Goal: Task Accomplishment & Management: Manage account settings

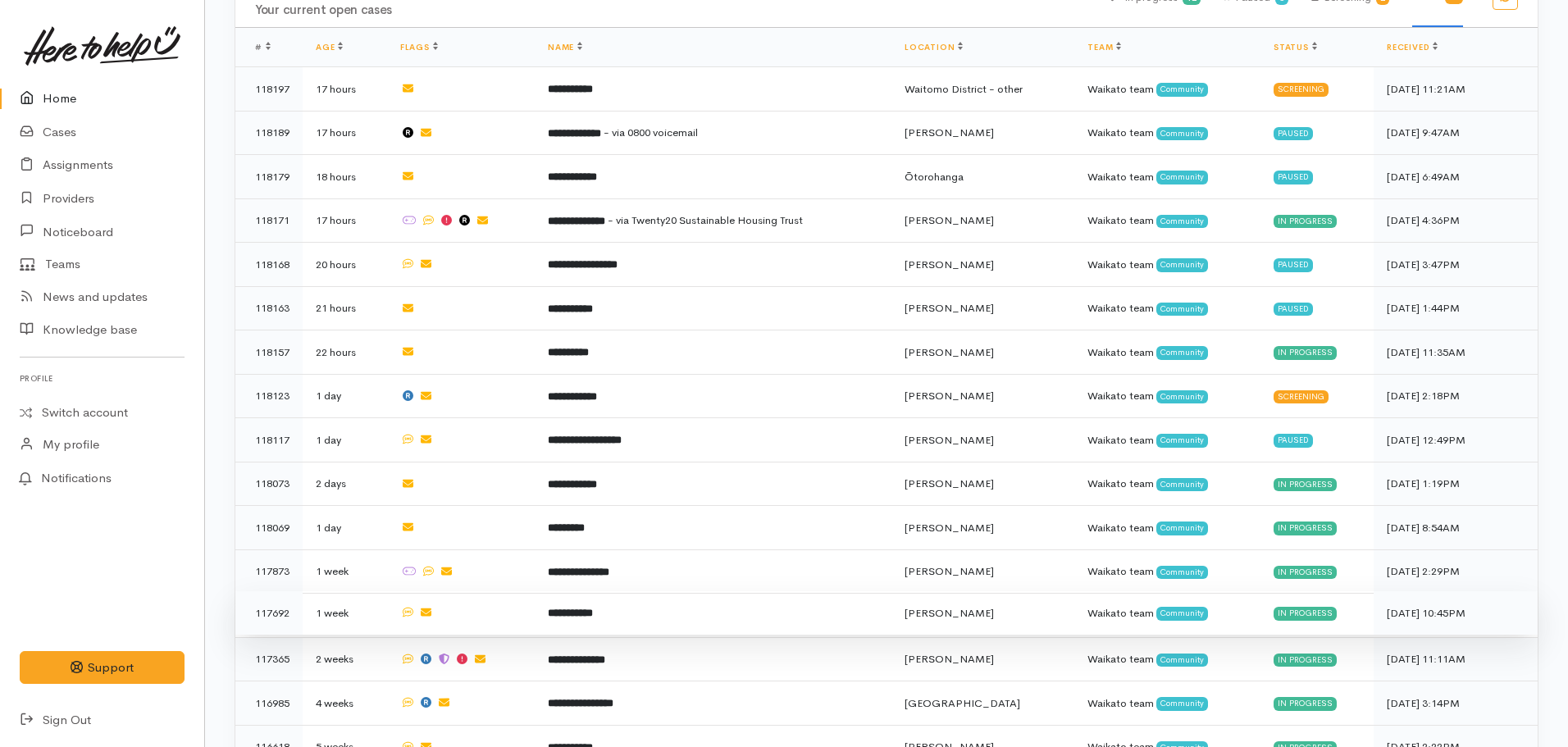
scroll to position [820, 0]
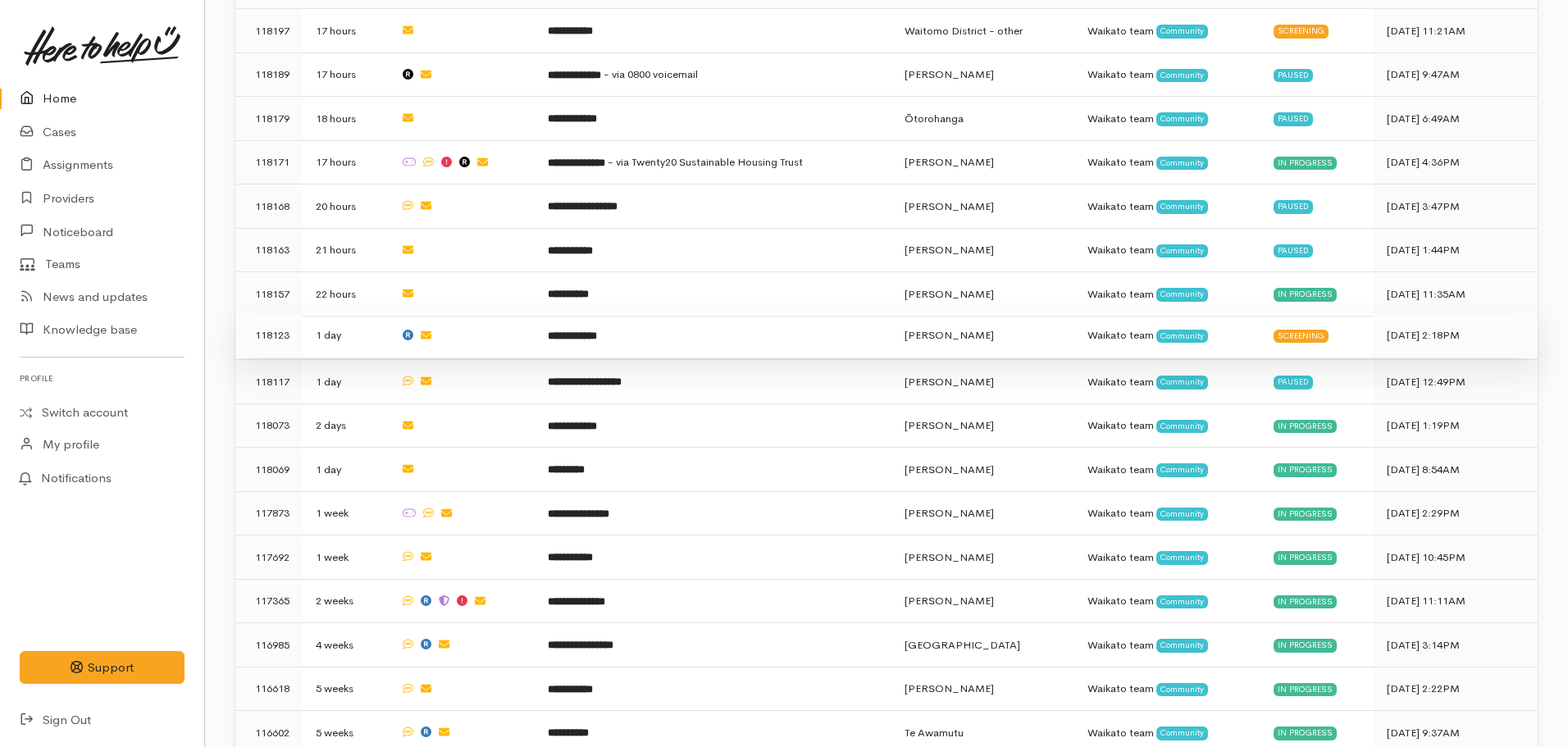
click at [632, 328] on td "**********" at bounding box center [713, 335] width 356 height 44
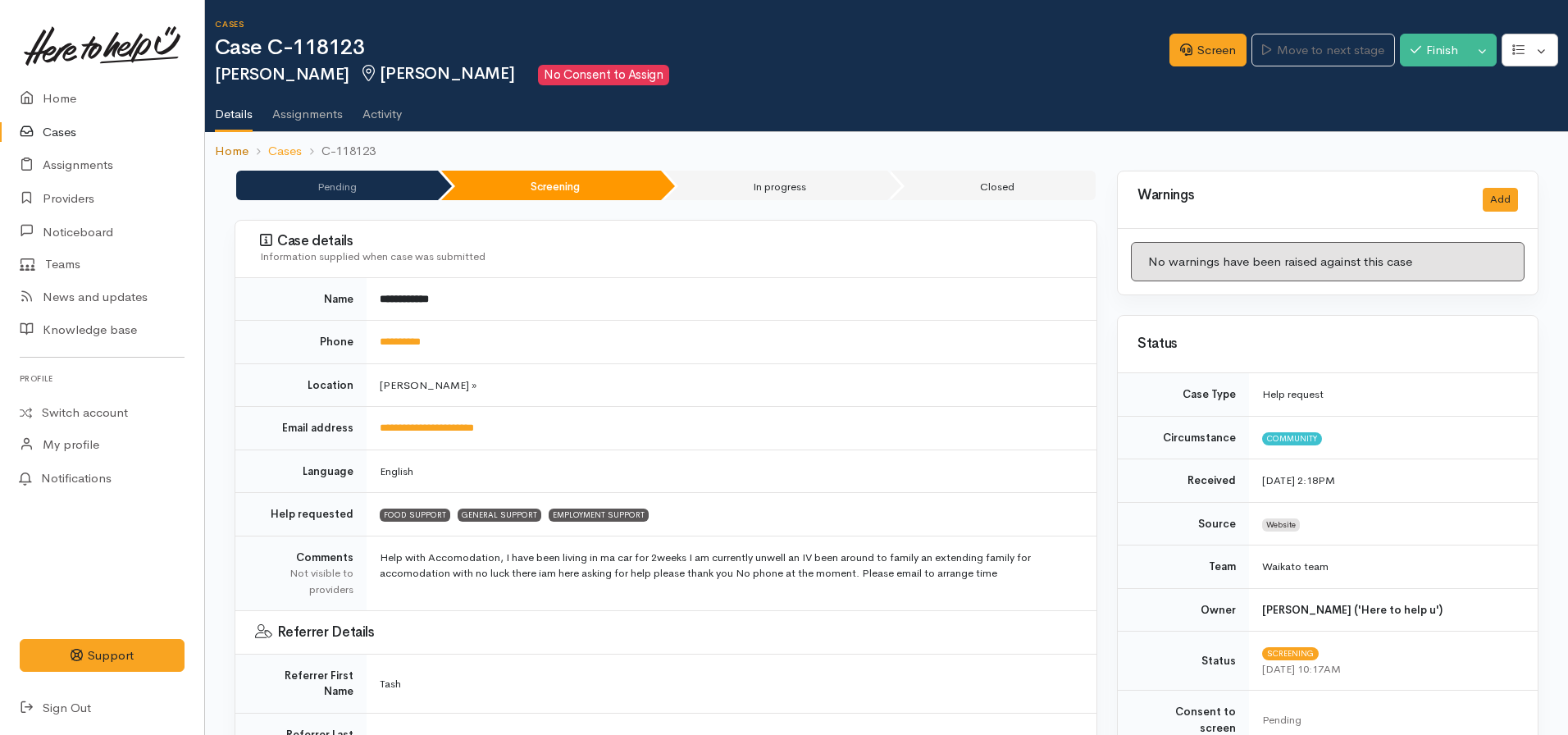
click at [224, 152] on link "Home" at bounding box center [231, 151] width 34 height 19
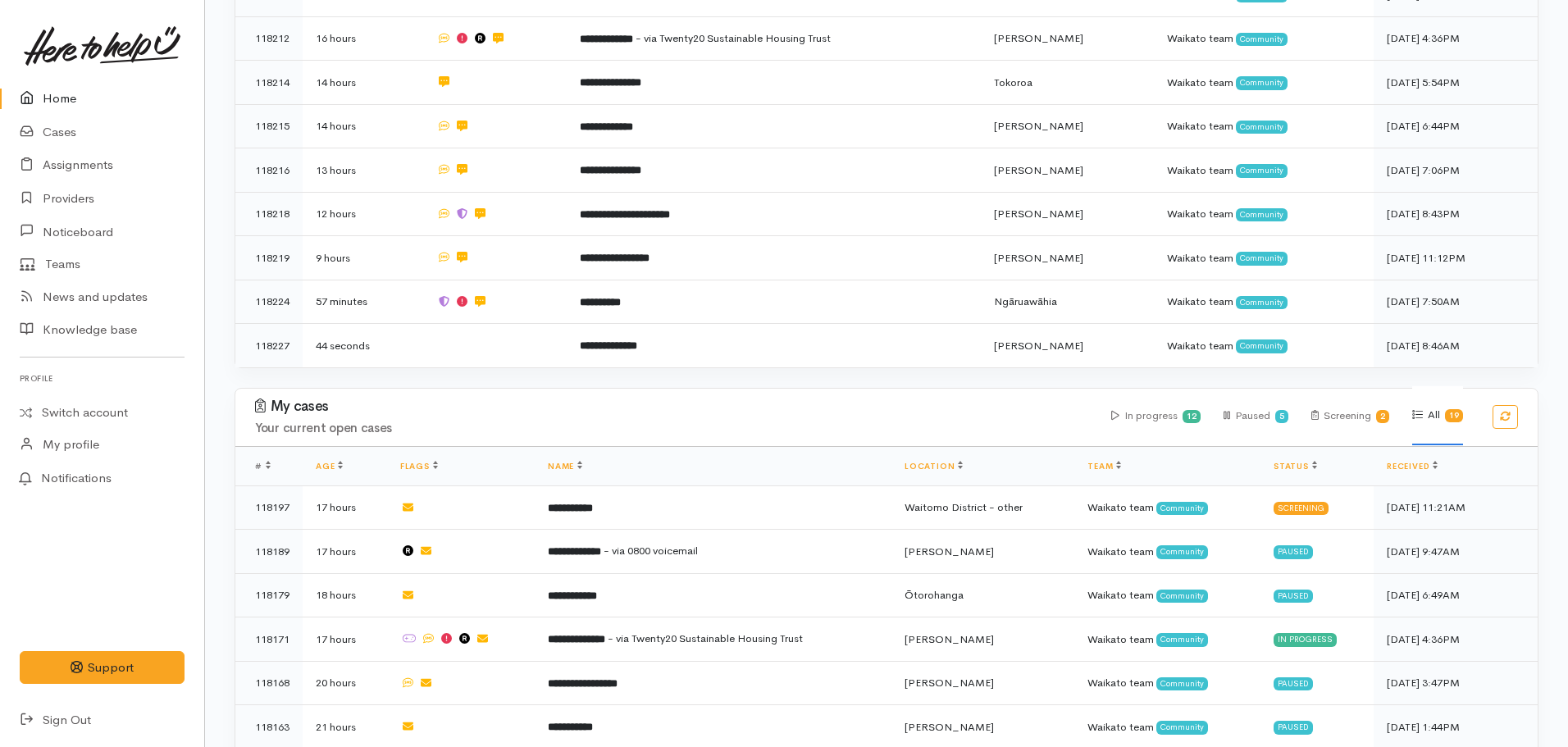
scroll to position [410, 0]
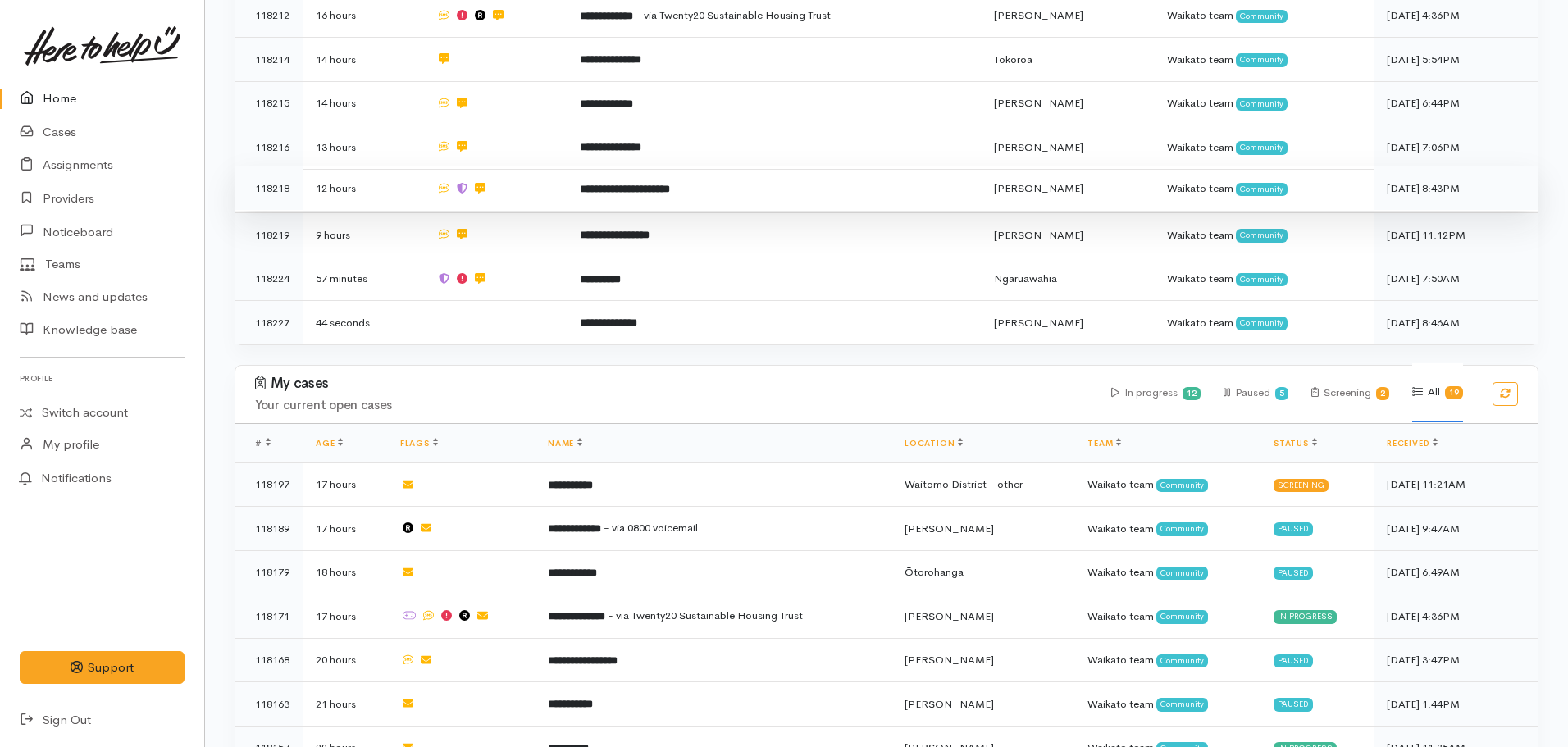
click at [554, 189] on td at bounding box center [495, 187] width 144 height 44
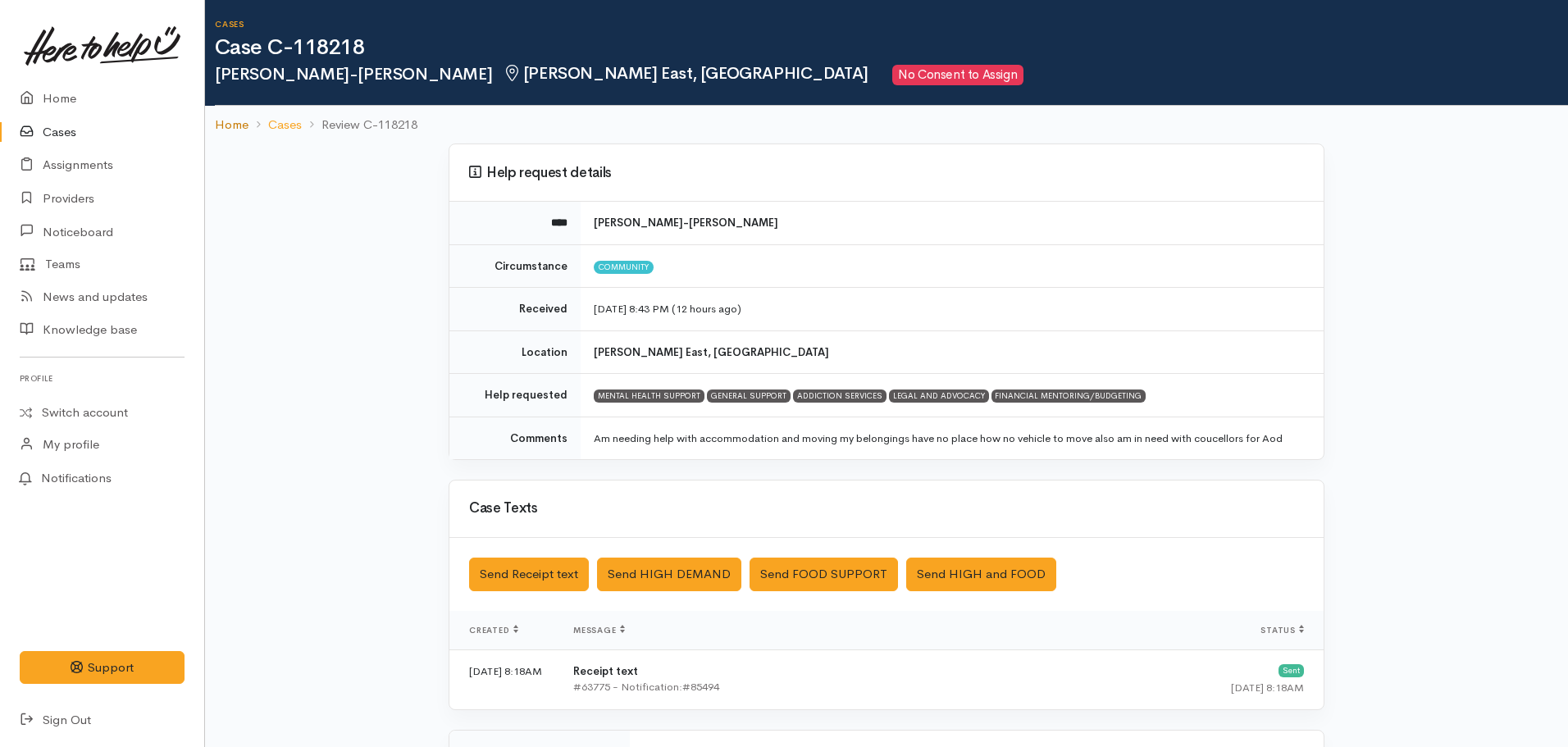
click at [218, 123] on link "Home" at bounding box center [231, 125] width 34 height 19
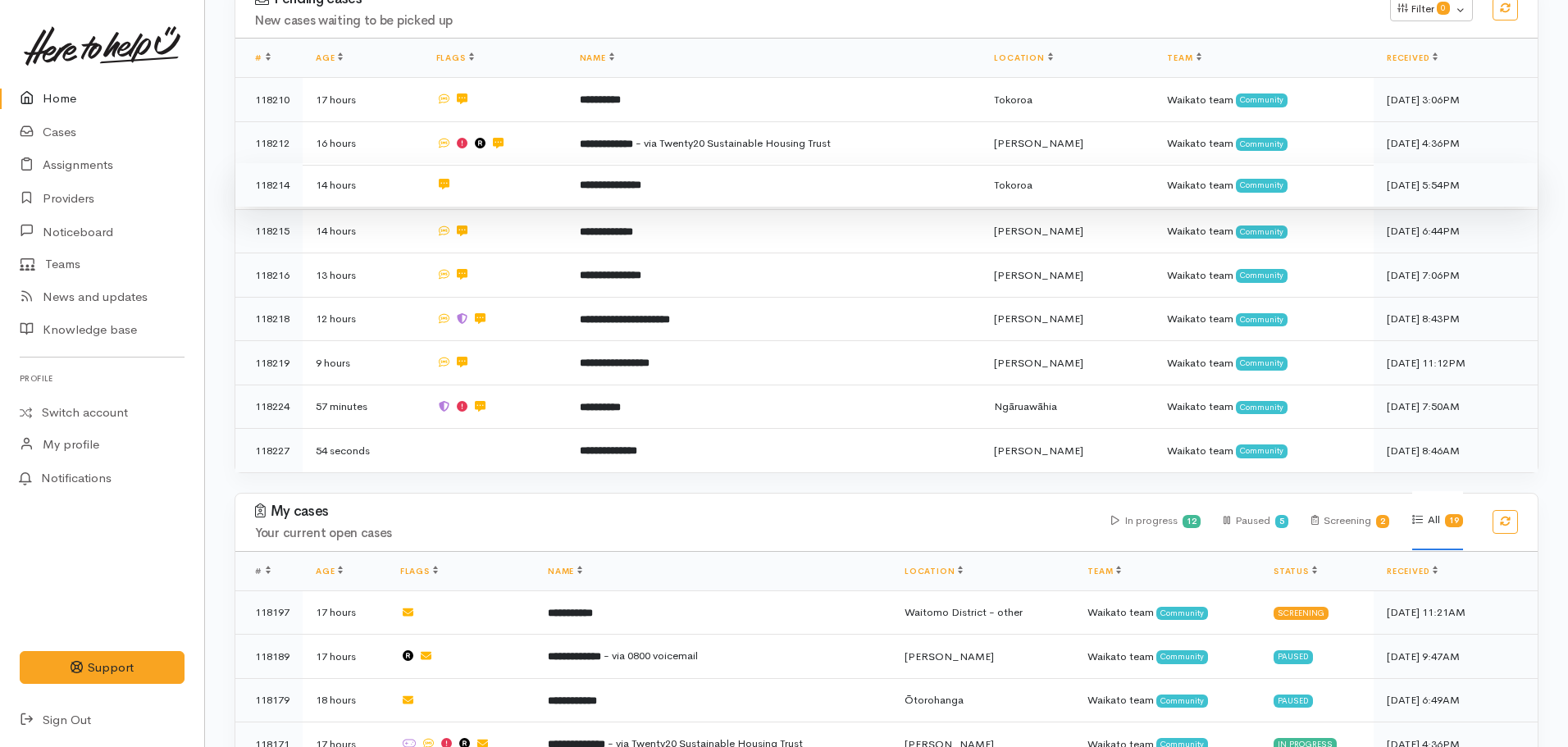
scroll to position [246, 0]
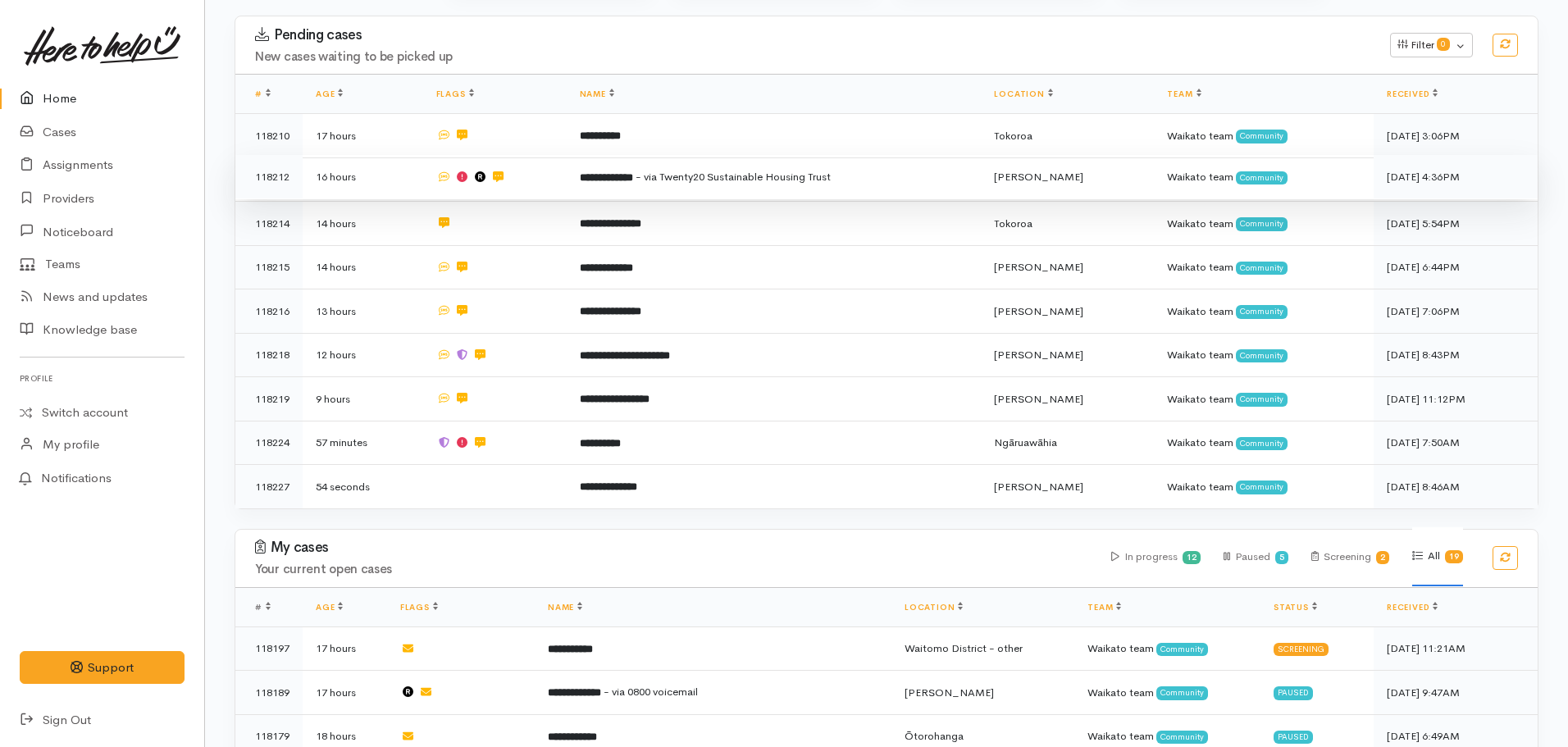
click at [650, 184] on td "**********" at bounding box center [773, 176] width 415 height 44
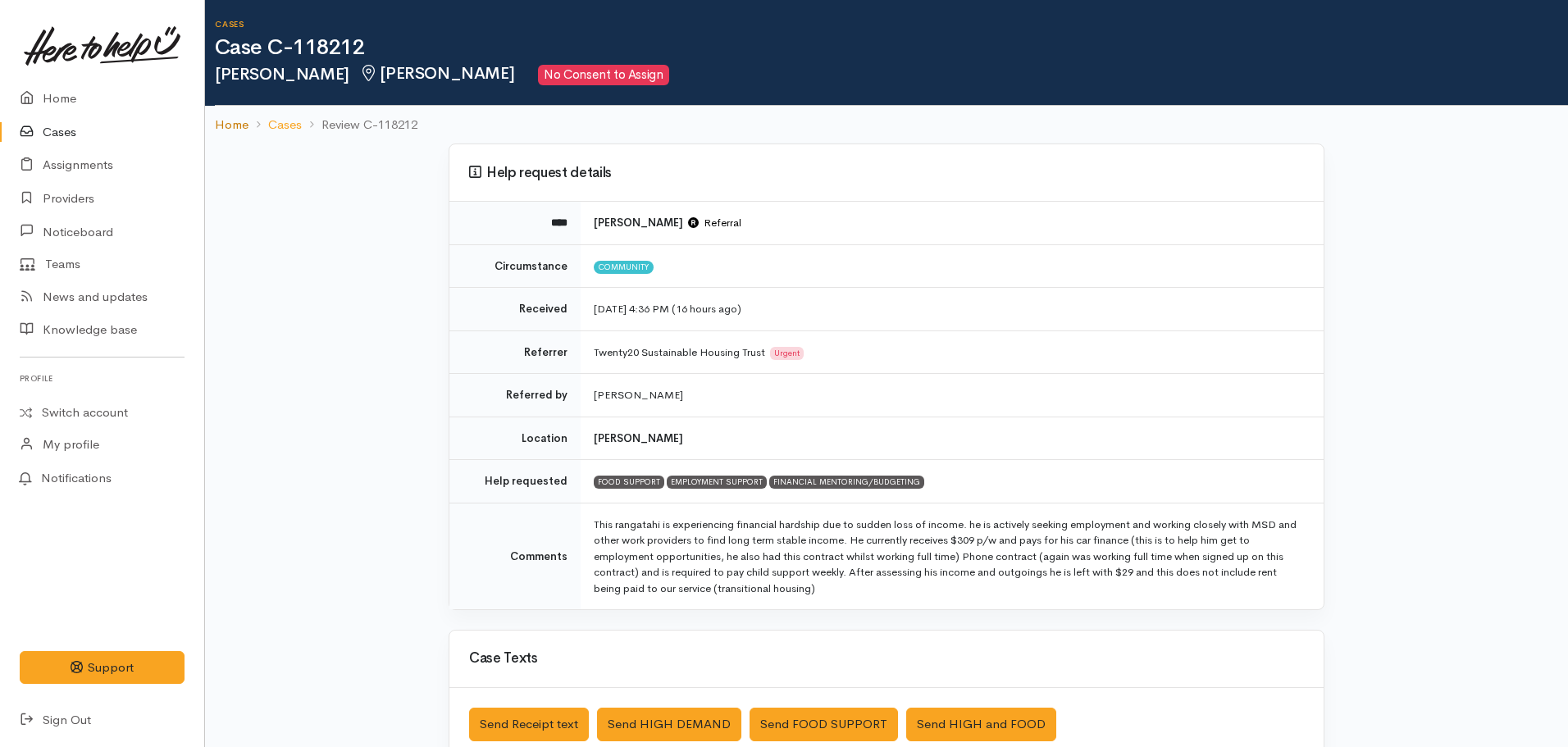
click at [221, 125] on link "Home" at bounding box center [231, 125] width 34 height 19
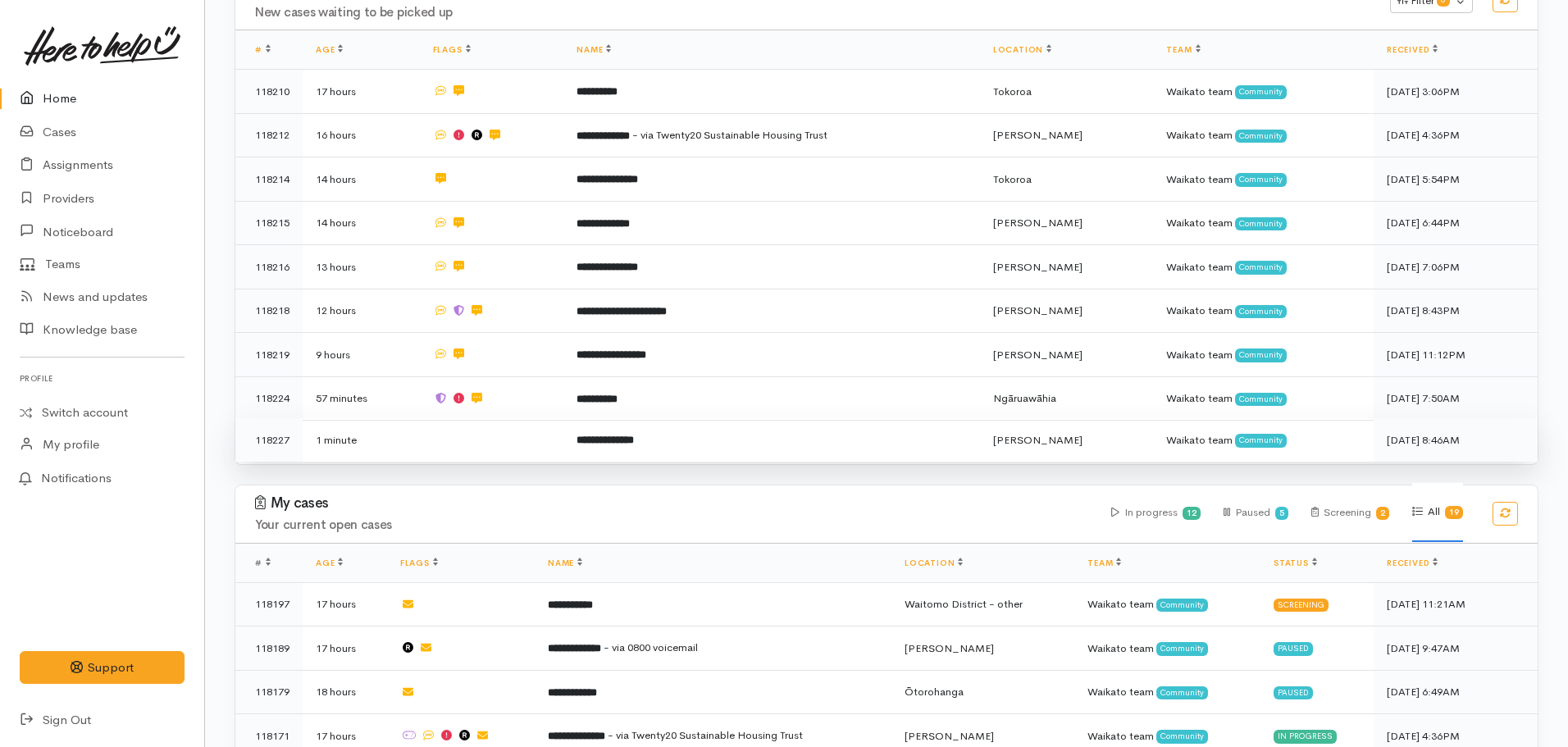
scroll to position [328, 0]
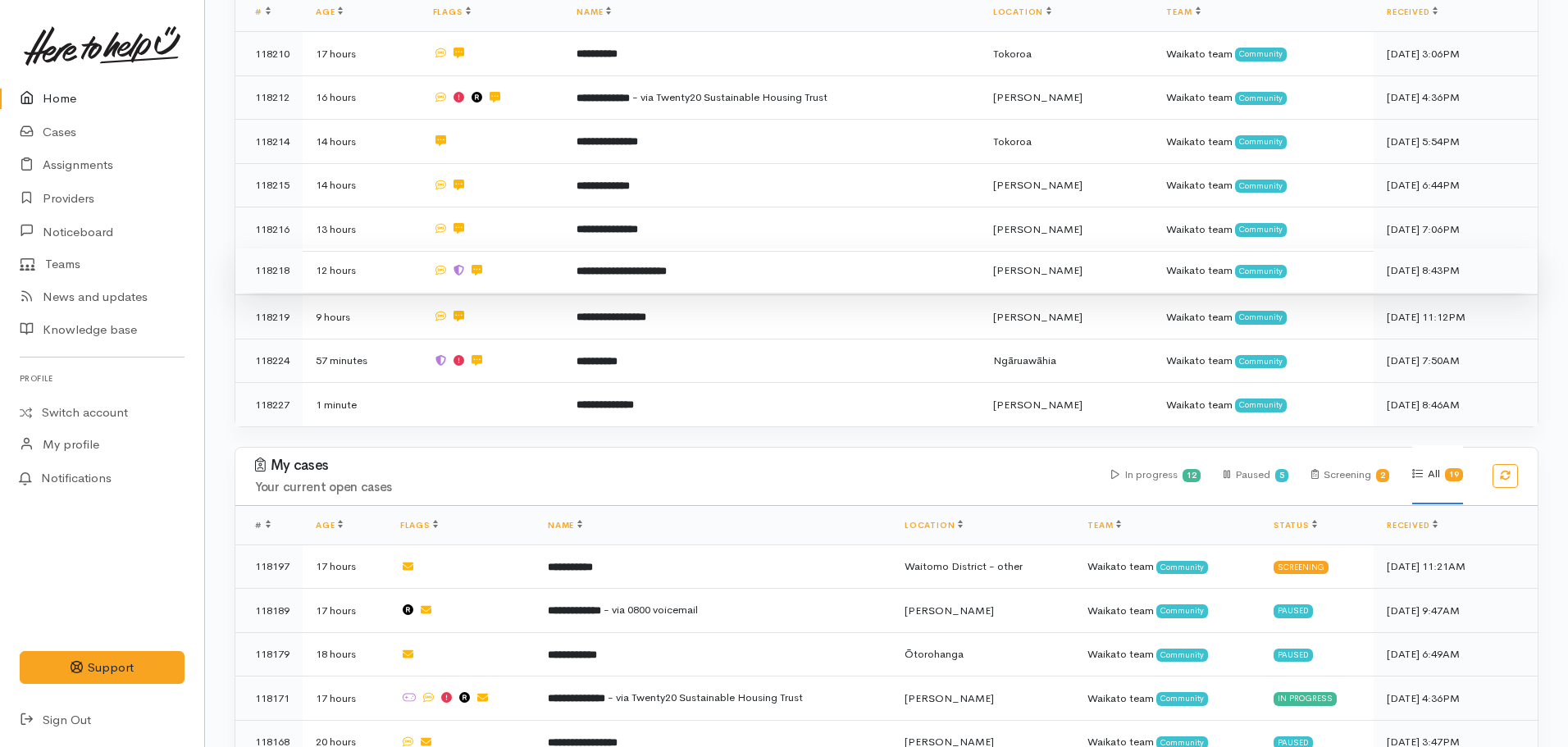
click at [586, 268] on b "**********" at bounding box center [621, 270] width 90 height 10
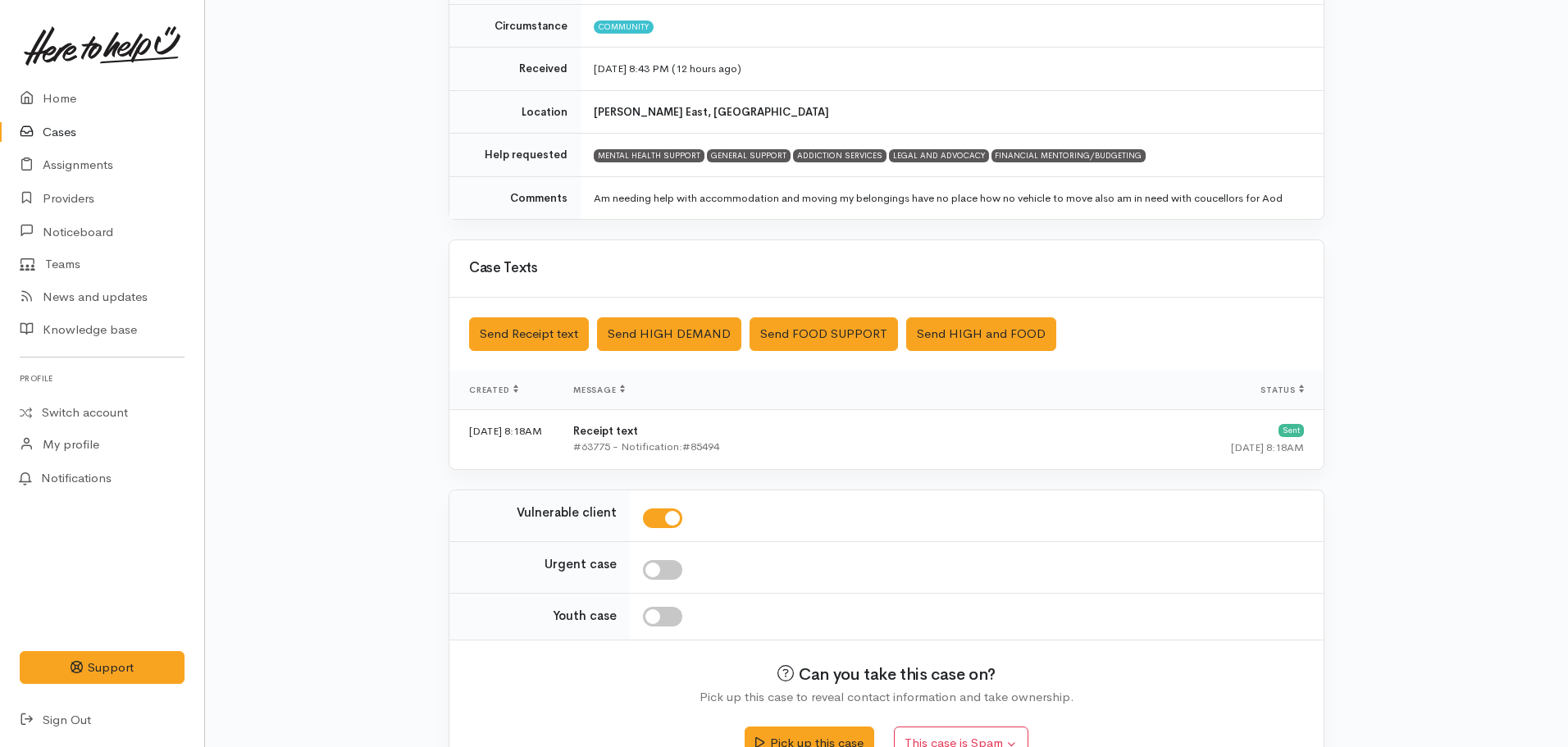
scroll to position [283, 0]
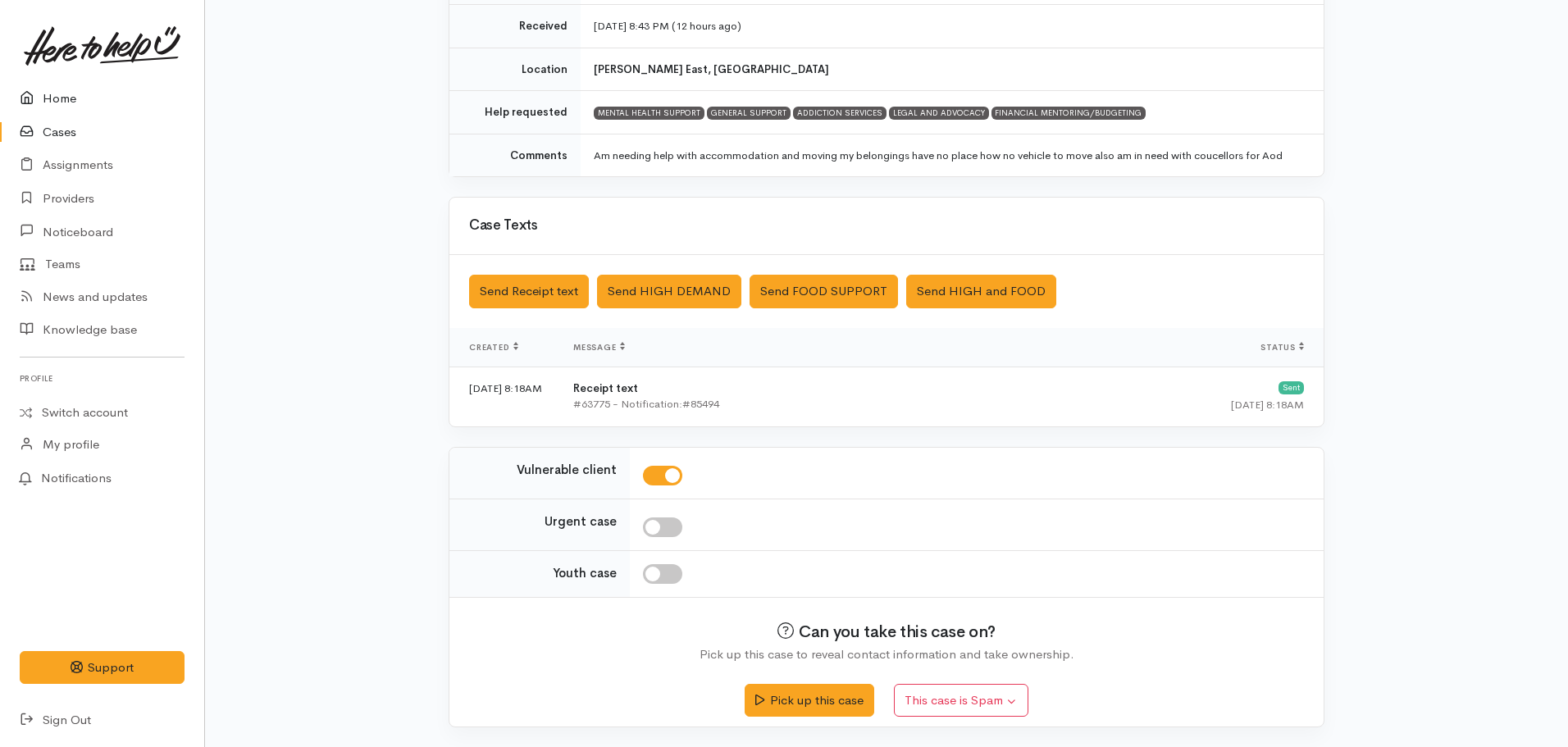
click at [54, 98] on link "Home" at bounding box center [102, 99] width 204 height 34
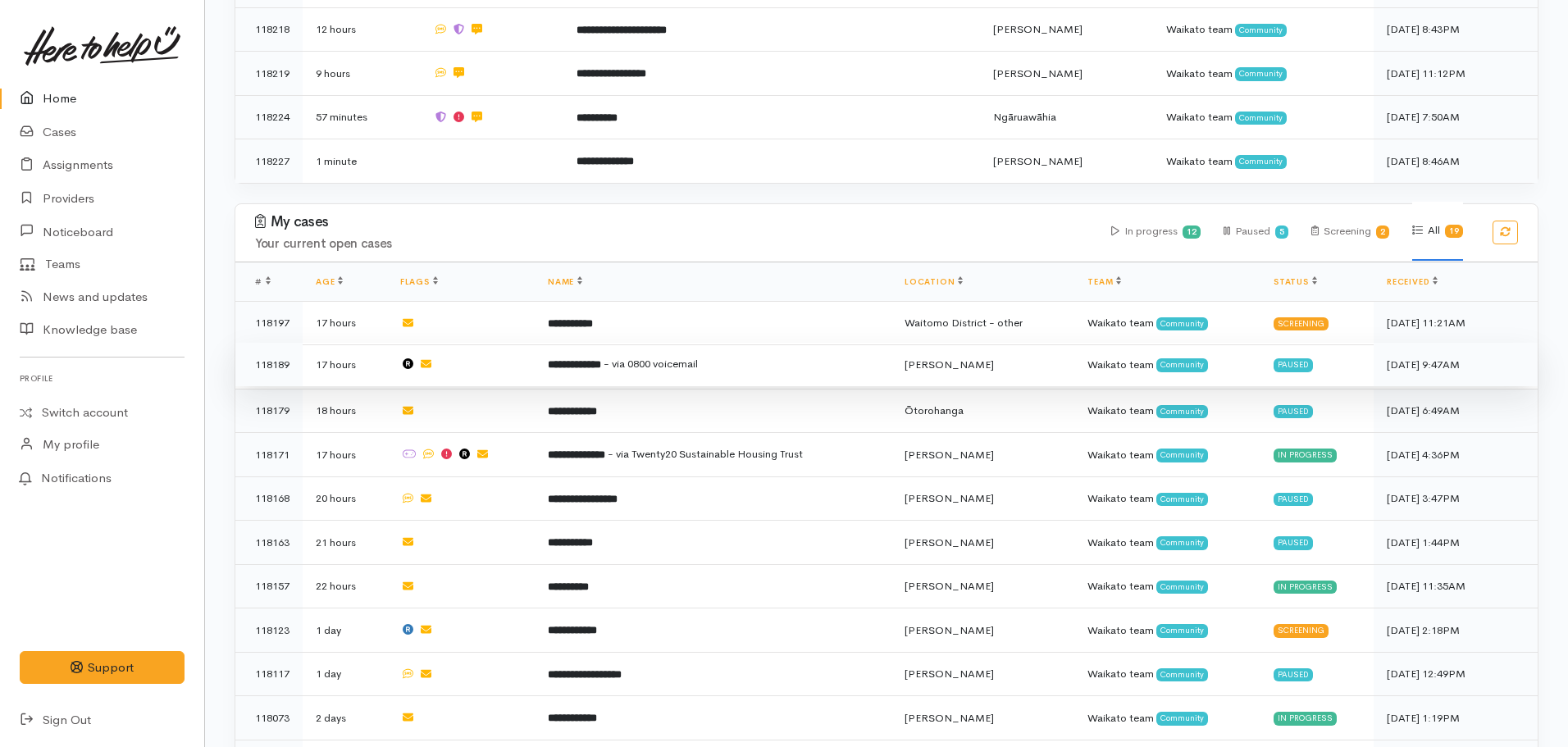
scroll to position [656, 0]
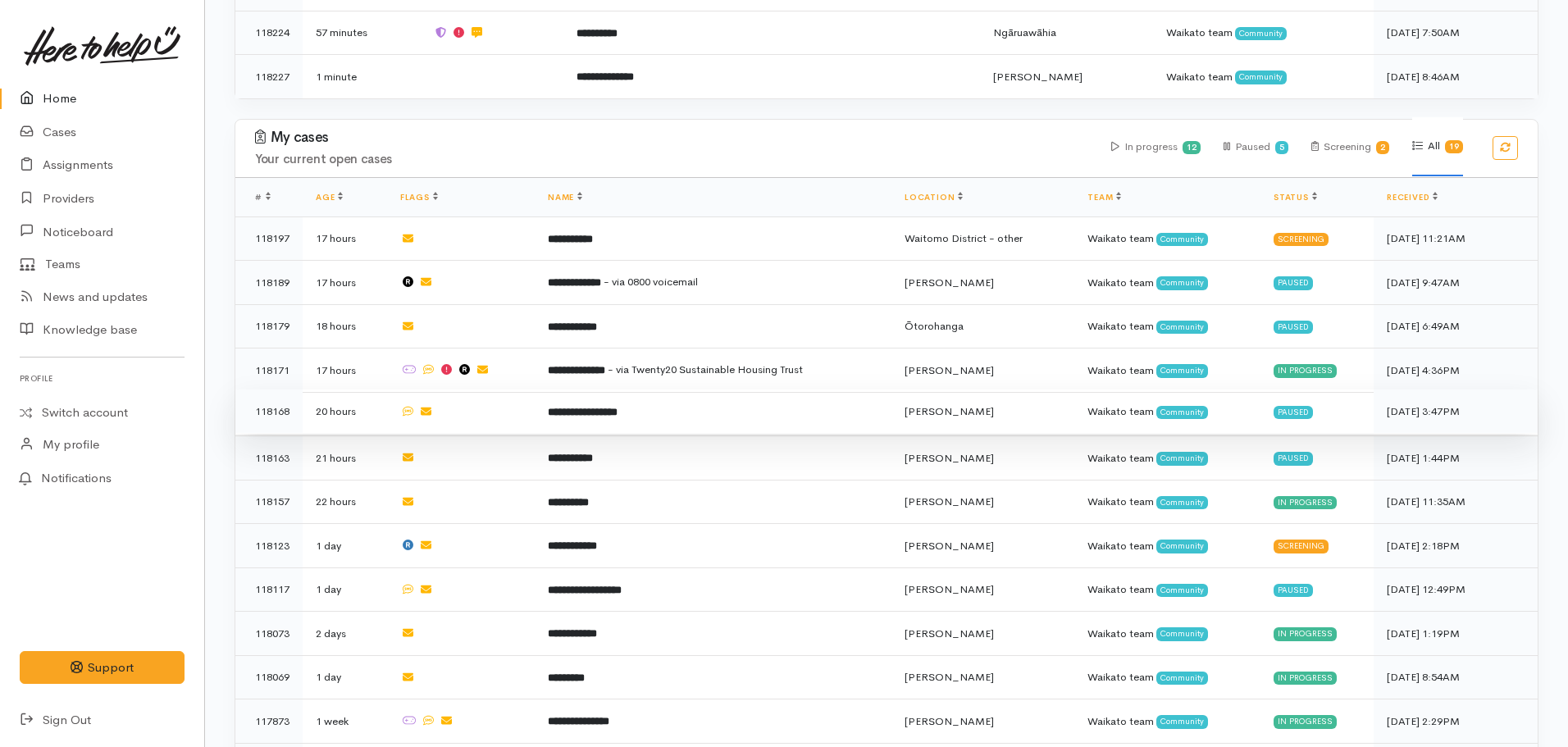
click at [655, 399] on td "**********" at bounding box center [713, 411] width 356 height 44
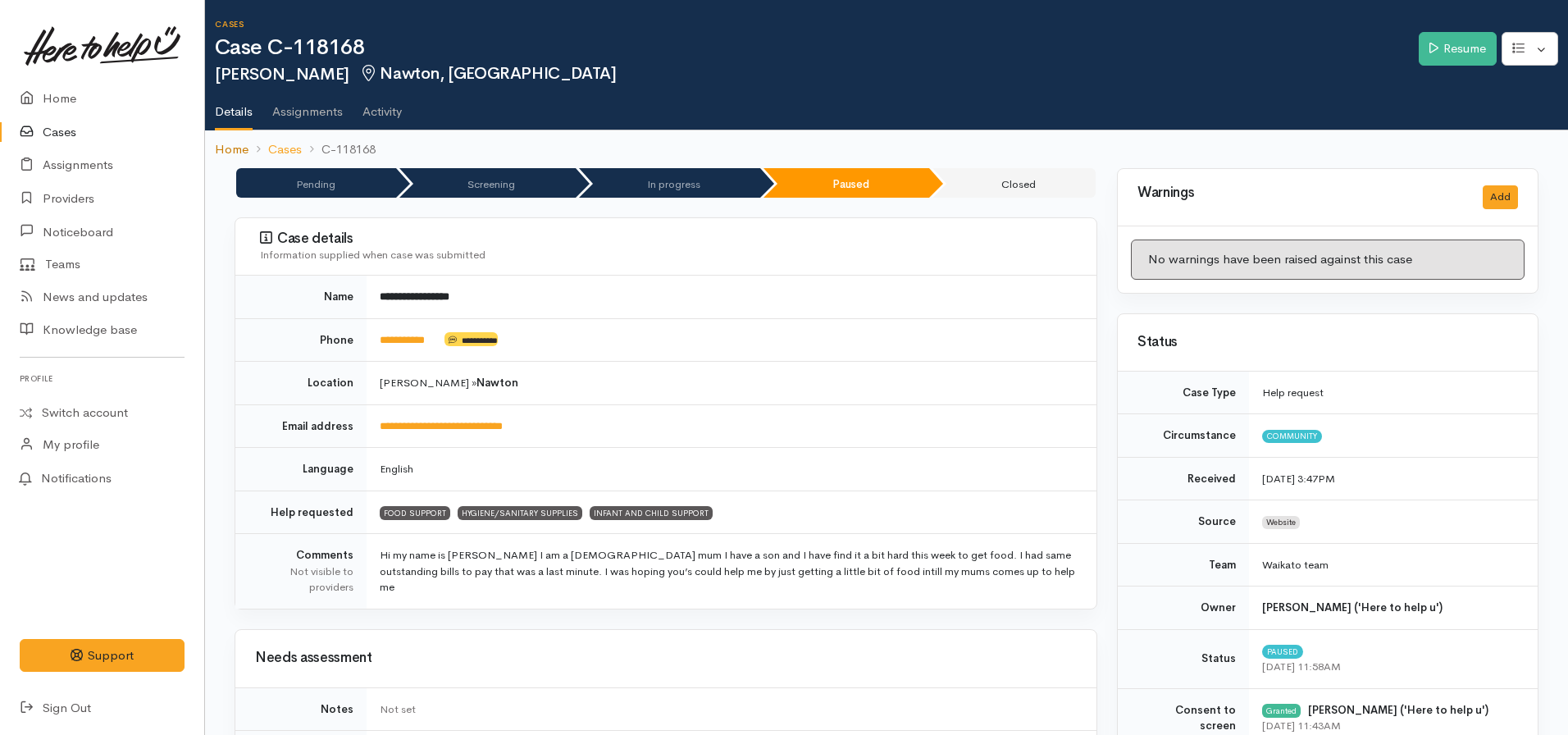
click at [241, 146] on link "Home" at bounding box center [231, 149] width 34 height 19
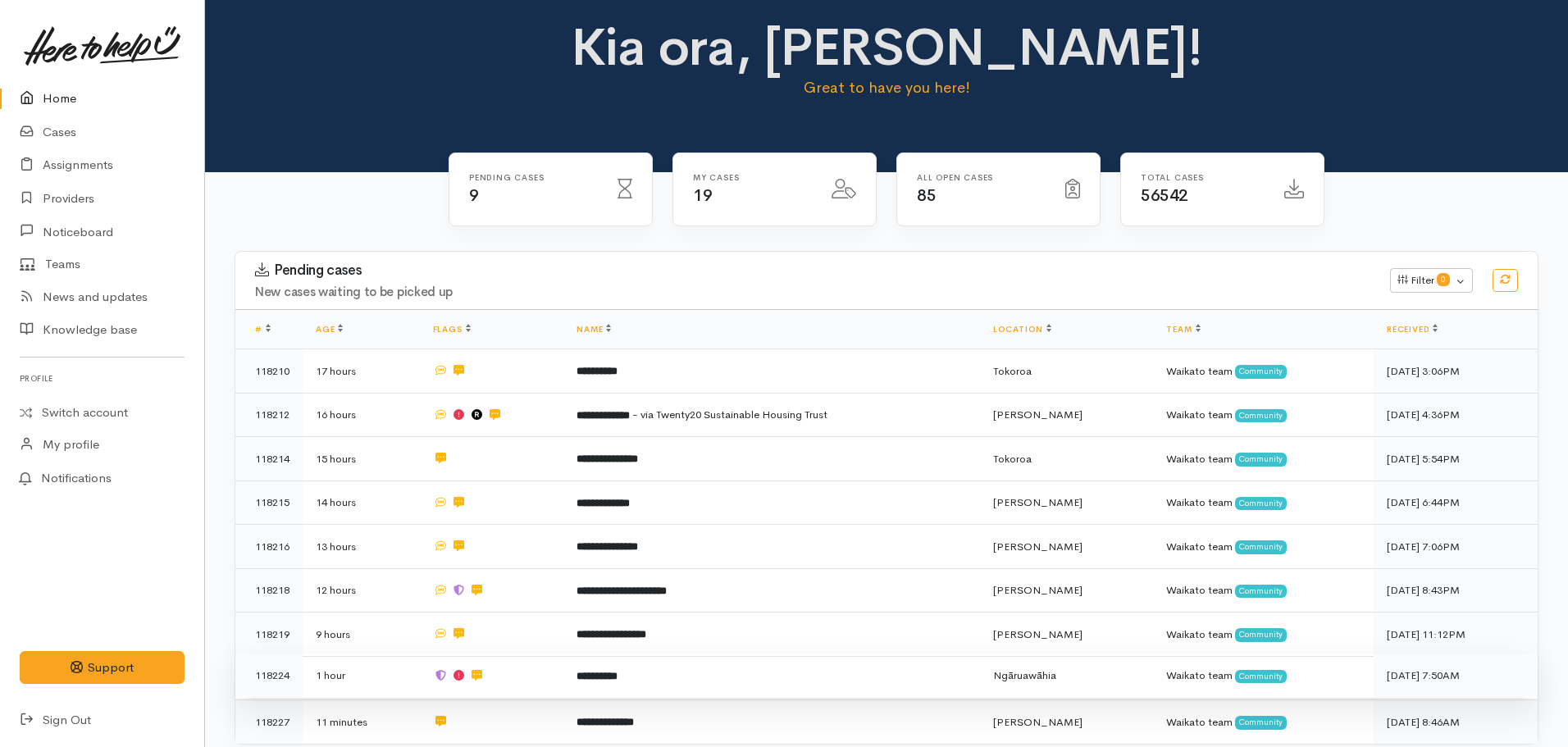
scroll to position [82, 0]
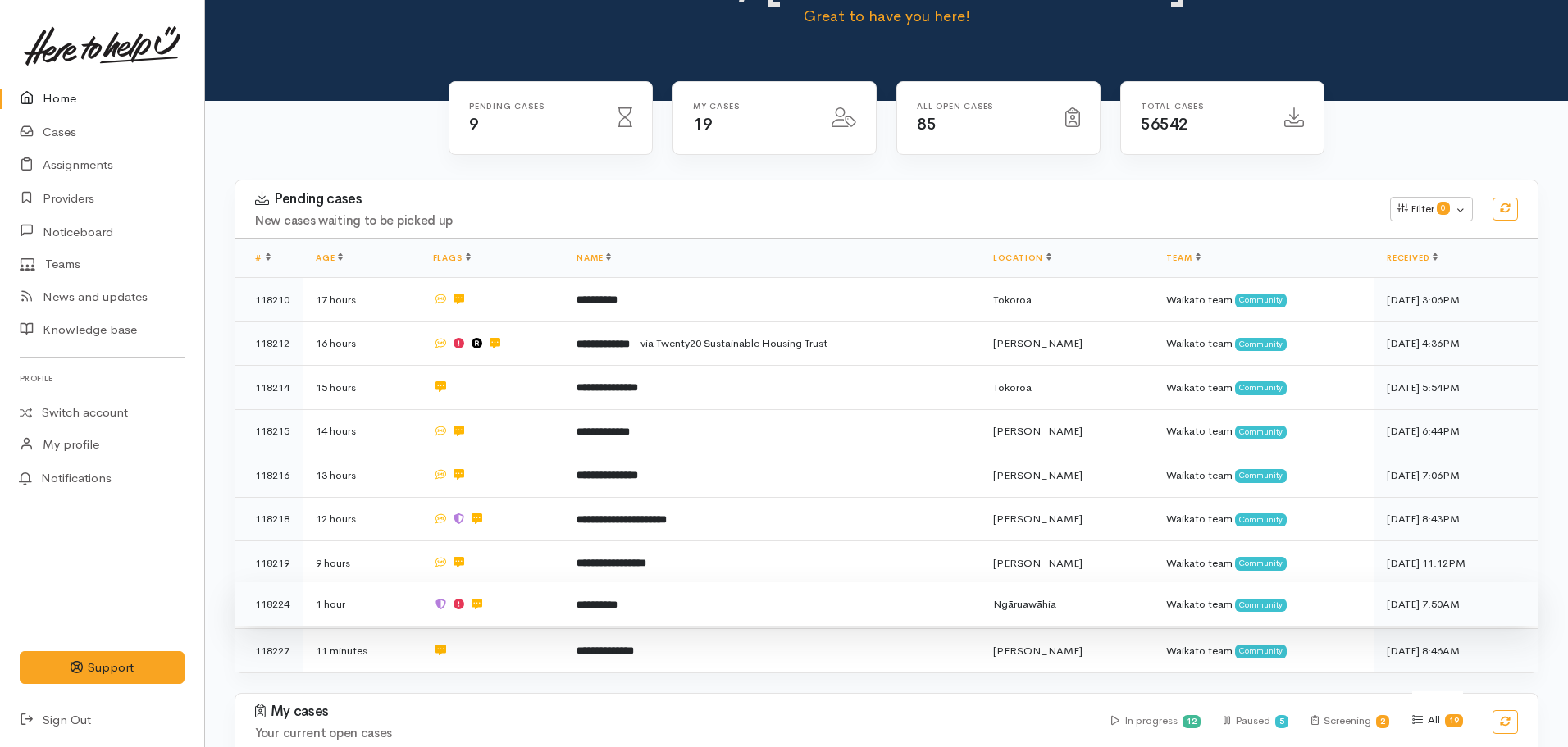
click at [714, 593] on td "**********" at bounding box center [771, 603] width 416 height 44
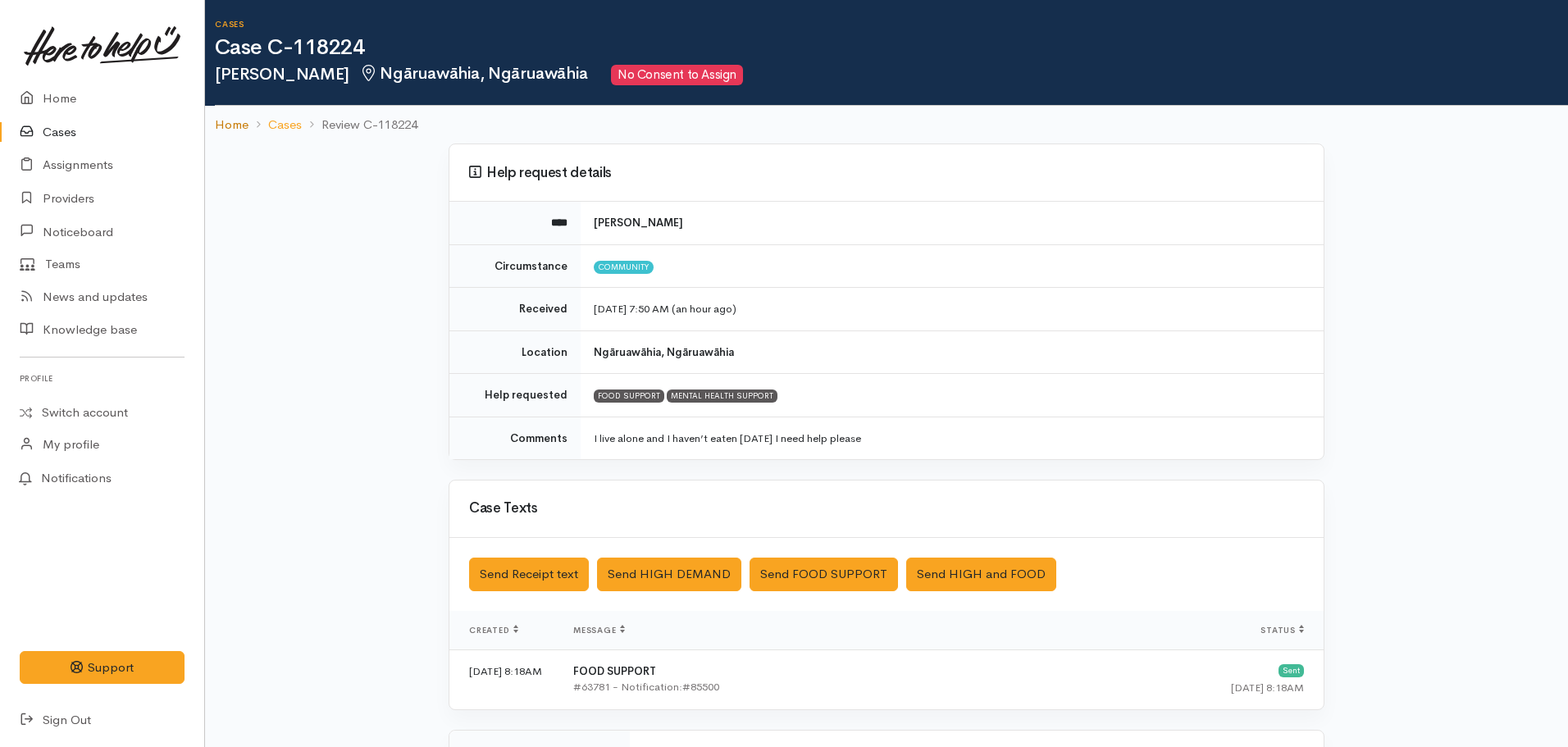
click at [246, 123] on link "Home" at bounding box center [231, 125] width 34 height 19
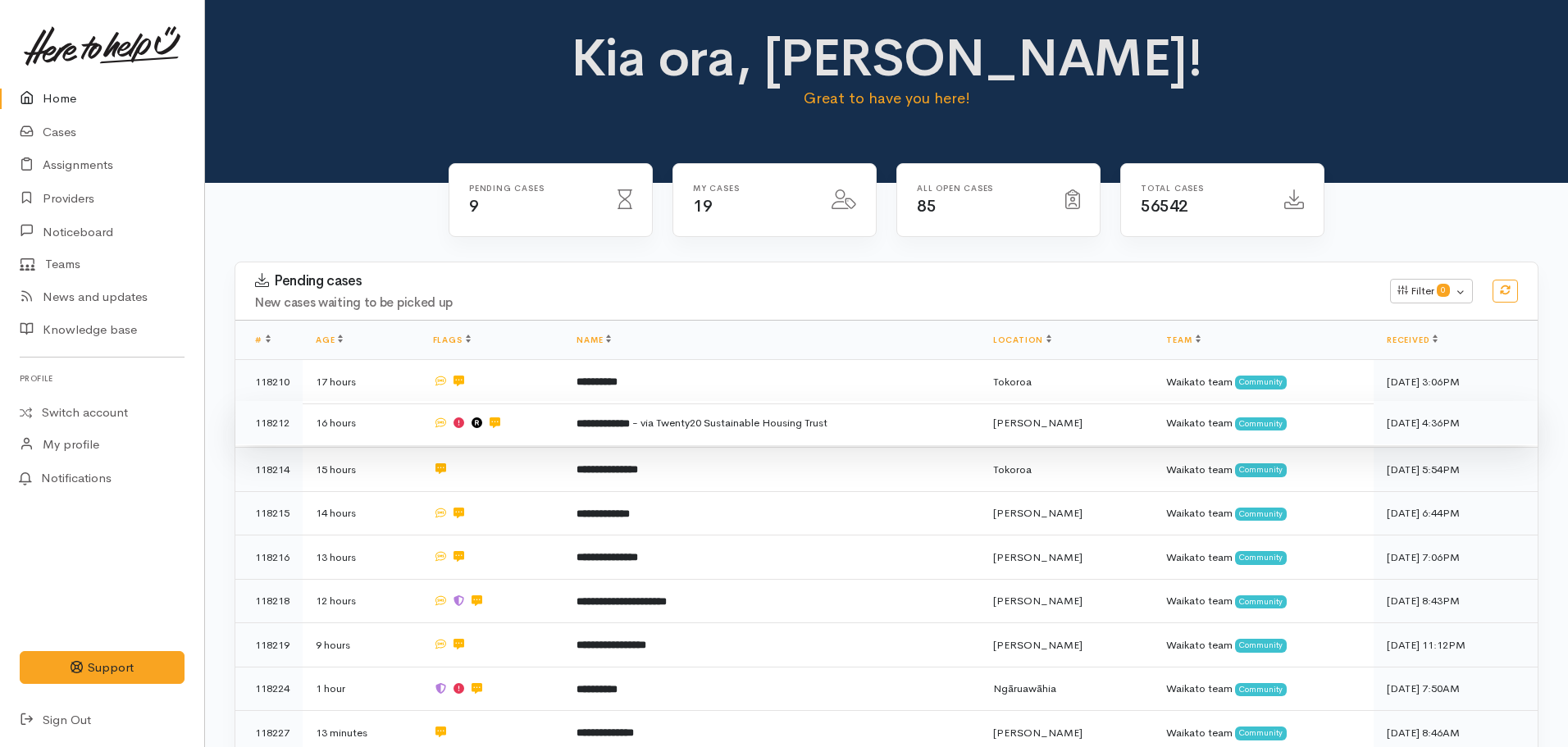
click at [658, 424] on span "- via Twenty20 Sustainable Housing Trust" at bounding box center [729, 422] width 195 height 14
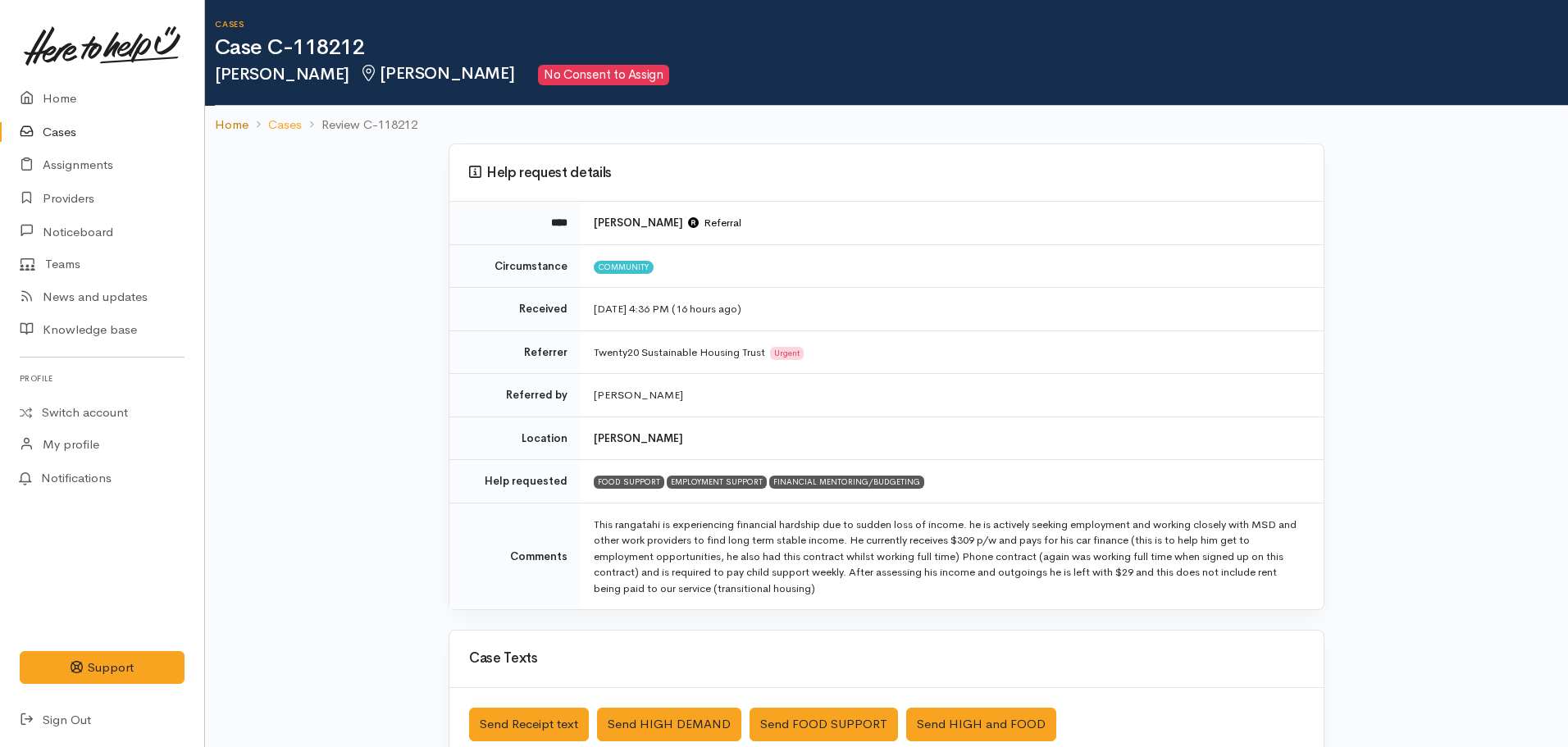
click at [237, 123] on link "Home" at bounding box center [231, 125] width 34 height 19
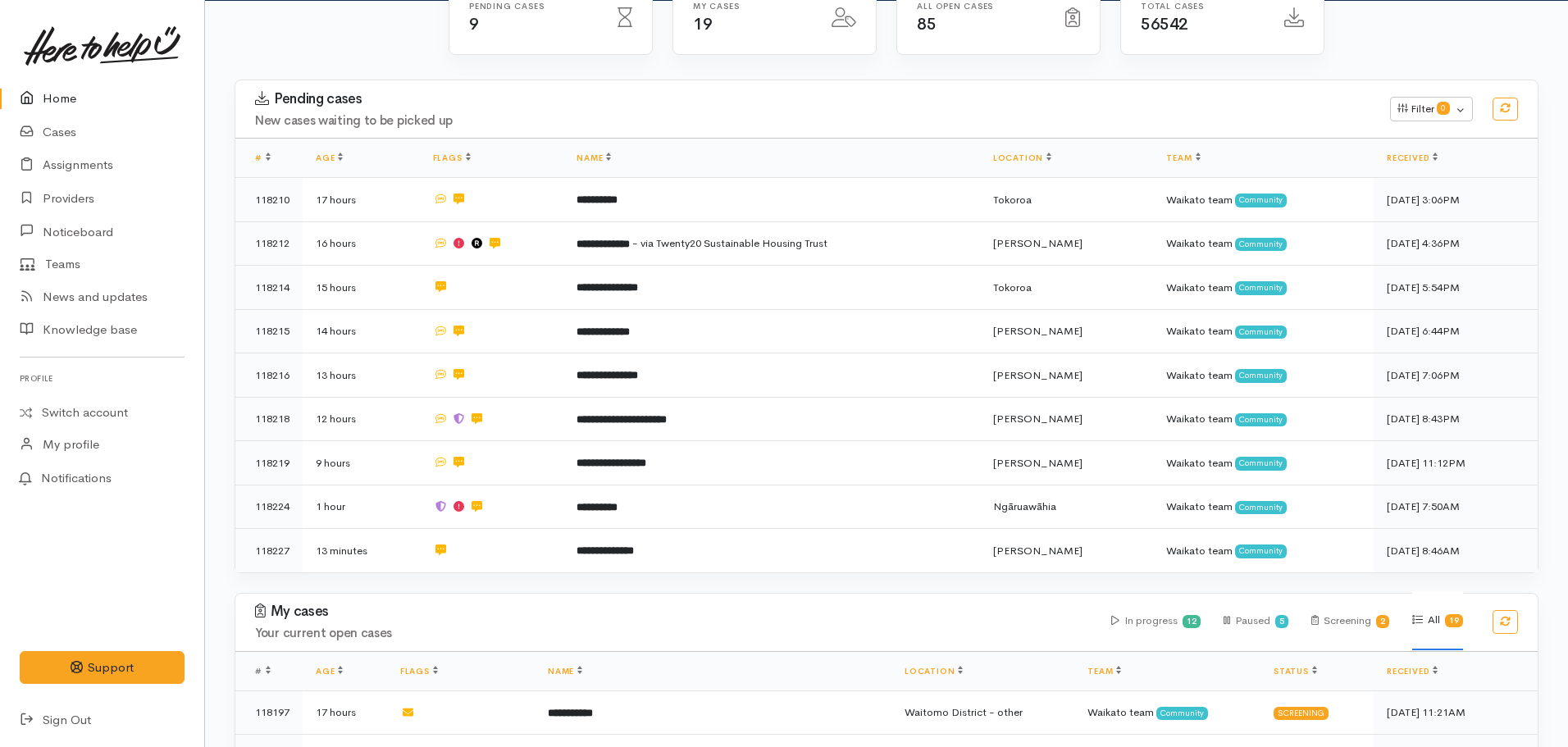
scroll to position [491, 0]
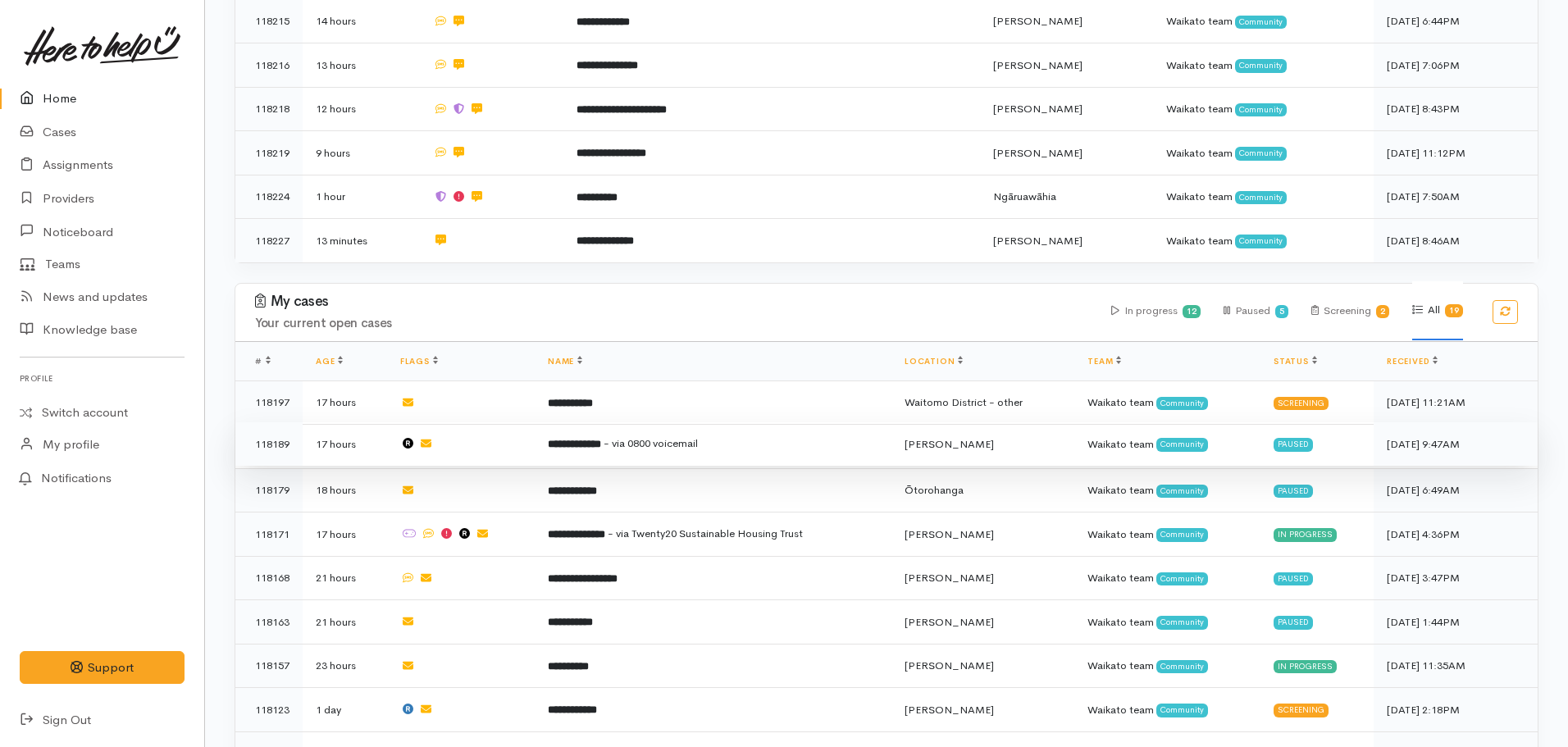
click at [638, 449] on td "**********" at bounding box center [713, 444] width 356 height 44
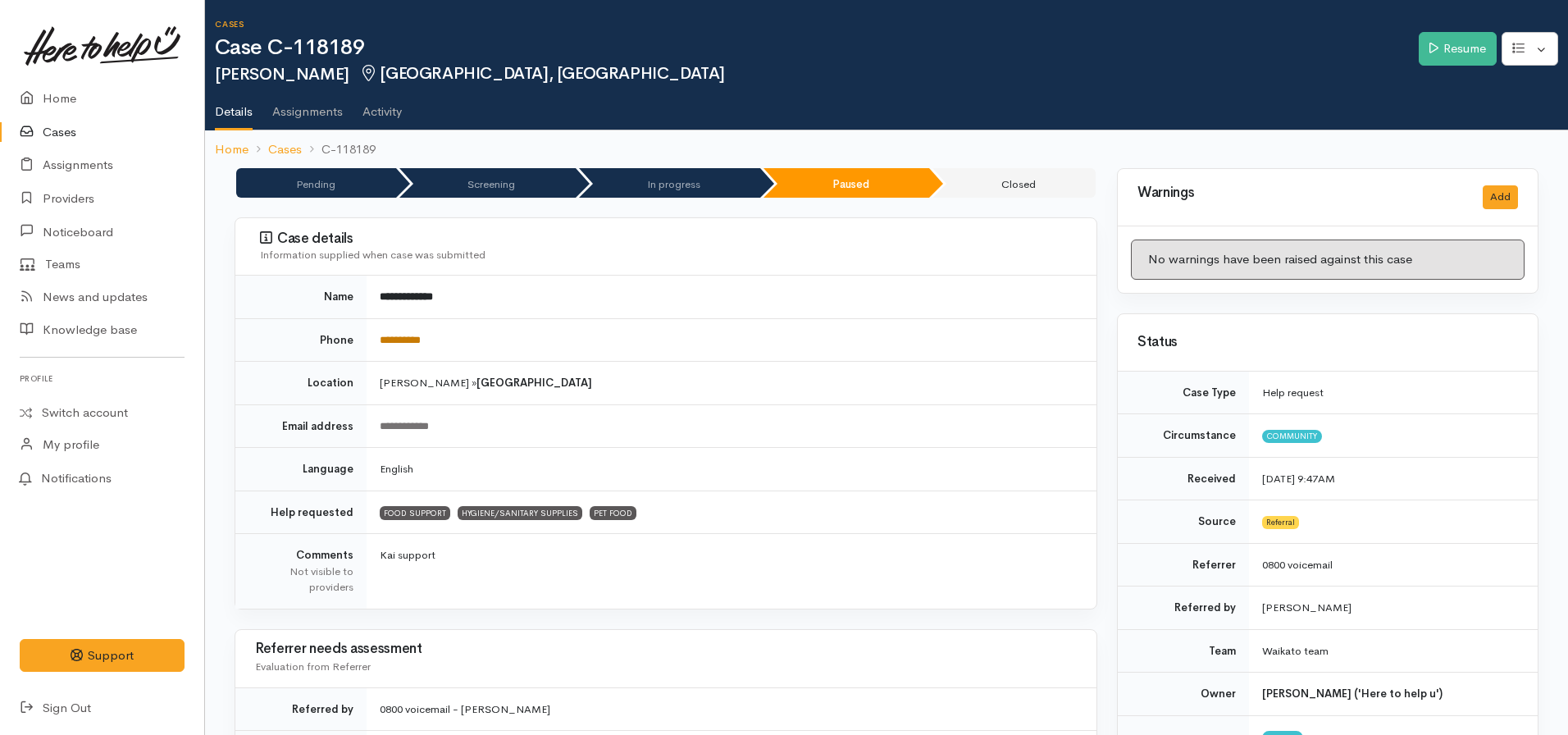
click at [408, 342] on link "**********" at bounding box center [400, 340] width 41 height 10
drag, startPoint x: 453, startPoint y: 342, endPoint x: 355, endPoint y: 330, distance: 98.7
click at [355, 330] on tr "**********" at bounding box center [665, 340] width 861 height 44
copy tr "**********"
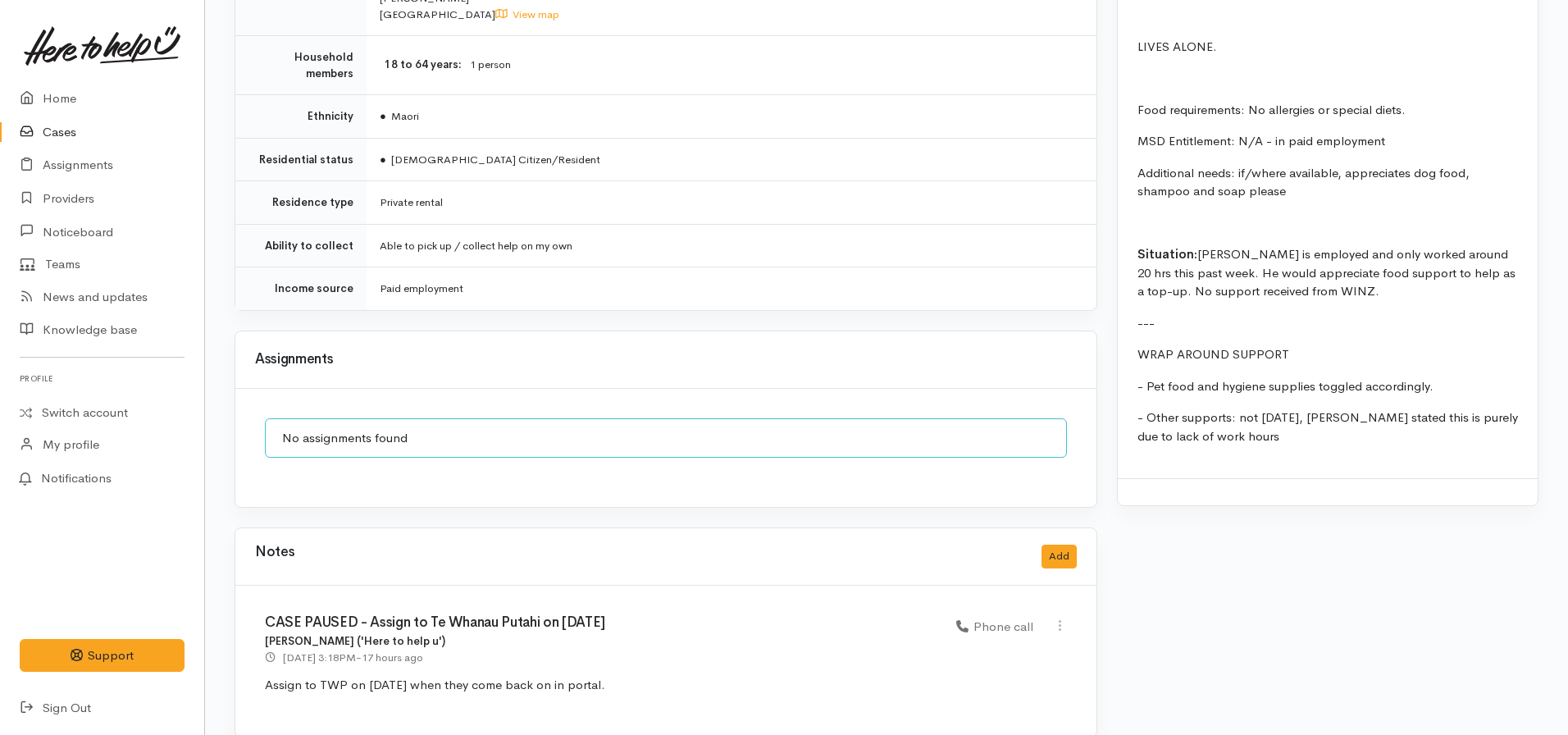
scroll to position [1667, 0]
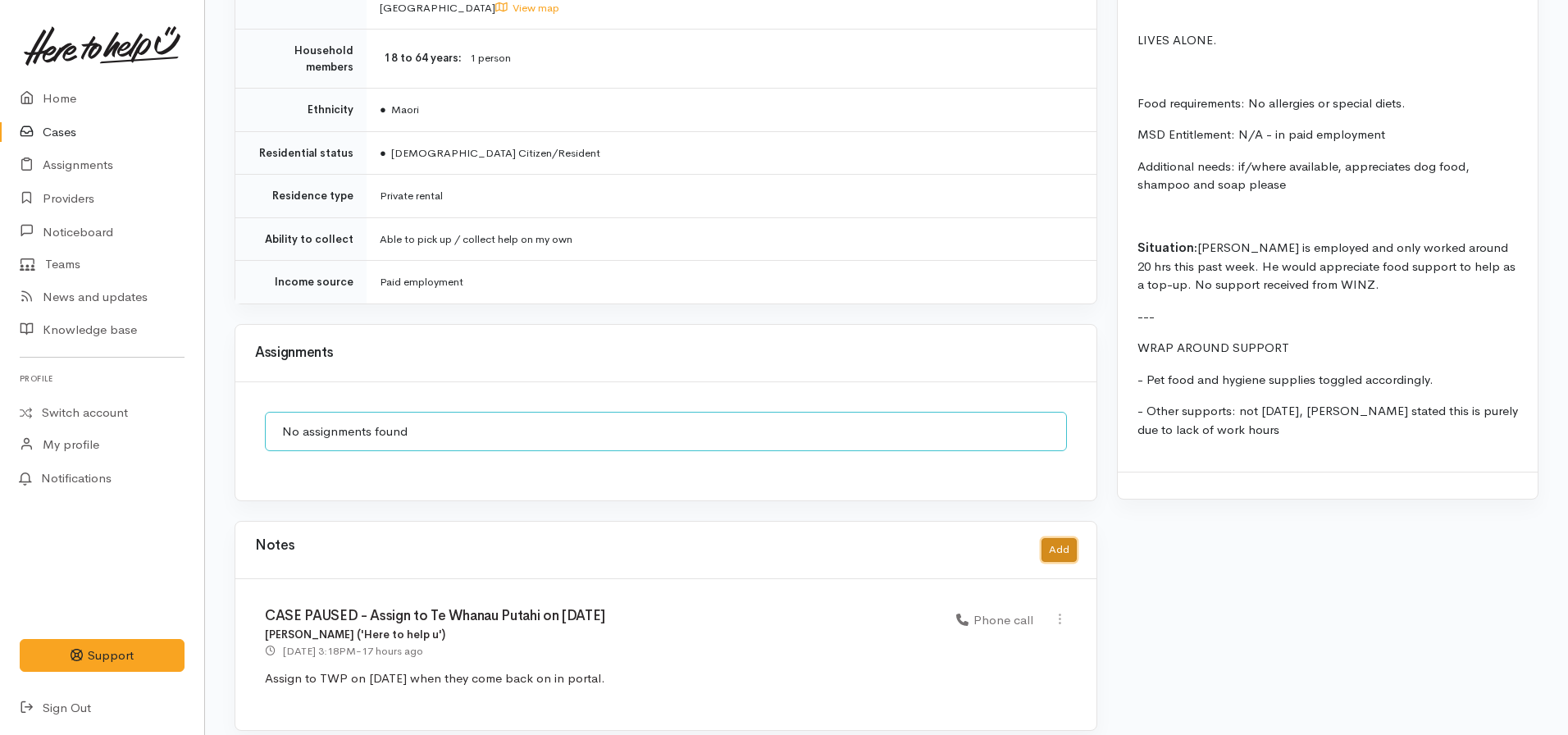
click at [1047, 538] on button "Add" at bounding box center [1059, 549] width 35 height 23
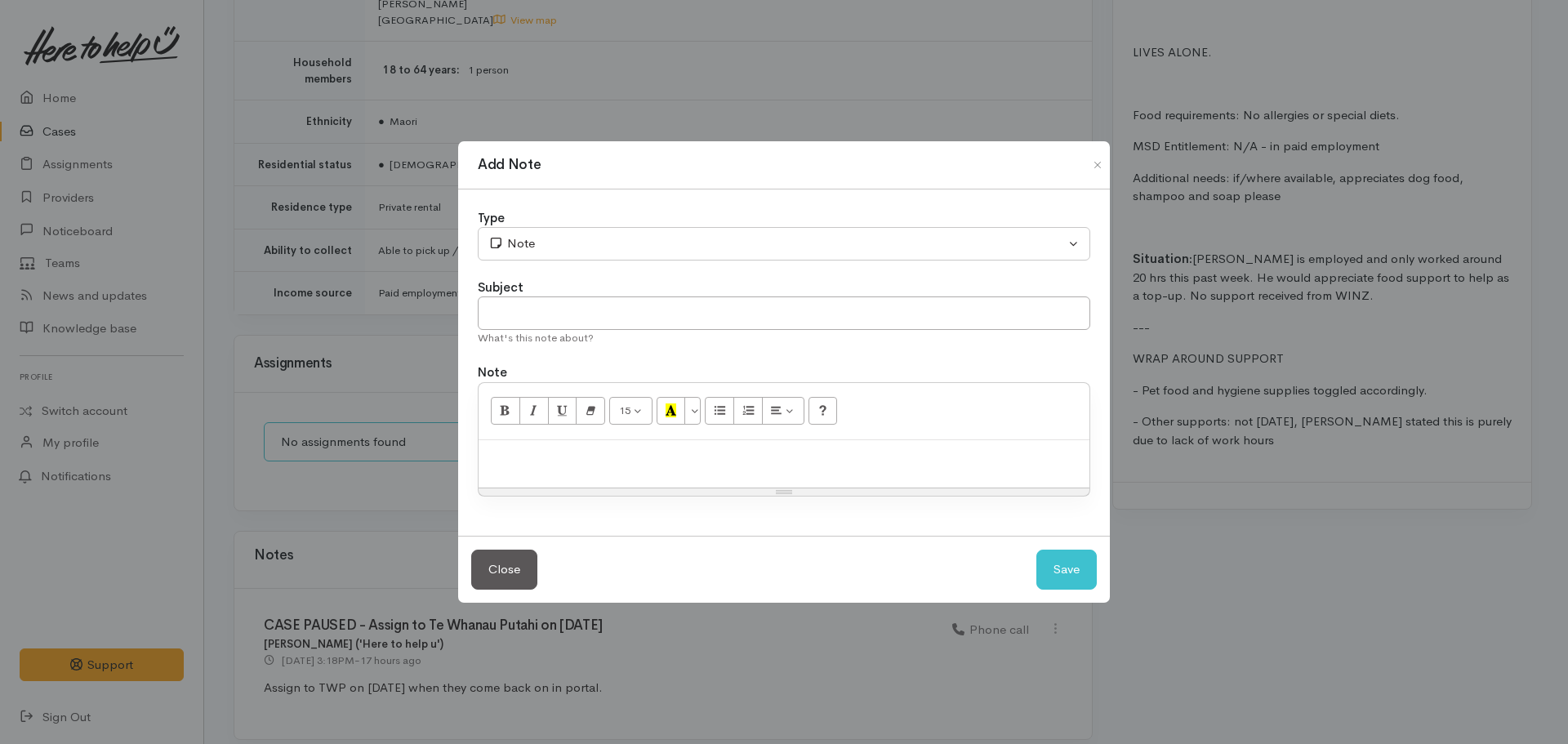
click at [632, 437] on div "15 8 9 10 11 12 14 18 24 36 Background Color Transparent Select #ffff00 Text Co…" at bounding box center [783, 411] width 610 height 58
click at [623, 461] on p at bounding box center [784, 458] width 595 height 19
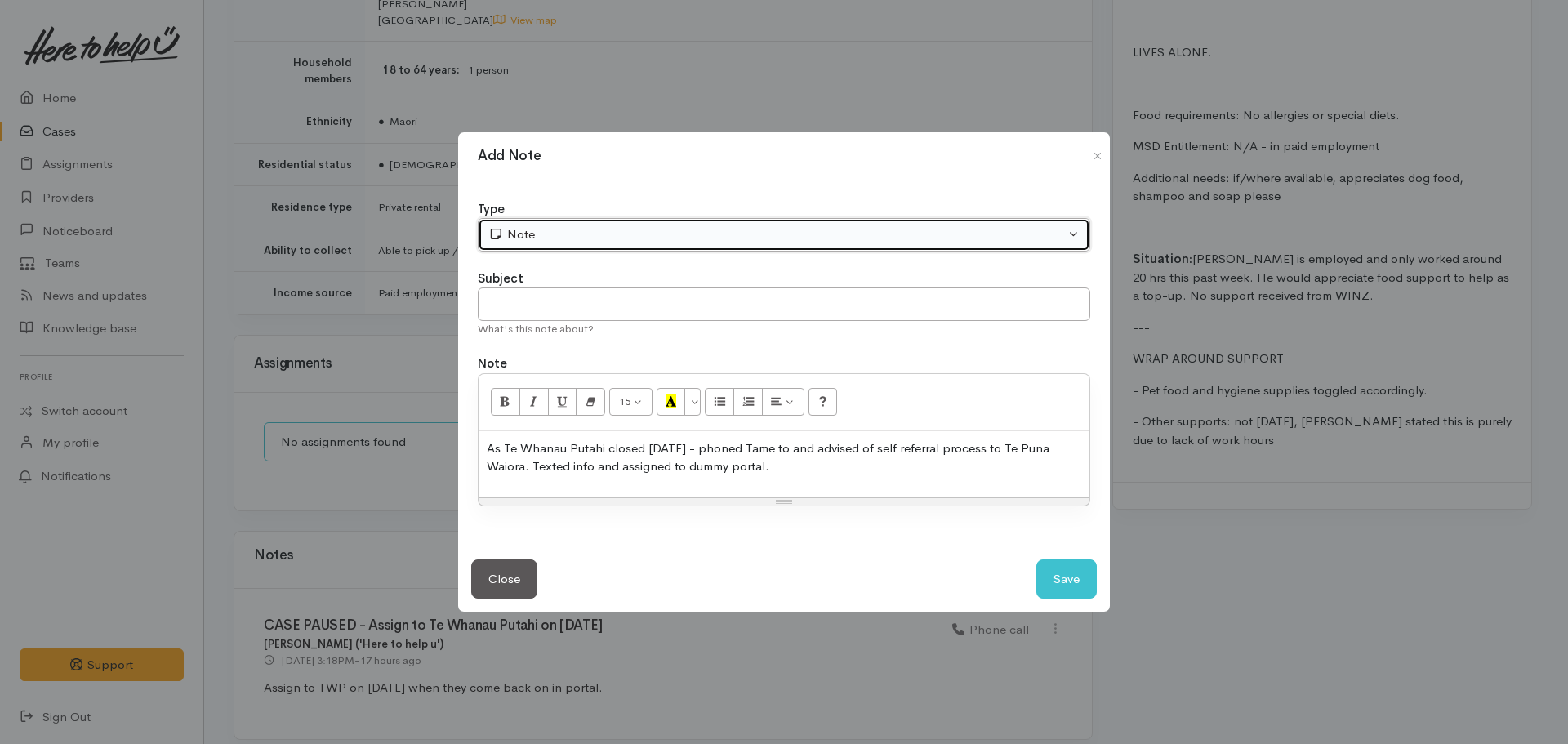
click at [543, 232] on div "Note" at bounding box center [777, 235] width 577 height 19
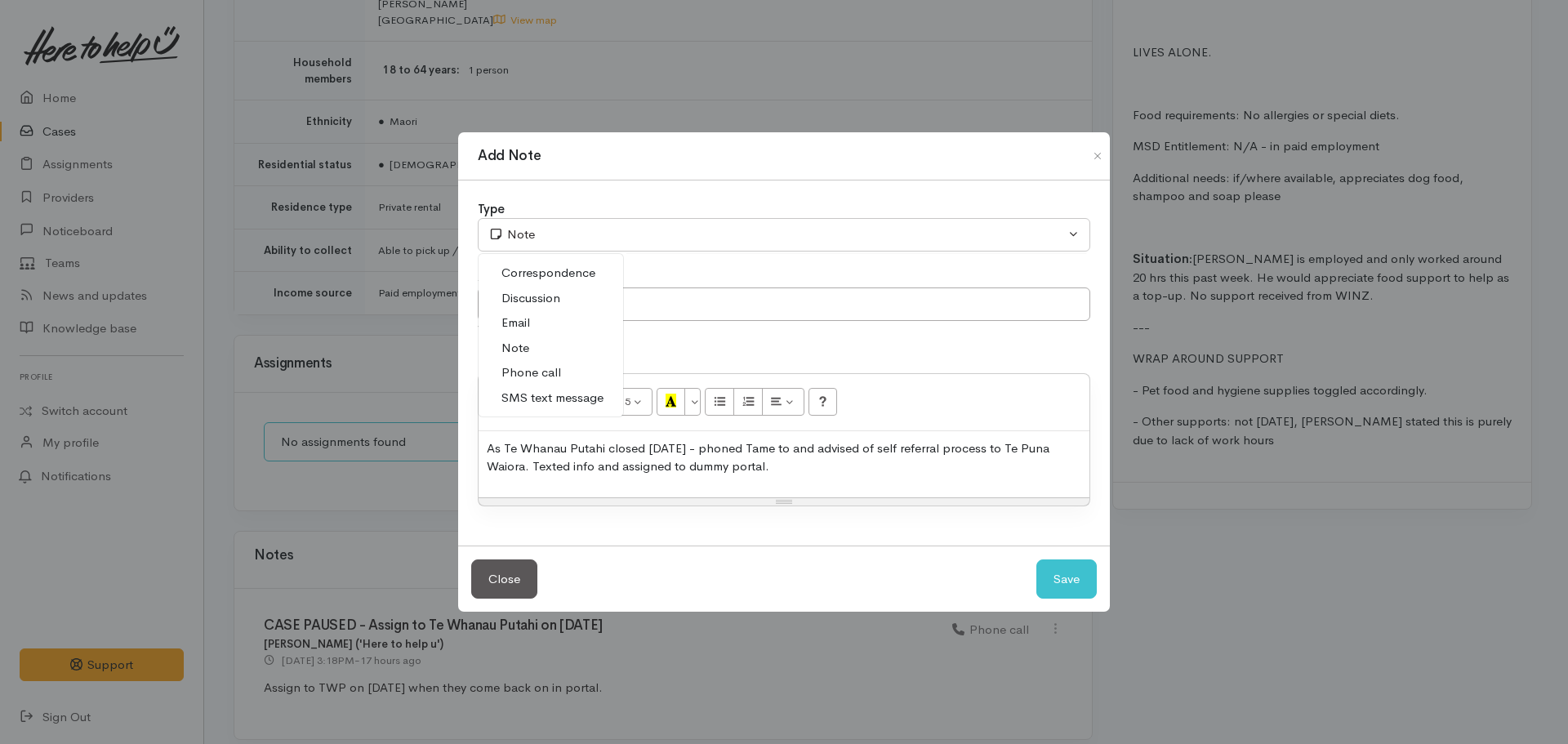
click at [523, 374] on span "Phone call" at bounding box center [531, 372] width 59 height 19
select select "3"
click at [542, 312] on input "text" at bounding box center [783, 304] width 612 height 33
type input "Self-referral info shared - TWP provider closure"
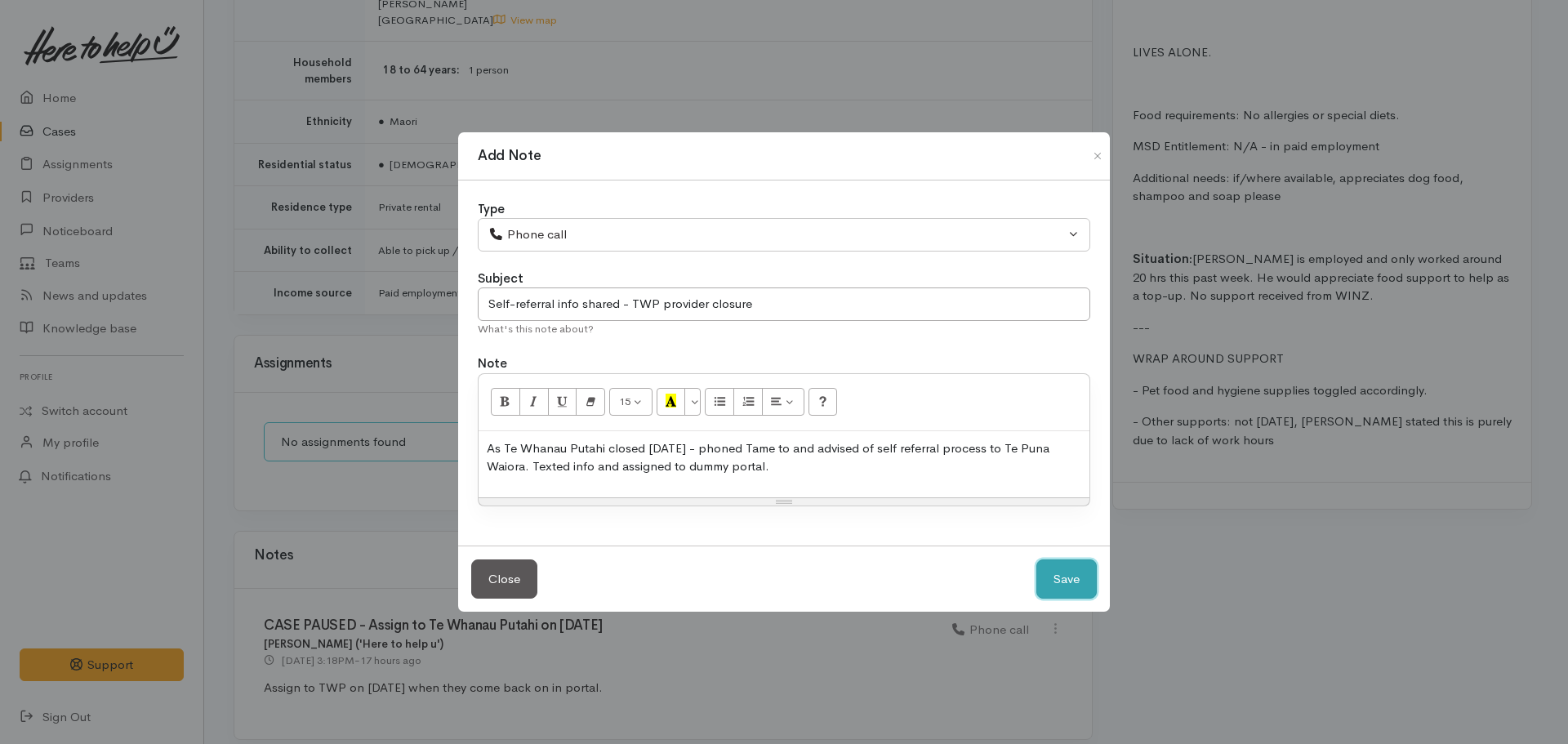
click at [1036, 559] on button "Save" at bounding box center [1065, 579] width 60 height 40
select select "1"
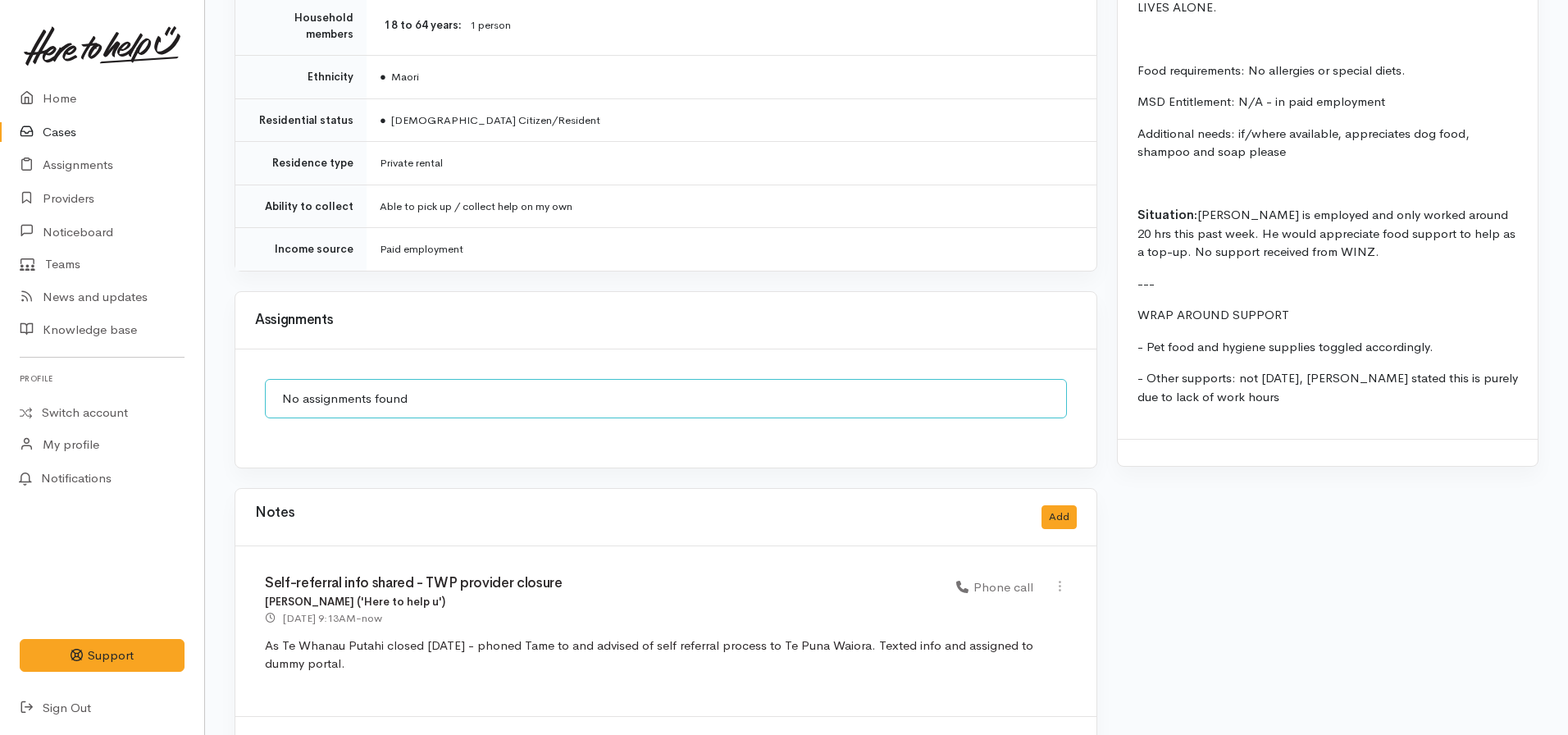
scroll to position [1737, 0]
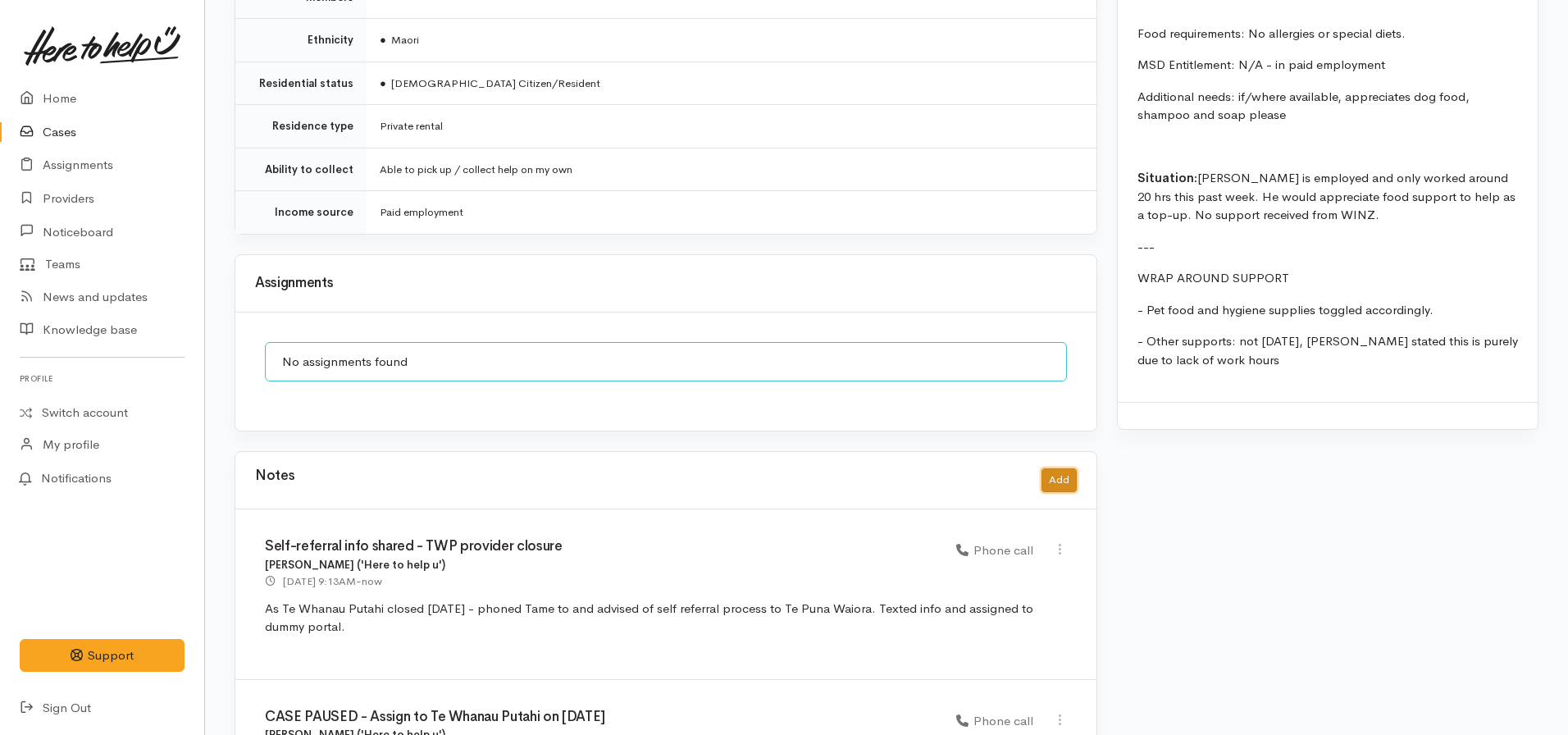
click at [1052, 468] on button "Add" at bounding box center [1059, 479] width 35 height 23
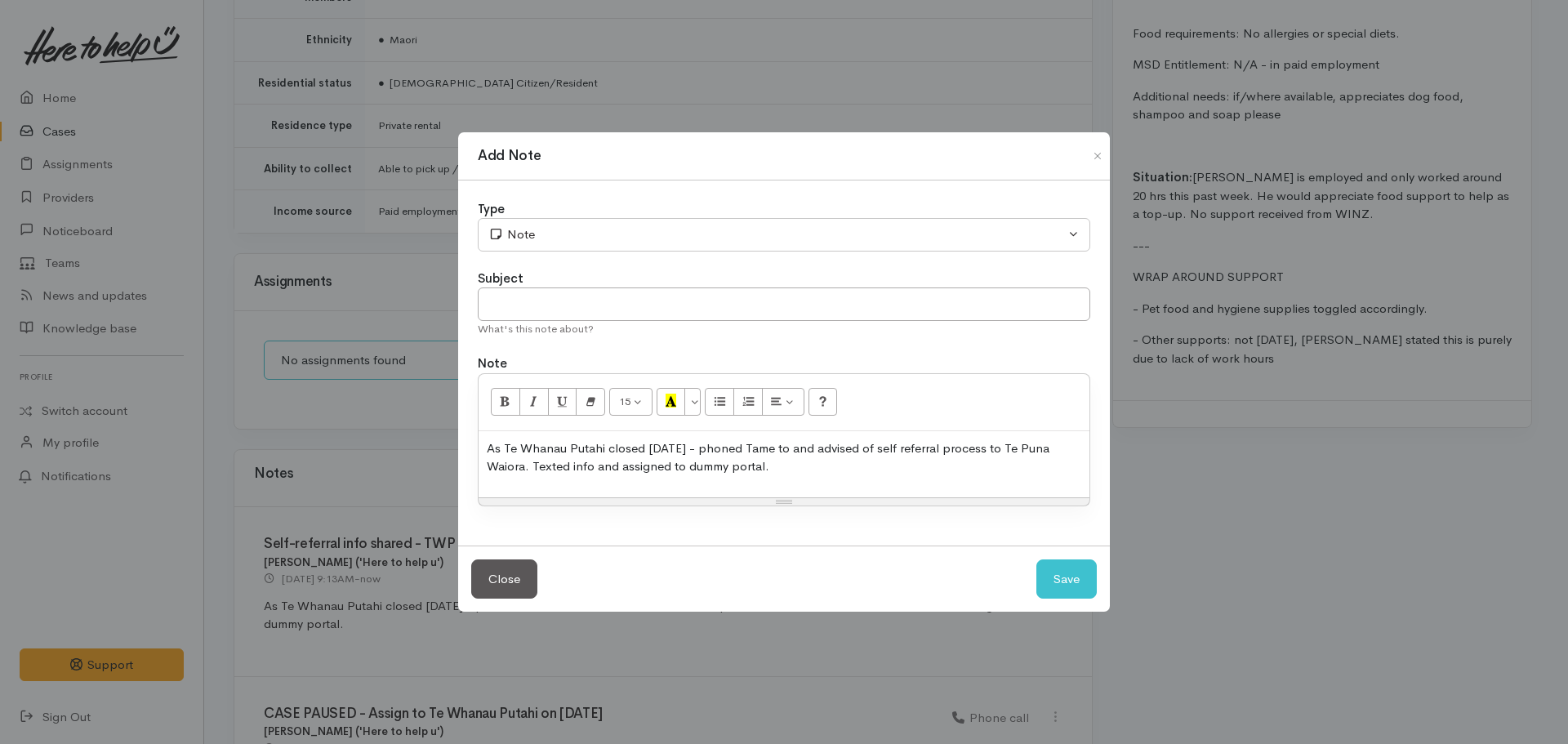
click at [676, 475] on p "As Te Whanau Putahi closed today - phoned Tame to and advised of self referral …" at bounding box center [784, 458] width 595 height 37
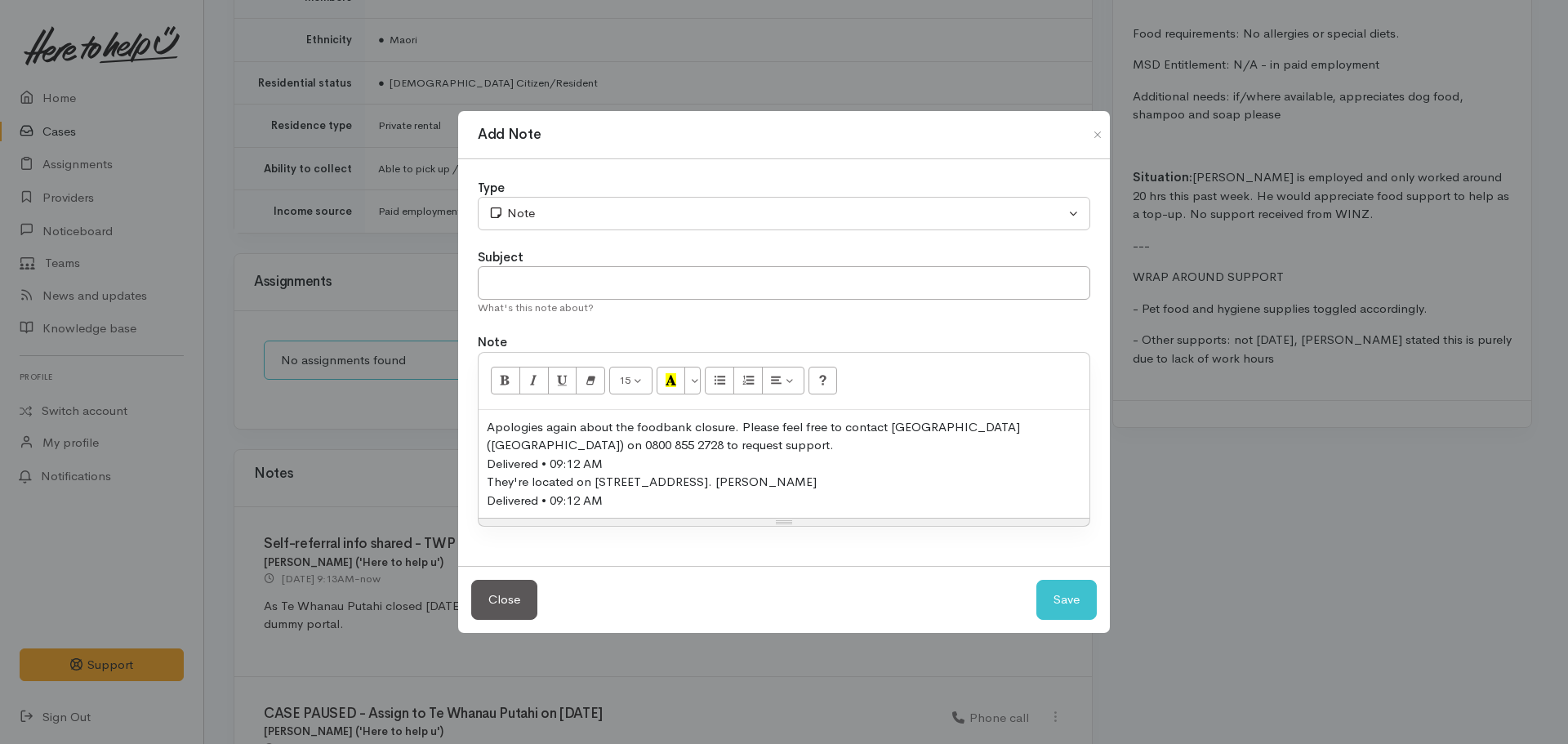
click at [645, 465] on div "Delivered • 09:12 AM" at bounding box center [784, 464] width 595 height 19
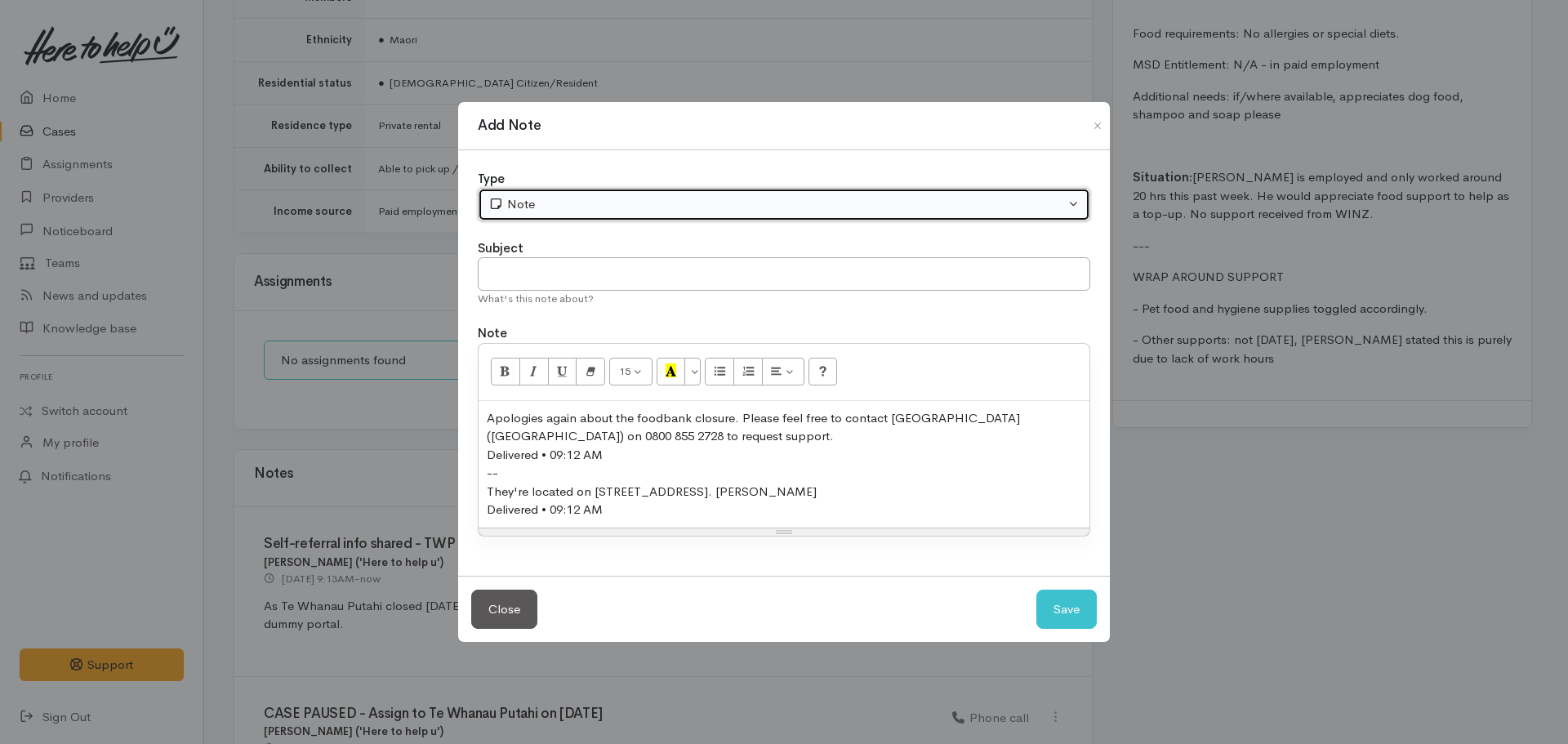
click at [504, 202] on div "Note" at bounding box center [777, 204] width 577 height 19
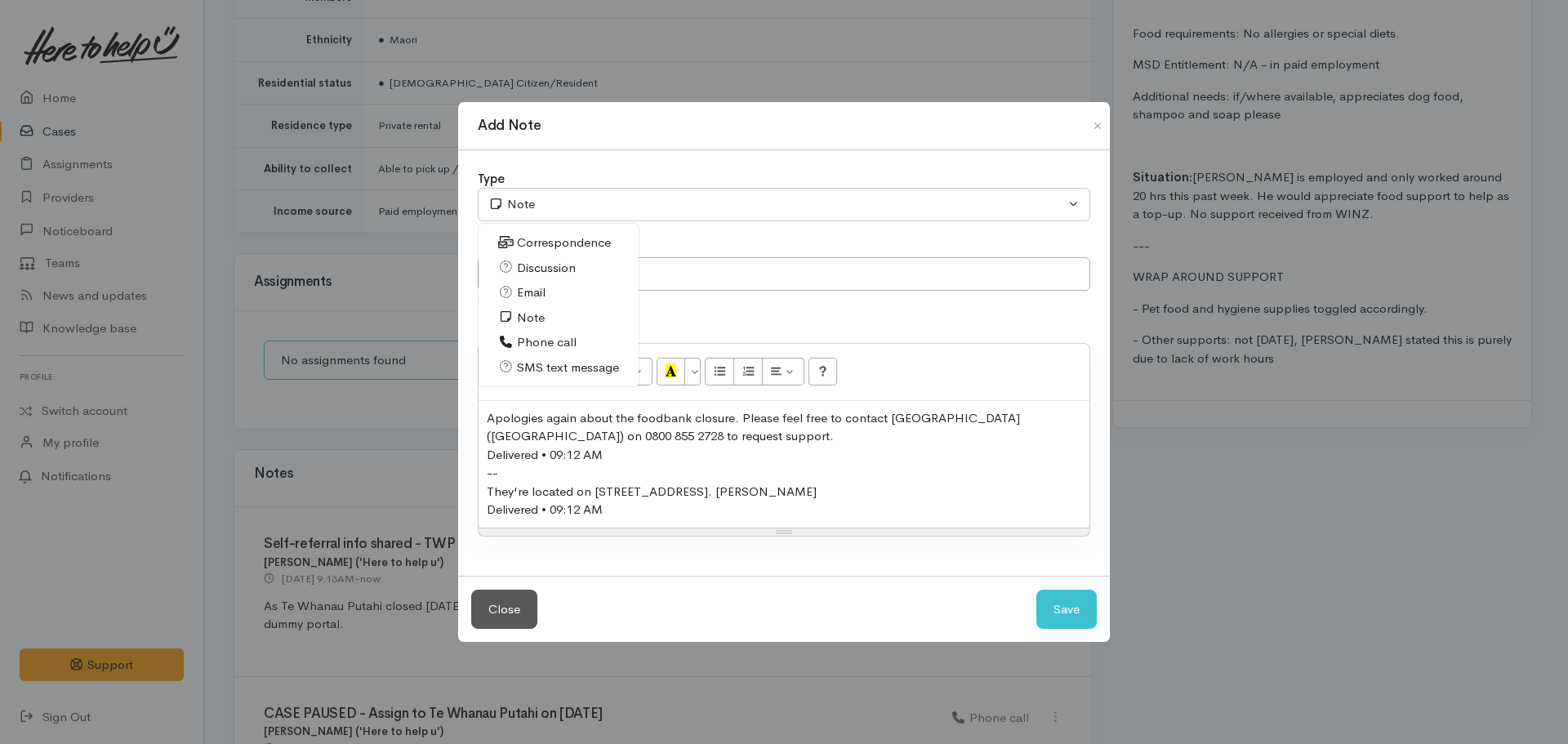
click at [547, 368] on span "SMS text message" at bounding box center [568, 368] width 102 height 19
click at [1069, 610] on button "Save" at bounding box center [1065, 609] width 60 height 40
select select "1"
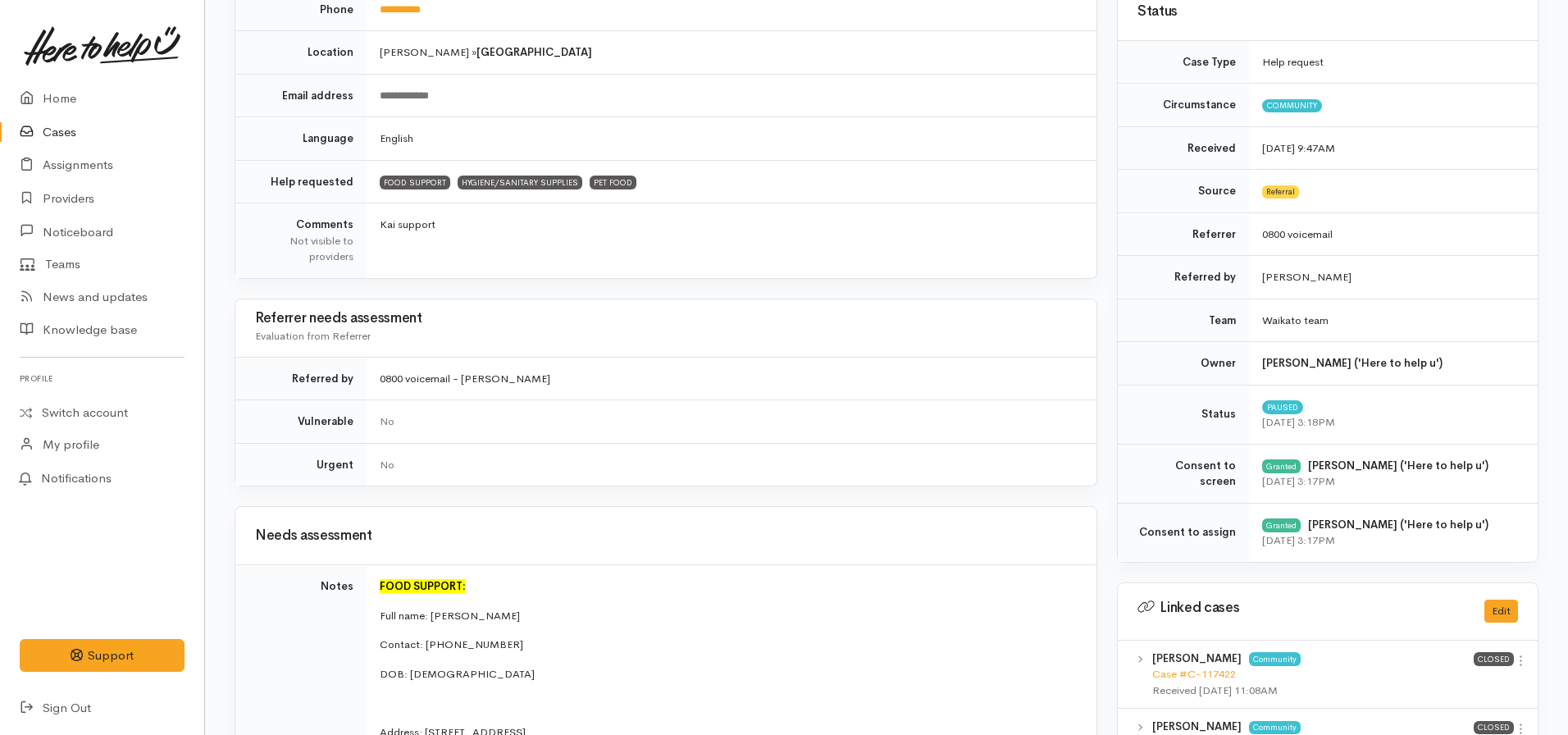
scroll to position [0, 0]
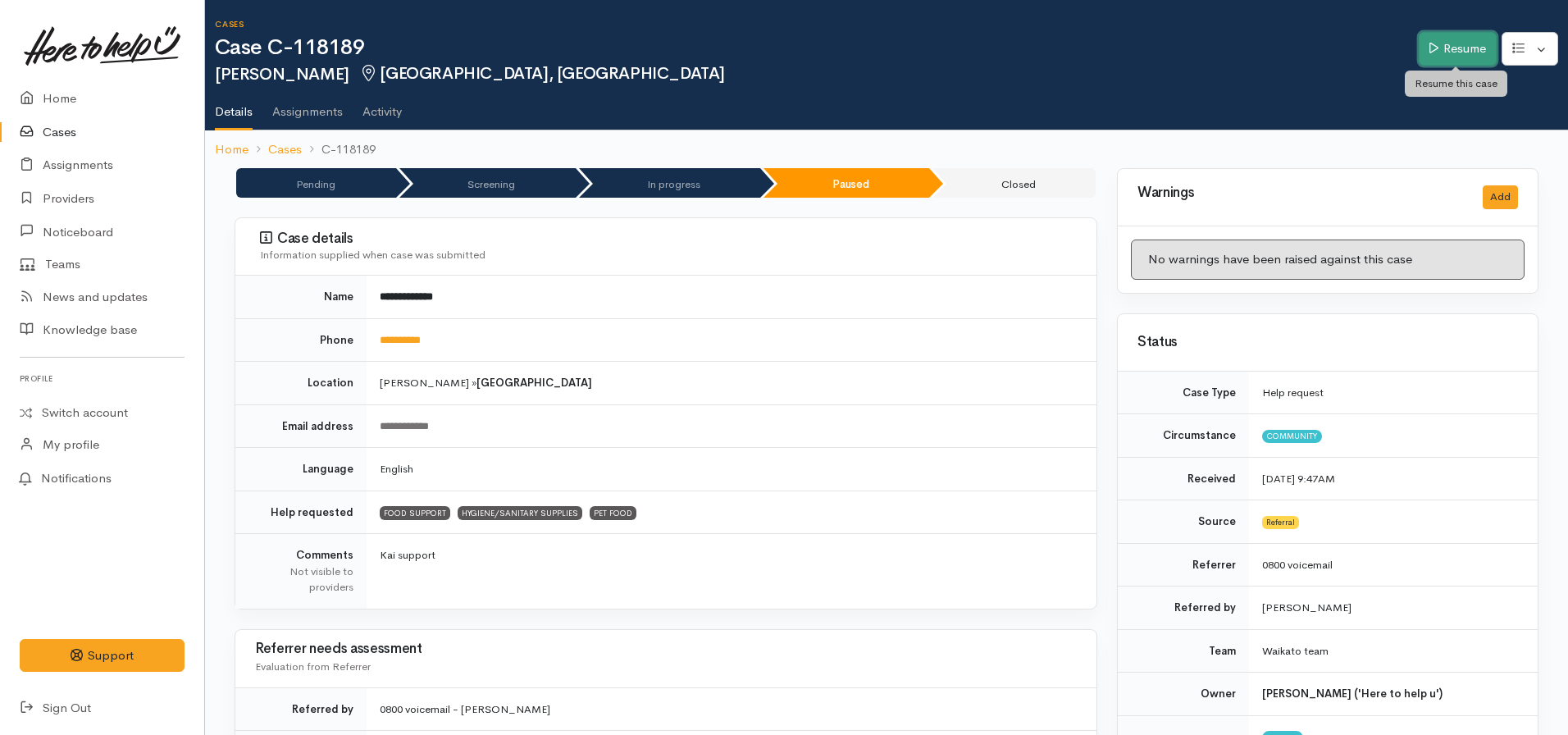
click at [1433, 54] on icon at bounding box center [1434, 48] width 9 height 12
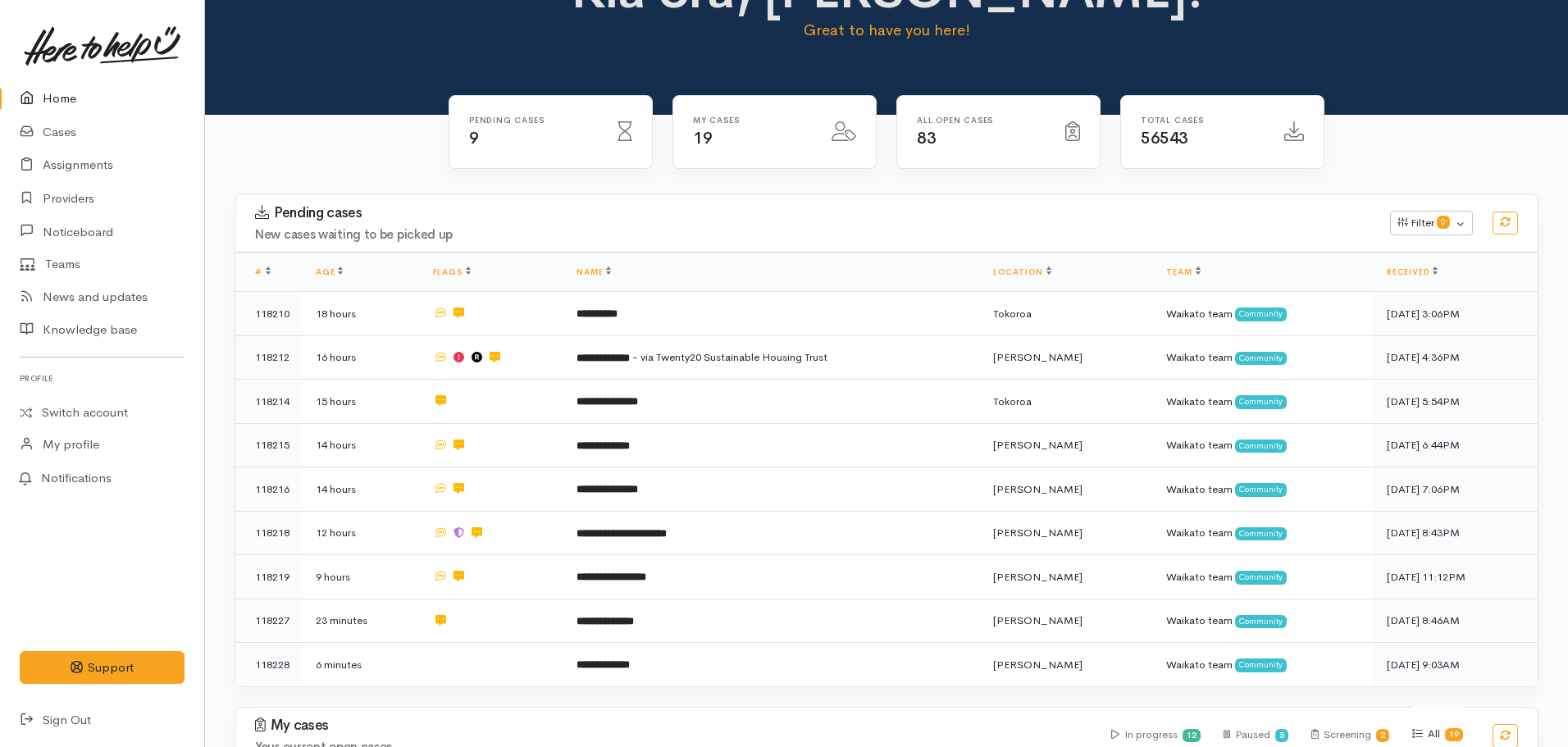
scroll to position [164, 0]
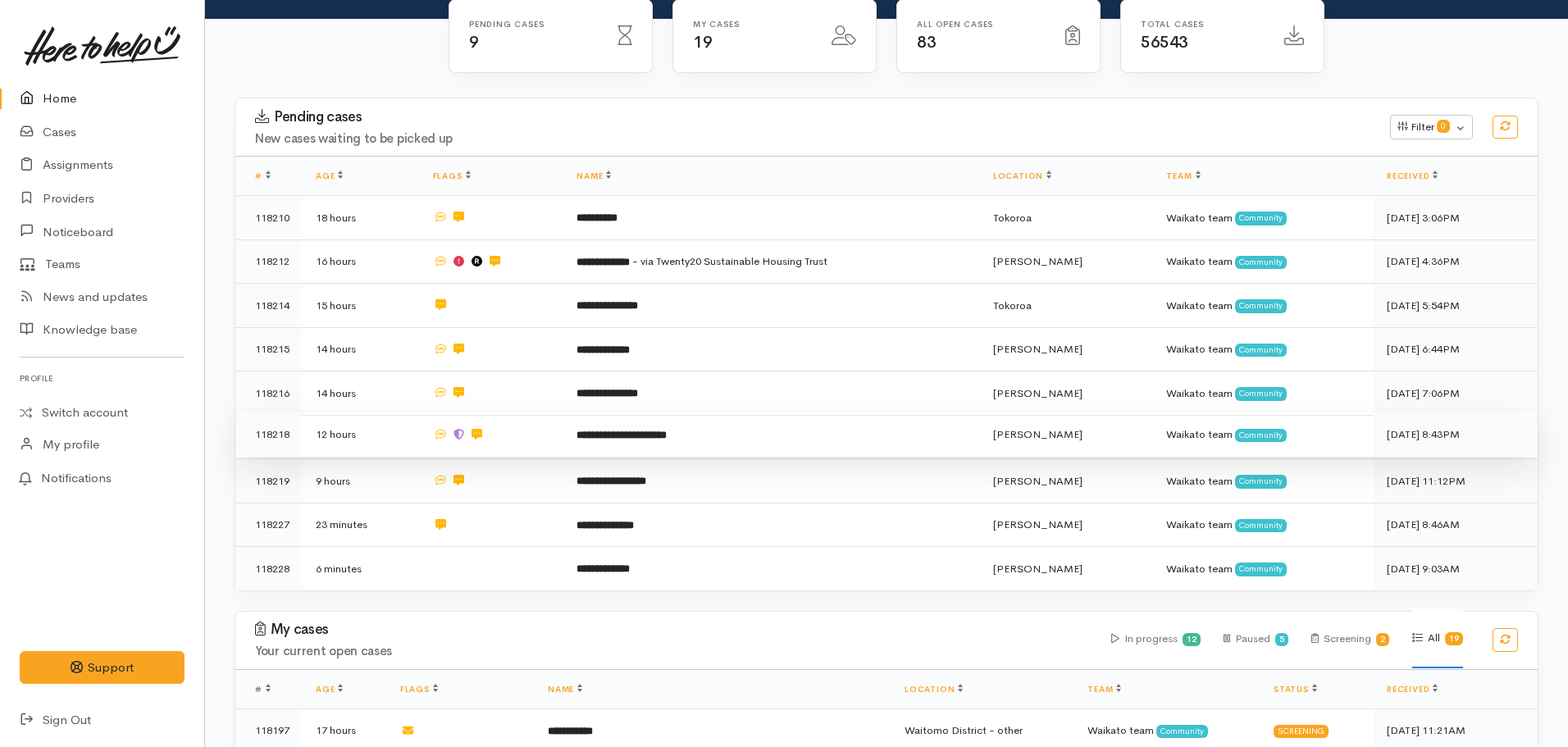
click at [621, 430] on b "**********" at bounding box center [621, 435] width 90 height 10
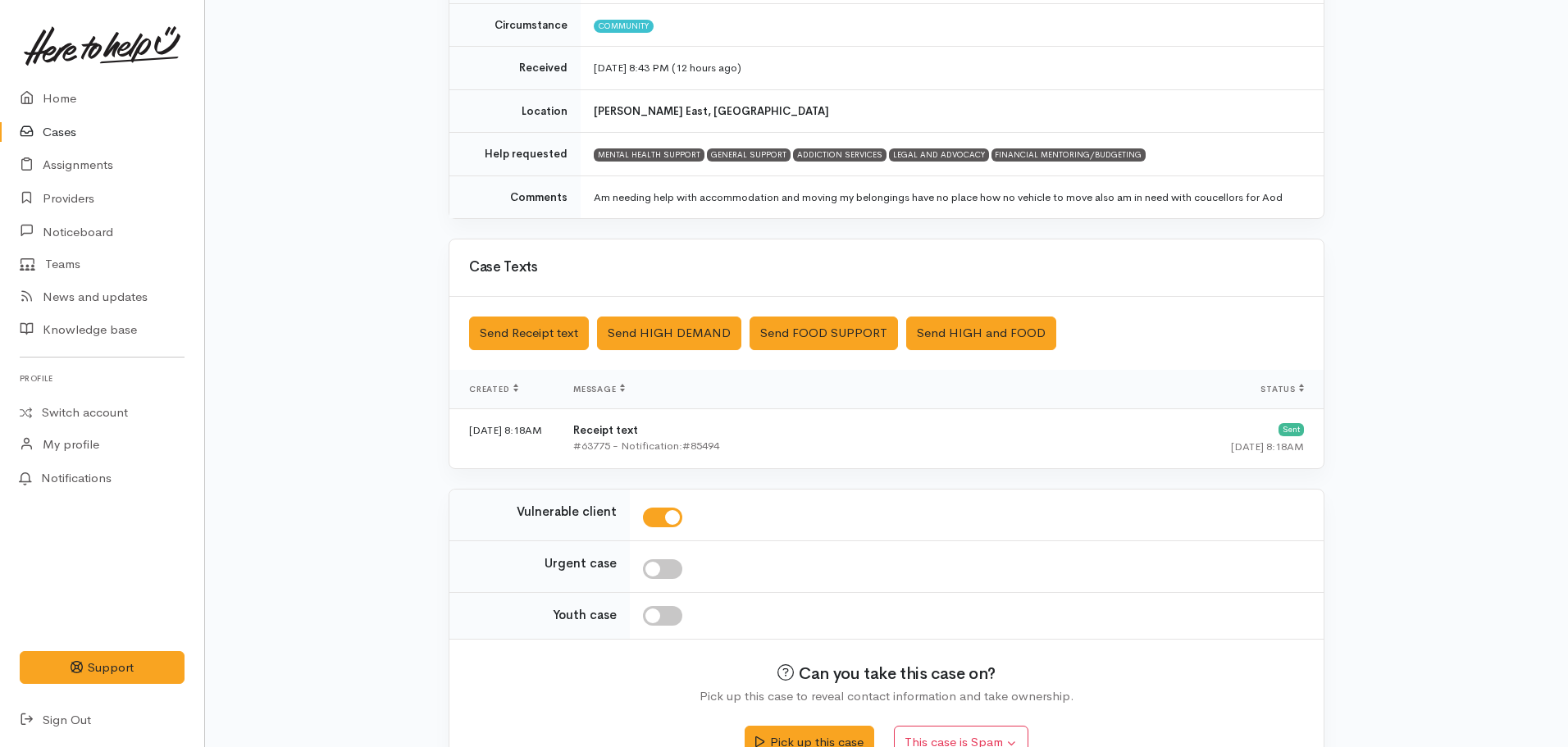
scroll to position [246, 0]
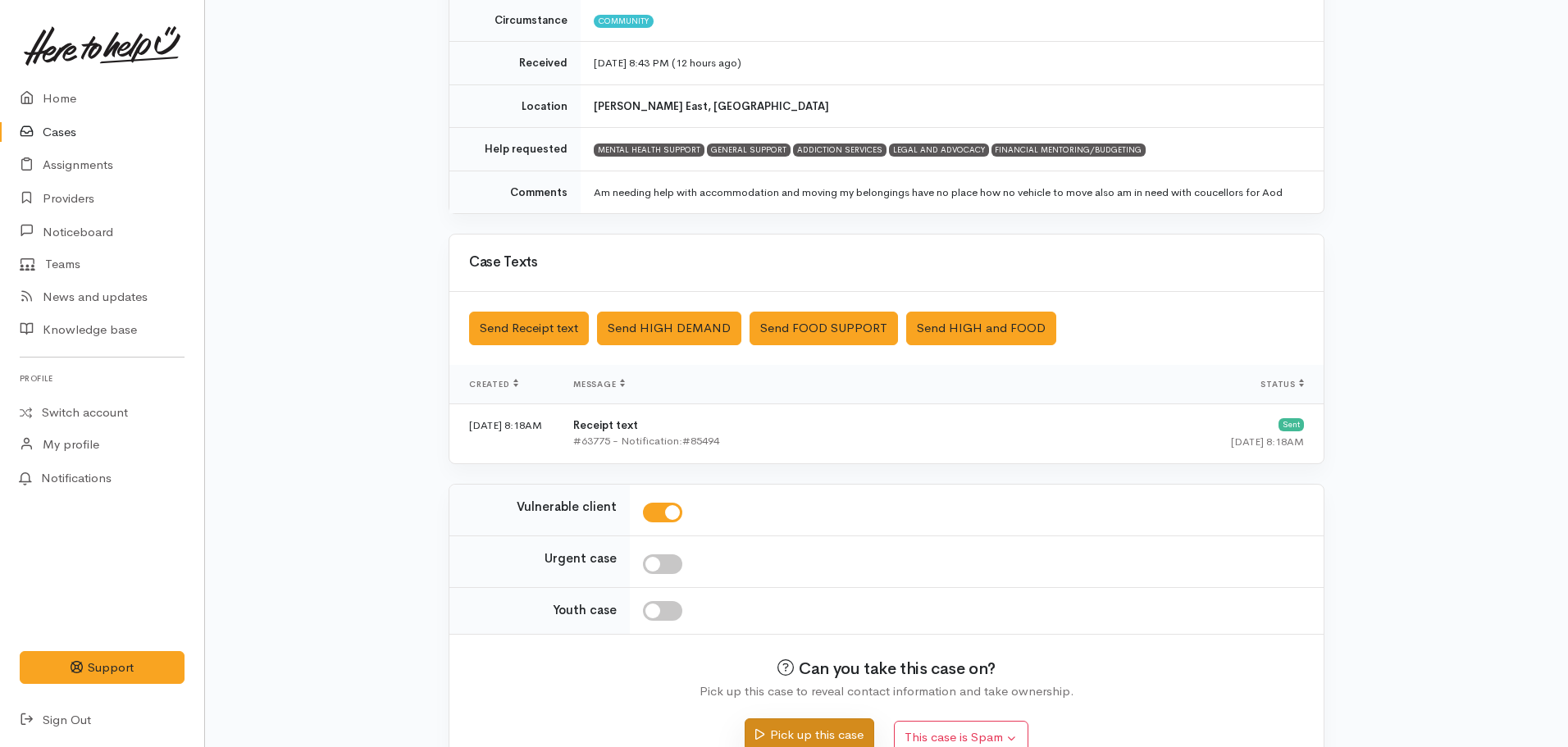
click at [800, 726] on button "Pick up this case" at bounding box center [809, 735] width 129 height 34
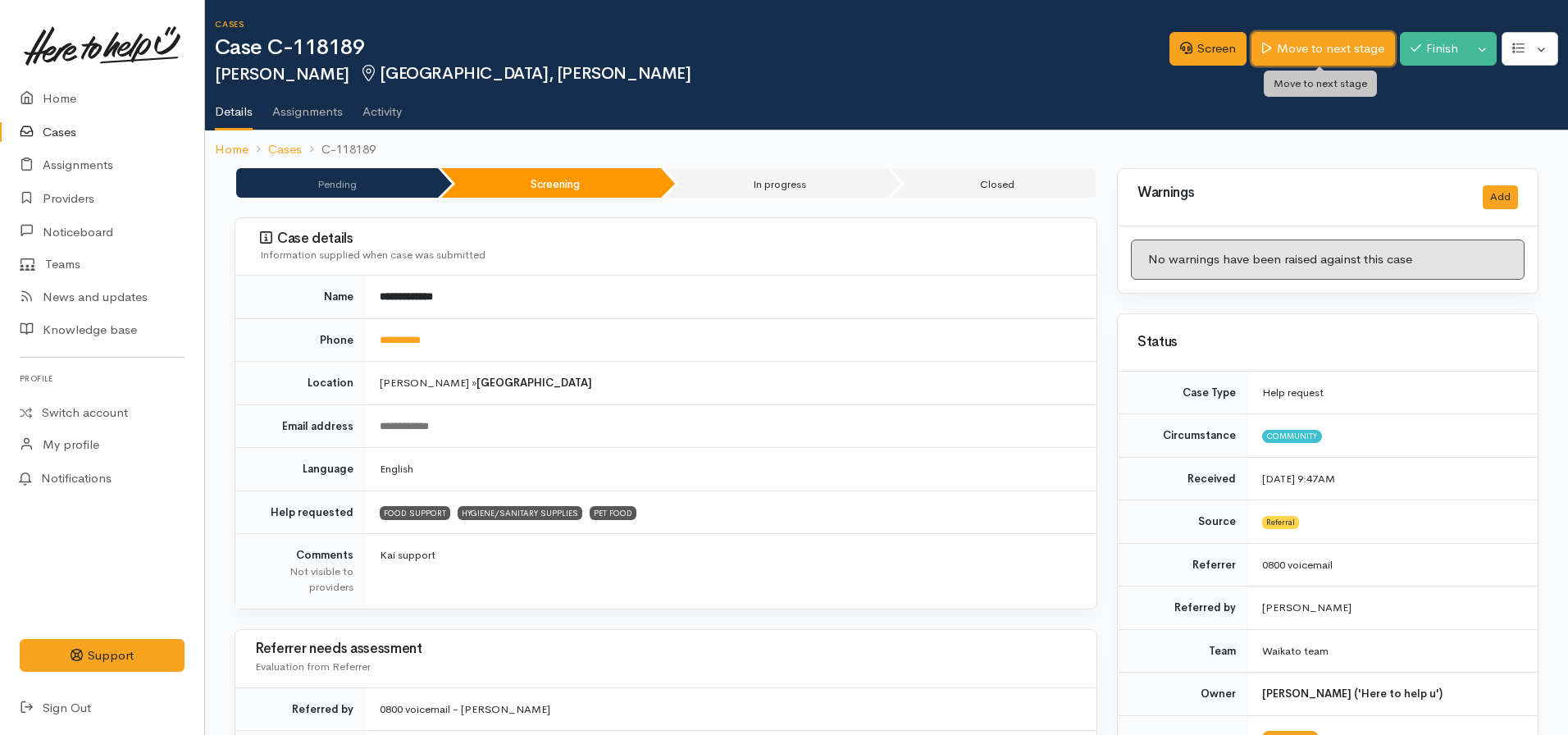
click at [1341, 45] on link "Move to next stage" at bounding box center [1322, 49] width 143 height 34
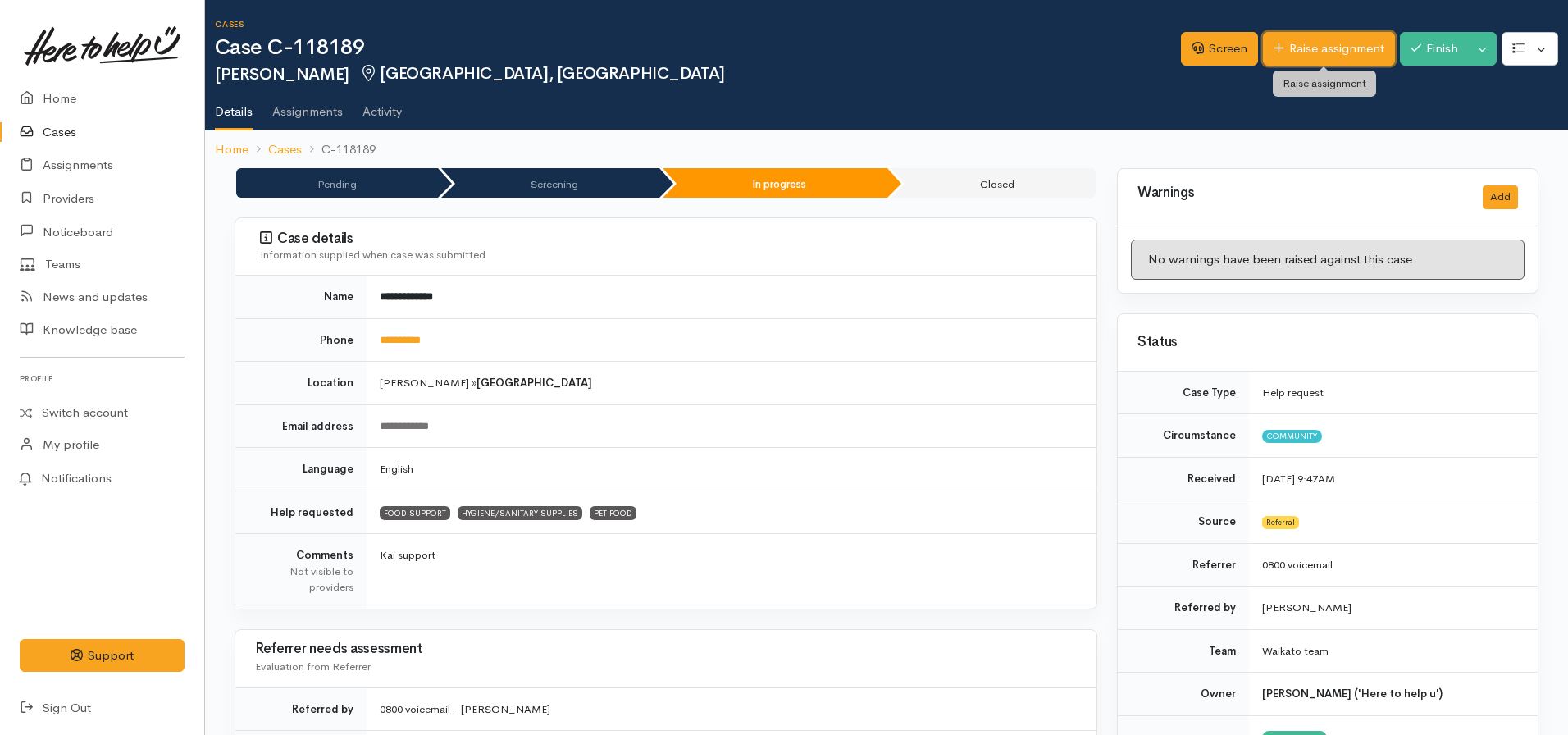
click at [1304, 40] on link "Raise assignment" at bounding box center [1329, 49] width 132 height 34
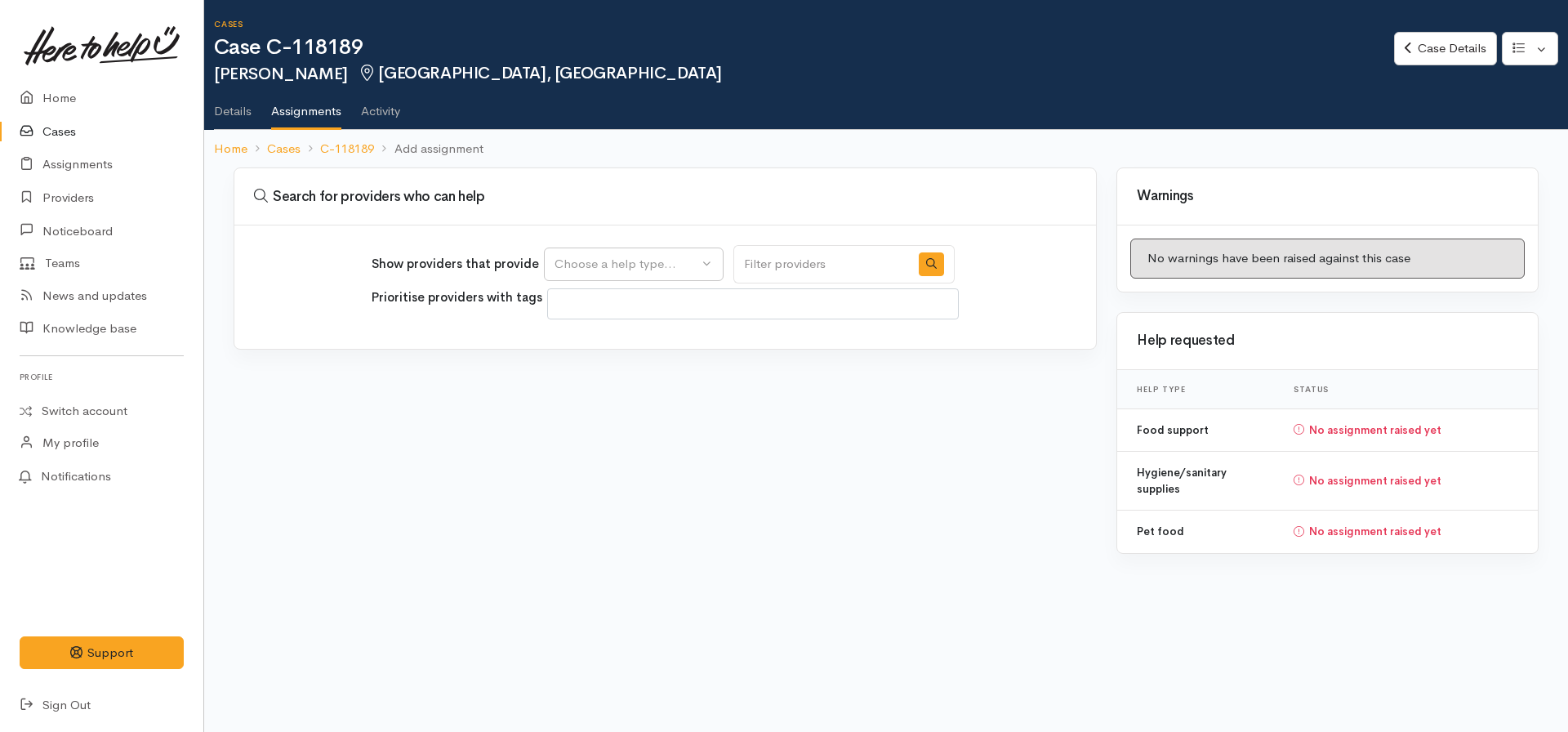
select select
click at [675, 268] on div "Choose a help type..." at bounding box center [626, 264] width 144 height 19
click at [598, 347] on span "Food support" at bounding box center [602, 343] width 76 height 19
select select "3"
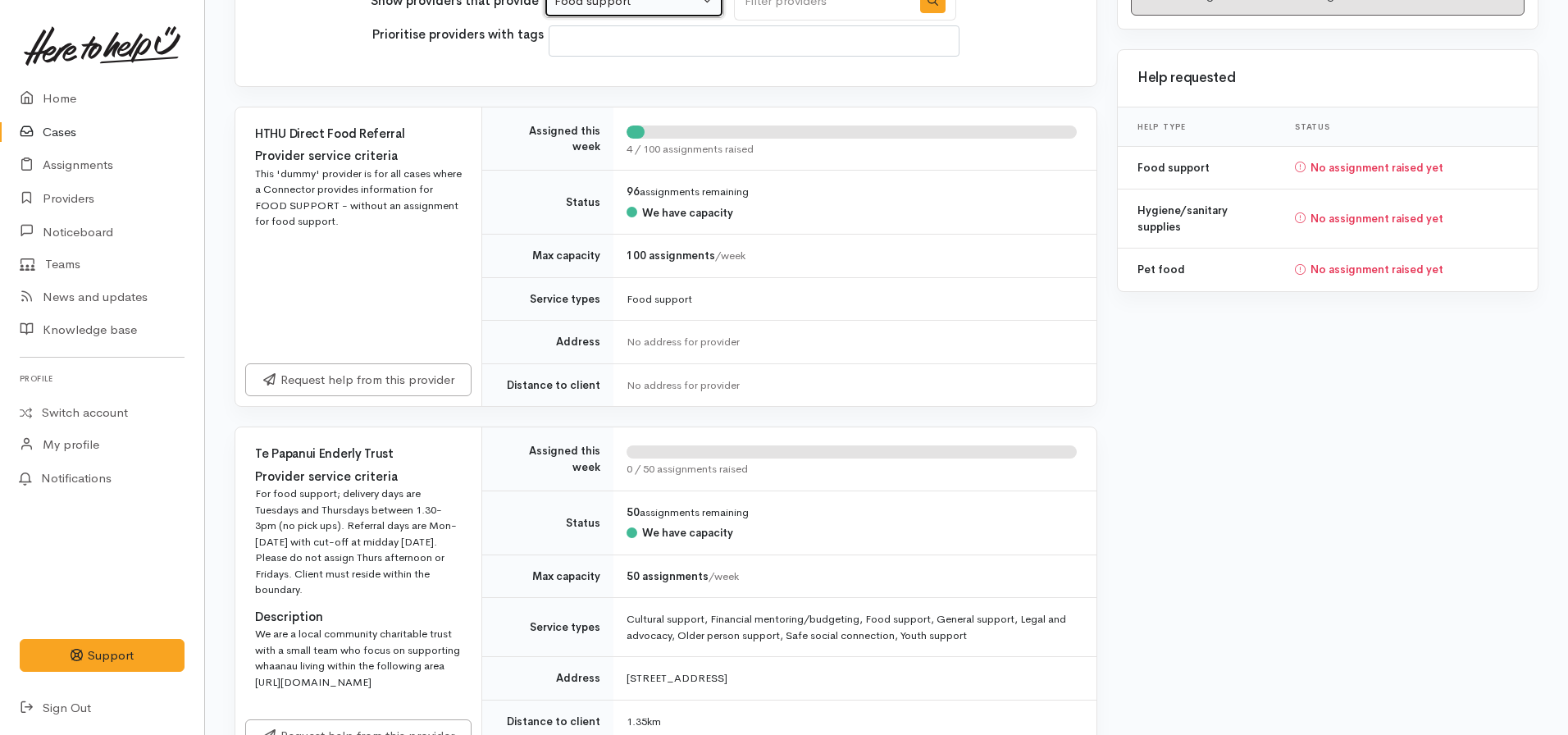
scroll to position [246, 0]
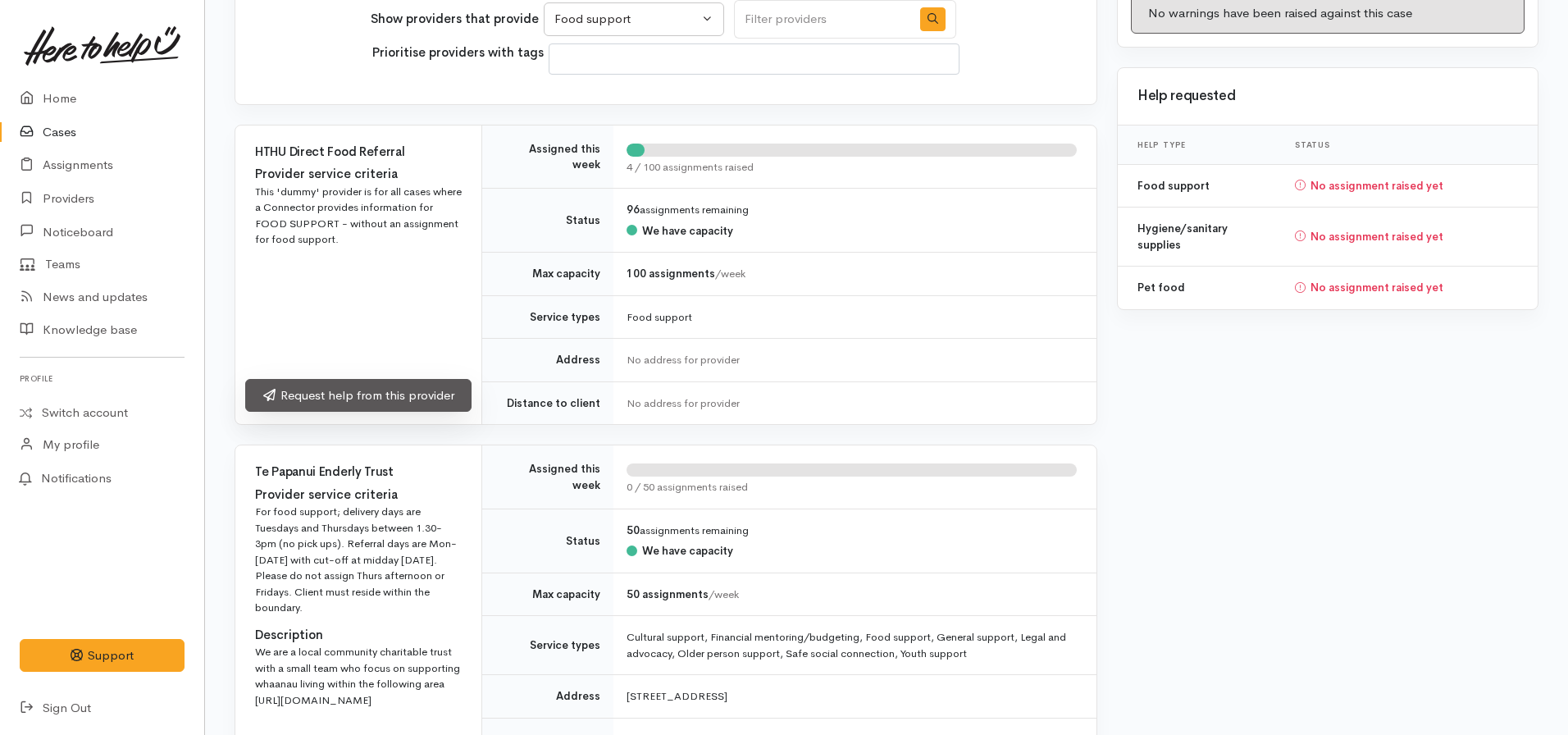
click at [400, 395] on link "Request help from this provider" at bounding box center [358, 395] width 227 height 34
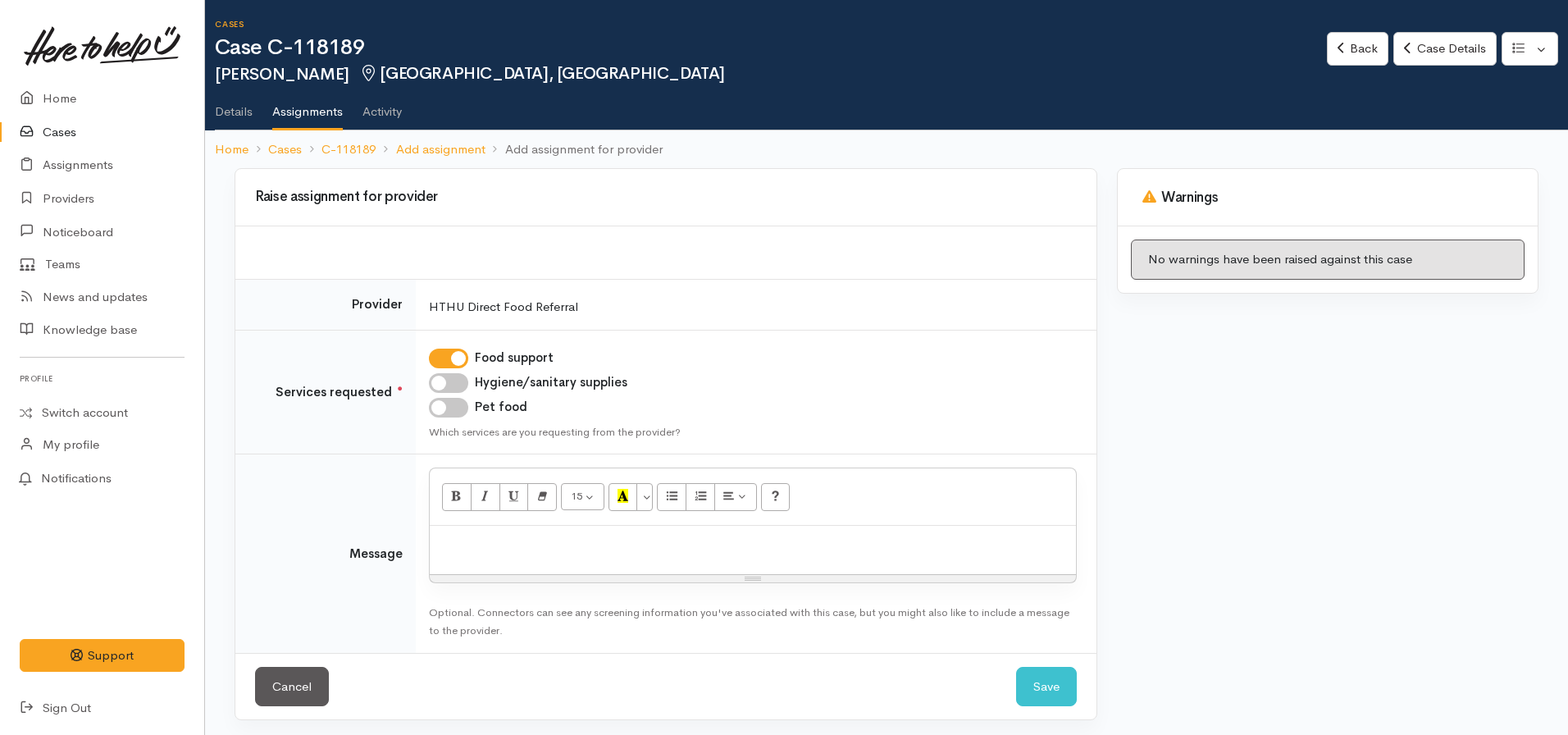
click at [452, 388] on input "Hygiene/sanitary supplies" at bounding box center [449, 382] width 39 height 20
checkbox input "true"
click at [451, 412] on input "Pet food" at bounding box center [449, 407] width 39 height 20
checkbox input "true"
click at [451, 546] on p at bounding box center [752, 543] width 630 height 19
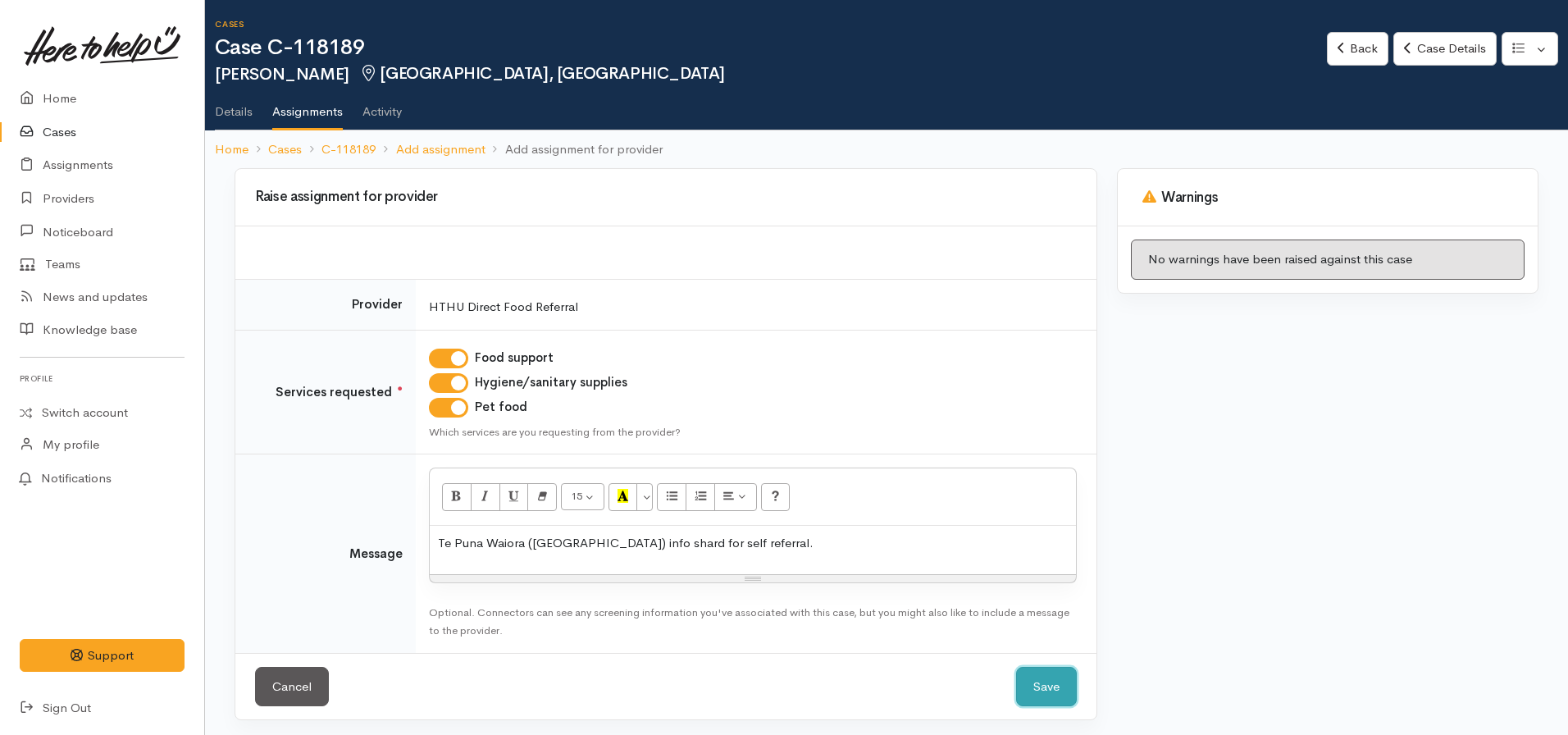
click button "Save" at bounding box center [1046, 686] width 61 height 40
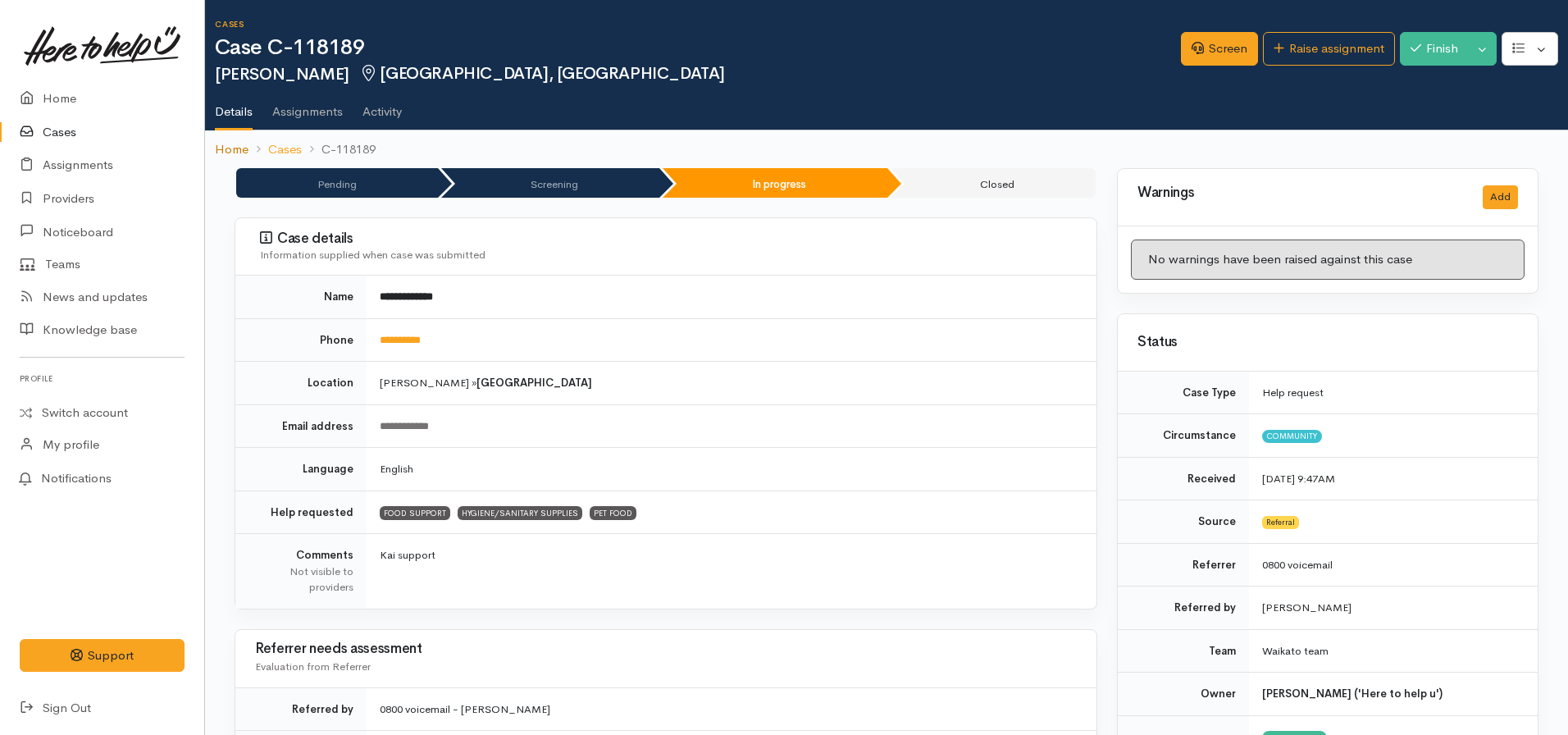
click at [227, 147] on link "Home" at bounding box center [231, 149] width 34 height 19
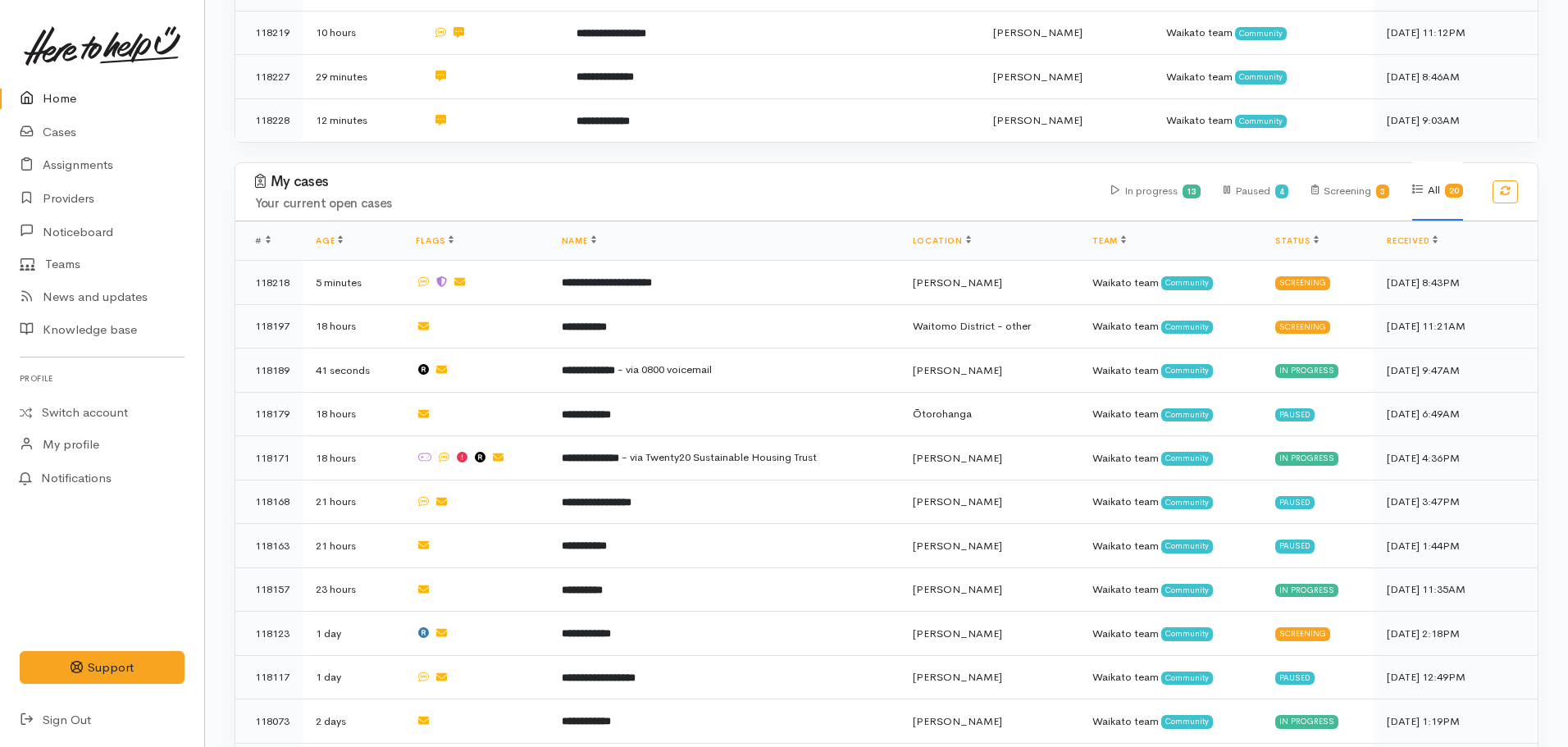
scroll to position [574, 0]
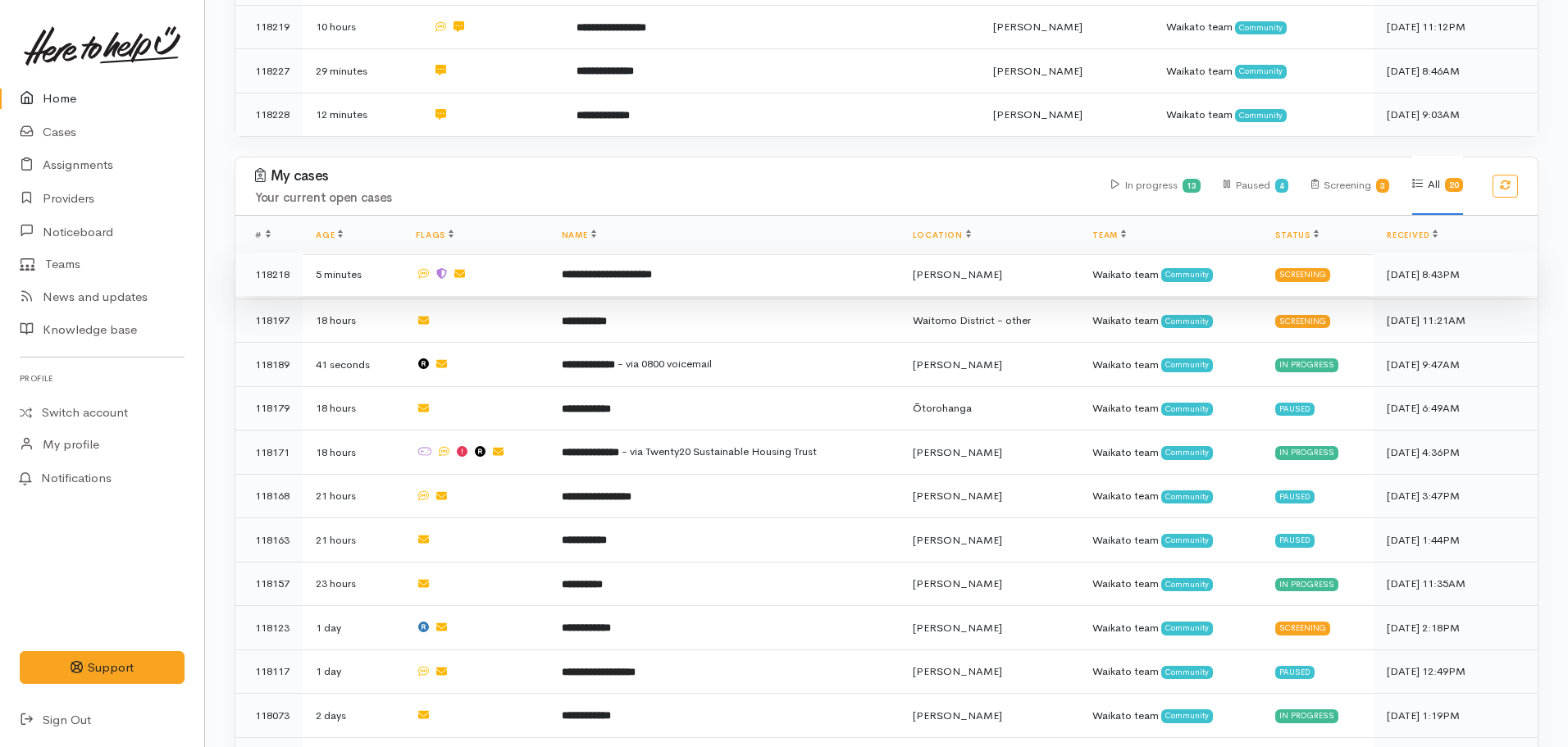
click at [696, 280] on td "**********" at bounding box center [724, 274] width 351 height 44
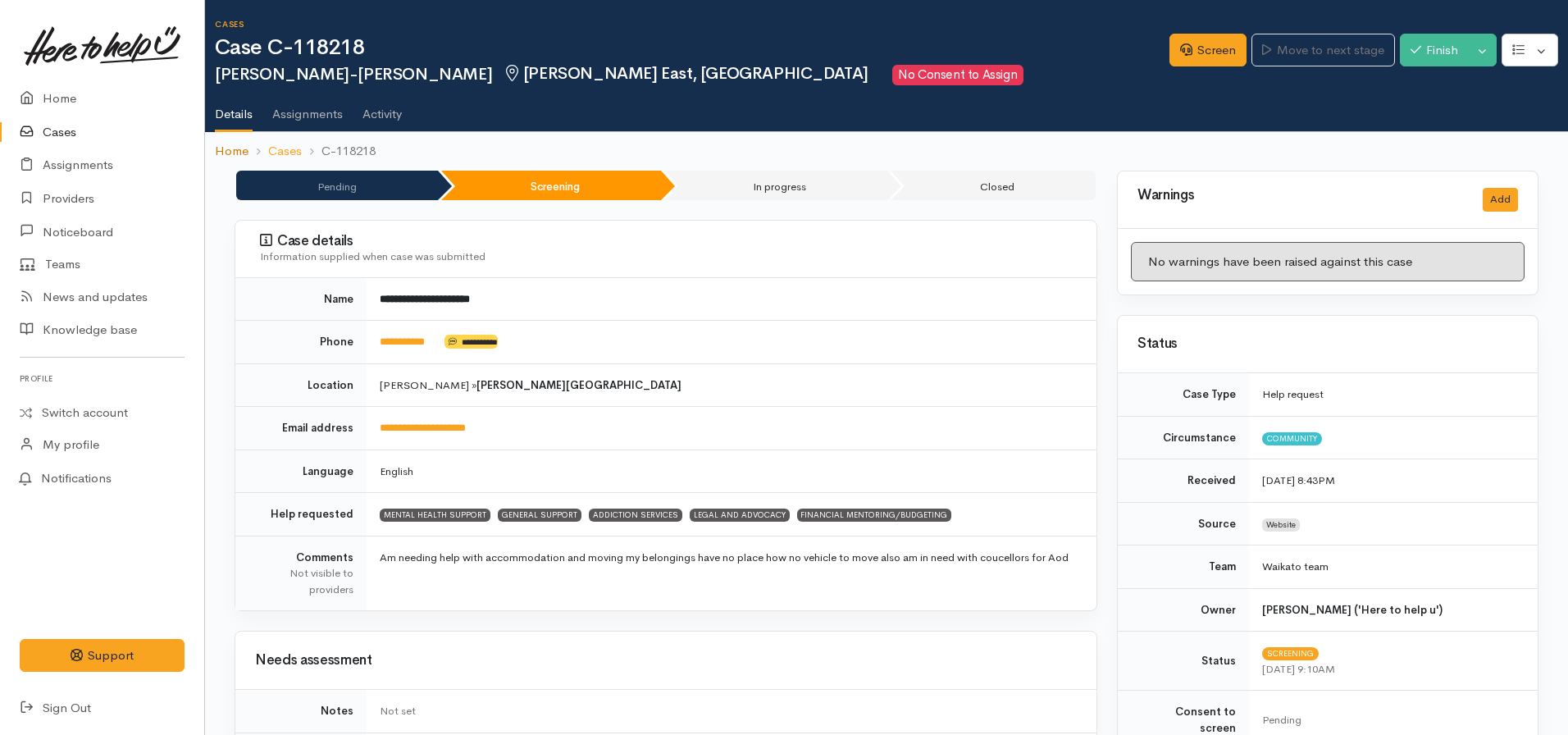
click at [243, 151] on link "Home" at bounding box center [231, 151] width 34 height 19
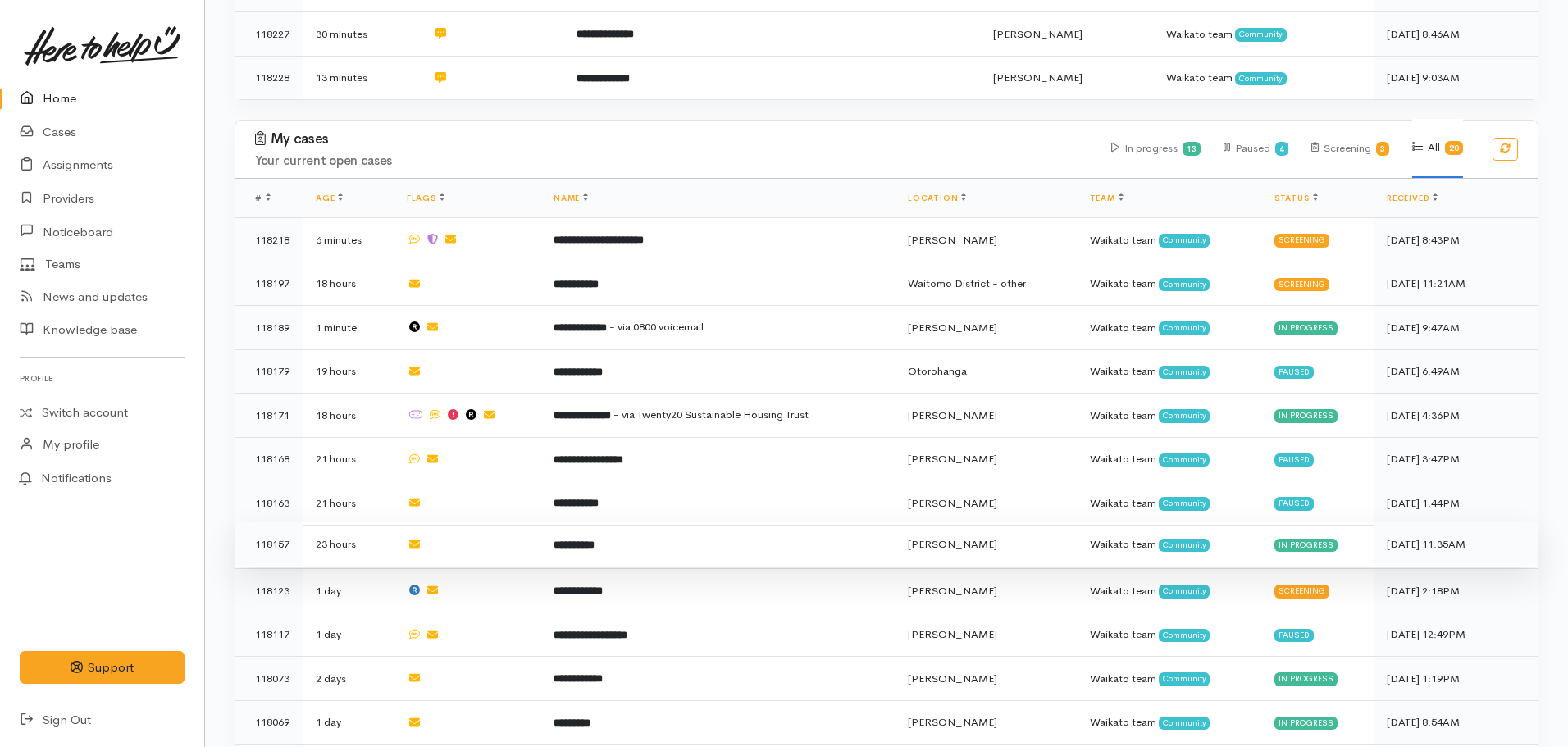
scroll to position [820, 0]
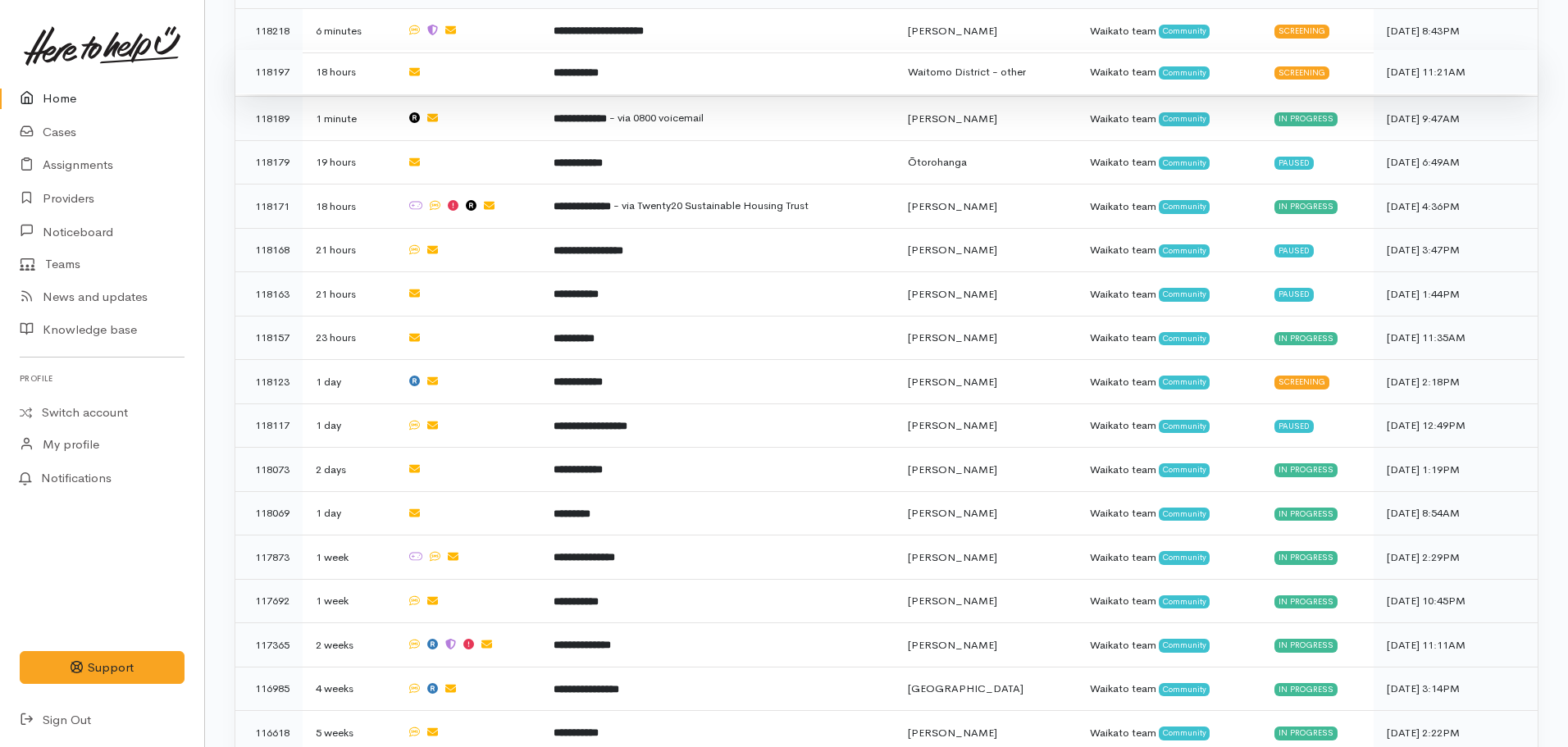
click at [598, 79] on td "**********" at bounding box center [717, 72] width 354 height 44
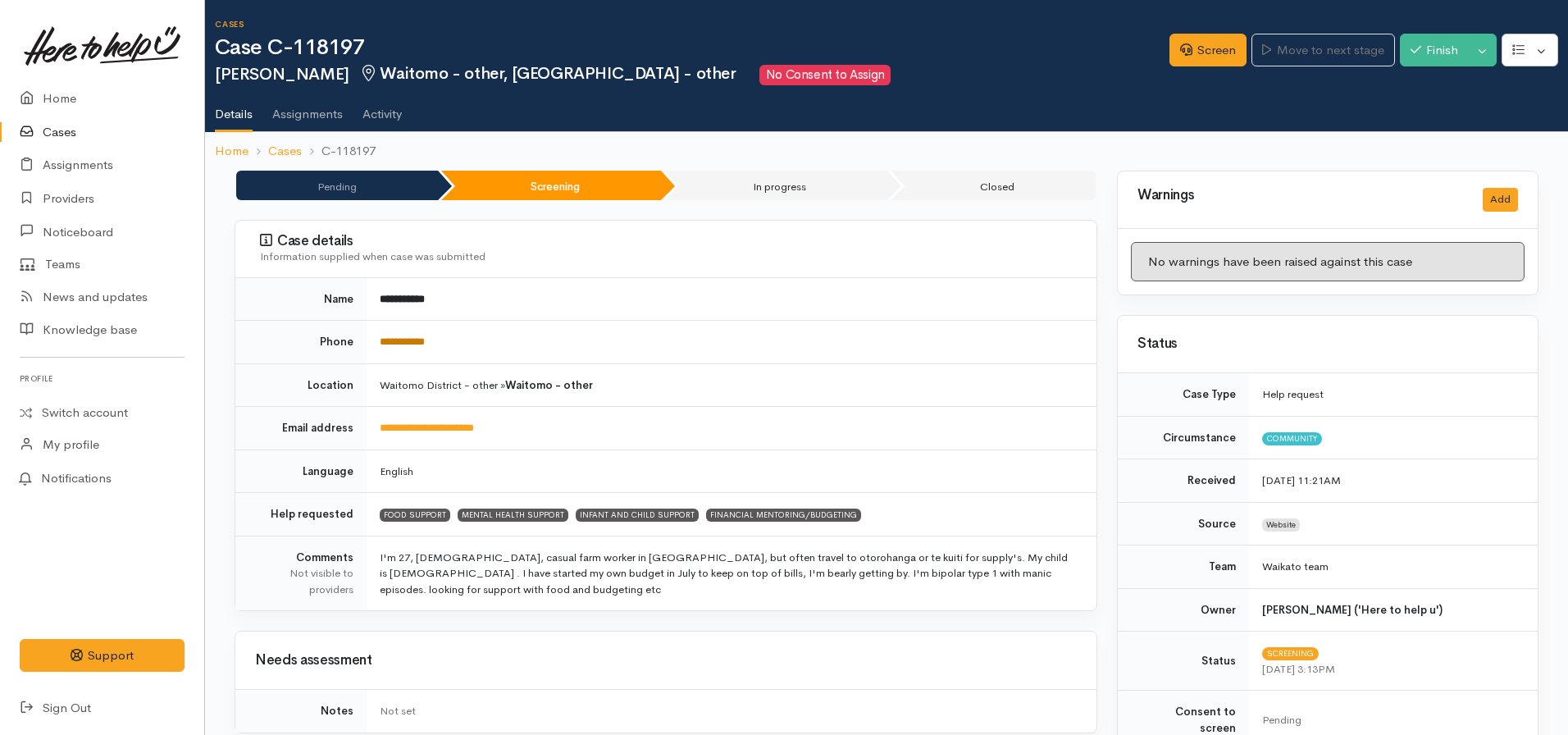
click at [410, 340] on link "**********" at bounding box center [402, 340] width 45 height 10
drag, startPoint x: 498, startPoint y: 314, endPoint x: 421, endPoint y: 336, distance: 80.1
click at [403, 340] on tbody "**********" at bounding box center [665, 444] width 861 height 333
drag, startPoint x: 486, startPoint y: 326, endPoint x: 457, endPoint y: 334, distance: 30.1
click at [484, 326] on td "**********" at bounding box center [731, 342] width 729 height 44
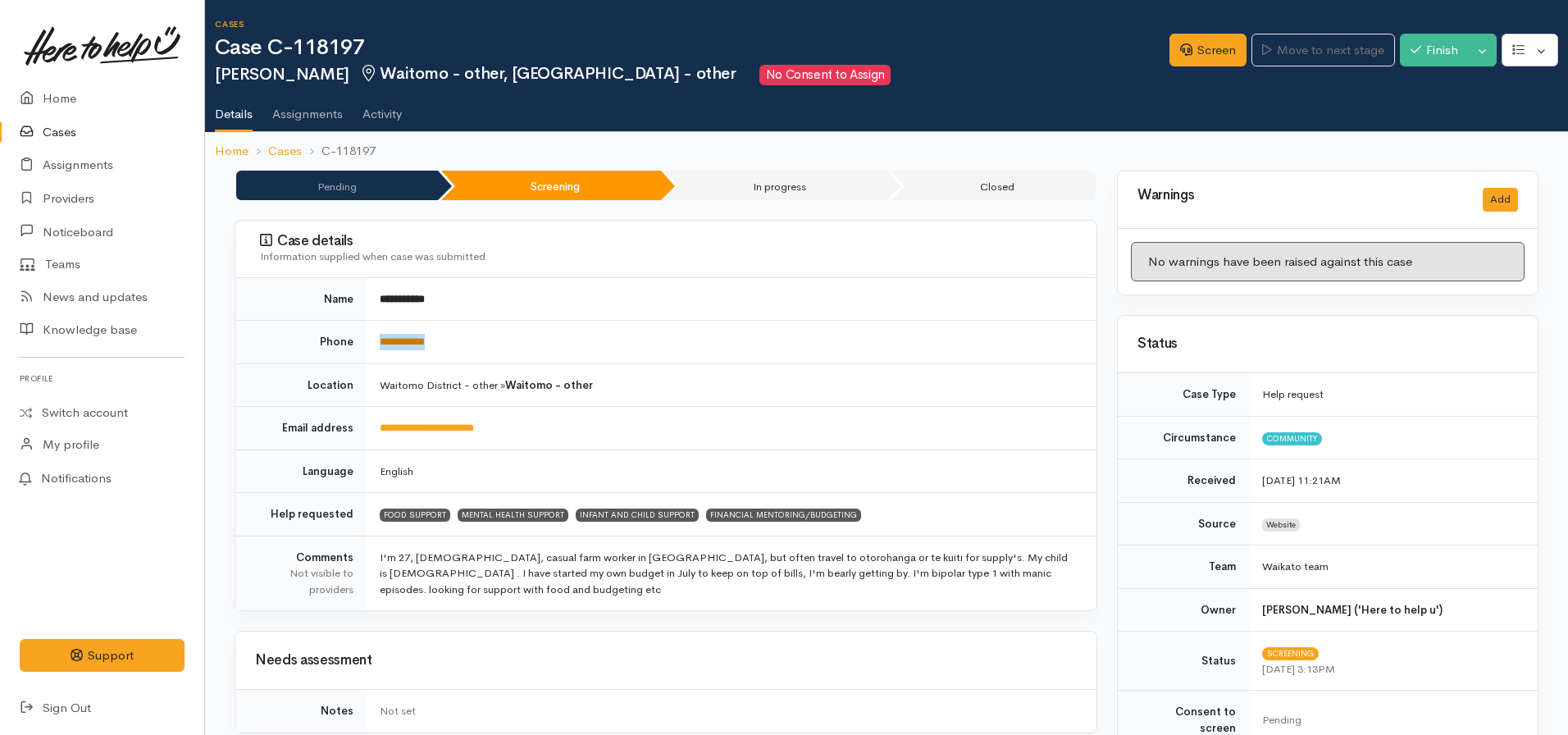
drag, startPoint x: 464, startPoint y: 338, endPoint x: 382, endPoint y: 339, distance: 82.0
click at [382, 339] on td "**********" at bounding box center [731, 342] width 729 height 44
copy link "**********"
drag, startPoint x: 534, startPoint y: 344, endPoint x: 521, endPoint y: 340, distance: 13.6
click at [534, 343] on td "**********" at bounding box center [731, 342] width 729 height 44
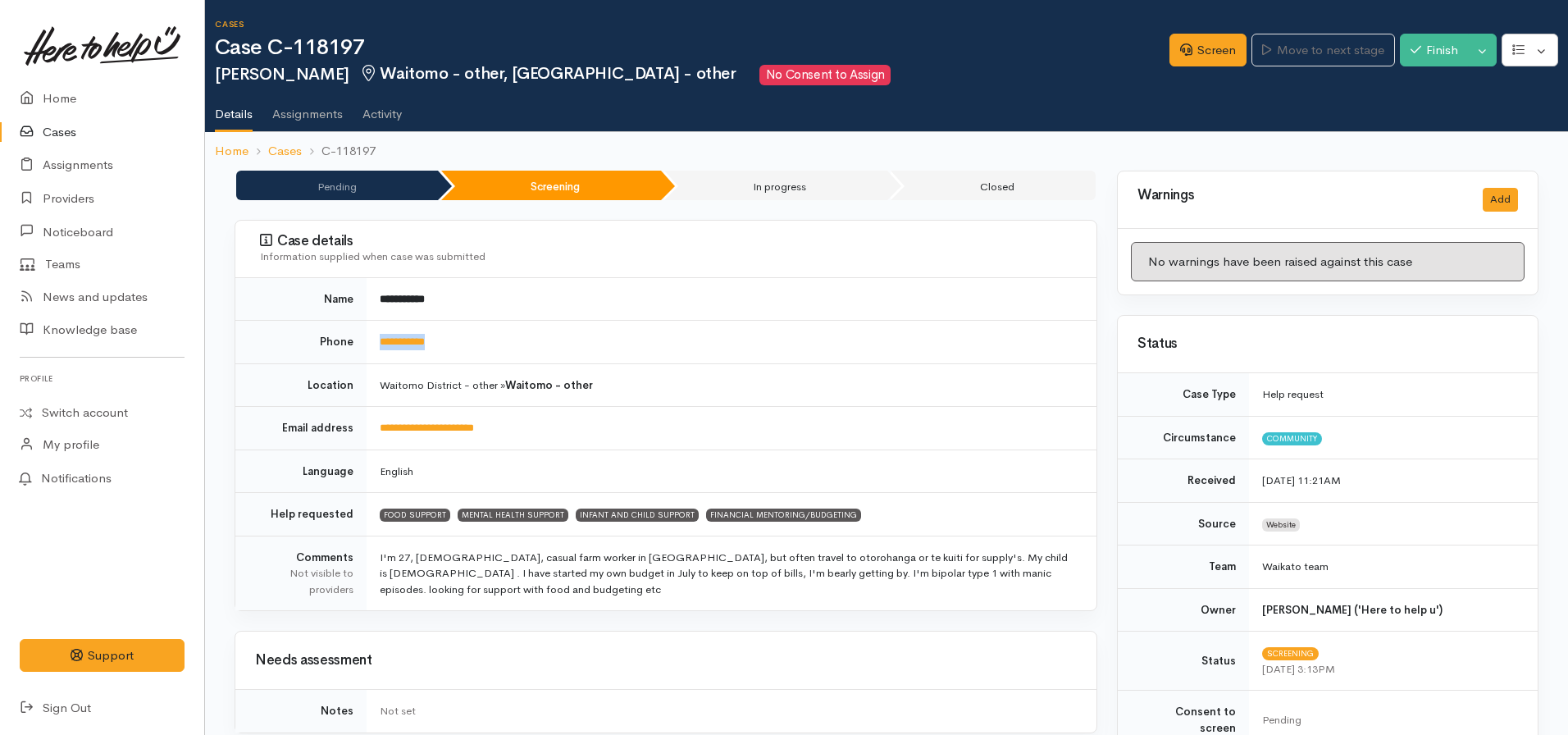
drag, startPoint x: 506, startPoint y: 326, endPoint x: 494, endPoint y: 326, distance: 12.0
click at [505, 326] on td "**********" at bounding box center [731, 342] width 729 height 44
click at [423, 342] on link "**********" at bounding box center [402, 340] width 45 height 10
click at [718, 354] on td "**********" at bounding box center [731, 342] width 729 height 44
click at [403, 339] on link "**********" at bounding box center [402, 340] width 45 height 10
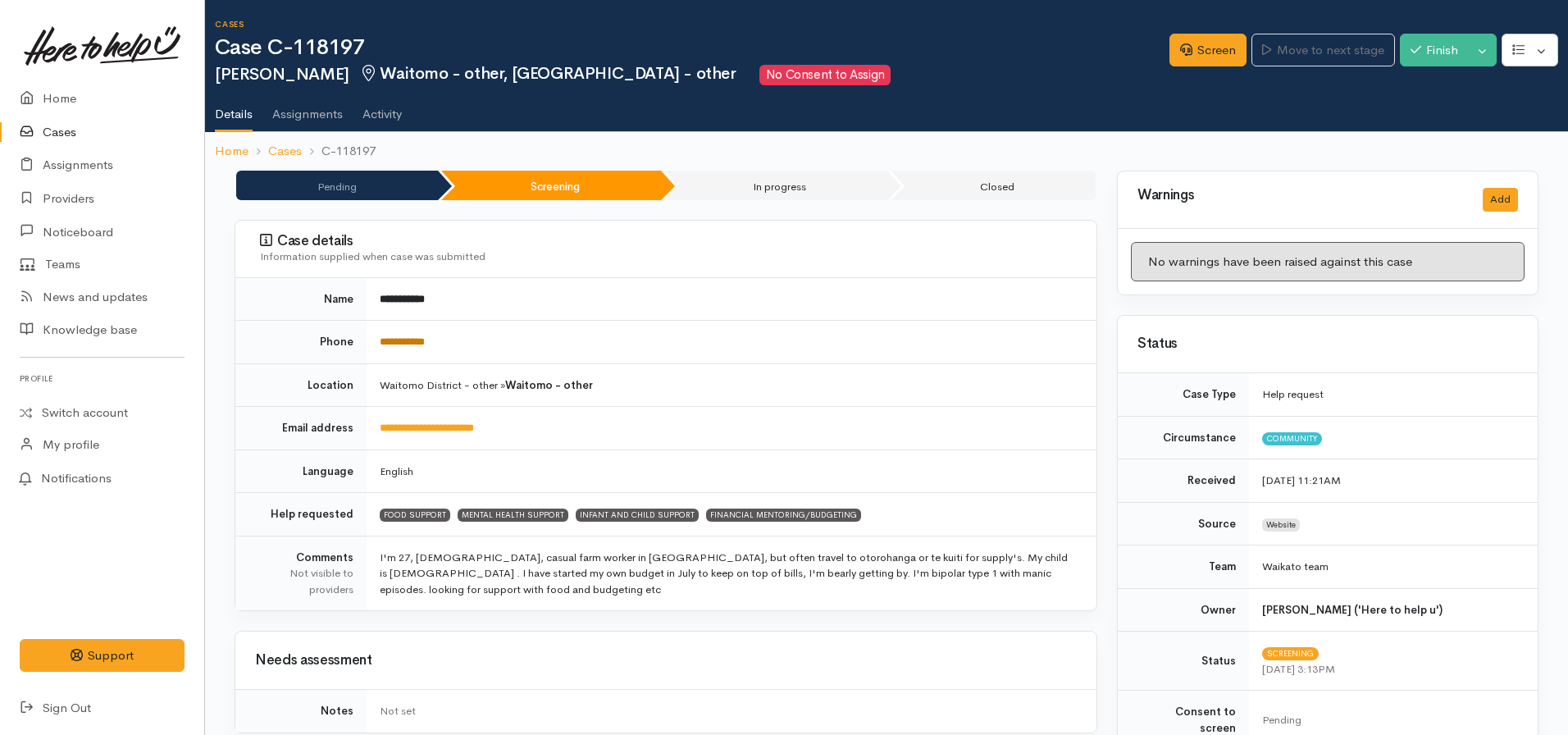
click at [403, 342] on link "**********" at bounding box center [402, 340] width 45 height 10
click at [1184, 48] on icon at bounding box center [1186, 49] width 12 height 12
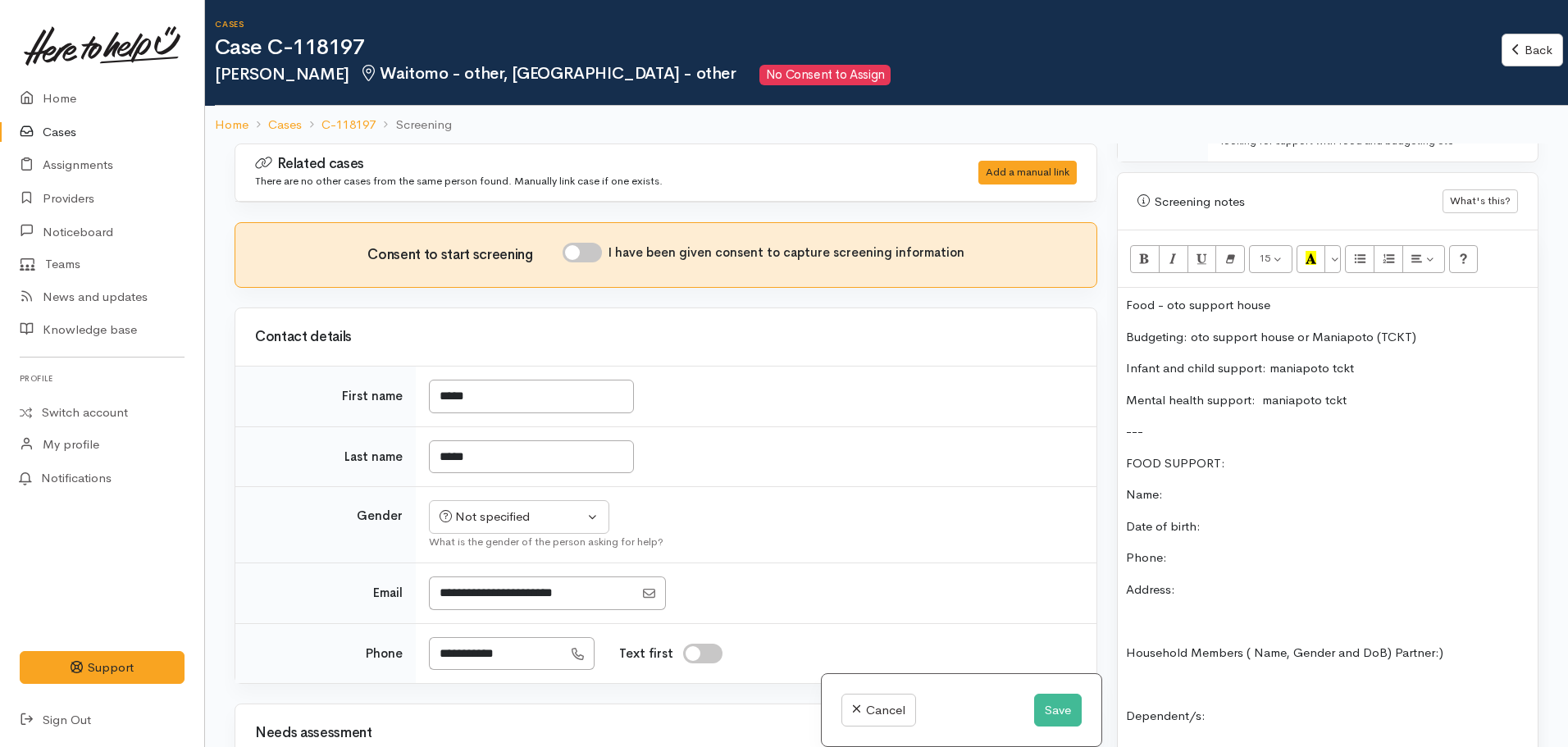
scroll to position [1066, 0]
drag, startPoint x: 1248, startPoint y: 420, endPoint x: 1117, endPoint y: 436, distance: 132.0
click at [1139, 253] on icon "Bold (CTRL+B)" at bounding box center [1144, 259] width 10 height 14
click at [1312, 253] on icon "Recent Color" at bounding box center [1310, 259] width 10 height 14
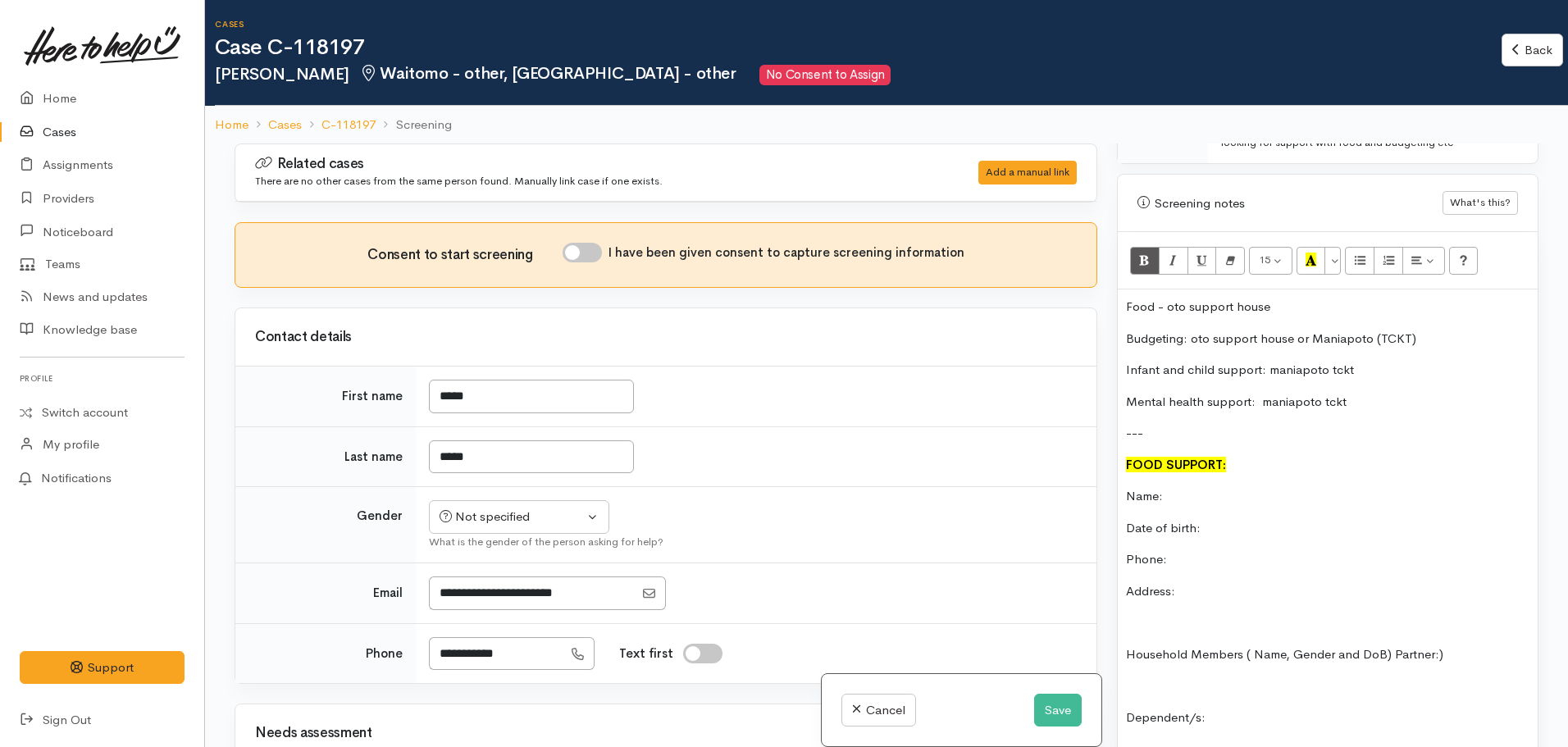
click at [1265, 487] on p "Name:" at bounding box center [1327, 496] width 403 height 19
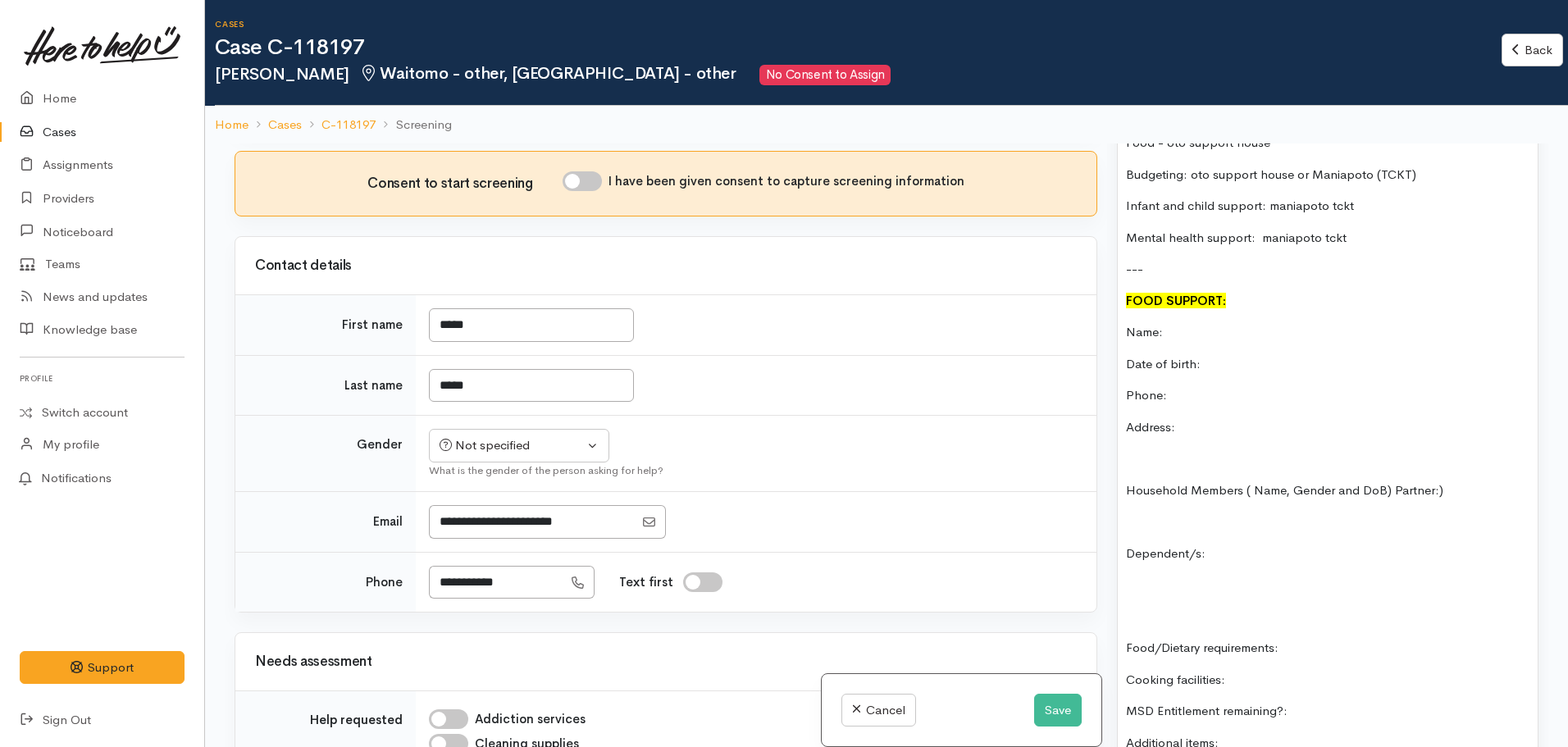
scroll to position [0, 0]
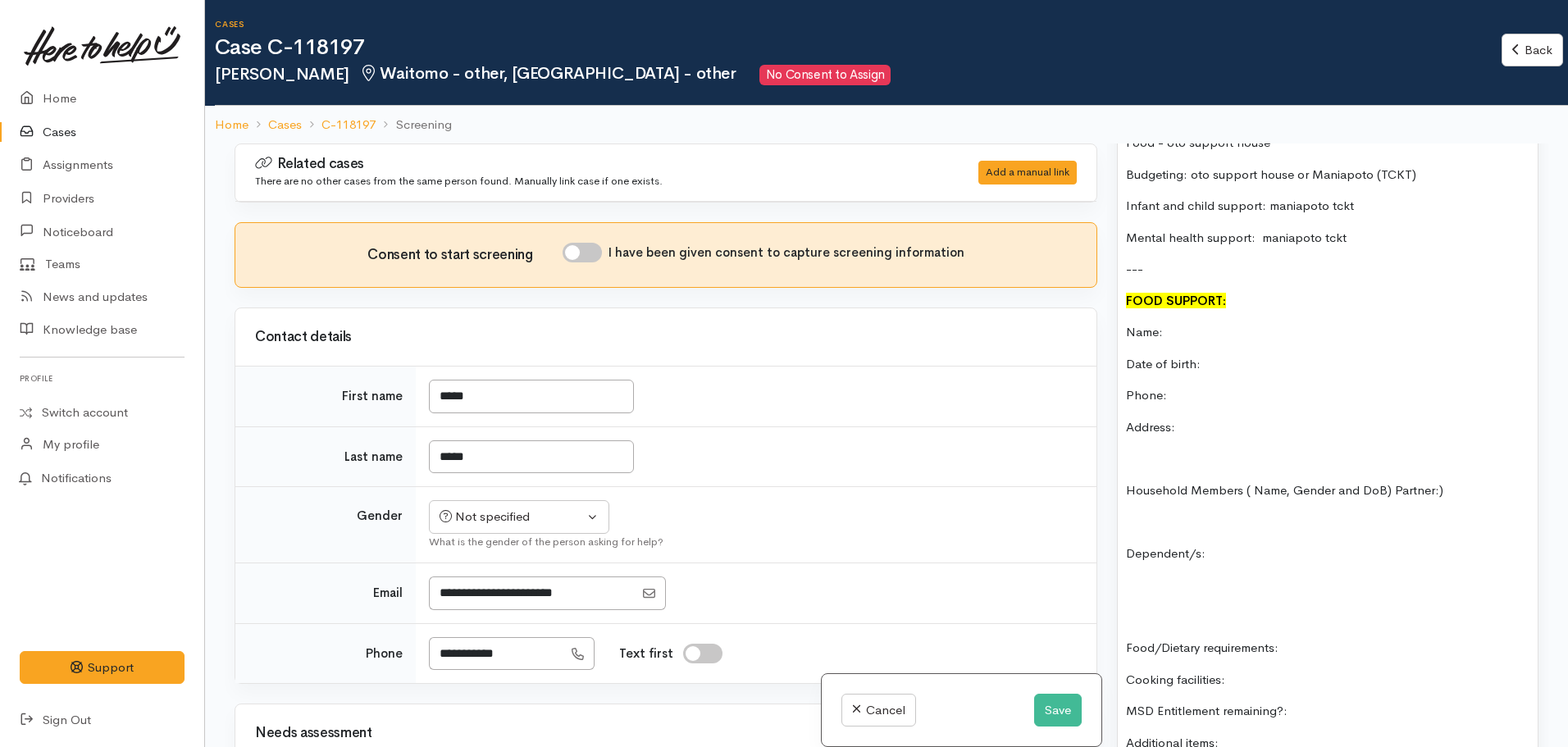
click at [1240, 355] on p "Date of birth:" at bounding box center [1327, 365] width 403 height 19
click at [1203, 355] on p "Date of birth: .1998" at bounding box center [1327, 365] width 403 height 19
click at [1196, 418] on p "Address:" at bounding box center [1327, 427] width 403 height 19
click at [1243, 418] on p "Address: 2879 Hauta RD, RD8" at bounding box center [1327, 427] width 403 height 19
click at [1231, 386] on p "Phone:" at bounding box center [1327, 395] width 403 height 19
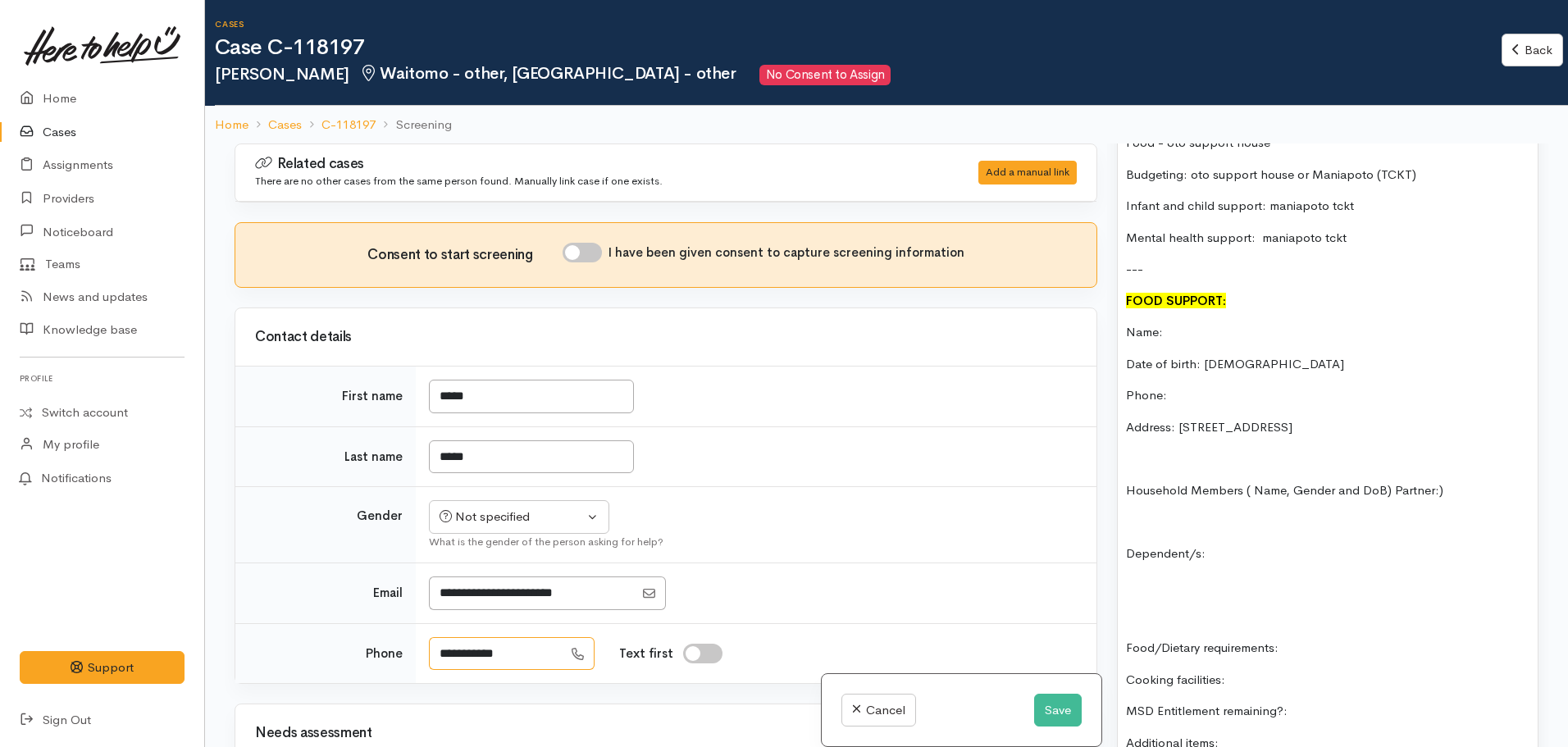
drag, startPoint x: 531, startPoint y: 638, endPoint x: 423, endPoint y: 654, distance: 109.2
click at [423, 654] on td "**********" at bounding box center [756, 653] width 681 height 60
click at [1212, 386] on p "Phone:" at bounding box center [1327, 395] width 403 height 19
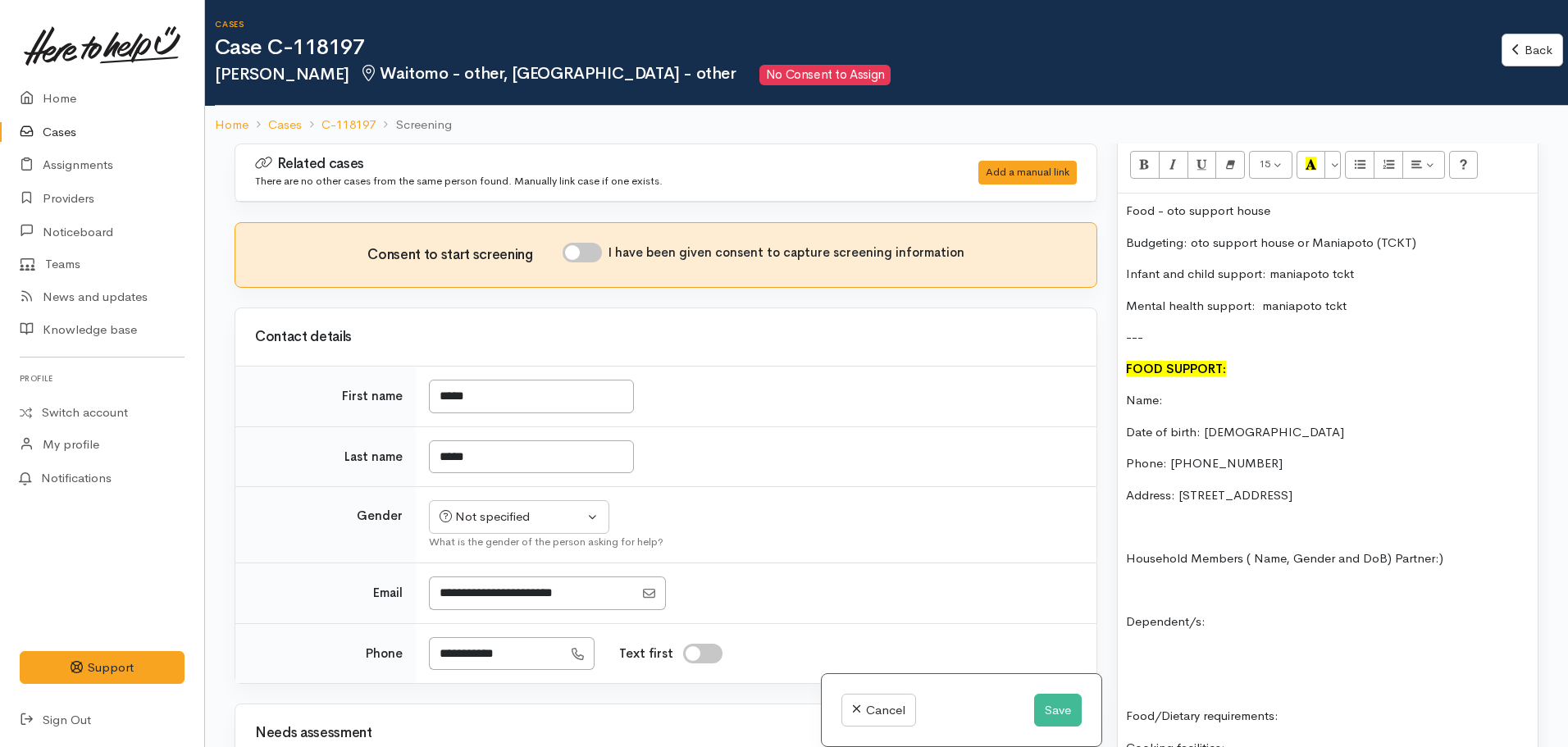
scroll to position [1230, 0]
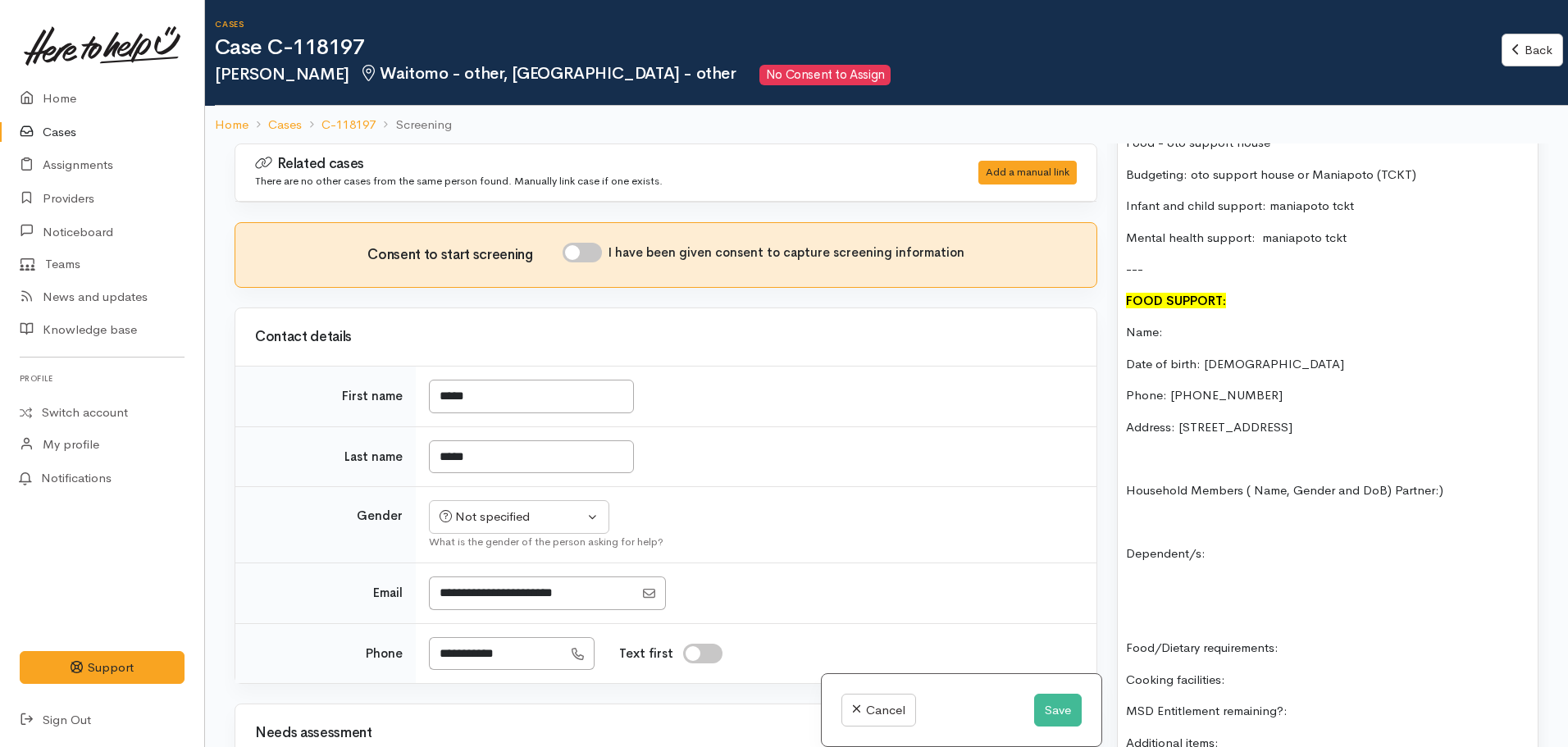
click at [1240, 545] on p "Dependent/s:" at bounding box center [1327, 554] width 403 height 19
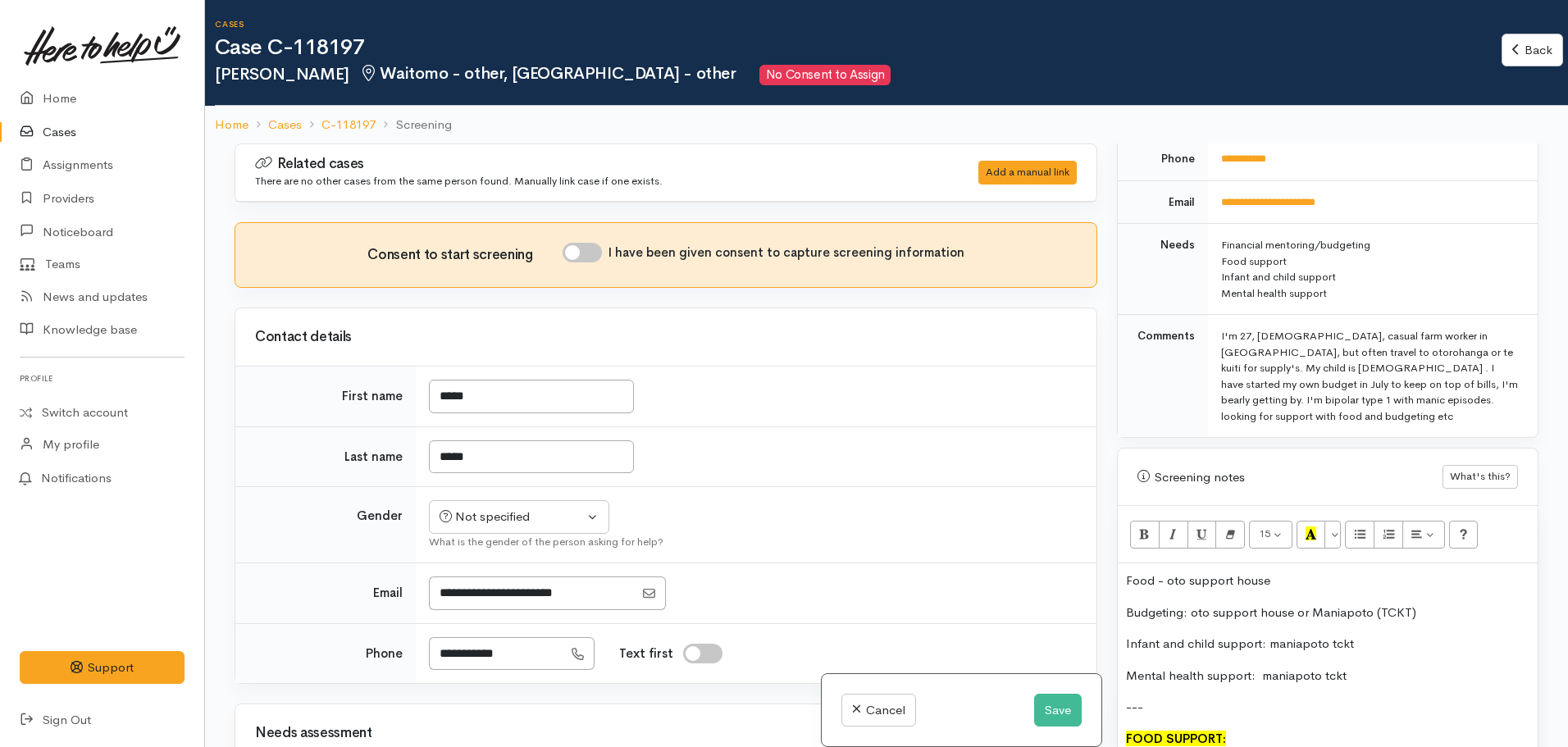
scroll to position [738, 0]
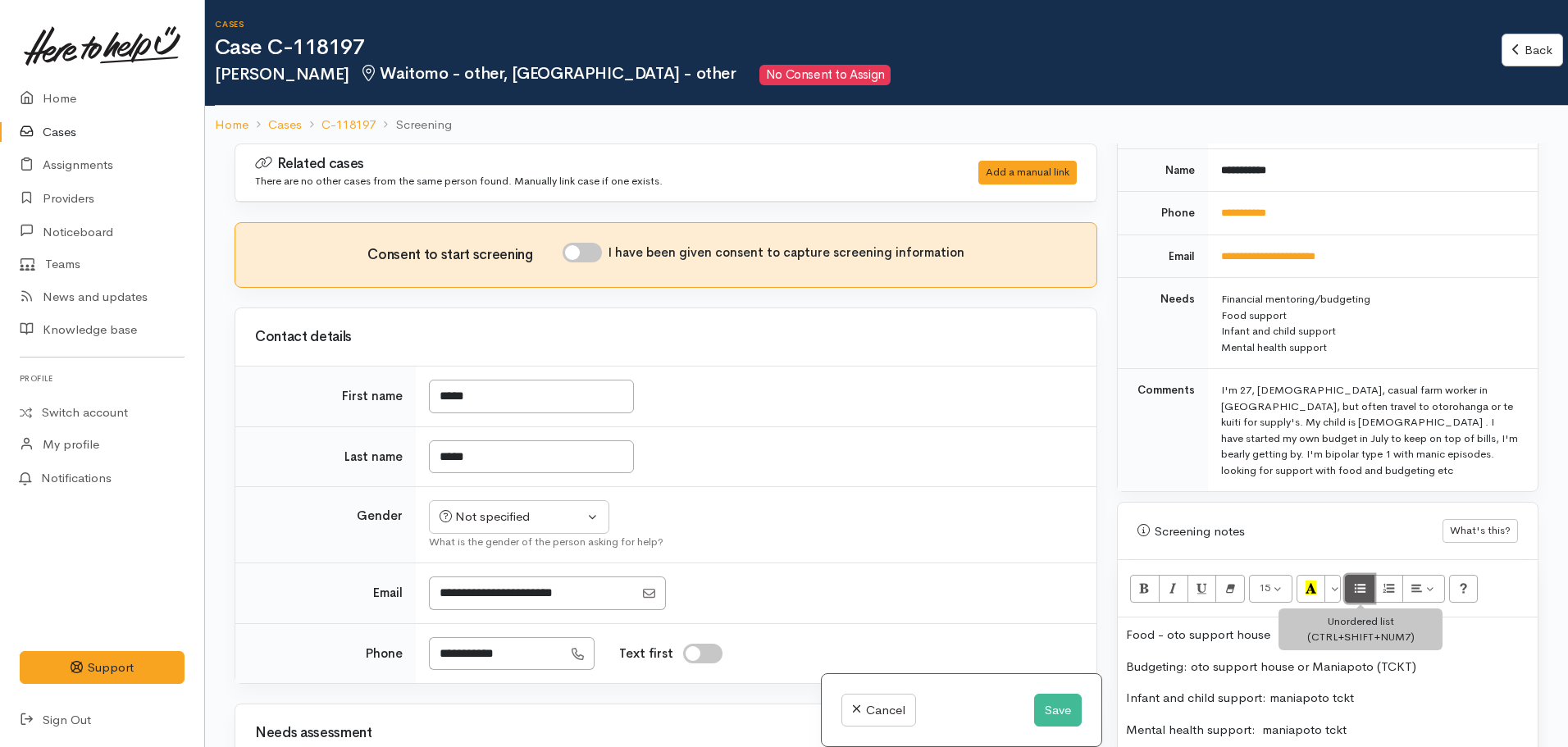
click at [1360, 580] on icon "Unordered list (CTRL+SHIFT+NUM7)" at bounding box center [1359, 587] width 10 height 14
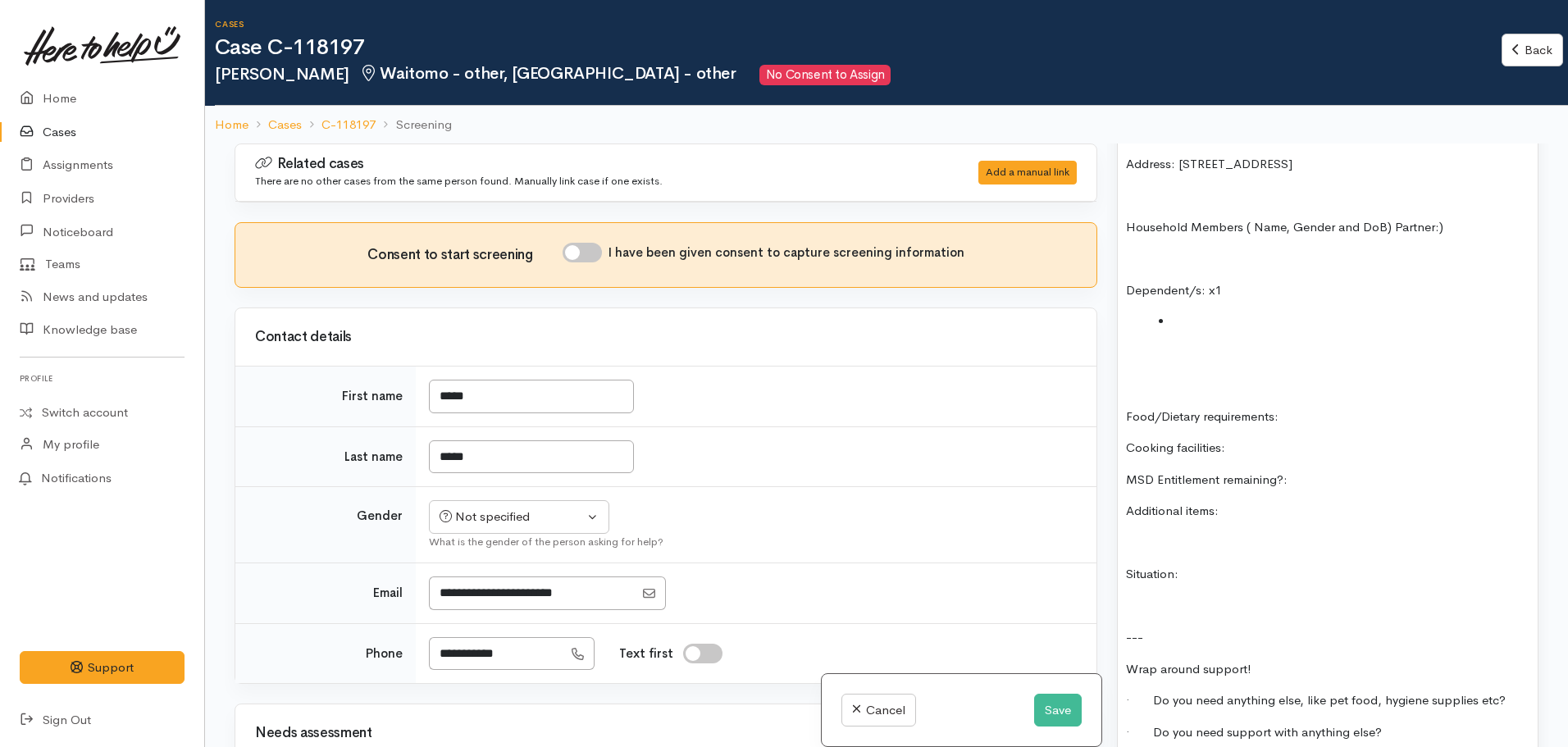
scroll to position [1593, 0]
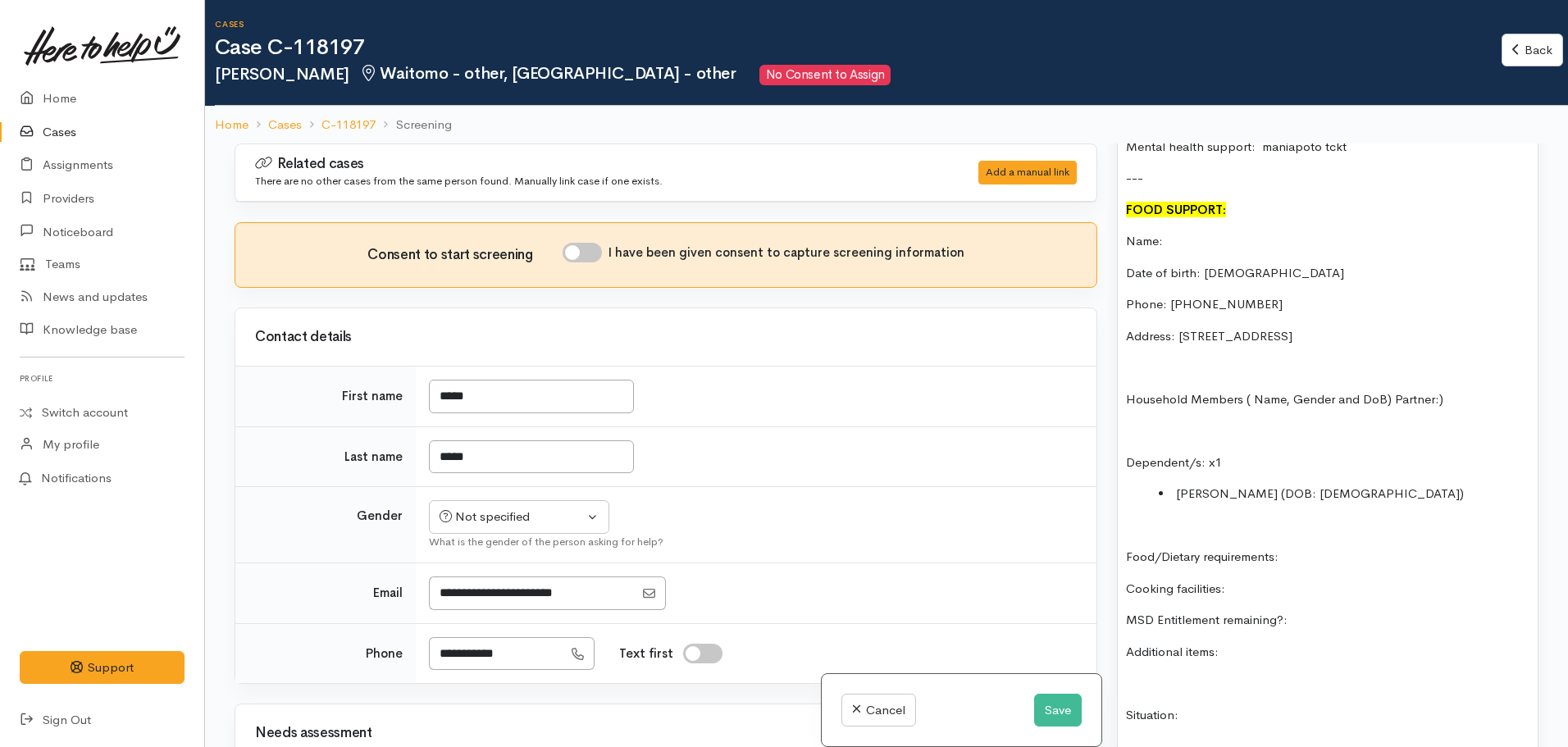
scroll to position [1265, 0]
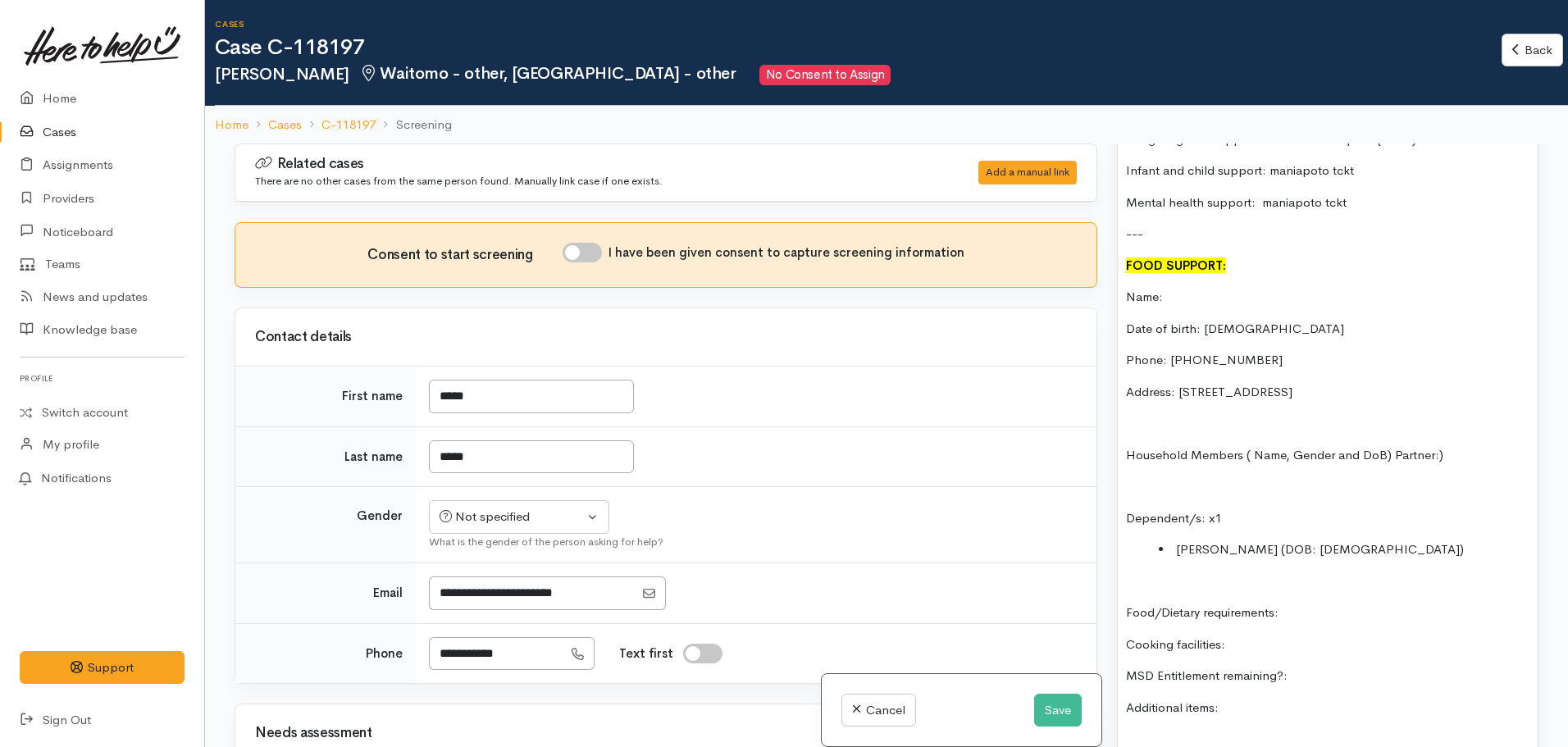
click at [1390, 446] on p "Household Members ( Name, Gender and DoB) Partner:)" at bounding box center [1327, 455] width 403 height 19
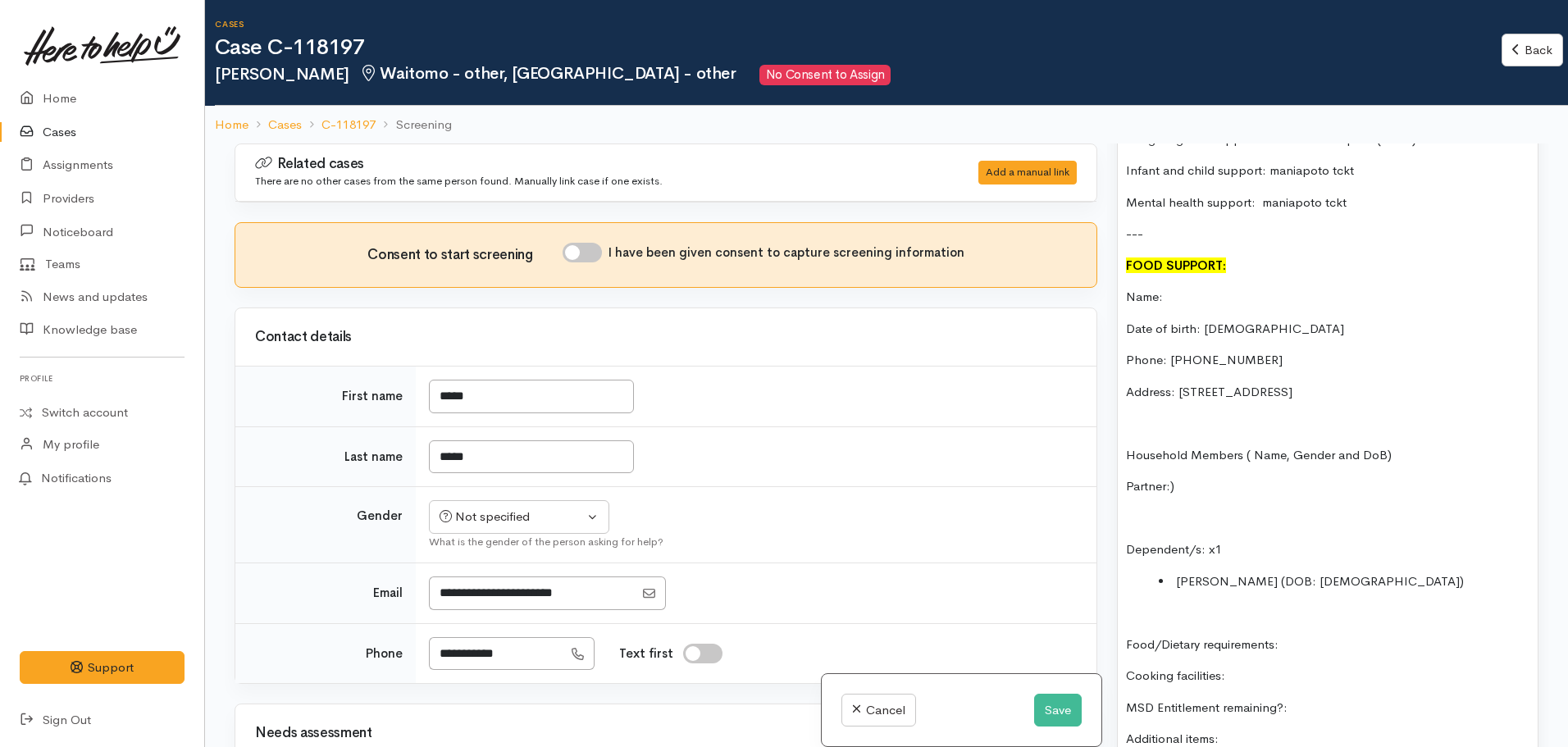
click at [1181, 477] on p "Partner:)" at bounding box center [1327, 487] width 403 height 19
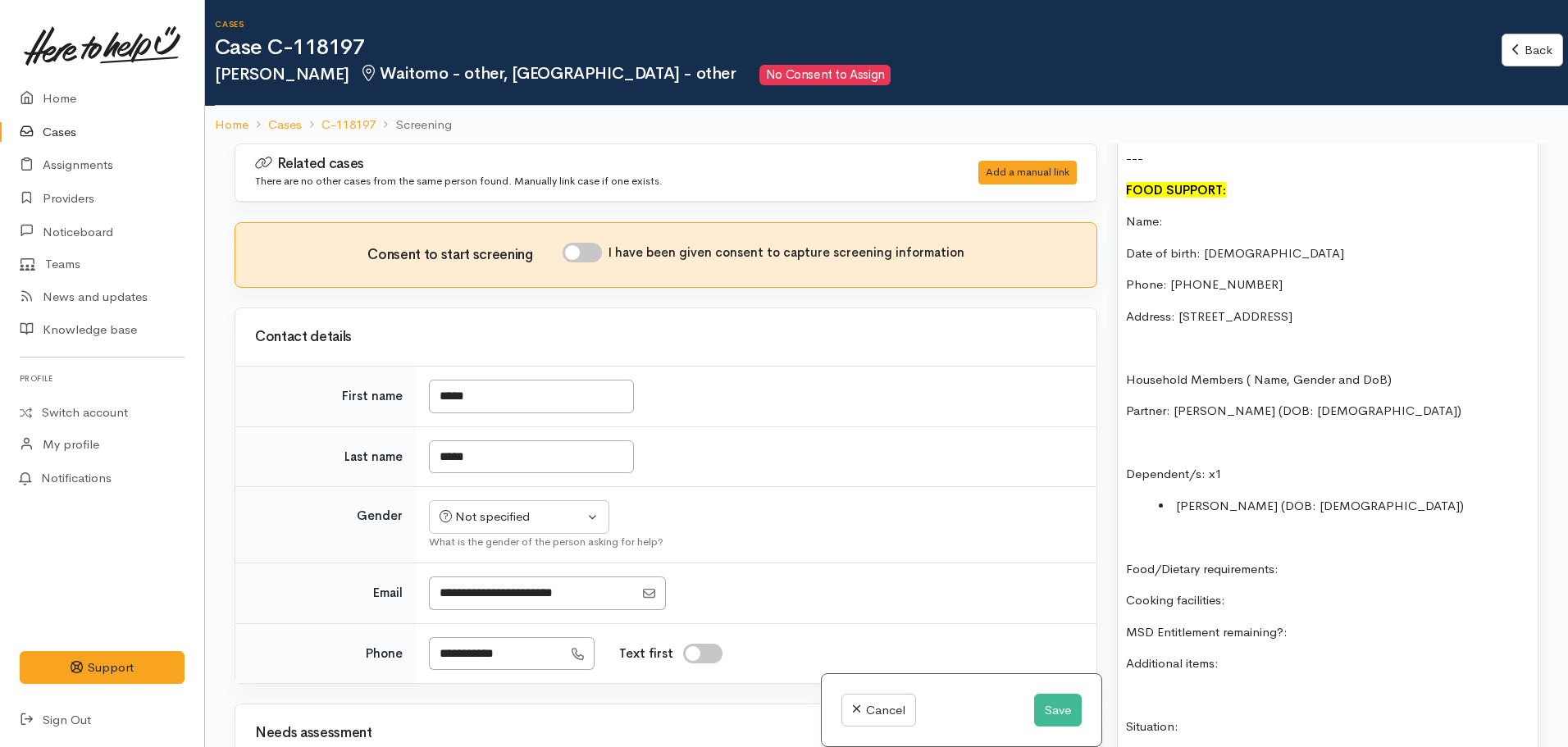
scroll to position [1347, 0]
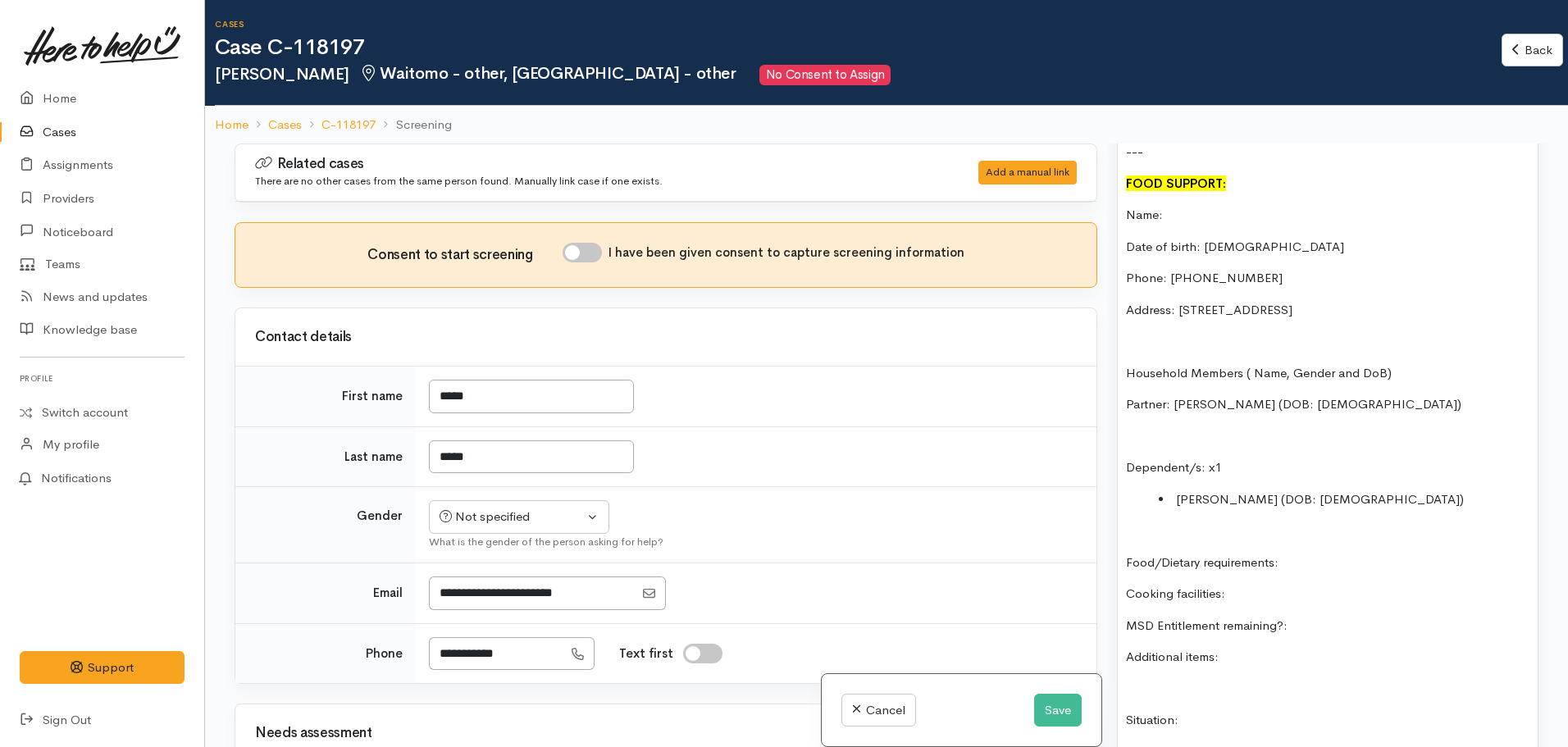
click at [1317, 553] on p "Food/Dietary requirements:" at bounding box center [1327, 562] width 403 height 19
click at [1257, 585] on p "Cooking facilities:" at bounding box center [1327, 594] width 403 height 19
click at [484, 517] on div "Not specified" at bounding box center [511, 517] width 145 height 19
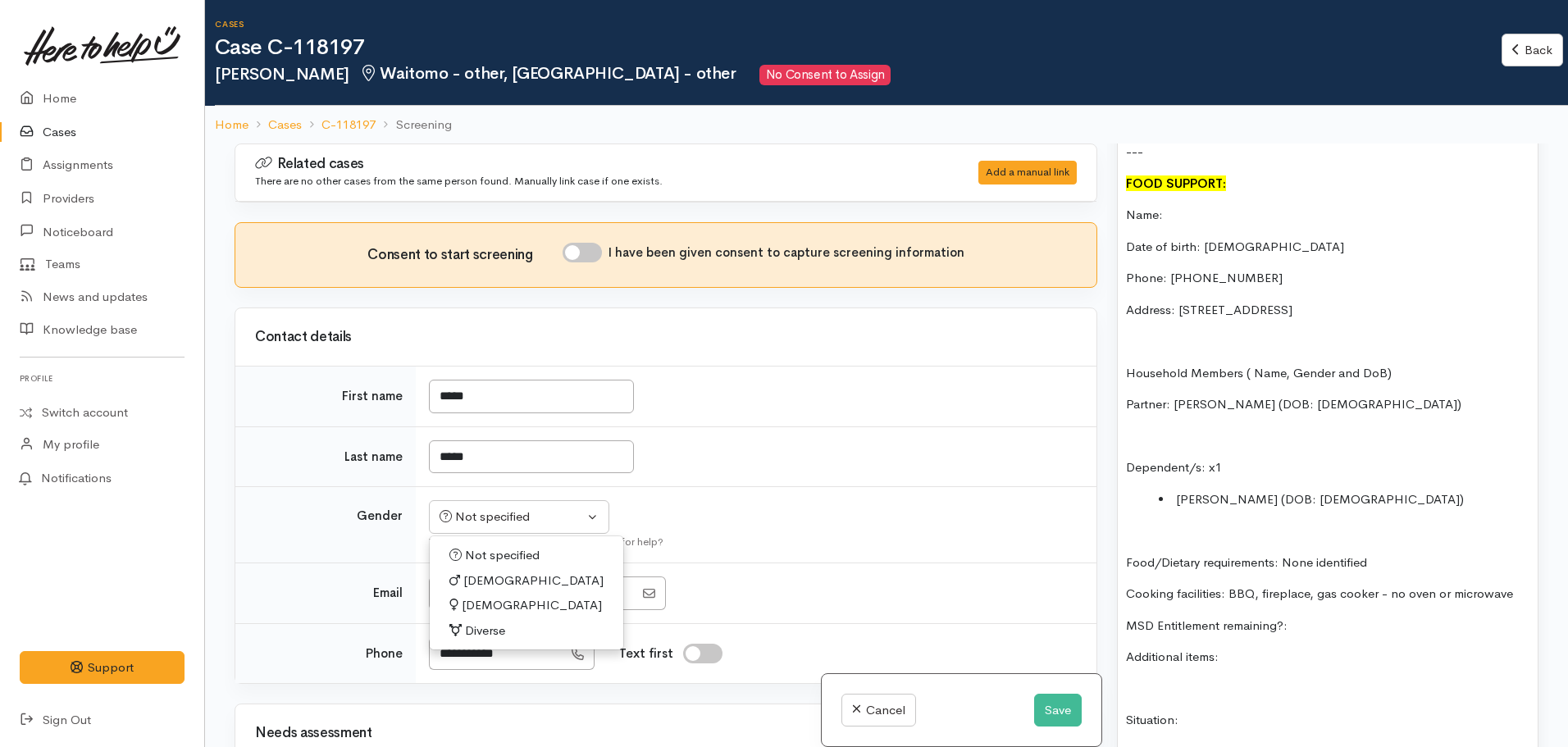
drag, startPoint x: 474, startPoint y: 600, endPoint x: 576, endPoint y: 584, distance: 103.2
click at [474, 601] on span "Female" at bounding box center [532, 605] width 140 height 19
select select "Female"
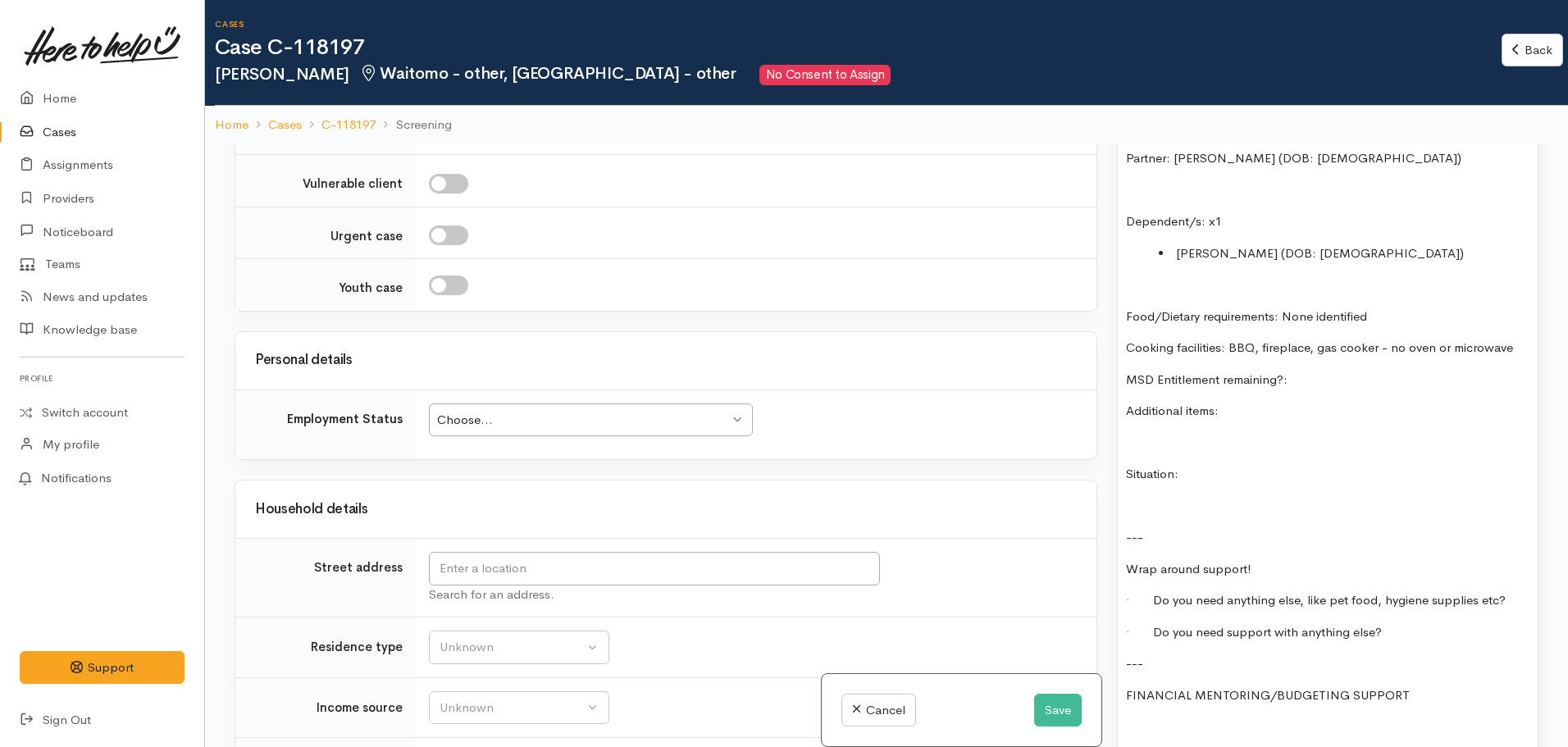
scroll to position [1475, 0]
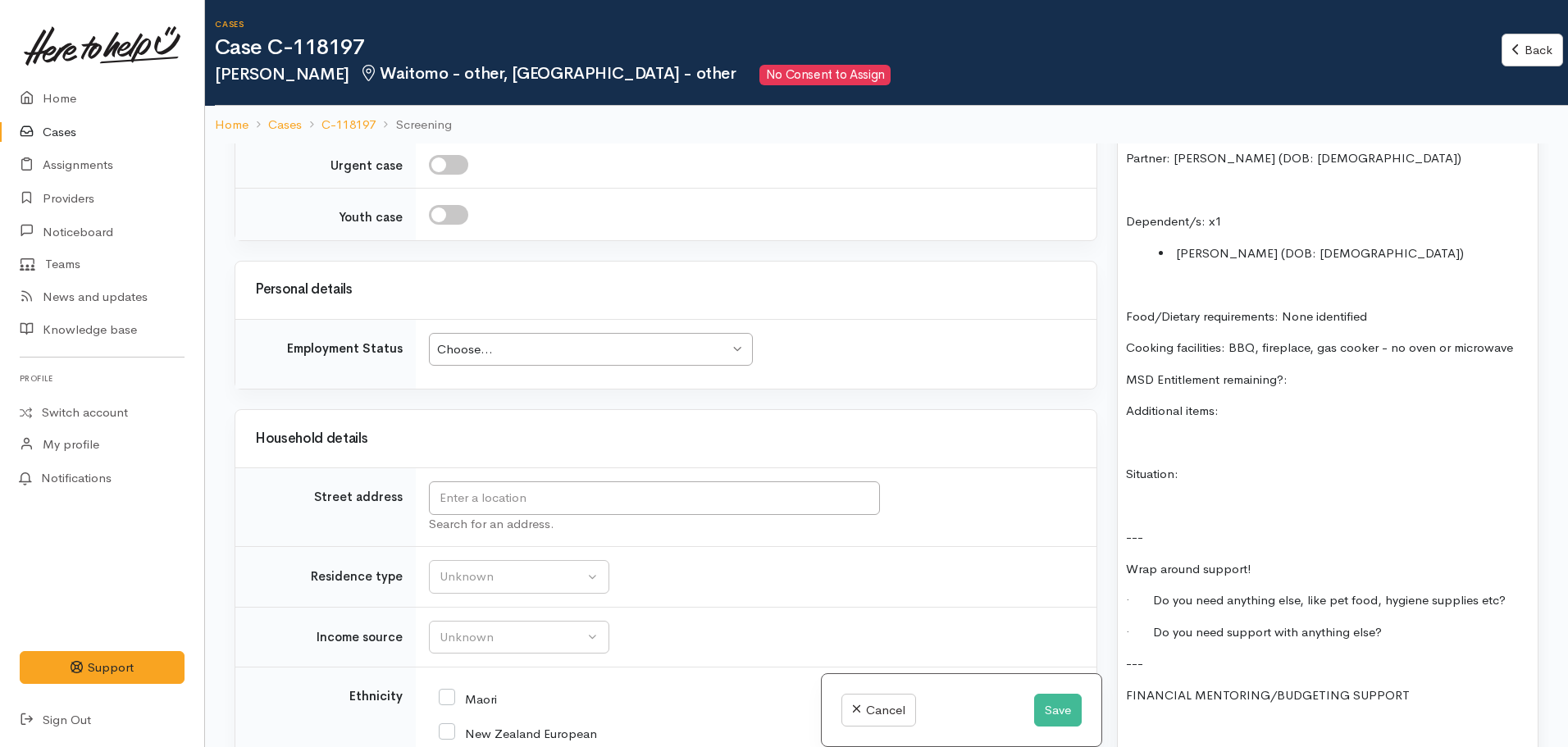
click at [562, 353] on div "Choose..." at bounding box center [583, 350] width 292 height 19
click at [551, 334] on div "Choose... Choose..." at bounding box center [590, 350] width 324 height 34
click at [952, 382] on td "Choose... Choose... Choose... Unknown Employed casually Employed full-time Empl…" at bounding box center [756, 353] width 681 height 70
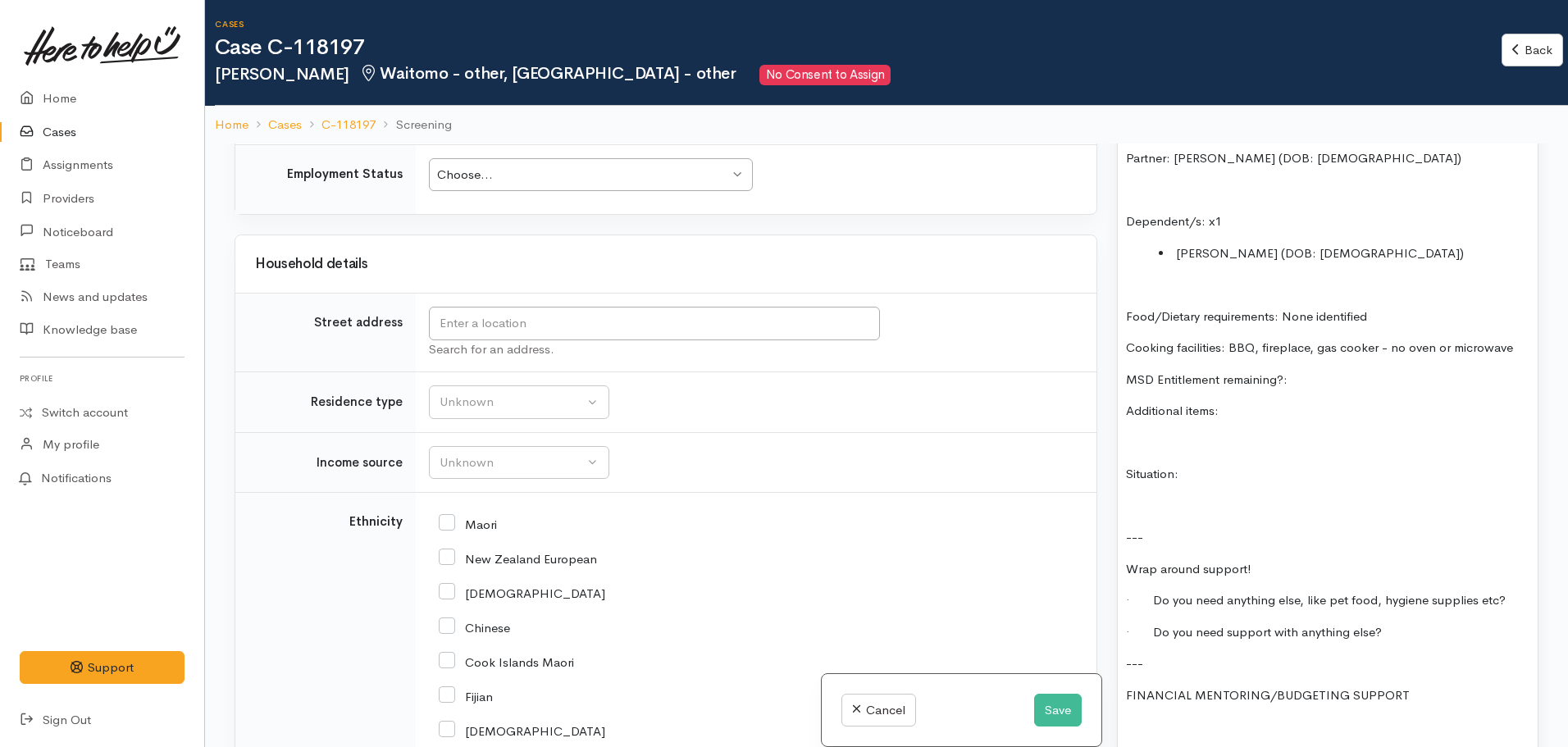
scroll to position [1722, 0]
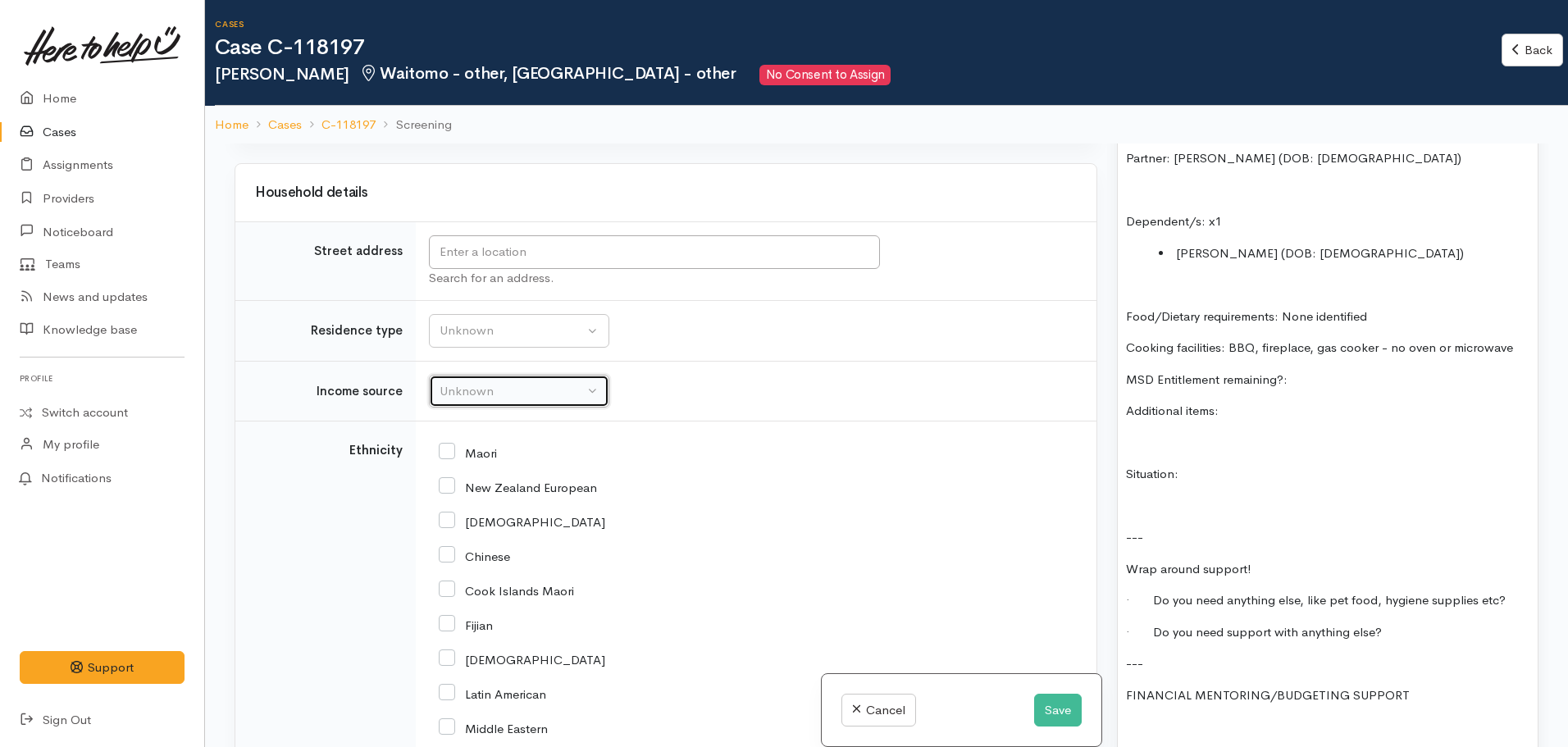
click at [511, 401] on button "Unknown" at bounding box center [519, 392] width 180 height 34
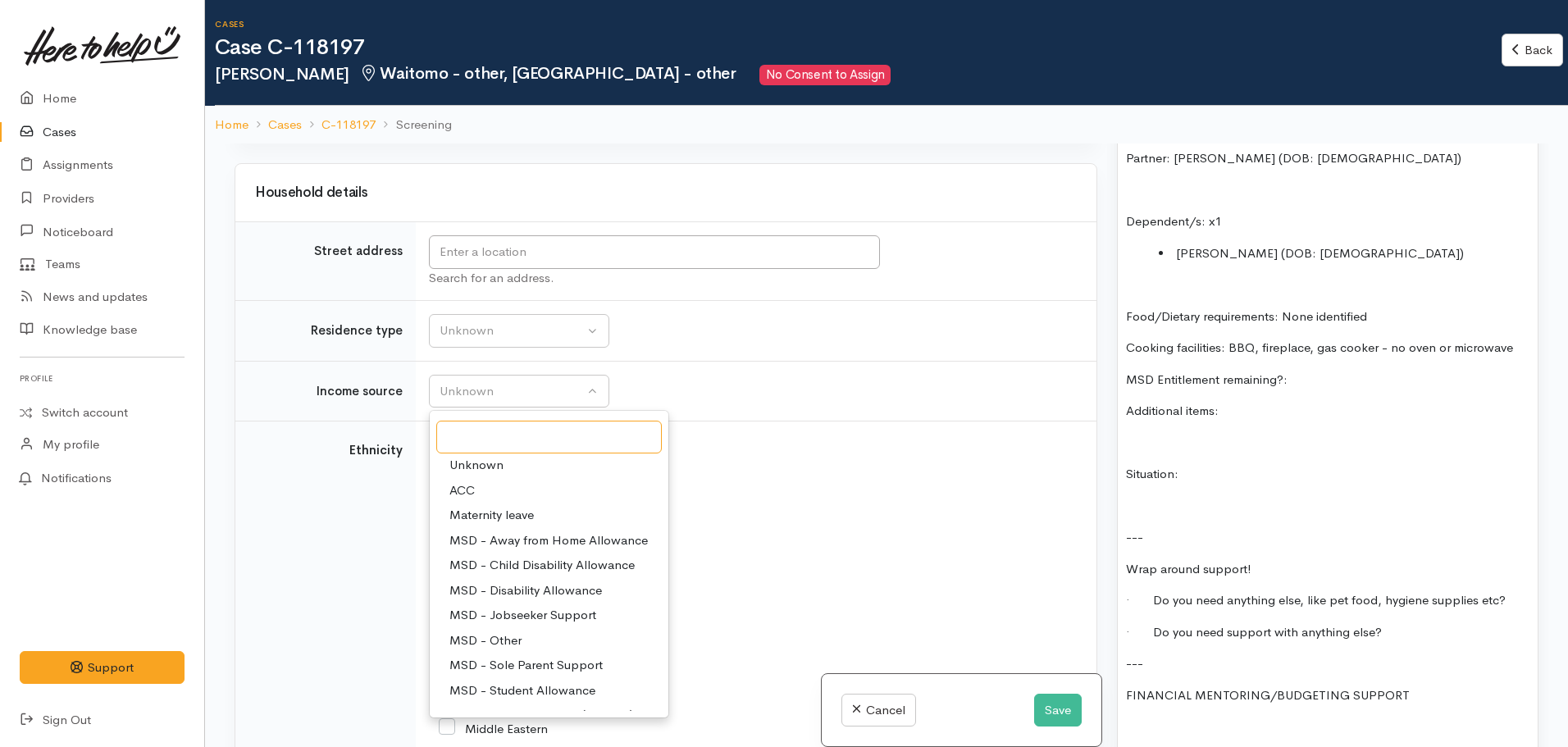
scroll to position [0, 0]
click at [527, 615] on span "MSD - Jobseeker Support" at bounding box center [522, 619] width 146 height 19
select select "4"
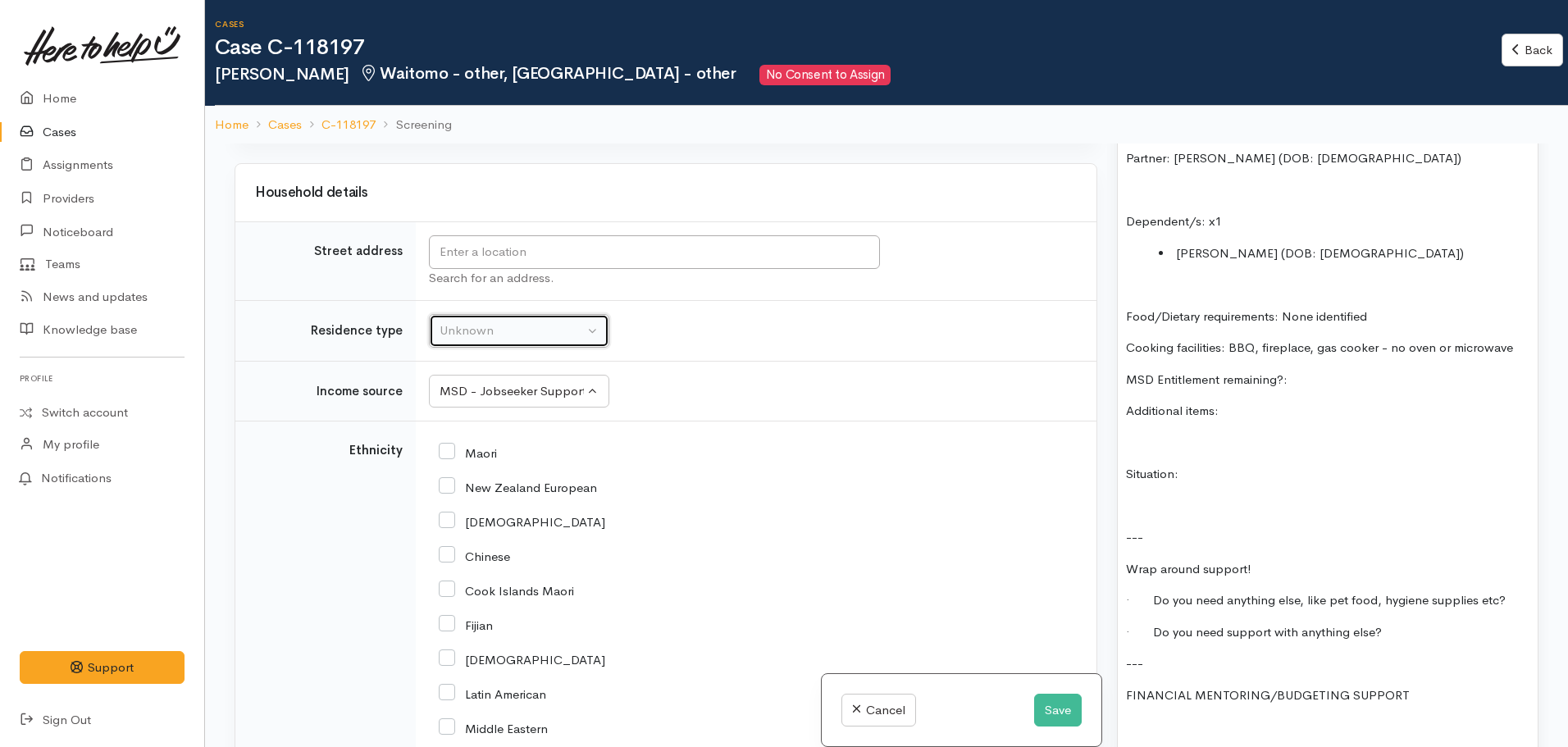
click at [512, 339] on div "Unknown" at bounding box center [511, 331] width 145 height 19
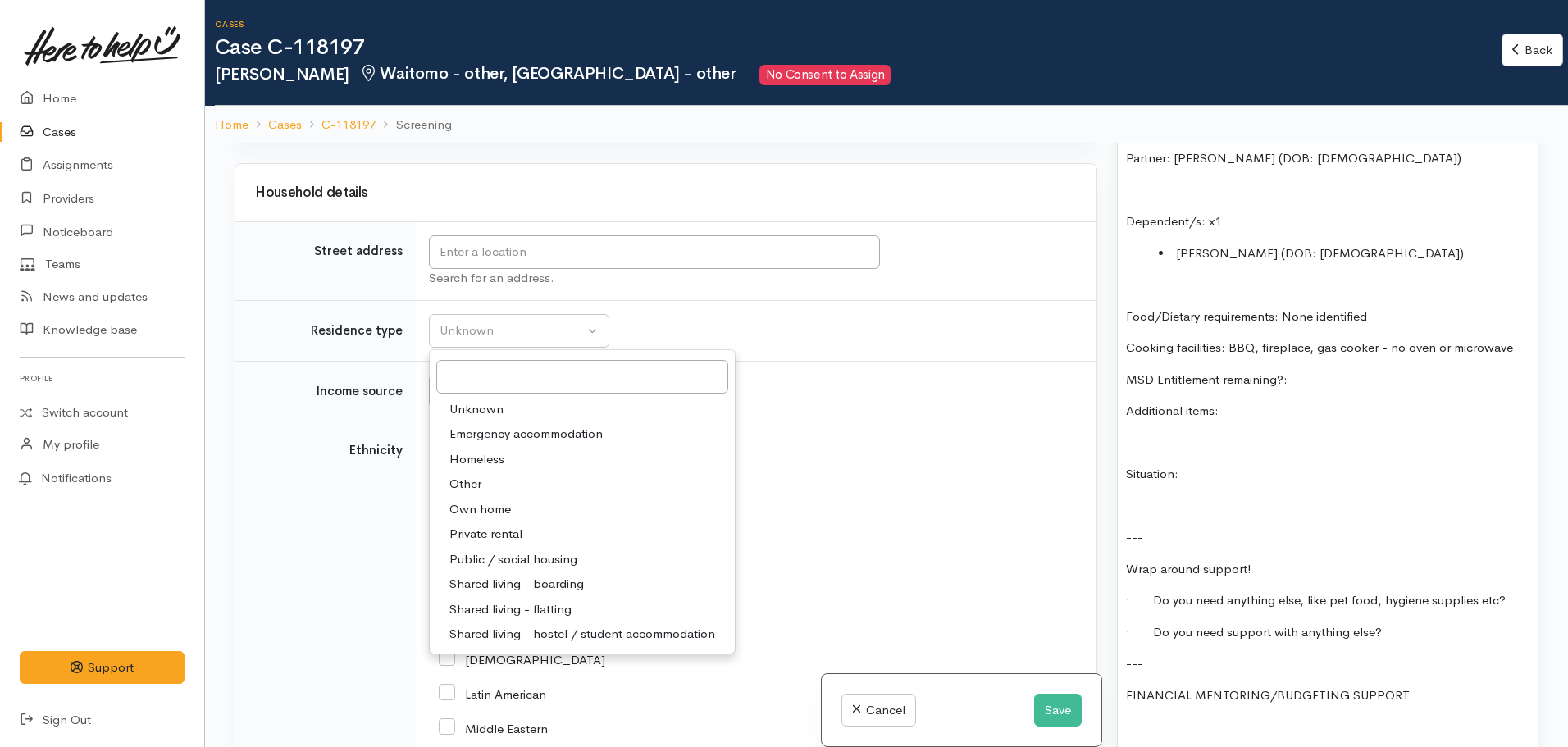
click at [1214, 402] on p "Additional items:" at bounding box center [1327, 411] width 403 height 19
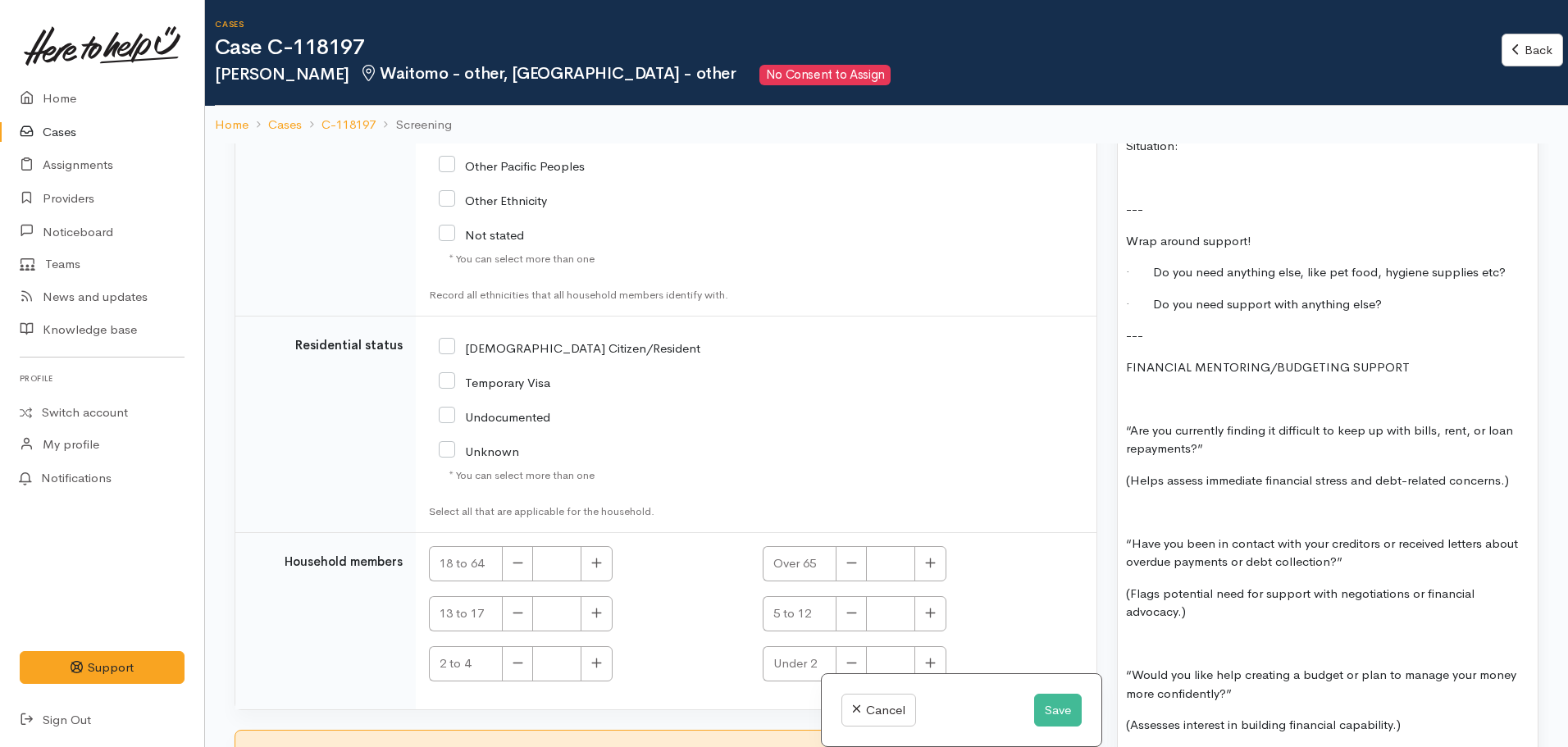
scroll to position [2565, 0]
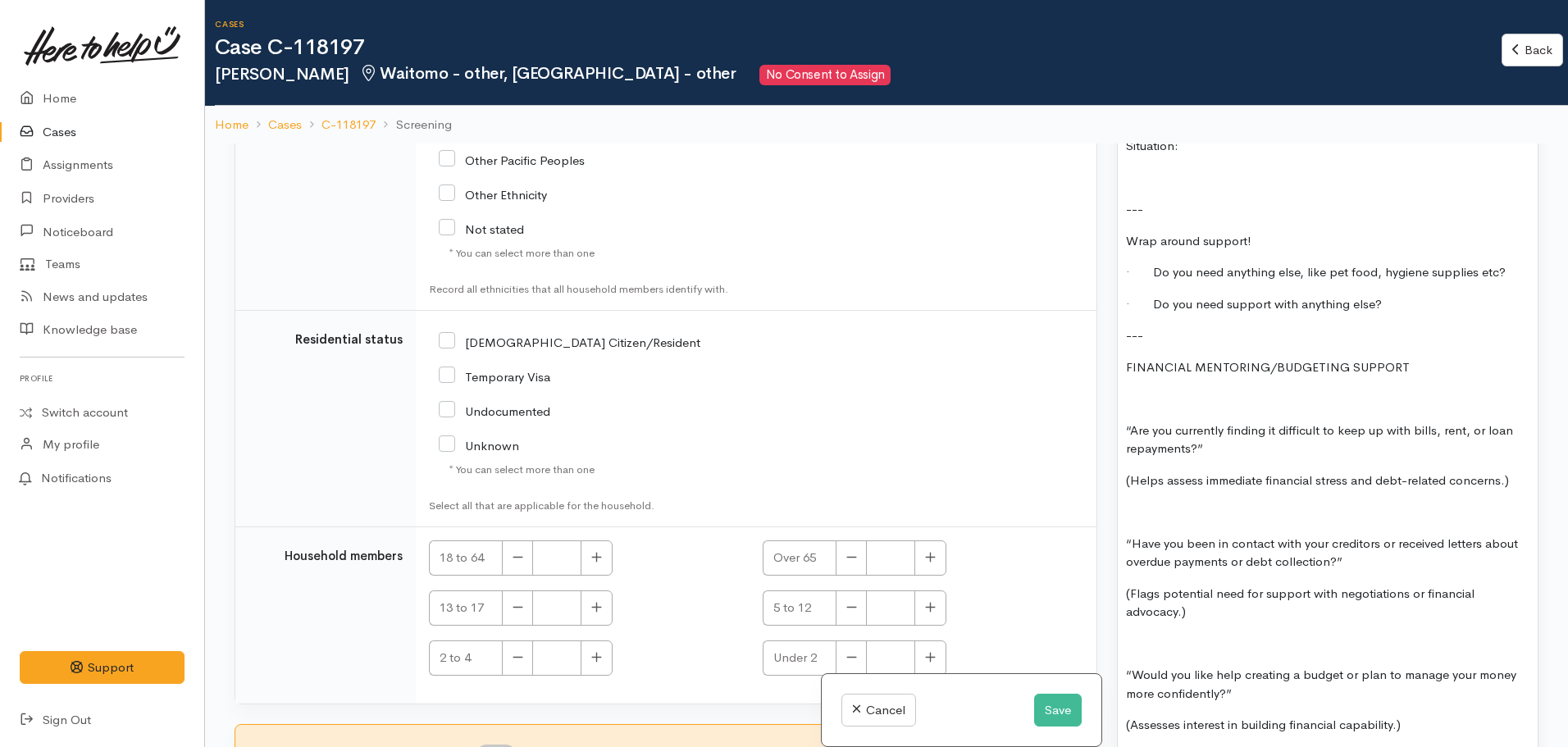
drag, startPoint x: 450, startPoint y: 338, endPoint x: 471, endPoint y: 338, distance: 21.0
click at [450, 338] on input "NZ Citizen/Resident" at bounding box center [569, 341] width 261 height 15
checkbox input "true"
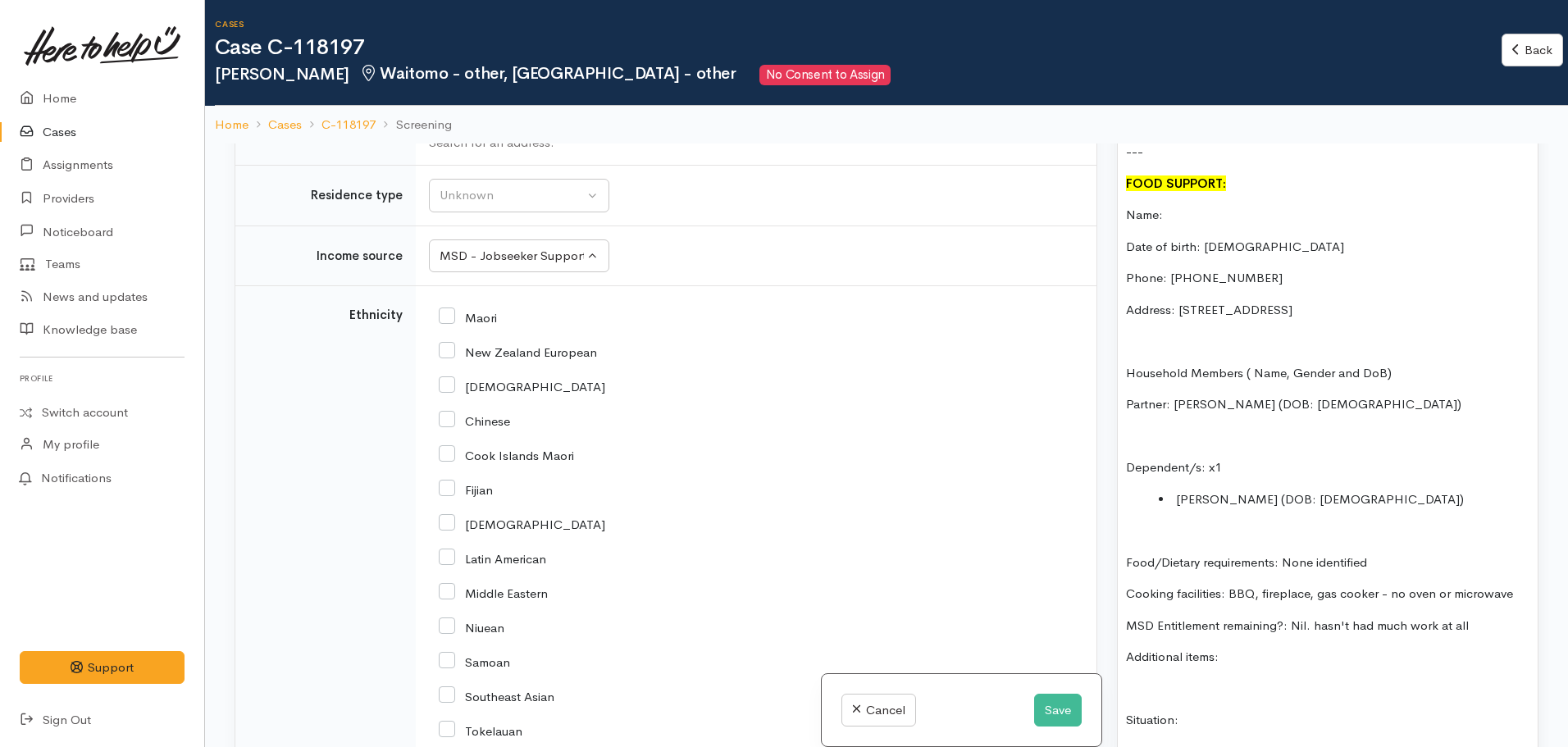
scroll to position [1827, 0]
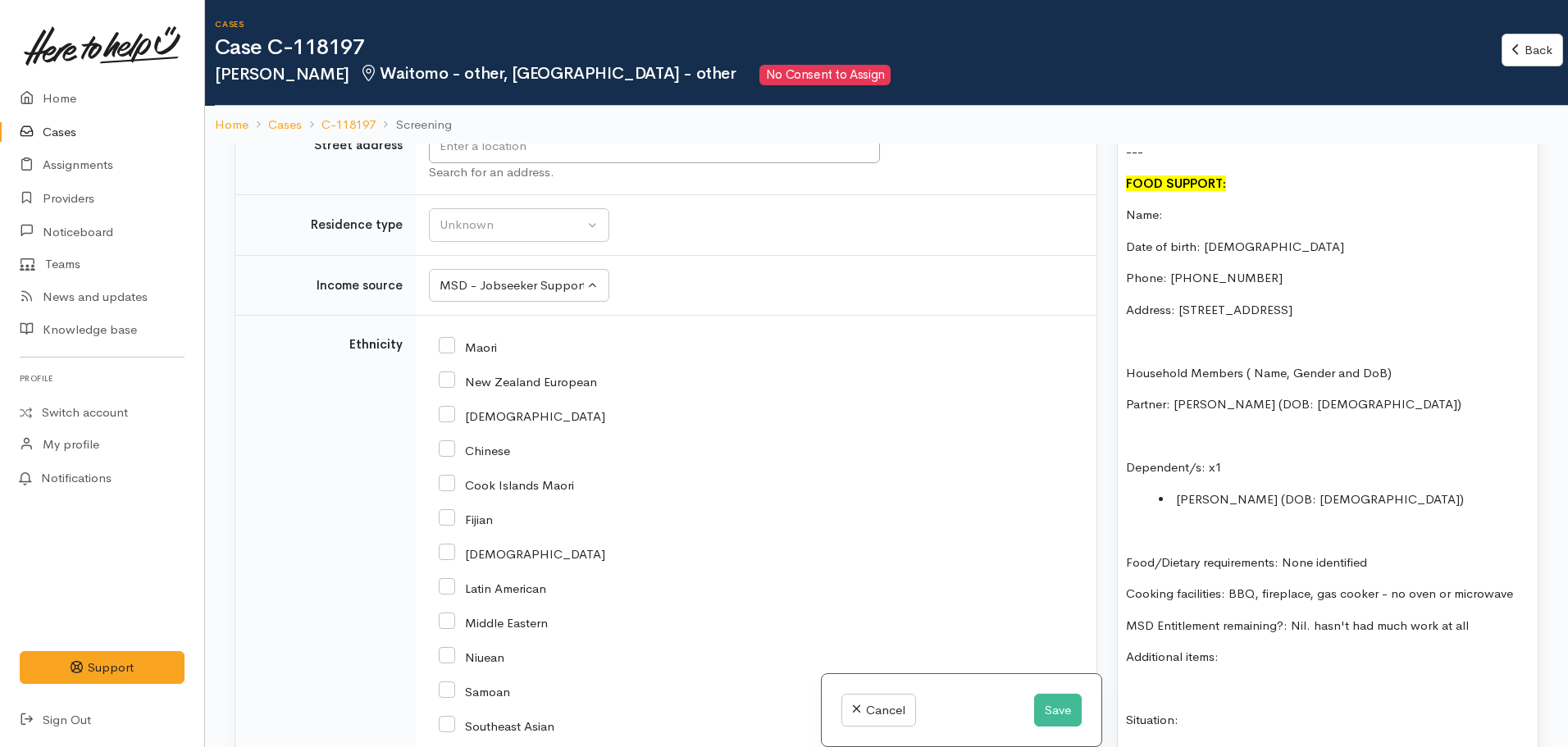
click at [447, 377] on input "New Zealand European" at bounding box center [518, 380] width 159 height 15
checkbox input "true"
click at [1267, 647] on p "Additional items:" at bounding box center [1327, 657] width 403 height 19
click at [1379, 647] on p "Additional items: dog x1 food, chickemna dna ducks." at bounding box center [1327, 657] width 403 height 19
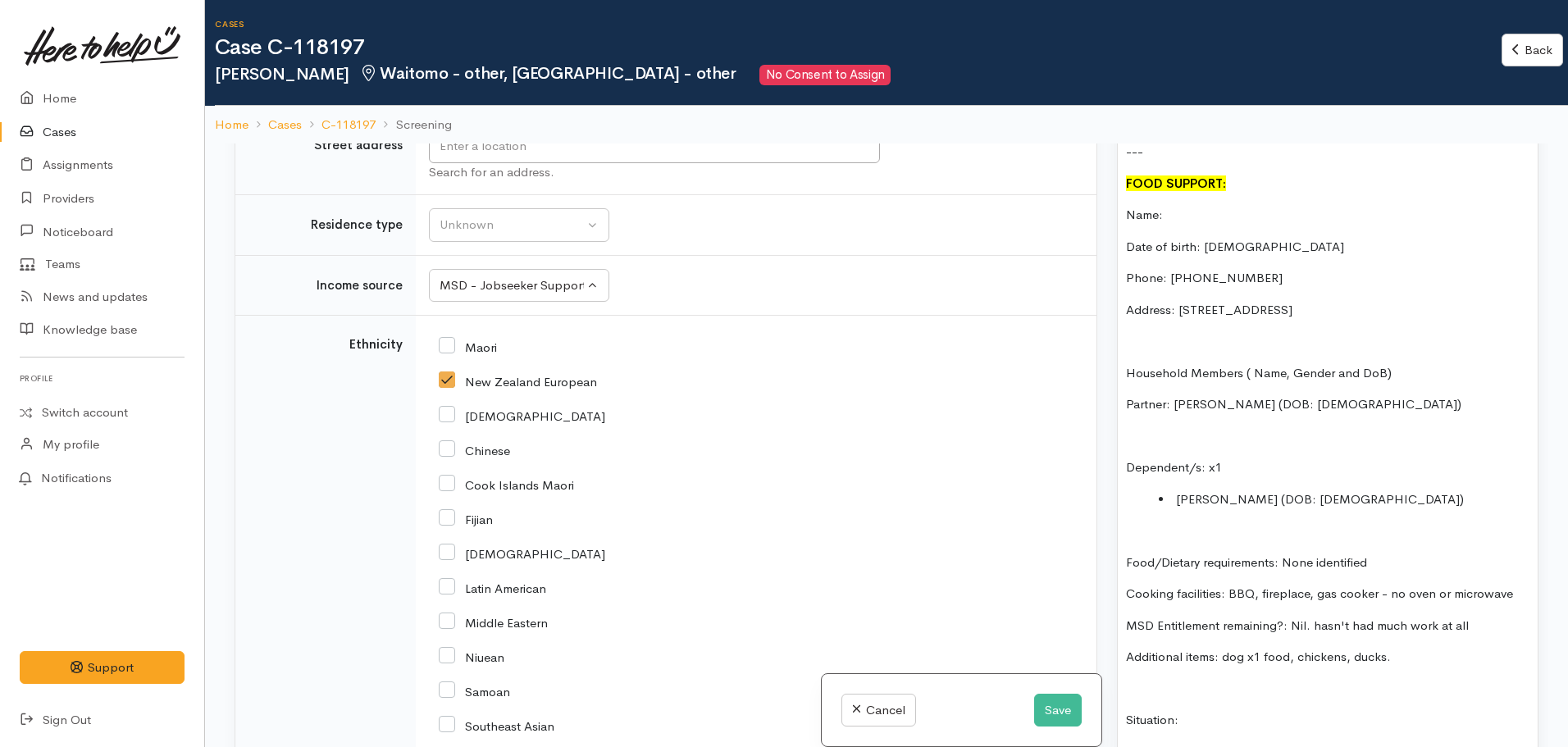
click at [1380, 647] on p "Additional items: dog x1 food, chickens, ducks." at bounding box center [1327, 657] width 403 height 19
click at [1408, 647] on p "Additional items: dog x1 food, chickens, ducks." at bounding box center [1327, 657] width 403 height 19
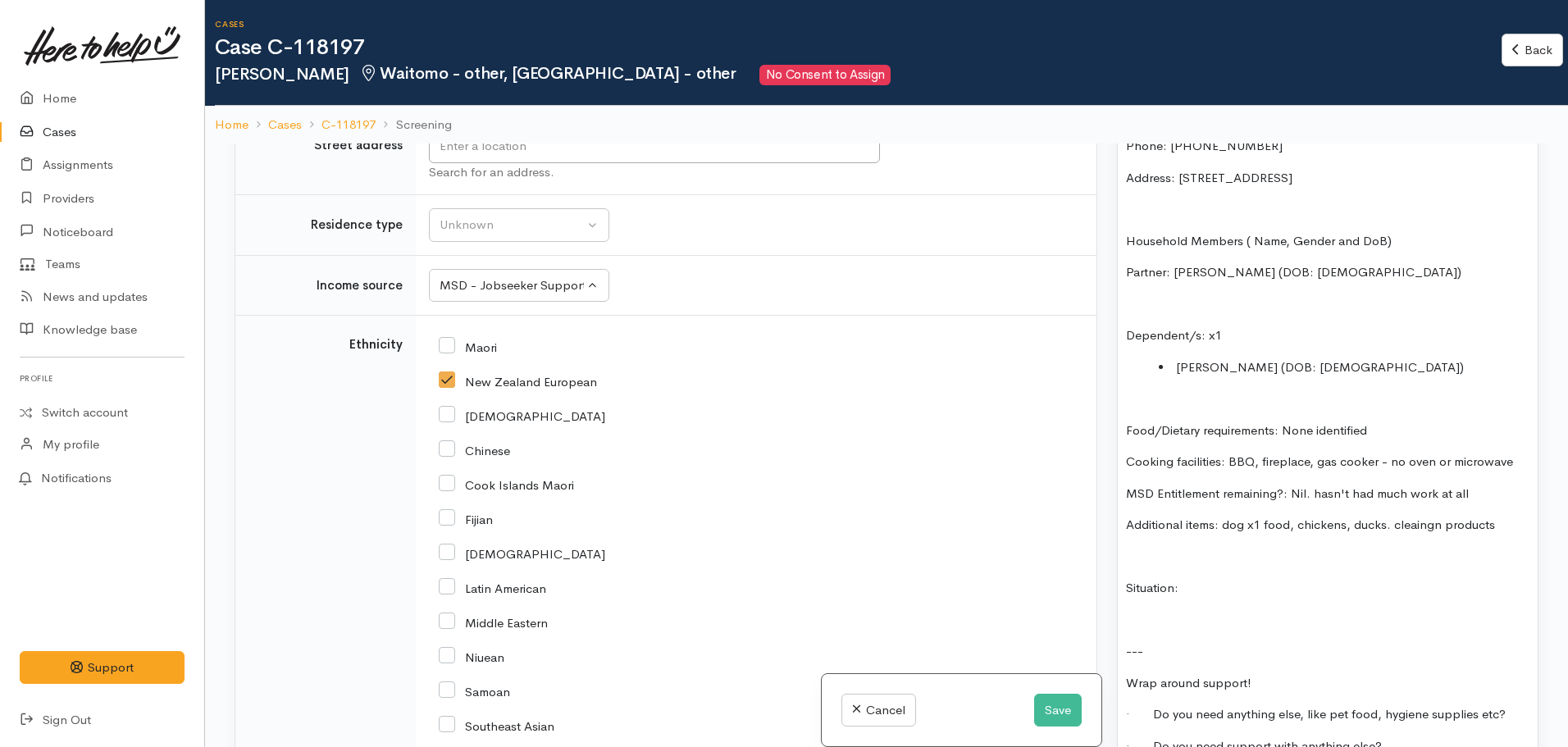
scroll to position [1511, 0]
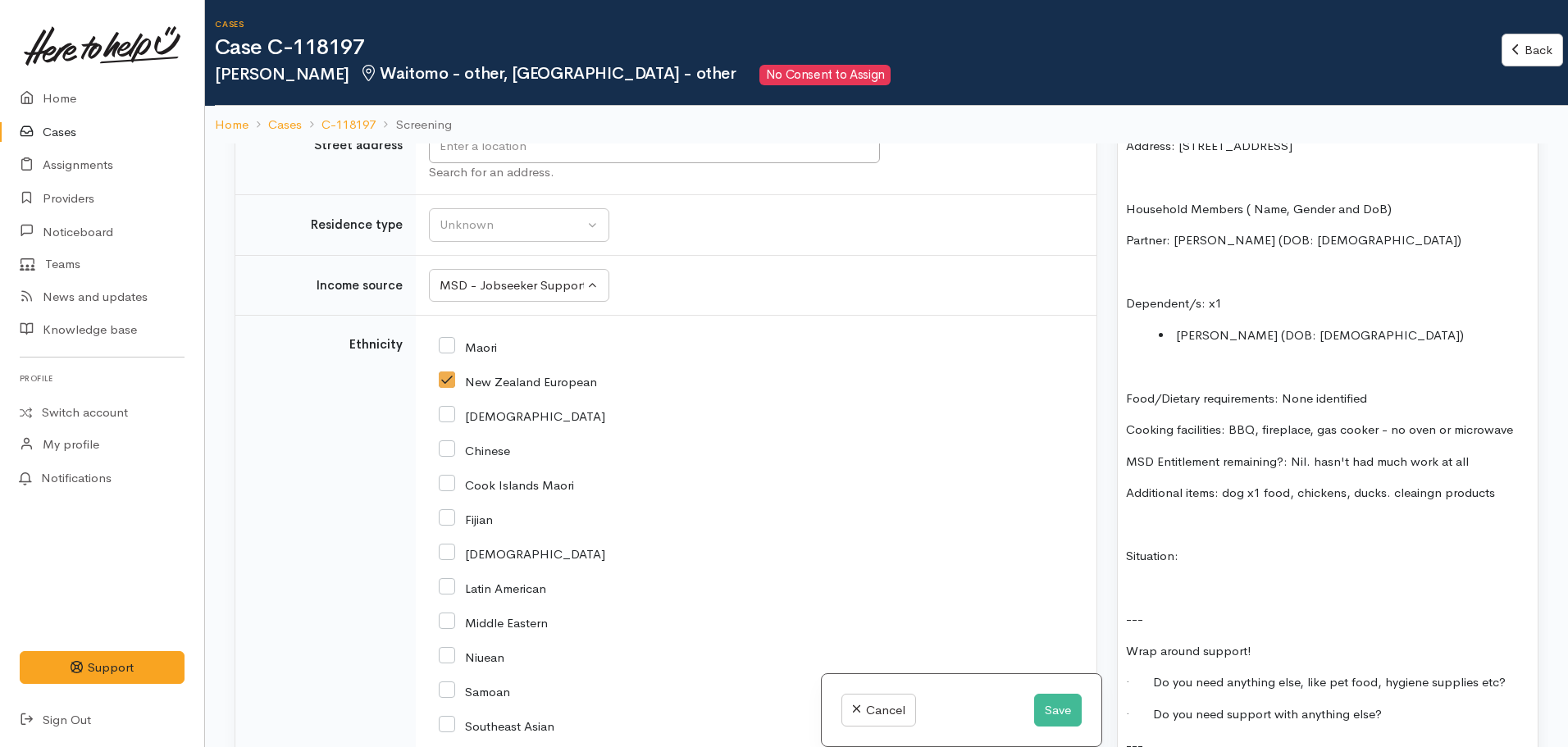
click at [1149, 579] on p at bounding box center [1327, 588] width 403 height 19
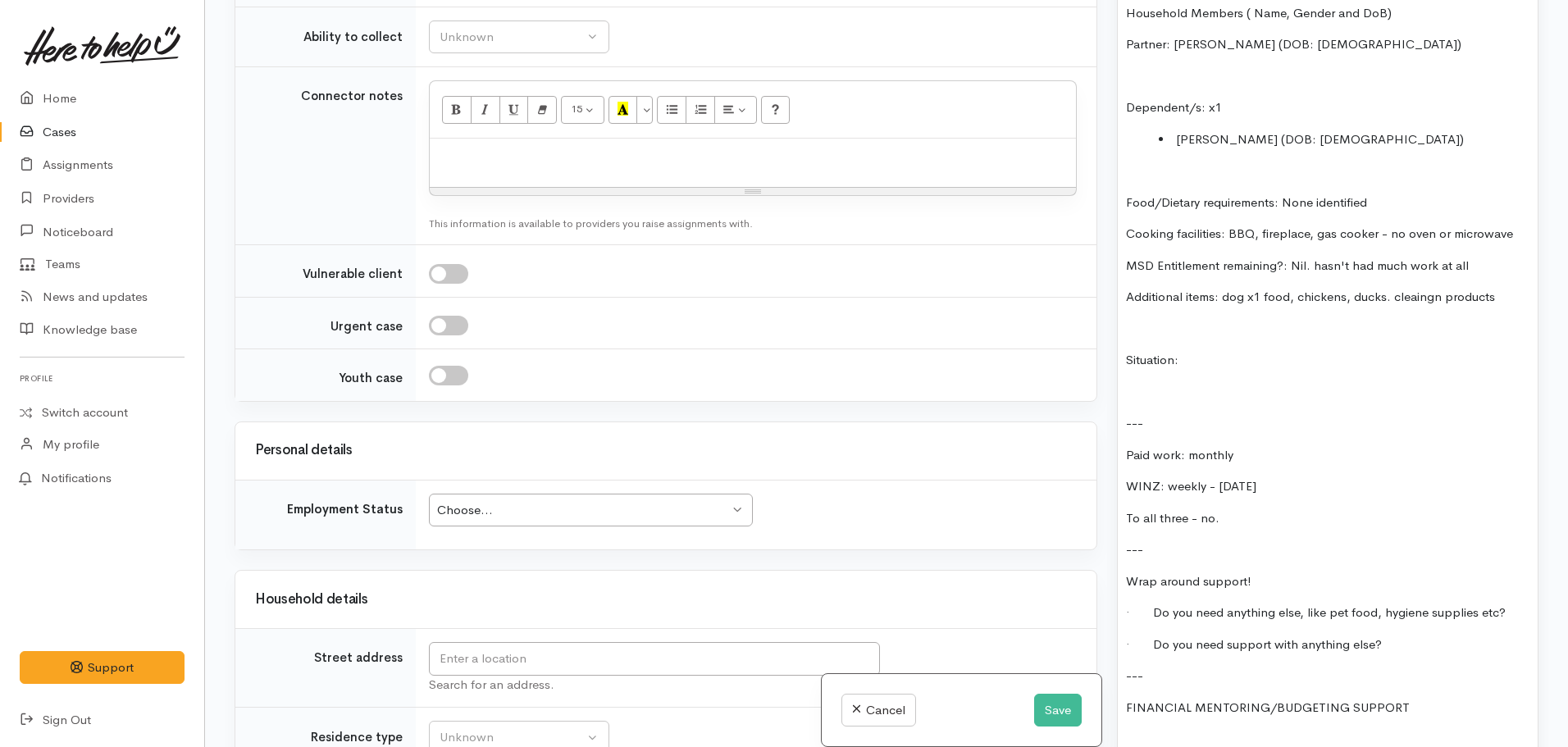
scroll to position [1593, 0]
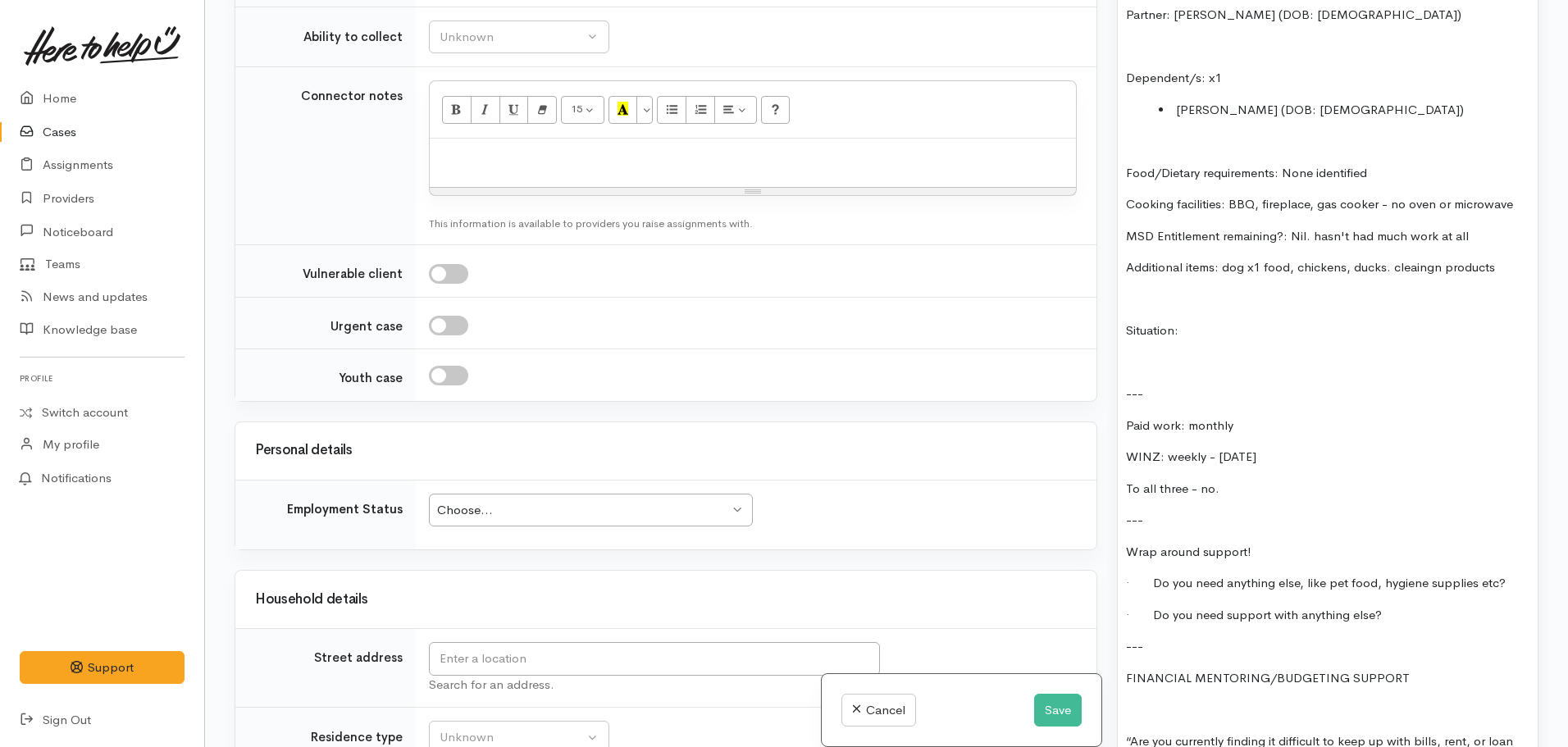
click at [1160, 700] on p at bounding box center [1327, 710] width 403 height 19
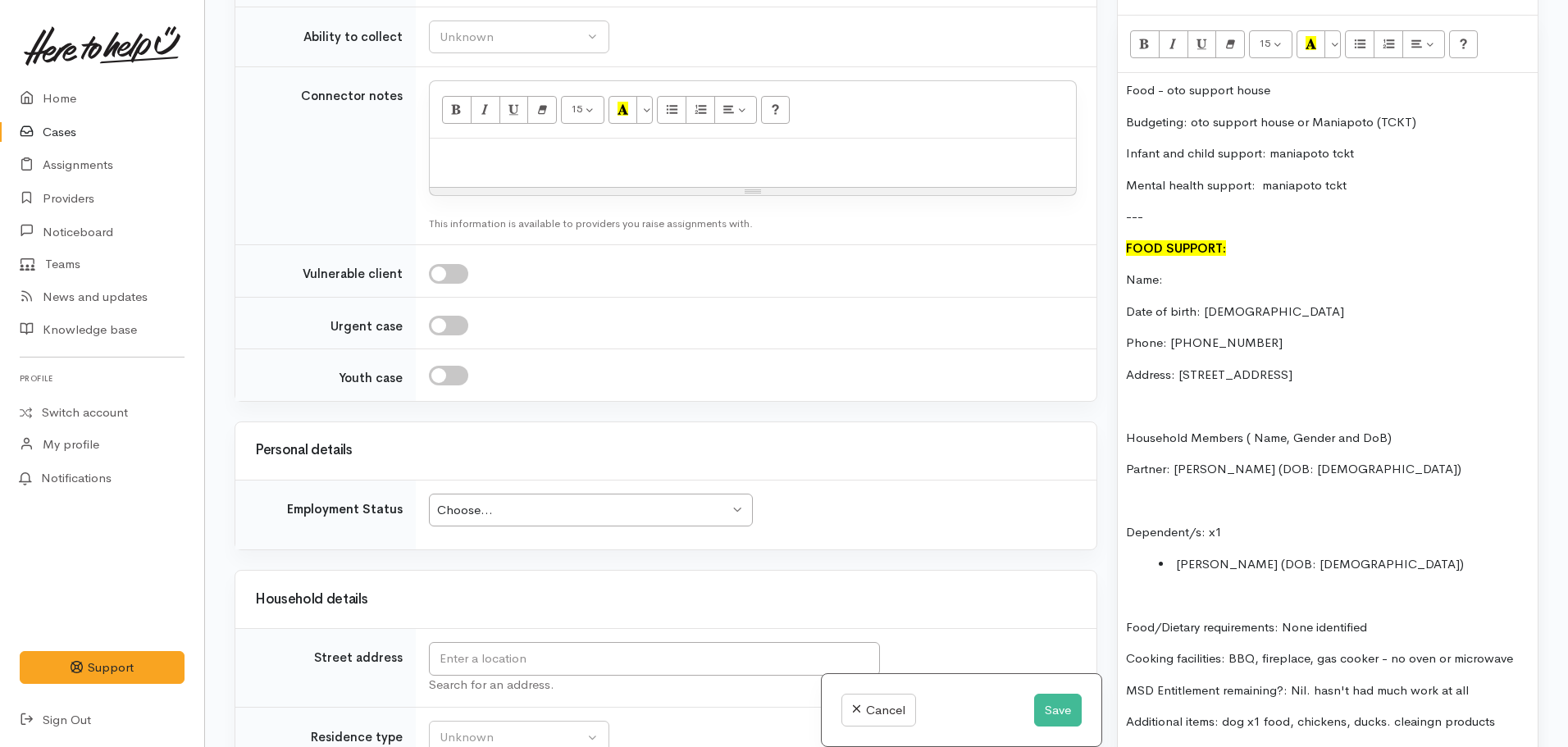
scroll to position [1101, 0]
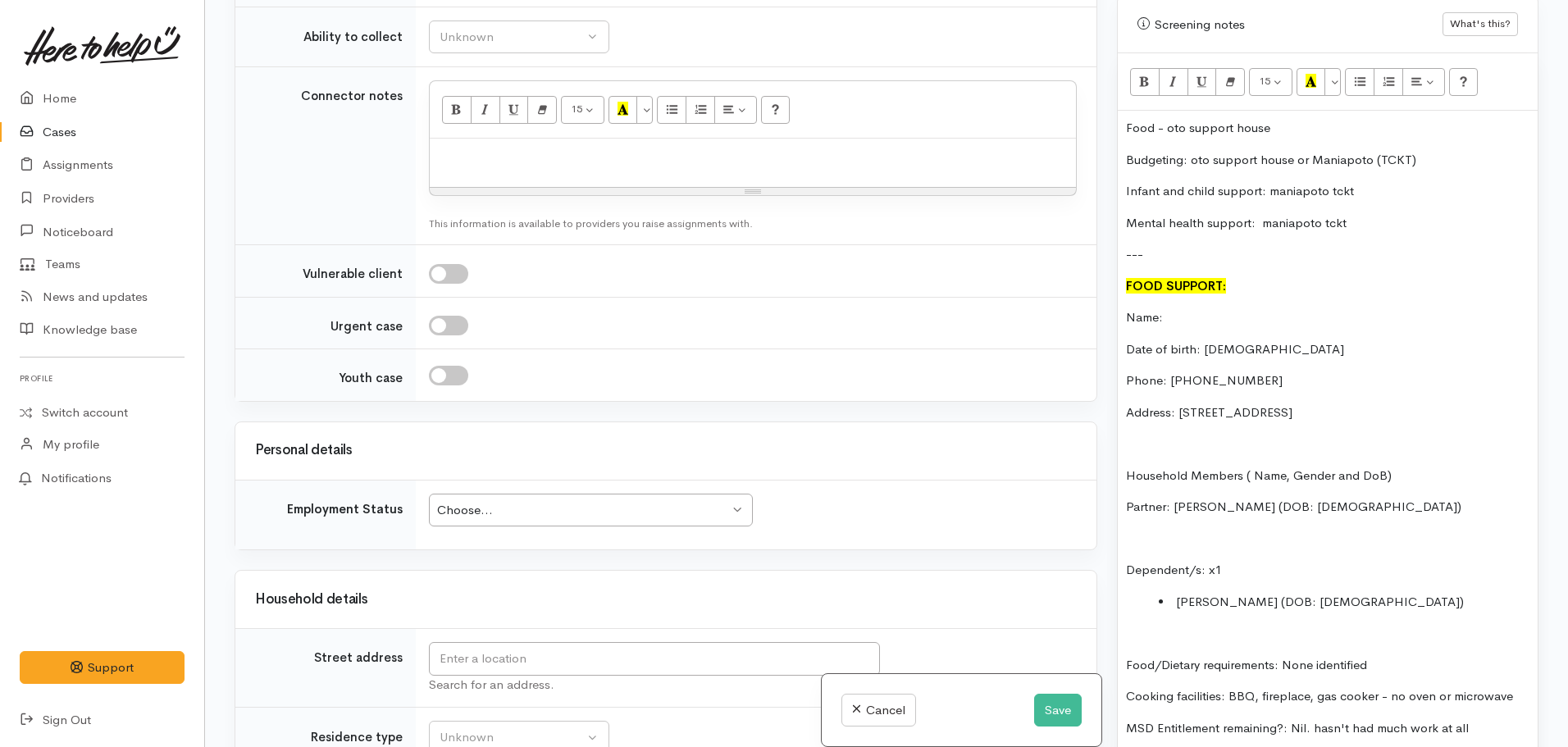
drag, startPoint x: 1315, startPoint y: 385, endPoint x: 1094, endPoint y: 274, distance: 247.3
click at [1094, 274] on div "Related cases There are no other cases from the same person found. Manually lin…" at bounding box center [886, 373] width 1324 height 747
copy div "Name: Date of birth: 15.01.1998 Phone: 02102509963 Address: 2879 Hauturu RD, RD8"
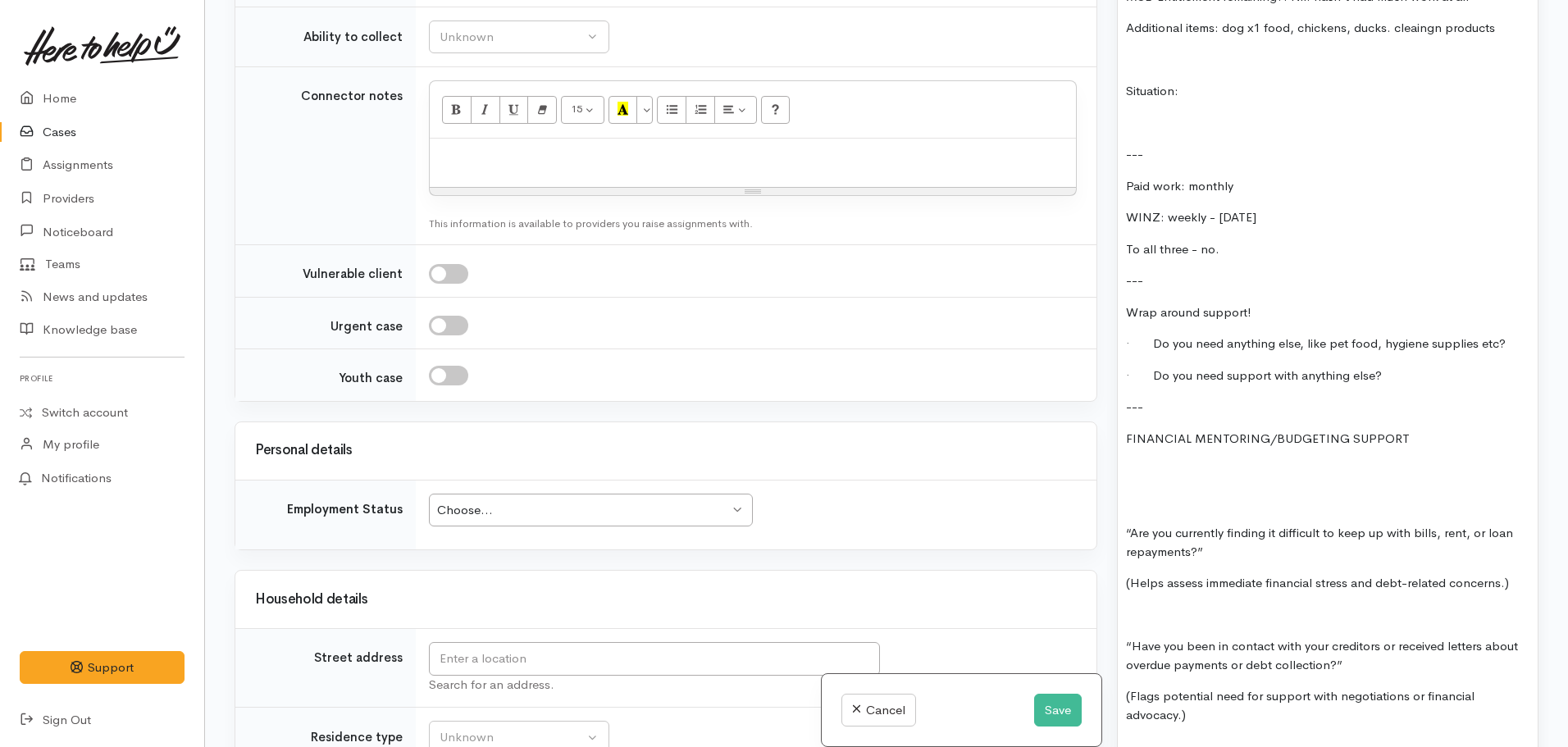
scroll to position [1921, 0]
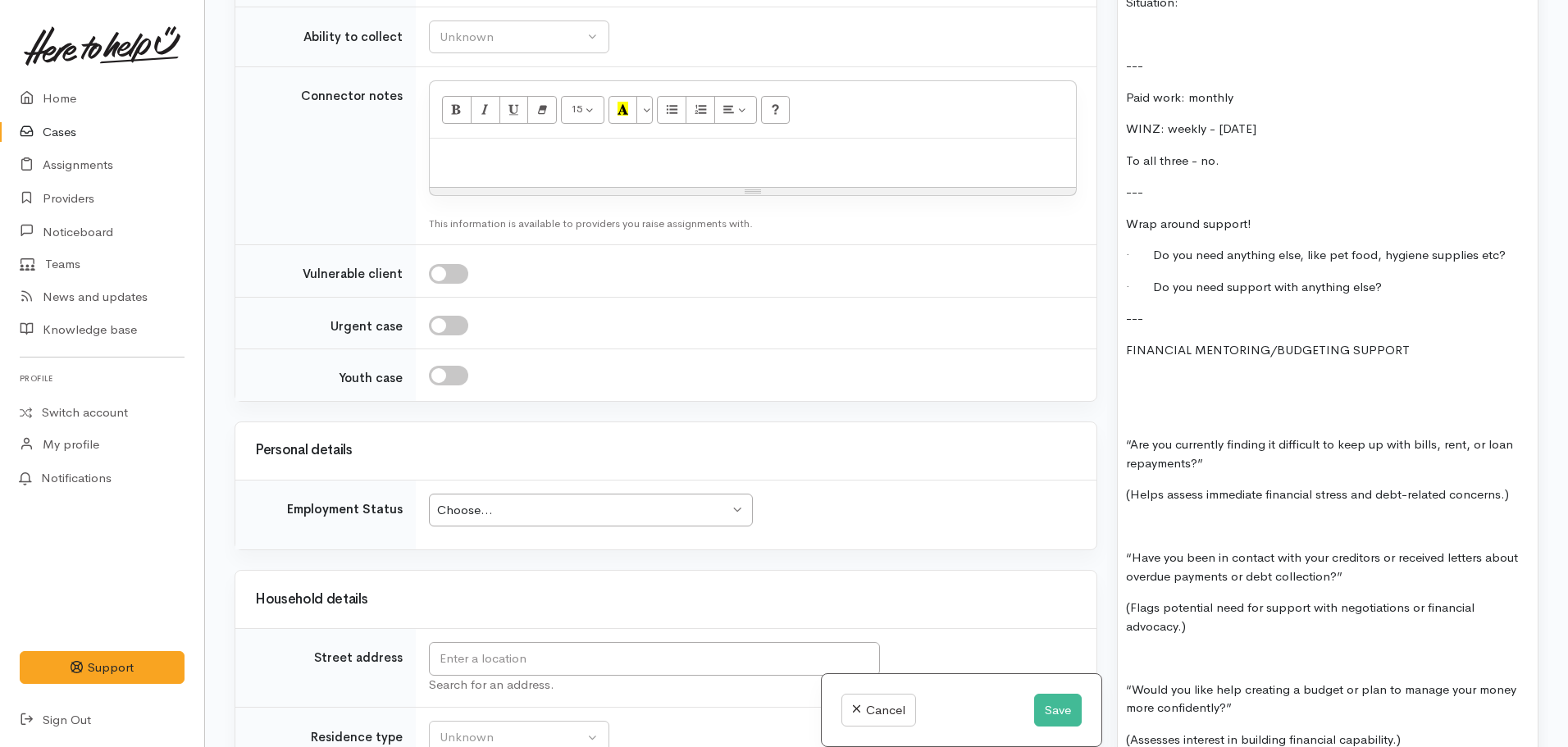
click at [1127, 334] on div "Food - oto support house Budgeting: oto support house or Maniapoto (TCKT) Infan…" at bounding box center [1327, 487] width 420 height 2392
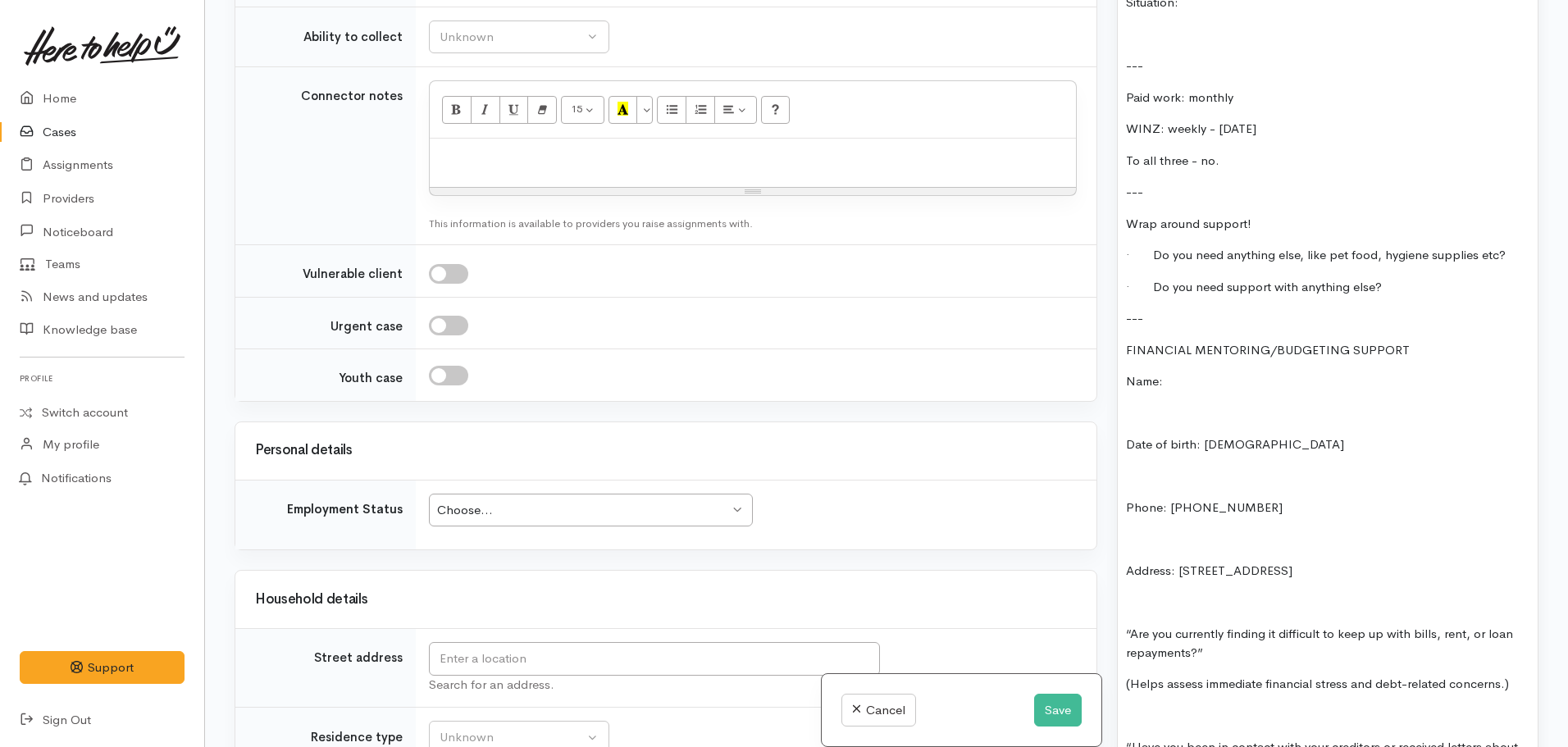
click at [1123, 413] on div "Food - oto support house Budgeting: oto support house or Maniapoto (TCKT) Infan…" at bounding box center [1327, 582] width 420 height 2581
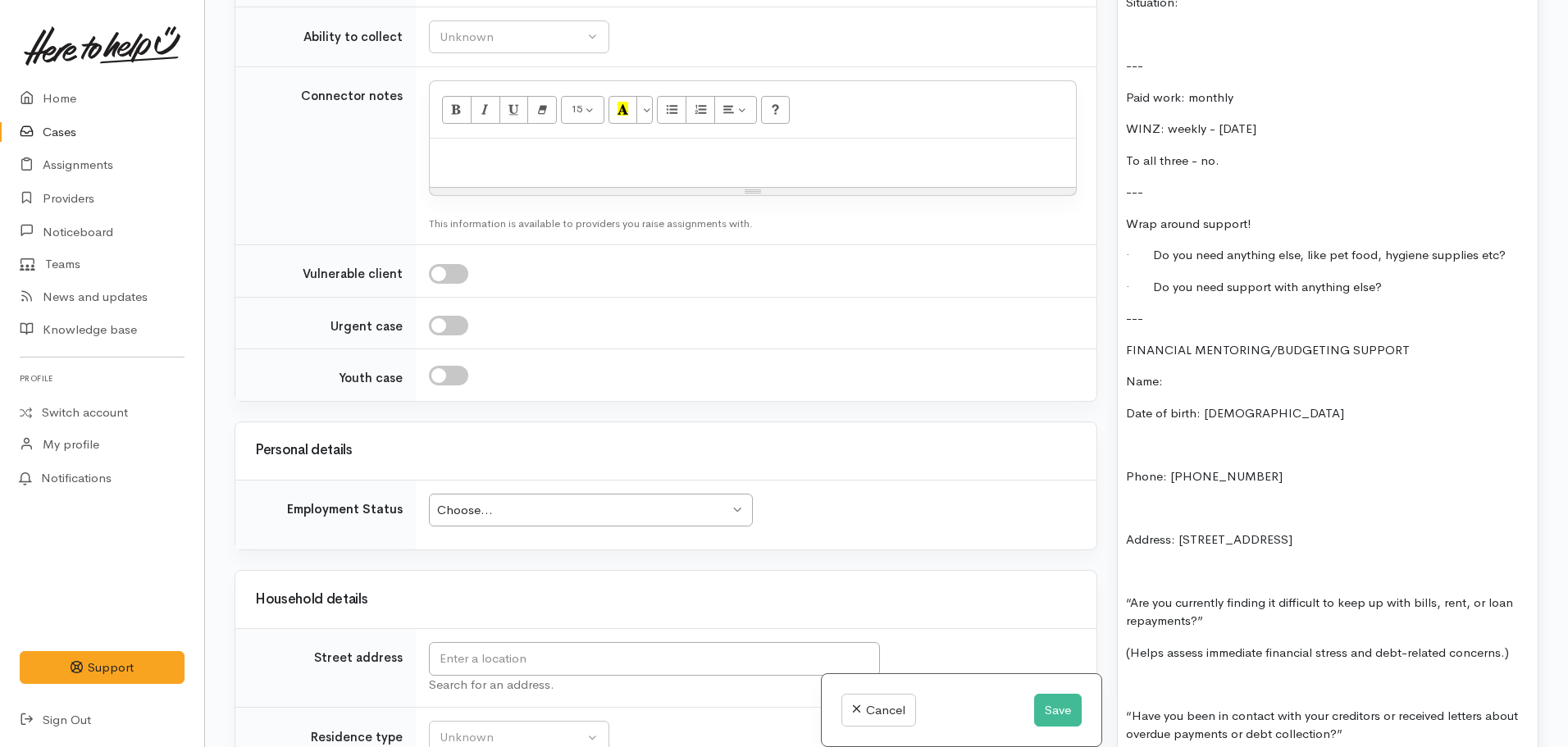
click at [1124, 446] on div "Food - oto support house Budgeting: oto support house or Maniapoto (TCKT) Infan…" at bounding box center [1327, 566] width 420 height 2550
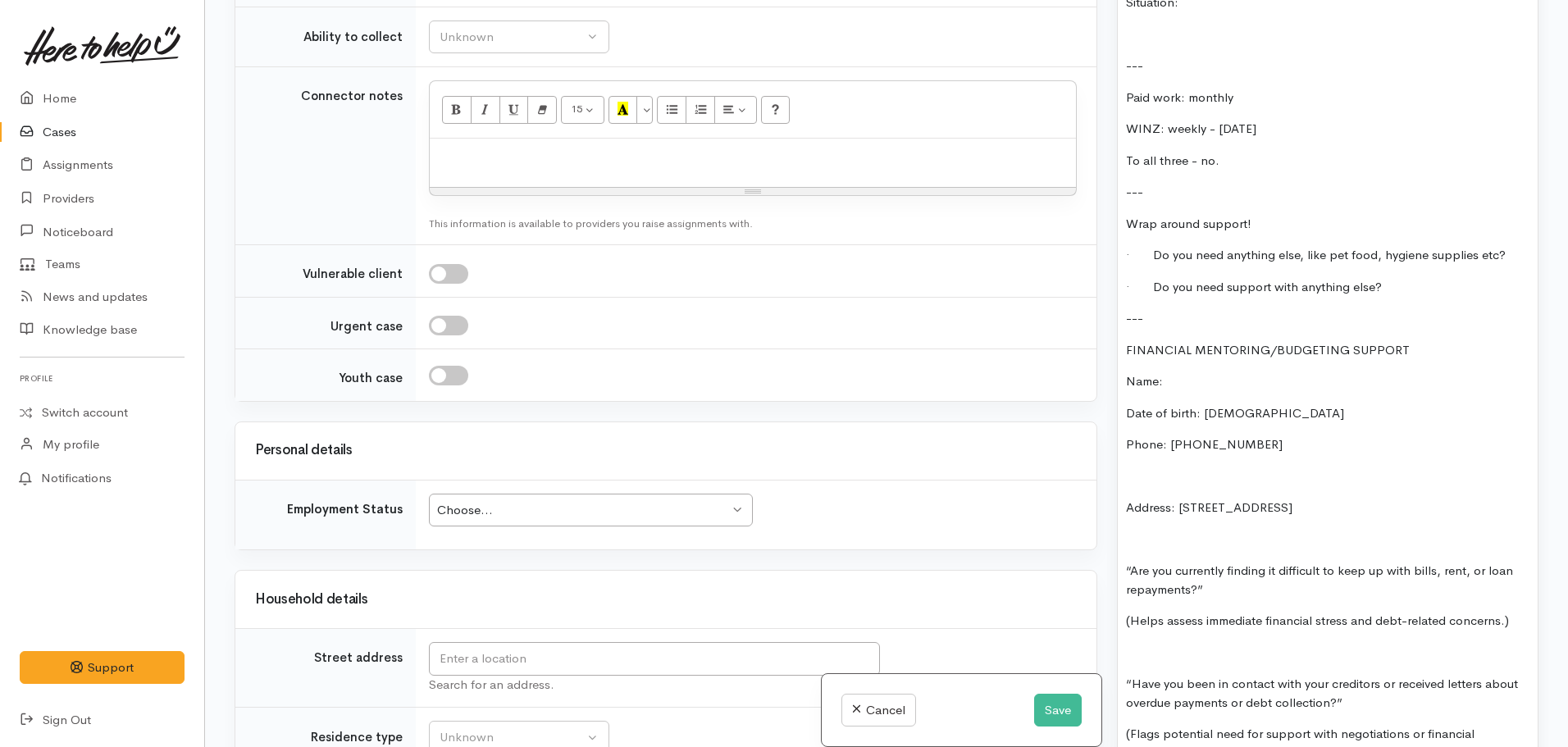
click at [1120, 481] on div "Food - oto support house Budgeting: oto support house or Maniapoto (TCKT) Infan…" at bounding box center [1327, 550] width 420 height 2518
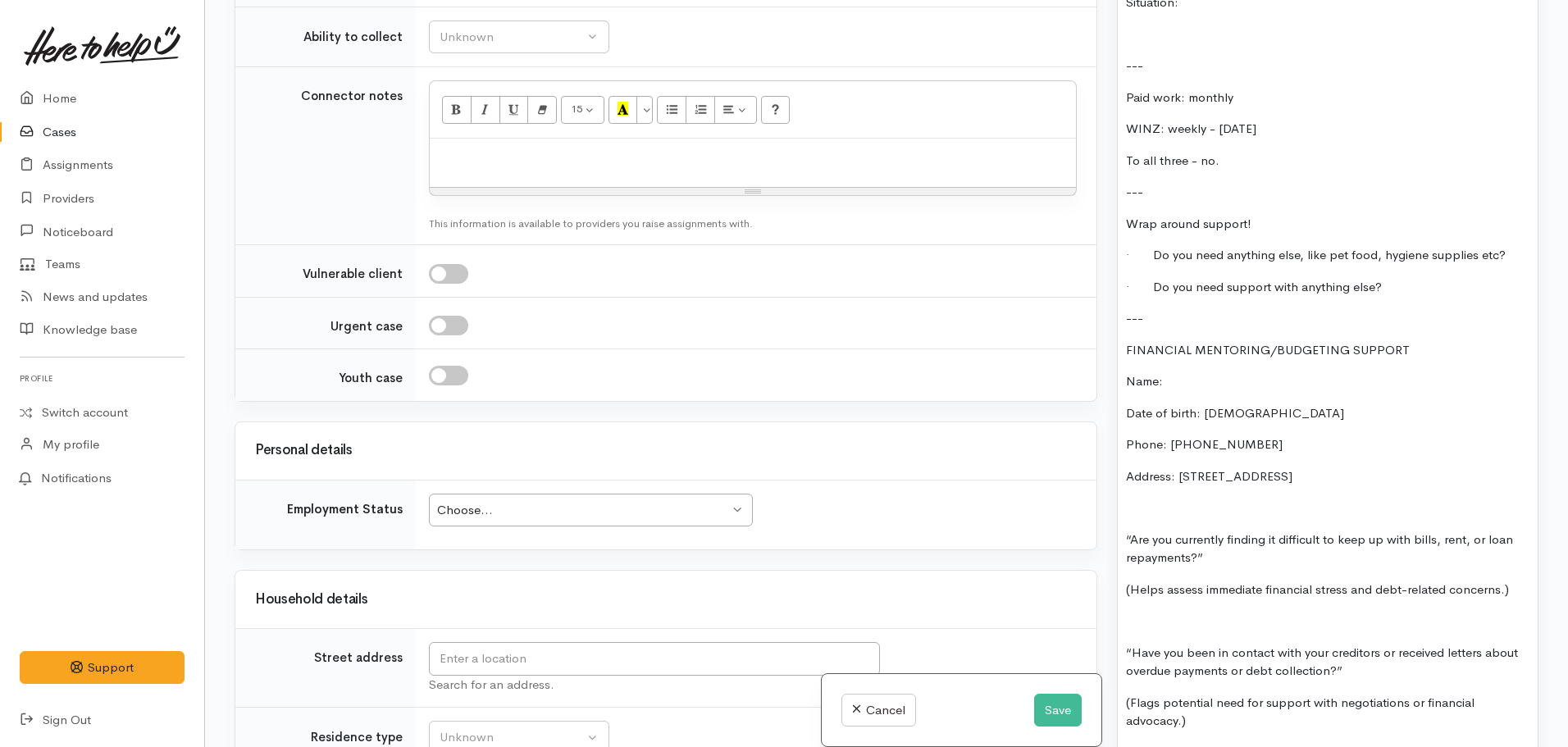
click at [1228, 362] on div "Food - oto support house Budgeting: oto support house or Maniapoto (TCKT) Infan…" at bounding box center [1327, 534] width 420 height 2486
click at [1205, 372] on p "Name:" at bounding box center [1327, 381] width 403 height 19
drag, startPoint x: 1413, startPoint y: 309, endPoint x: 1117, endPoint y: 316, distance: 296.1
click at [1117, 317] on div "Food - oto support house Budgeting: oto support house or Maniapoto (TCKT) Infan…" at bounding box center [1327, 534] width 420 height 2486
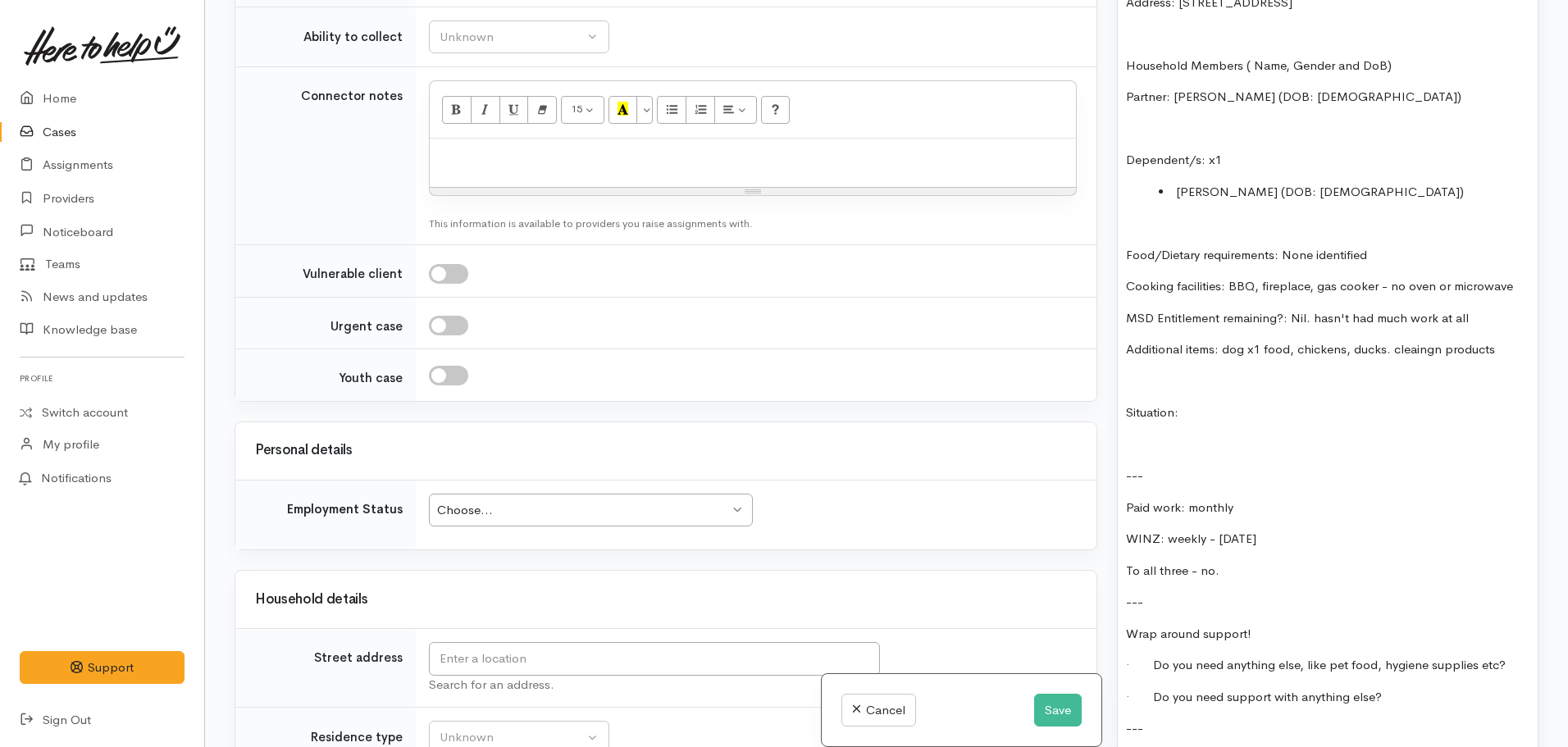
scroll to position [1019, 0]
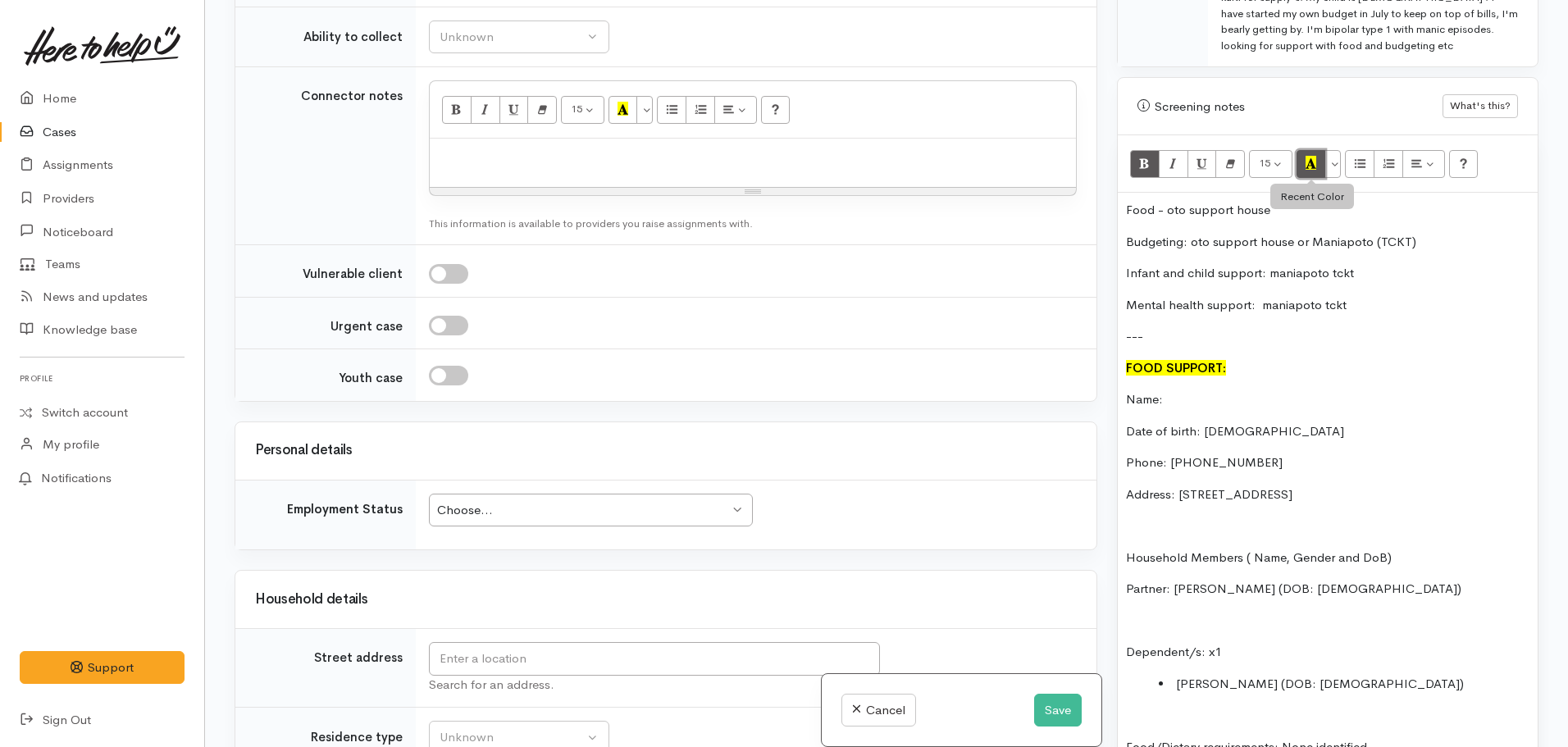
click at [1310, 156] on icon "Recent Color" at bounding box center [1310, 162] width 10 height 14
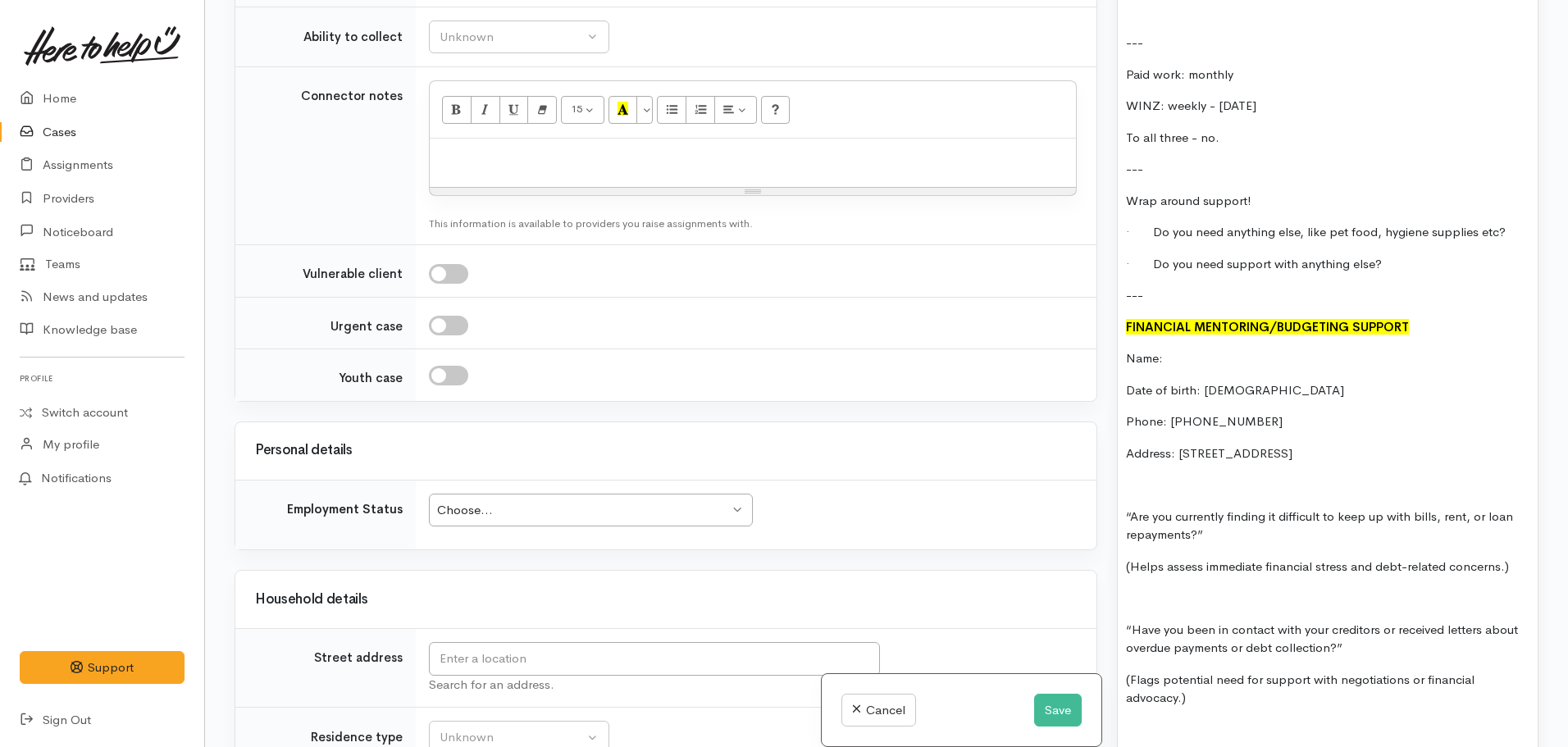
scroll to position [2002, 0]
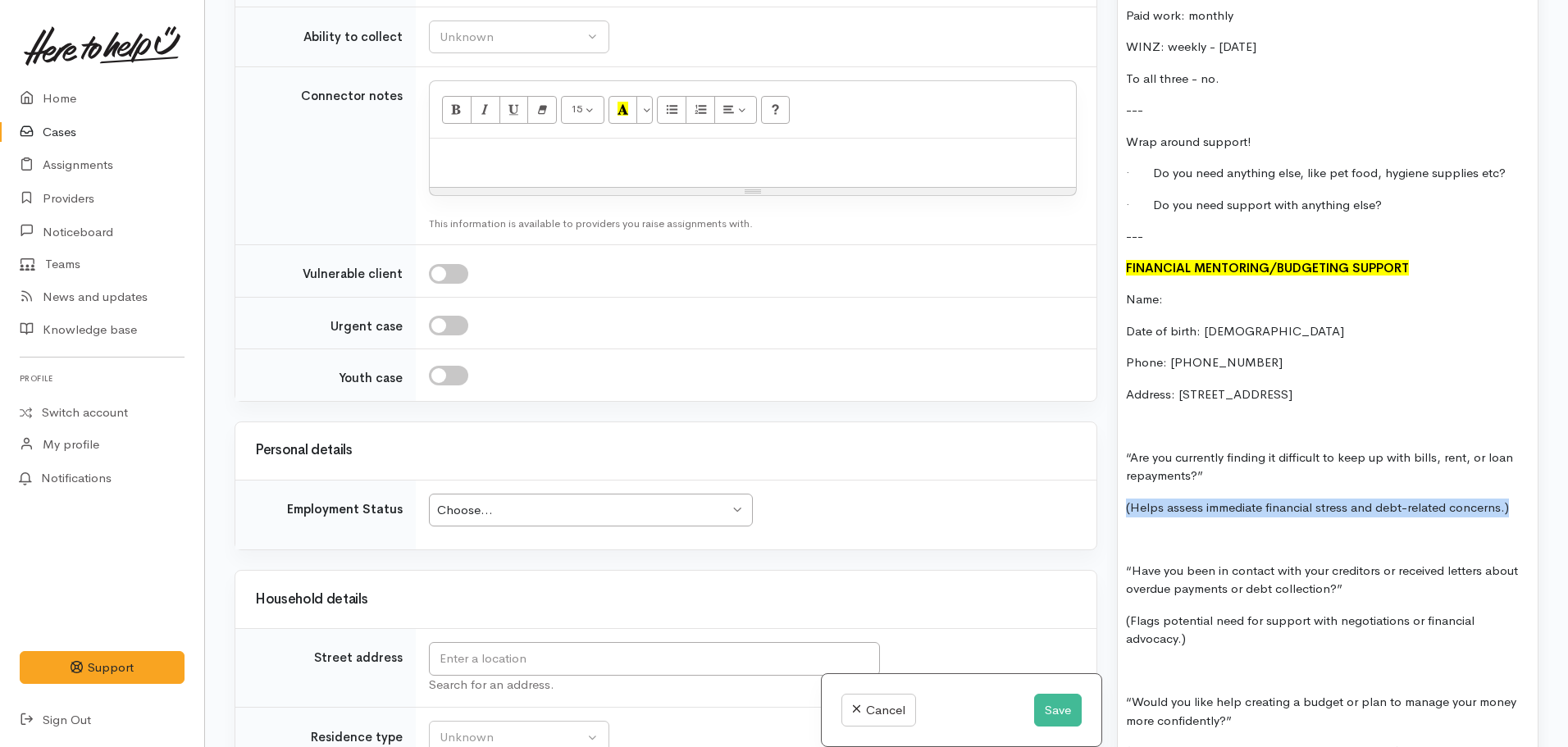
drag, startPoint x: 1520, startPoint y: 477, endPoint x: 1091, endPoint y: 460, distance: 429.3
click at [1091, 460] on div "Related cases There are no other cases from the same person found. Manually lin…" at bounding box center [886, 373] width 1324 height 747
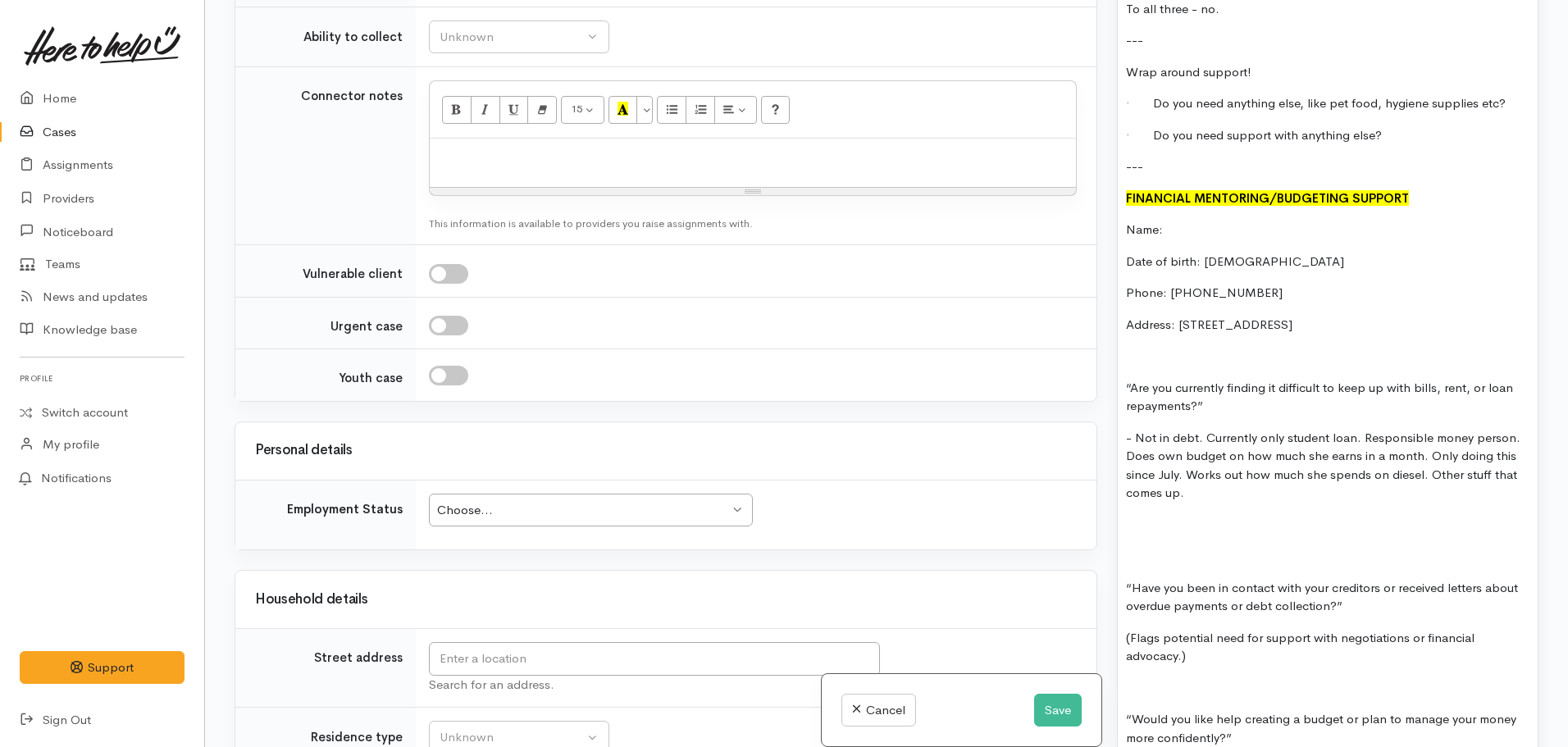
scroll to position [2248, 0]
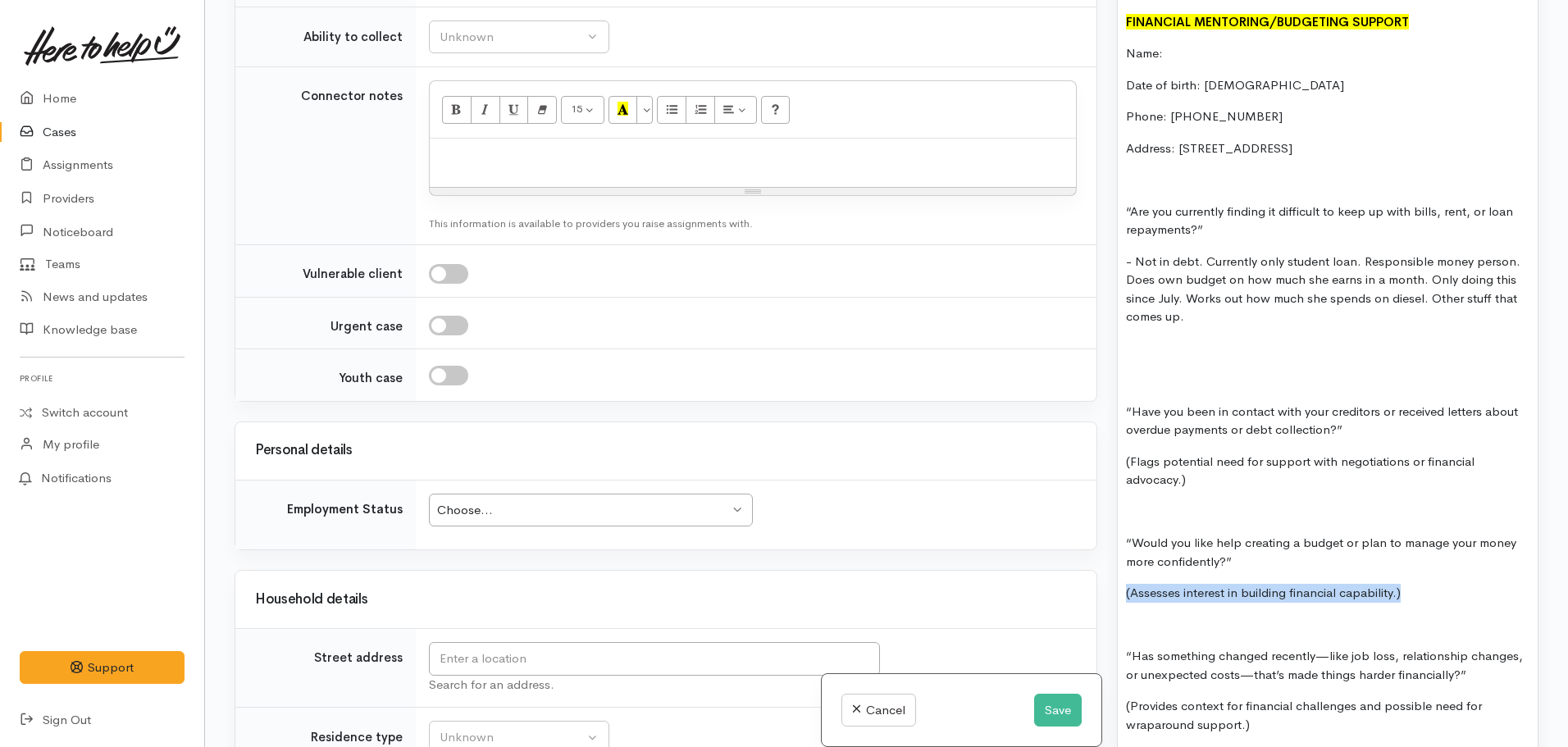
drag, startPoint x: 1425, startPoint y: 565, endPoint x: 1110, endPoint y: 560, distance: 315.0
click at [1110, 560] on div "Warnings Add No warnings have been raised against this case Add Warning Title ●…" at bounding box center [1327, 373] width 441 height 747
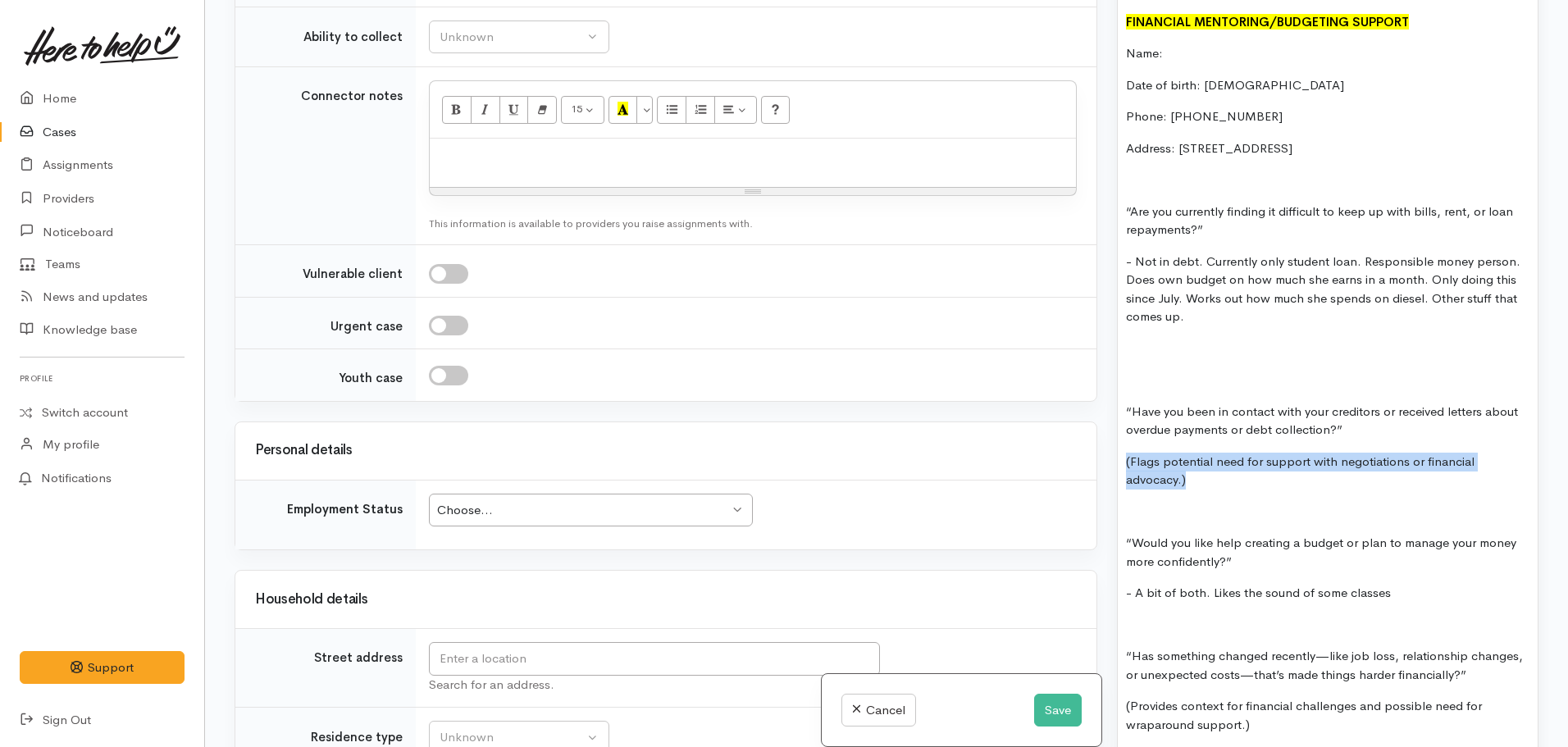
drag, startPoint x: 1226, startPoint y: 444, endPoint x: 1114, endPoint y: 423, distance: 114.0
click at [1114, 423] on div "Warnings Add No warnings have been raised against this case Add Warning Title ●…" at bounding box center [1327, 373] width 441 height 747
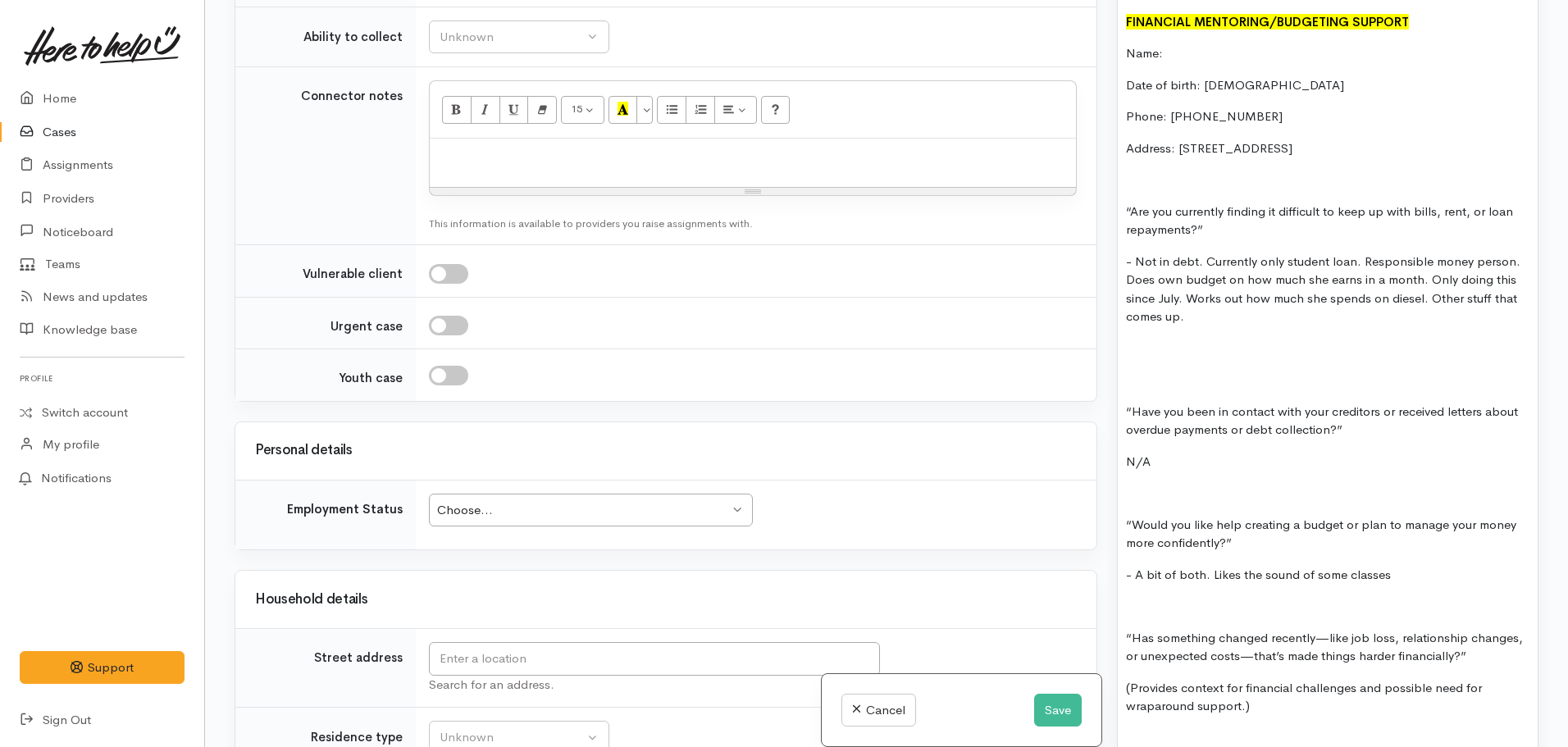
click at [1162, 328] on div "Food - oto support house Budgeting: oto support house or Maniapoto (TCKT) Infan…" at bounding box center [1327, 241] width 420 height 2555
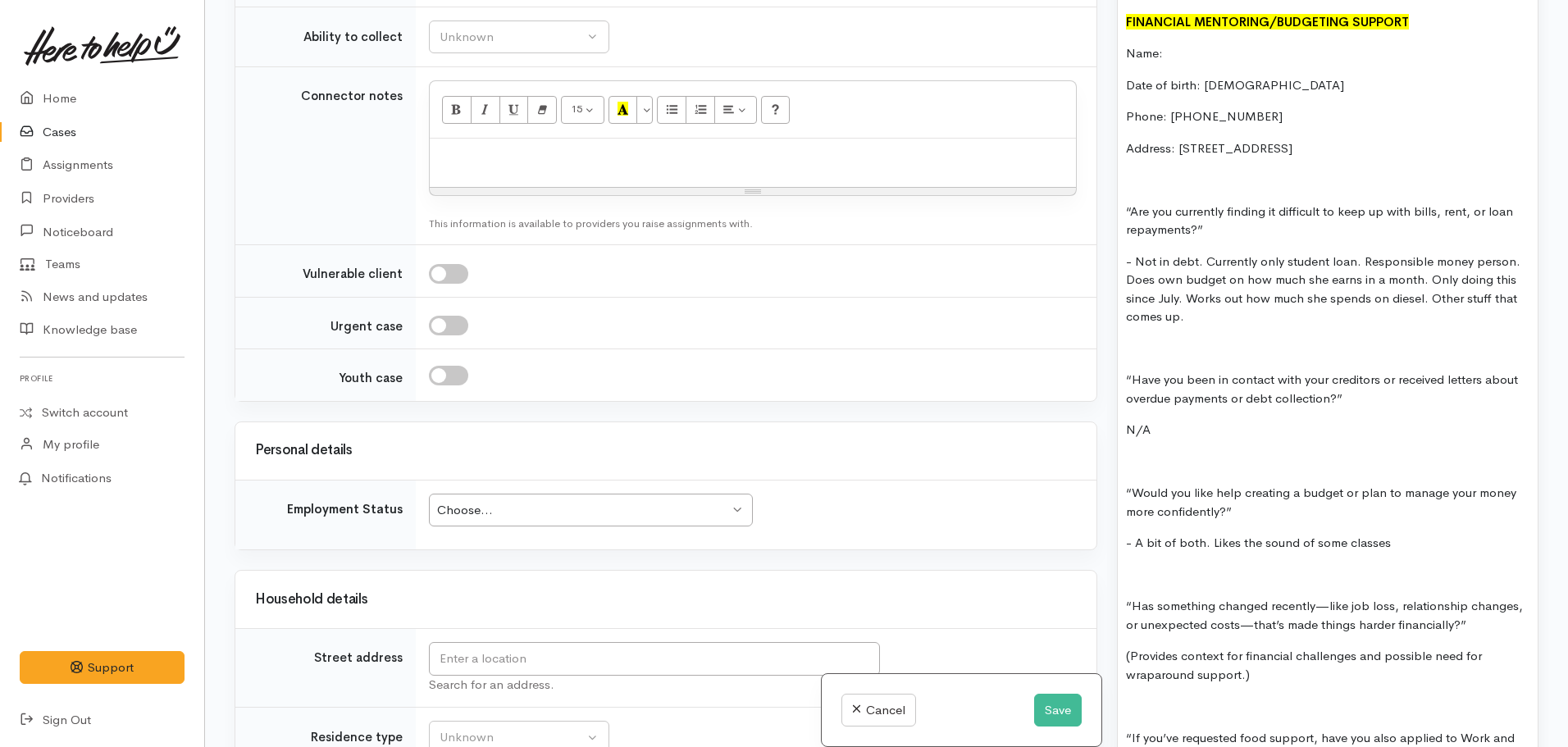
click at [1397, 533] on p "- A bit of both. Likes the sound of some classes" at bounding box center [1327, 543] width 403 height 19
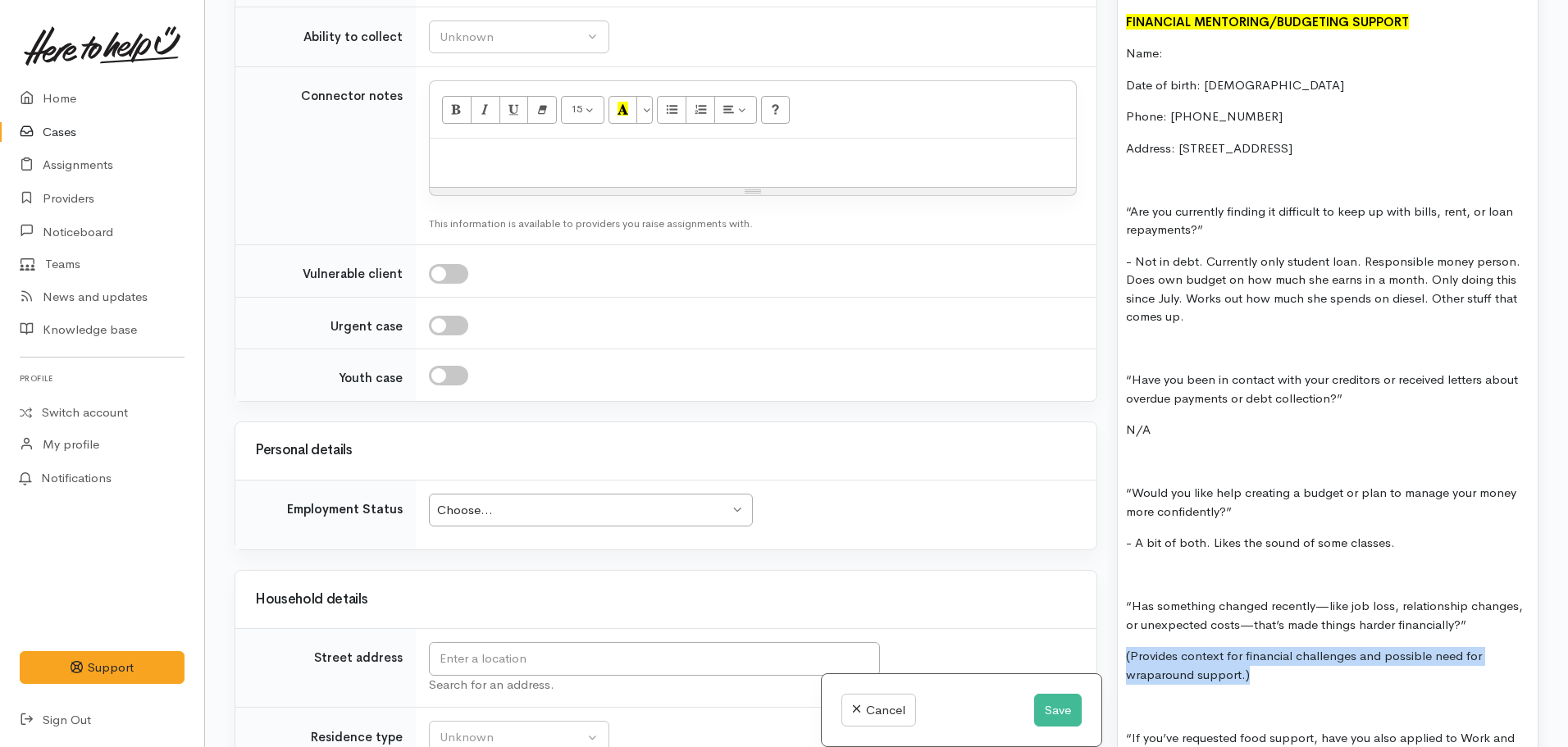
drag, startPoint x: 1206, startPoint y: 631, endPoint x: 1071, endPoint y: 612, distance: 136.3
click at [1071, 612] on div "Related cases There are no other cases from the same person found. Manually lin…" at bounding box center [886, 373] width 1324 height 747
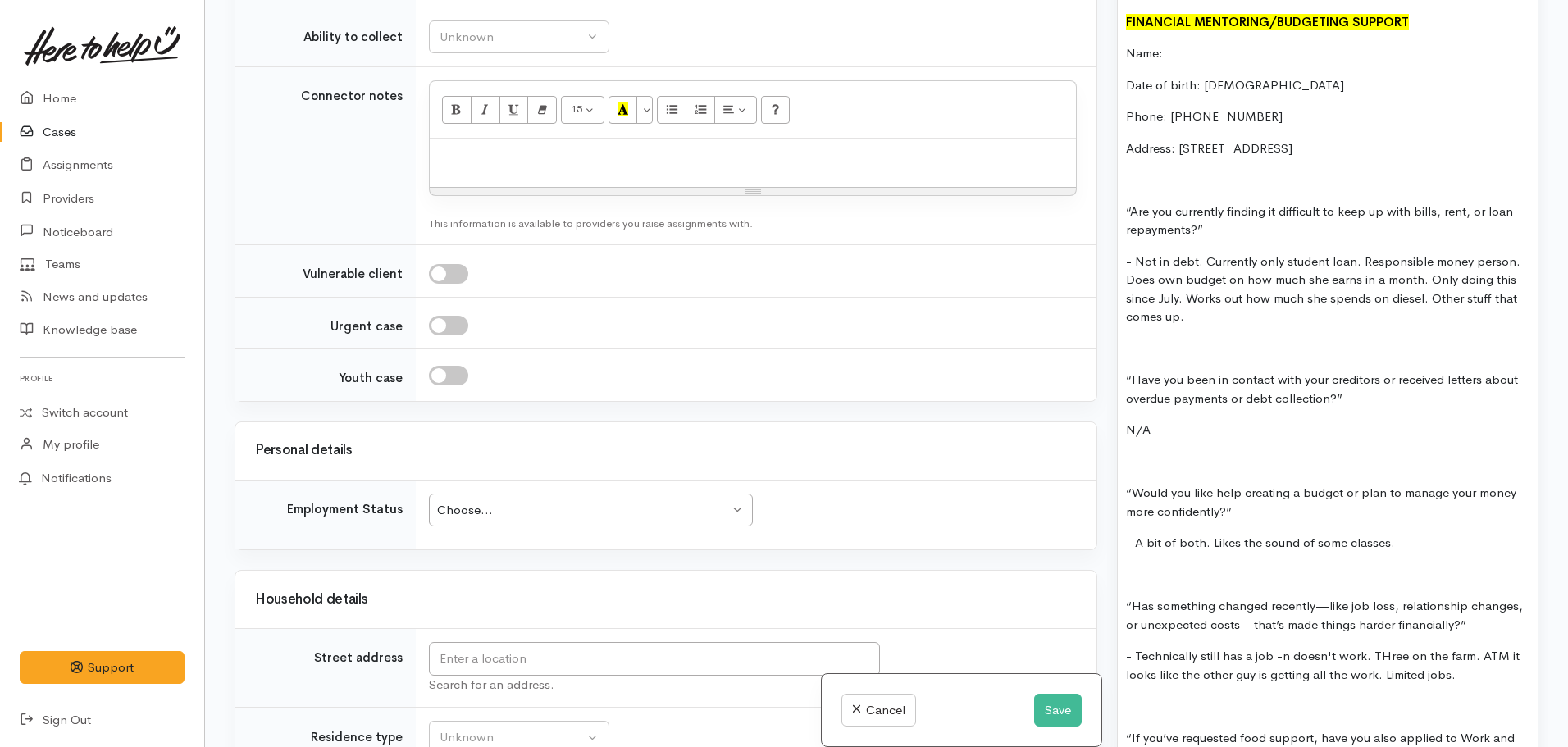
click at [1382, 647] on p "- Technically still has a job -n doesn't work. THree on the farm. ATM it looks …" at bounding box center [1327, 666] width 403 height 37
click at [1467, 647] on p "- Technically still has a job -n doesn't work. Three on the farm. ATM it looks …" at bounding box center [1327, 666] width 403 height 37
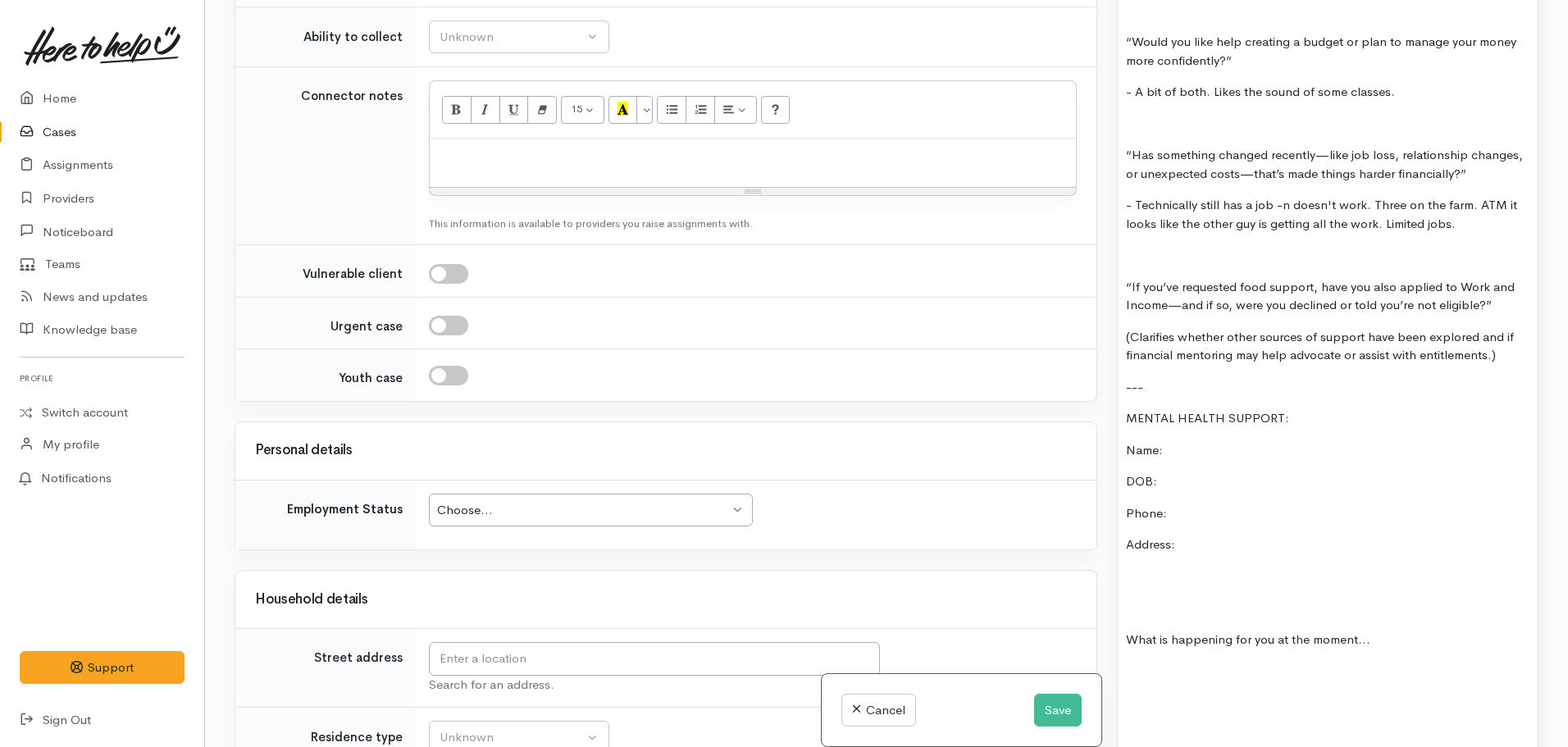
scroll to position [2741, 0]
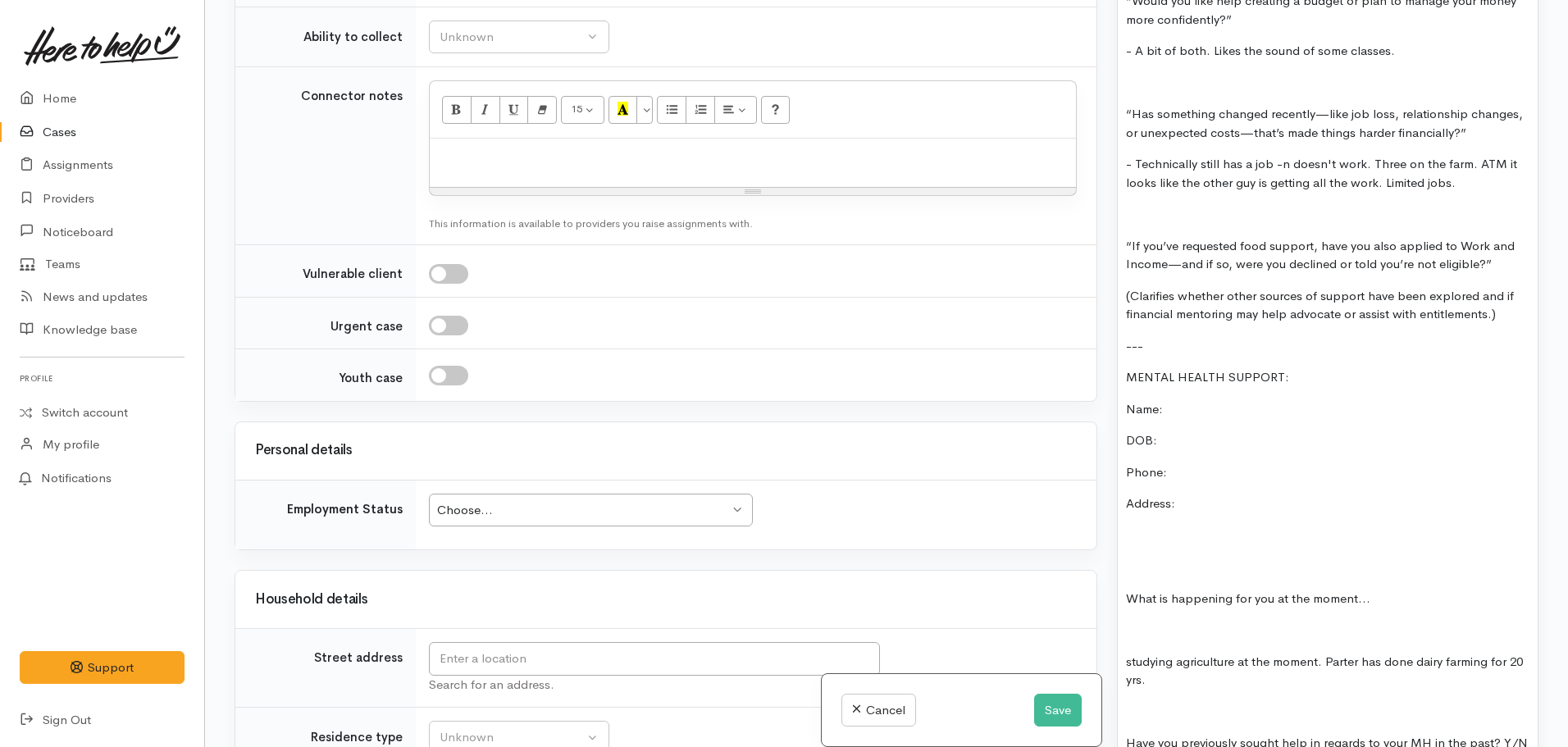
click at [1351, 653] on p "studying agriculture at the moment. Parter has done dairy farming for 20 yrs." at bounding box center [1327, 671] width 403 height 37
click at [1202, 655] on p "studying agriculture at the moment. Partner has done dairy farming for 20 yrs." at bounding box center [1327, 671] width 403 height 37
click at [1132, 653] on p "studying agriculture at the moment. Partner has done dairy farming for 20 yrs." at bounding box center [1327, 671] width 403 height 37
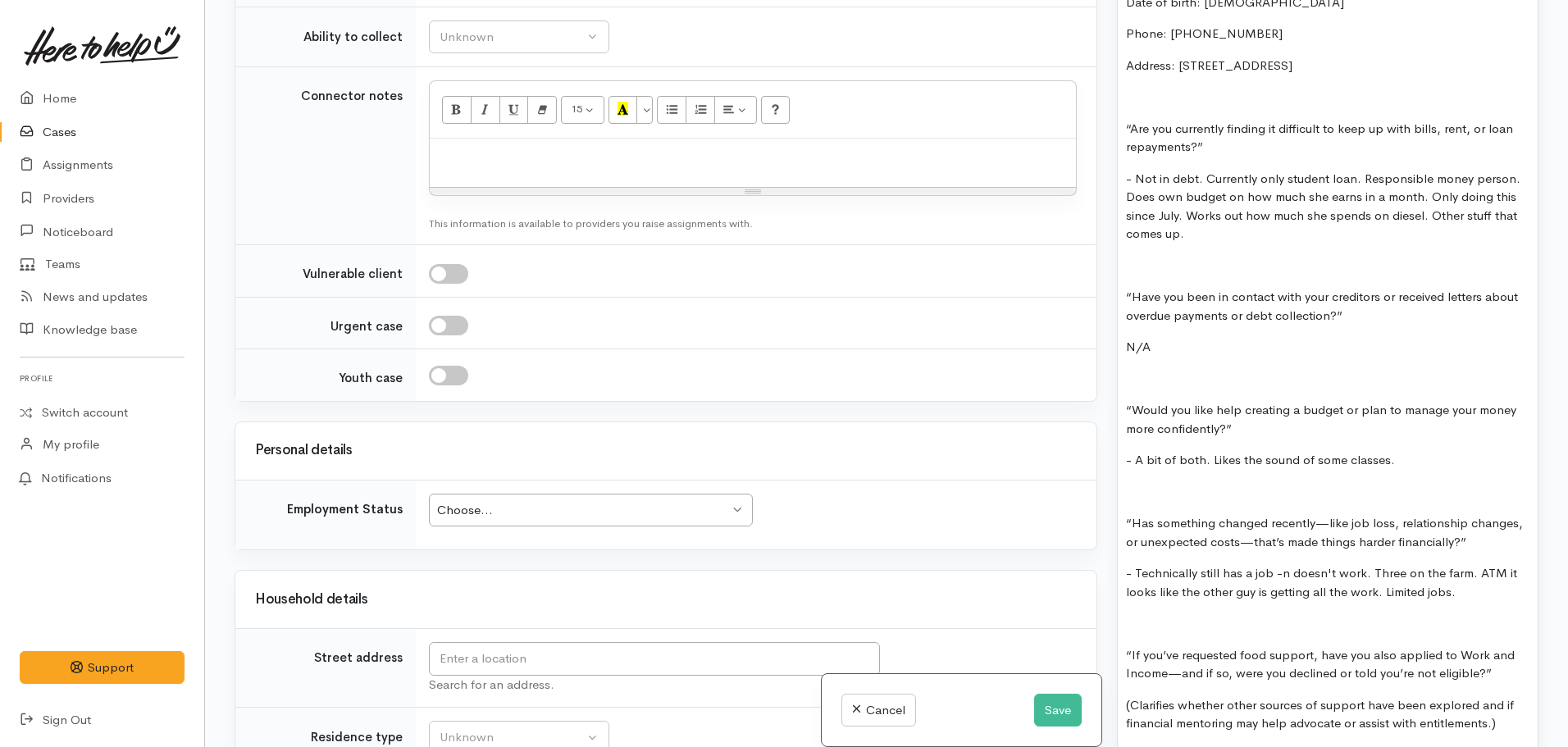
scroll to position [2331, 0]
click at [1484, 574] on div "Food - oto support house Budgeting: oto support house or Maniapoto (TCKT) Infan…" at bounding box center [1327, 152] width 420 height 2542
click at [1486, 565] on p "- Technically still has a job -n doesn't work. Three on the farm. ATM it looks …" at bounding box center [1327, 584] width 403 height 37
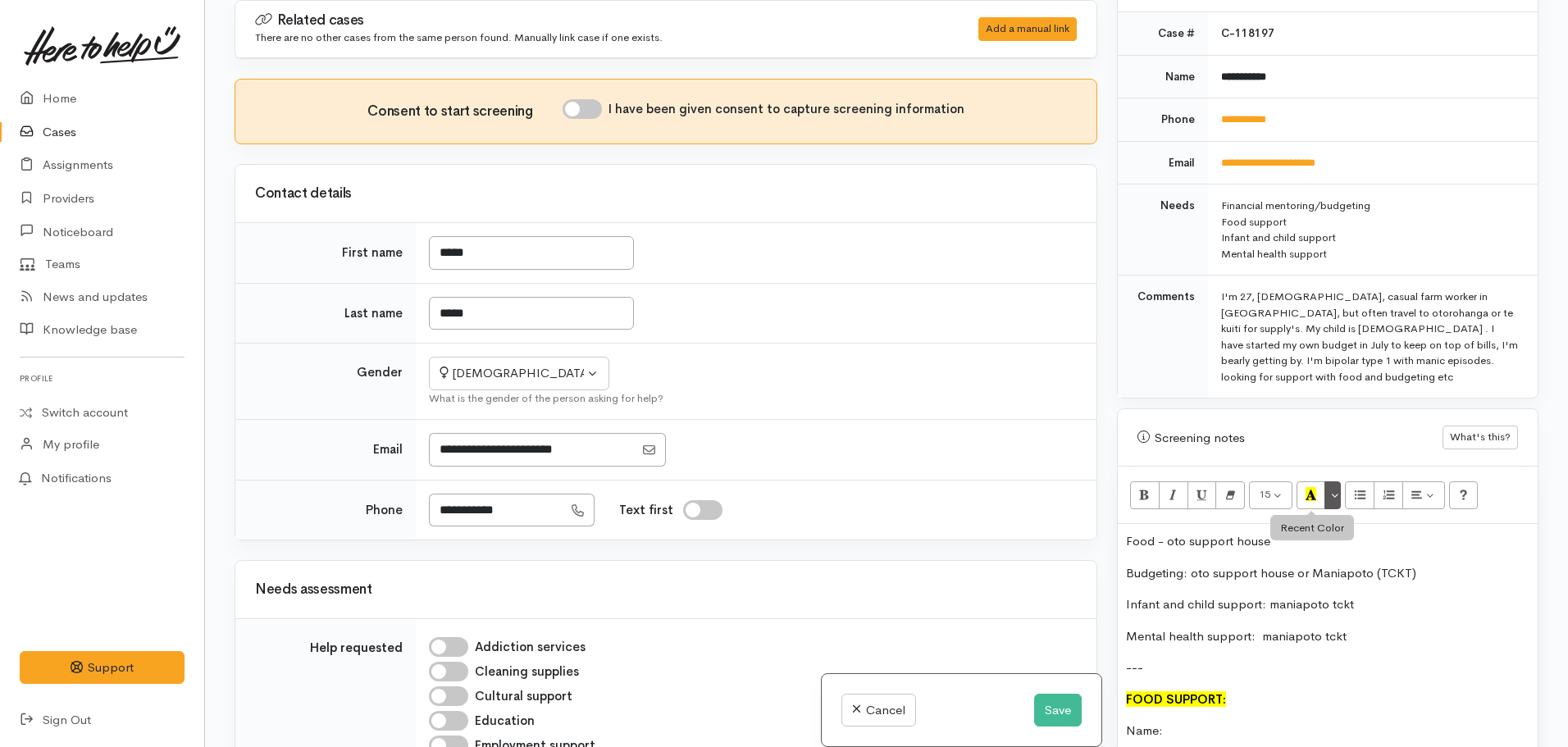
scroll to position [773, 0]
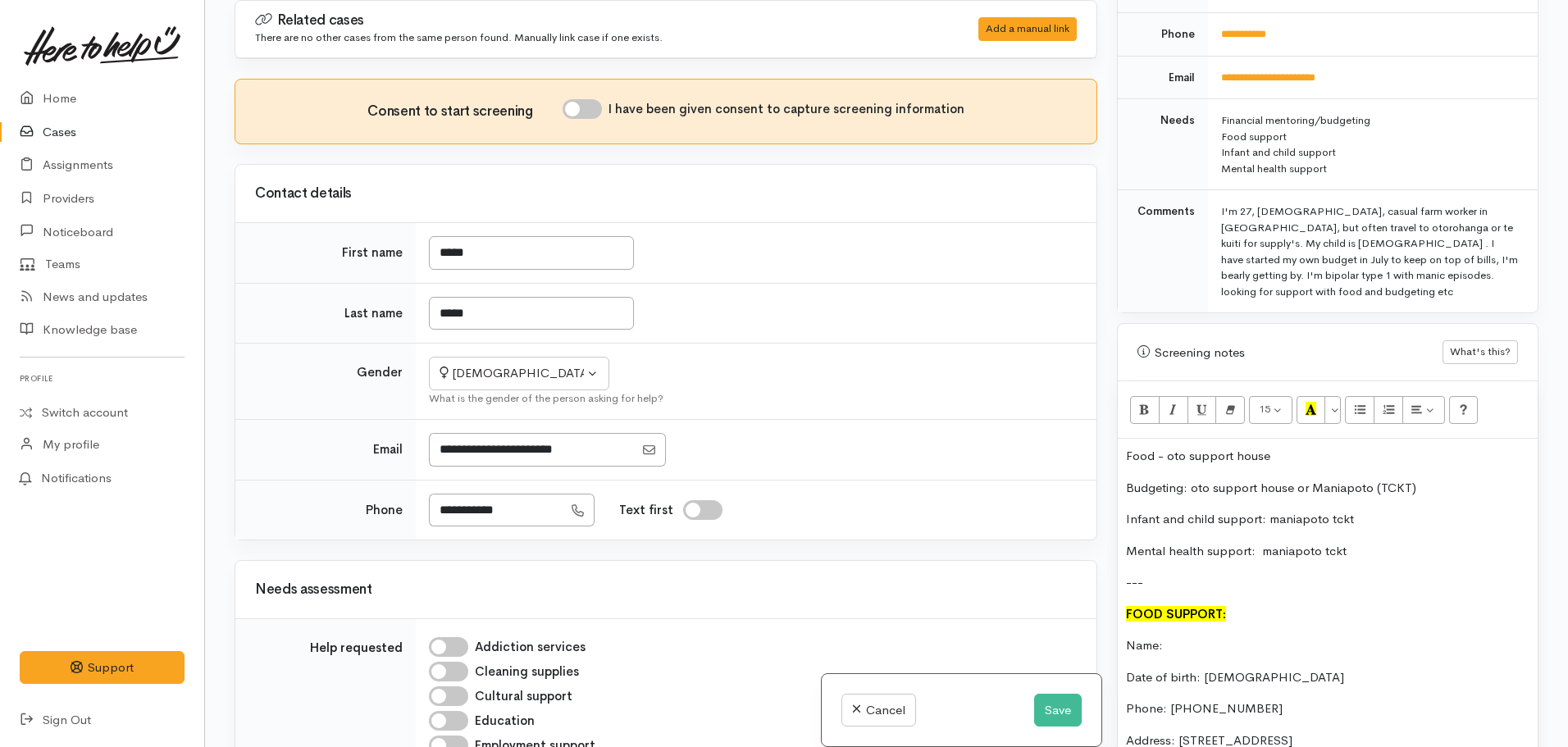
click at [1230, 636] on p "Name:" at bounding box center [1327, 645] width 403 height 19
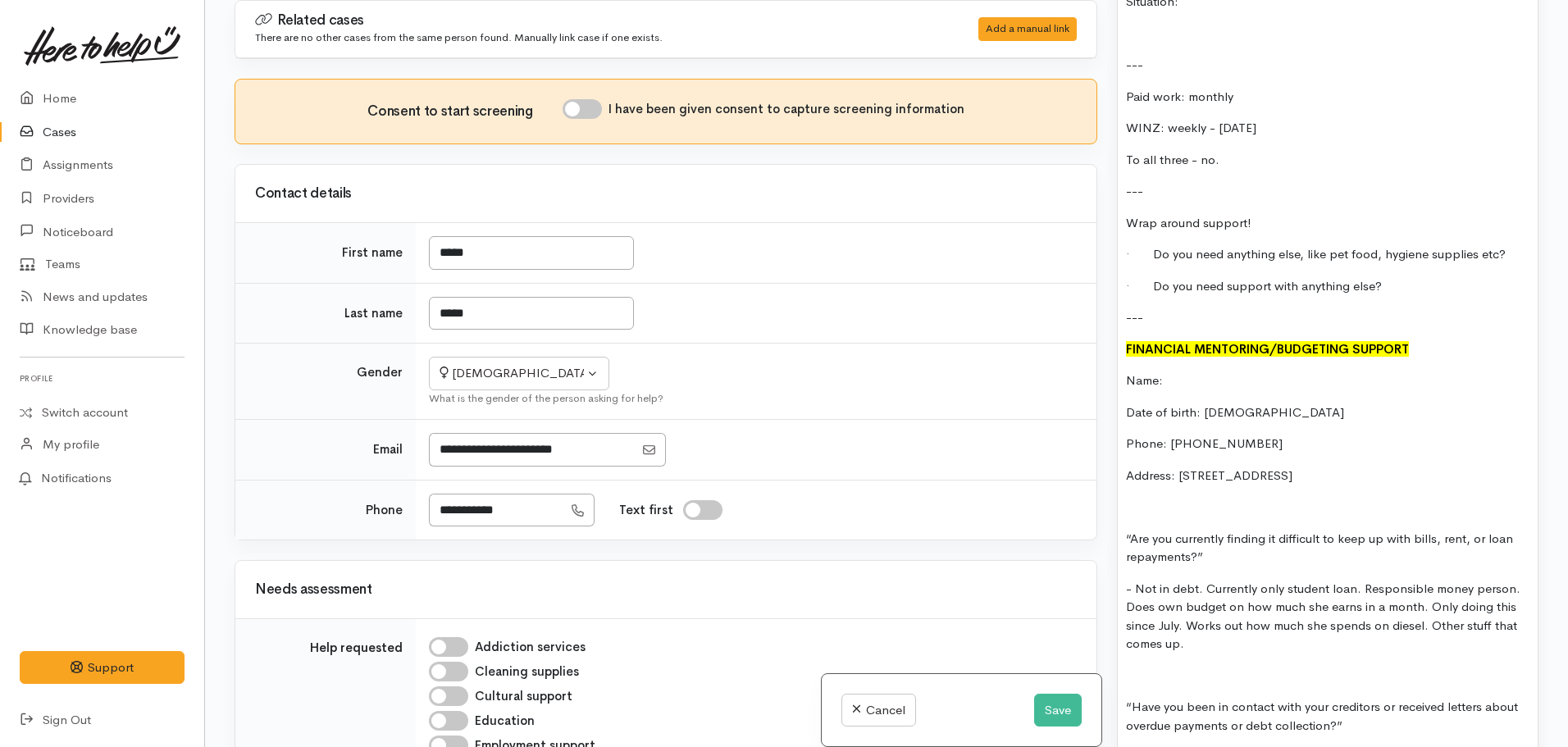
scroll to position [1921, 0]
click at [1210, 372] on p "Name:" at bounding box center [1327, 381] width 403 height 19
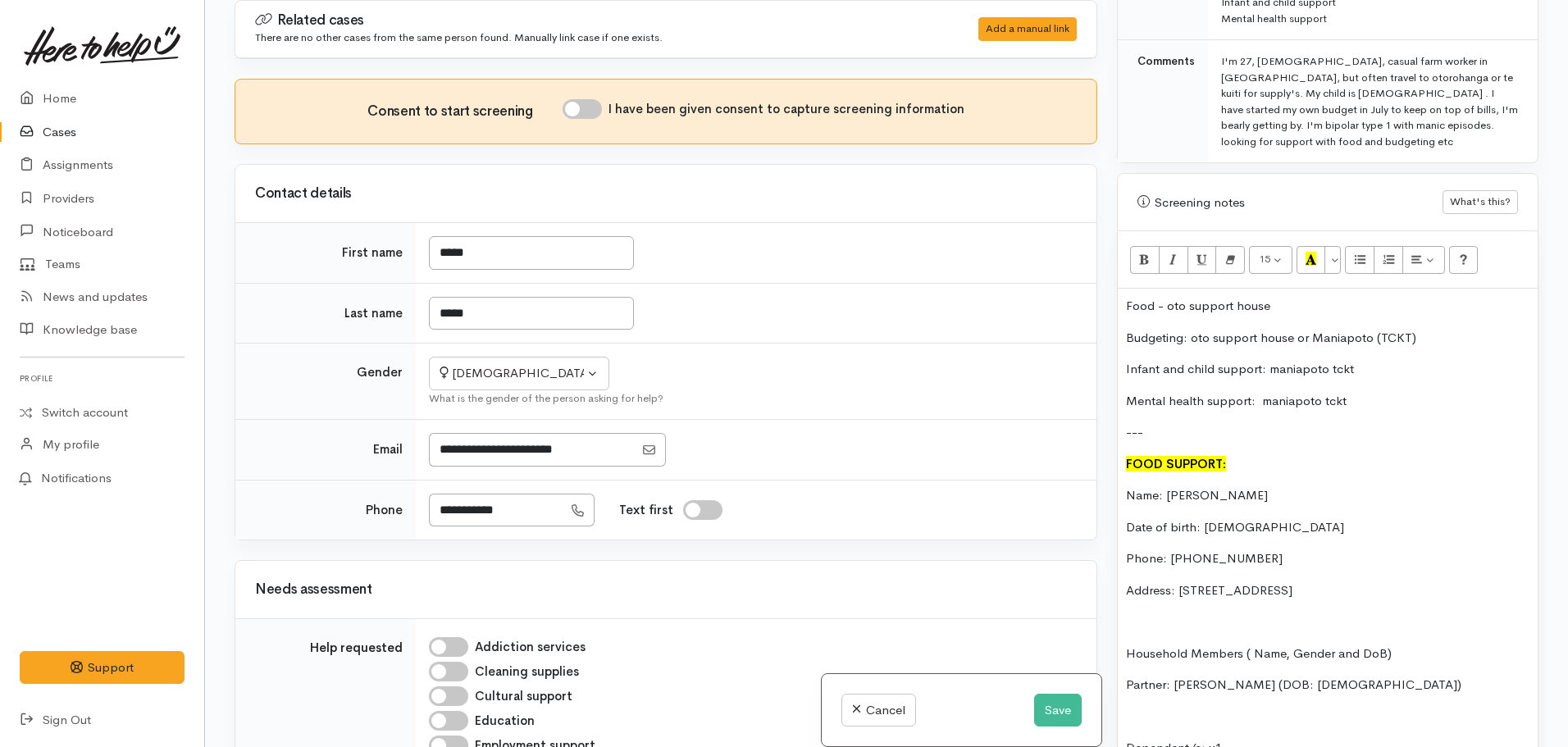
scroll to position [691, 0]
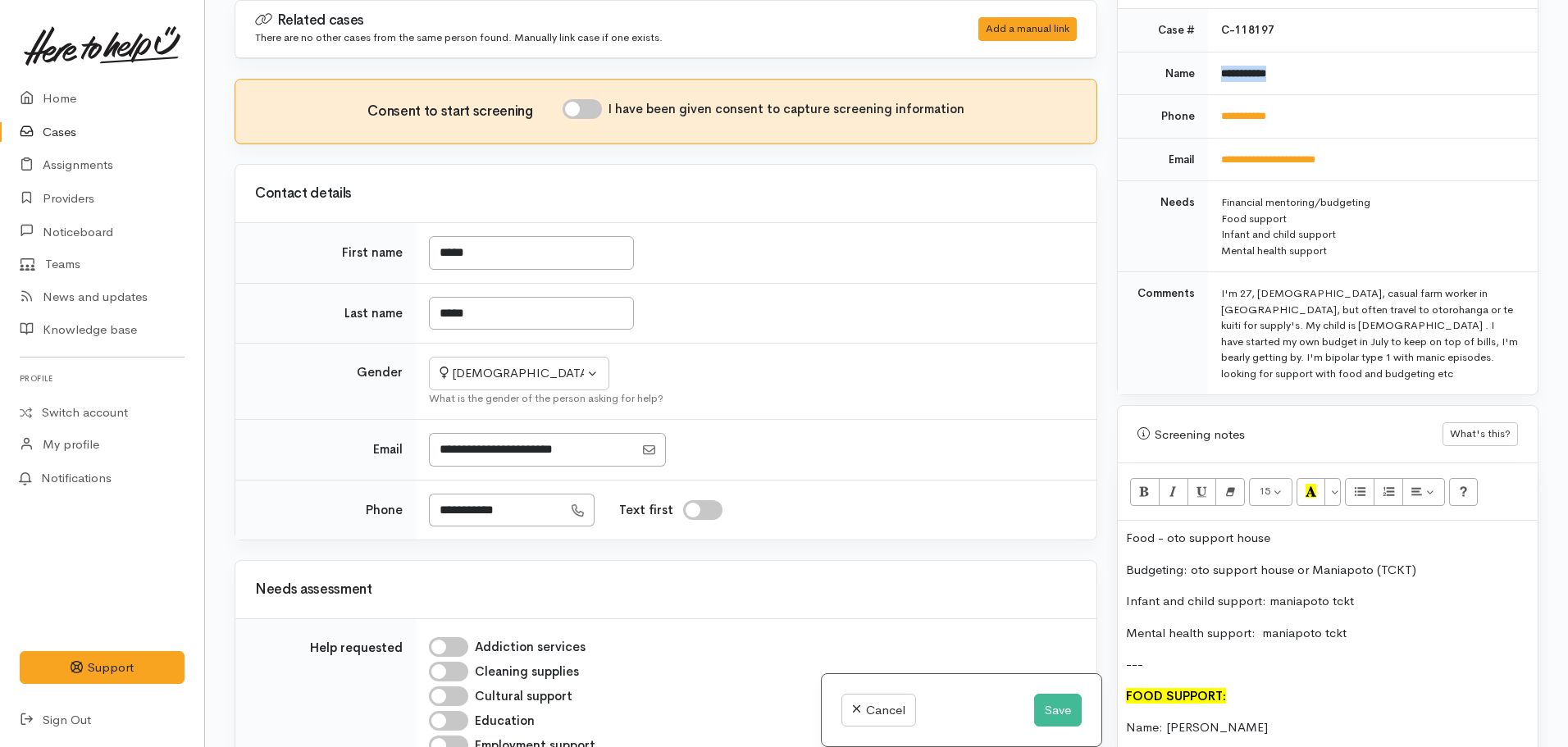
drag, startPoint x: 1289, startPoint y: 49, endPoint x: 1200, endPoint y: 48, distance: 89.0
click at [1200, 51] on tr "**********" at bounding box center [1327, 73] width 420 height 44
copy tr "**********"
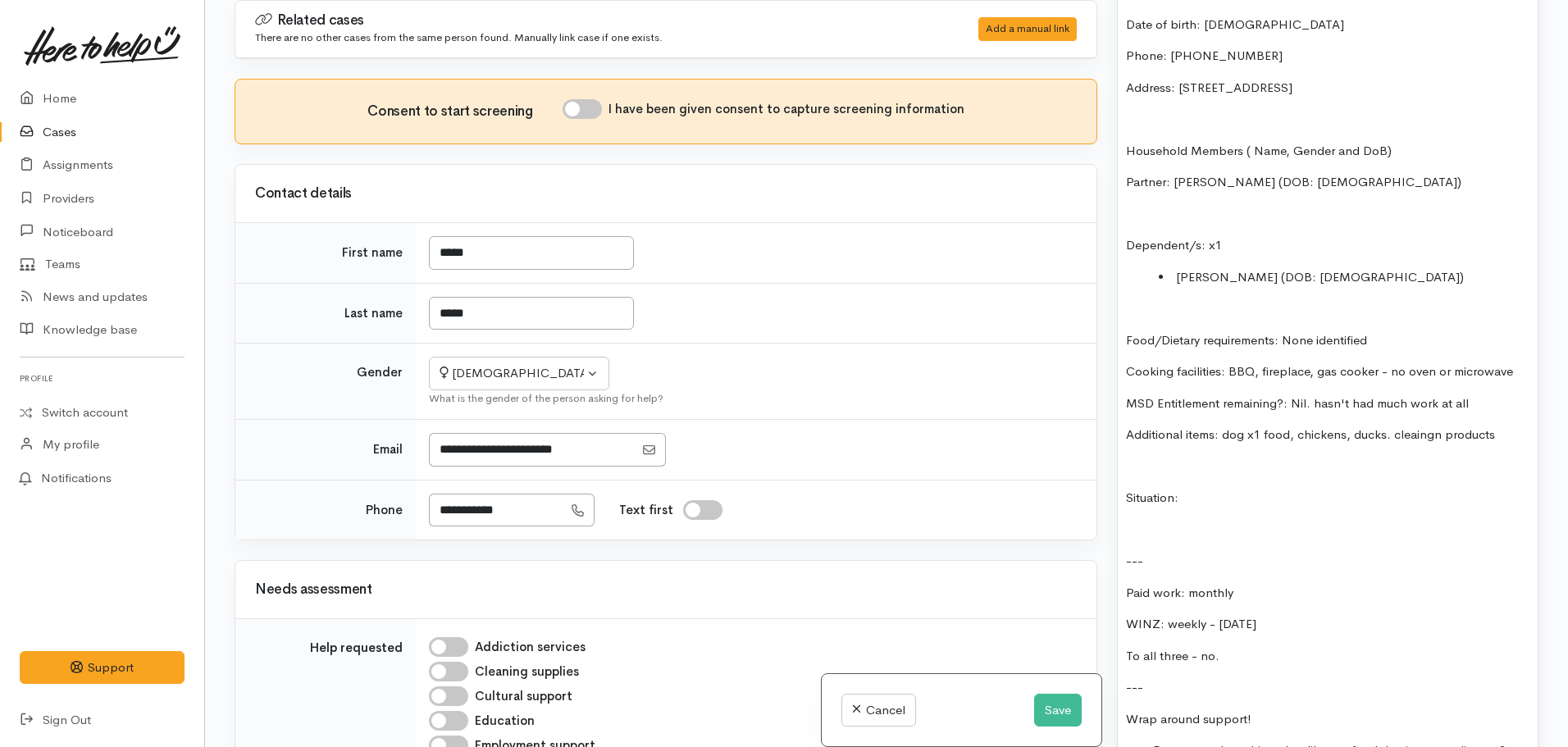
scroll to position [1757, 0]
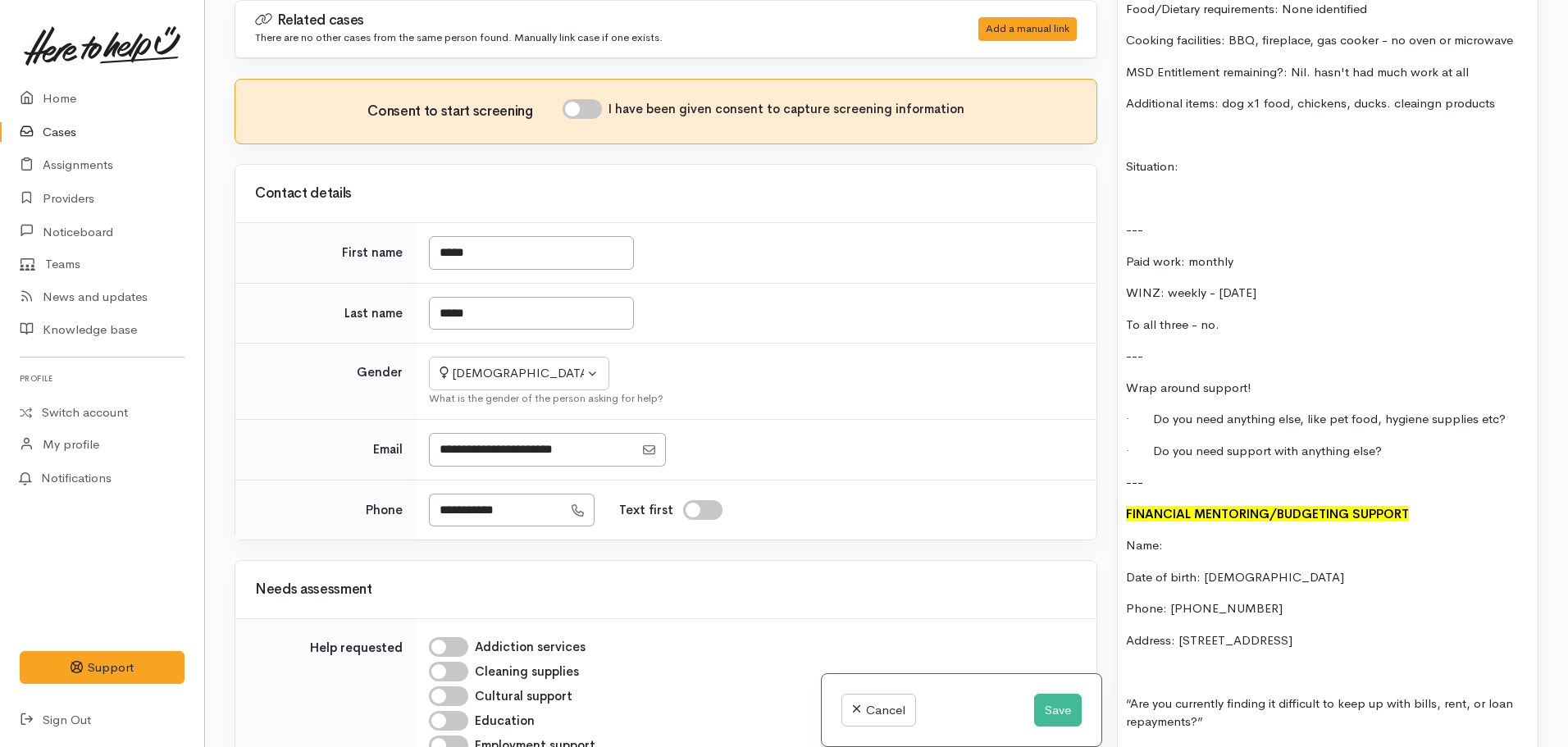
click at [1203, 536] on p "Name:" at bounding box center [1327, 546] width 403 height 19
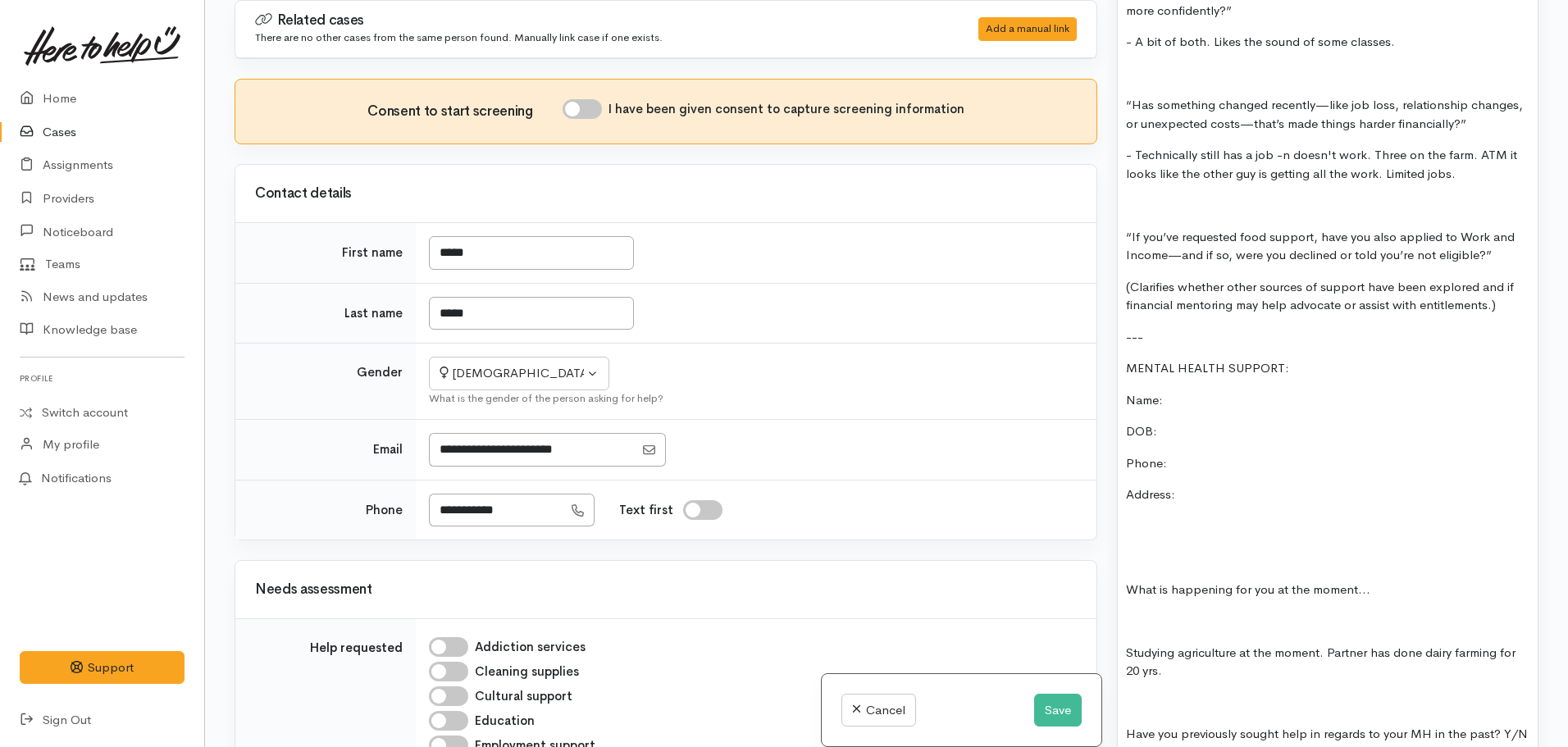
scroll to position [2741, 0]
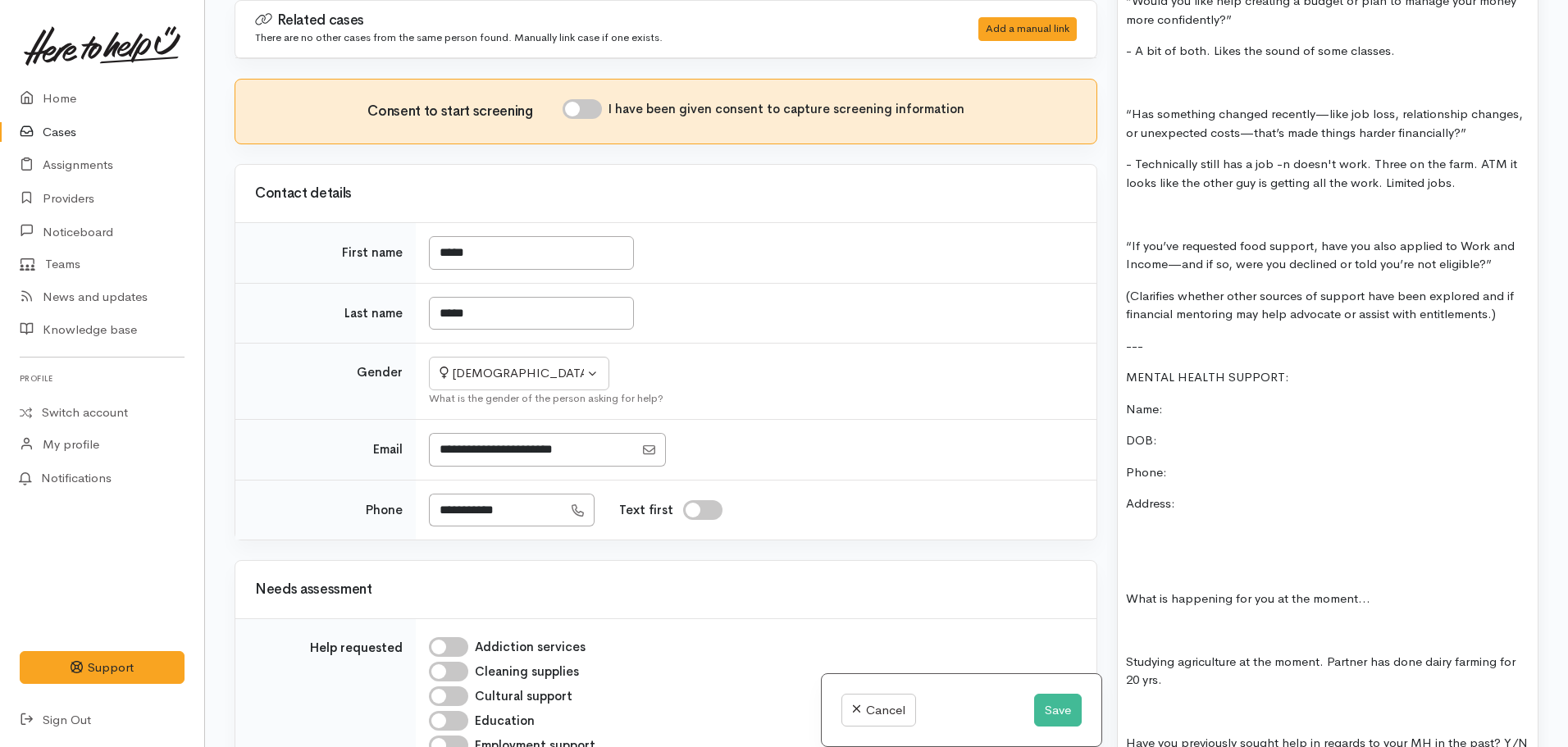
click at [1223, 463] on p "Phone:" at bounding box center [1327, 473] width 403 height 19
click at [1225, 494] on p "Address:" at bounding box center [1327, 504] width 403 height 19
click at [1170, 558] on p at bounding box center [1327, 567] width 403 height 19
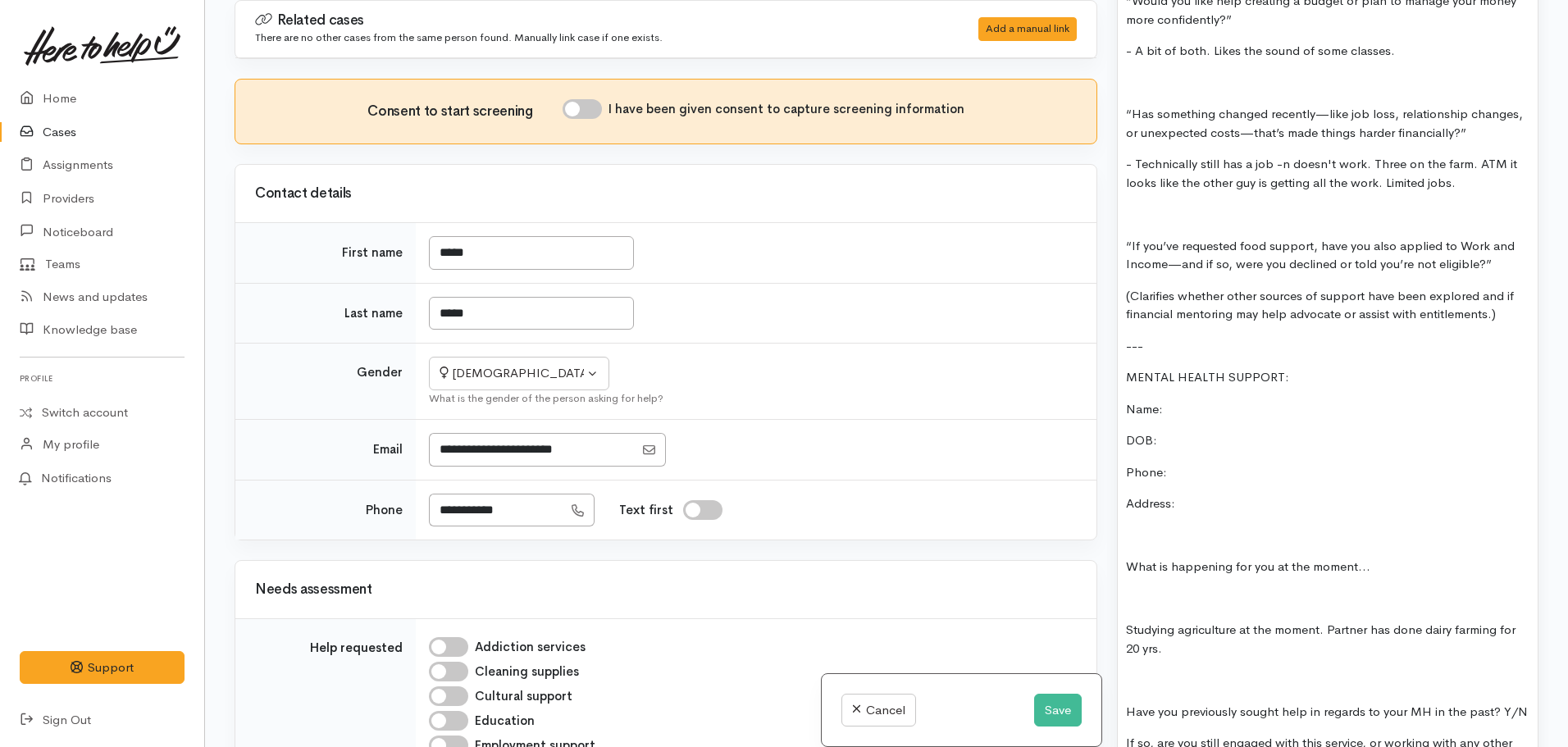
click at [1385, 558] on p "What is happening for you at the moment..." at bounding box center [1327, 567] width 403 height 19
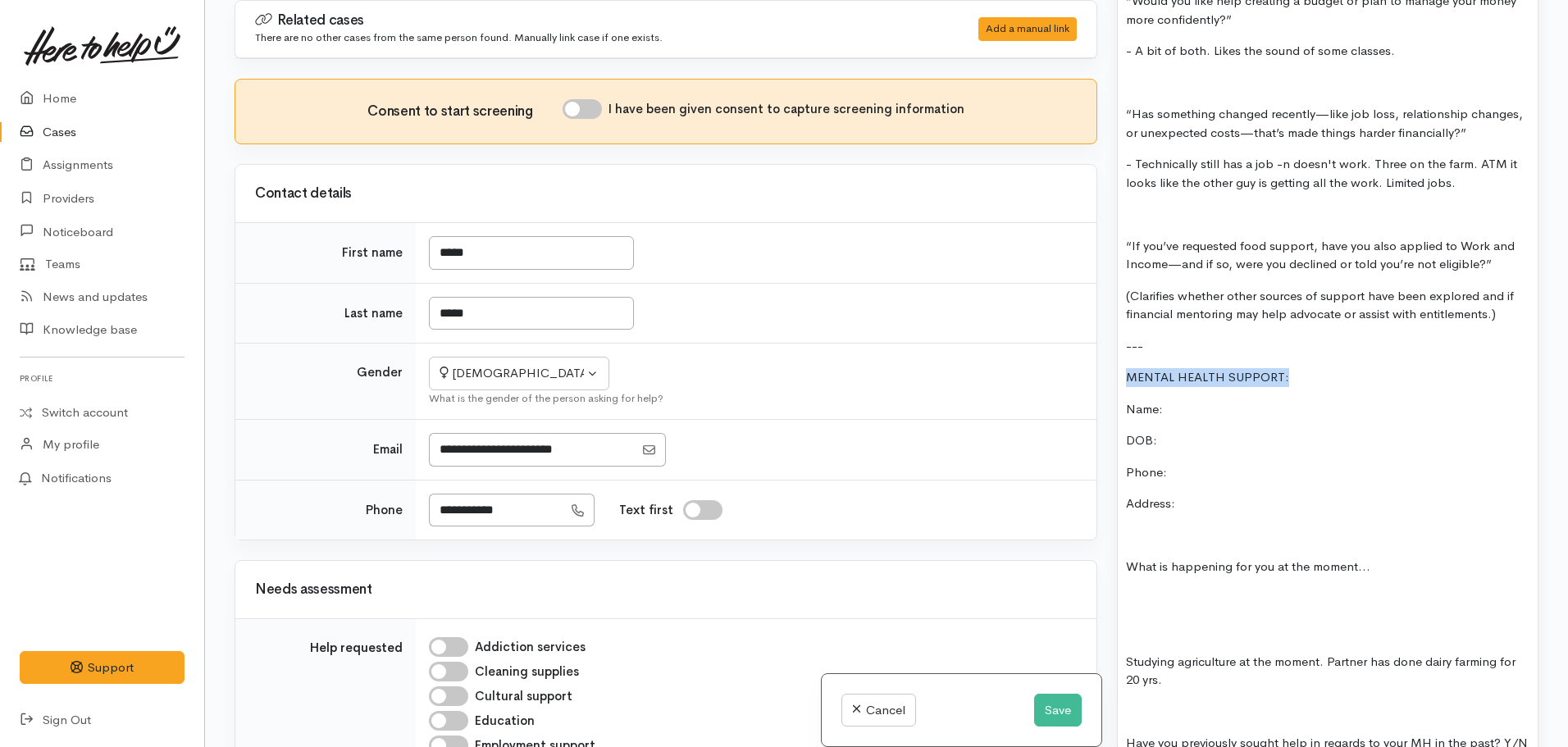
drag, startPoint x: 1307, startPoint y: 342, endPoint x: 1111, endPoint y: 343, distance: 196.0
click at [1111, 343] on div "Warnings Add No warnings have been raised against this case Add Warning Title ●…" at bounding box center [1327, 373] width 441 height 747
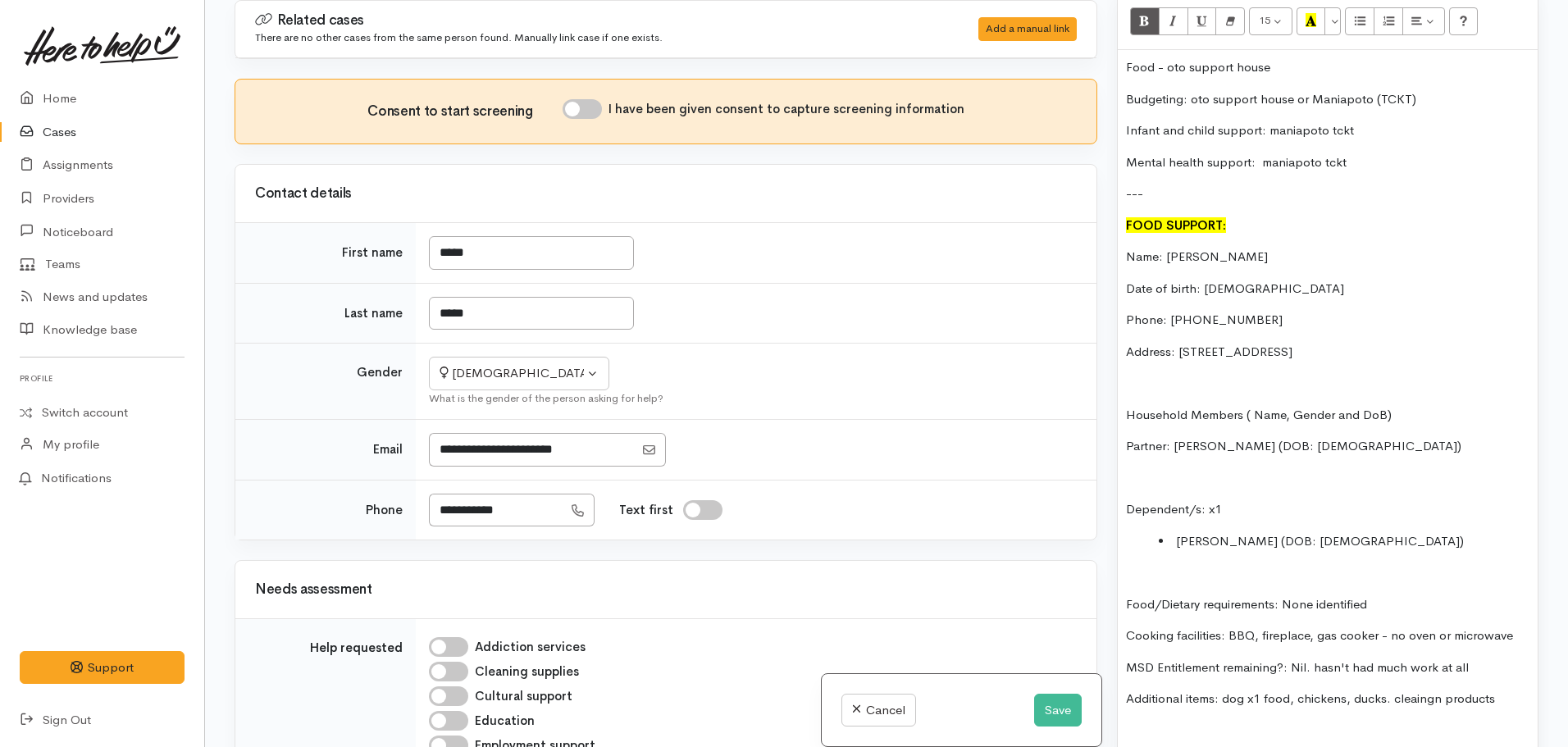
scroll to position [937, 0]
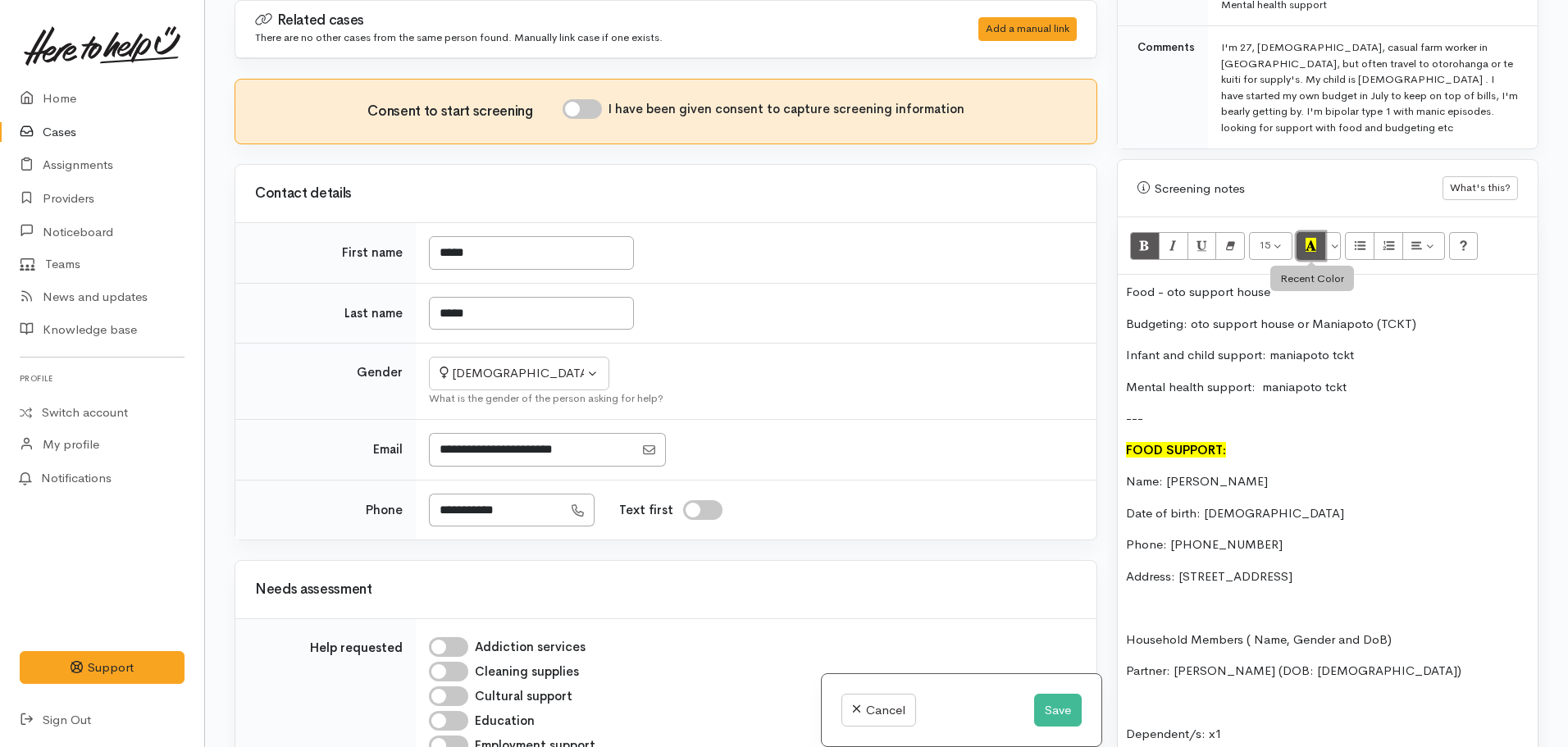
click at [1314, 238] on icon "Recent Color" at bounding box center [1310, 244] width 10 height 14
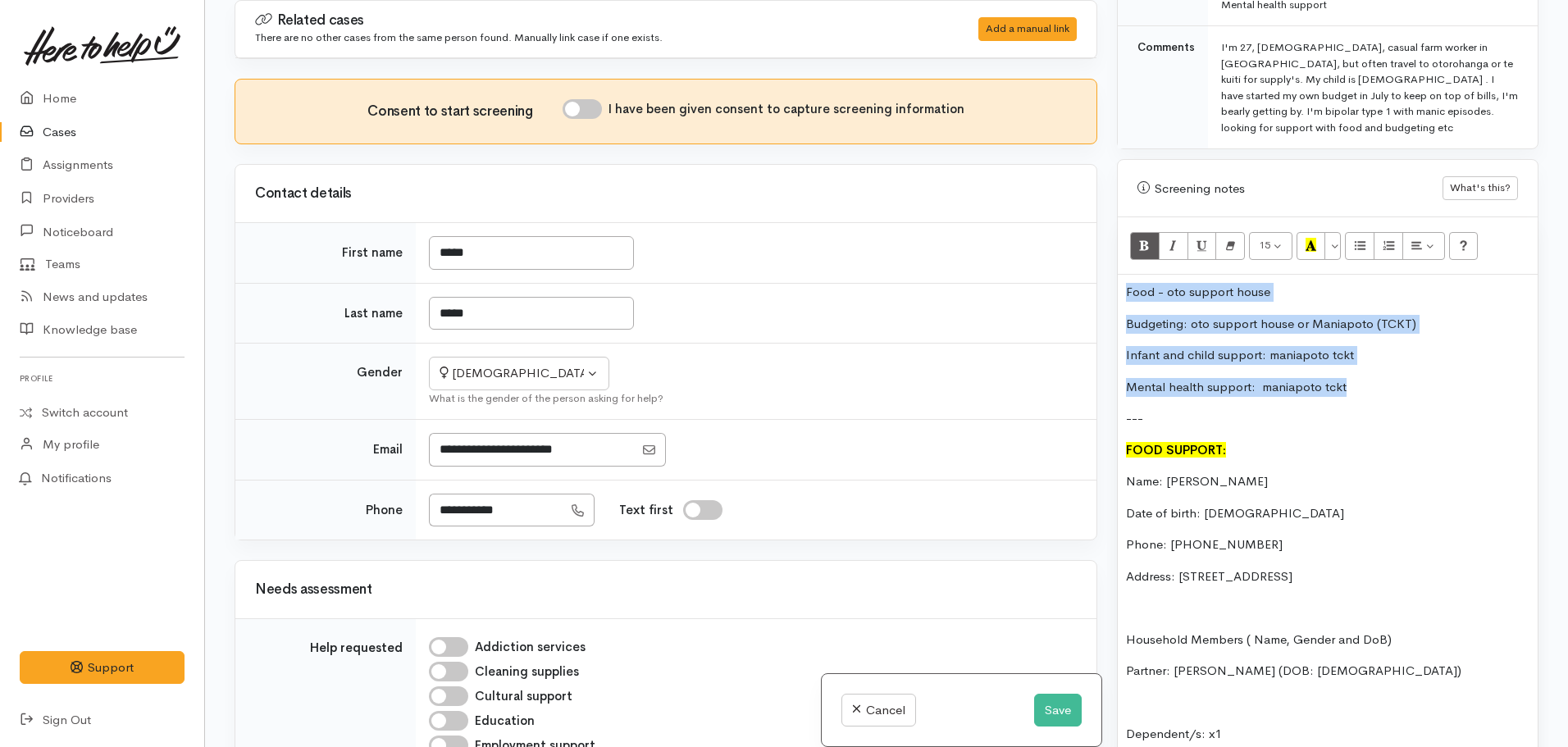
drag, startPoint x: 1366, startPoint y: 356, endPoint x: 1109, endPoint y: 264, distance: 273.0
click at [1109, 264] on div "Warnings Add No warnings have been raised against this case Add Warning Title ●…" at bounding box center [1327, 373] width 441 height 747
click at [1380, 378] on p "Mental health support: maniapoto tckt" at bounding box center [1327, 387] width 403 height 19
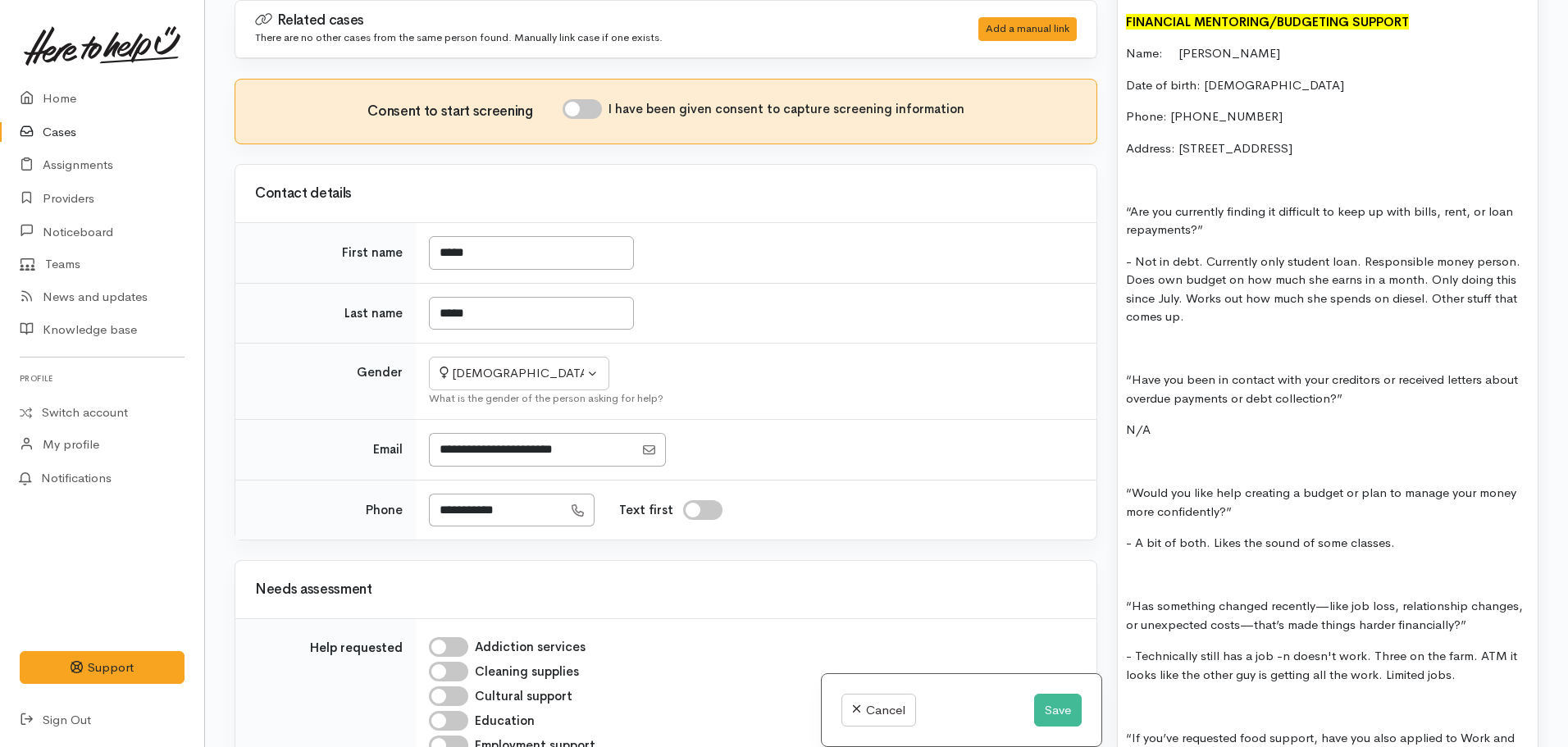
scroll to position [2822, 0]
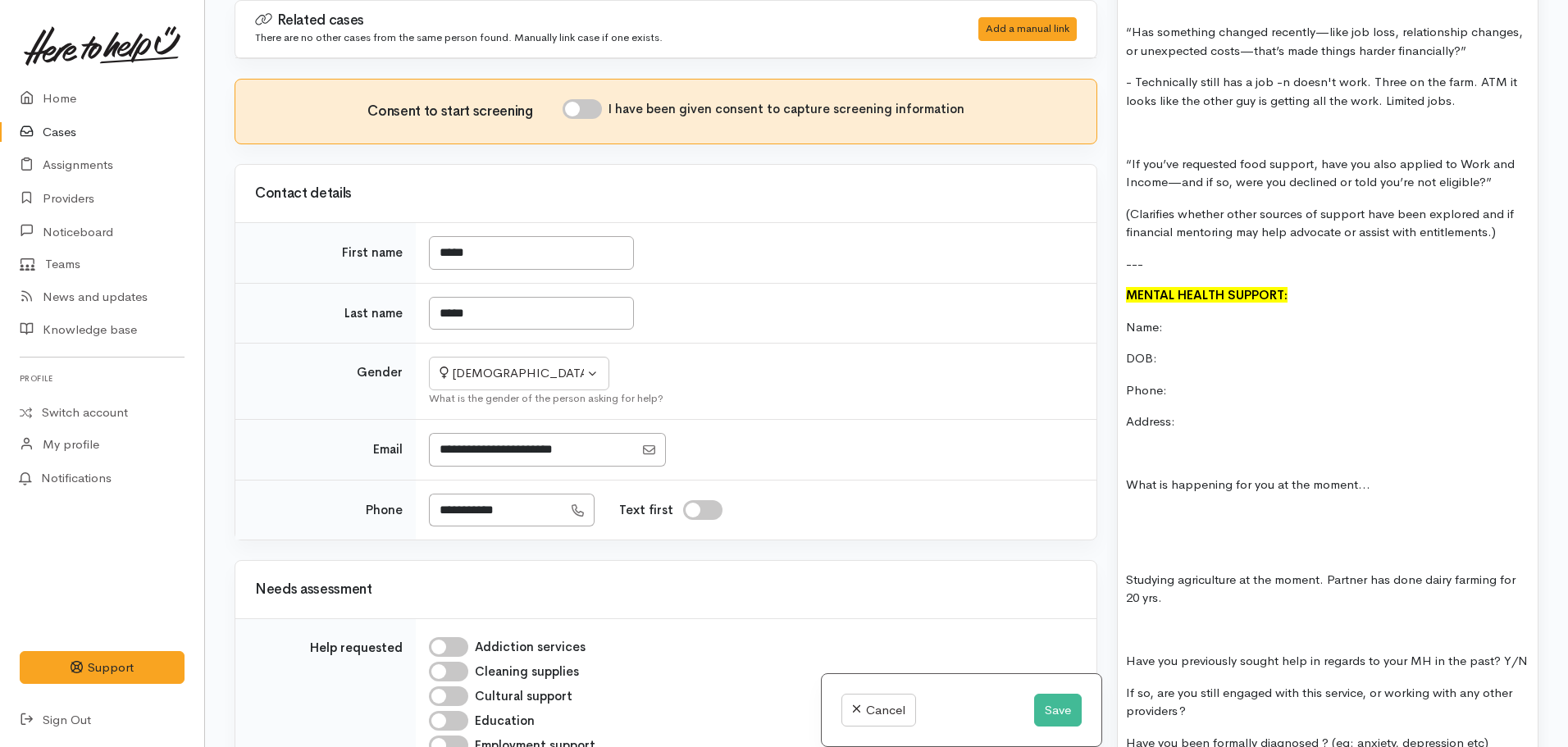
click at [1227, 412] on p "Address:" at bounding box center [1327, 422] width 403 height 19
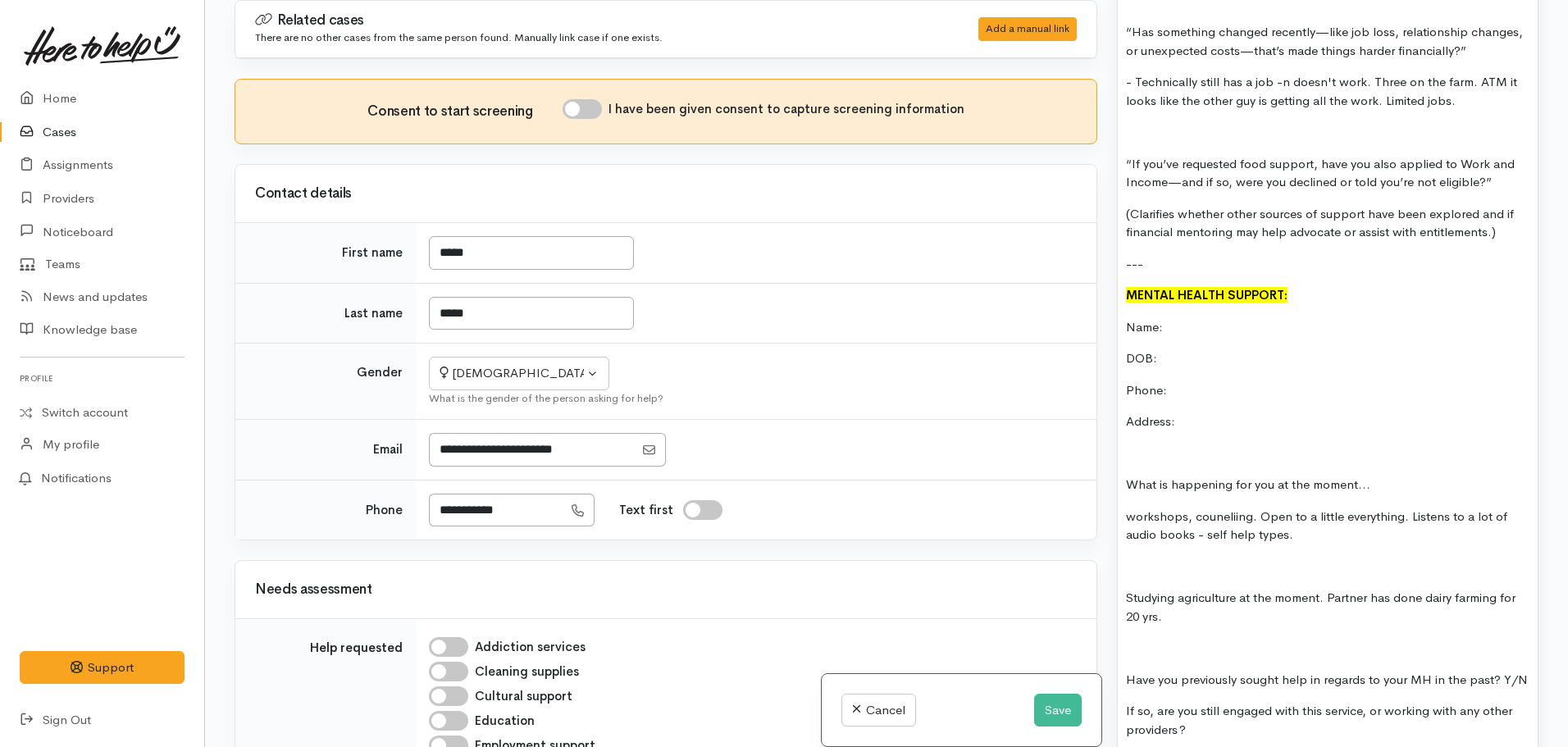
click at [1353, 507] on p "workshops, couneliing. Open to a little everything. Listens to a lot of audio b…" at bounding box center [1327, 526] width 403 height 37
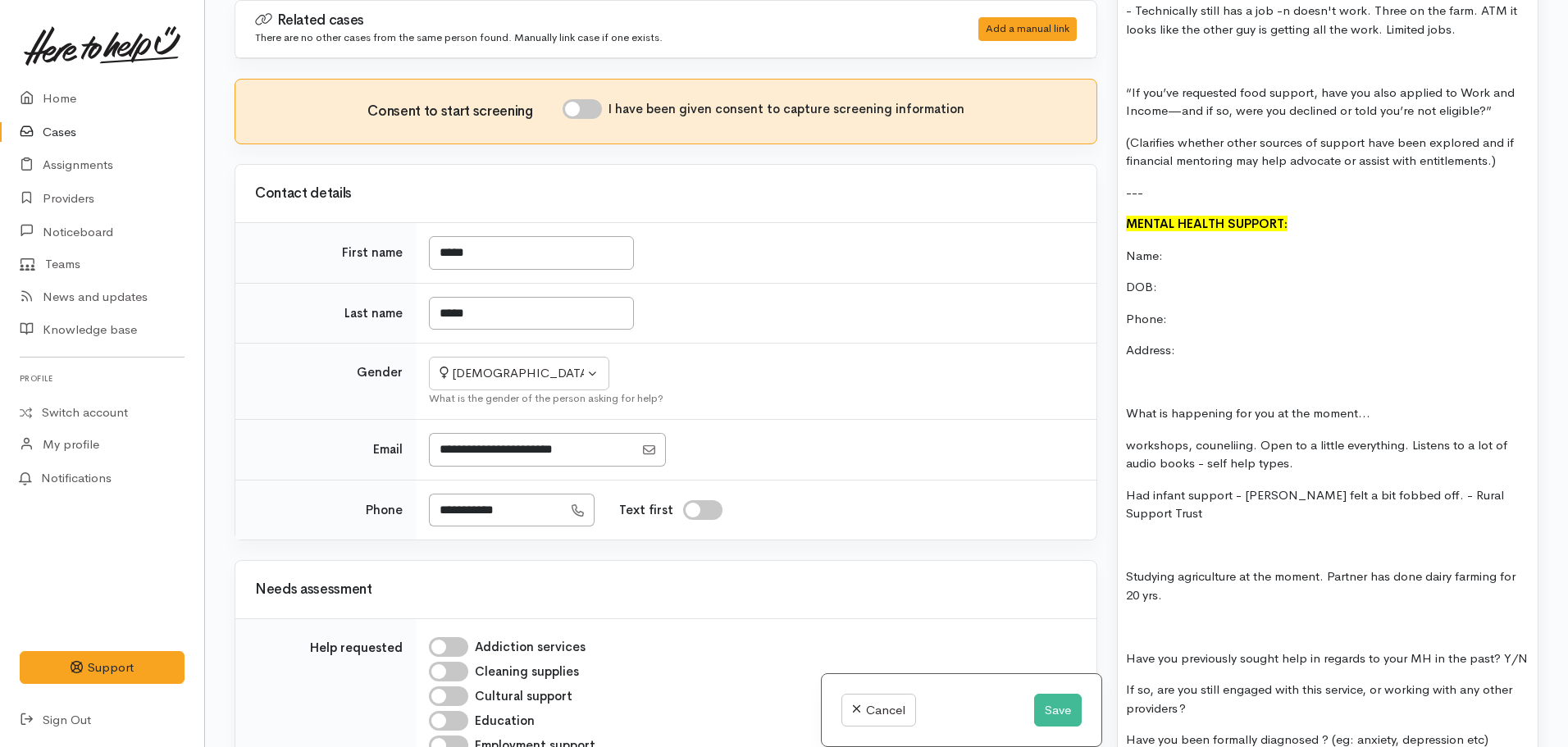
scroll to position [2904, 0]
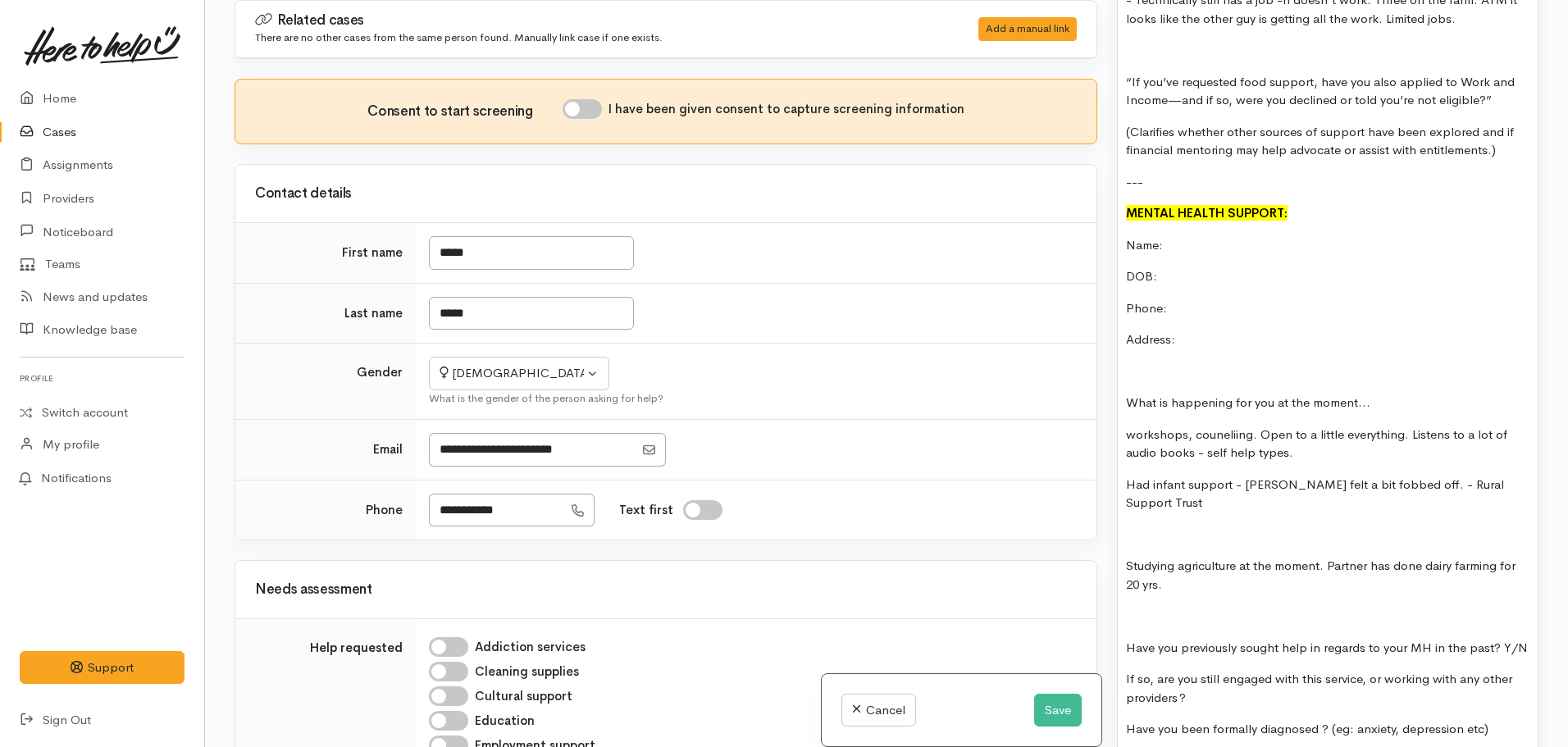
click at [1506, 476] on p "Had infant support - Kelly felt a bit fobbed off. - Rural Support Trust" at bounding box center [1327, 494] width 403 height 37
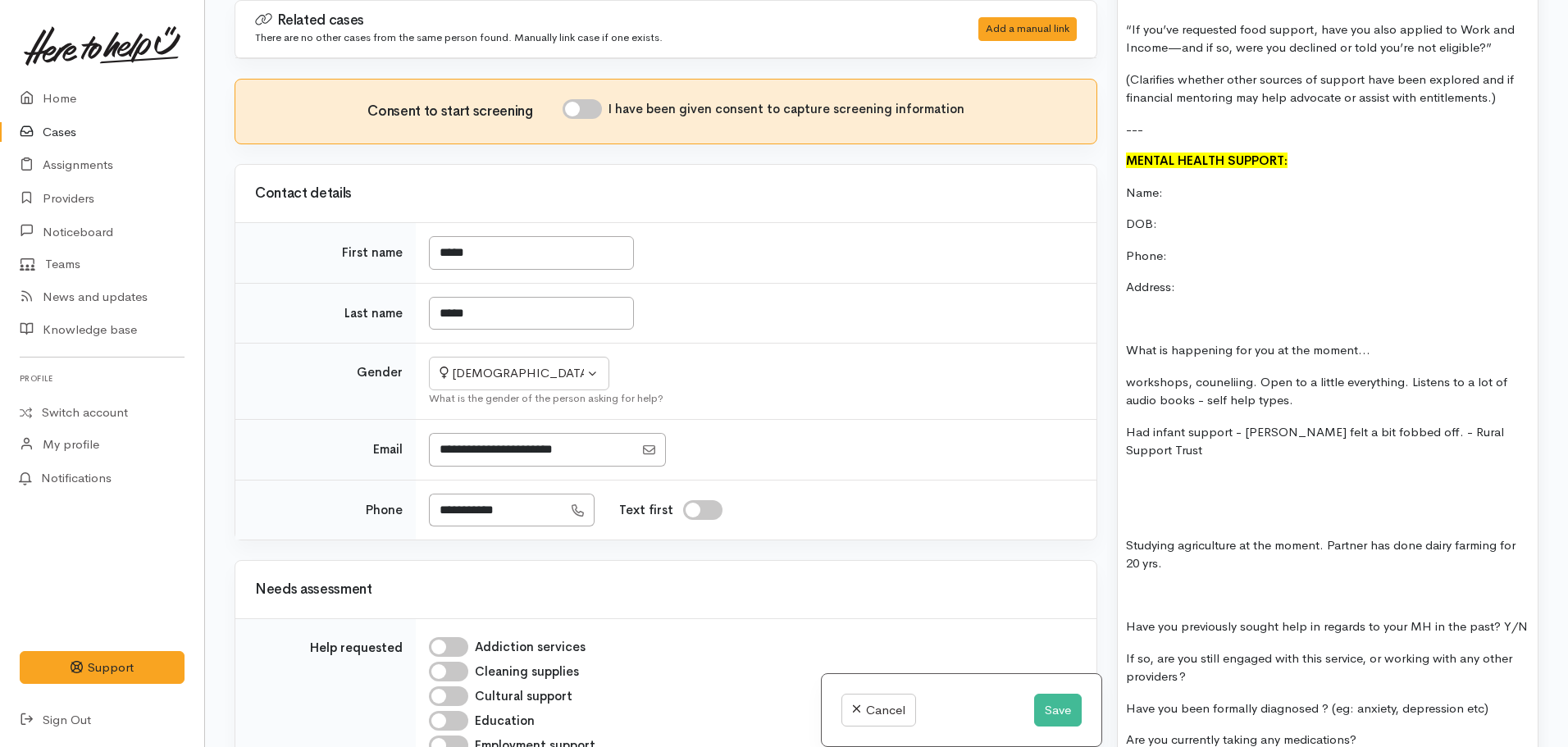
scroll to position [2986, 0]
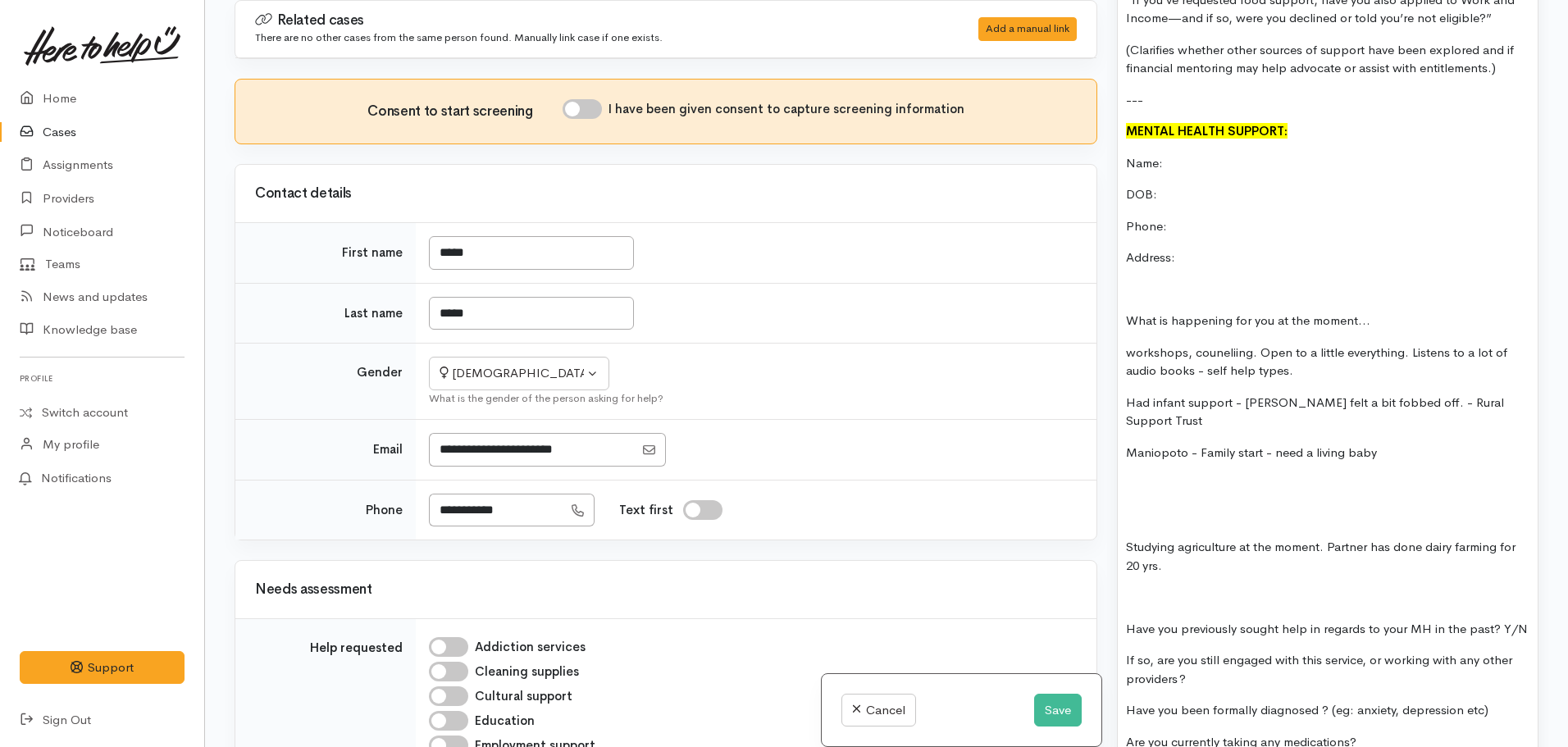
click at [1161, 444] on p "Maniopoto - Family start - need a living baby" at bounding box center [1327, 453] width 403 height 19
click at [1132, 444] on p "Maniapoto - Family start - need a living baby" at bounding box center [1327, 453] width 403 height 19
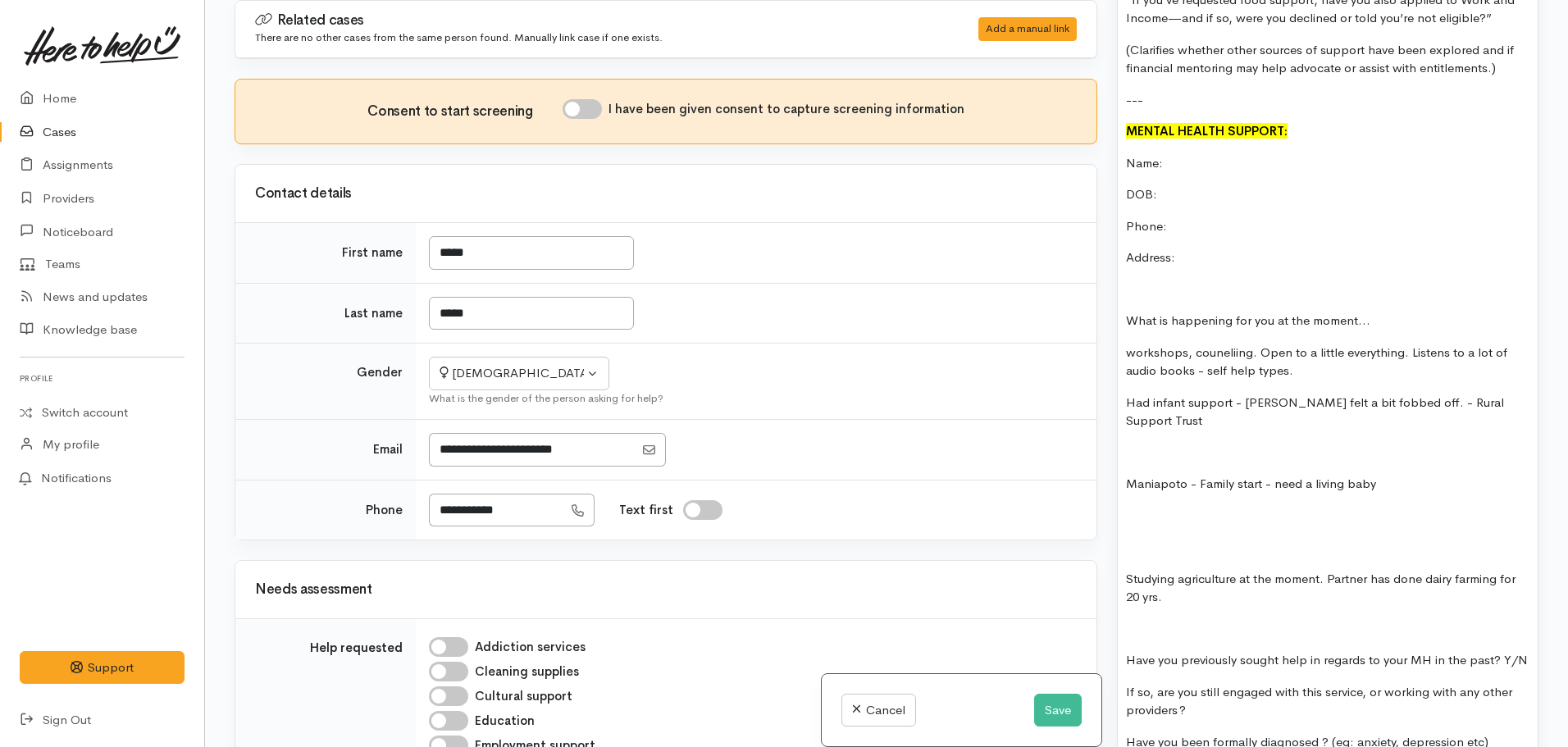
click at [1390, 475] on p "Maniapoto - Family start - need a living baby" at bounding box center [1327, 484] width 403 height 19
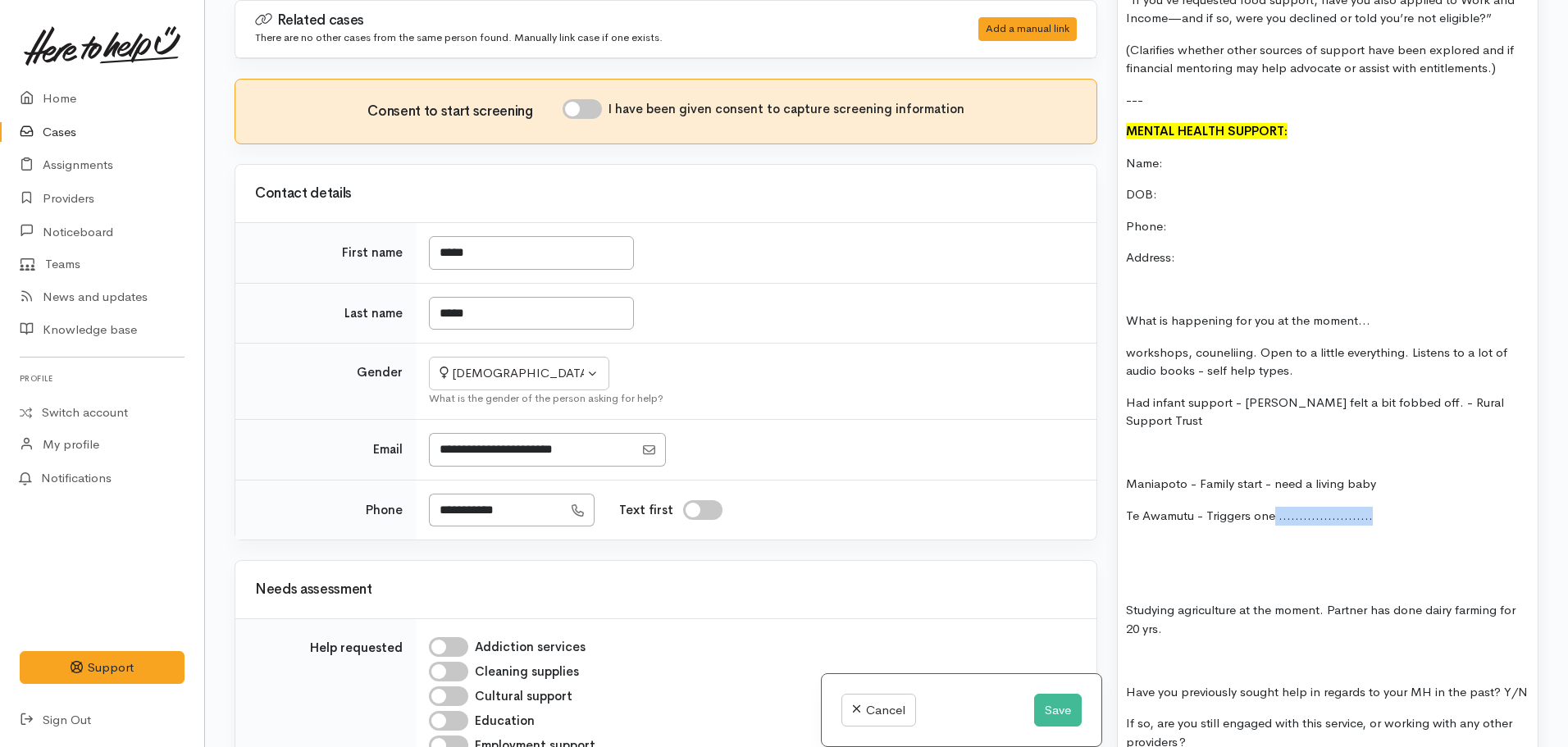
drag, startPoint x: 1386, startPoint y: 463, endPoint x: 1270, endPoint y: 464, distance: 116.0
click at [1270, 506] on p "Te Awamutu - Triggers one ......................." at bounding box center [1327, 516] width 403 height 19
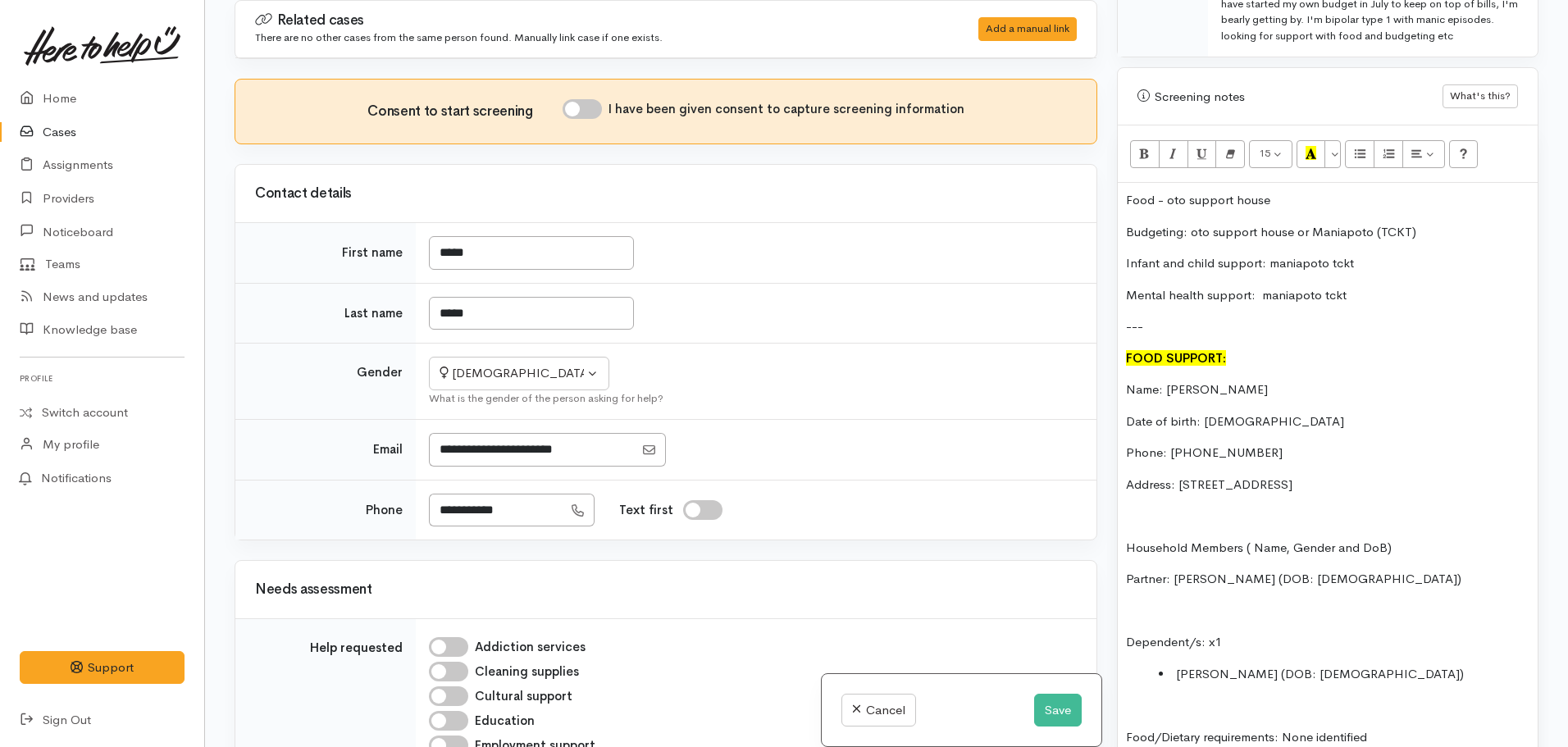
scroll to position [1019, 0]
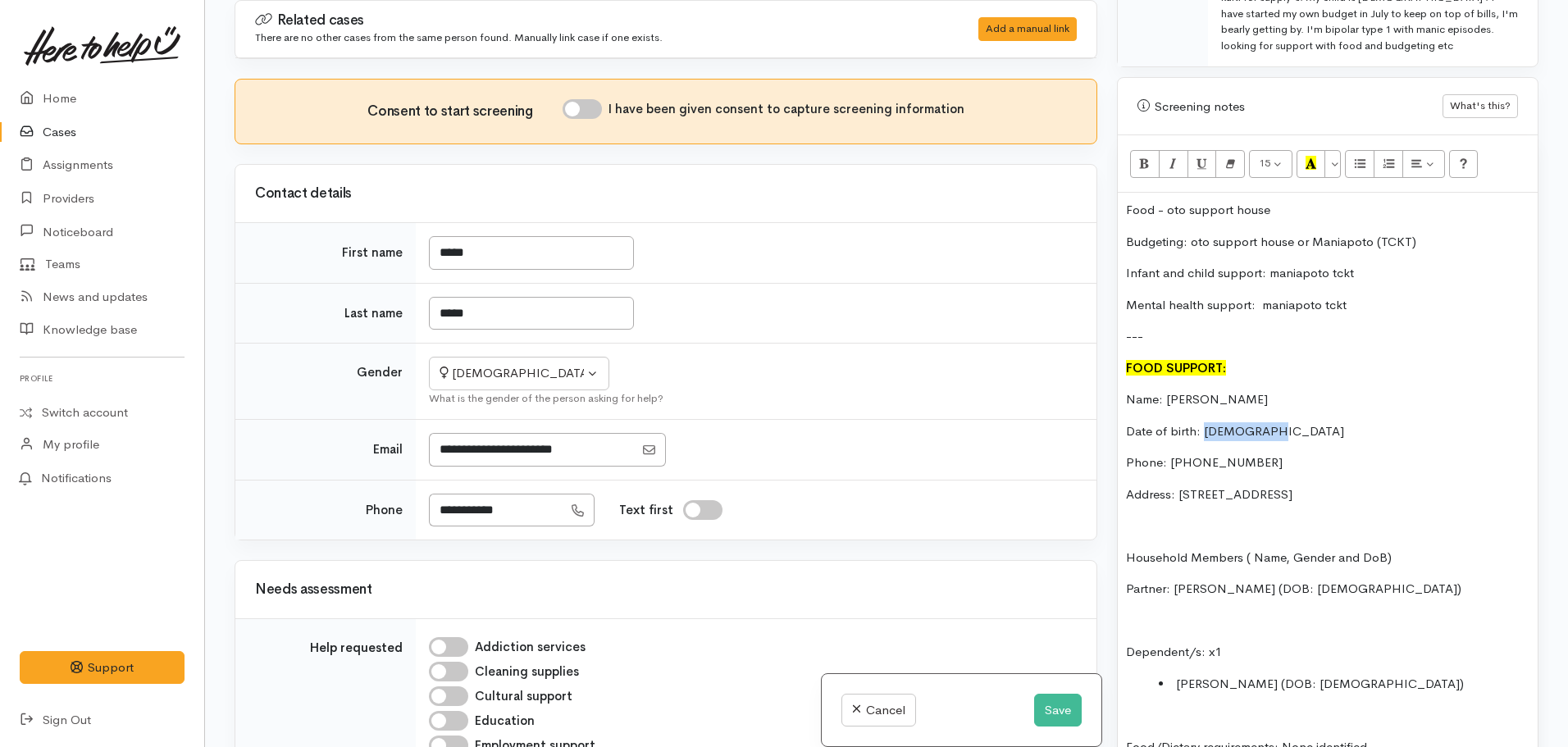
drag, startPoint x: 1244, startPoint y: 398, endPoint x: 1204, endPoint y: 394, distance: 40.2
click at [1204, 422] on p "Date of birth: 15.01.1998" at bounding box center [1327, 432] width 403 height 19
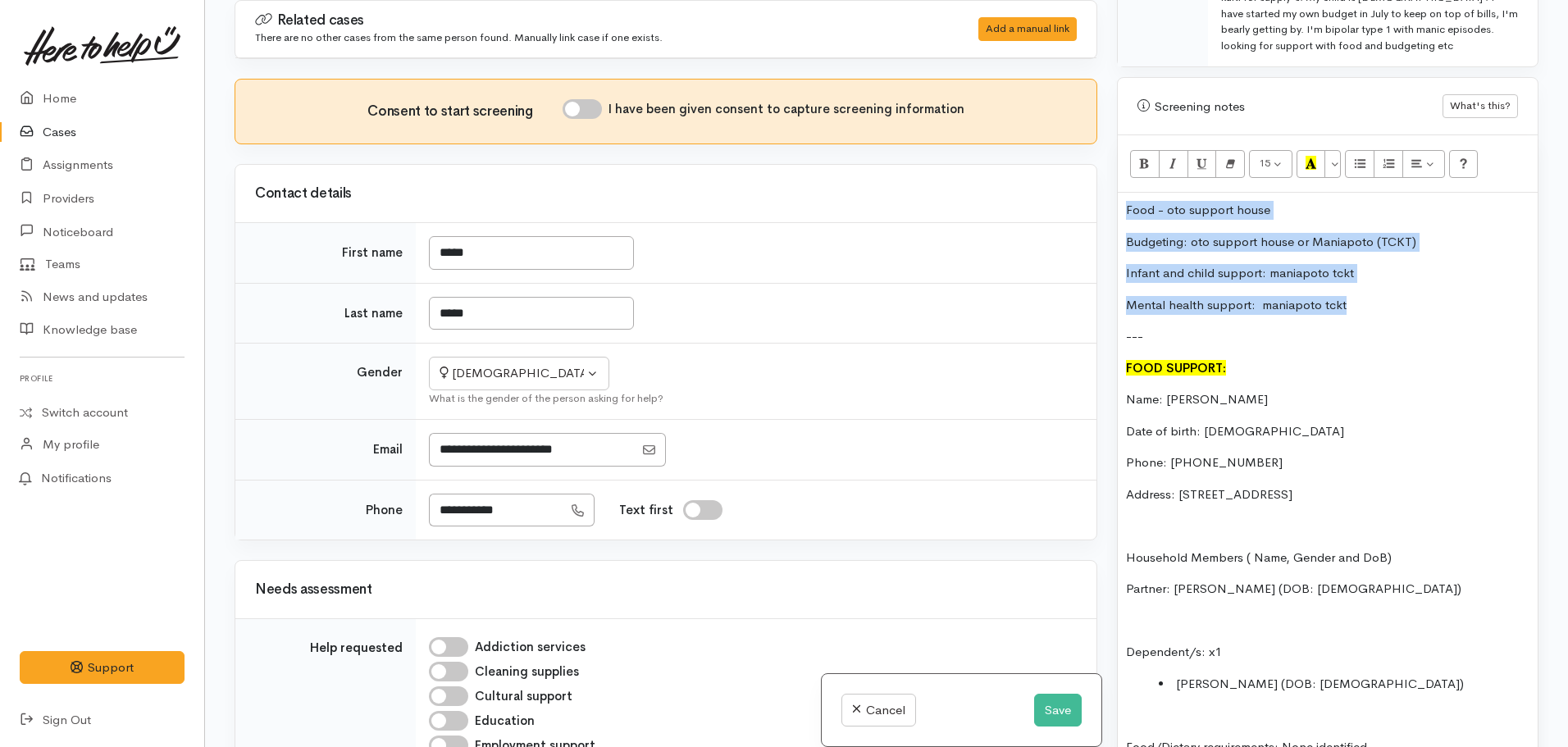
drag, startPoint x: 1354, startPoint y: 281, endPoint x: 1089, endPoint y: 162, distance: 290.5
click at [1089, 162] on div "Related cases There are no other cases from the same person found. Manually lin…" at bounding box center [886, 373] width 1324 height 747
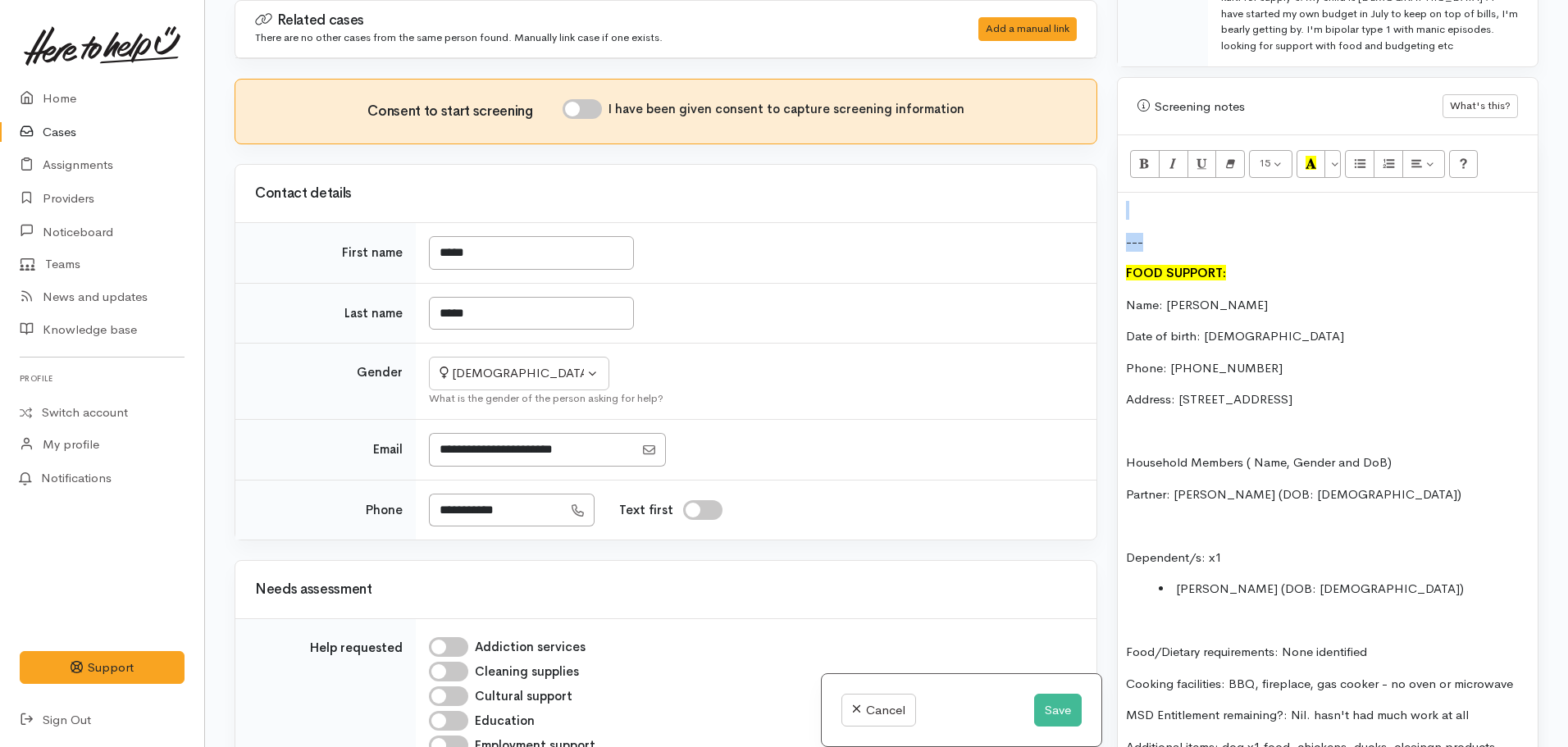
drag, startPoint x: 1157, startPoint y: 210, endPoint x: 1079, endPoint y: 167, distance: 89.1
click at [1079, 167] on div "Related cases There are no other cases from the same person found. Manually lin…" at bounding box center [886, 373] width 1324 height 747
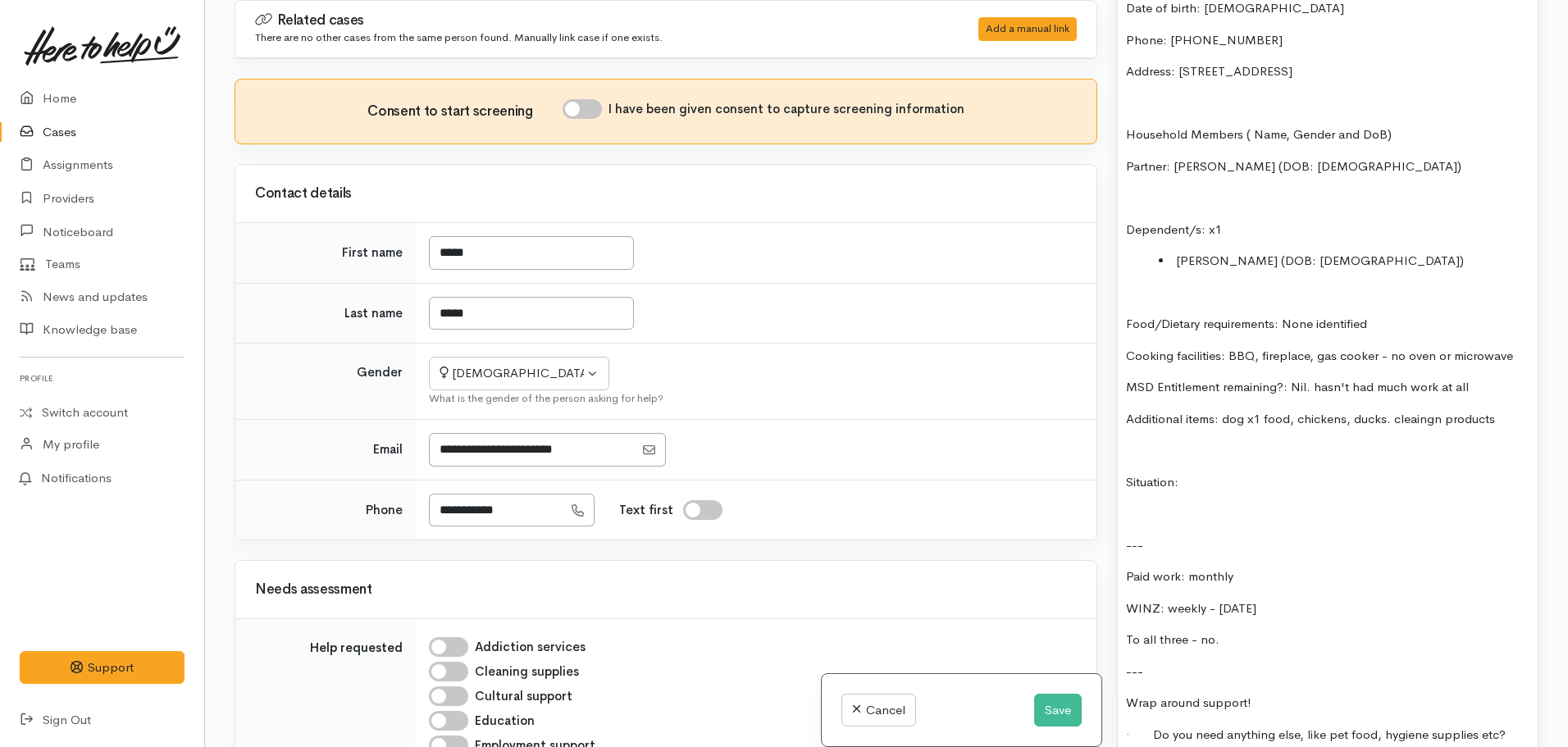
scroll to position [1347, 0]
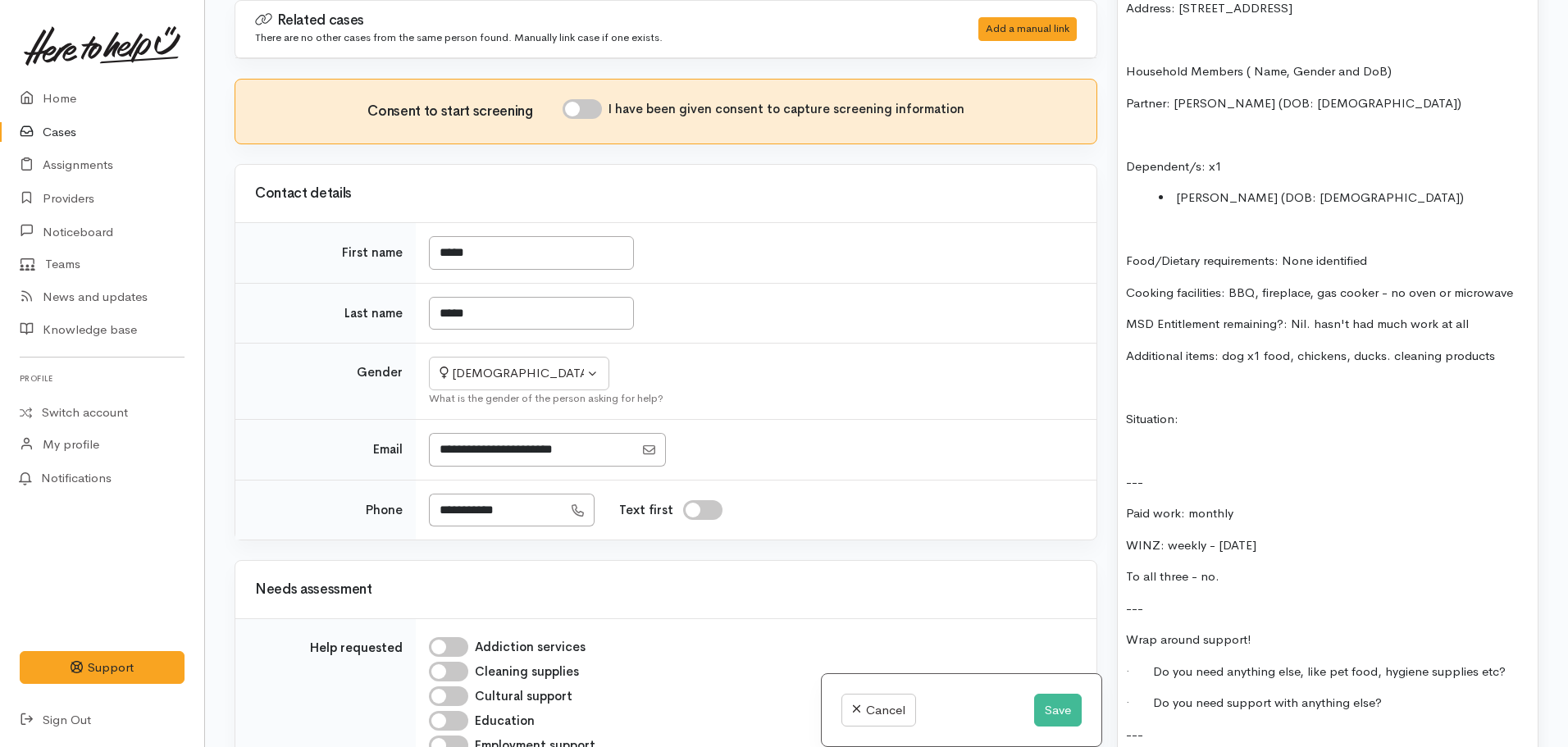
click at [1200, 410] on p "Situation:" at bounding box center [1327, 420] width 403 height 19
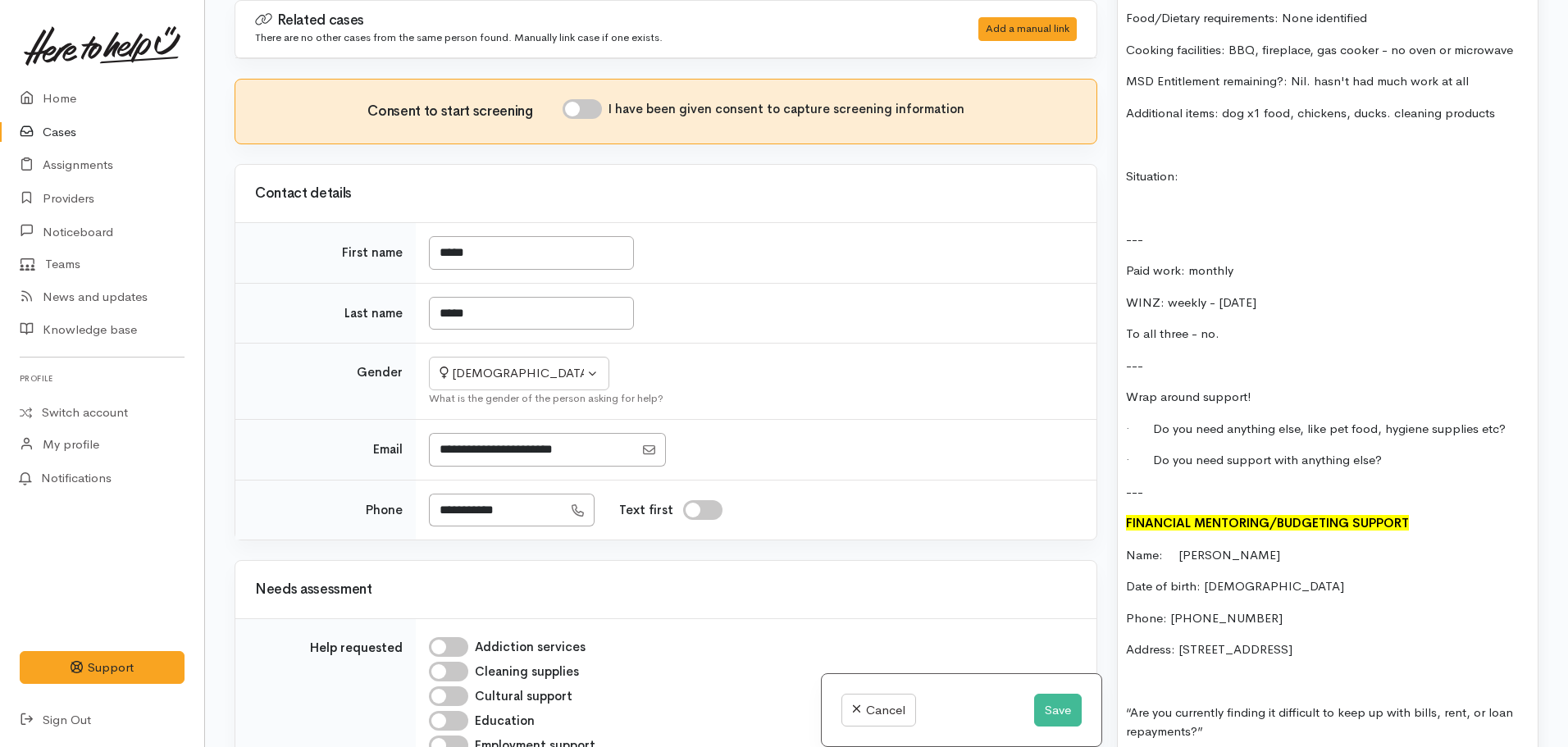
scroll to position [1593, 0]
click at [1230, 322] on p "To all three - no." at bounding box center [1327, 331] width 403 height 19
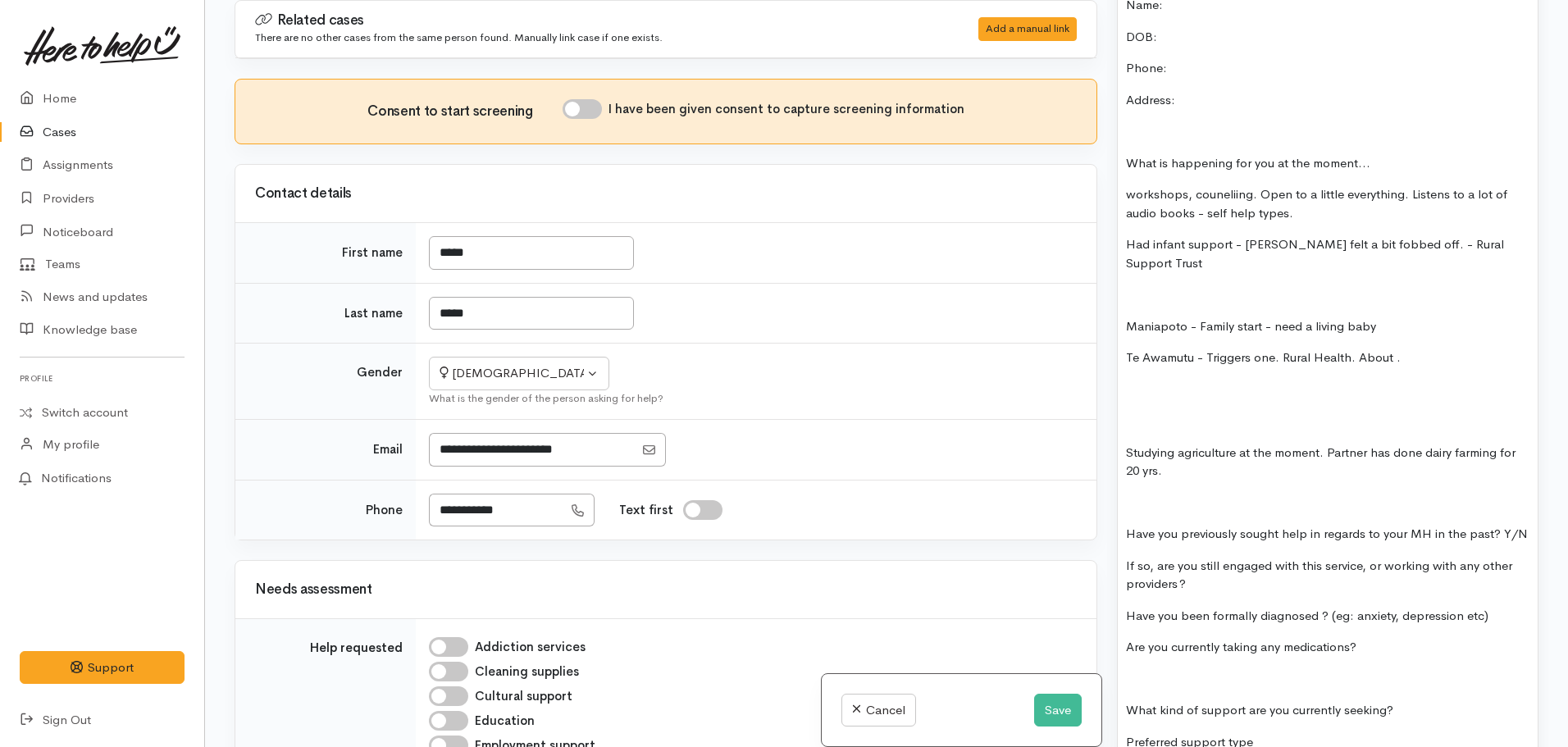
scroll to position [3479, 0]
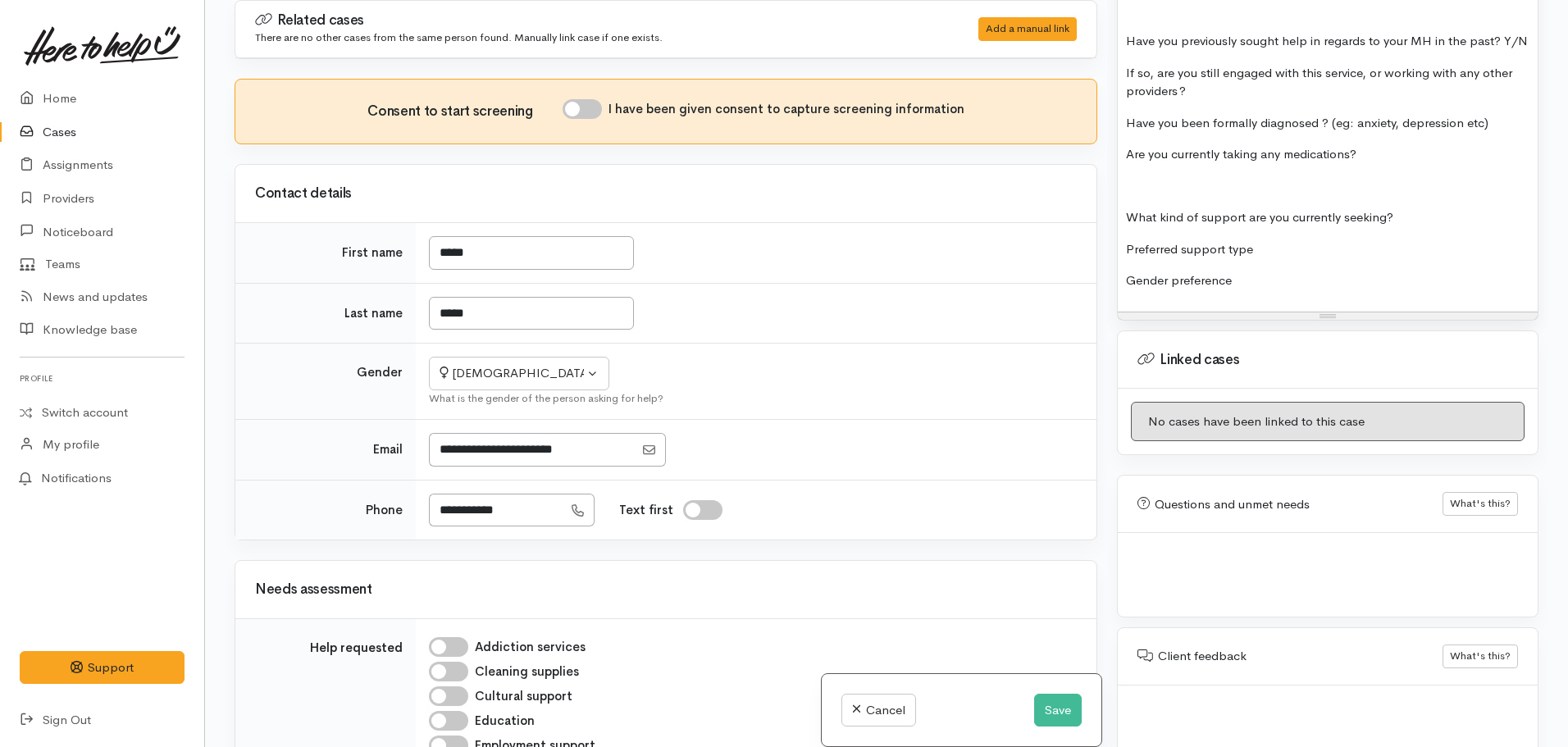
click at [1283, 177] on p at bounding box center [1327, 187] width 403 height 19
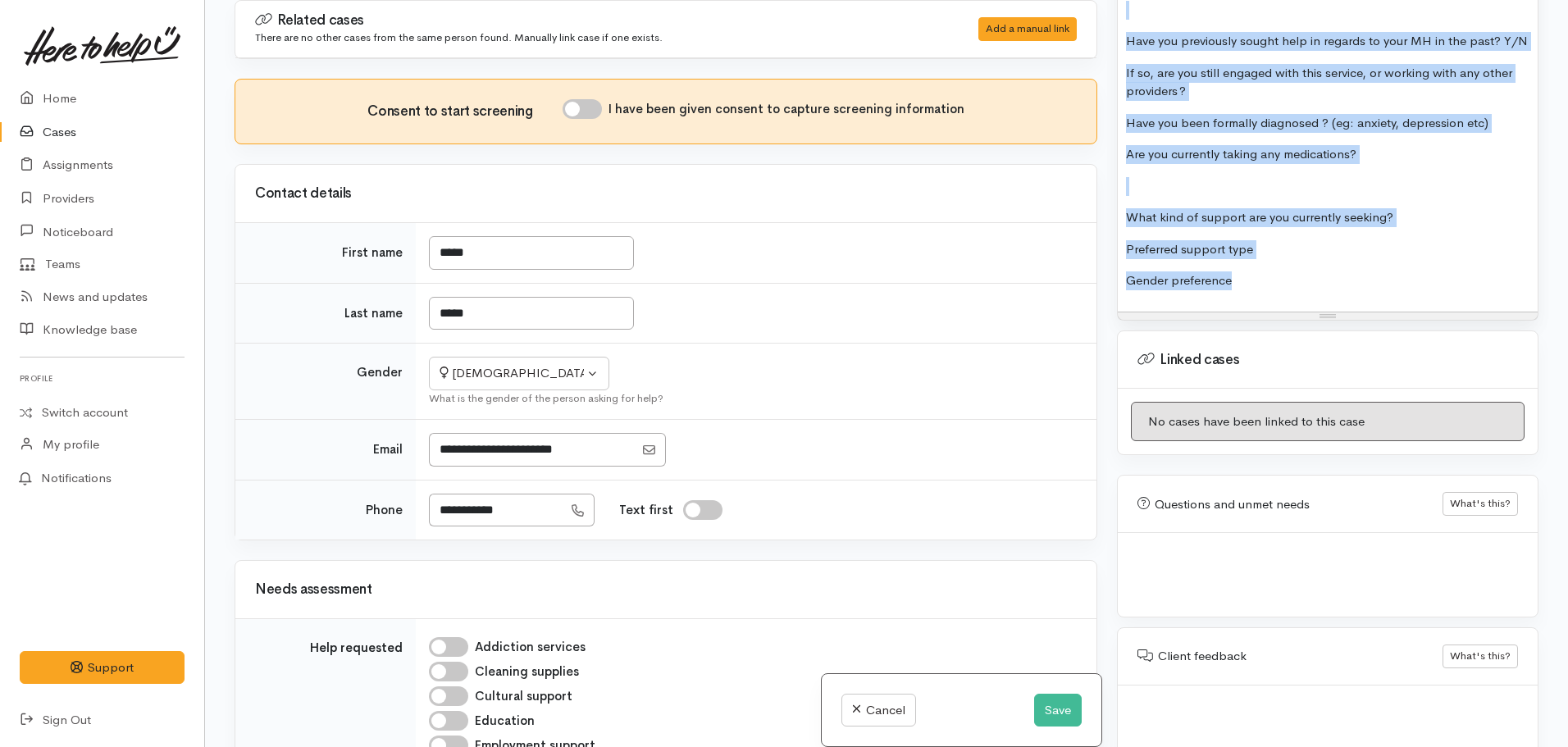
copy div "FOOD SUPPORT: Name: Kelly Wells Date of birth: 15.01.1998 Phone: 02102509963 Ad…"
click at [586, 113] on input "I have been given consent to capture screening information" at bounding box center [582, 108] width 39 height 20
checkbox input "true"
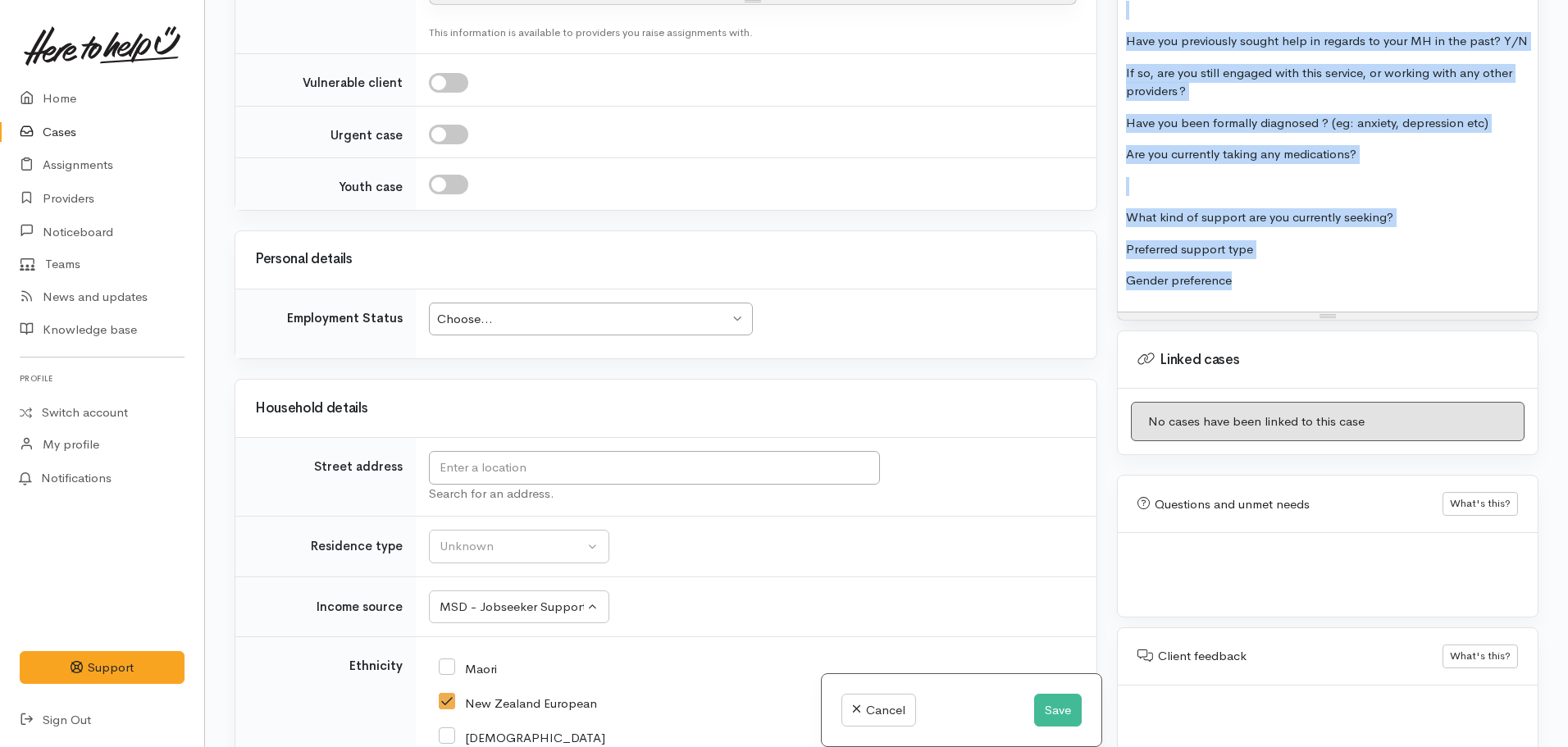
scroll to position [902, 0]
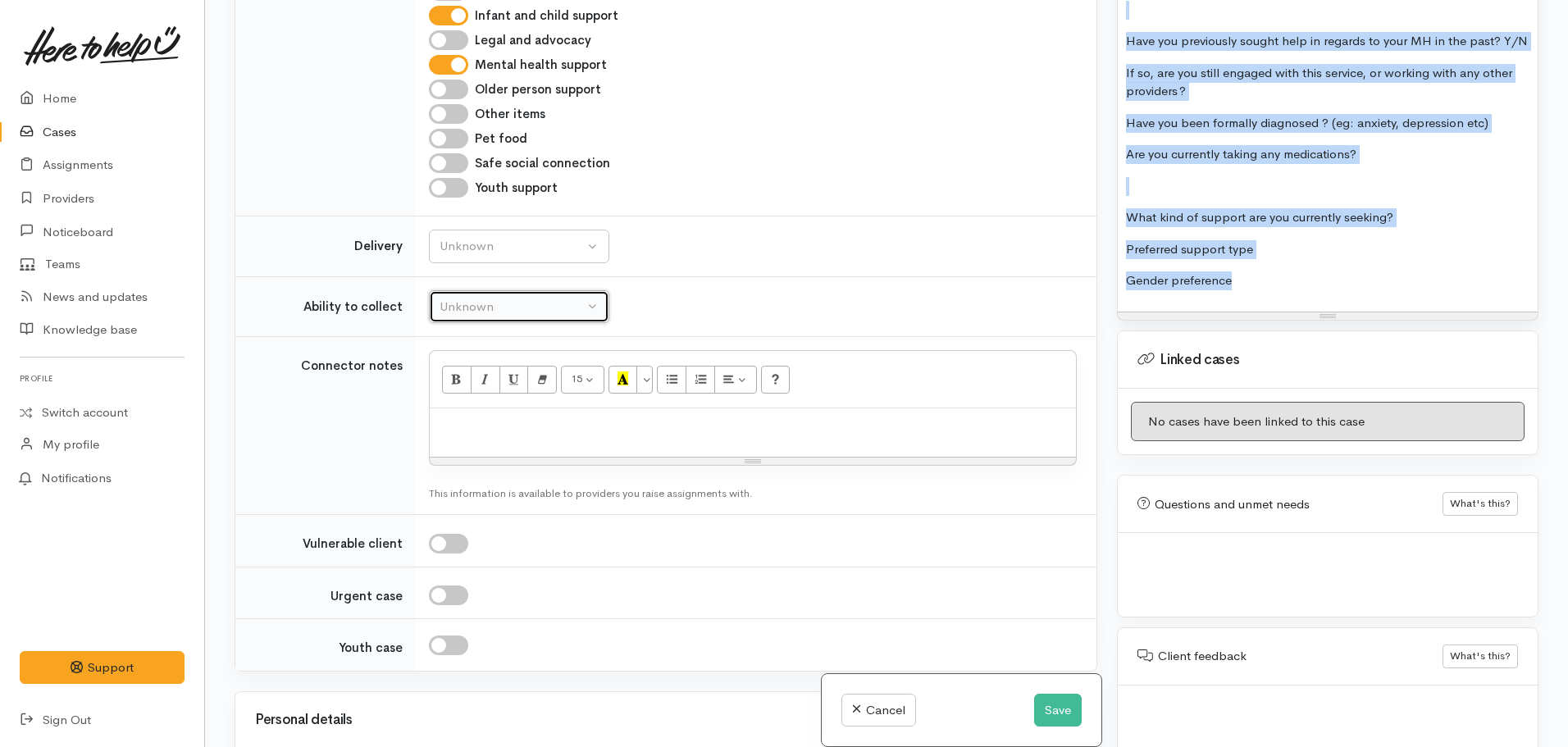
click at [480, 314] on div "Unknown" at bounding box center [511, 307] width 145 height 19
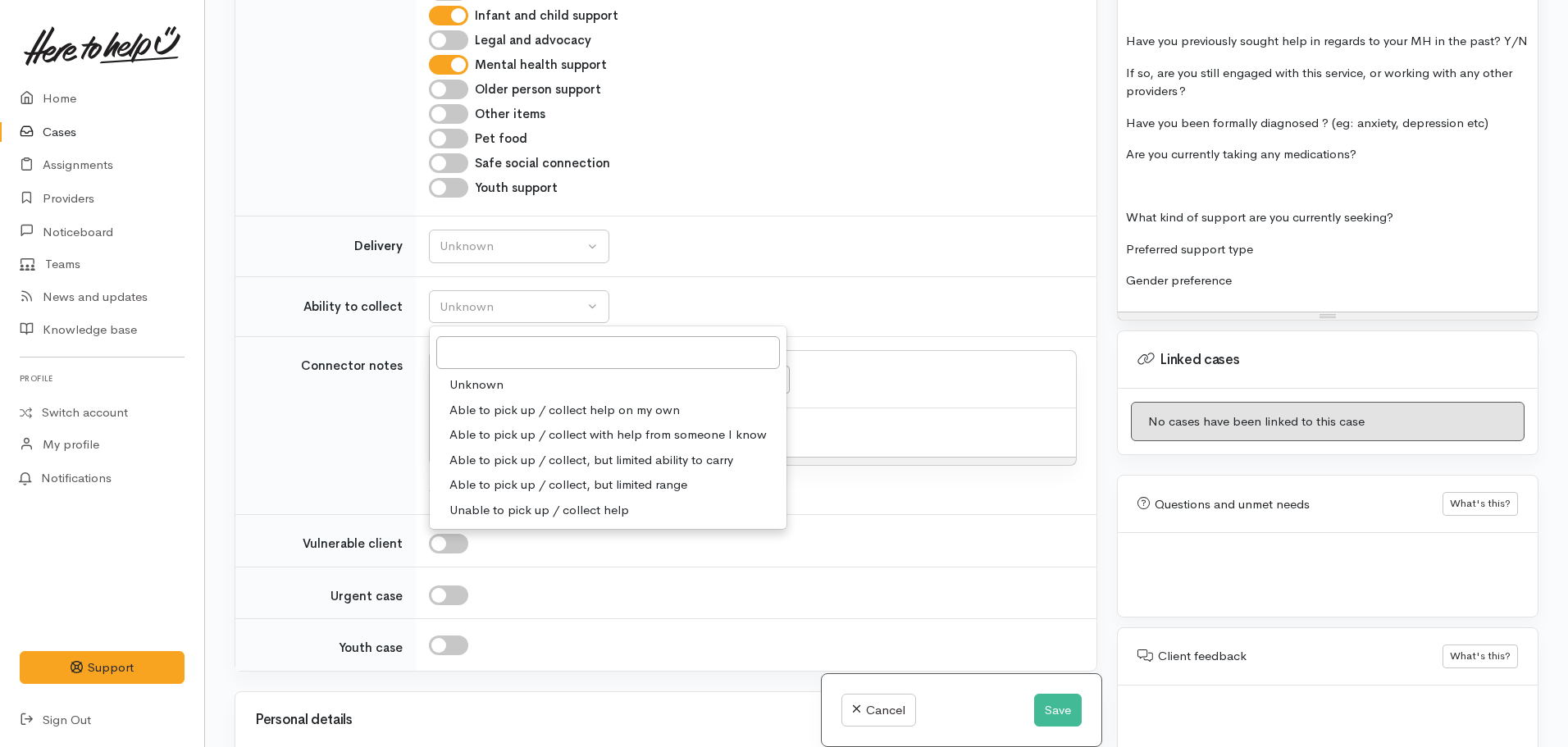
click at [472, 403] on span "Able to pick up / collect help on my own" at bounding box center [564, 410] width 230 height 19
select select "2"
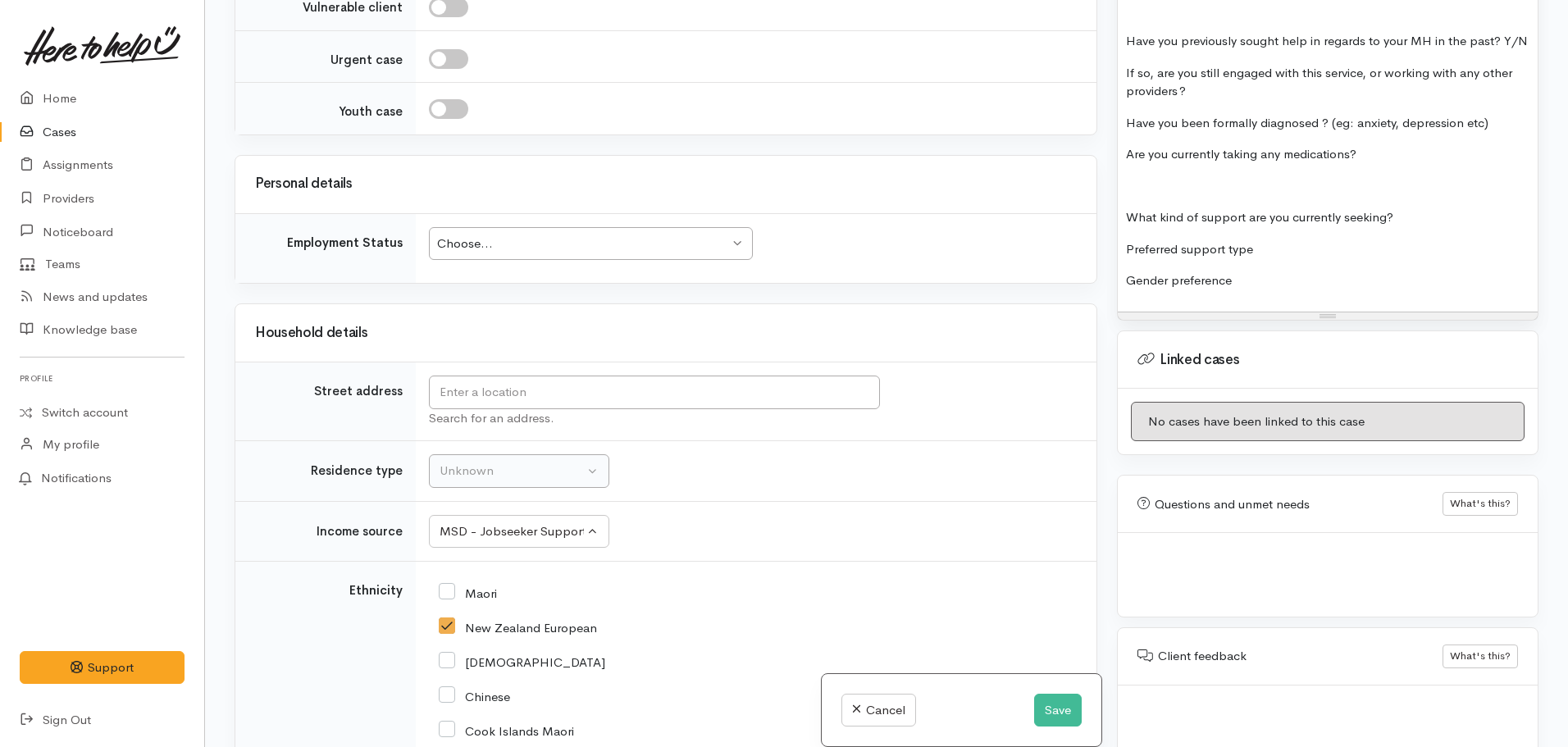
scroll to position [1475, 0]
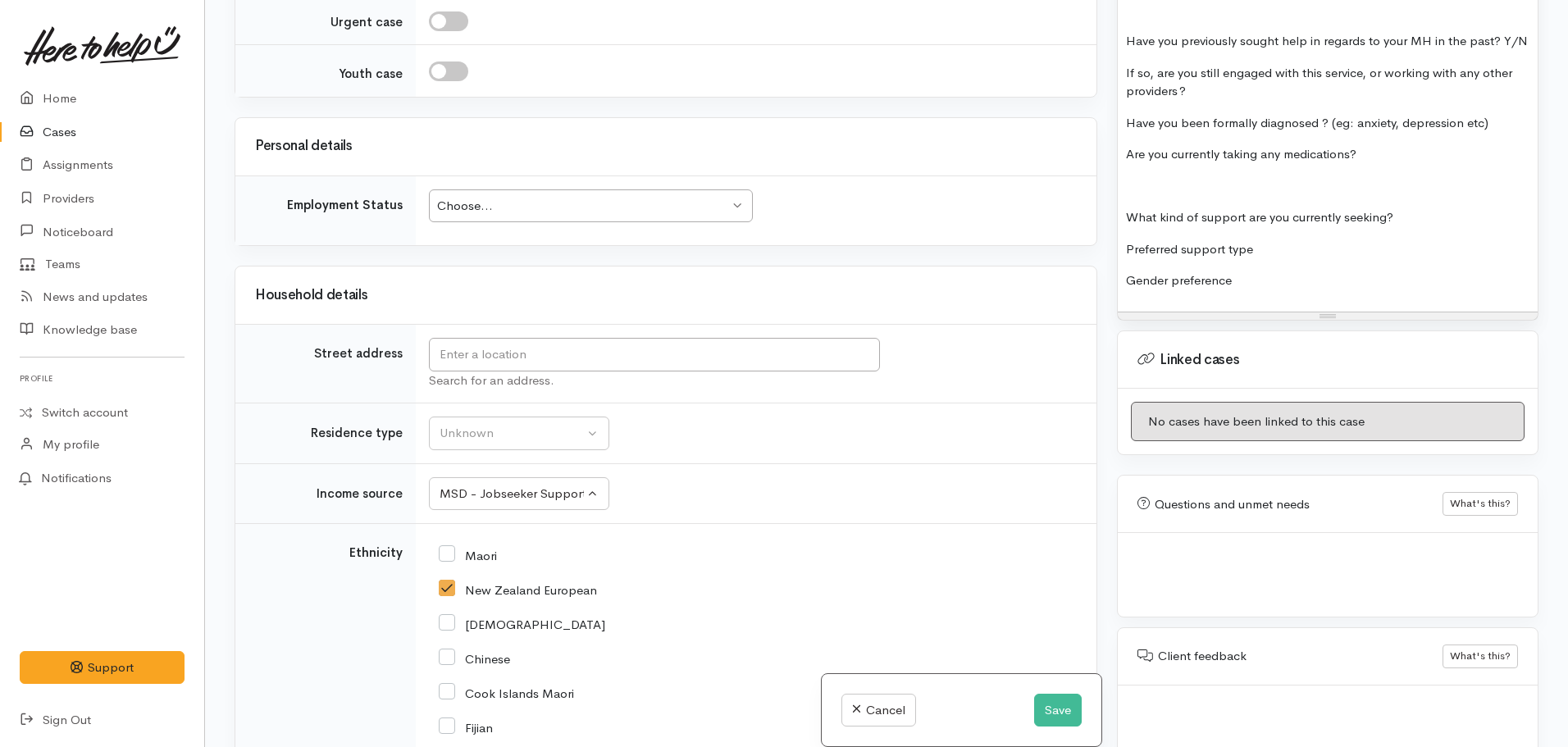
click at [525, 216] on div "Choose... Choose..." at bounding box center [590, 206] width 324 height 34
drag, startPoint x: 489, startPoint y: 336, endPoint x: 618, endPoint y: 328, distance: 129.2
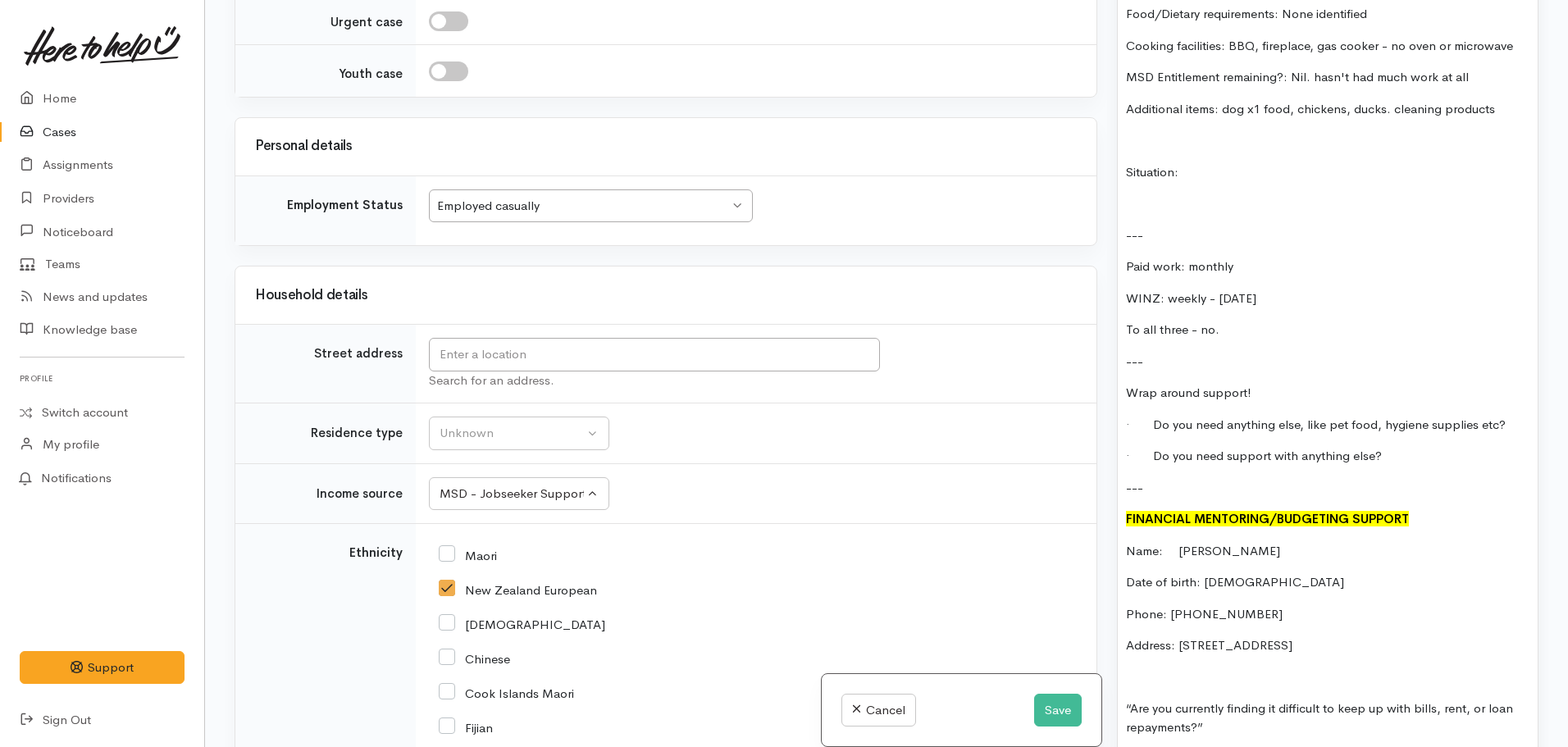
scroll to position [1101, 0]
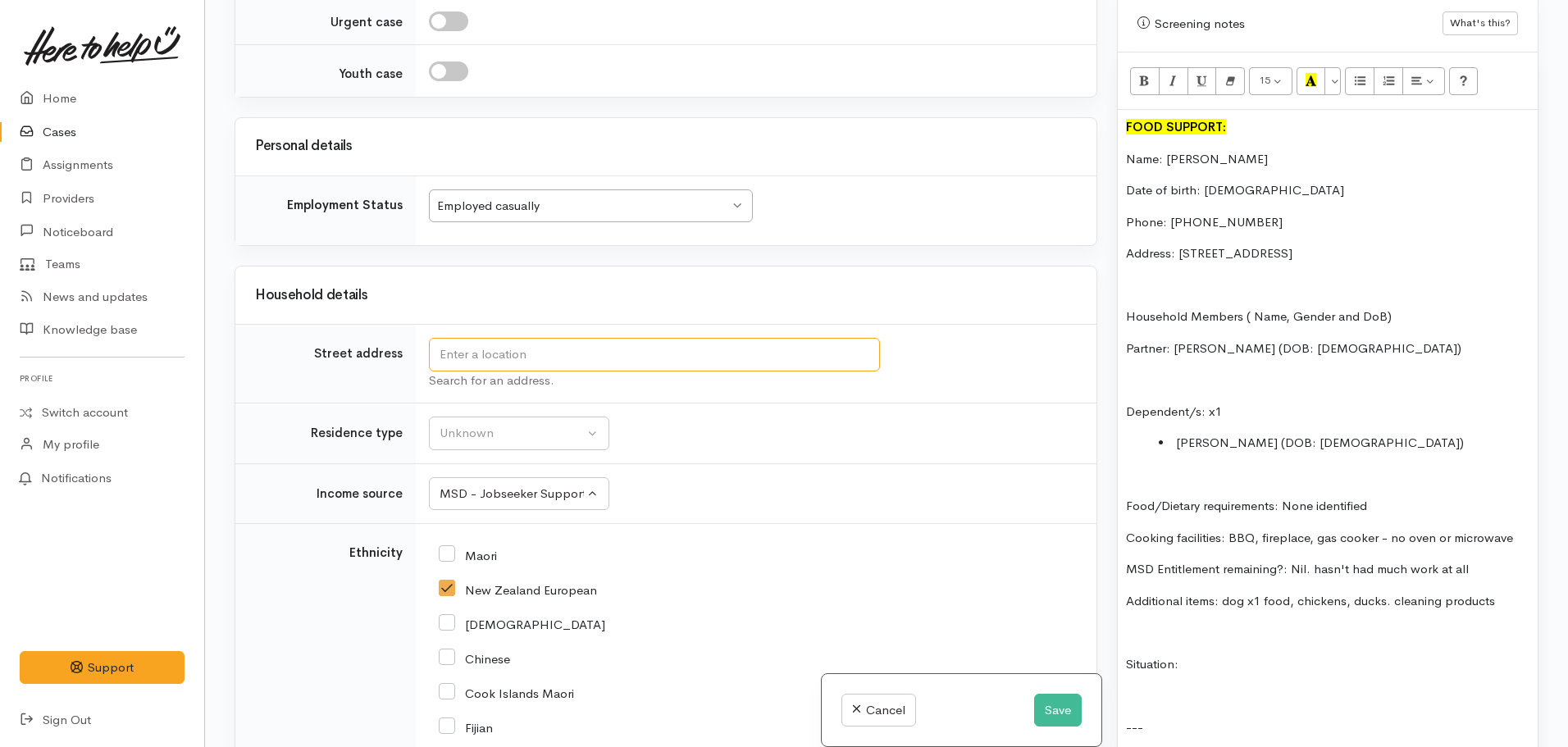
click at [508, 358] on input "text" at bounding box center [654, 354] width 451 height 34
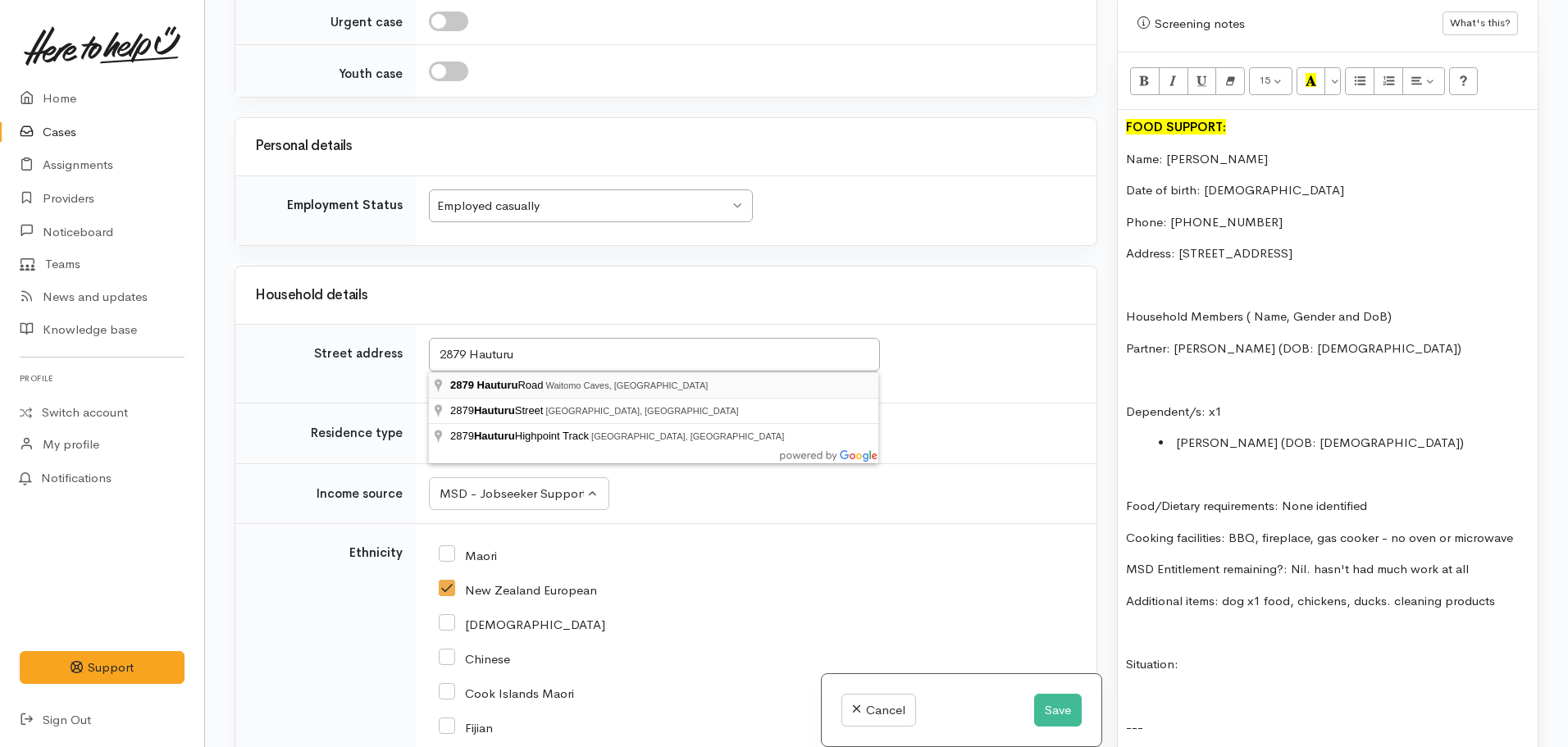
type input "2879 Hauturu Road, Waitomo Caves, New Zealand"
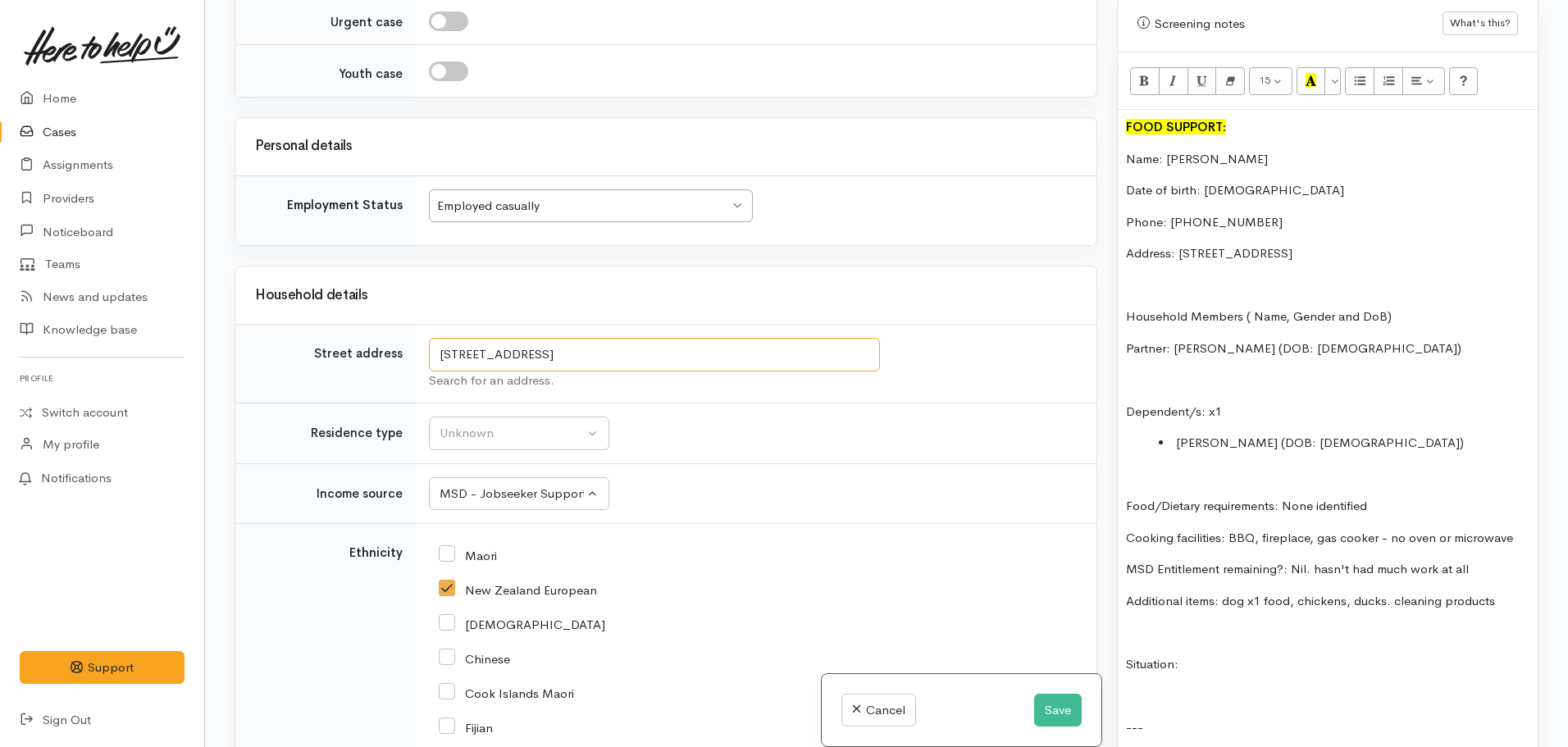
scroll to position [1475, 0]
drag, startPoint x: 762, startPoint y: 354, endPoint x: 360, endPoint y: 354, distance: 402.0
click at [360, 354] on tr "Street address 2879 Hauturu Road, Waitomo Caves, New Zealand Search for an addr…" at bounding box center [665, 364] width 861 height 78
drag, startPoint x: 1279, startPoint y: 222, endPoint x: 1180, endPoint y: 220, distance: 99.0
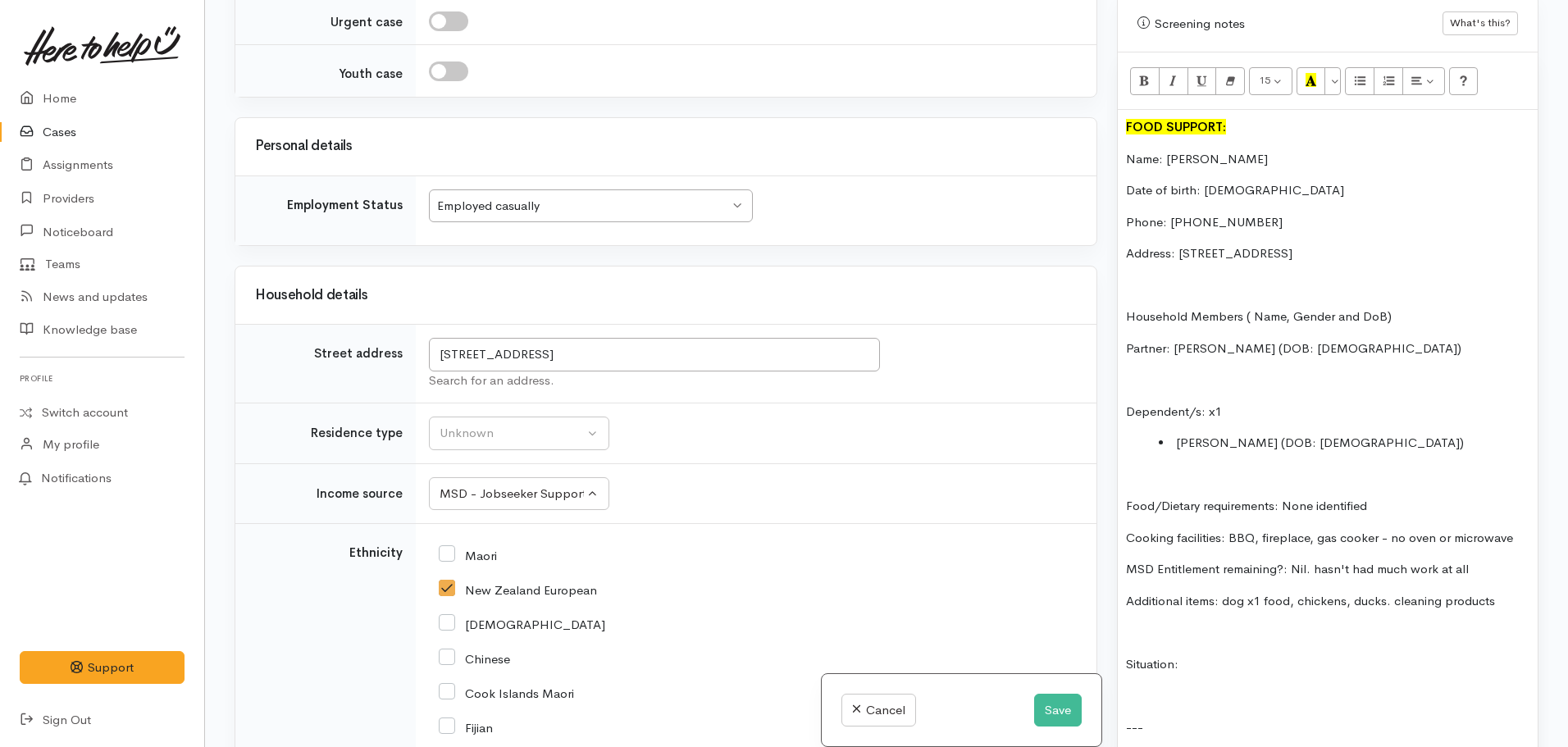
click at [1180, 244] on p "Address: 2879 Hauturu RD, RD8" at bounding box center [1327, 254] width 403 height 19
drag, startPoint x: 1378, startPoint y: 224, endPoint x: 1488, endPoint y: 214, distance: 110.5
click at [1488, 244] on p "Address: 2879 Hauturu Road, Waitomo Caves, New ZealandRD8" at bounding box center [1327, 254] width 403 height 19
click at [1293, 244] on p "Address: 2879 Hauturu Road, Waitomo Caves" at bounding box center [1327, 254] width 403 height 19
click at [516, 436] on div "Unknown" at bounding box center [511, 433] width 145 height 19
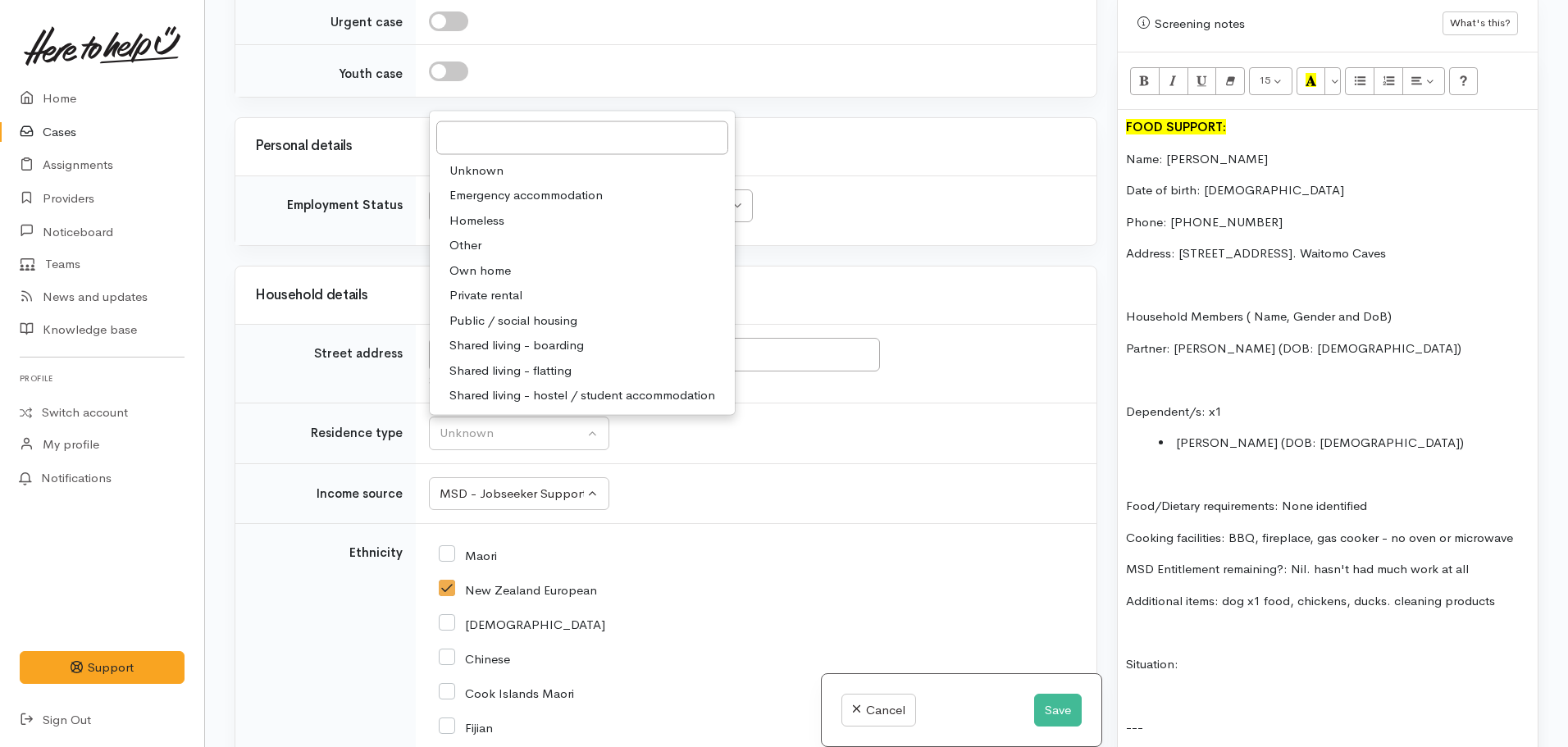
click at [492, 169] on span "Unknown" at bounding box center [477, 170] width 54 height 19
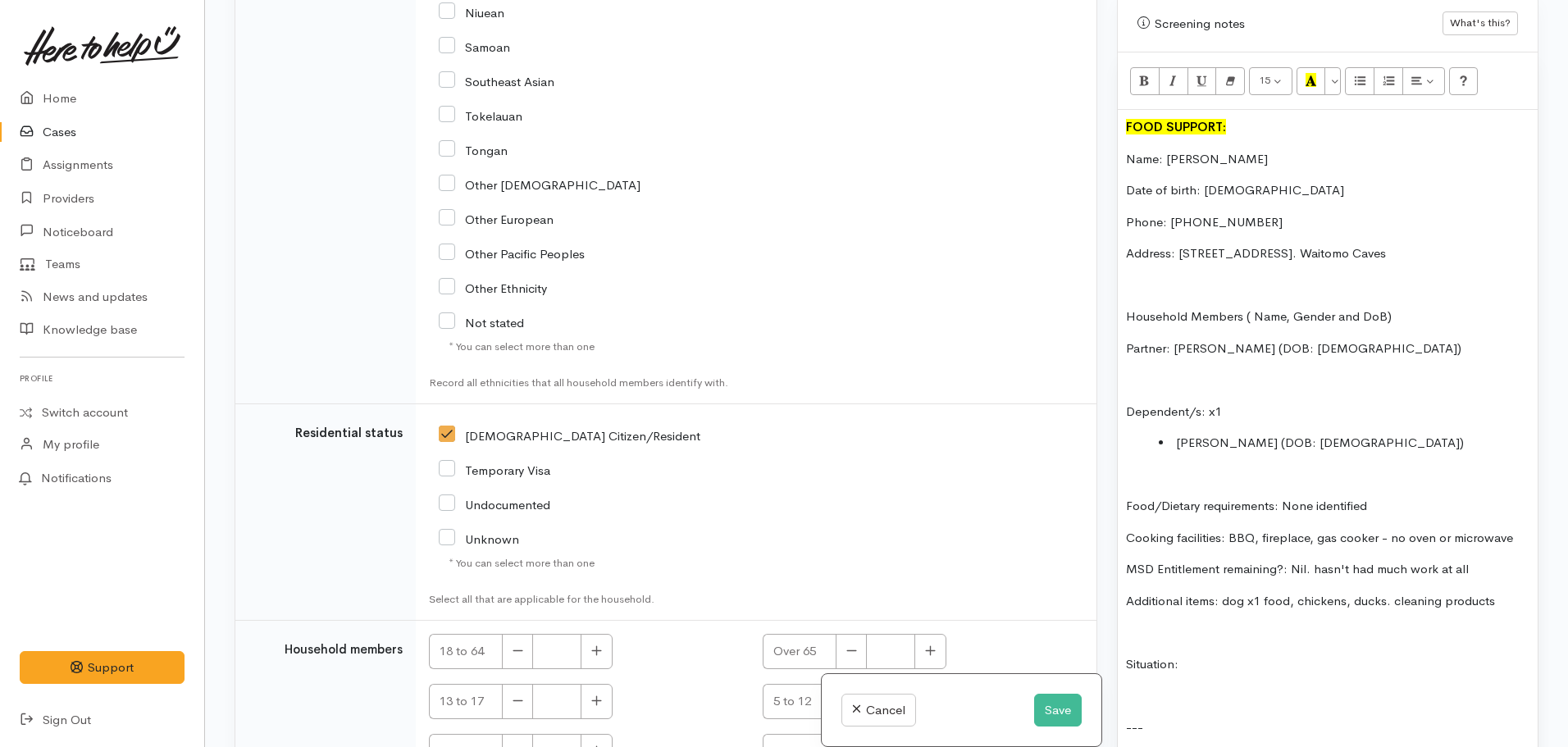
scroll to position [2565, 0]
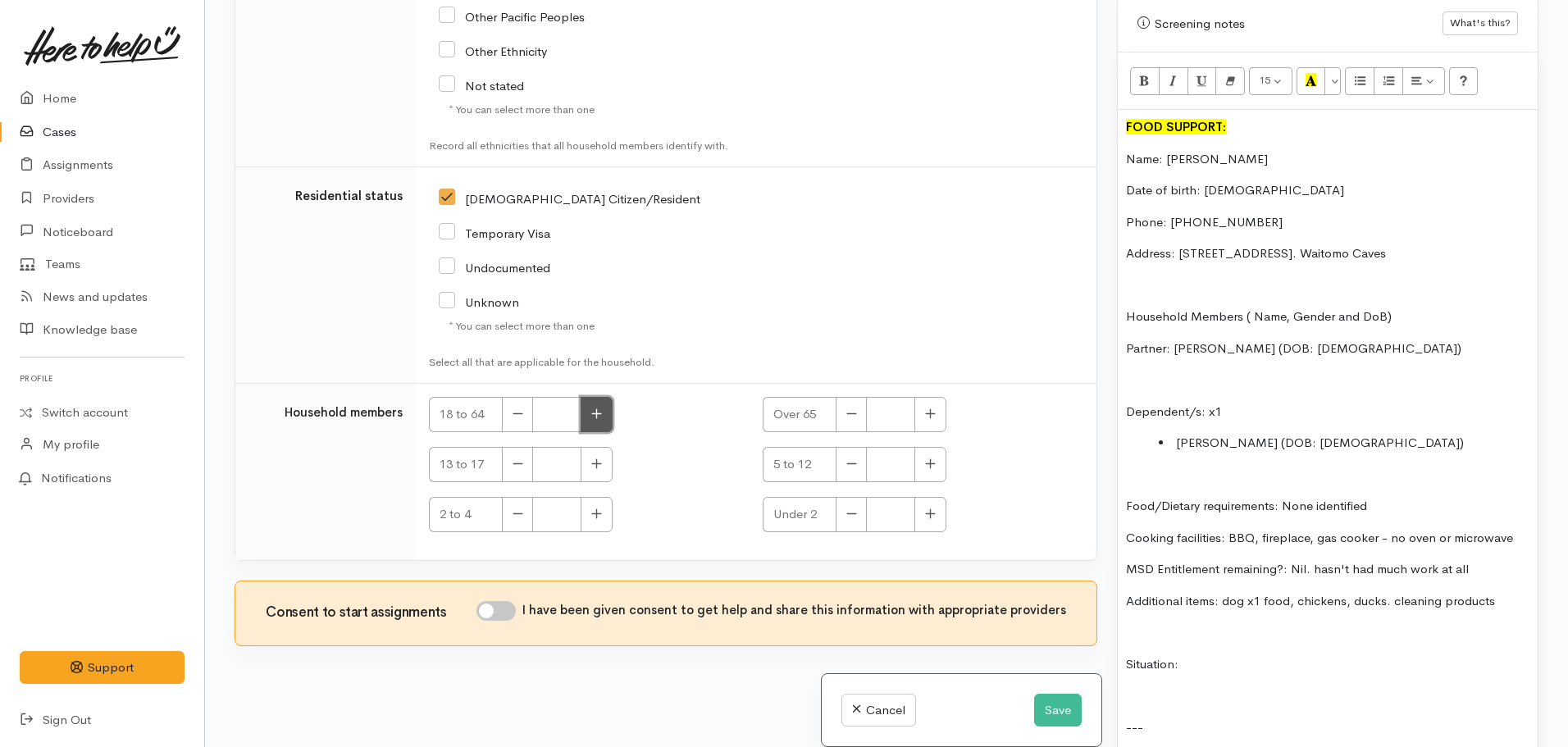
click at [600, 410] on icon "button" at bounding box center [596, 413] width 10 height 12
type input "2"
drag, startPoint x: 1305, startPoint y: 416, endPoint x: 1242, endPoint y: 411, distance: 63.2
click at [1242, 434] on li "Barry (DOB: 26.01.2021)" at bounding box center [1343, 443] width 370 height 19
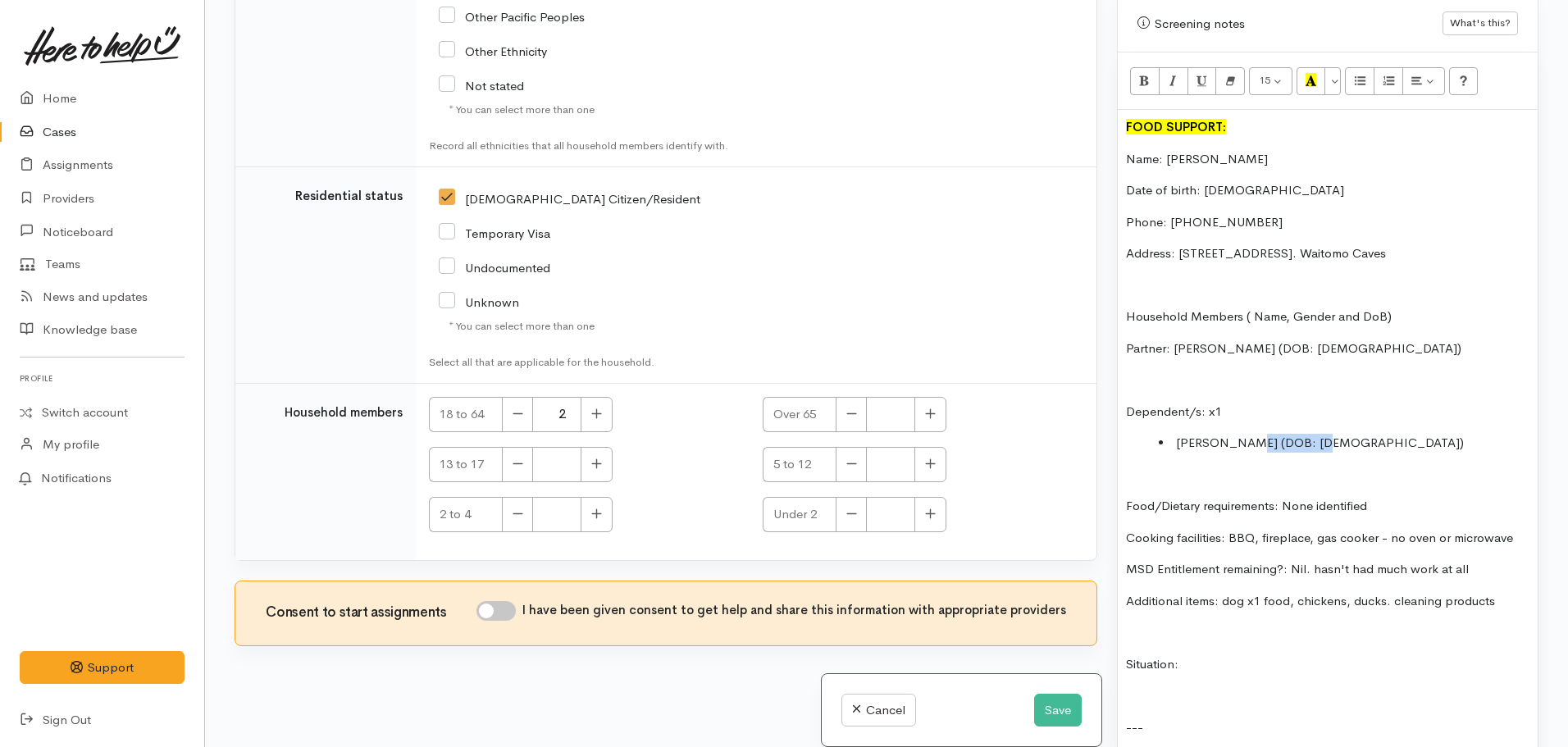
copy li "26.01.2021"
click at [1353, 434] on li "Barry (DOB: 26.01.2021)" at bounding box center [1343, 443] width 370 height 19
click at [1297, 181] on p "Date of birth: 15.01.1998" at bounding box center [1327, 190] width 403 height 19
drag, startPoint x: 1265, startPoint y: 159, endPoint x: 1203, endPoint y: 159, distance: 62.0
click at [1203, 181] on p "Date of birth: 15.01.1998 -" at bounding box center [1327, 190] width 403 height 19
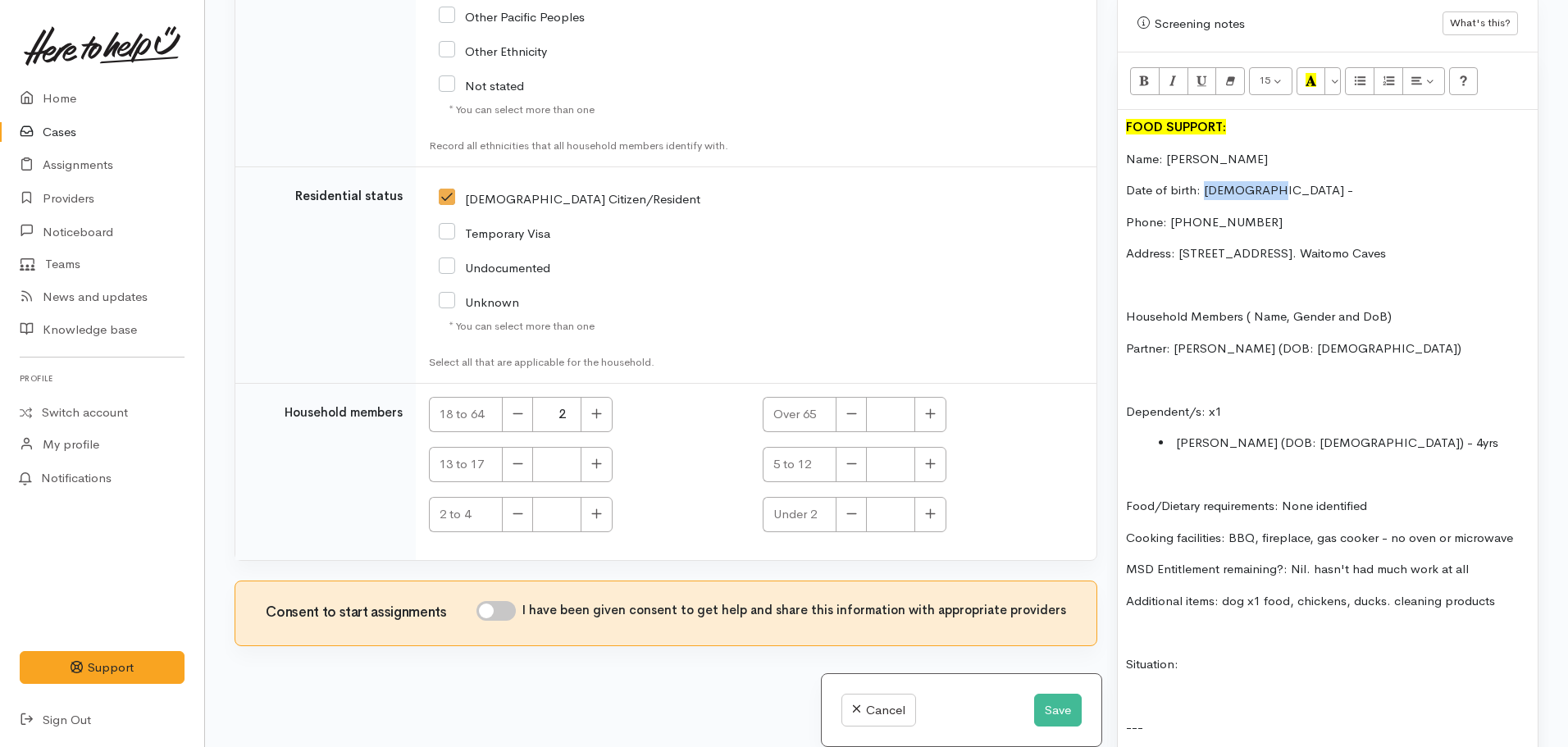
copy p "15.01.1998"
click at [1395, 339] on p "Partner: Nigel Costa (DOB: 10.03.1965)" at bounding box center [1327, 349] width 403 height 19
drag, startPoint x: 1340, startPoint y: 314, endPoint x: 1280, endPoint y: 317, distance: 60.1
click at [1279, 339] on p "Partner: Nigel Costa (DOB: 10.03.1965) -" at bounding box center [1327, 349] width 403 height 19
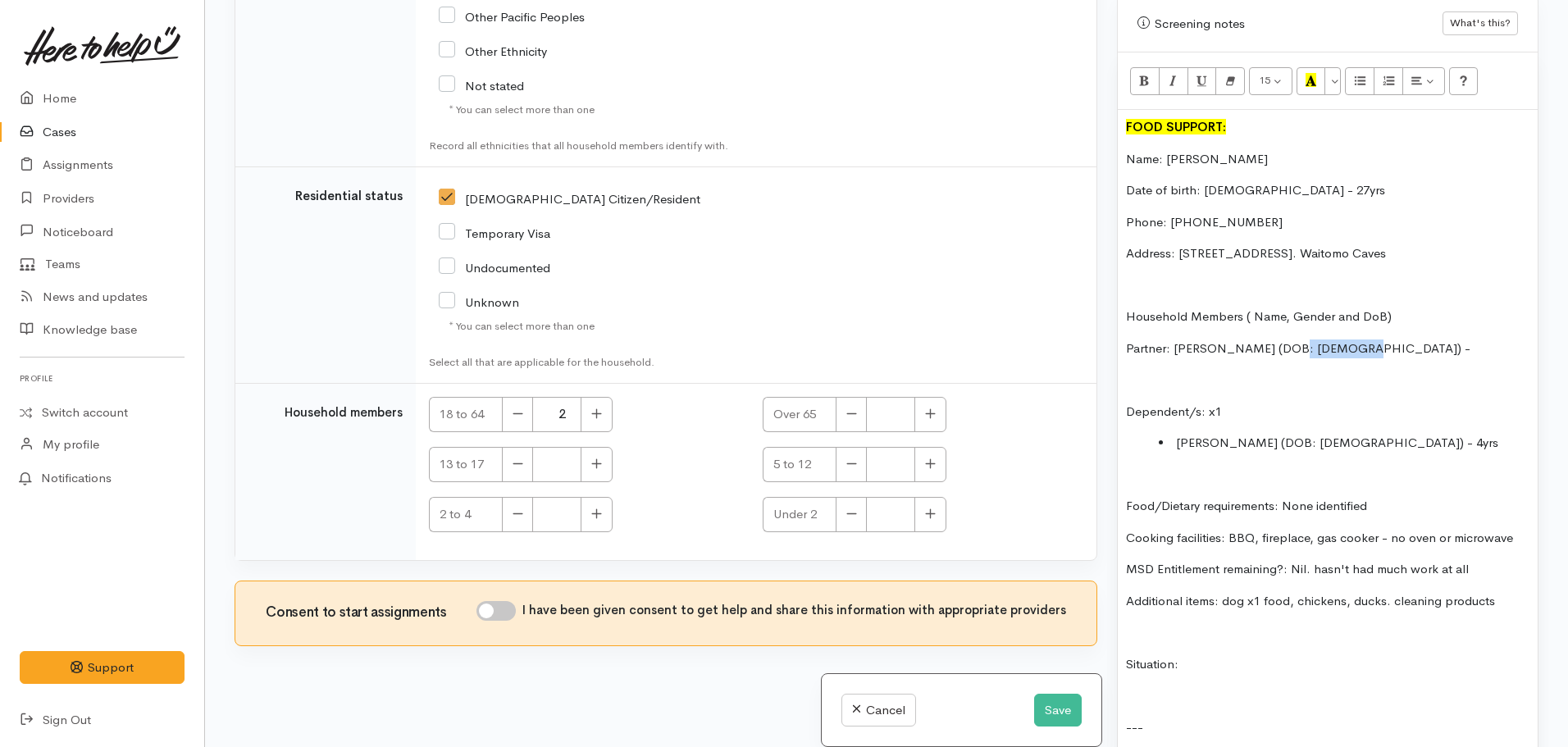
copy p "10.03.1965"
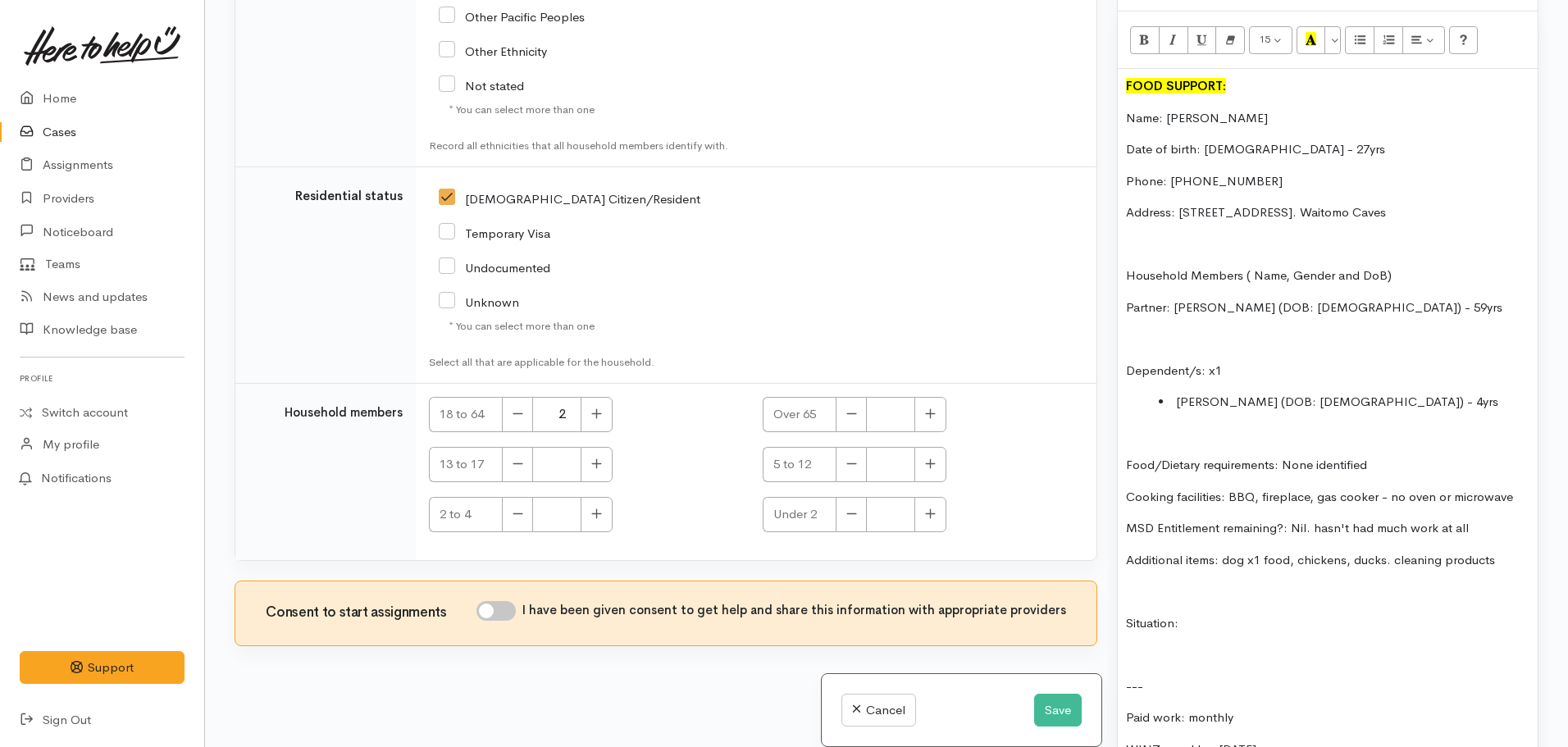
scroll to position [1183, 0]
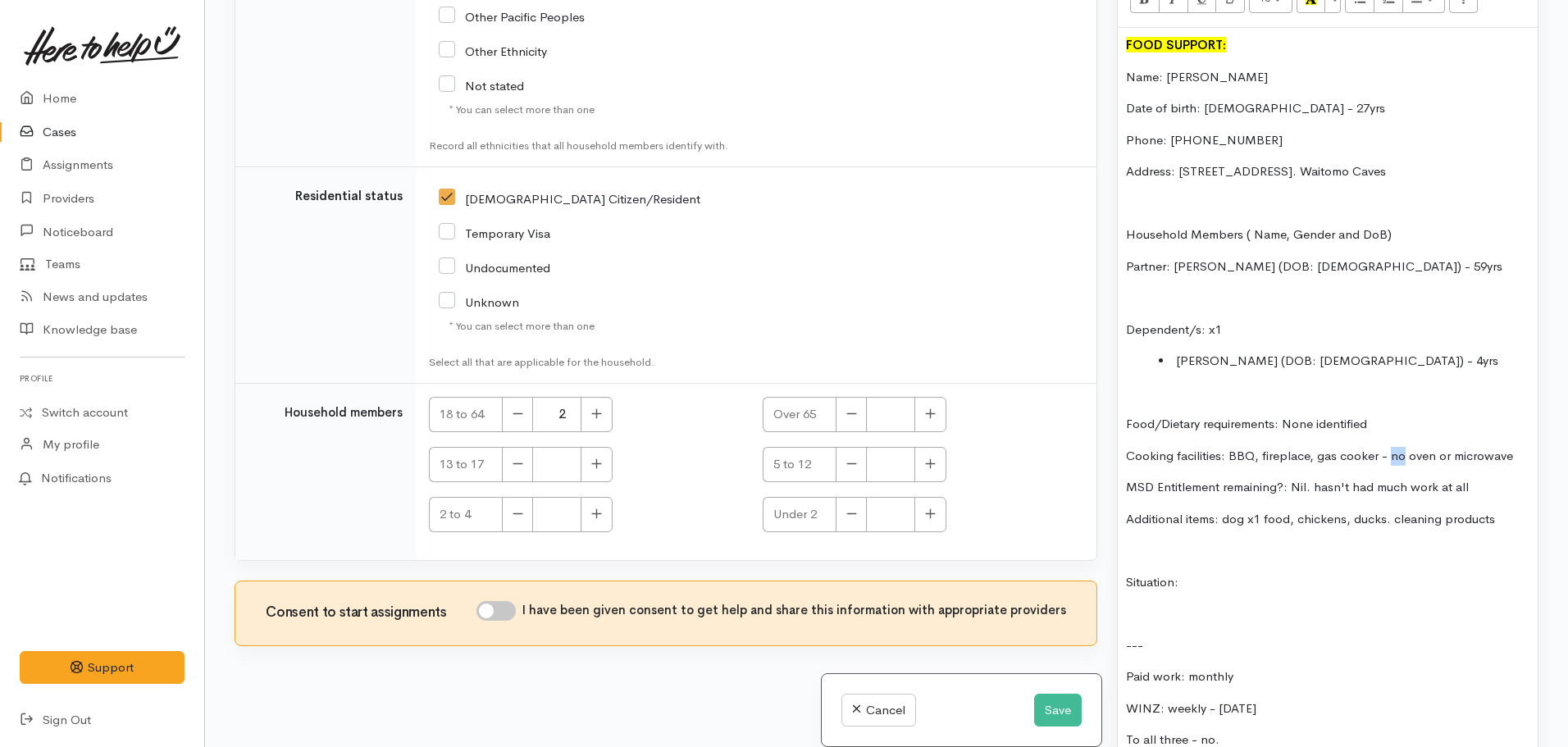
drag, startPoint x: 1402, startPoint y: 423, endPoint x: 1393, endPoint y: 423, distance: 9.0
click at [1393, 447] on p "Cooking facilities: BBQ, fireplace, gas cooker - no oven or microwave" at bounding box center [1327, 456] width 403 height 19
drag, startPoint x: 1475, startPoint y: 454, endPoint x: 1312, endPoint y: 452, distance: 163.0
click at [1312, 477] on p "MSD Entitlement remaining?: Nil. hasn't had much work at all" at bounding box center [1327, 487] width 403 height 19
click at [1211, 573] on p "Situation:" at bounding box center [1327, 582] width 403 height 19
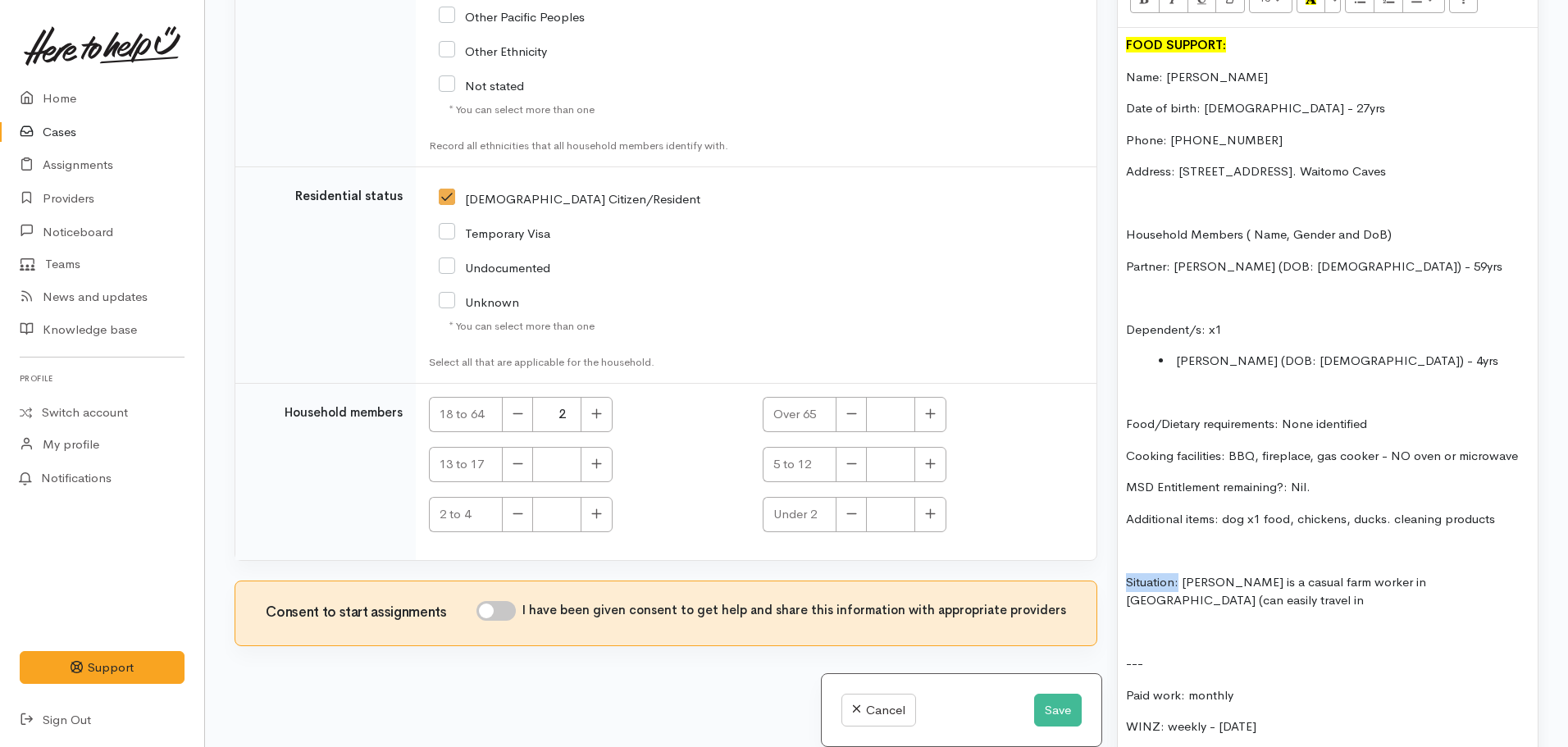
drag, startPoint x: 1178, startPoint y: 547, endPoint x: 1127, endPoint y: 549, distance: 51.0
click at [1127, 573] on p "Situation: Kelly is a casual farm worker in Waitomo (can easily travel in" at bounding box center [1327, 591] width 403 height 37
click at [1514, 573] on p "Situation: Kelly is a casual farm worker in Waitomo (can easily travel in" at bounding box center [1327, 591] width 403 height 37
drag, startPoint x: 600, startPoint y: 515, endPoint x: 592, endPoint y: 519, distance: 8.9
click at [598, 515] on icon "button" at bounding box center [596, 513] width 10 height 12
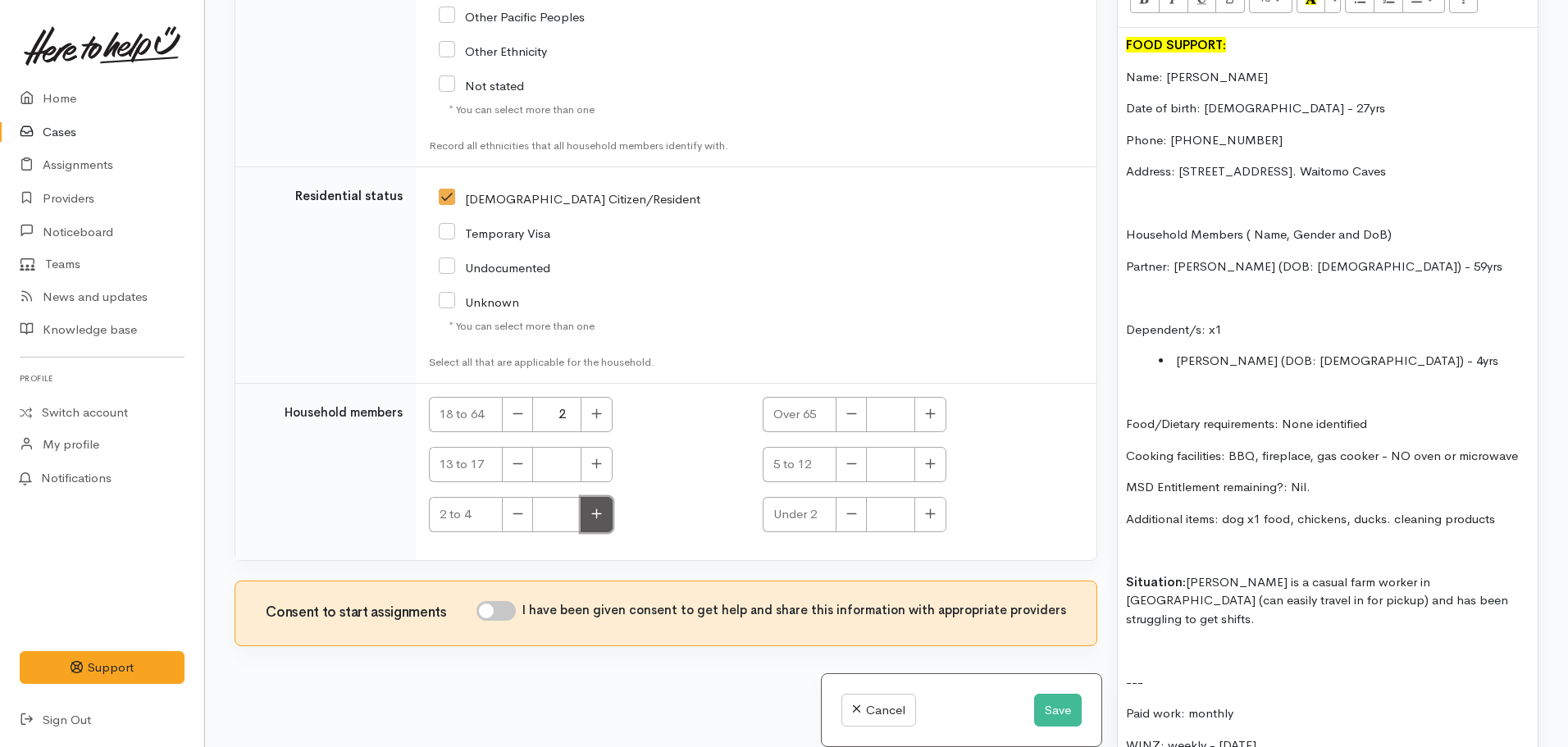
type input "1"
click at [493, 612] on input "I have been given consent to get help and share this information with appropria…" at bounding box center [496, 610] width 39 height 20
checkbox input "true"
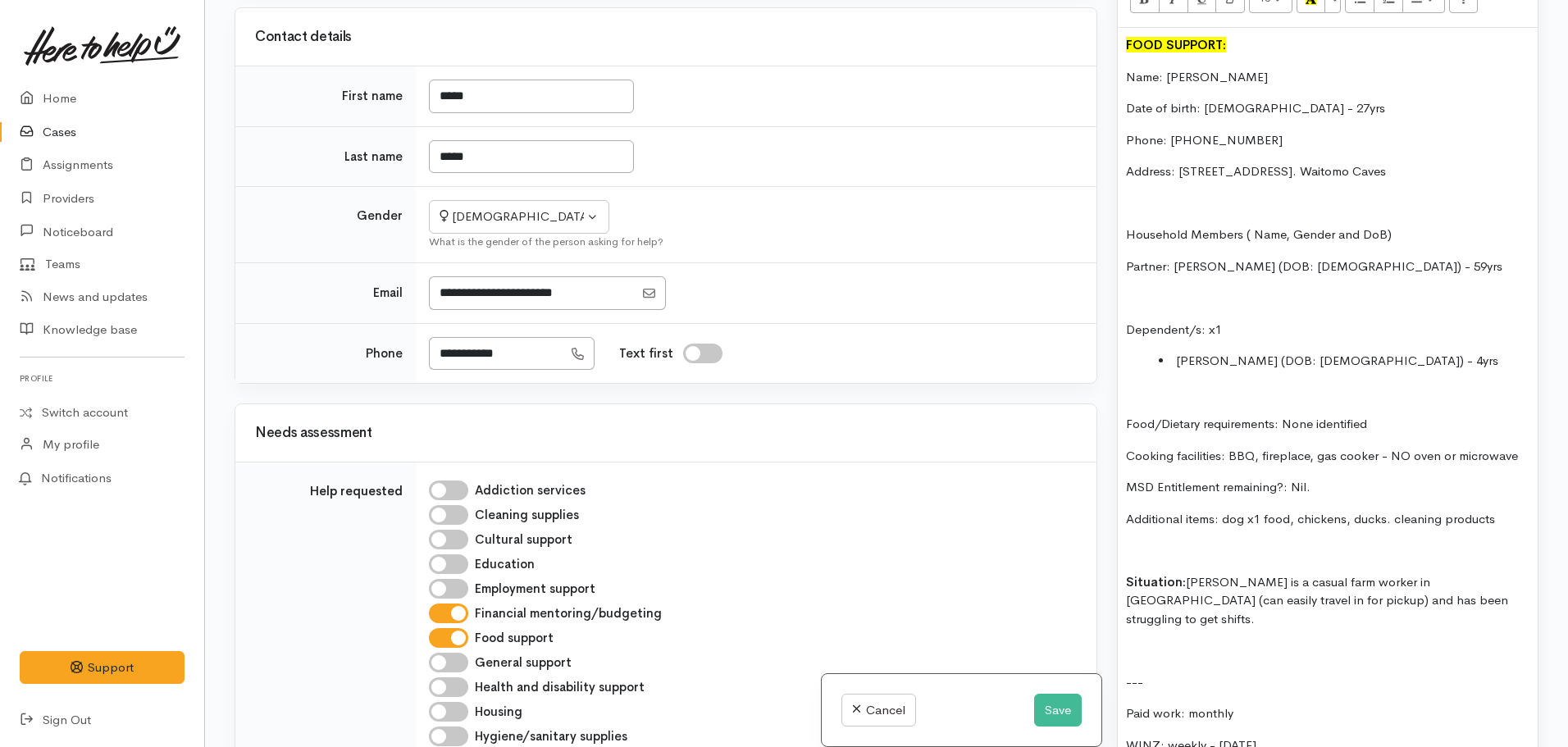
scroll to position [0, 0]
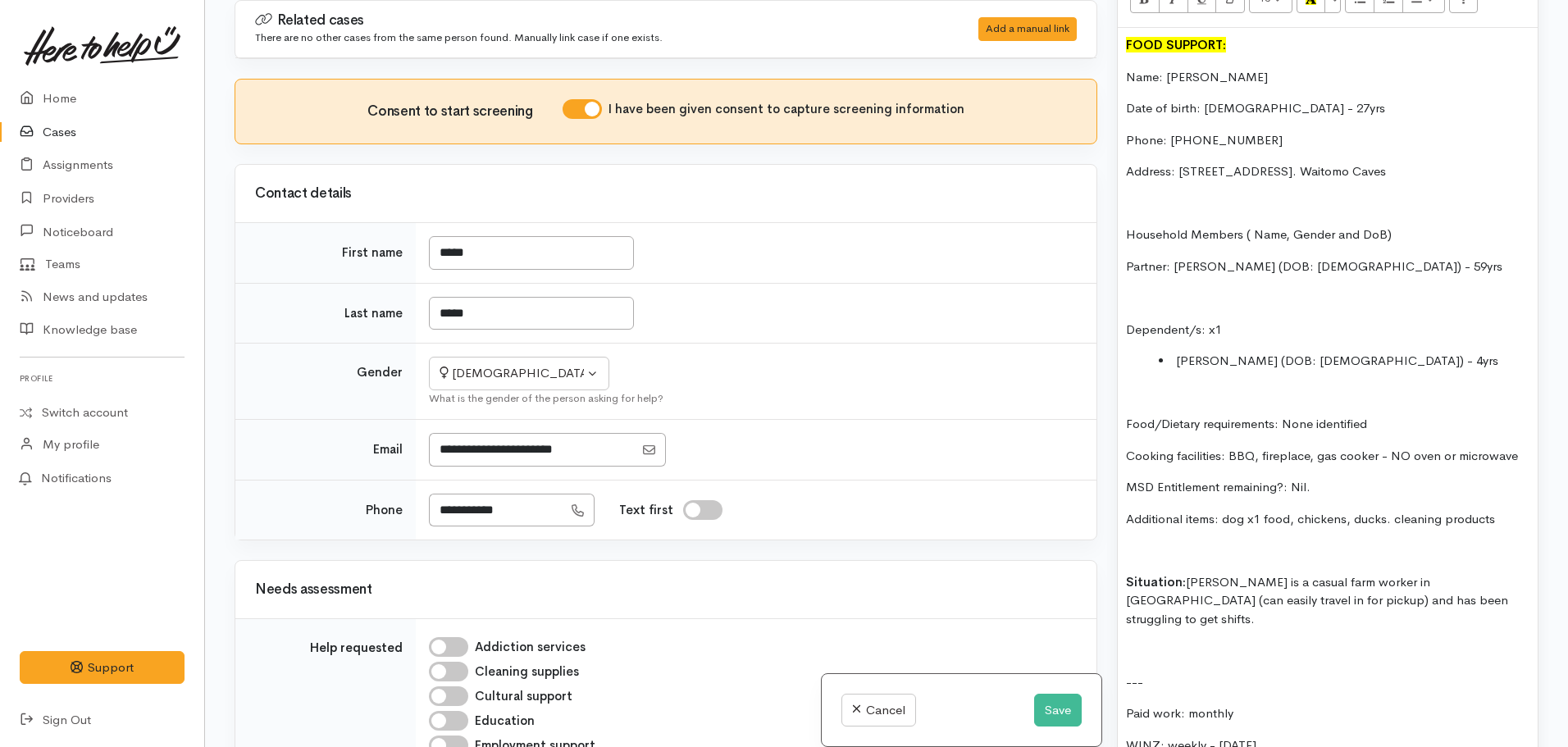
click at [1426, 573] on p "Situation: Kelly is a casual farm worker in Waitomo (can easily travel in for p…" at bounding box center [1327, 601] width 403 height 56
click at [1425, 577] on p "Situation: Kelly is a casual farm worker in Waitomo (can easily travel in for p…" at bounding box center [1327, 601] width 403 height 56
click at [1146, 660] on p at bounding box center [1327, 670] width 403 height 19
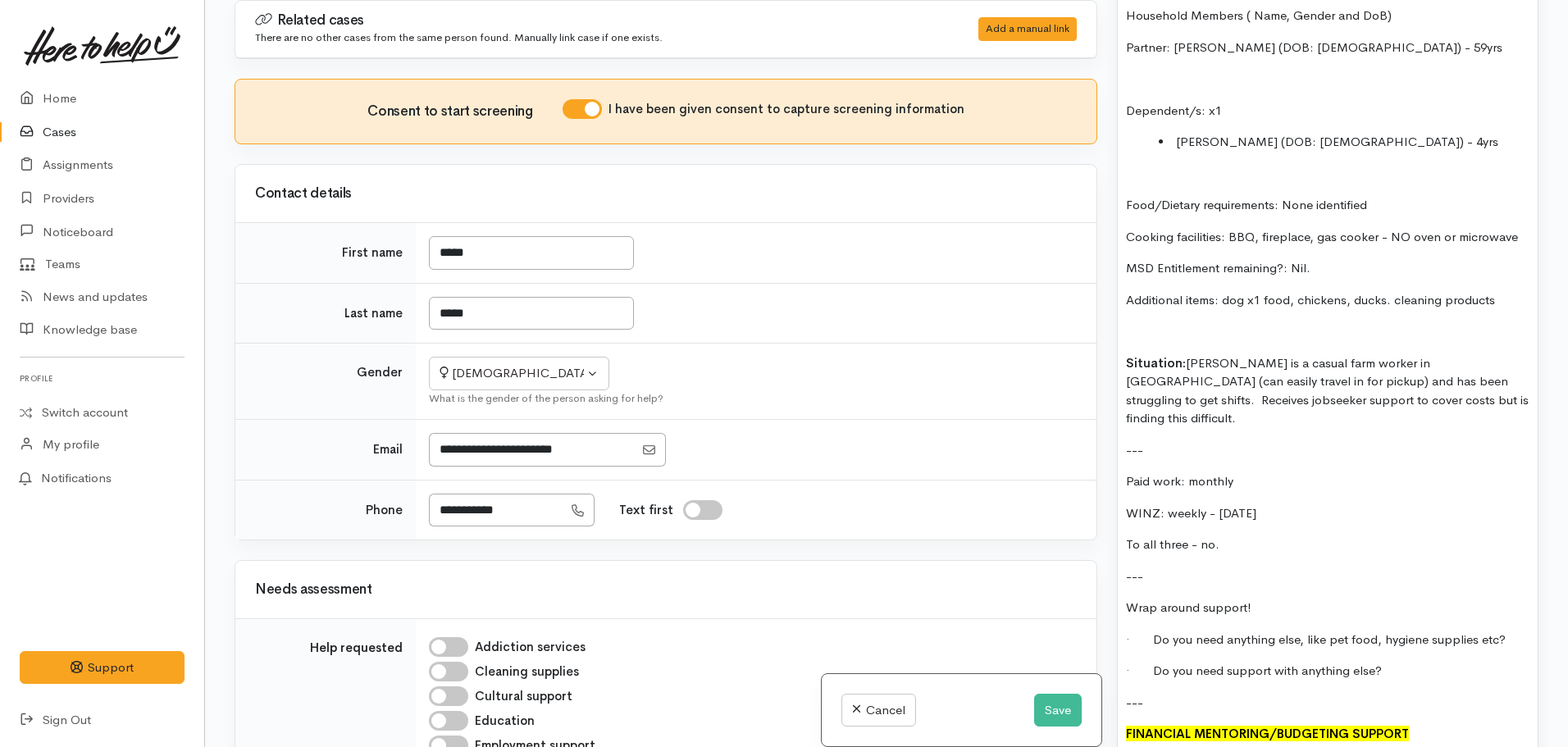
scroll to position [1430, 0]
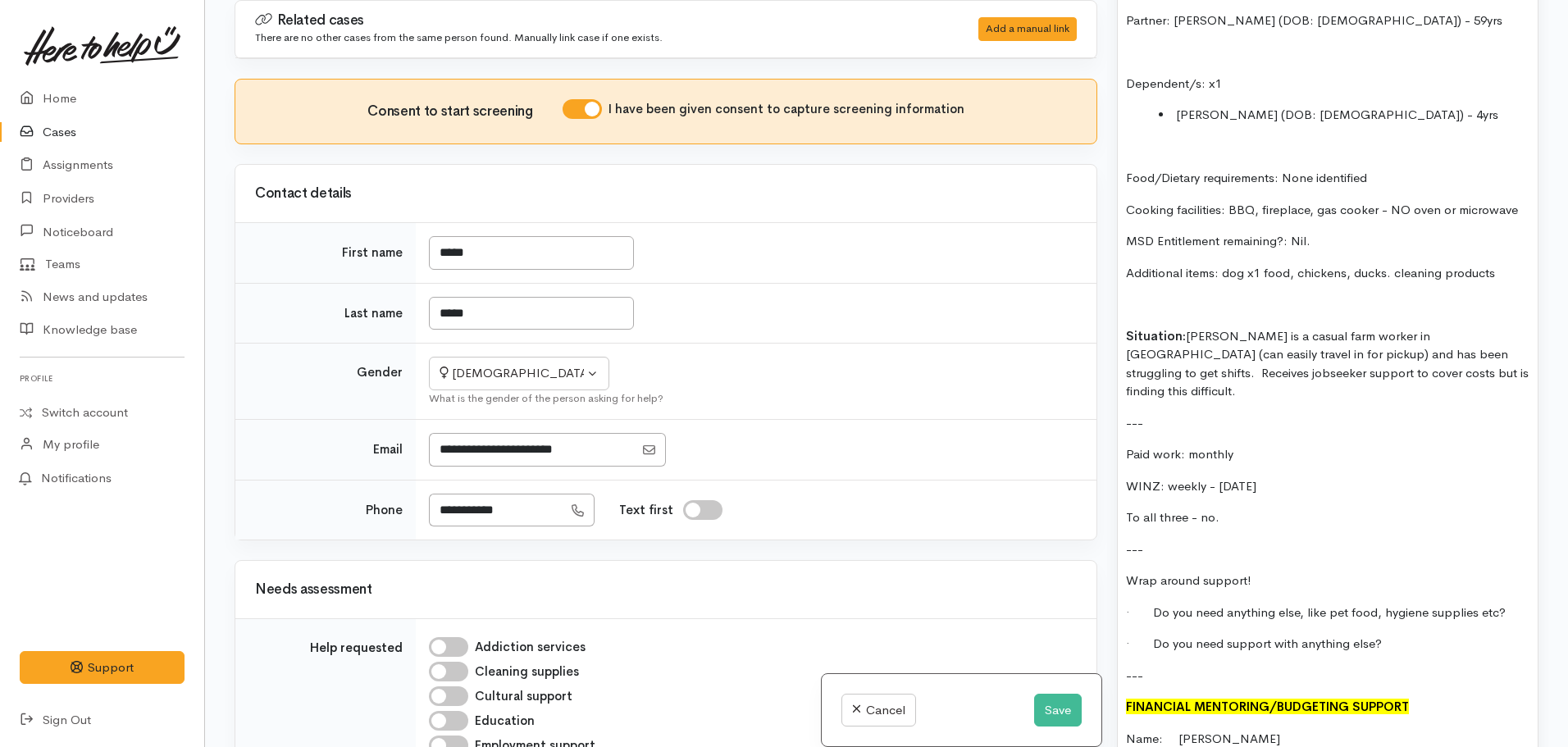
click at [1168, 414] on p "---" at bounding box center [1327, 423] width 403 height 19
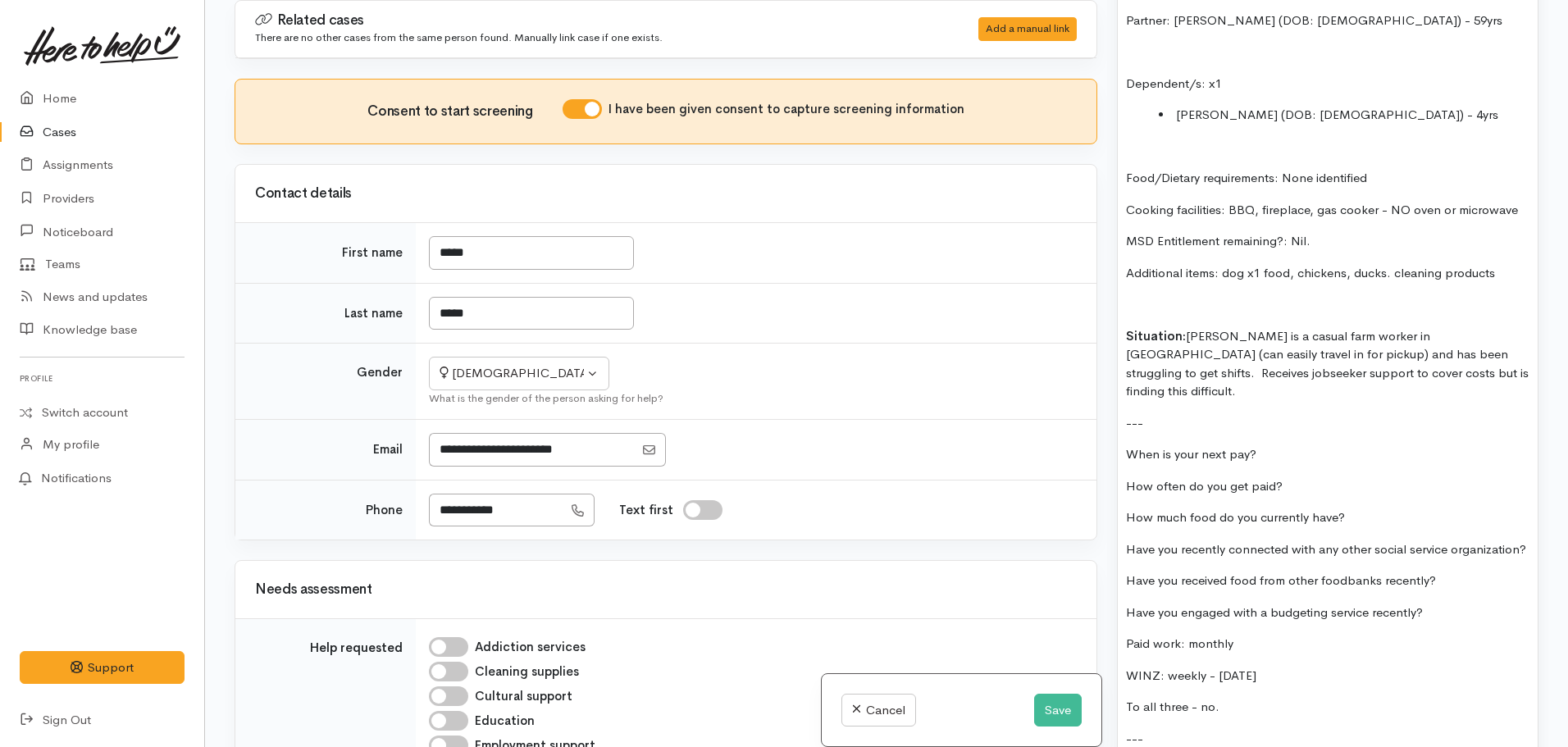
click at [1278, 445] on p "When is your next pay?" at bounding box center [1327, 454] width 403 height 19
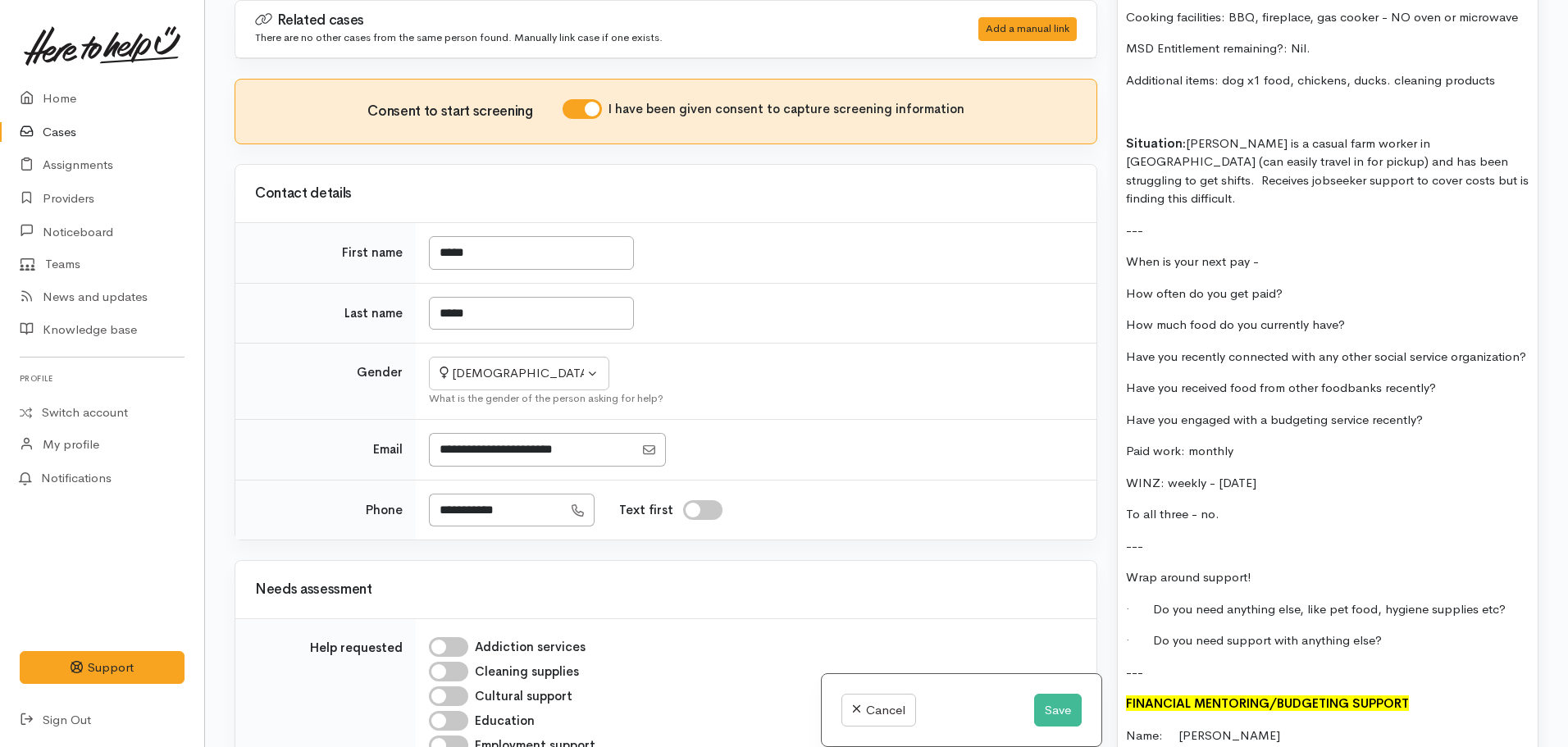
scroll to position [1594, 0]
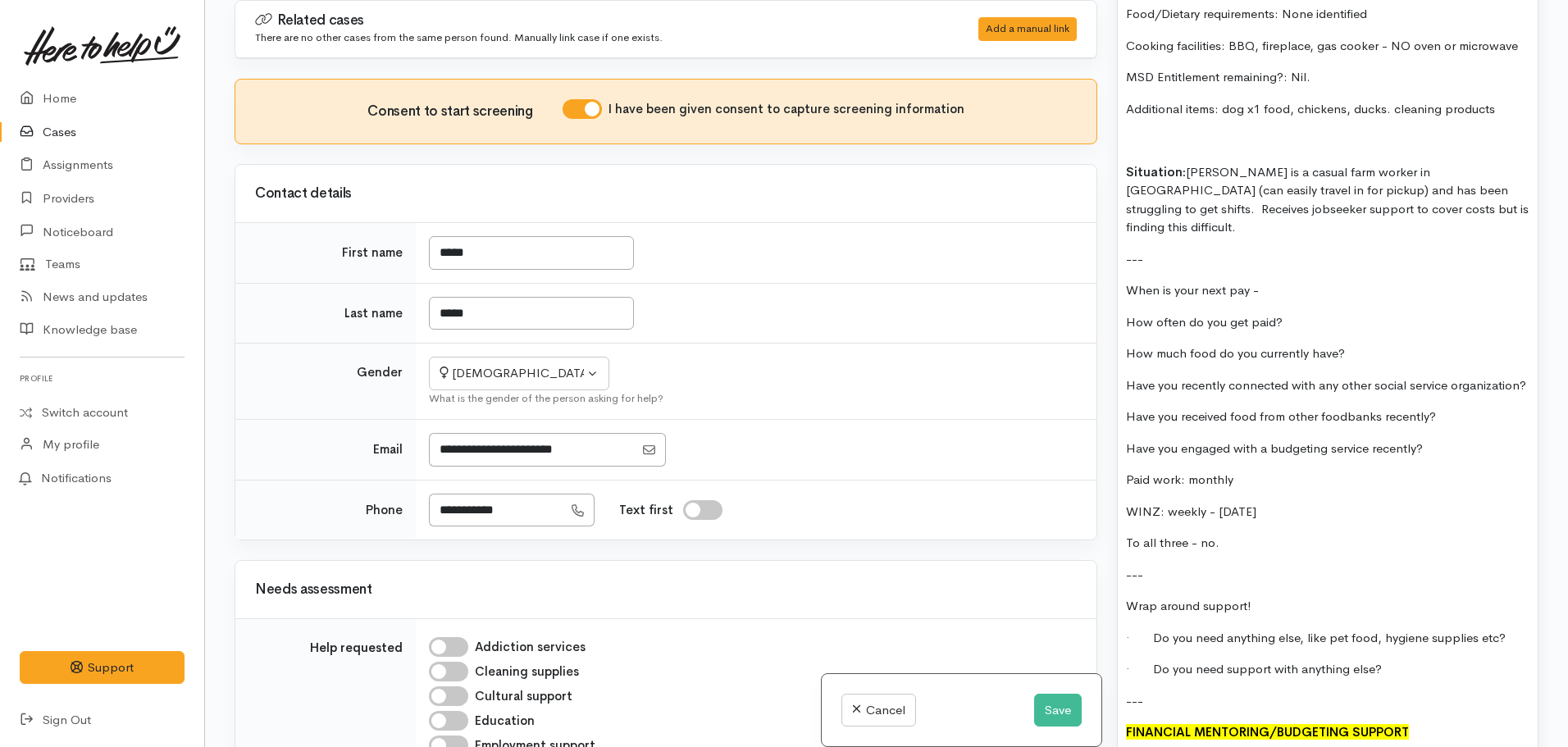
click at [1129, 313] on p "How often do you get paid?" at bounding box center [1327, 323] width 403 height 19
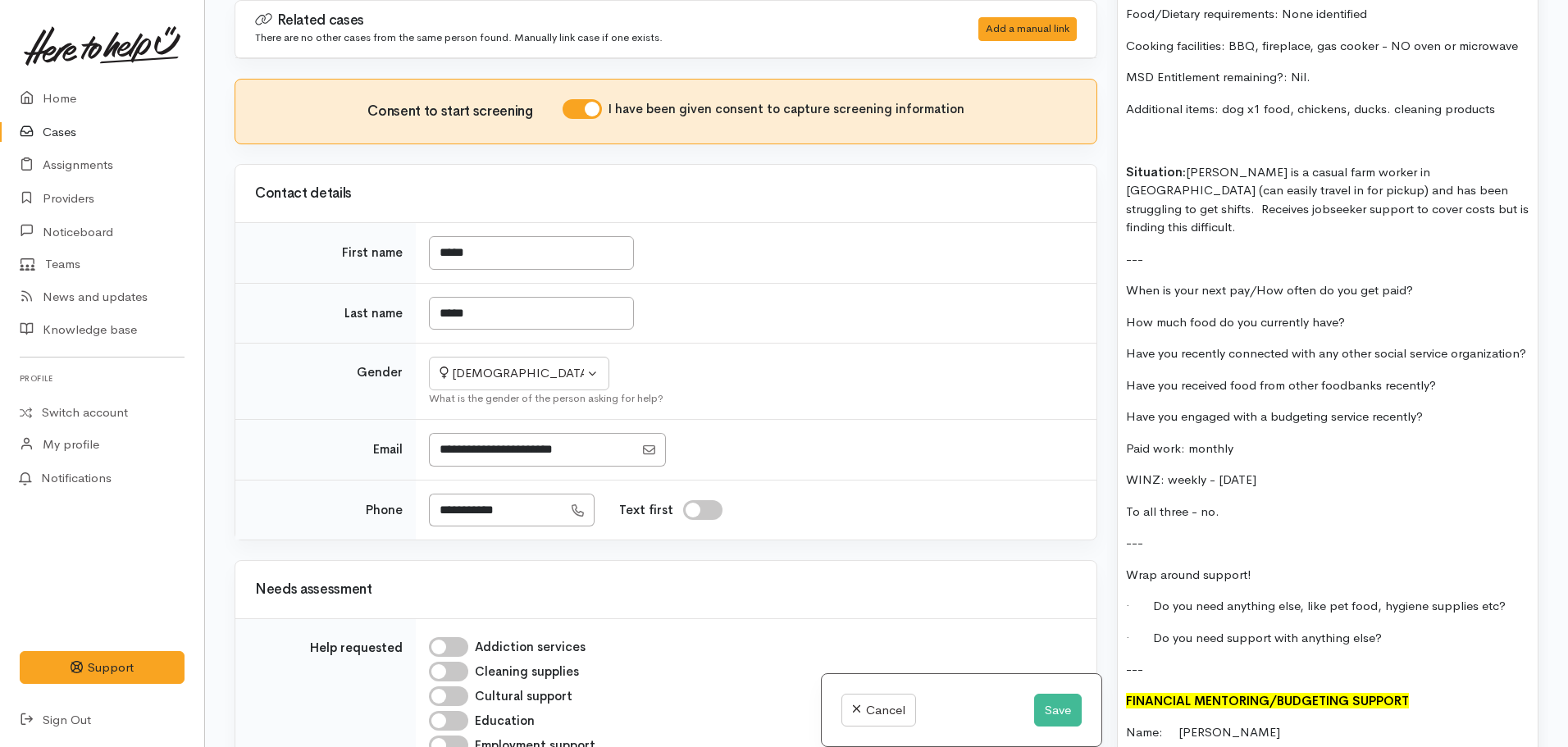
click at [1421, 281] on p "When is your next pay/How often do you get paid?" at bounding box center [1327, 290] width 403 height 19
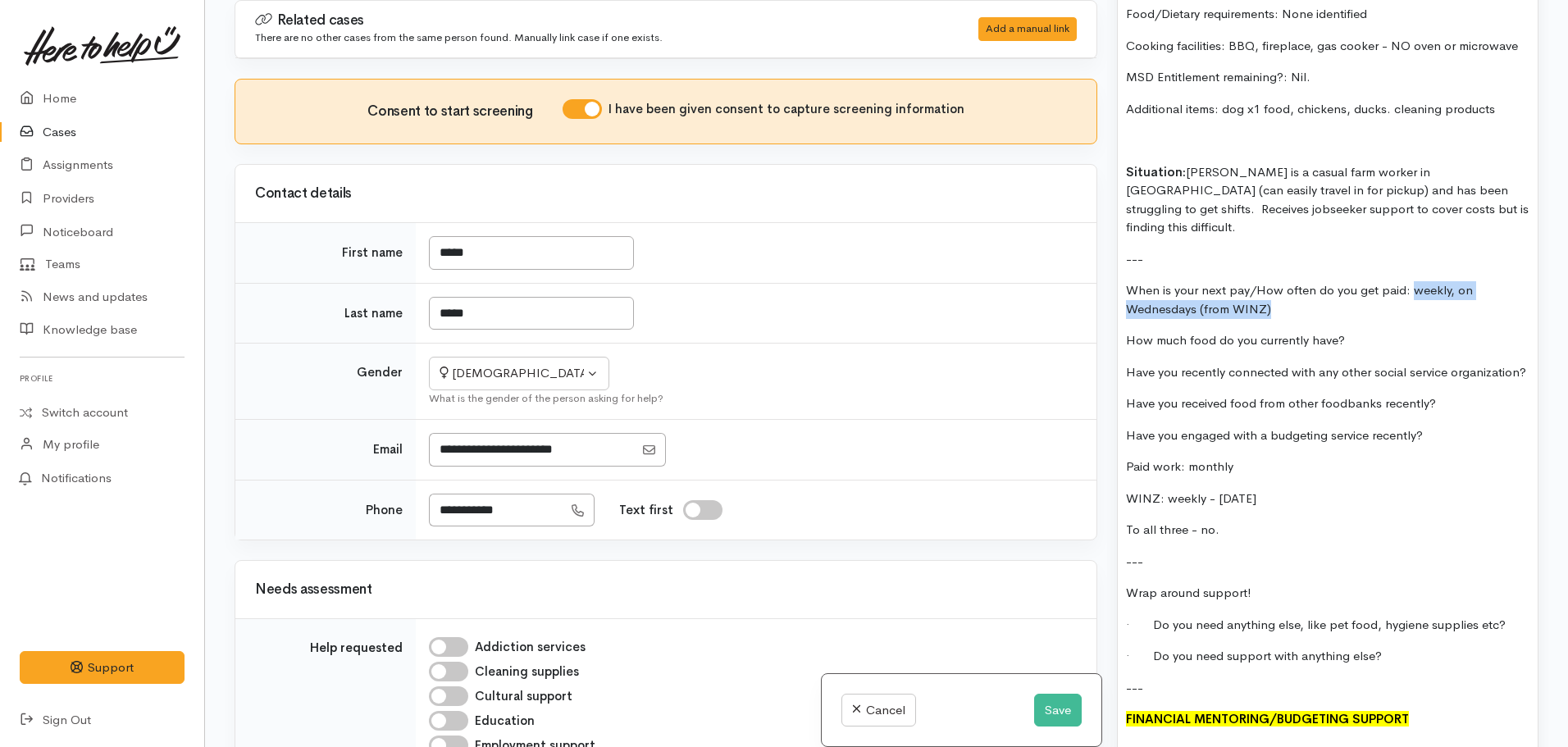
drag, startPoint x: 1413, startPoint y: 238, endPoint x: 1440, endPoint y: 254, distance: 31.4
click at [1440, 281] on p "When is your next pay/How often do you get paid: weekly, on Wednesdays (from WI…" at bounding box center [1327, 299] width 403 height 37
click at [1340, 281] on p "When is your next pay/How often do you get paid: weekly, on Wednesdays (from WI…" at bounding box center [1327, 299] width 403 height 37
click at [1359, 331] on p "How much food do you currently have?" at bounding box center [1327, 340] width 403 height 19
drag, startPoint x: 1439, startPoint y: 293, endPoint x: 1343, endPoint y: 286, distance: 96.3
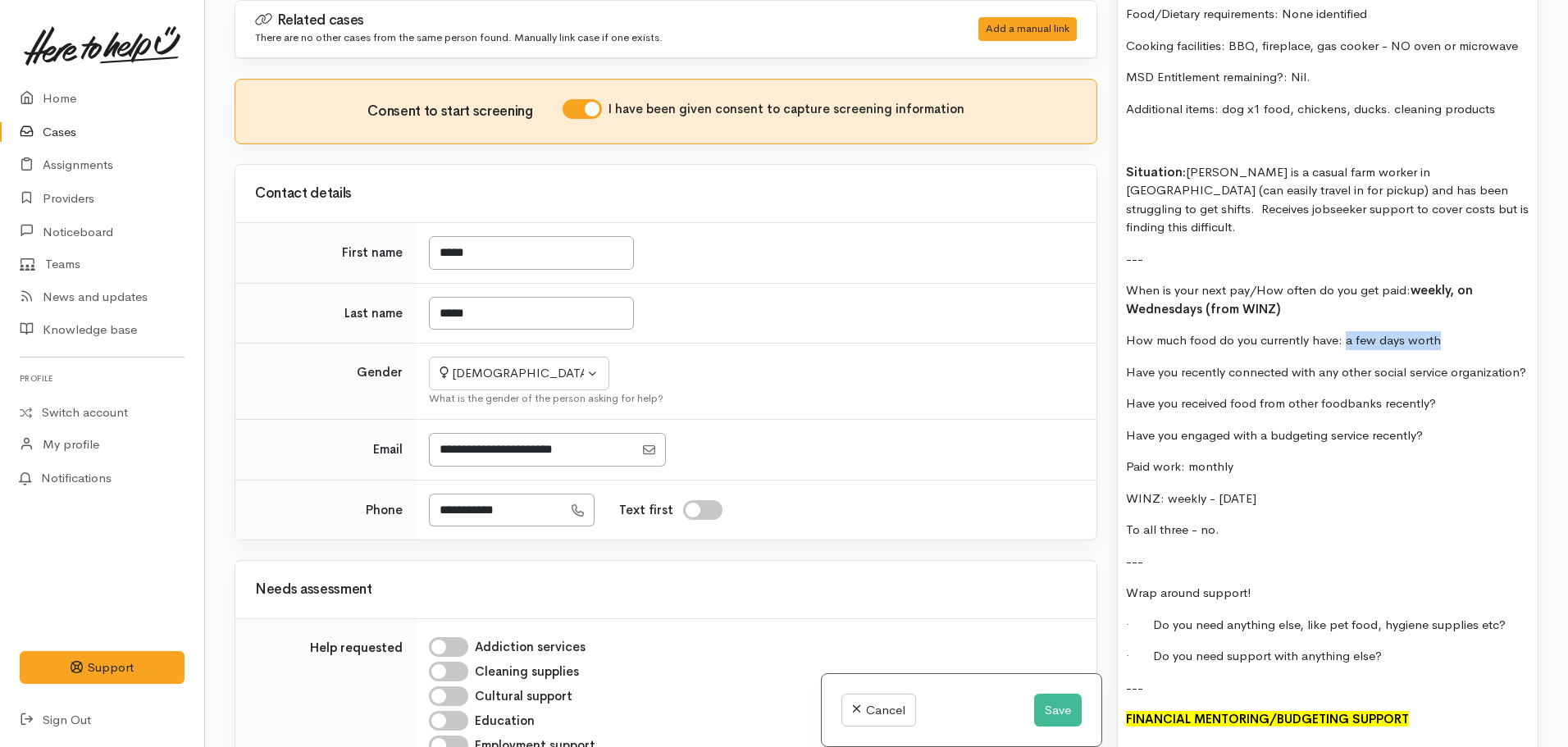
click at [1343, 331] on p "How much food do you currently have: a few days worth" at bounding box center [1327, 340] width 403 height 19
click at [1258, 363] on p "Have you recently connected with any other social service organization?" at bounding box center [1327, 372] width 403 height 19
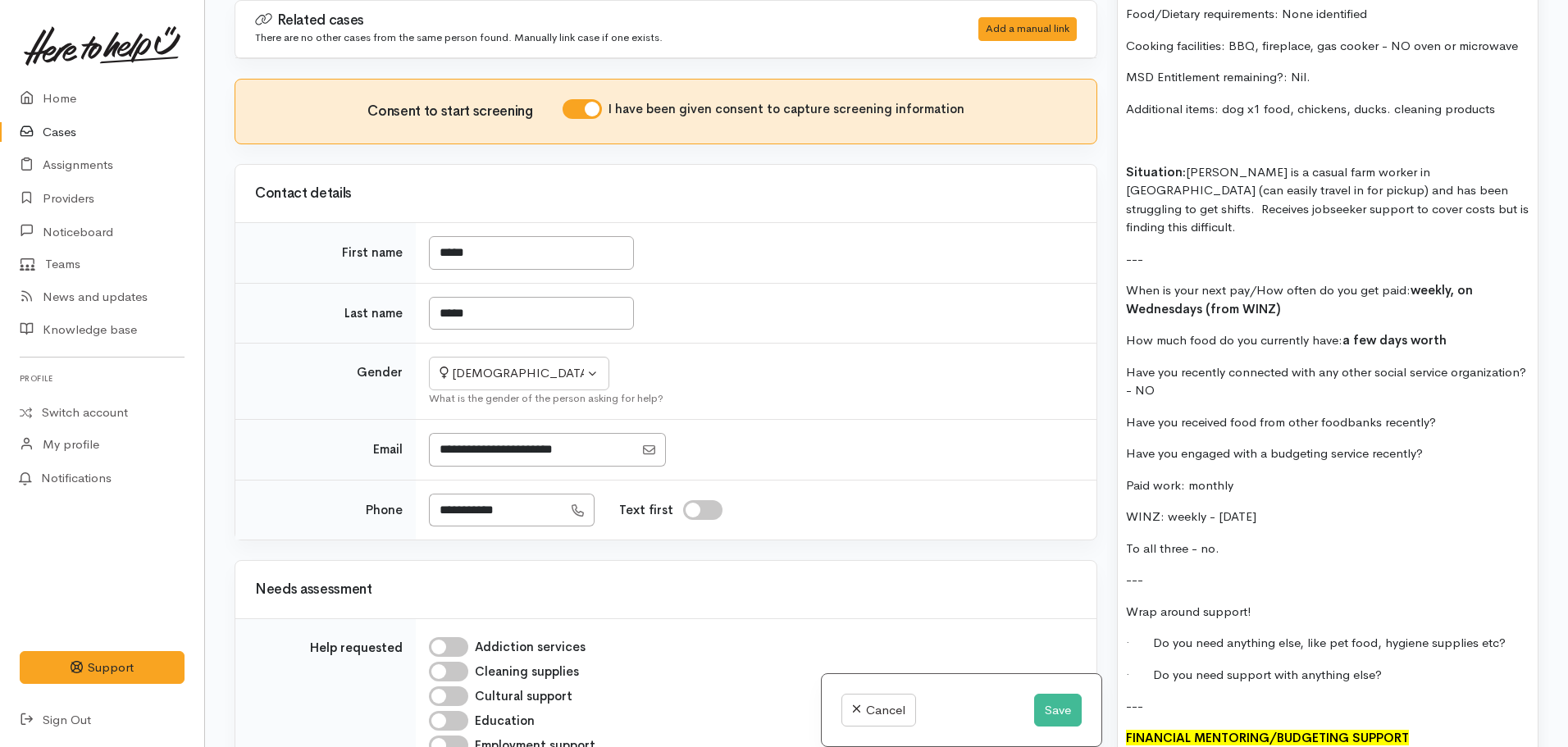
click at [1475, 413] on p "Have you received food from other foodbanks recently?" at bounding box center [1327, 422] width 403 height 19
click at [1447, 444] on p "Have you engaged with a budgeting service recently?" at bounding box center [1327, 453] width 403 height 19
click at [1304, 281] on p "When is your next pay/How often do you get paid: weekly, on Wednesdays (from WI…" at bounding box center [1327, 299] width 403 height 37
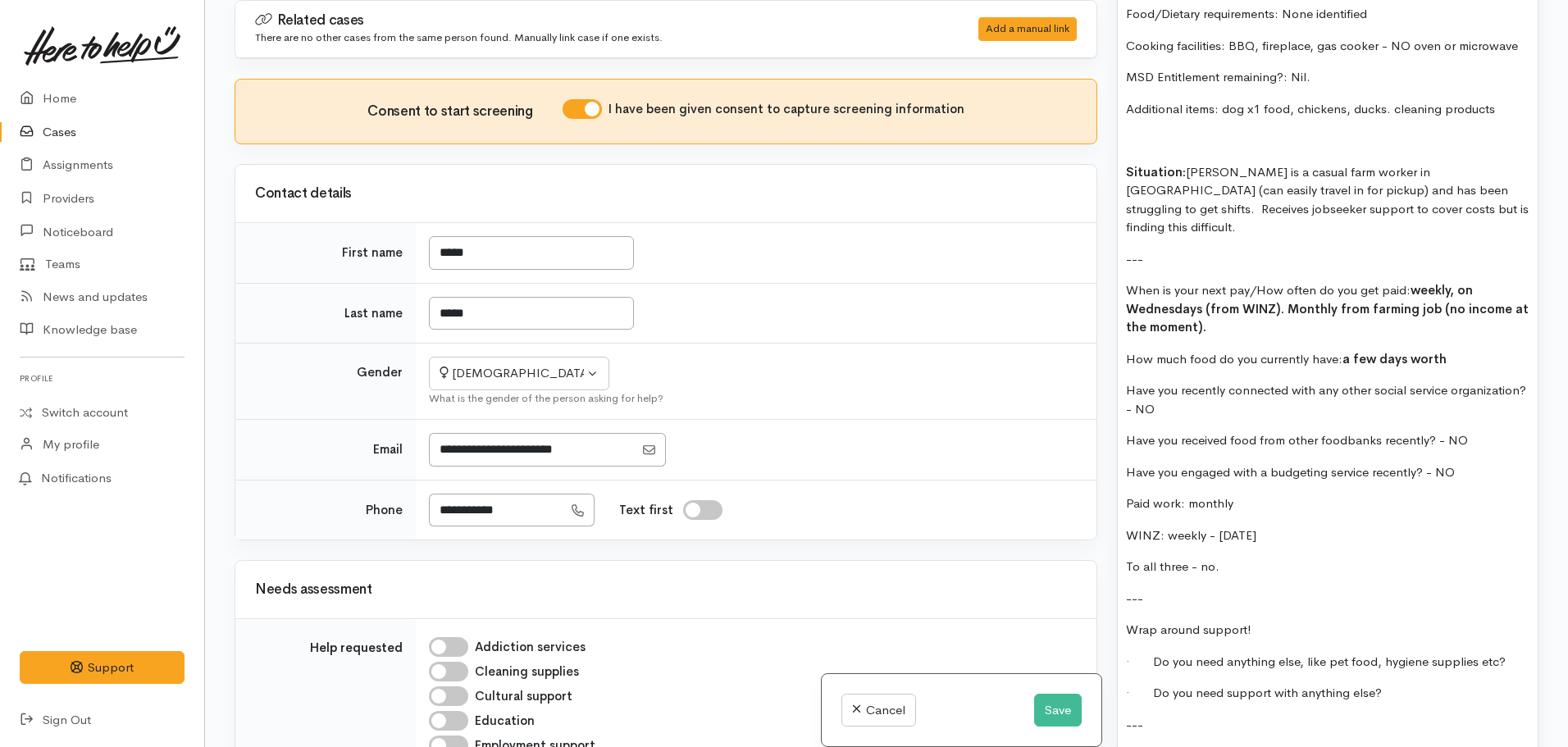
drag, startPoint x: 1244, startPoint y: 514, endPoint x: 1102, endPoint y: 457, distance: 153.0
click at [1102, 457] on div "Related cases There are no other cases from the same person found. Manually lin…" at bounding box center [886, 373] width 1324 height 747
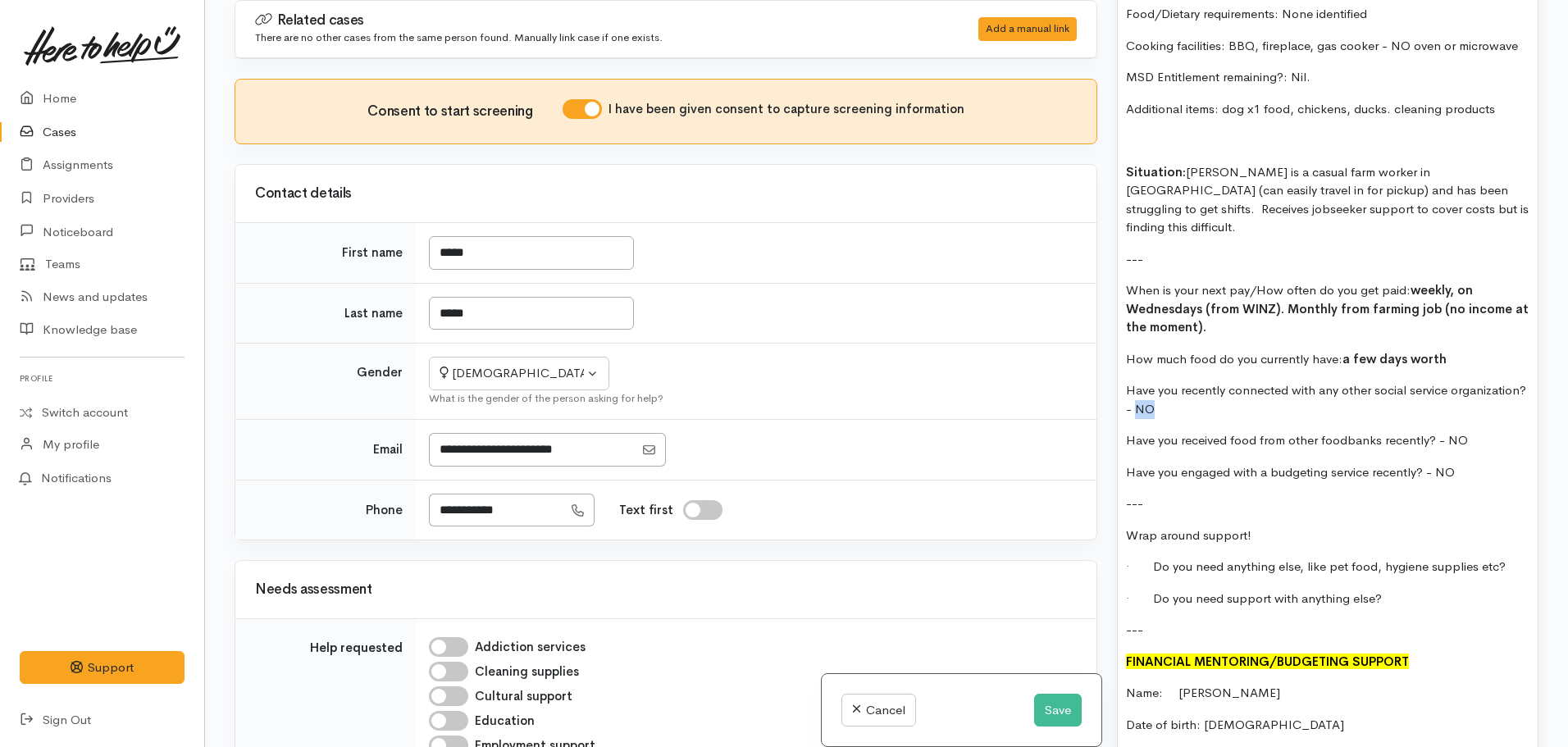
drag, startPoint x: 1234, startPoint y: 355, endPoint x: 1216, endPoint y: 357, distance: 18.1
click at [1216, 381] on p "Have you recently connected with any other social service organization? - NO" at bounding box center [1327, 400] width 403 height 37
drag, startPoint x: 1483, startPoint y: 387, endPoint x: 1446, endPoint y: 388, distance: 37.0
click at [1446, 431] on p "Have you received food from other foodbanks recently? - NO" at bounding box center [1327, 440] width 403 height 19
drag, startPoint x: 1456, startPoint y: 418, endPoint x: 1437, endPoint y: 422, distance: 19.4
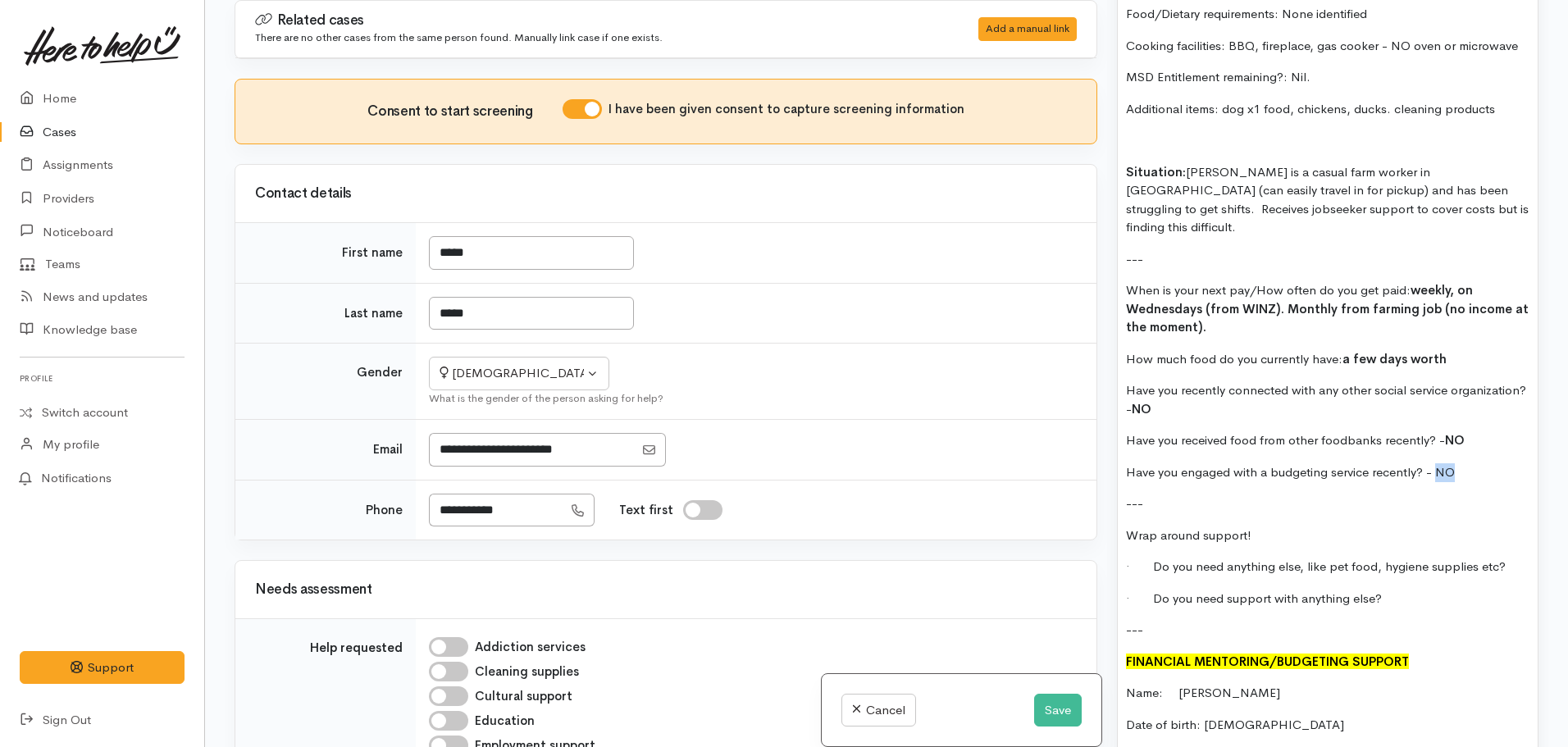
click at [1437, 463] on p "Have you engaged with a budgeting service recently? - NO" at bounding box center [1327, 473] width 403 height 19
click at [1318, 526] on p "Wrap around support!" at bounding box center [1327, 535] width 403 height 19
drag, startPoint x: 1509, startPoint y: 518, endPoint x: 1297, endPoint y: 519, distance: 212.0
click at [1297, 558] on p "· Do you need anything else, like pet food, hygiene supplies etc?" at bounding box center [1327, 567] width 403 height 19
click at [1375, 589] on p "· Do you need support with anything else?" at bounding box center [1327, 599] width 403 height 19
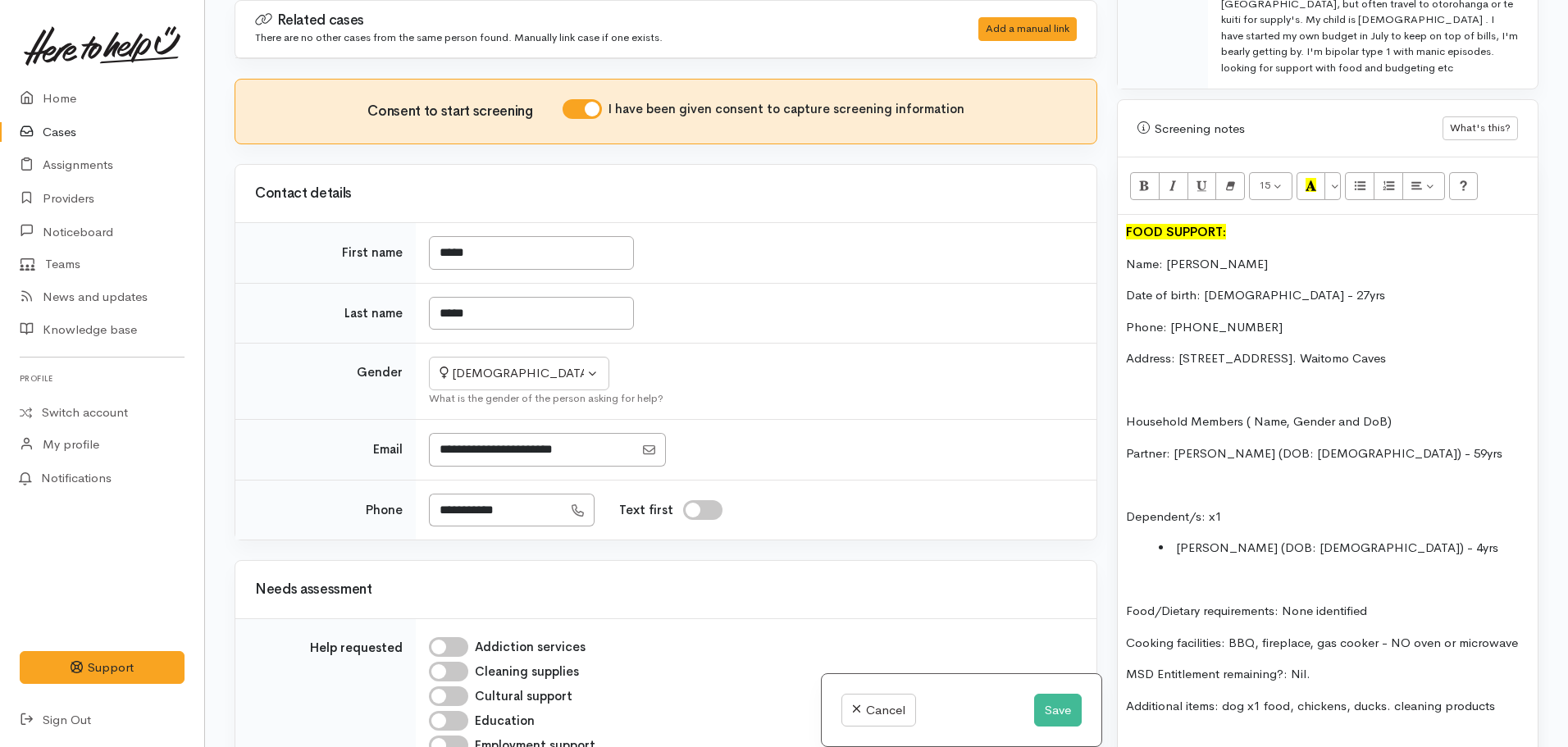
scroll to position [1266, 0]
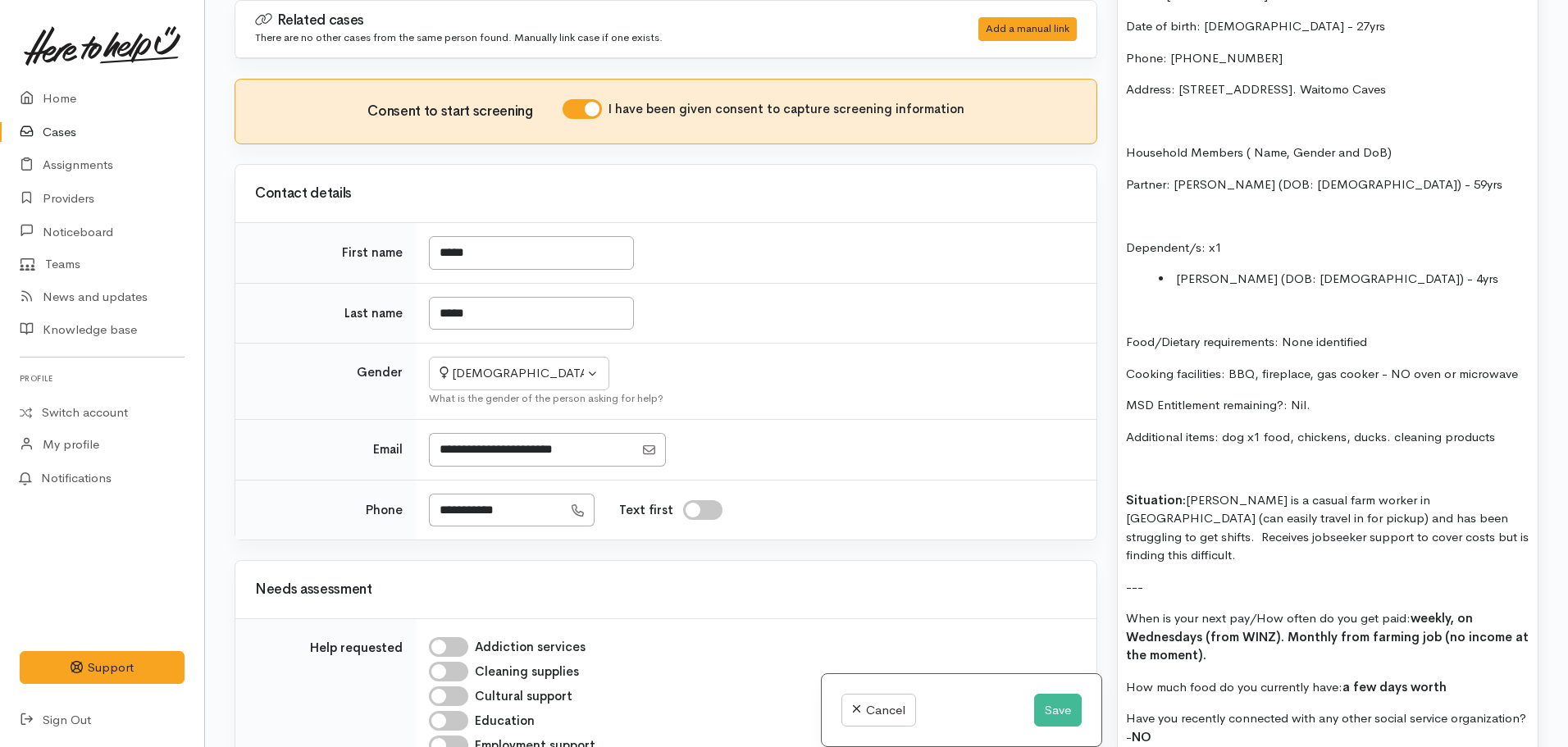
click at [1162, 578] on p "---" at bounding box center [1327, 588] width 403 height 19
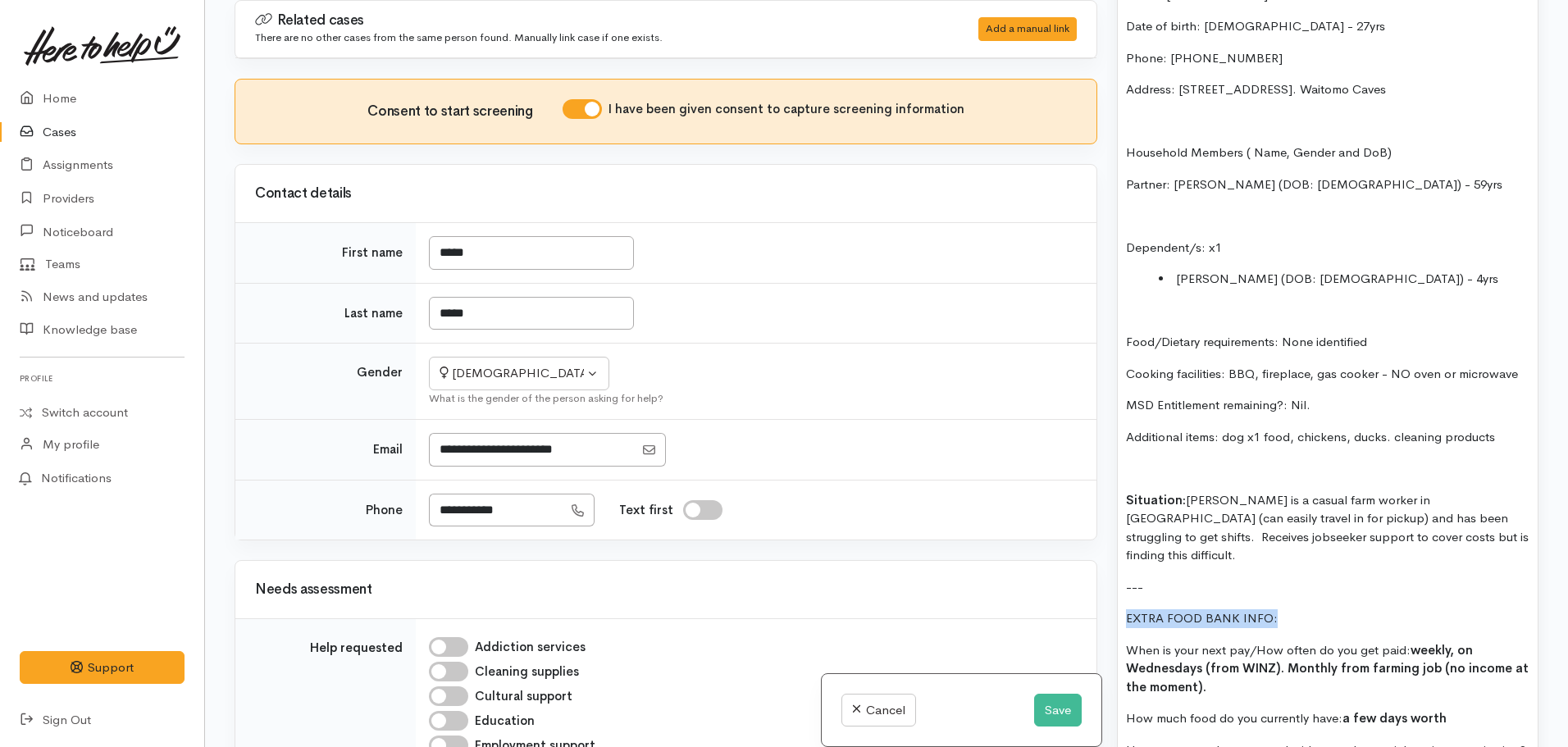
drag, startPoint x: 1296, startPoint y: 562, endPoint x: 1089, endPoint y: 576, distance: 207.5
click at [1089, 576] on div "Related cases There are no other cases from the same person found. Manually lin…" at bounding box center [886, 373] width 1324 height 747
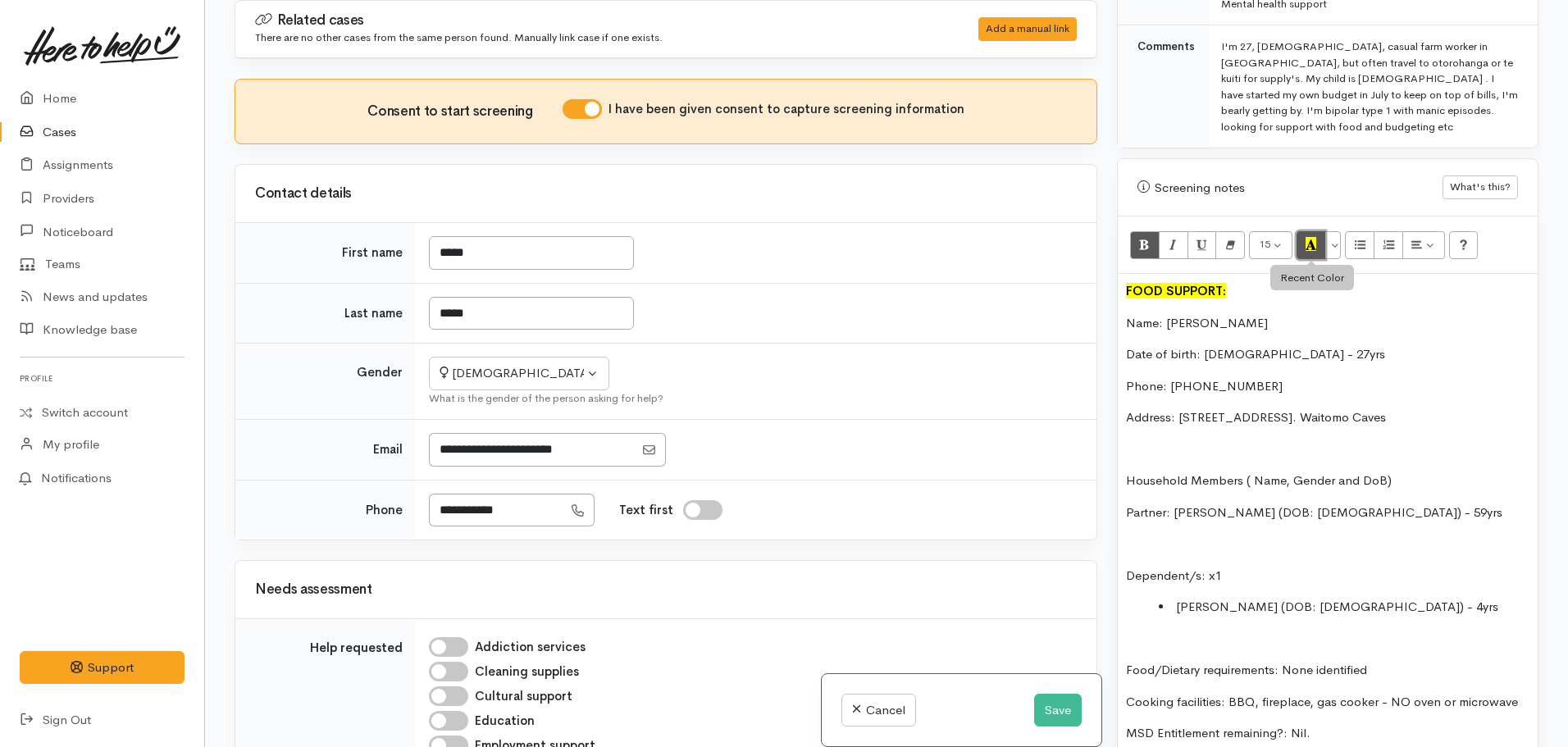
click at [1304, 231] on button "Recent Color" at bounding box center [1311, 245] width 30 height 28
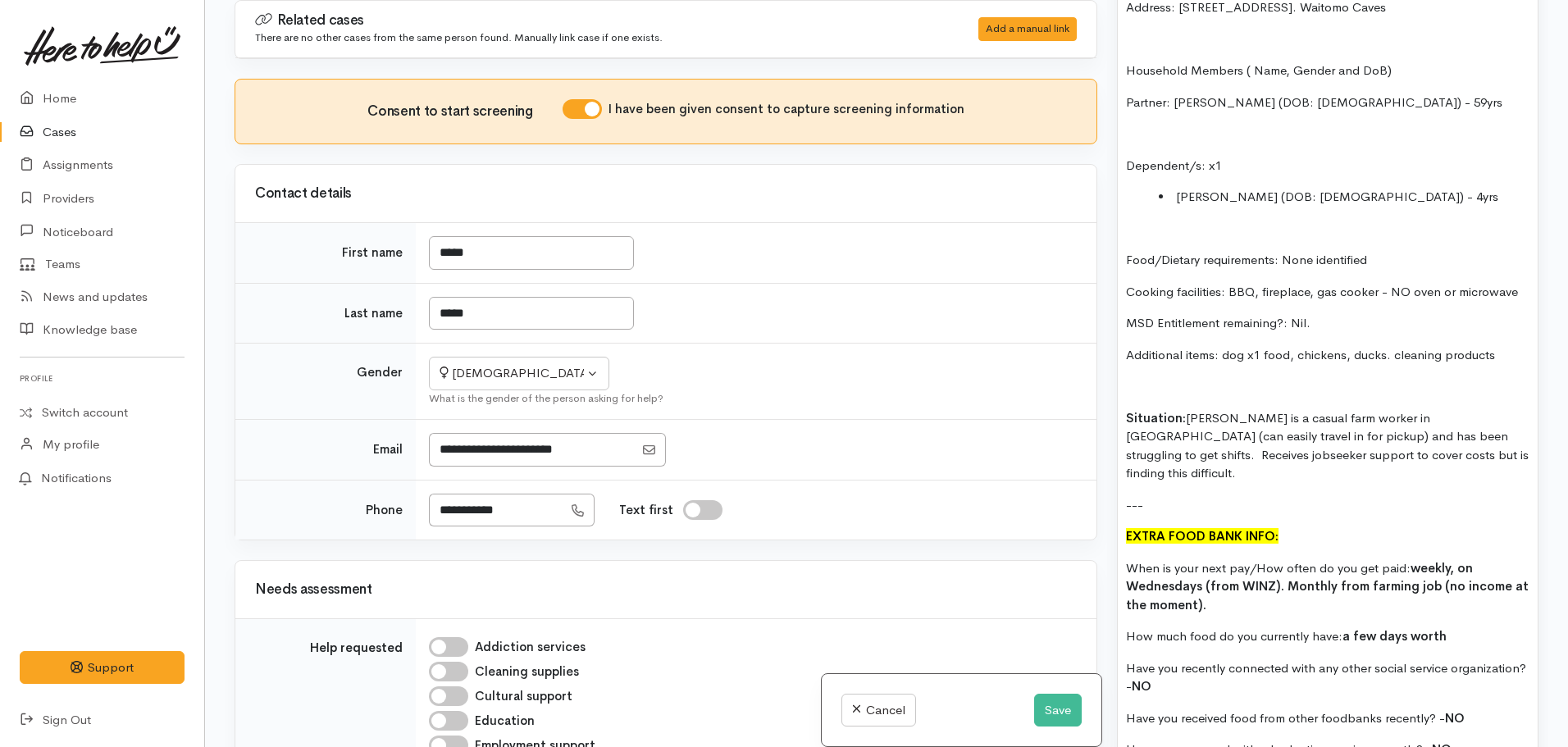
drag, startPoint x: 1303, startPoint y: 417, endPoint x: 1342, endPoint y: 470, distance: 65.8
click at [1304, 417] on p "Situation: Kelly is a casual farm worker in Waitomo (can easily travel in for p…" at bounding box center [1327, 446] width 403 height 74
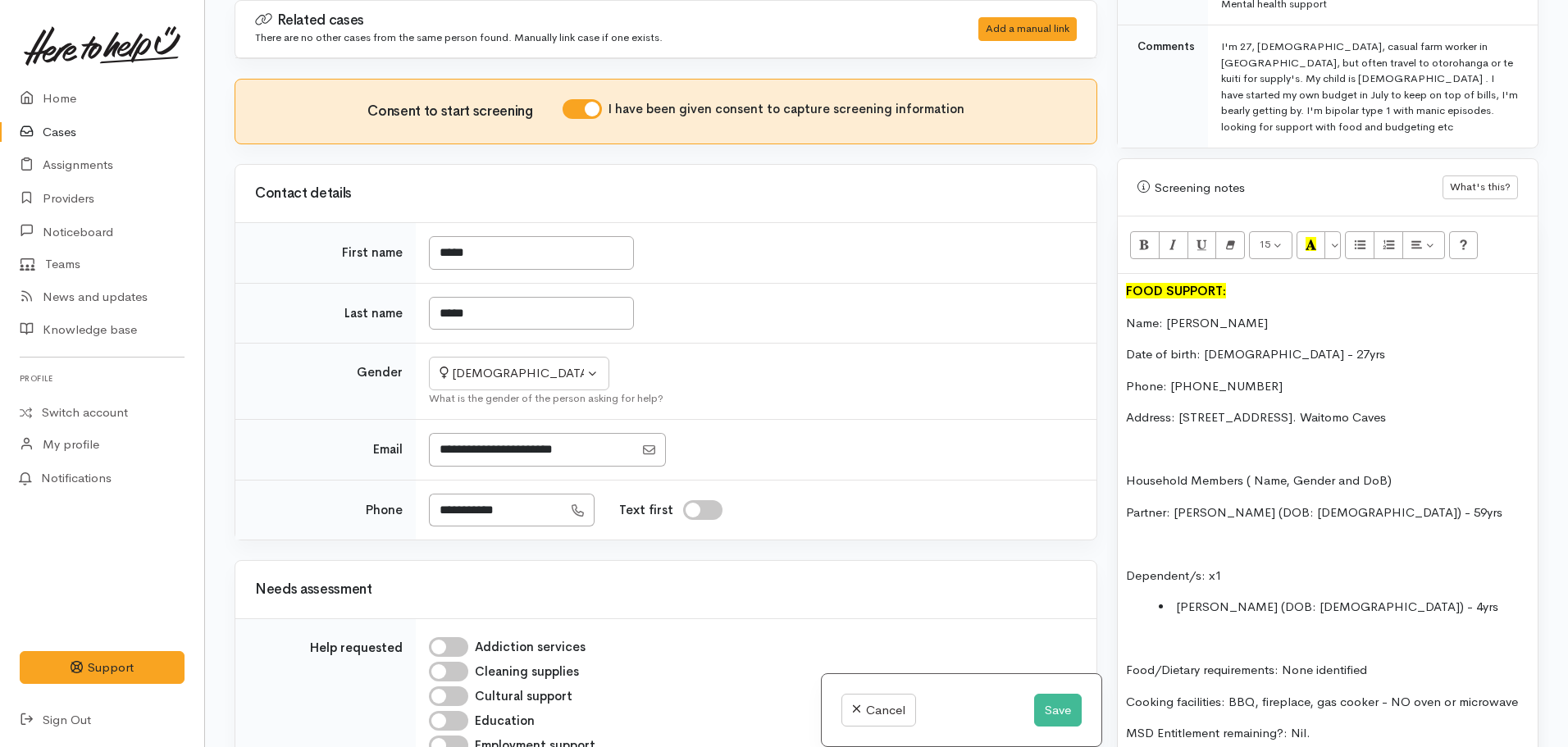
drag, startPoint x: 1413, startPoint y: 387, endPoint x: 1177, endPoint y: 382, distance: 236.1
click at [1177, 408] on p "Address: 2879 Hauturu Road, RD 8. Waitomo Caves" at bounding box center [1327, 418] width 403 height 19
copy p "2879 Hauturu Road, RD 8. Waitomo Caves"
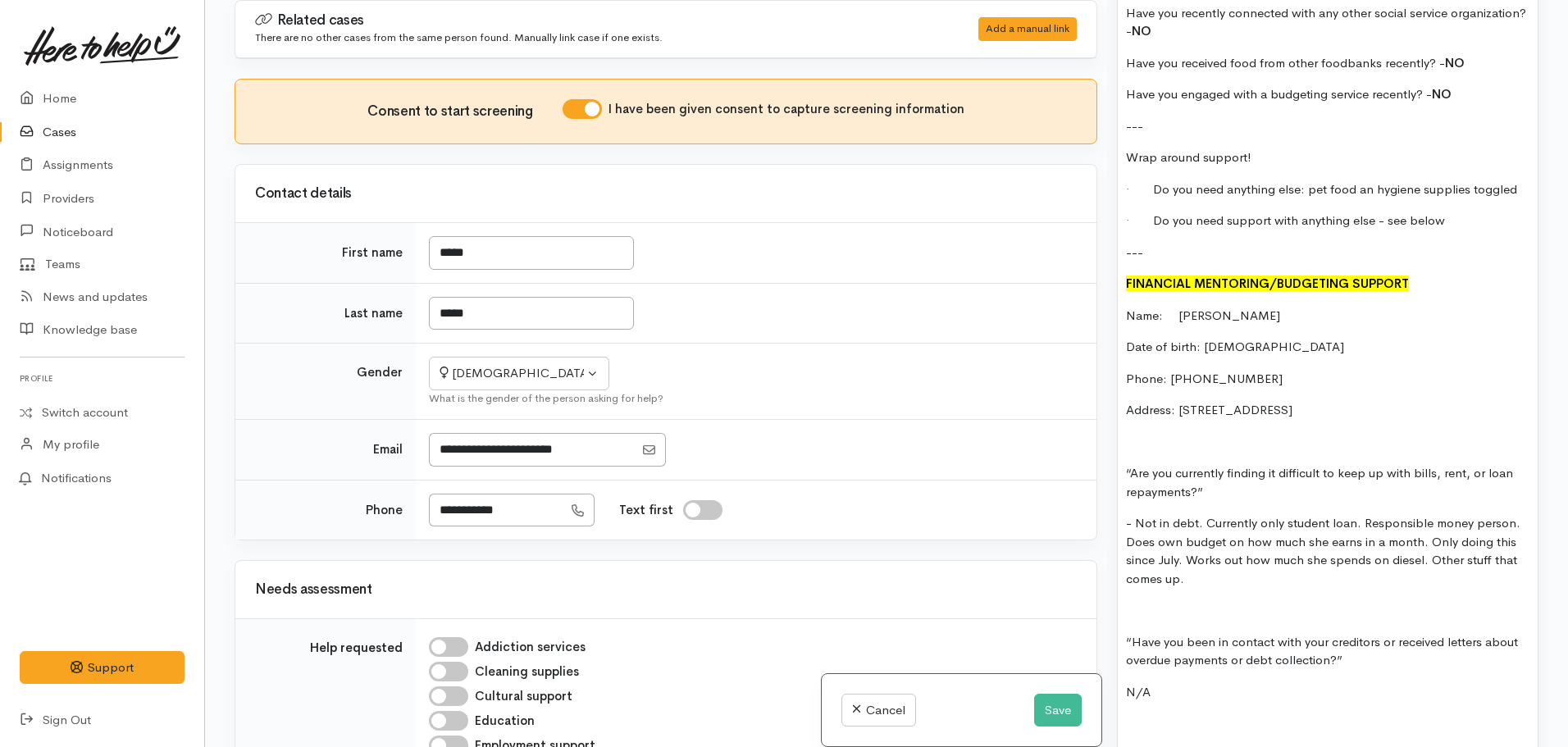
scroll to position [2003, 0]
drag, startPoint x: 1324, startPoint y: 365, endPoint x: 1179, endPoint y: 357, distance: 145.2
click at [1179, 400] on p "Address: 2879 Hauturu RD, RD8" at bounding box center [1327, 409] width 403 height 19
click at [1270, 369] on p "Phone: 02102509963" at bounding box center [1327, 379] width 403 height 19
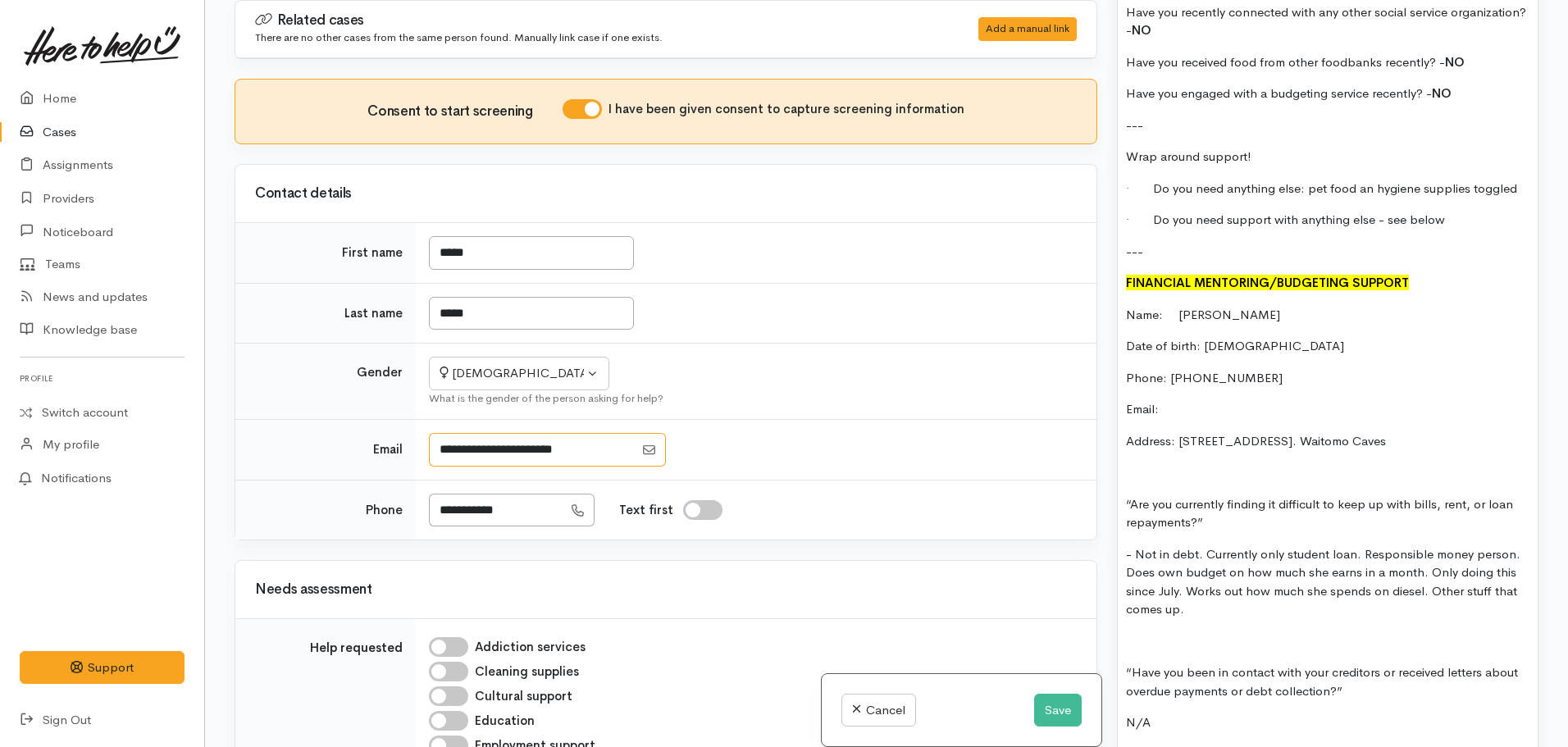
drag, startPoint x: 595, startPoint y: 441, endPoint x: 357, endPoint y: 445, distance: 238.0
click at [357, 445] on tr "Email" at bounding box center [665, 450] width 861 height 61
click at [1189, 400] on p "Email:" at bounding box center [1327, 409] width 403 height 19
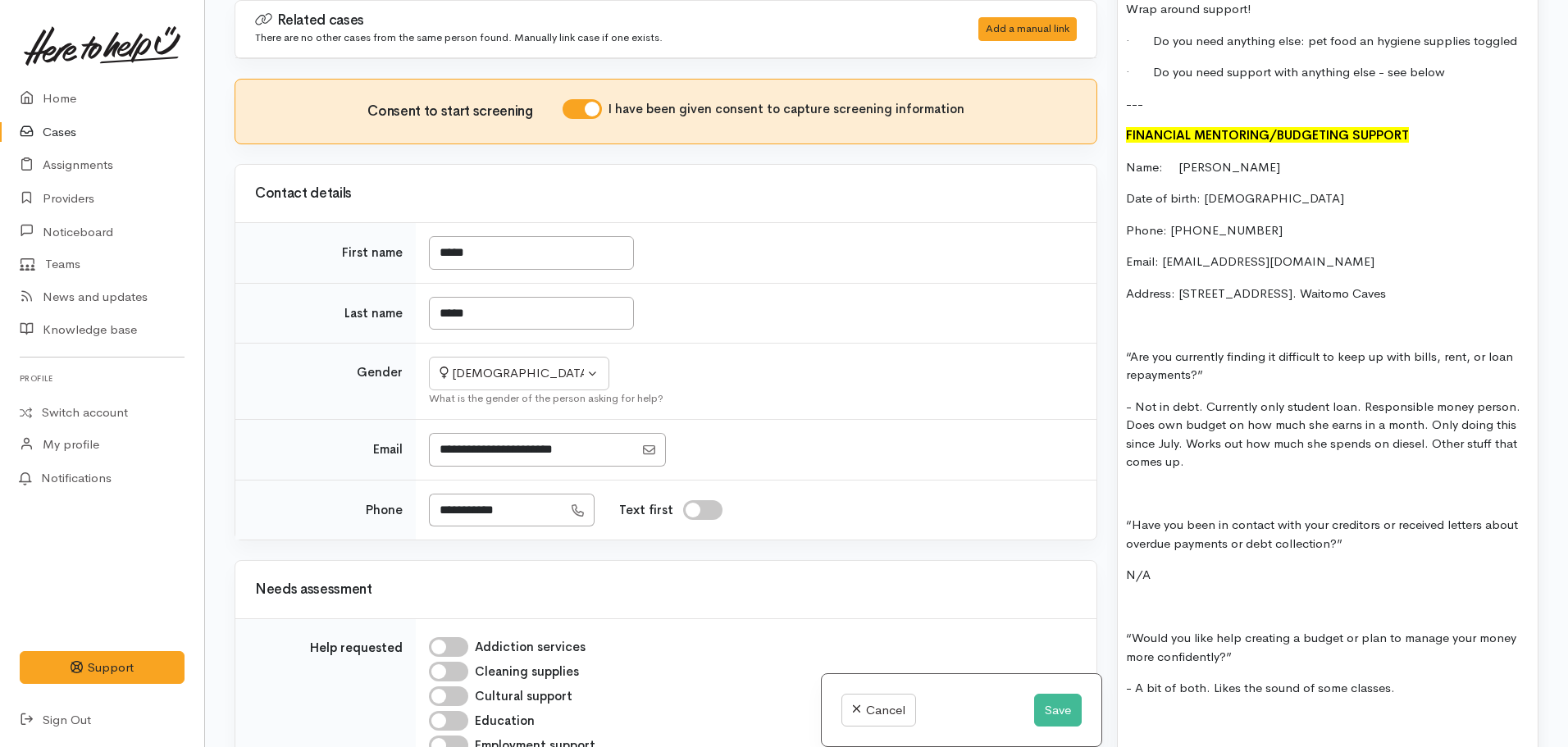
scroll to position [2167, 0]
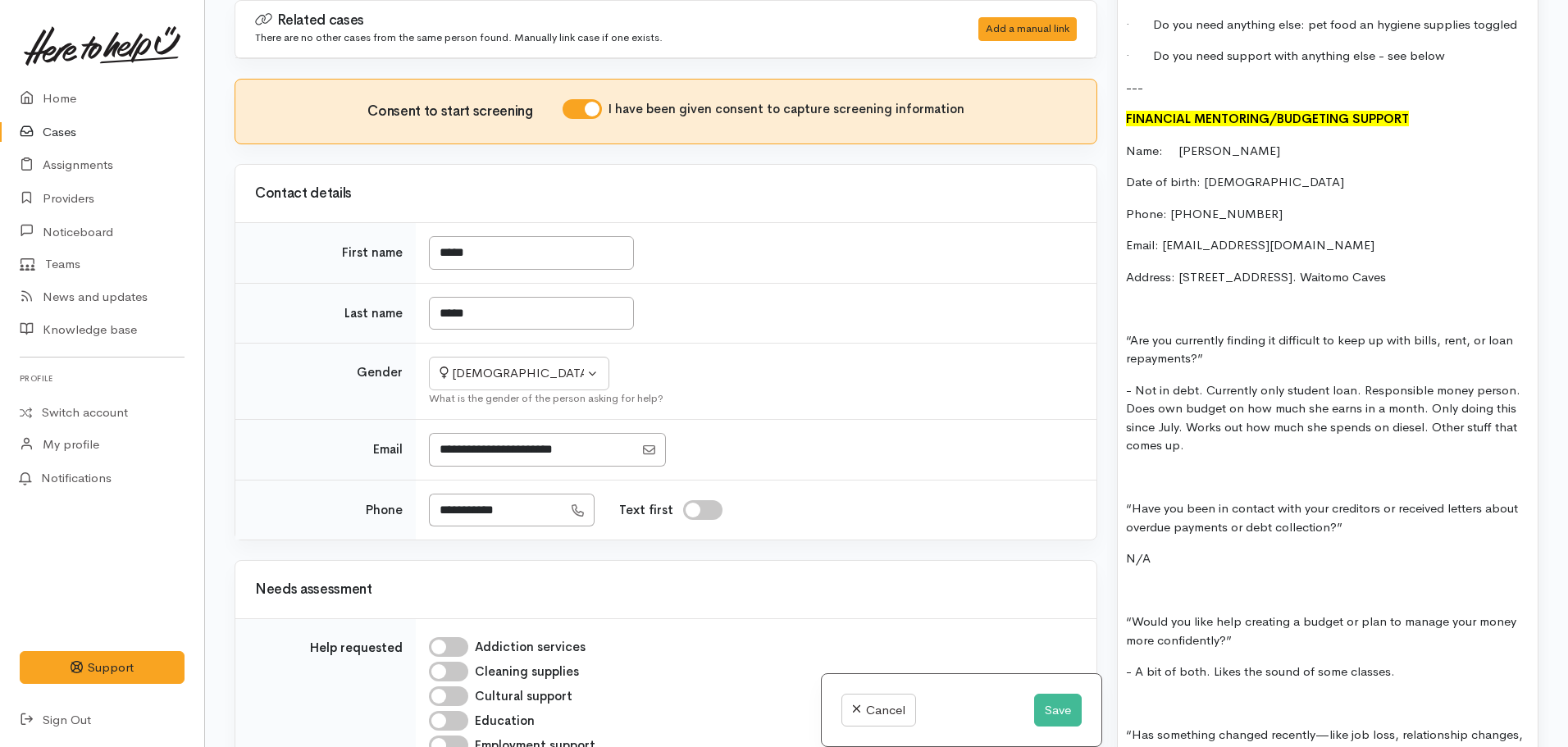
click at [1430, 268] on p "Address: 2879 Hauturu Road, RD 8. Waitomo Caves" at bounding box center [1327, 277] width 403 height 19
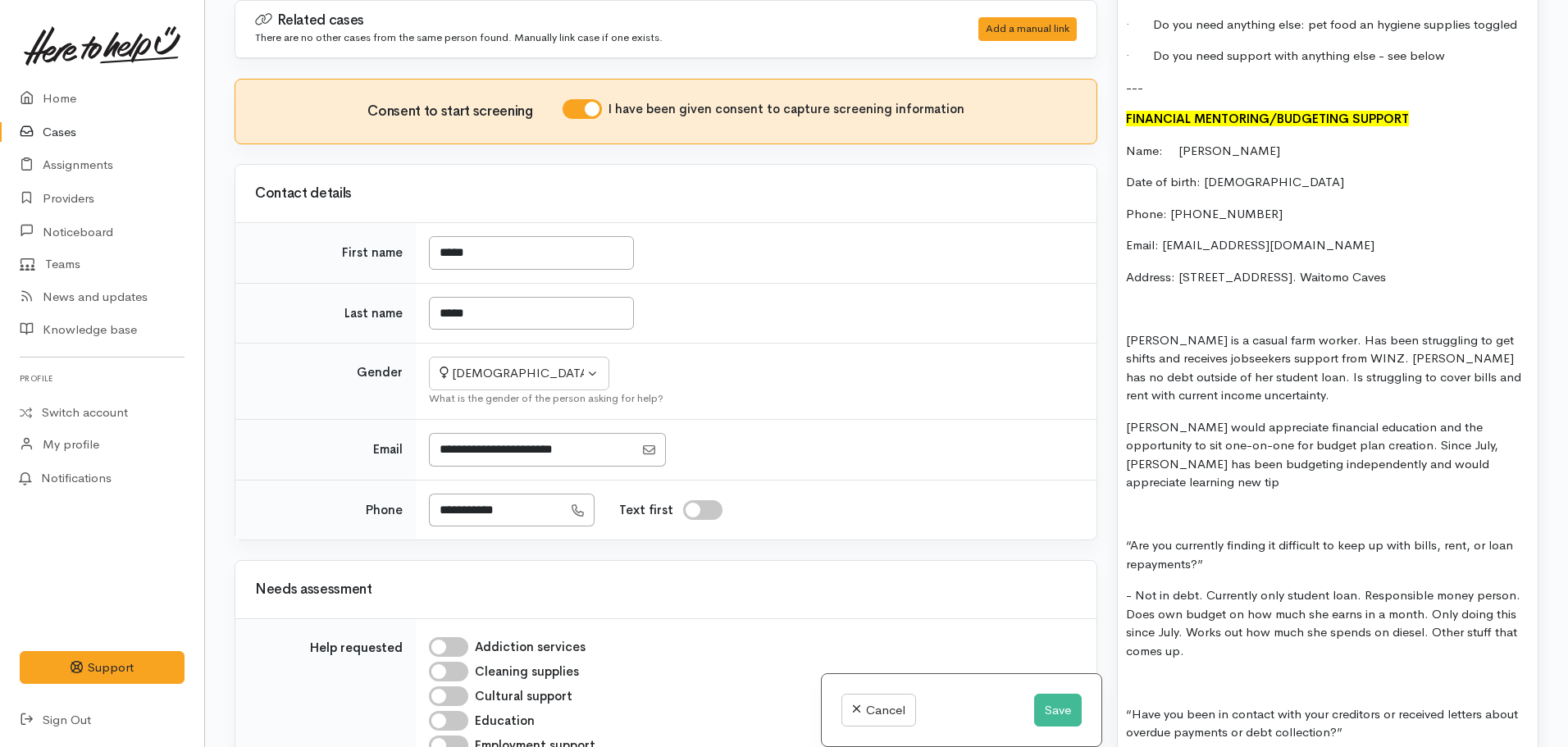
click at [1492, 418] on p "Kelly would appreciate financial education and the opportunity to sit one-on-on…" at bounding box center [1327, 454] width 403 height 74
click at [1492, 419] on p "Kelly would appreciate financial education and the opportunity to sit one-on-on…" at bounding box center [1327, 454] width 403 height 74
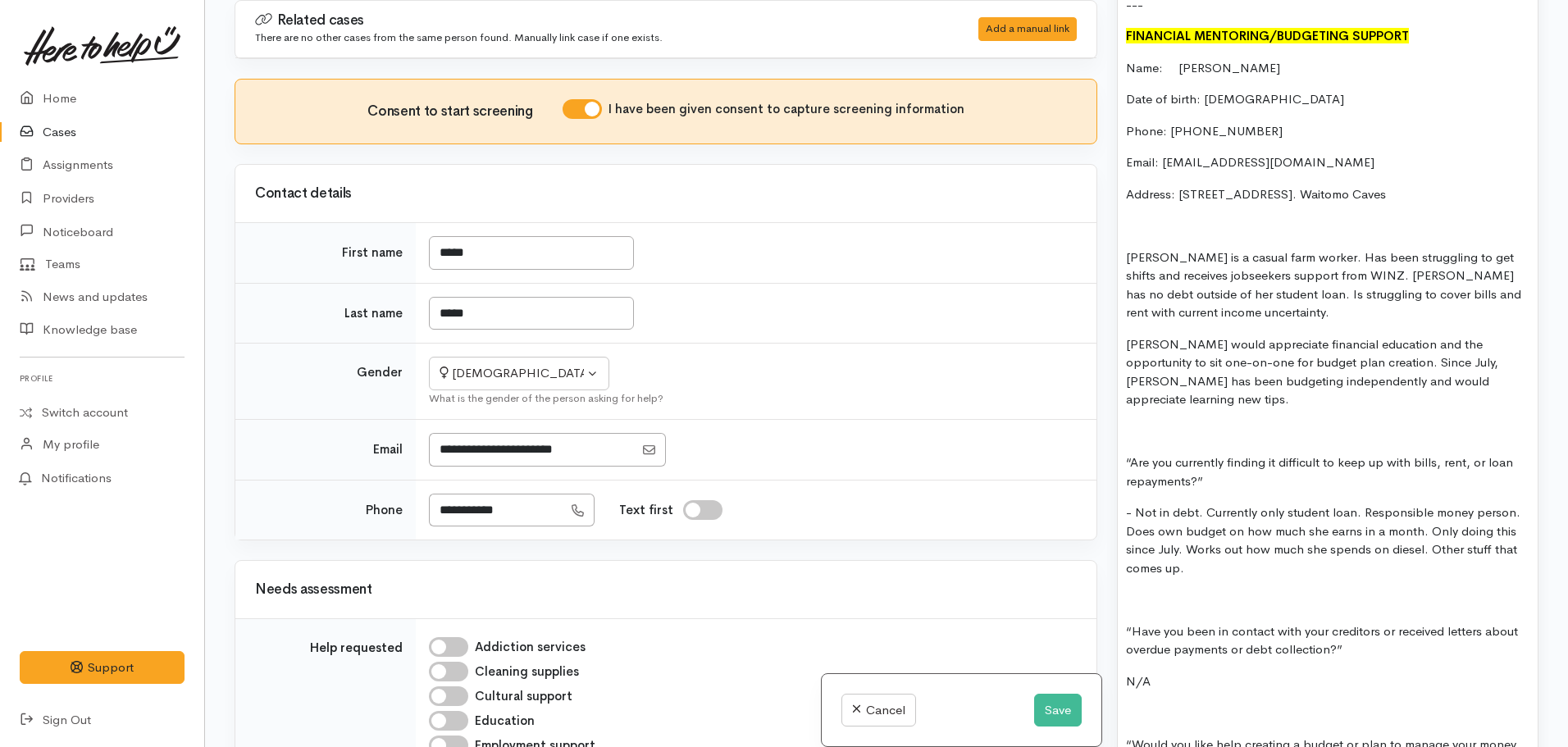
scroll to position [2249, 0]
drag, startPoint x: 1458, startPoint y: 533, endPoint x: 1089, endPoint y: 385, distance: 397.6
click at [1089, 385] on div "Related cases There are no other cases from the same person found. Manually lin…" at bounding box center [886, 373] width 1324 height 747
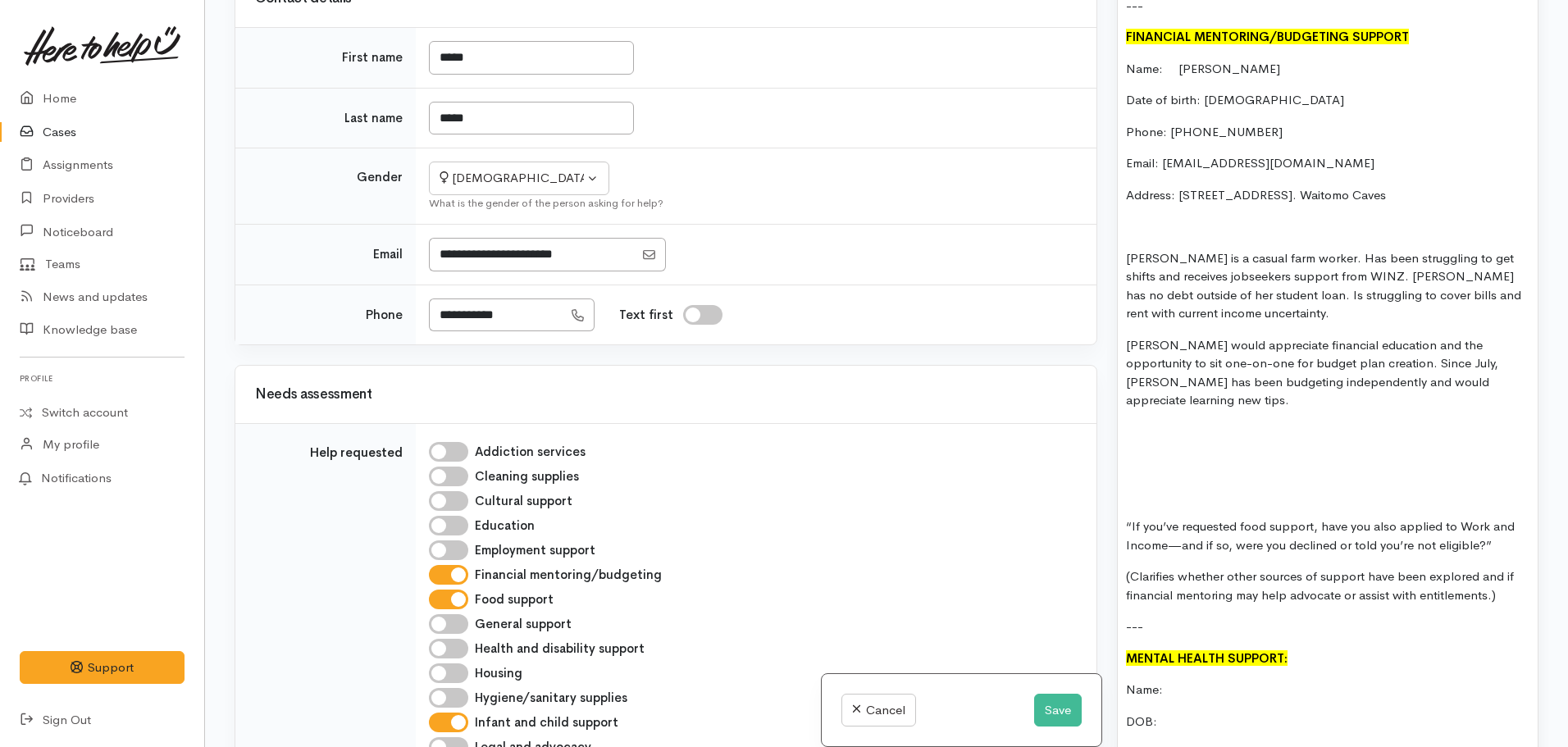
scroll to position [246, 0]
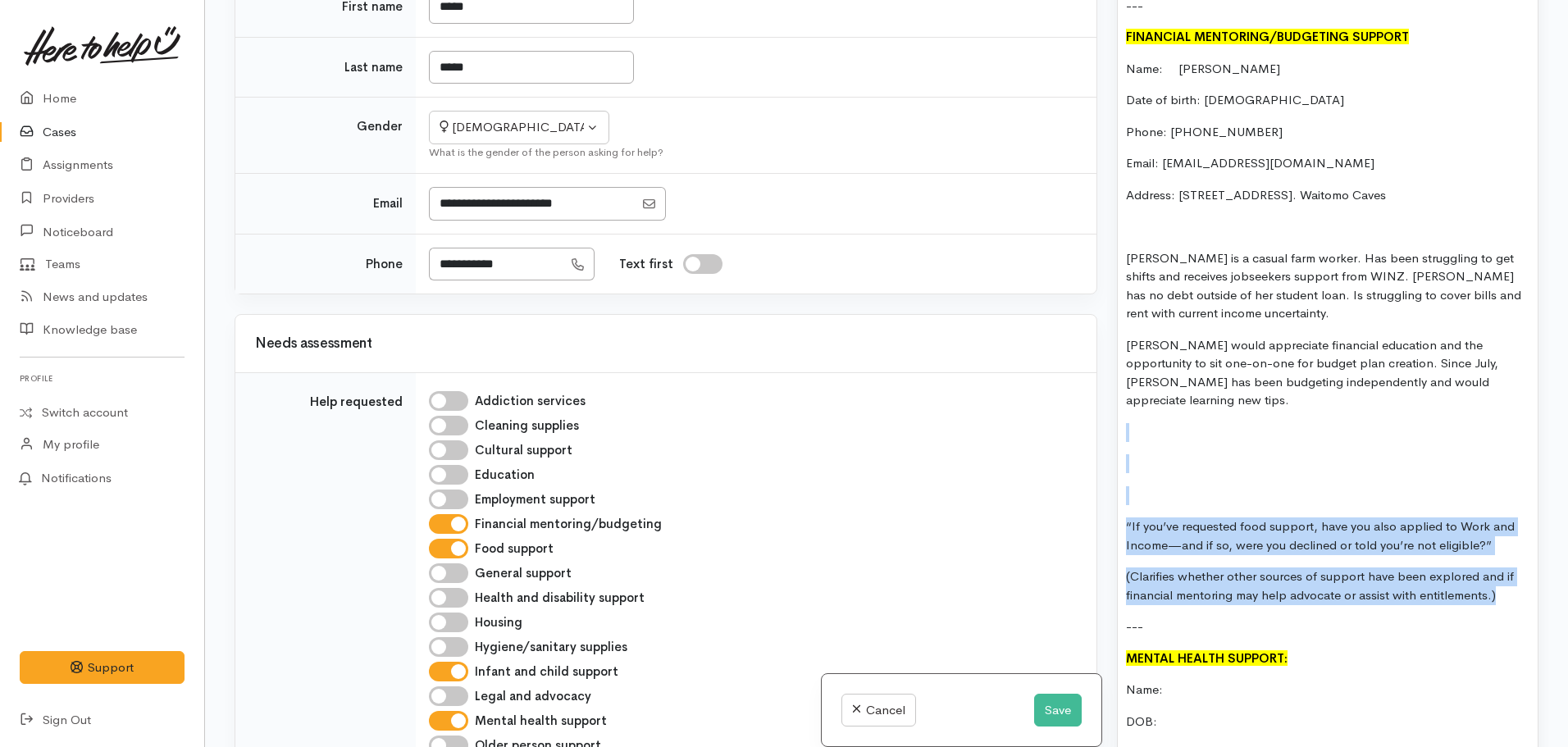
drag, startPoint x: 1506, startPoint y: 528, endPoint x: 1124, endPoint y: 363, distance: 416.1
click at [1124, 363] on div "FOOD SUPPORT: Name: Kelly Wells Date of birth: 15.01.1998 - 27yrs Phone: 021025…" at bounding box center [1327, 225] width 420 height 2526
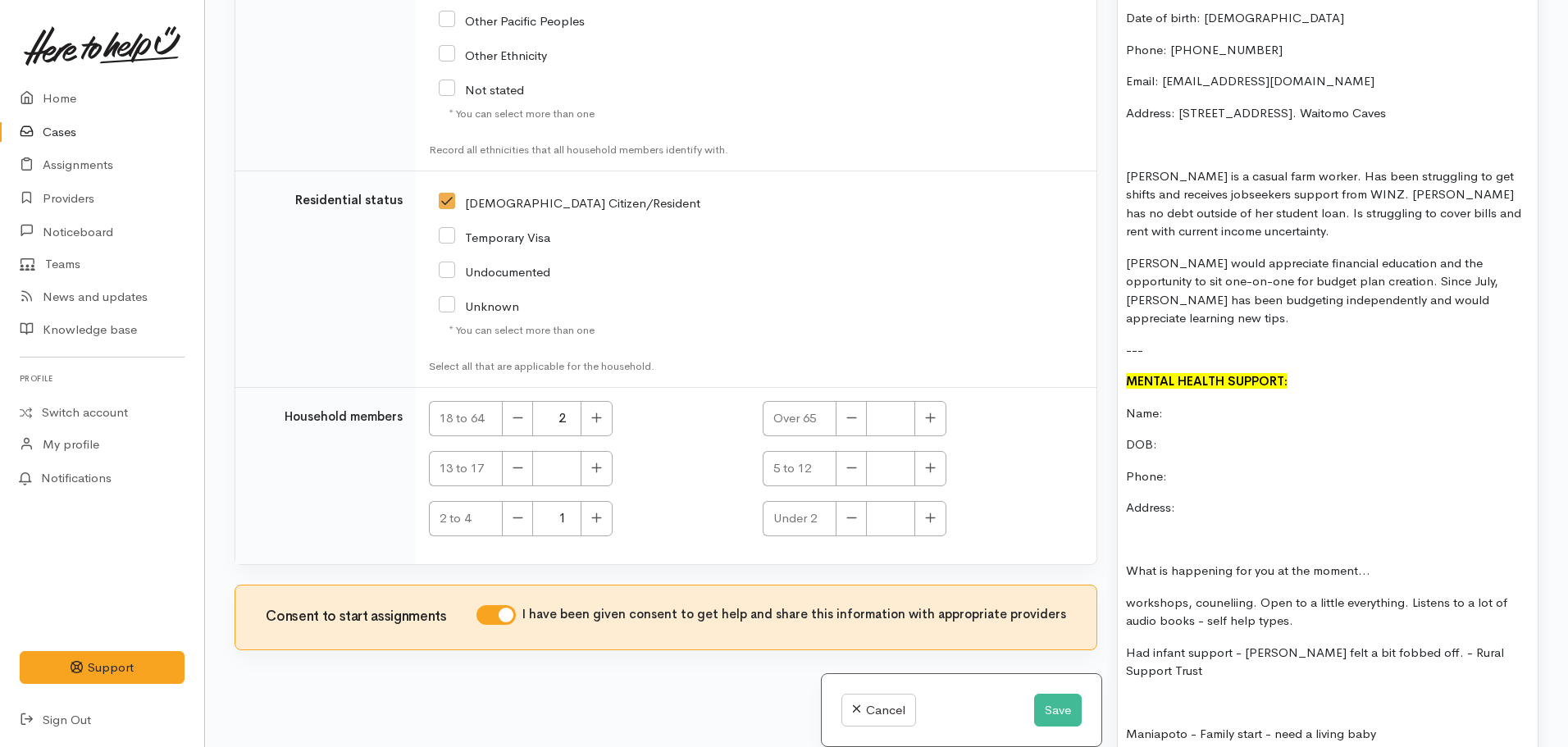
scroll to position [2565, 0]
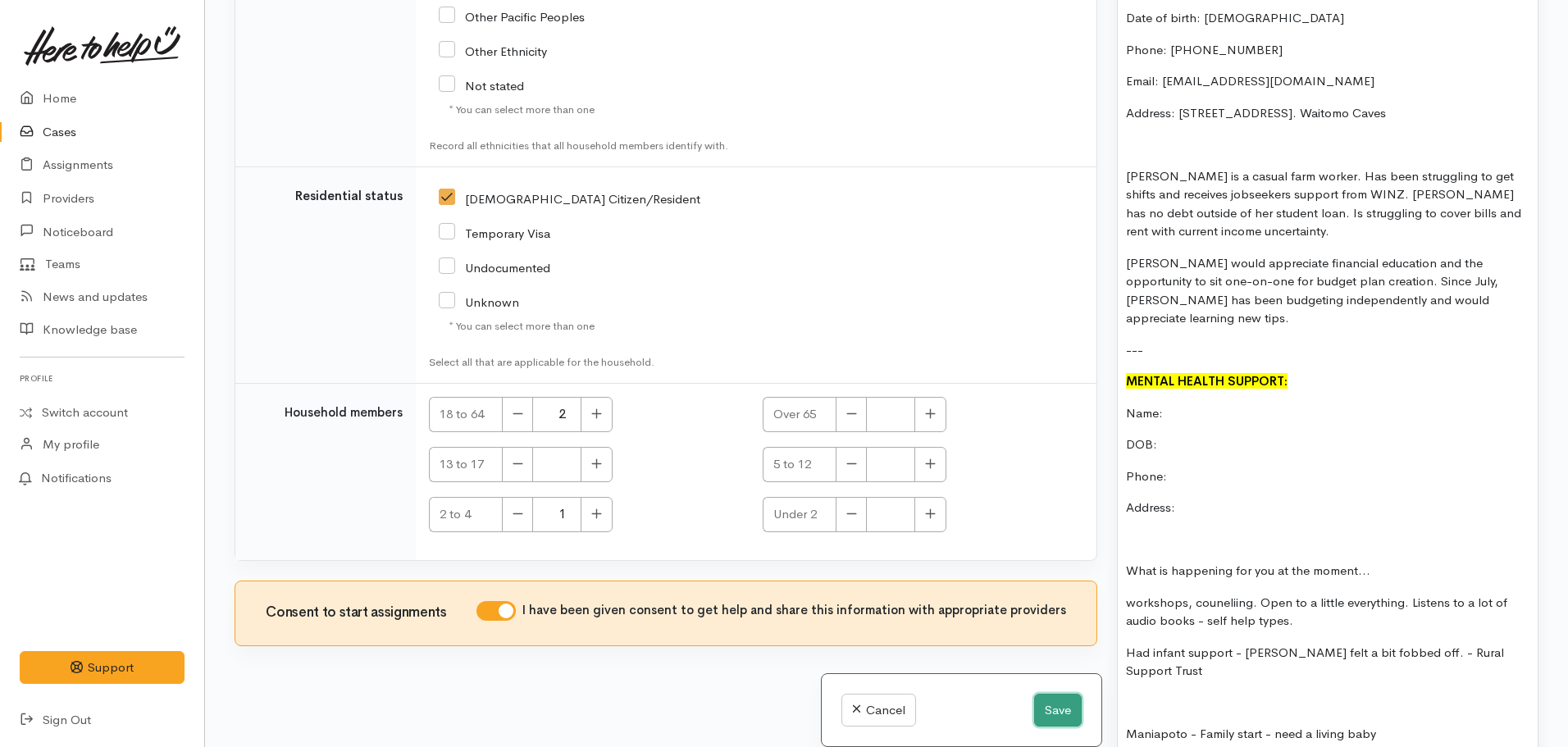
click at [1035, 704] on button "Save" at bounding box center [1057, 711] width 48 height 34
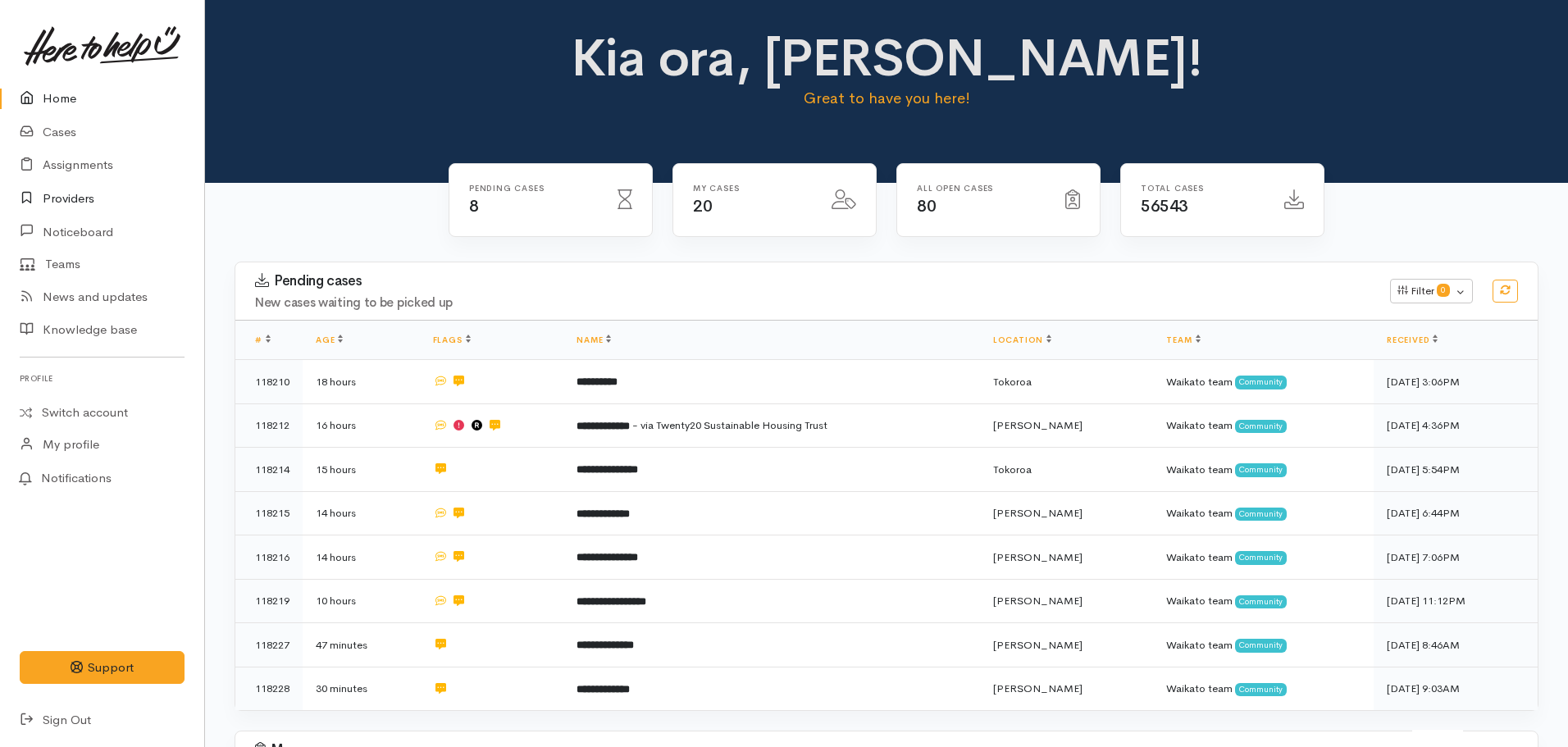
click at [71, 202] on link "Providers" at bounding box center [102, 199] width 204 height 34
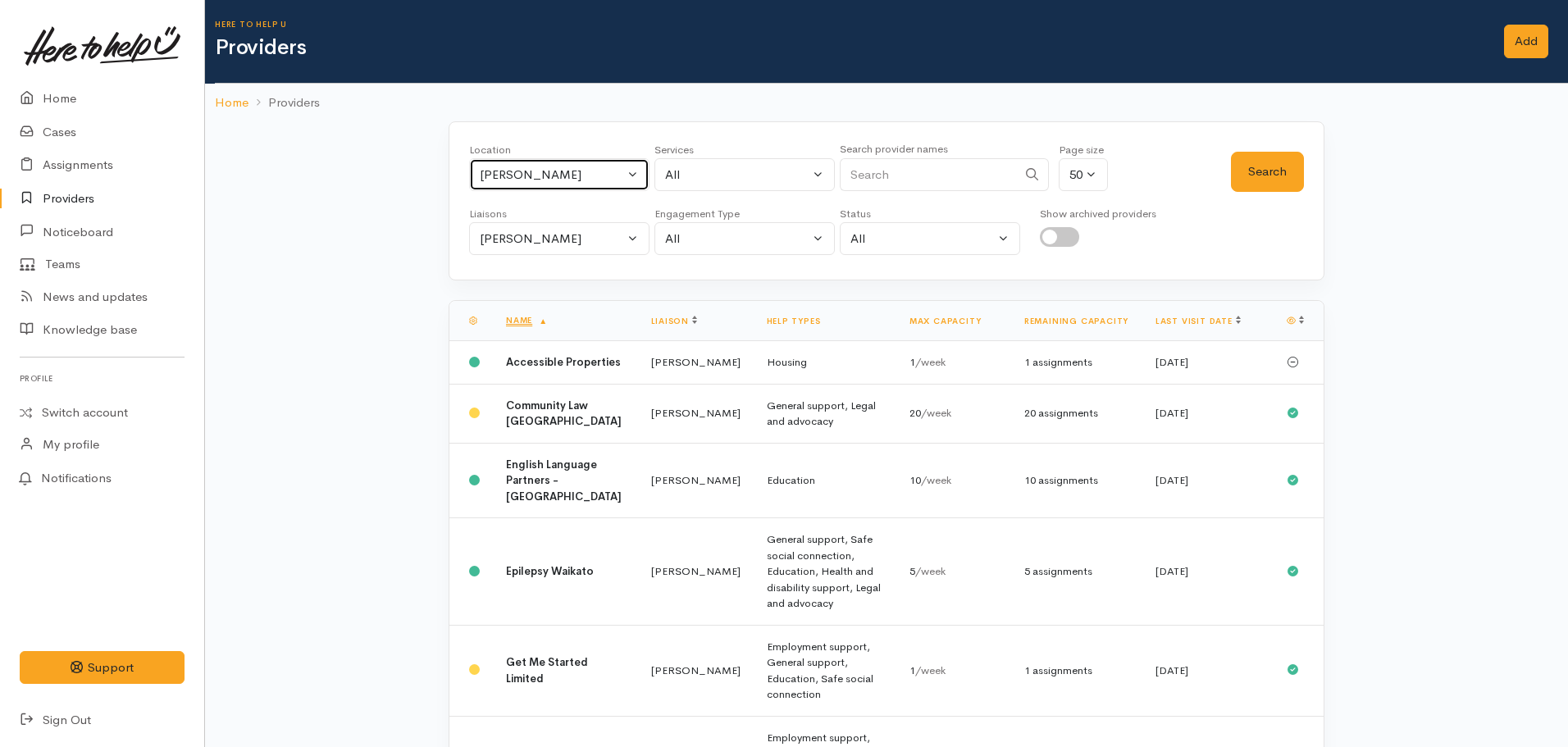
click at [535, 174] on div "Hamilton" at bounding box center [551, 175] width 145 height 19
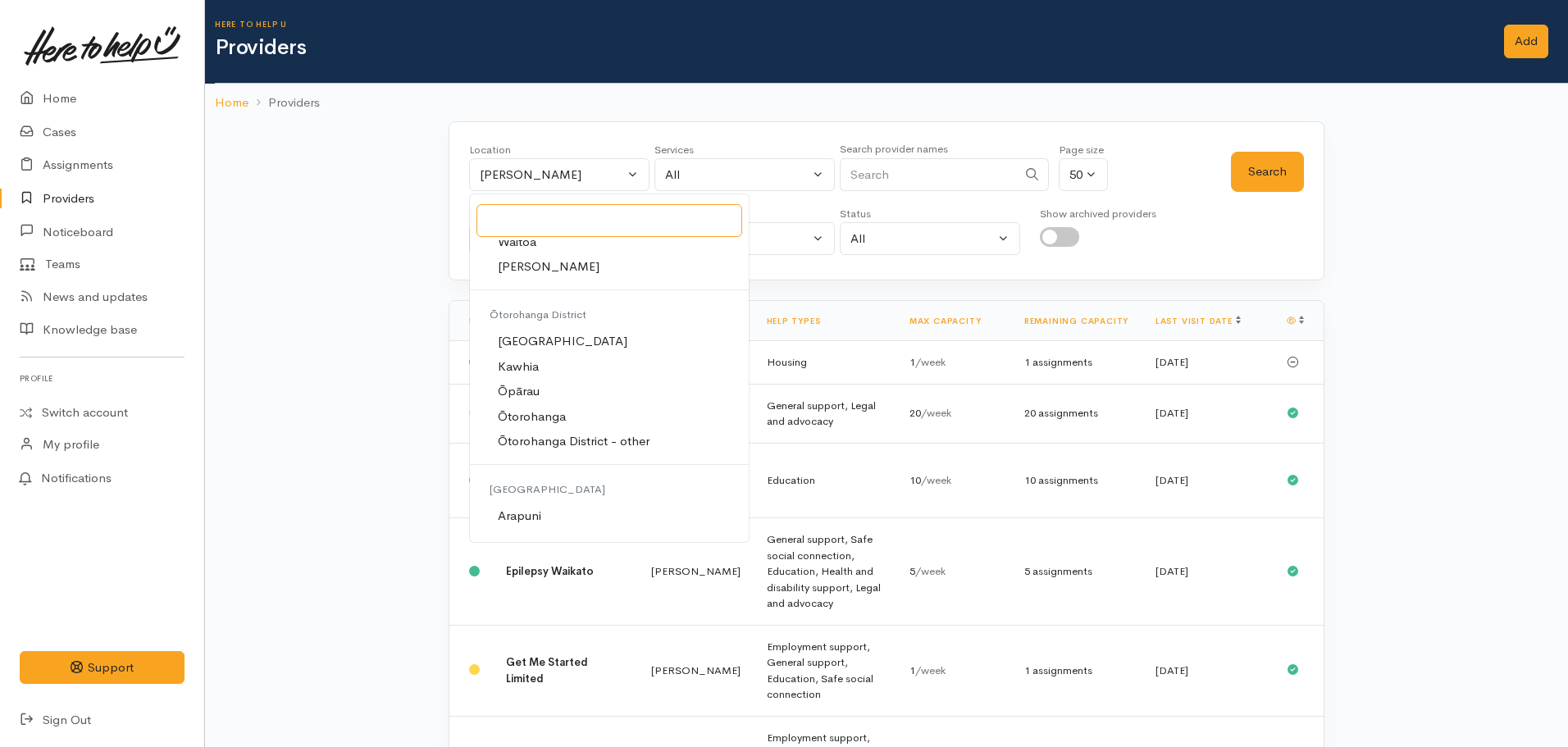
scroll to position [4345, 0]
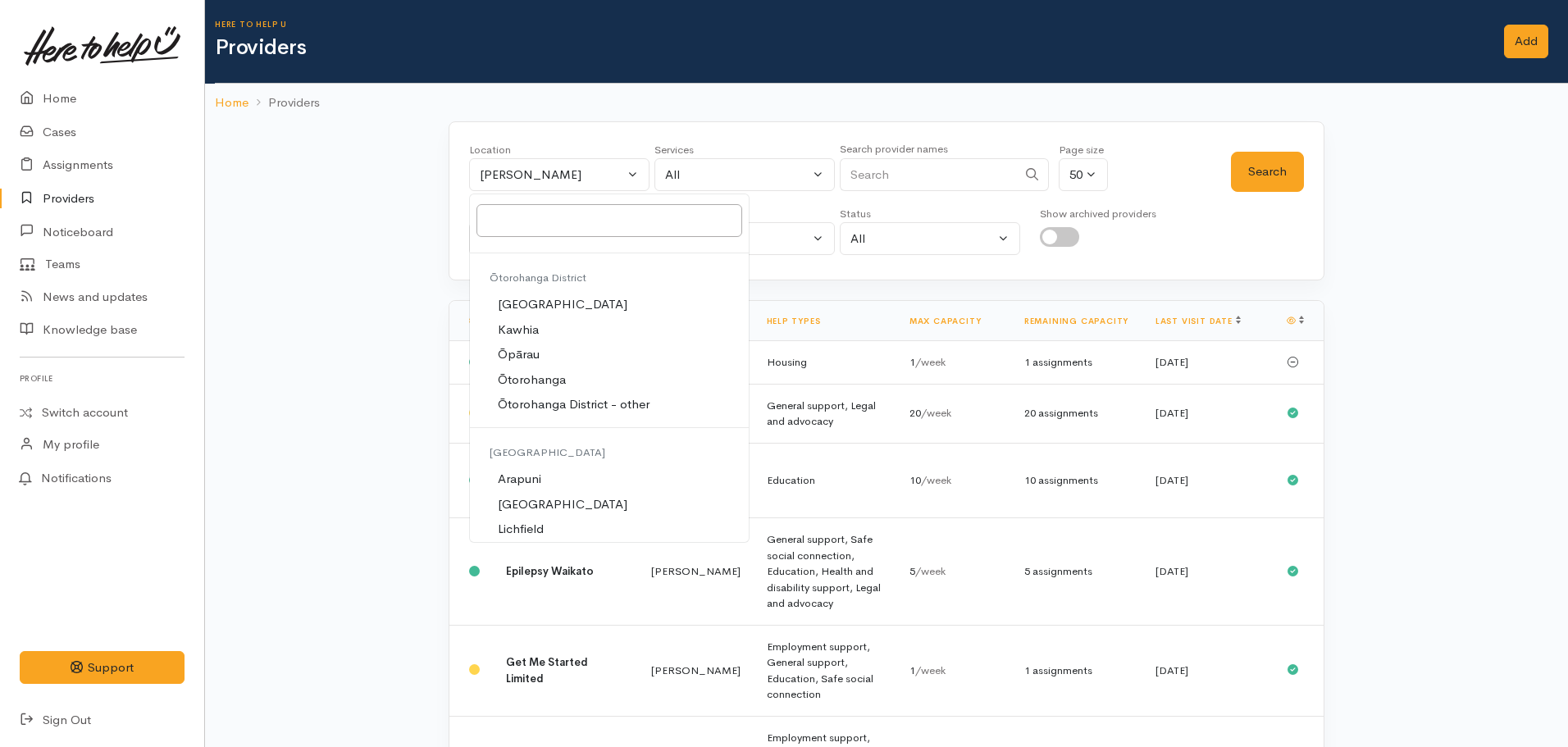
click at [541, 376] on span "Ōtorohanga" at bounding box center [532, 380] width 68 height 19
select select "36"
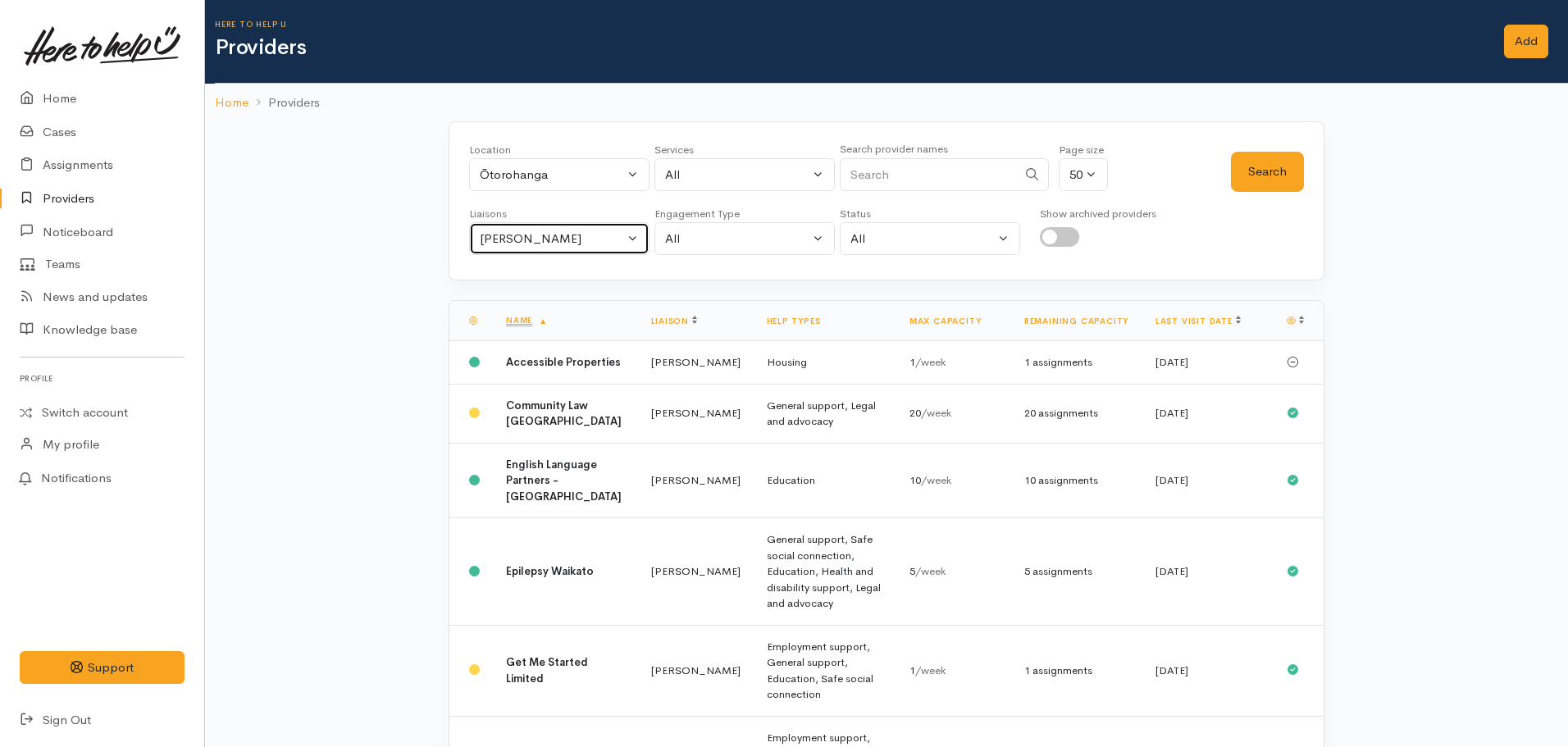
drag, startPoint x: 527, startPoint y: 241, endPoint x: 503, endPoint y: 298, distance: 61.8
click at [527, 241] on div "[PERSON_NAME]" at bounding box center [551, 239] width 145 height 19
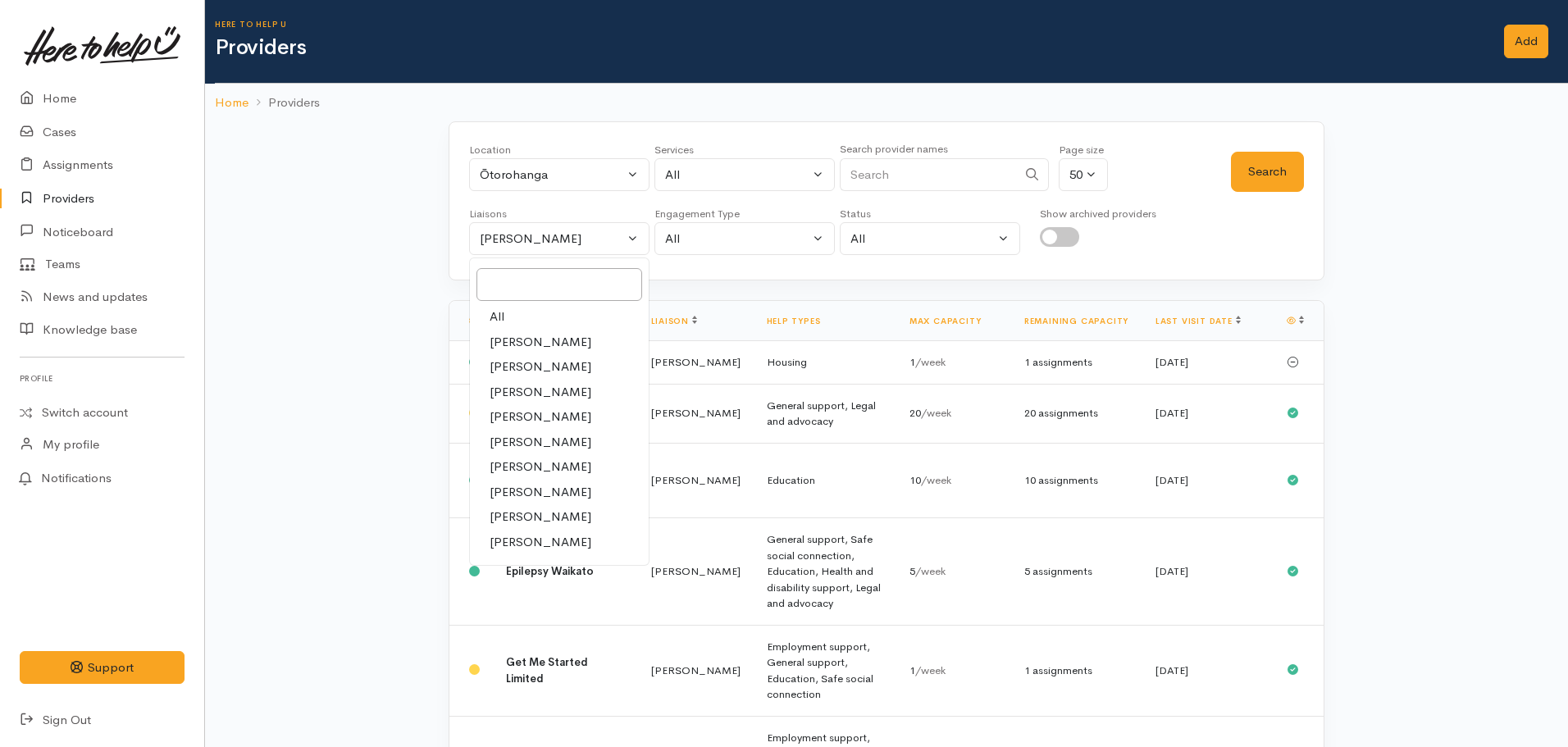
click at [519, 312] on link "All" at bounding box center [560, 316] width 179 height 25
select select "null"
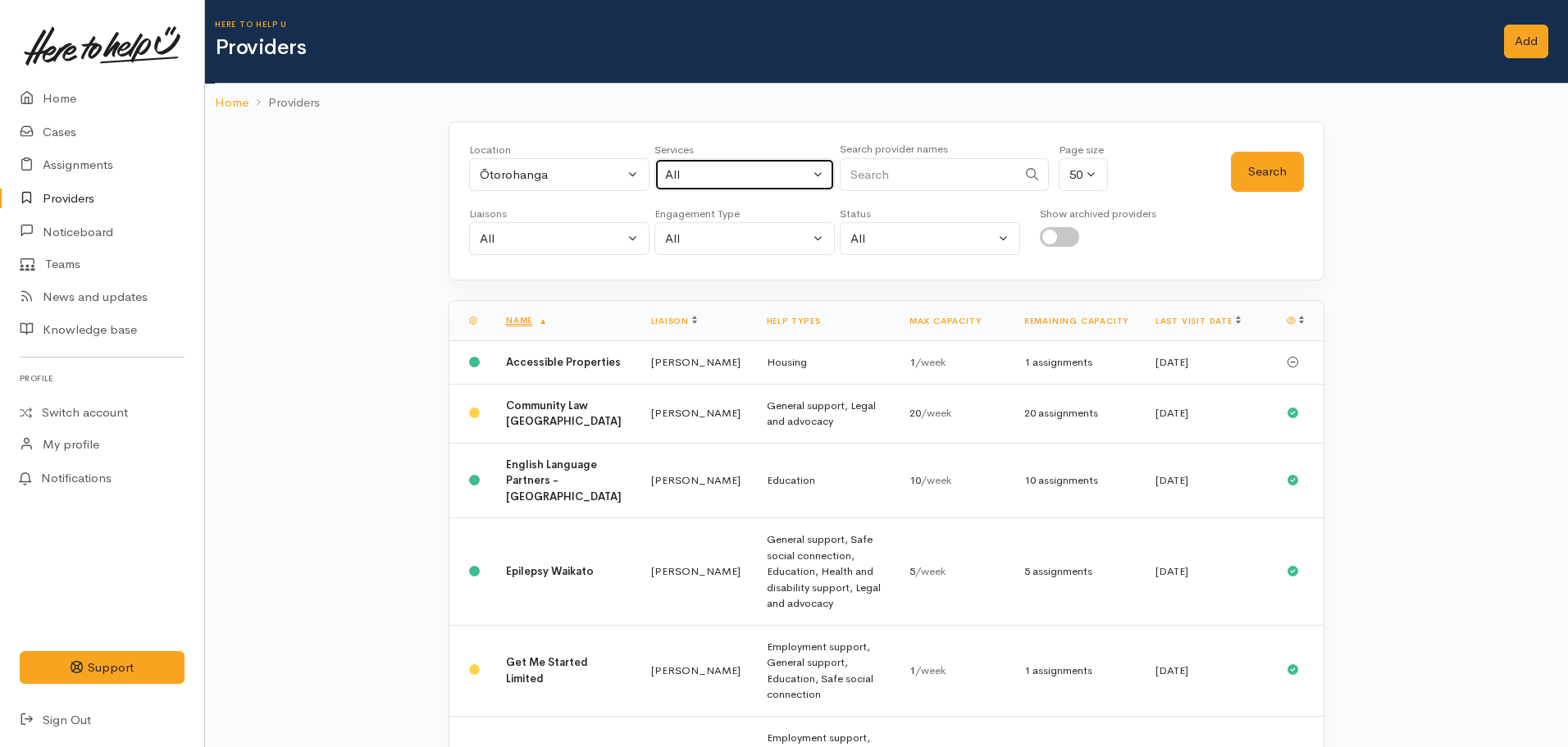
click at [762, 159] on button "All" at bounding box center [743, 175] width 180 height 34
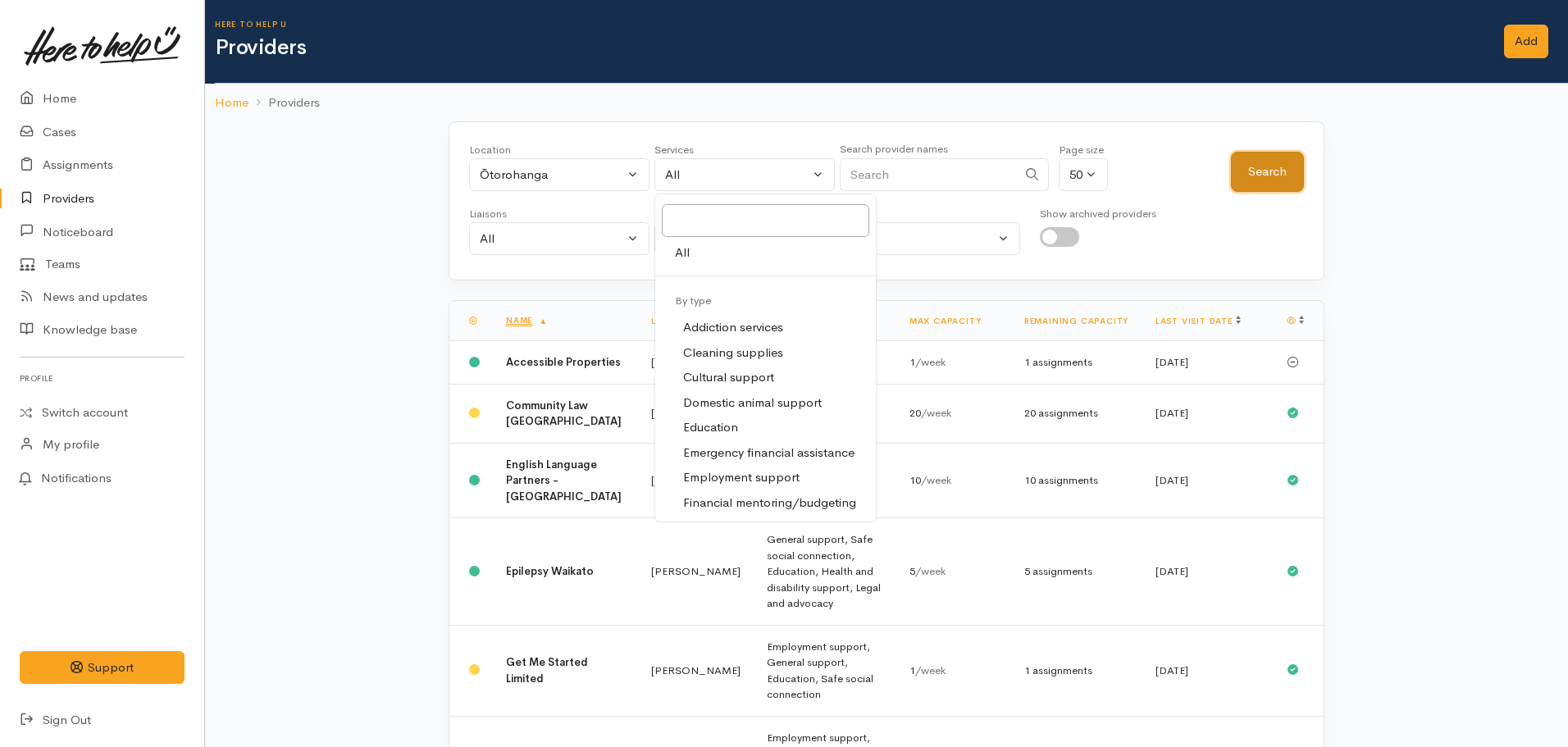
click at [1265, 177] on button "Search" at bounding box center [1267, 172] width 73 height 40
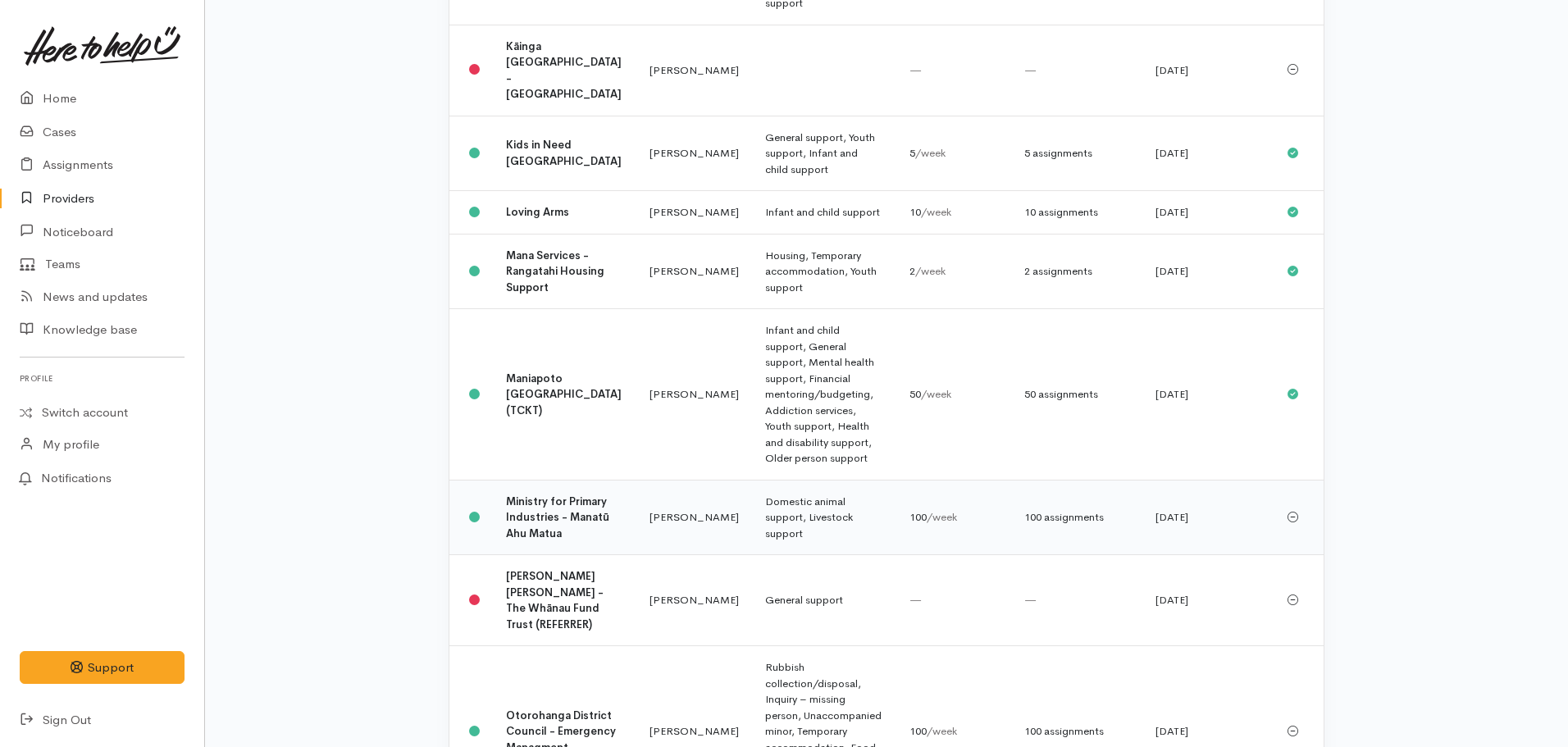
scroll to position [1639, 0]
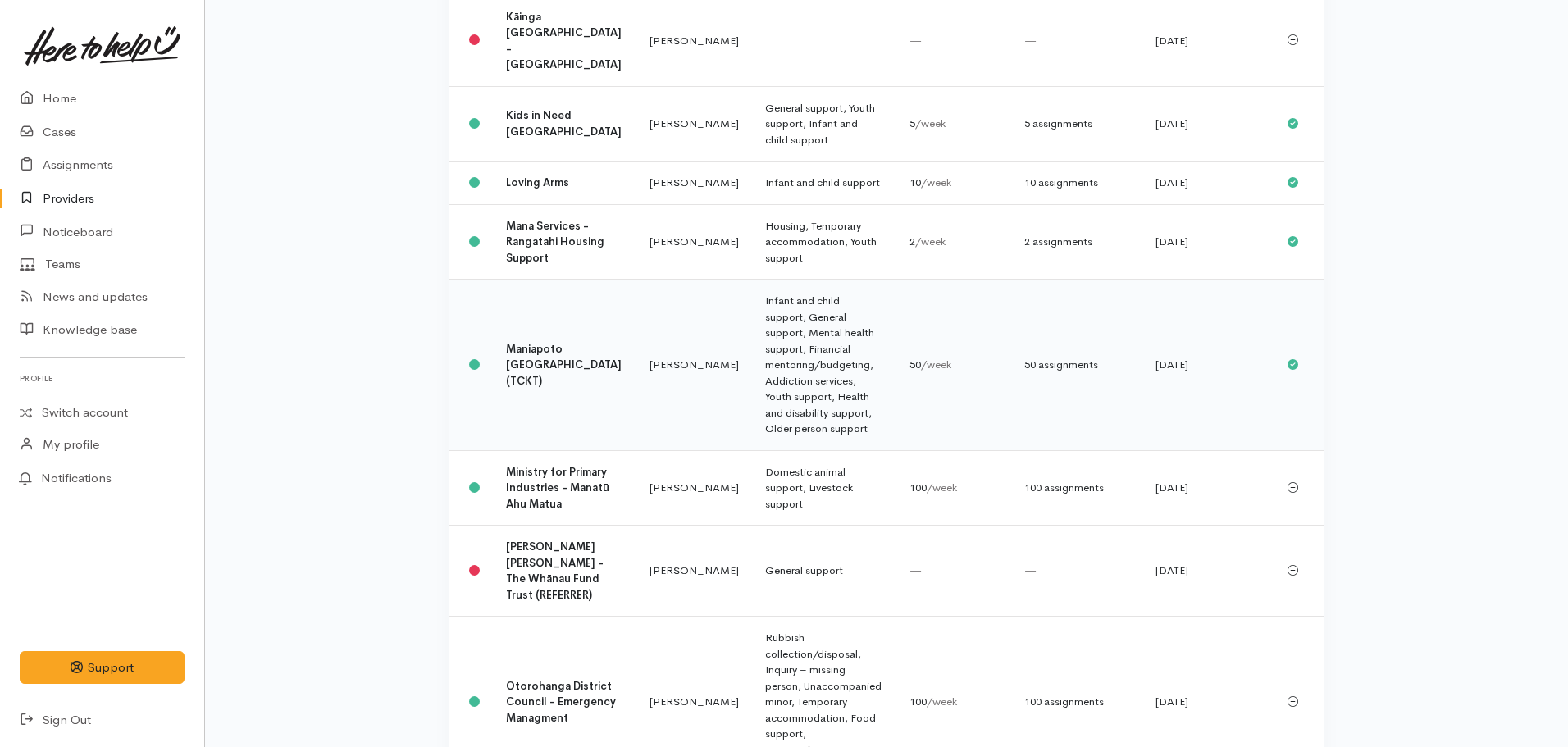
click at [519, 342] on b "Maniapoto [GEOGRAPHIC_DATA] (TCKT)" at bounding box center [563, 365] width 116 height 46
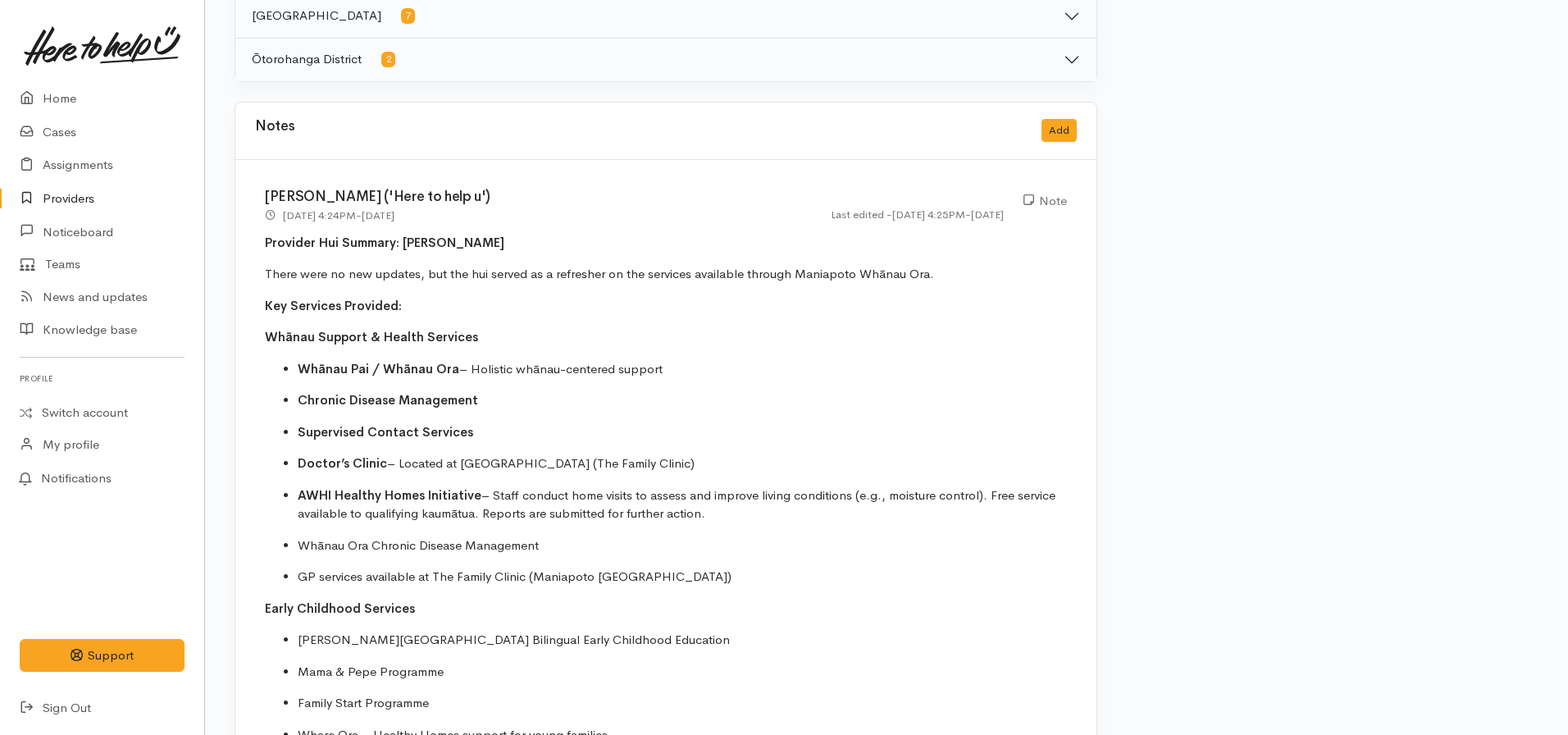
scroll to position [902, 0]
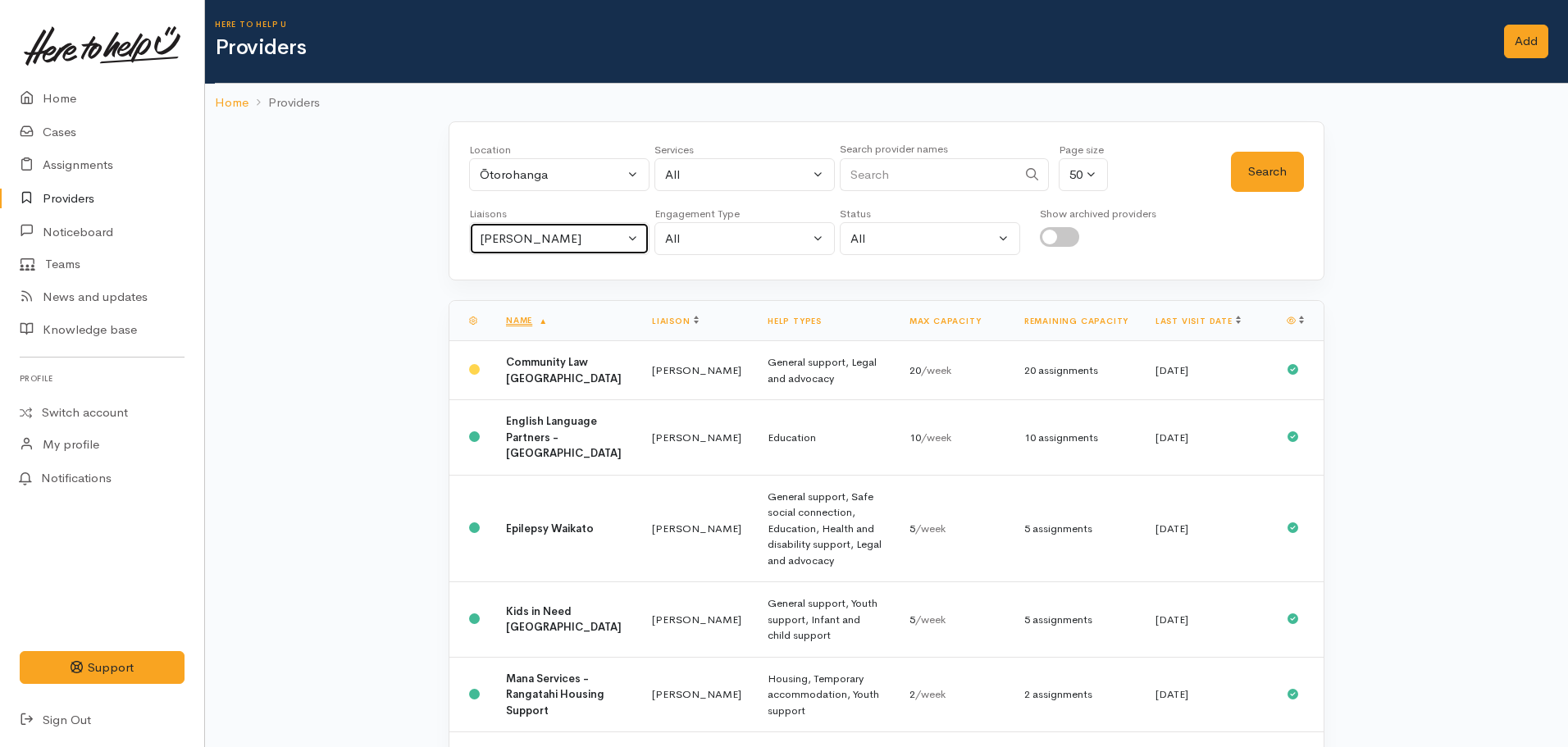
click at [566, 246] on div "[PERSON_NAME]" at bounding box center [551, 239] width 145 height 19
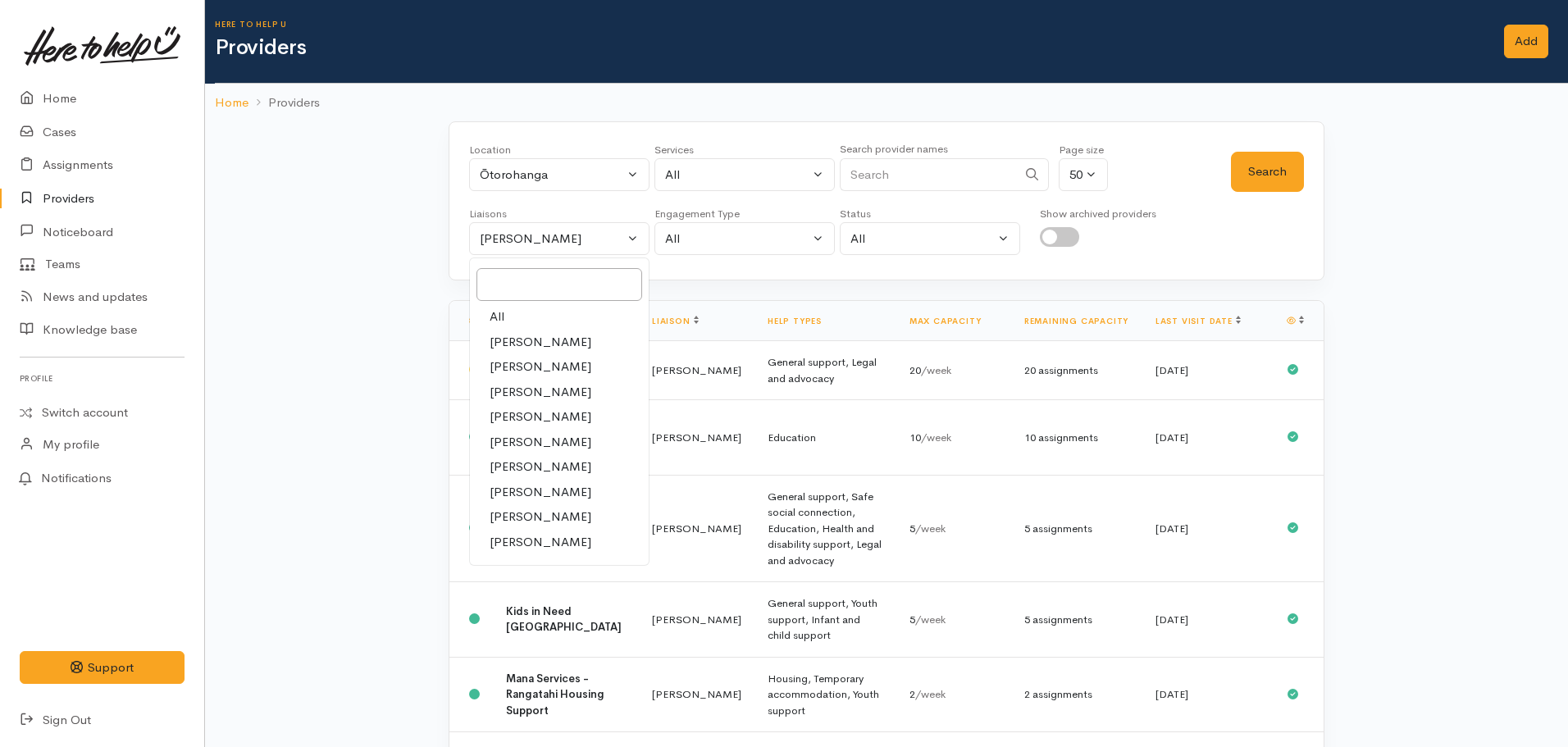
click at [527, 314] on link "All" at bounding box center [560, 316] width 179 height 25
select select "null"
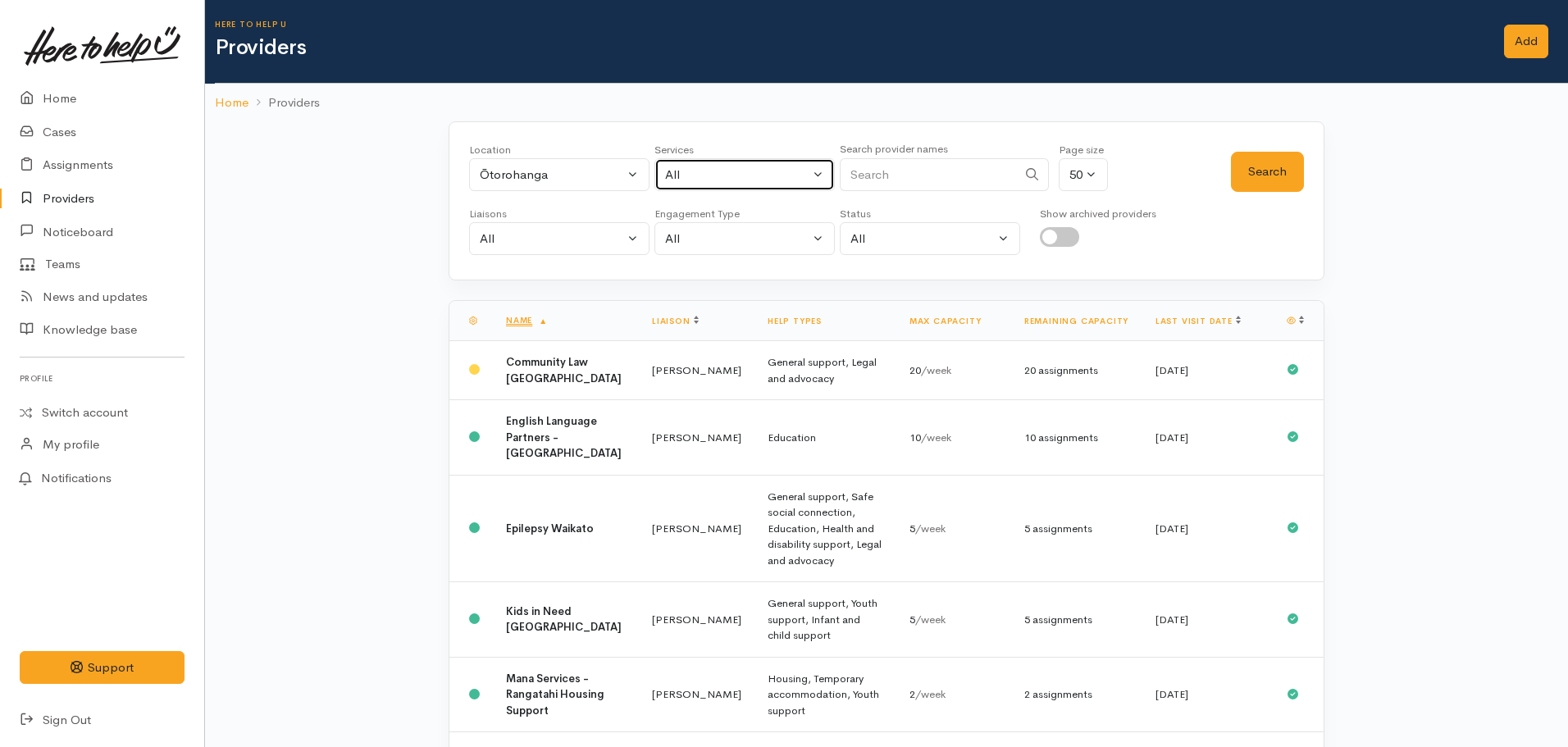
click at [731, 177] on div "All" at bounding box center [737, 175] width 145 height 19
type input "mental"
click at [732, 274] on span "Mental health support" at bounding box center [745, 283] width 125 height 19
select select "5"
click at [1250, 180] on button "Search" at bounding box center [1267, 172] width 73 height 40
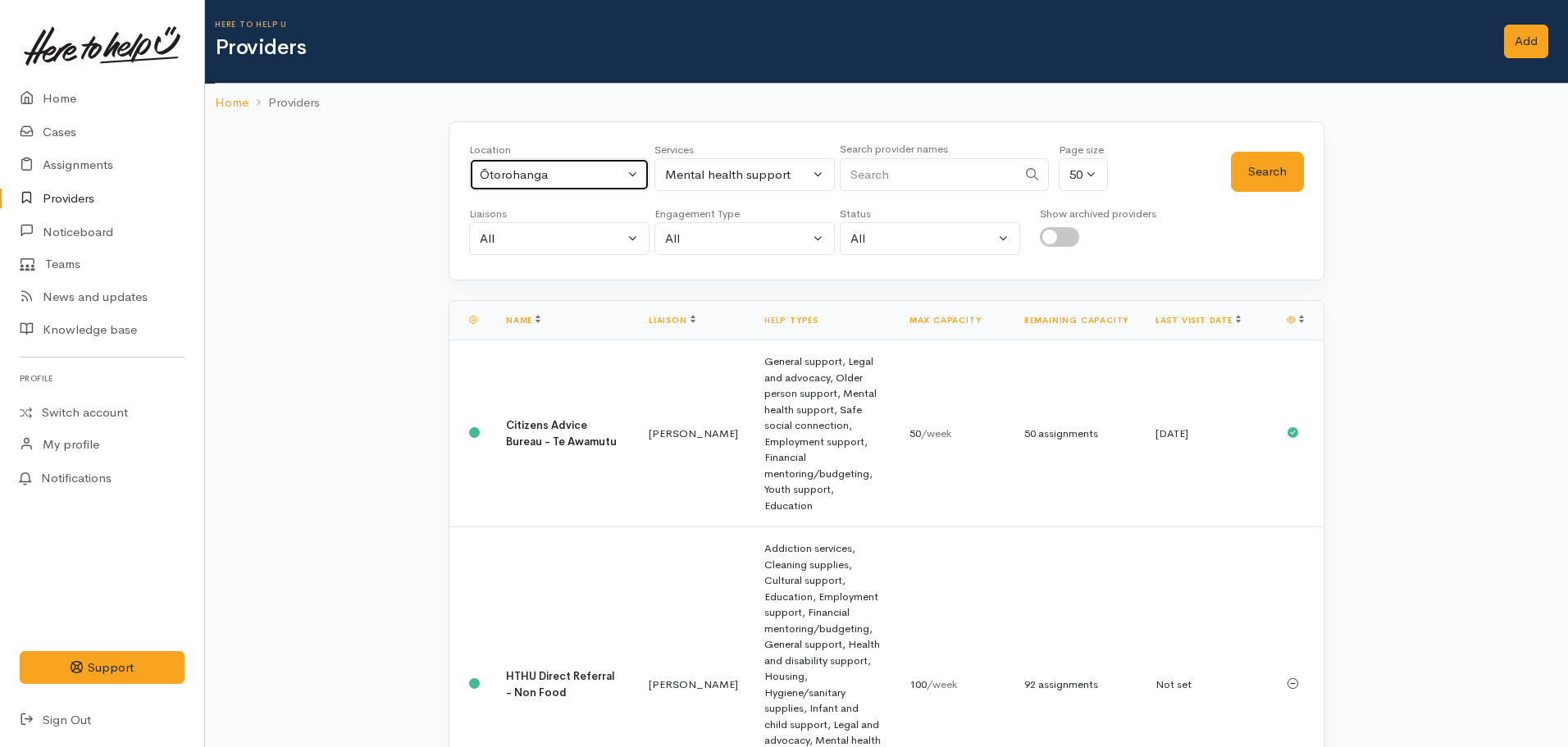
click at [575, 177] on div "Ōtorohanga" at bounding box center [551, 175] width 145 height 19
type input "te awamutu"
click at [533, 294] on link "Te Awamutu" at bounding box center [560, 282] width 179 height 25
select select "100"
click at [1255, 180] on button "Search" at bounding box center [1267, 172] width 73 height 40
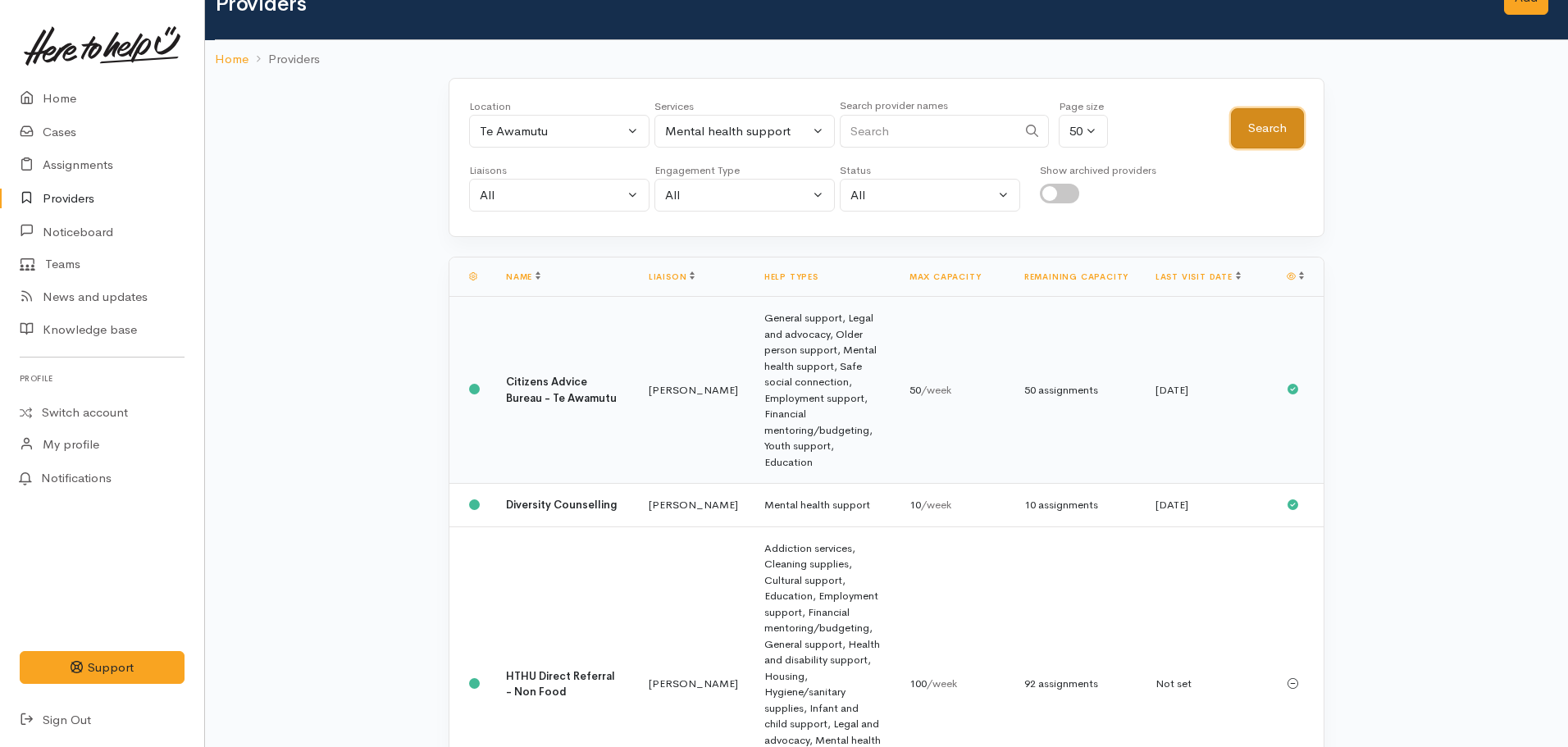
scroll to position [7, 0]
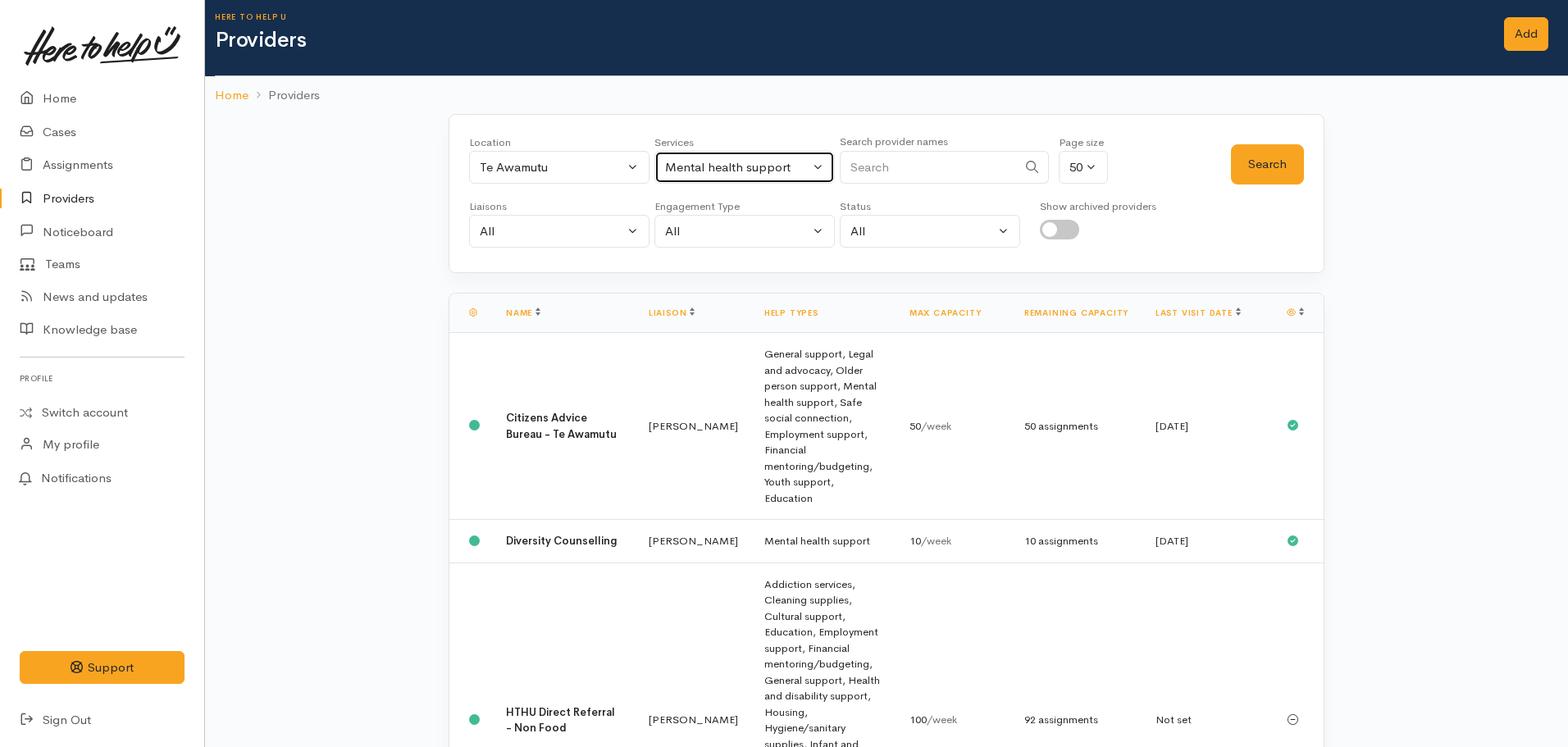
click at [722, 173] on div "Mental health support" at bounding box center [737, 168] width 145 height 19
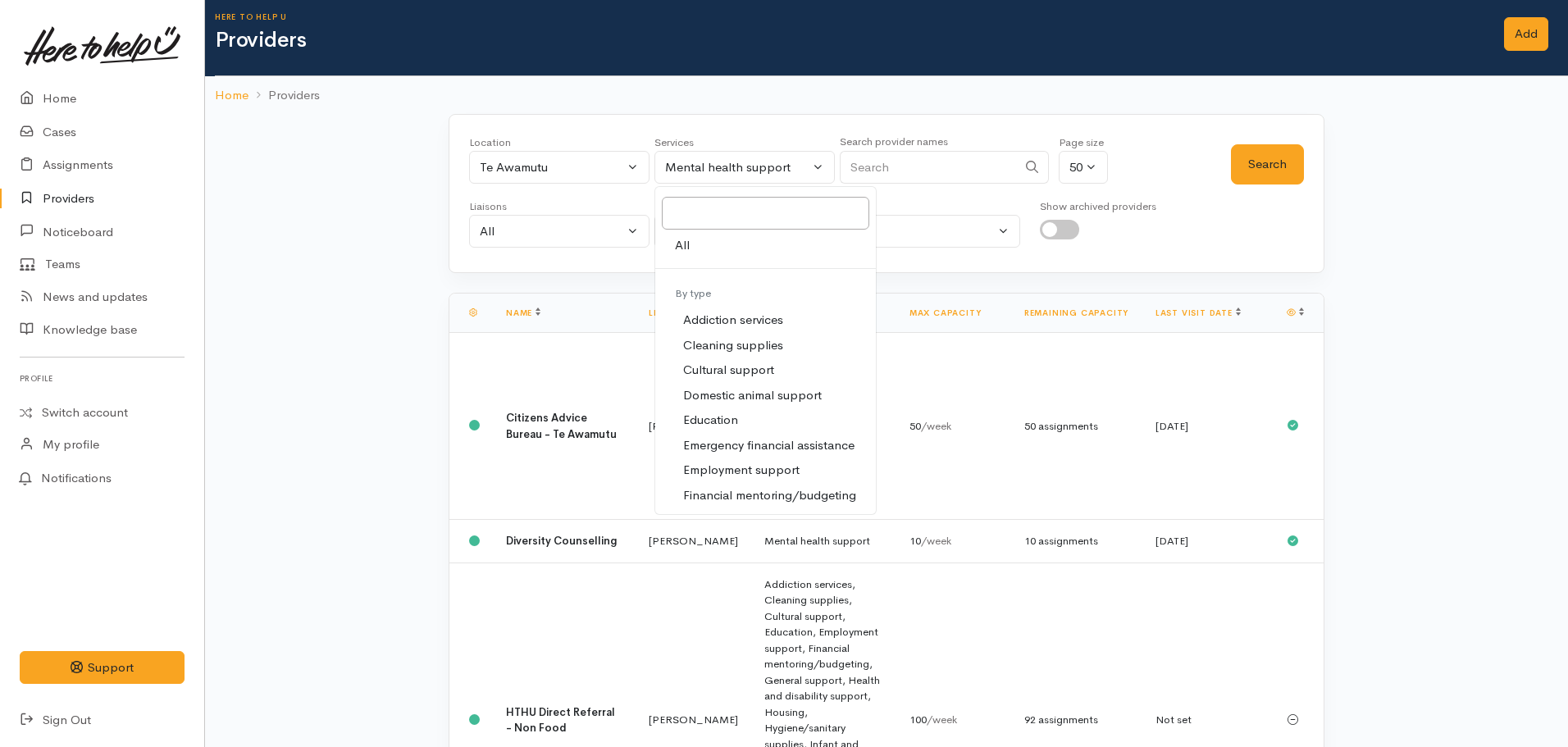
drag, startPoint x: 692, startPoint y: 255, endPoint x: 719, endPoint y: 232, distance: 35.5
click at [692, 254] on link "All" at bounding box center [765, 245] width 220 height 25
select select "-1"
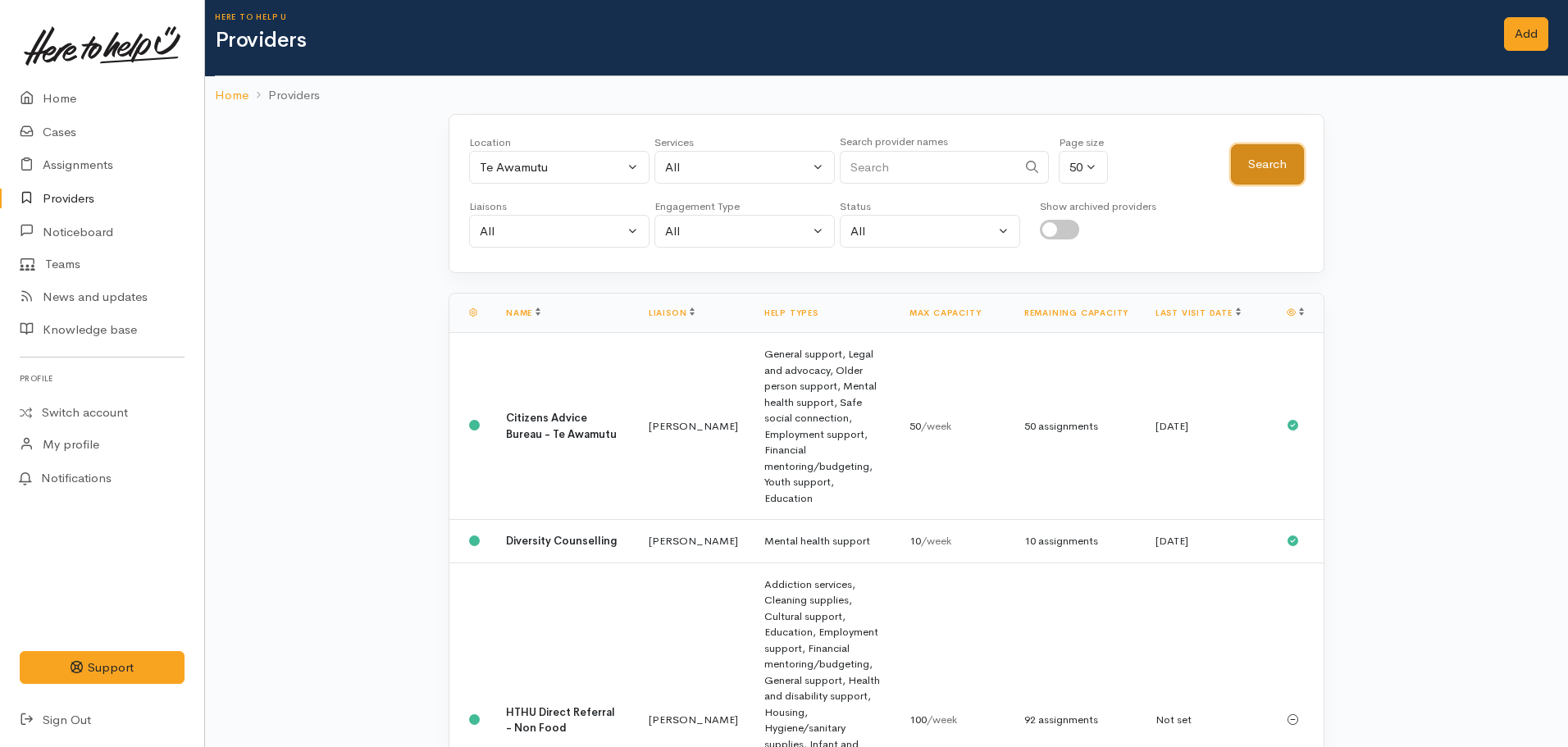
click at [1249, 163] on button "Search" at bounding box center [1267, 164] width 73 height 40
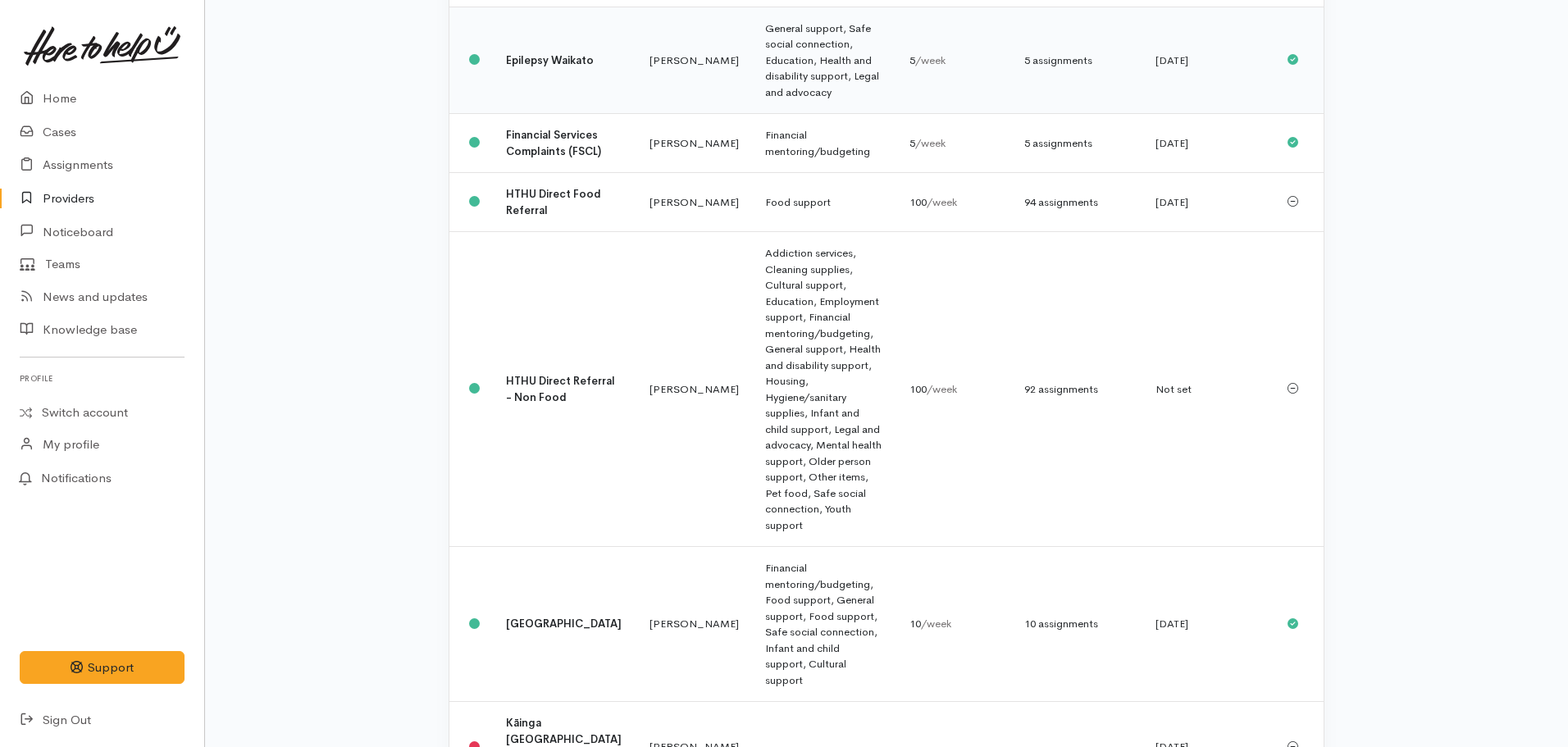
scroll to position [1066, 0]
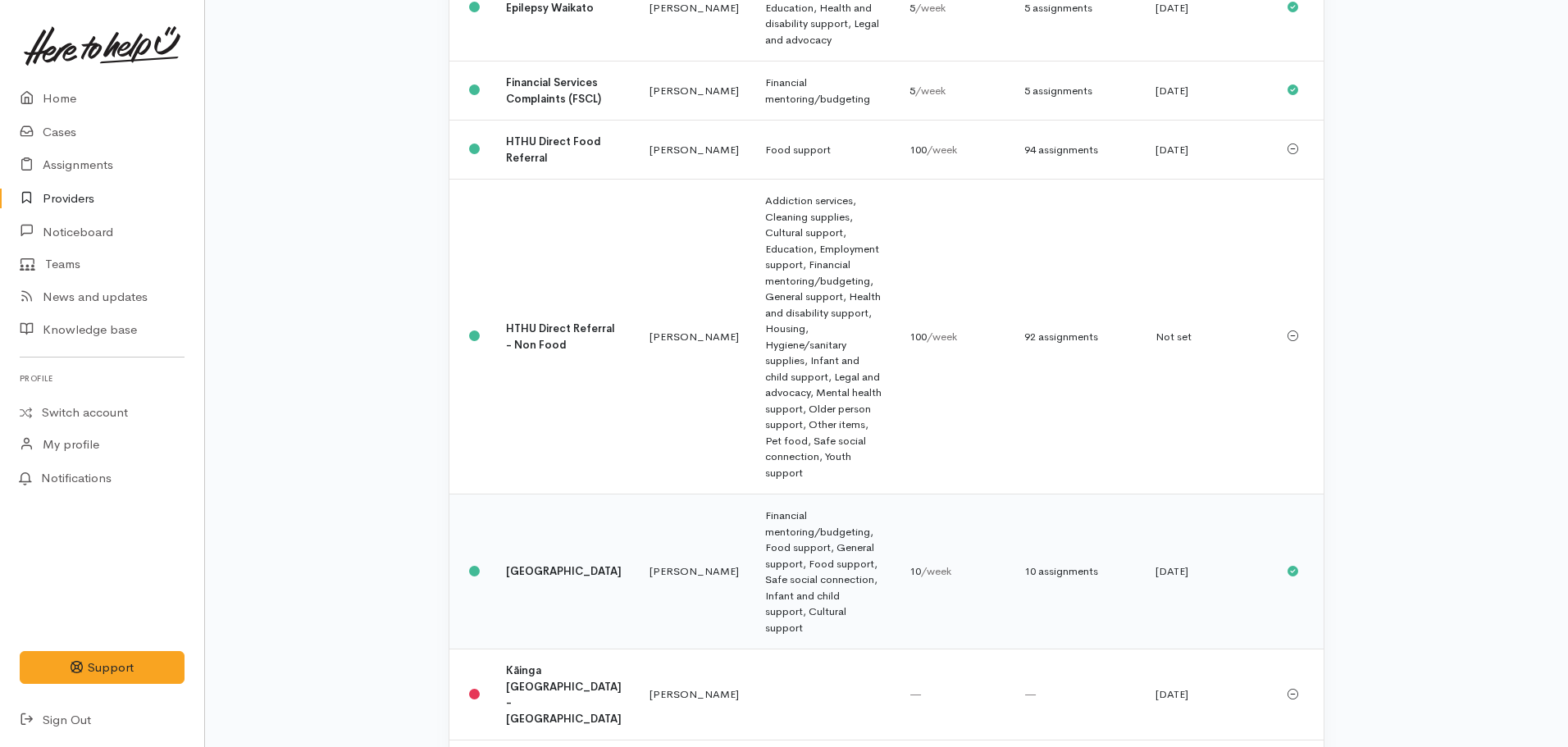
click at [573, 494] on td "Kainga Aroha Community House" at bounding box center [564, 572] width 144 height 155
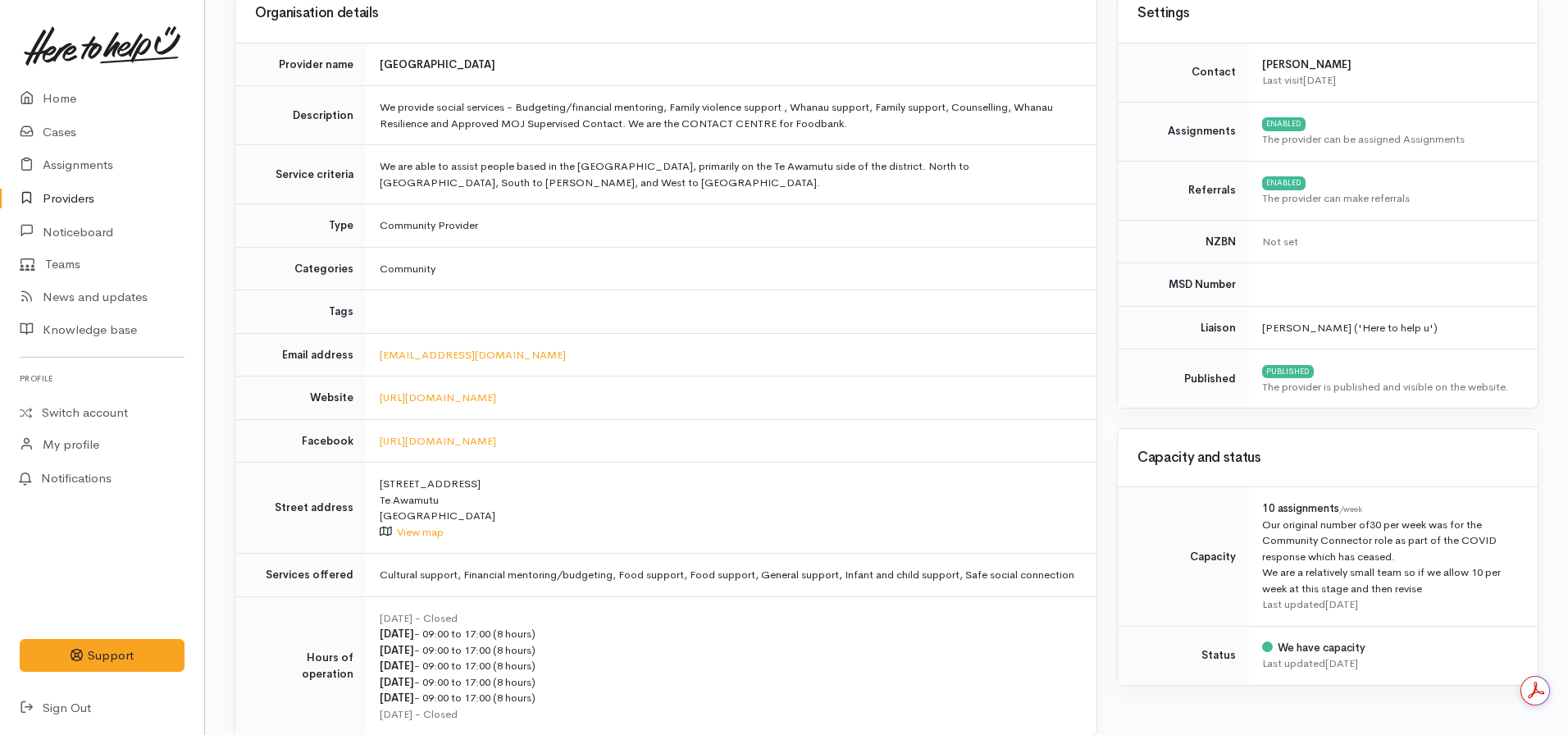
click at [892, 311] on td at bounding box center [731, 312] width 729 height 44
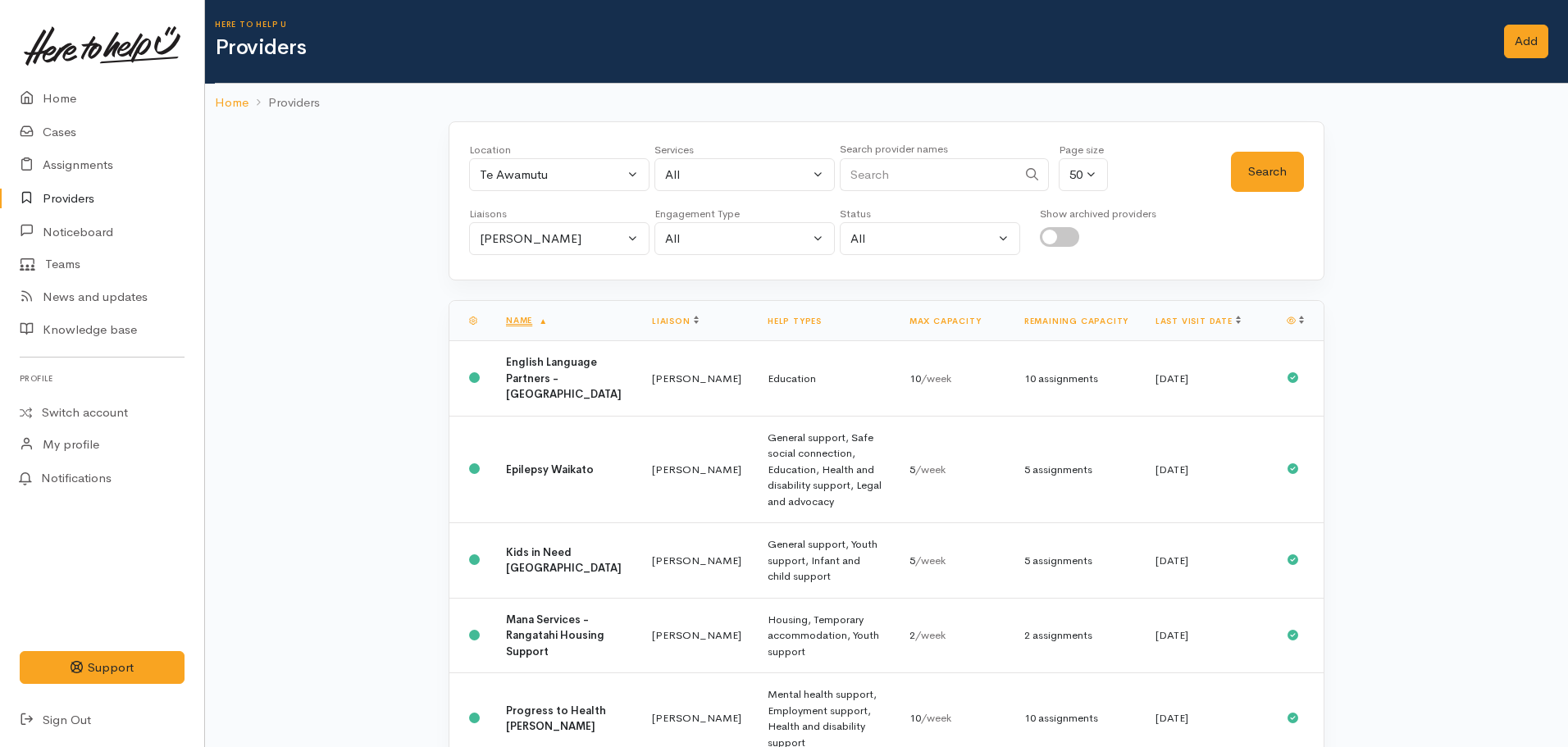
select select "null"
click at [553, 180] on div "Te Awamutu" at bounding box center [551, 175] width 145 height 19
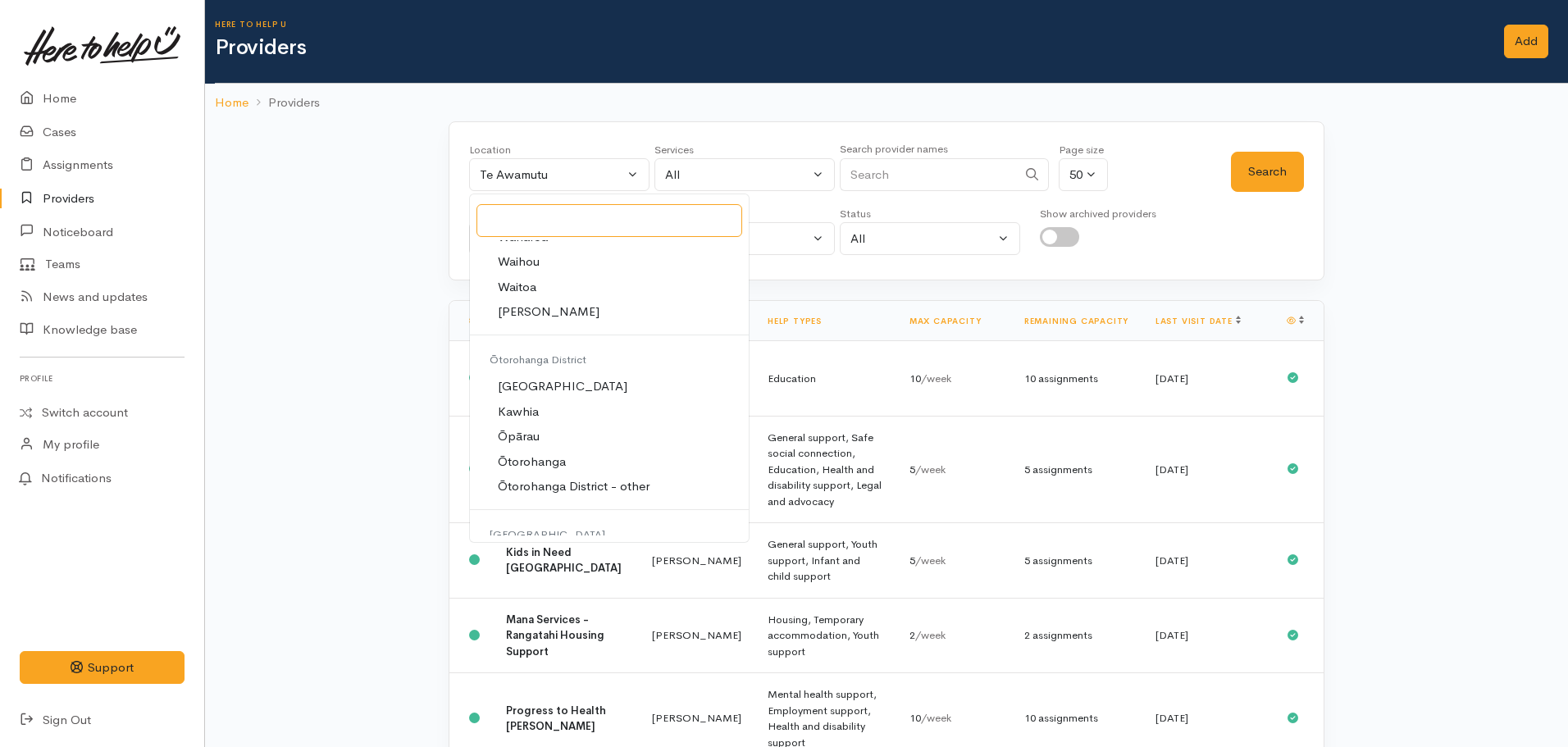
scroll to position [4427, 0]
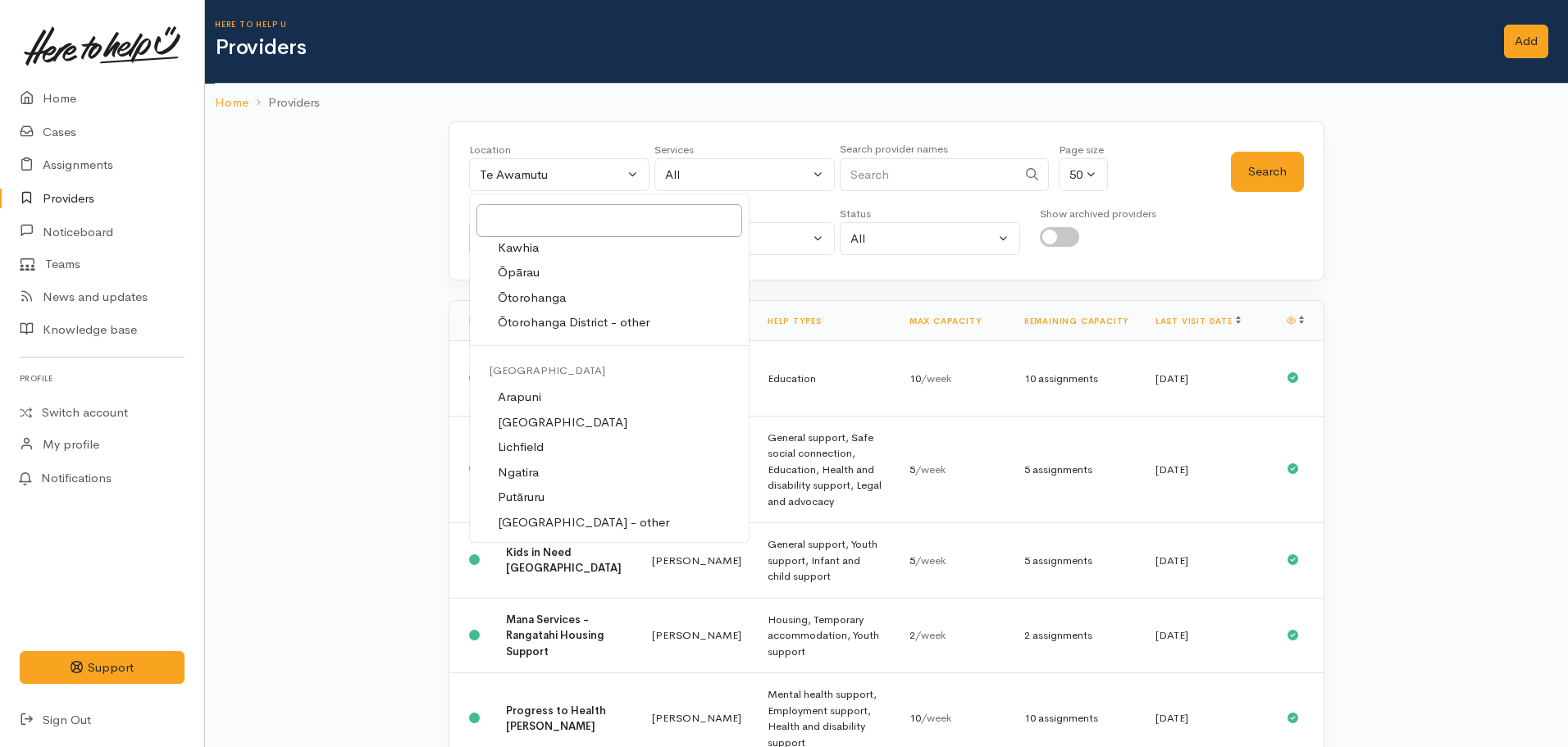
click at [556, 291] on span "Ōtorohanga" at bounding box center [532, 297] width 68 height 19
select select "36"
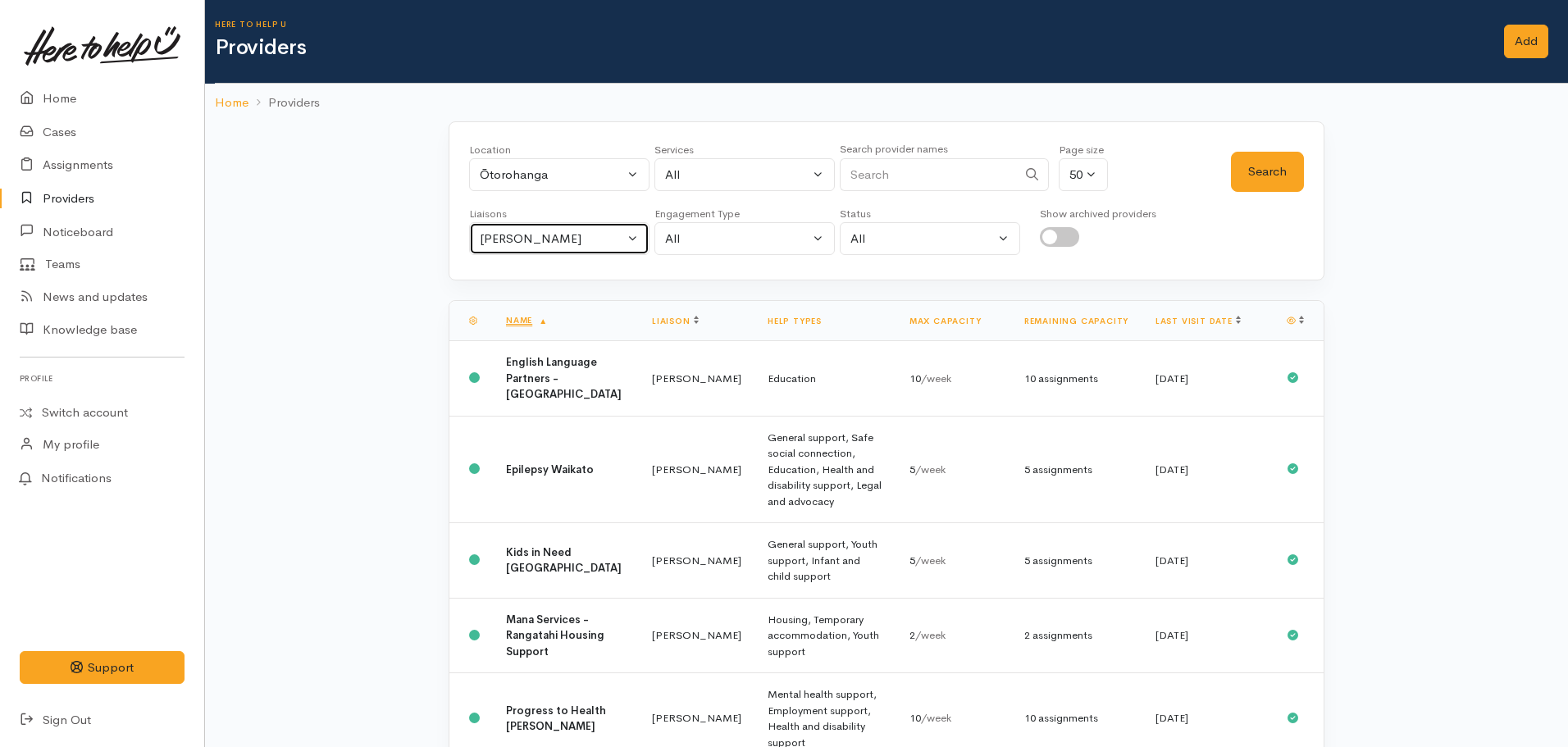
drag, startPoint x: 584, startPoint y: 222, endPoint x: 583, endPoint y: 234, distance: 12.0
click at [583, 222] on button "[PERSON_NAME]" at bounding box center [559, 239] width 180 height 34
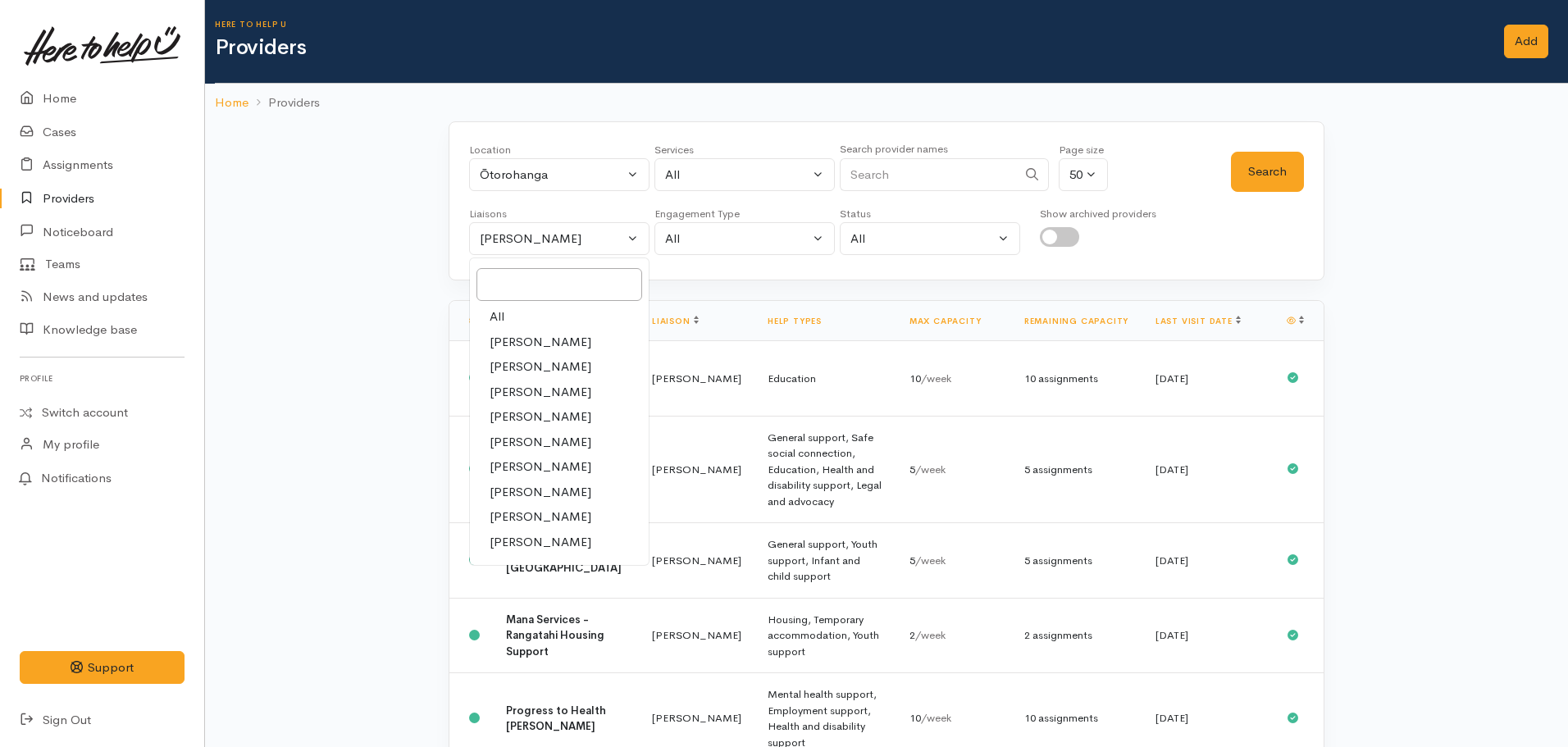
drag, startPoint x: 520, startPoint y: 317, endPoint x: 632, endPoint y: 256, distance: 127.5
click at [521, 317] on link "All" at bounding box center [560, 316] width 179 height 25
select select "null"
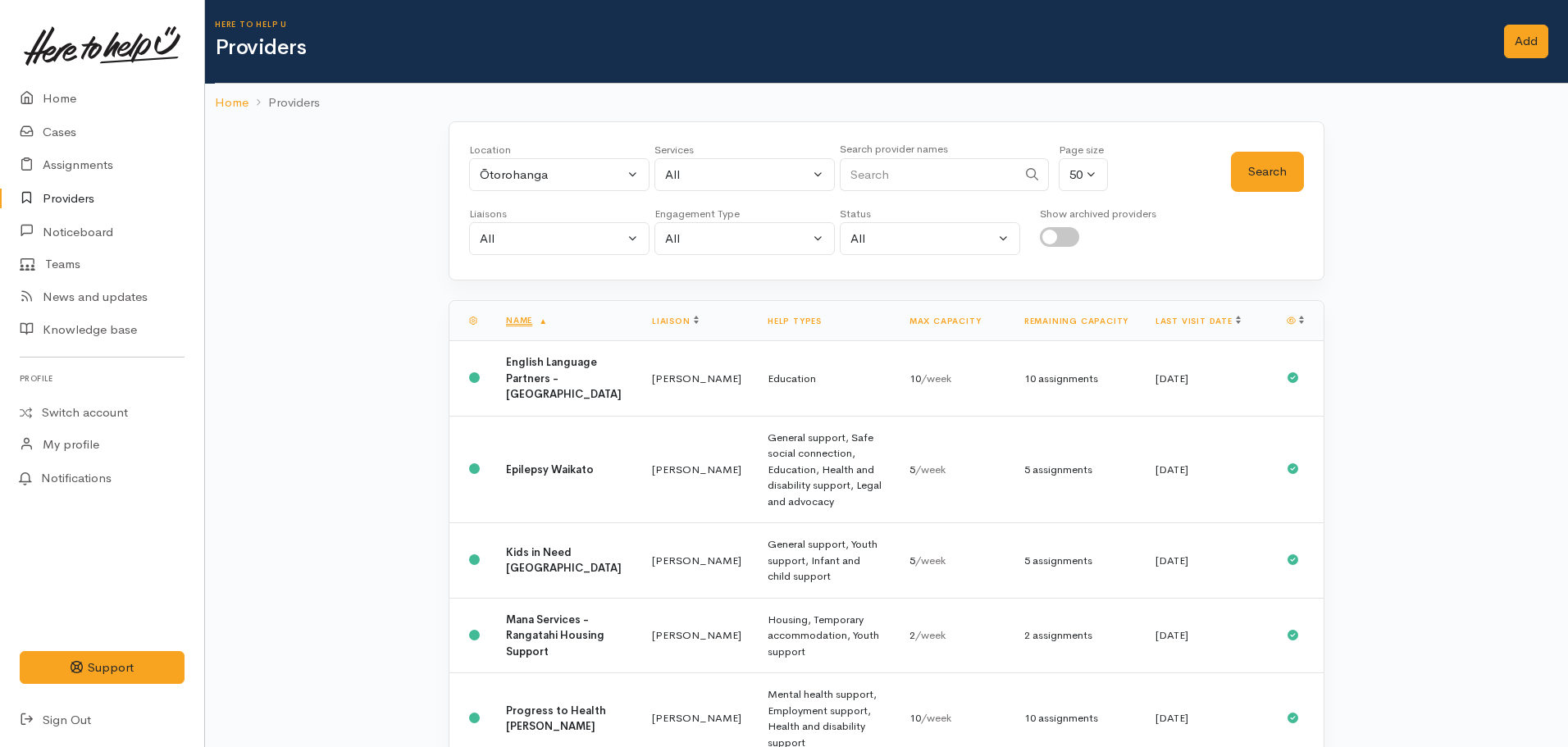
click at [723, 153] on div "Services" at bounding box center [743, 150] width 180 height 17
click at [731, 163] on button "All" at bounding box center [743, 175] width 180 height 34
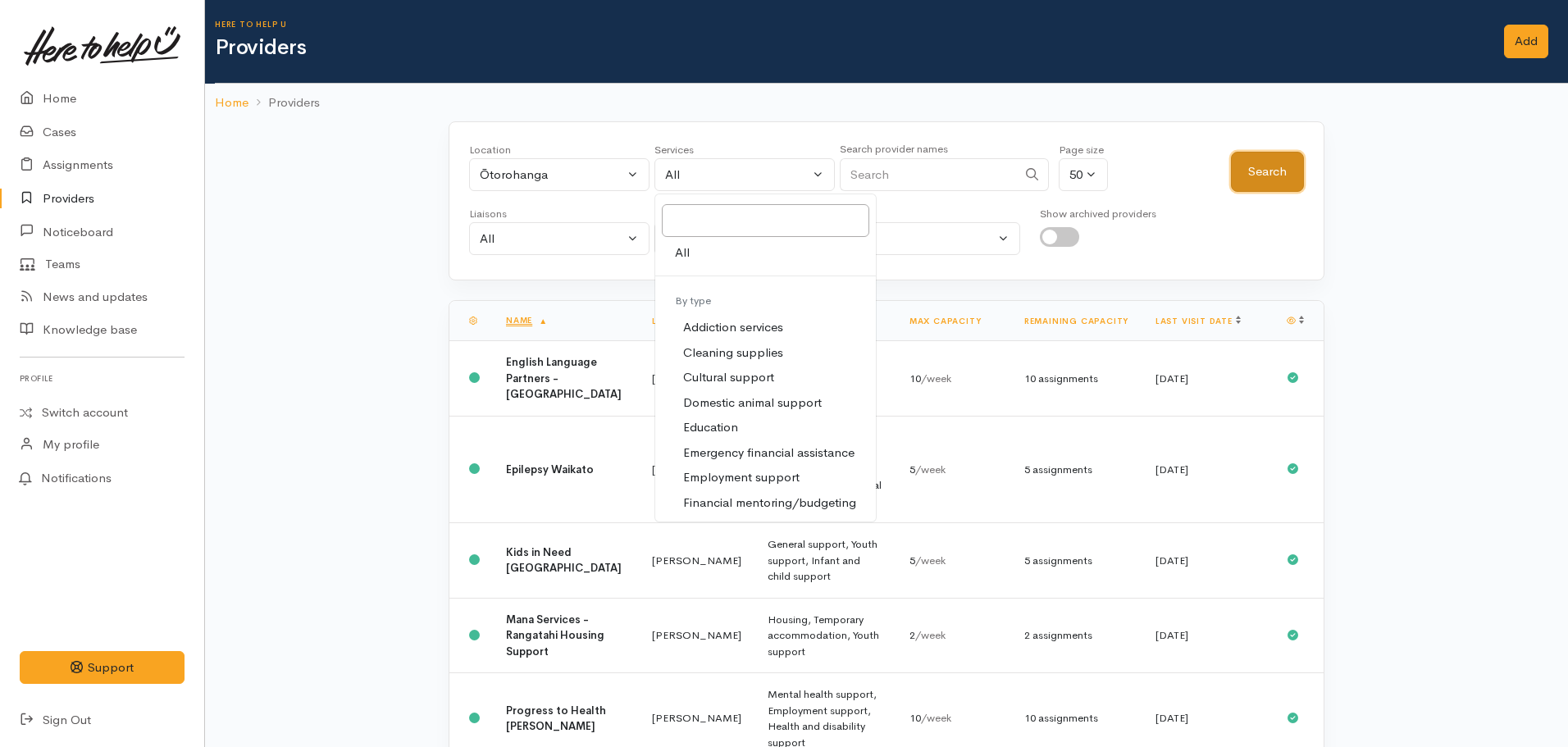
click at [1284, 164] on button "Search" at bounding box center [1267, 172] width 73 height 40
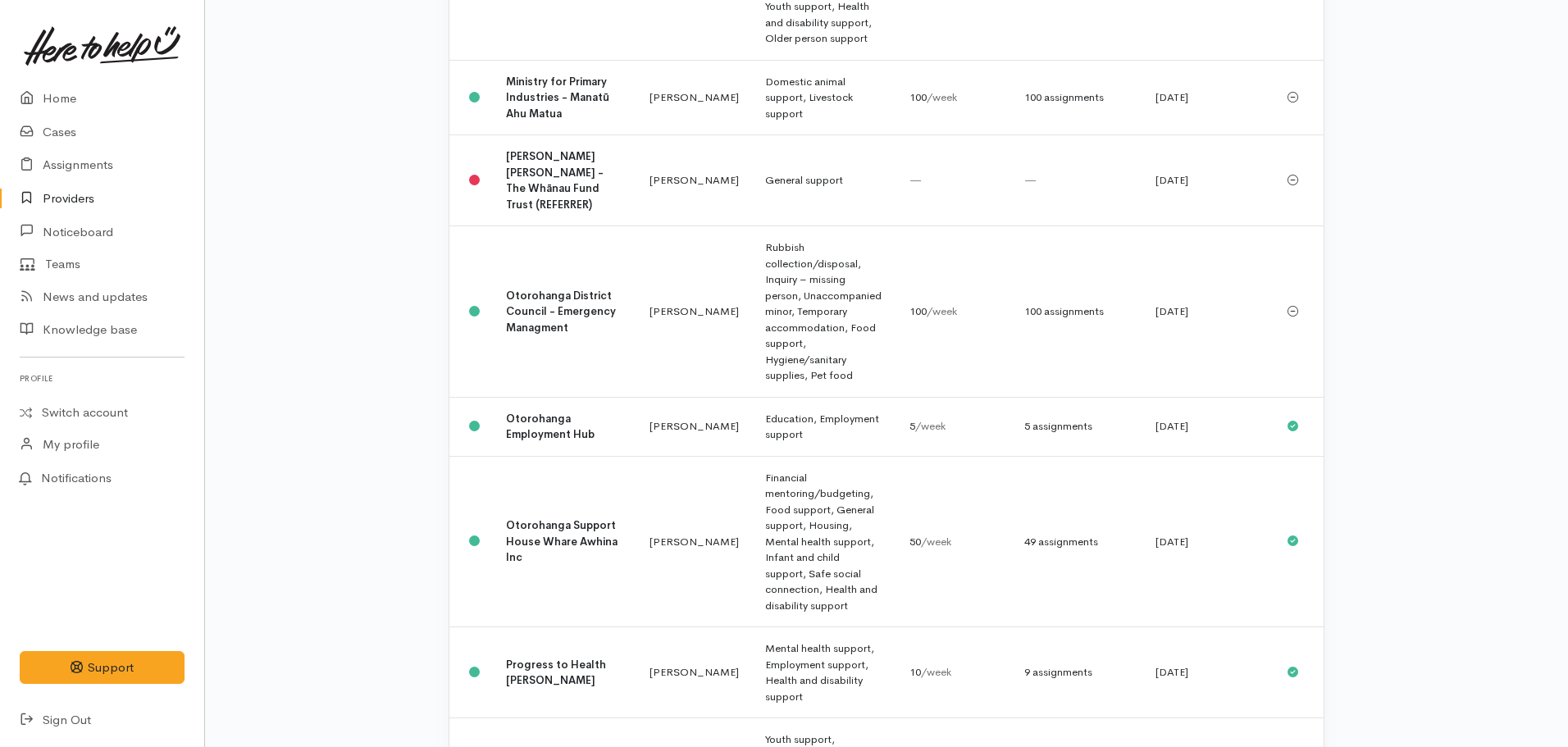
scroll to position [2050, 0]
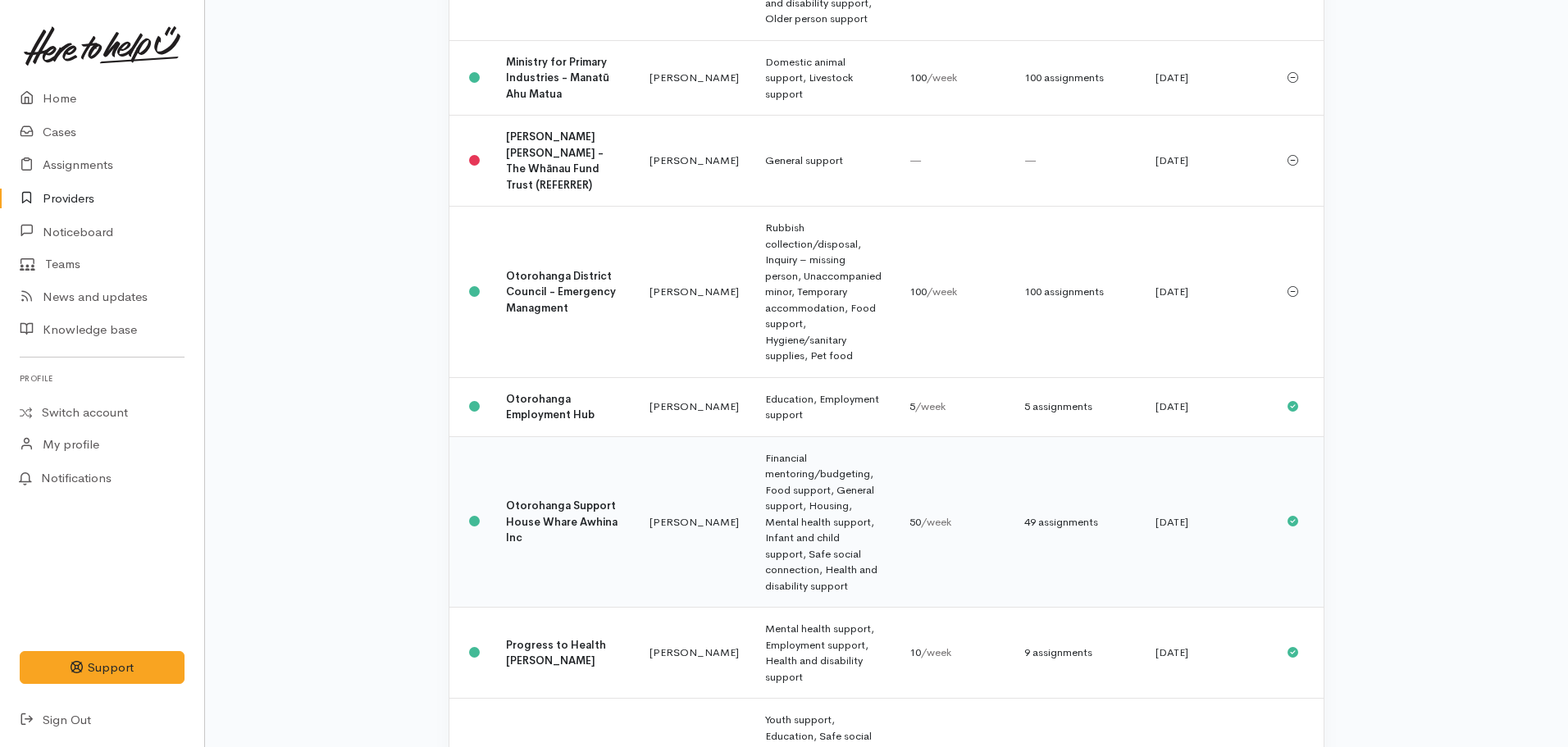
click at [536, 498] on b "Otorohanga Support House Whare Awhina Inc" at bounding box center [562, 520] width 112 height 46
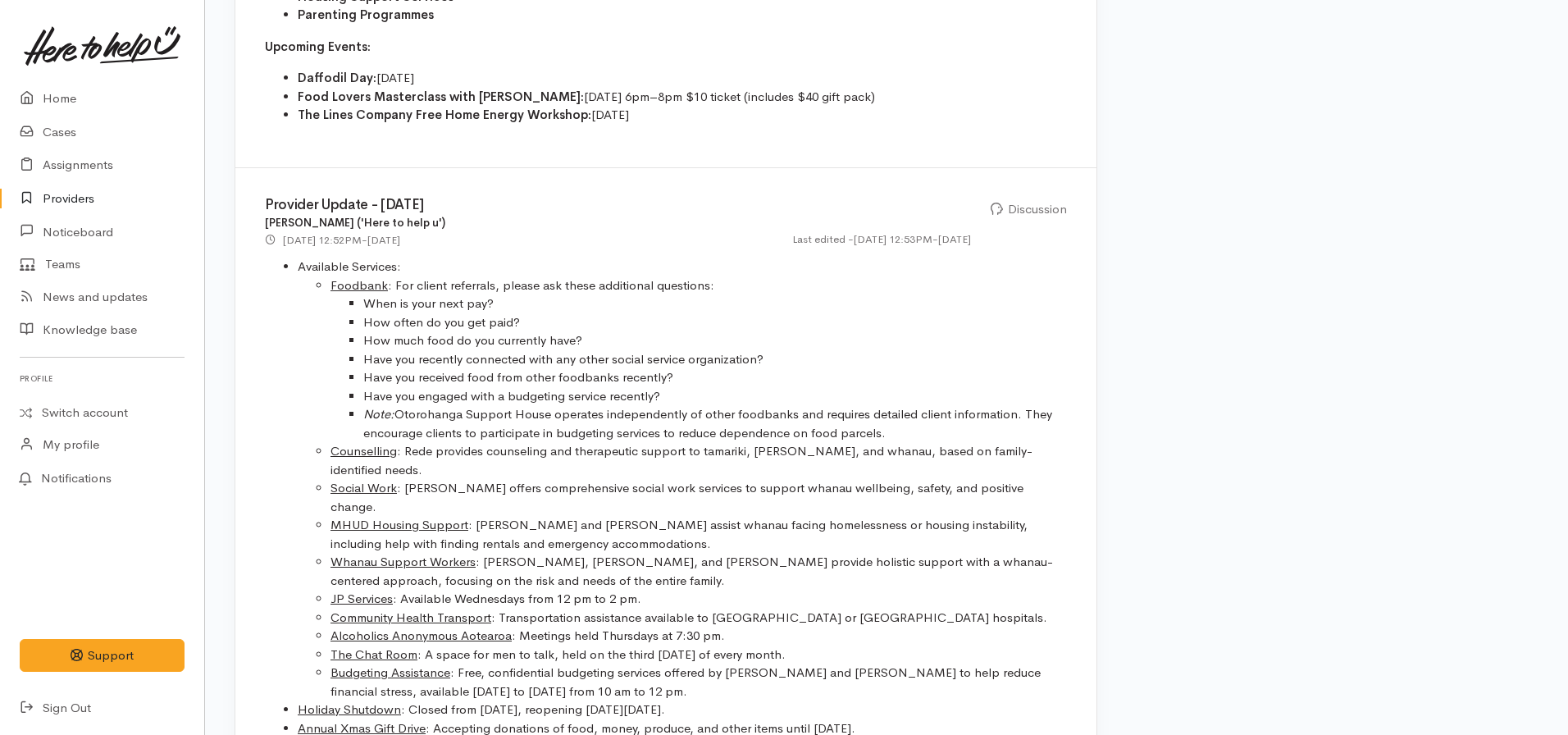
scroll to position [1476, 0]
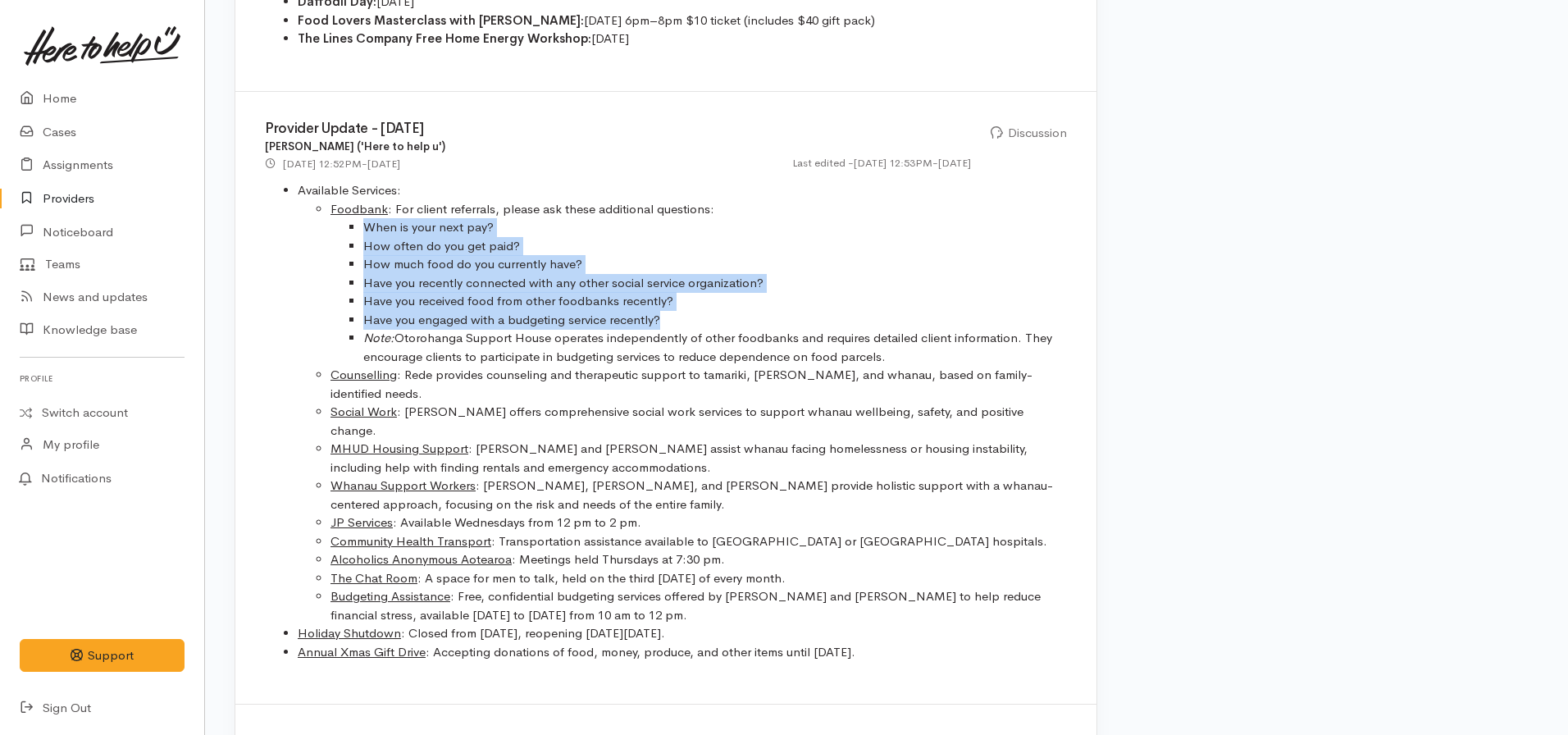
drag, startPoint x: 673, startPoint y: 297, endPoint x: 351, endPoint y: 212, distance: 333.0
click at [351, 218] on ul "When is your next pay? How often do you get paid? How much food do you currentl…" at bounding box center [698, 292] width 736 height 147
copy ul "When is your next pay? How often do you get paid? How much food do you currentl…"
click at [837, 403] on li "Social Work : Shirley offers comprehensive social work services to support whan…" at bounding box center [698, 422] width 736 height 37
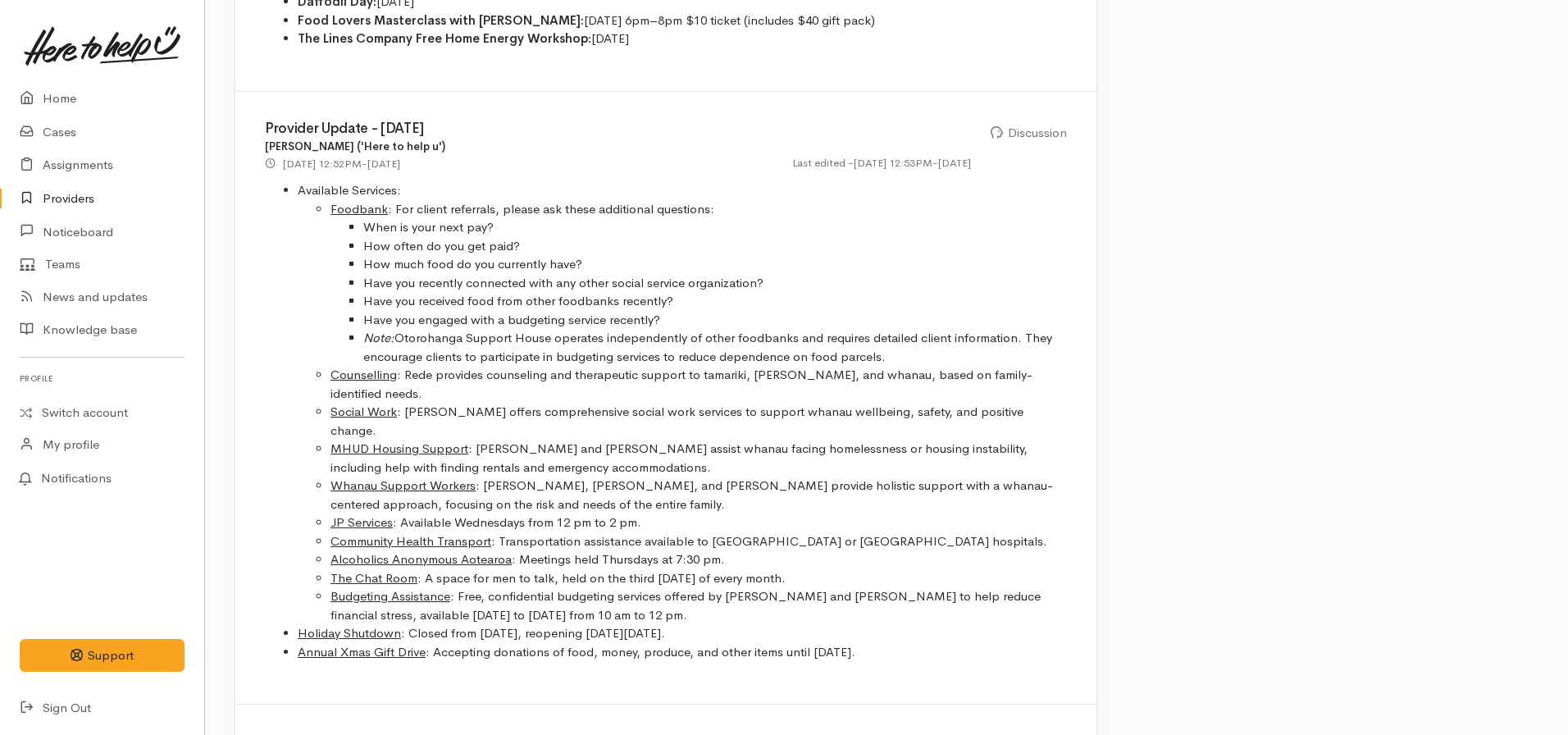
click at [1050, 643] on li "Annual Xmas Gift Drive : Accepting donations of food, money, produce, and other…" at bounding box center [682, 652] width 770 height 19
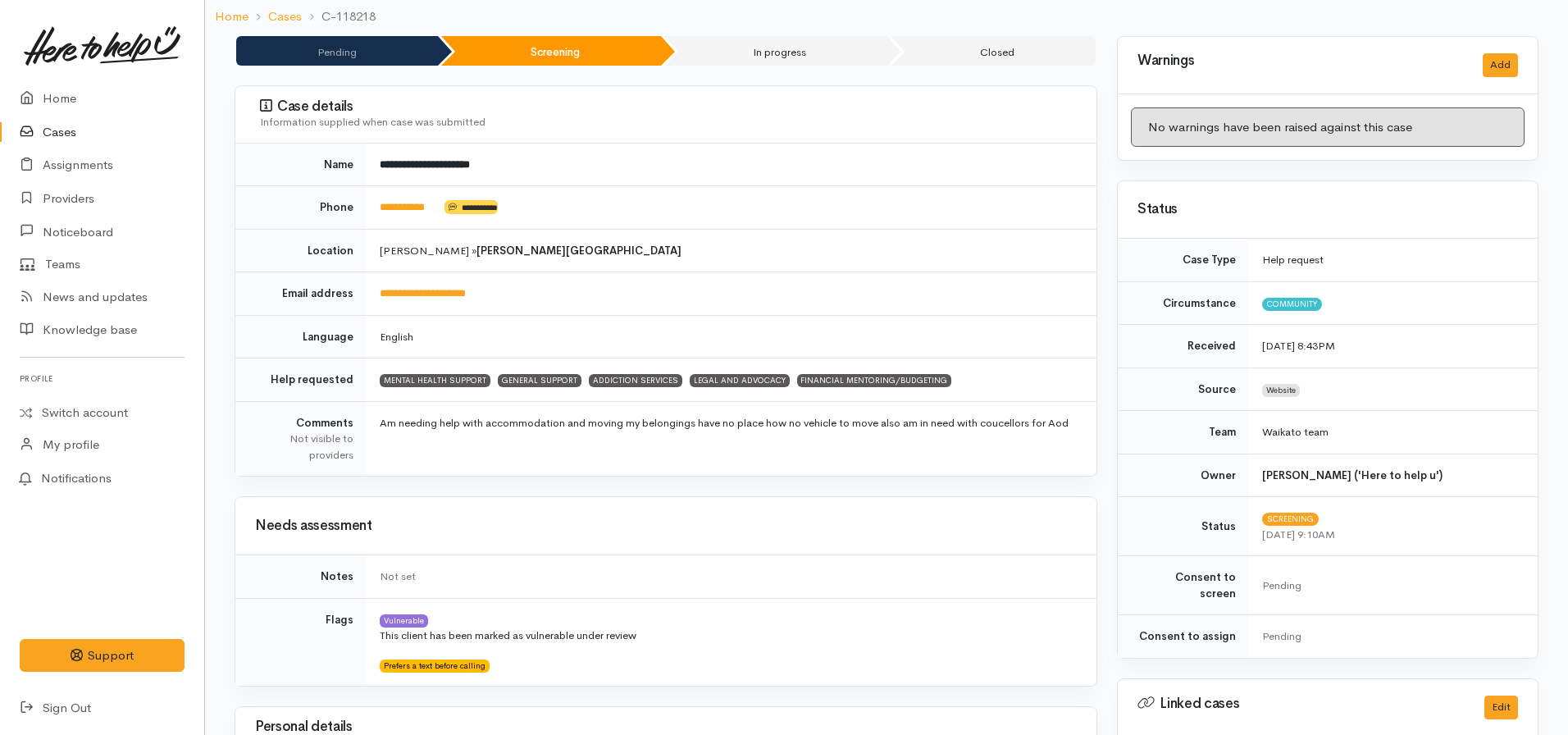
scroll to position [574, 0]
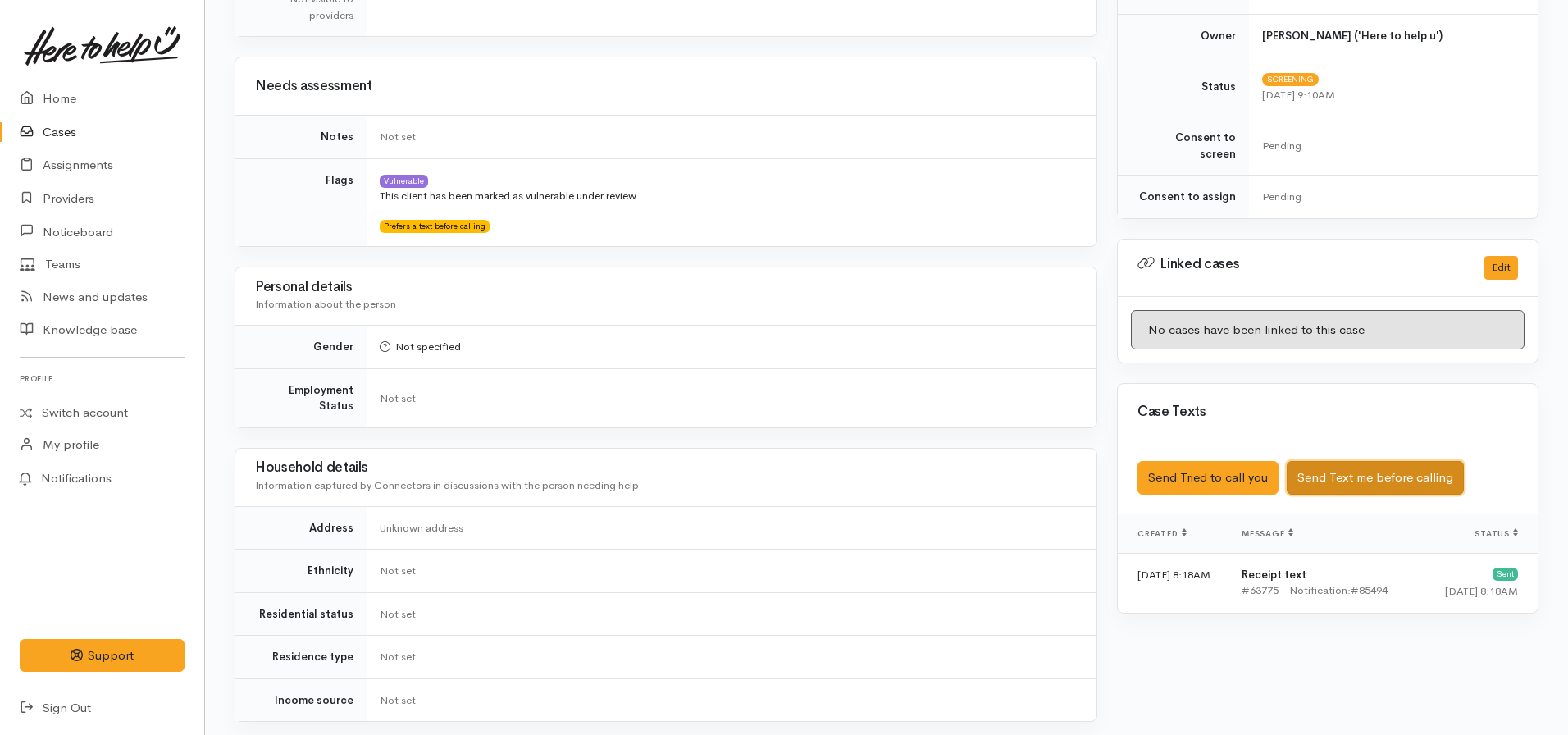
click at [1375, 465] on button "Send Text me before calling" at bounding box center [1375, 478] width 177 height 34
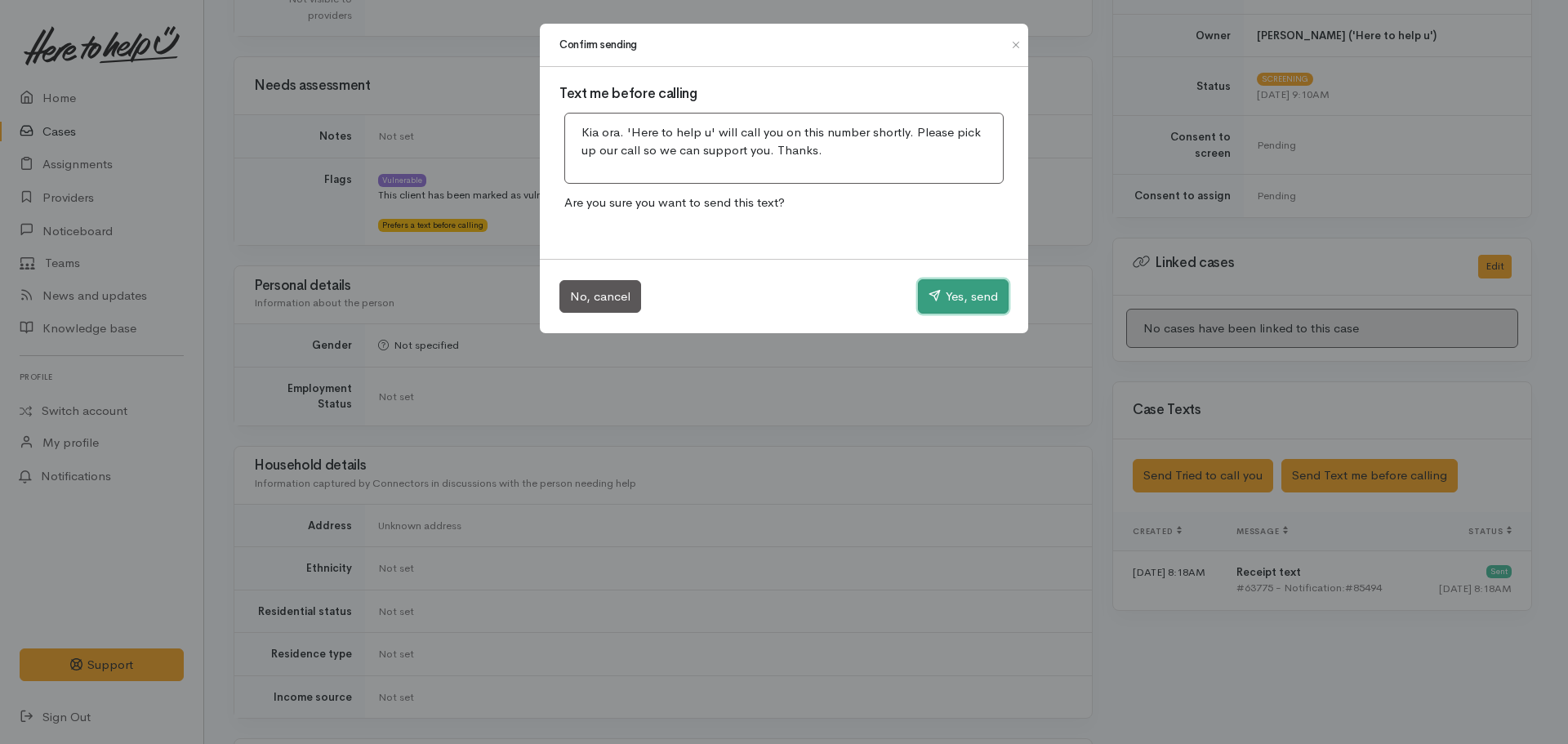
click at [946, 294] on button "Yes, send" at bounding box center [963, 296] width 91 height 34
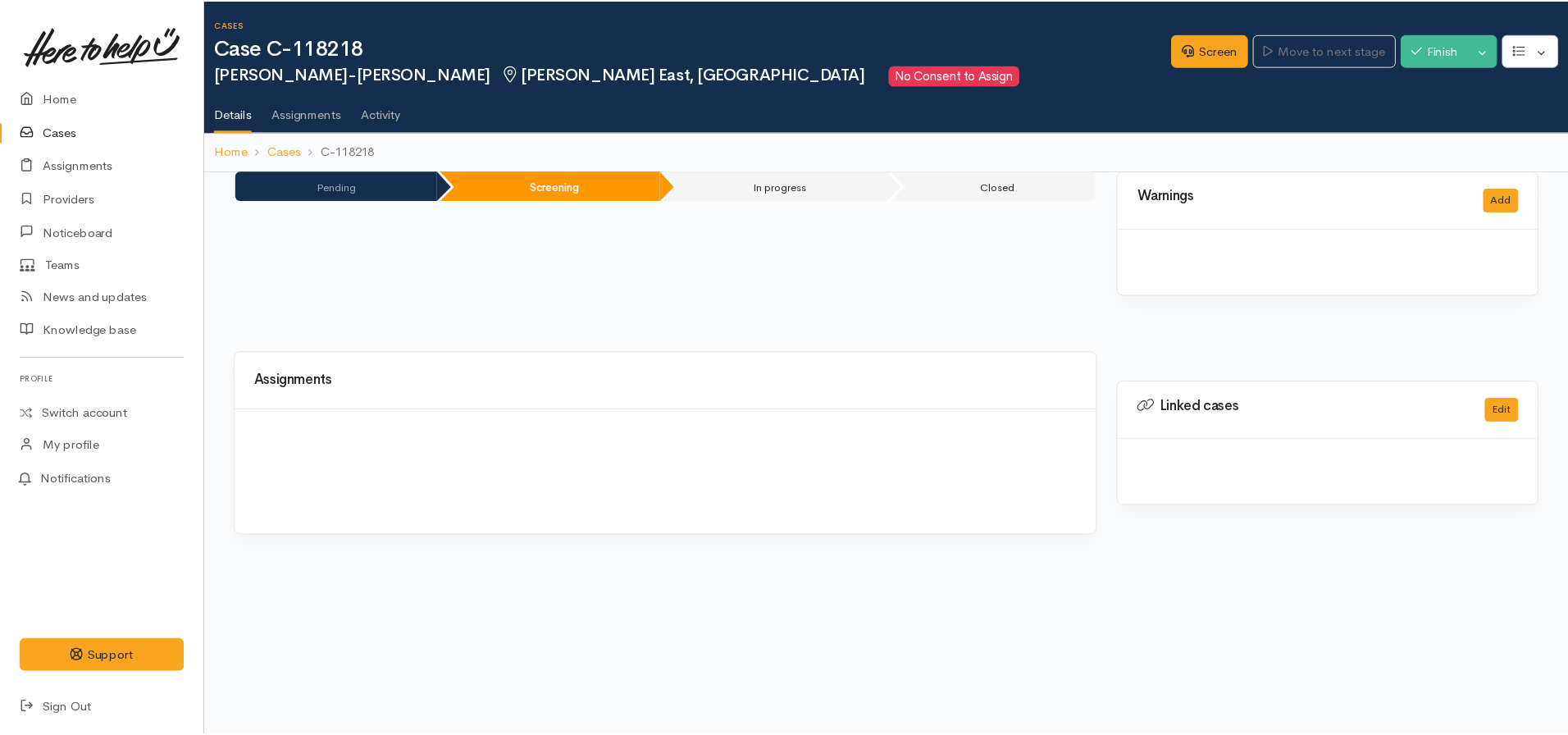
scroll to position [0, 7]
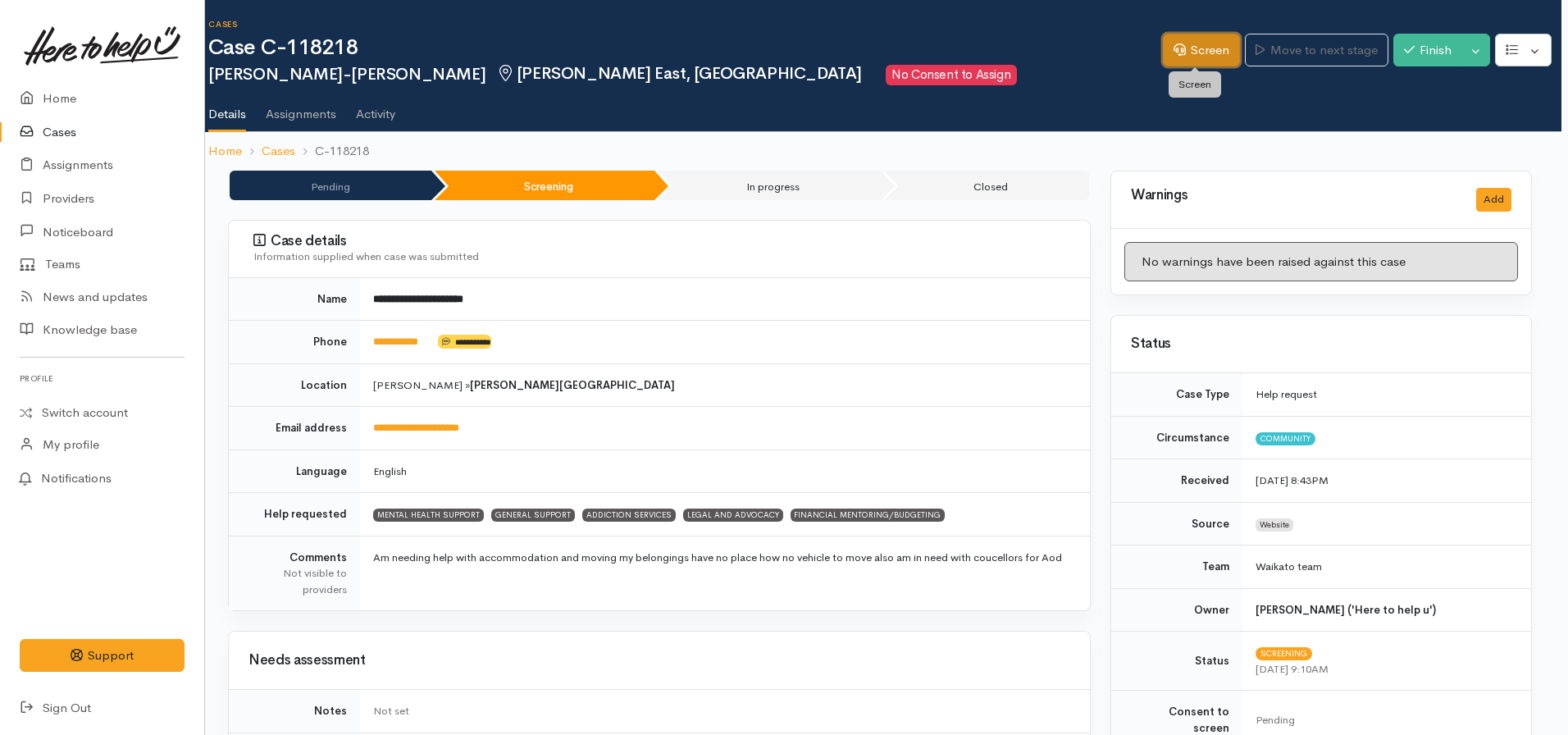
click at [1185, 54] on link "Screen" at bounding box center [1200, 50] width 77 height 34
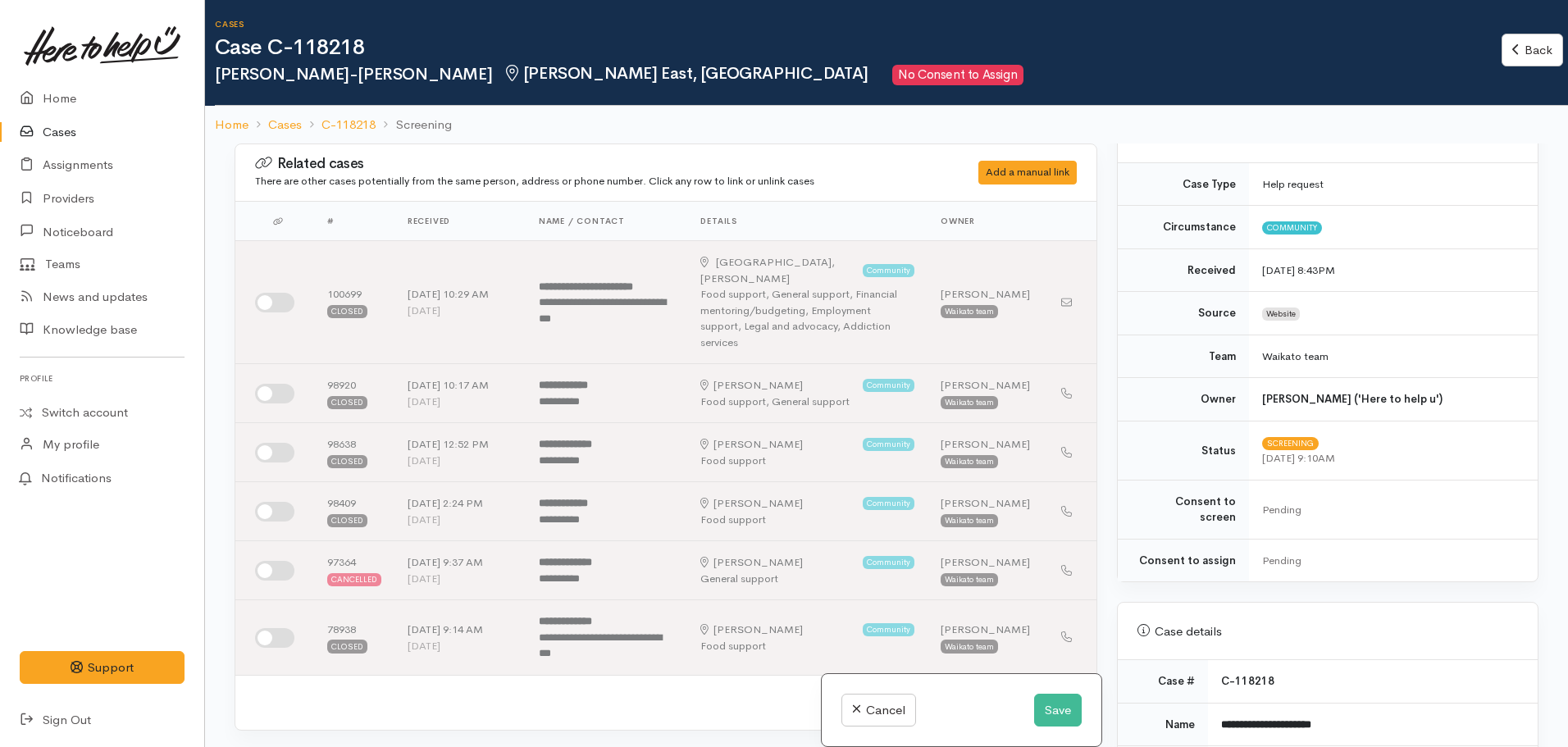
scroll to position [164, 0]
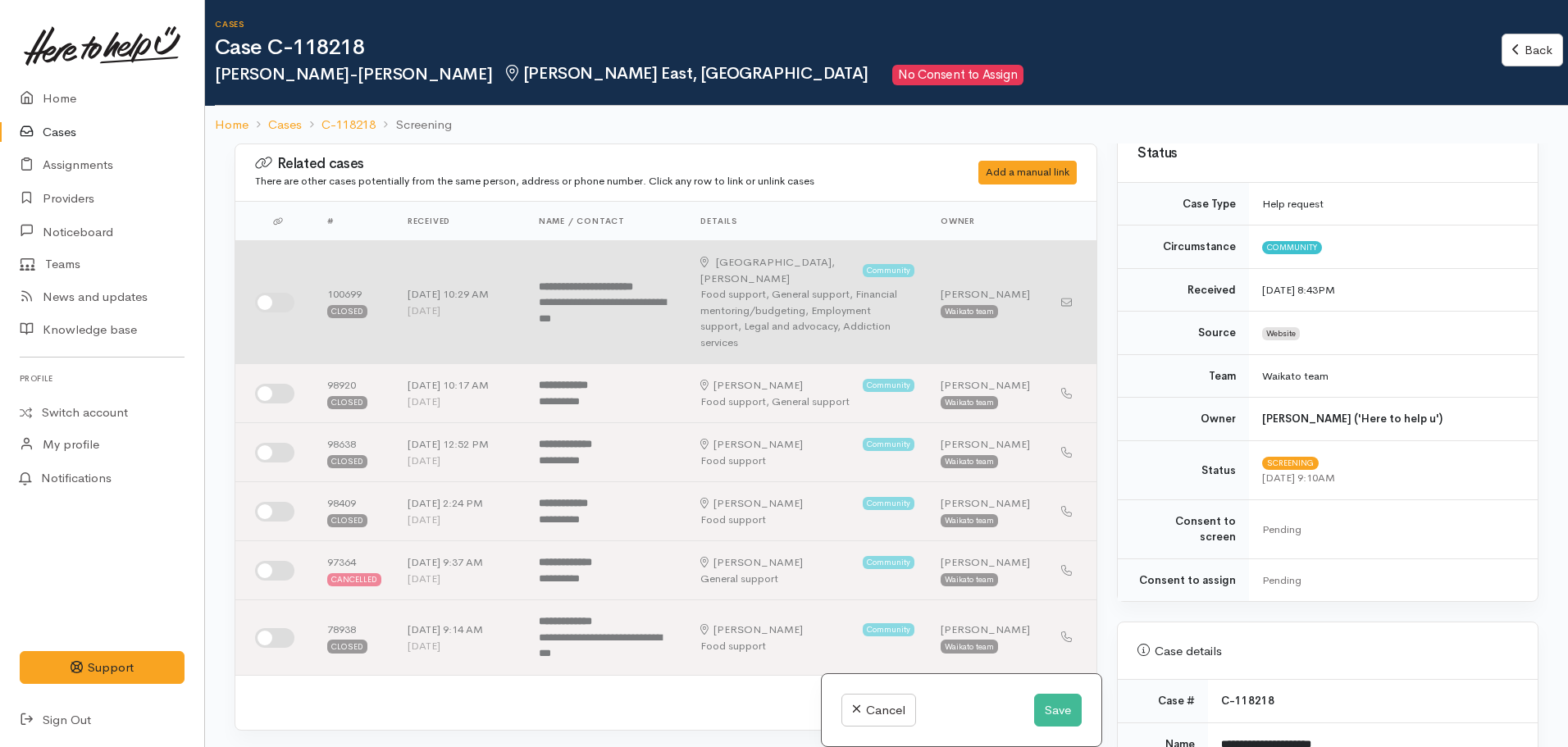
click at [269, 293] on input "checkbox" at bounding box center [274, 302] width 39 height 20
checkbox input "true"
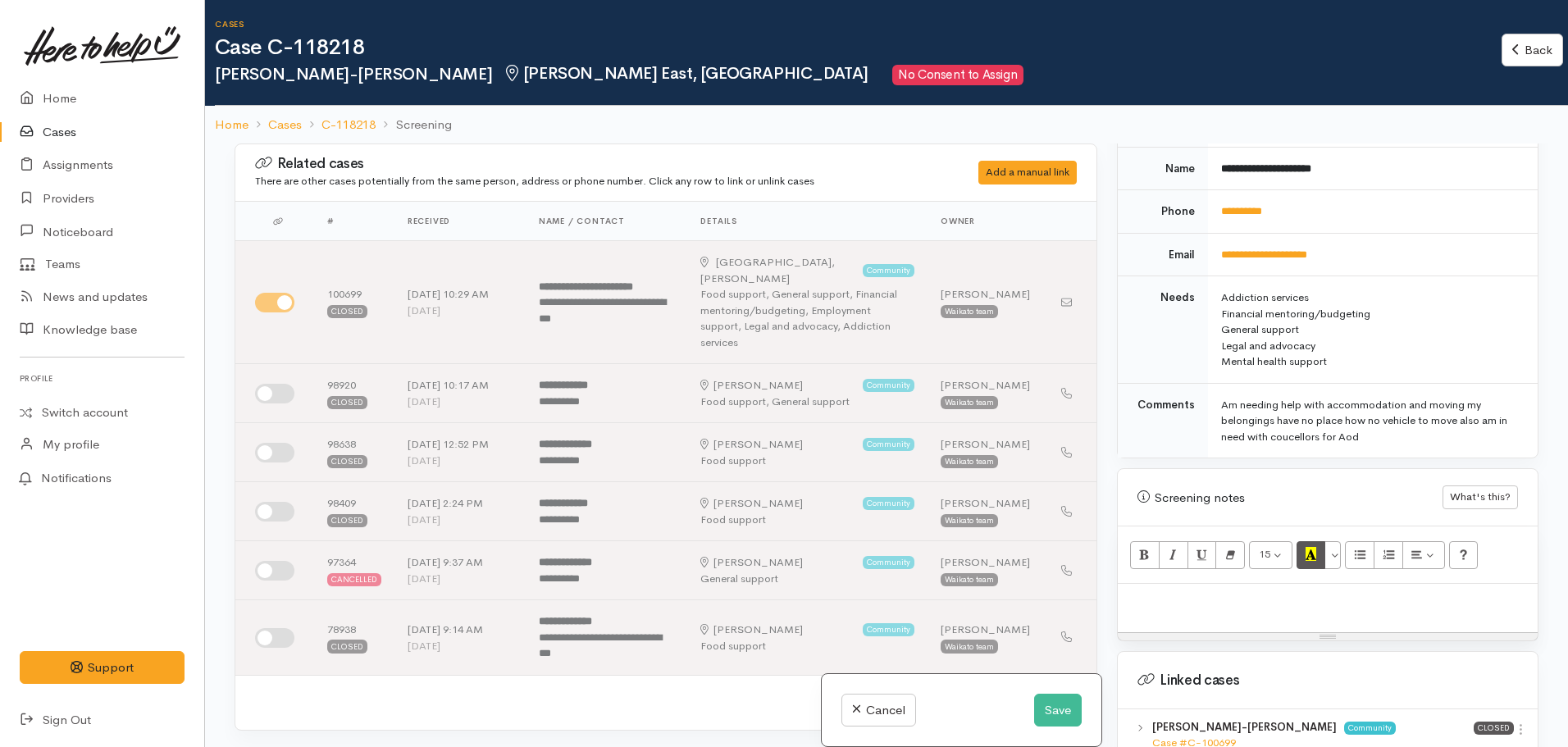
scroll to position [984, 0]
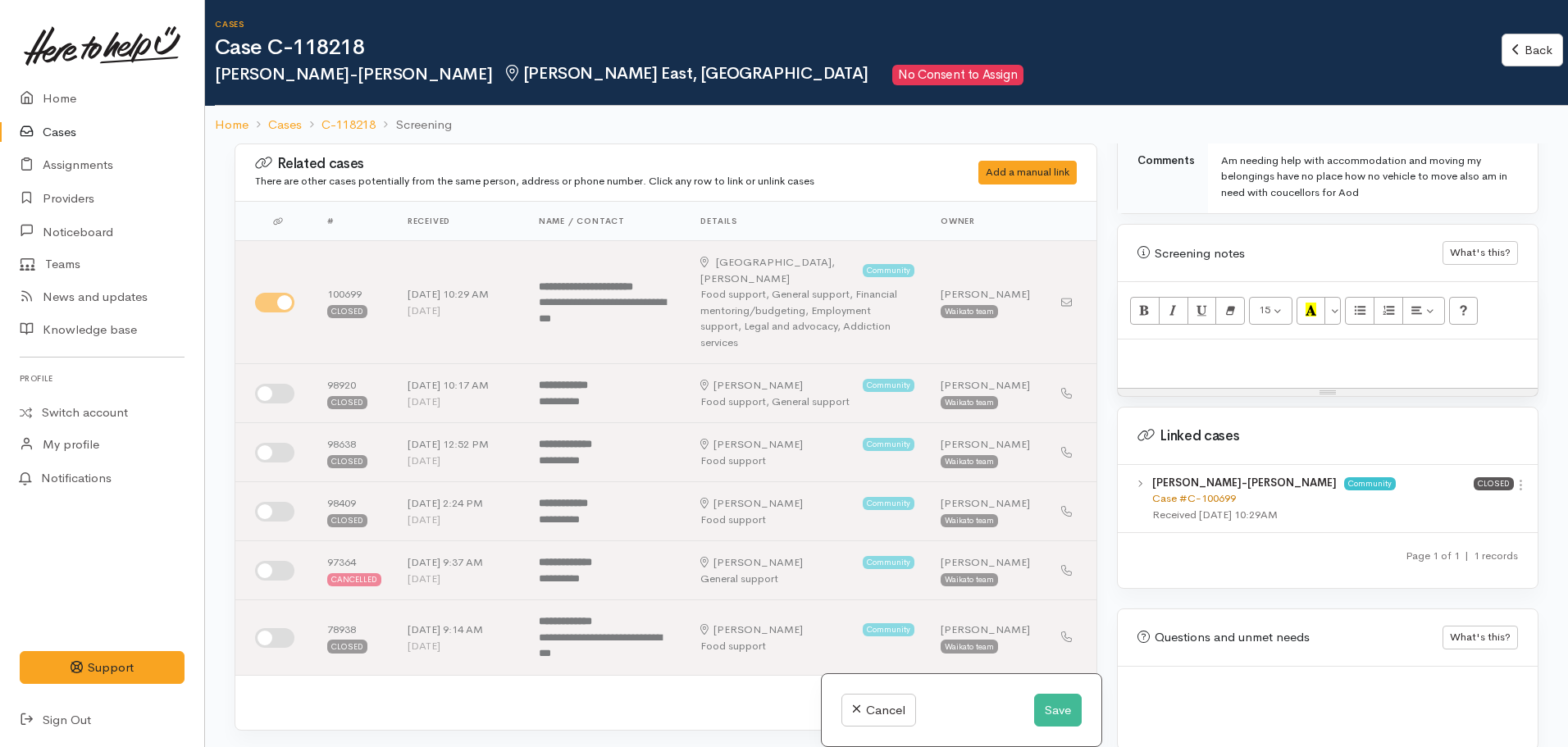
click at [1213, 491] on link "Case #C-100699" at bounding box center [1194, 498] width 84 height 14
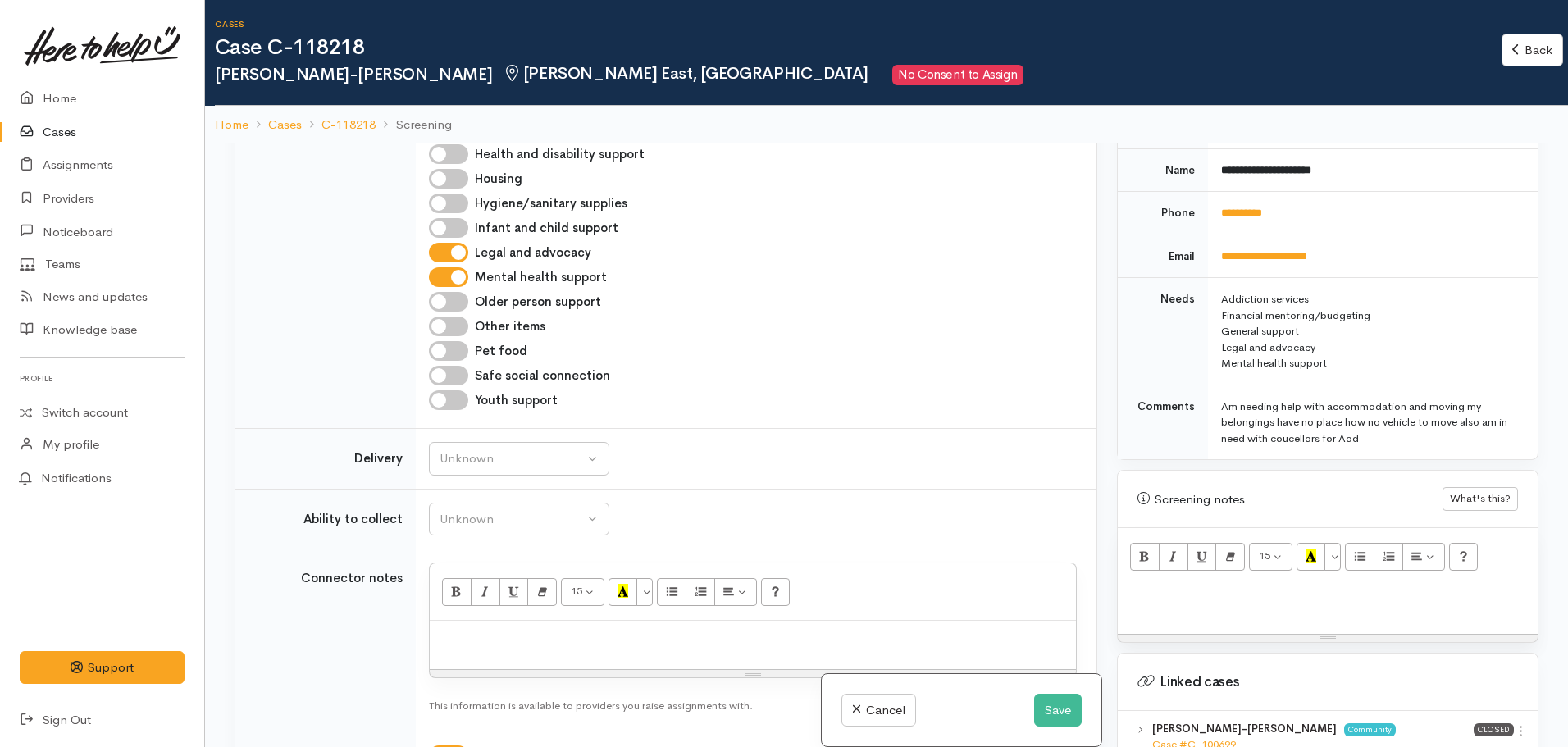
scroll to position [1393, 0]
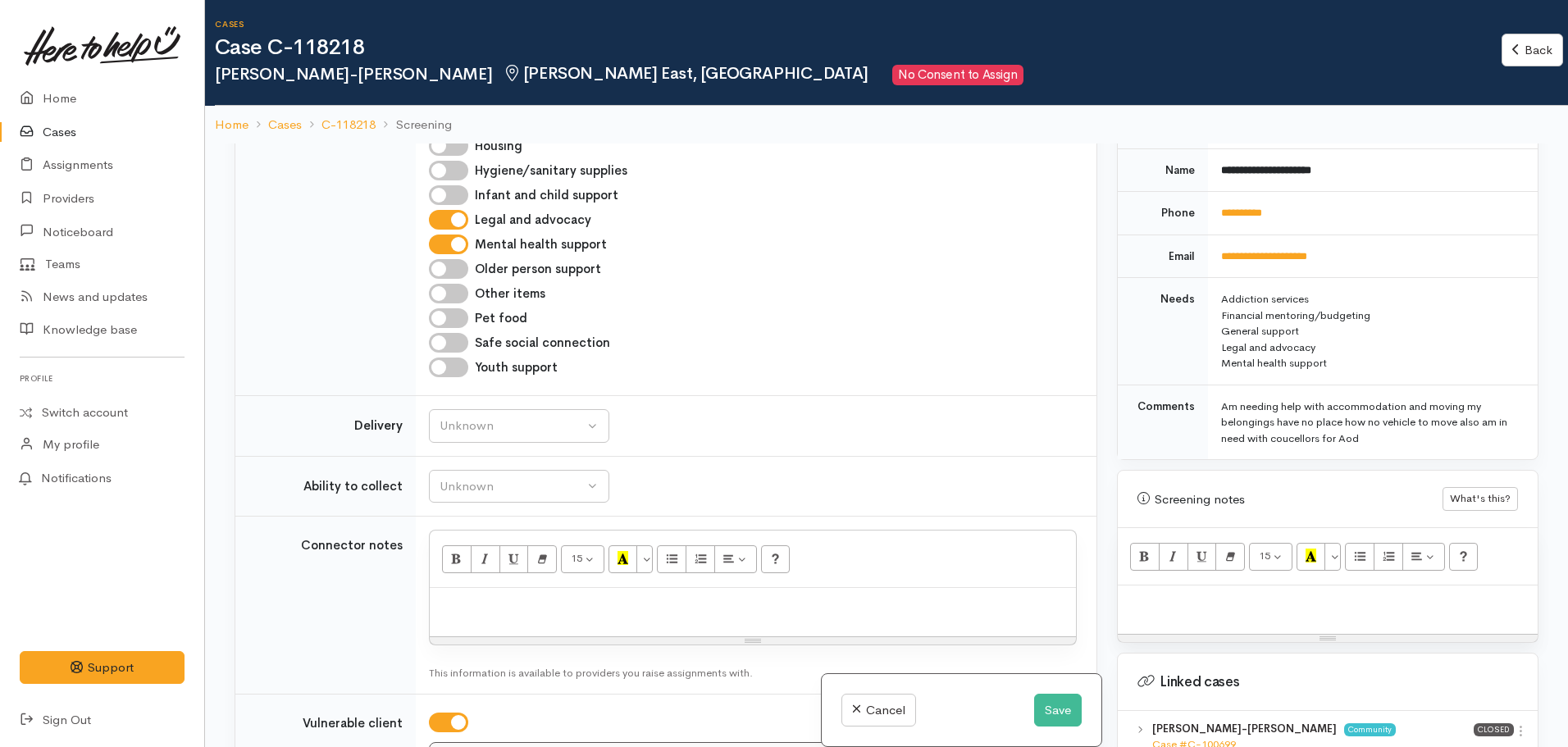
click at [1165, 599] on div at bounding box center [1327, 610] width 420 height 48
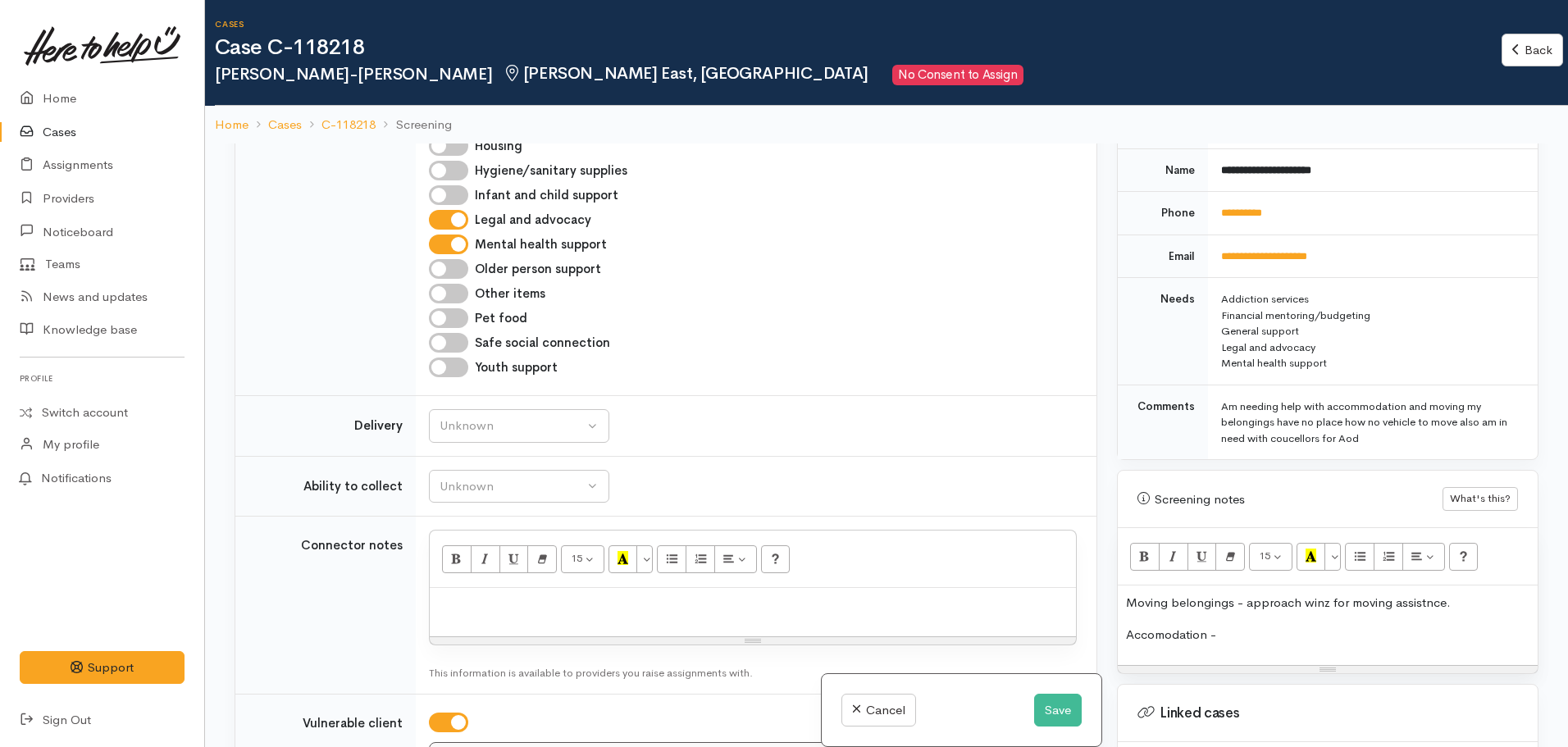
click at [1245, 626] on p "Accomodation -" at bounding box center [1327, 635] width 403 height 19
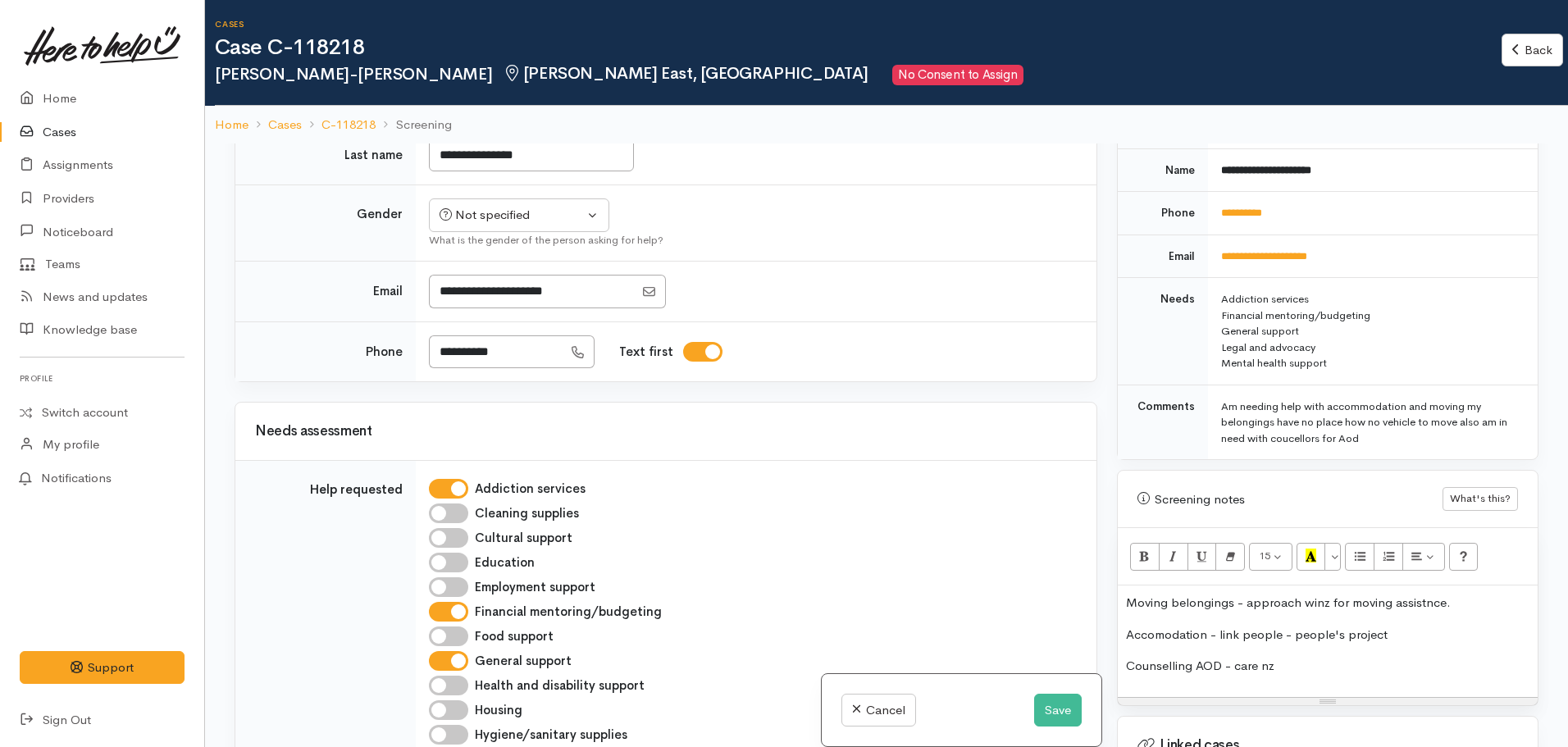
scroll to position [574, 0]
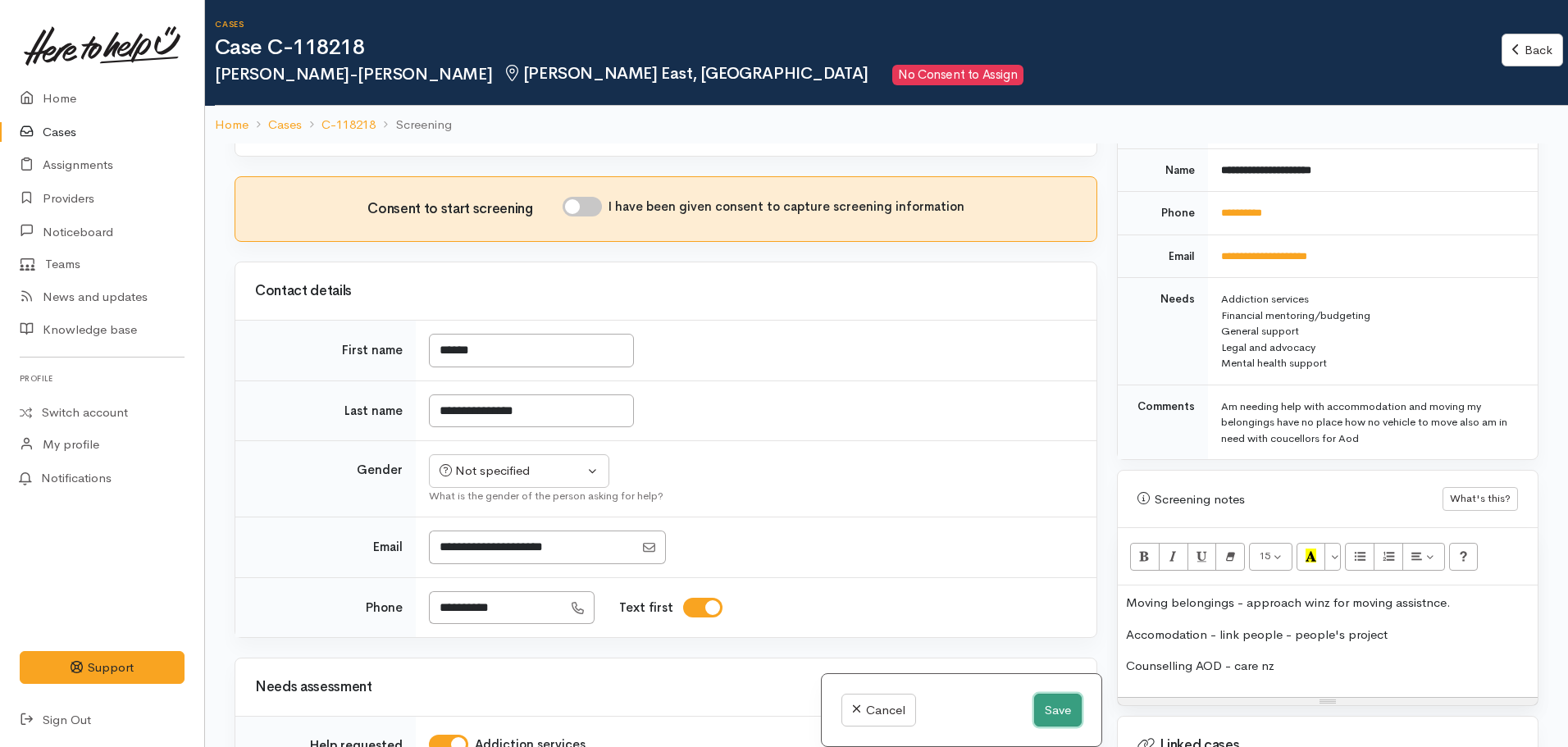
click at [1048, 708] on button "Save" at bounding box center [1057, 711] width 48 height 34
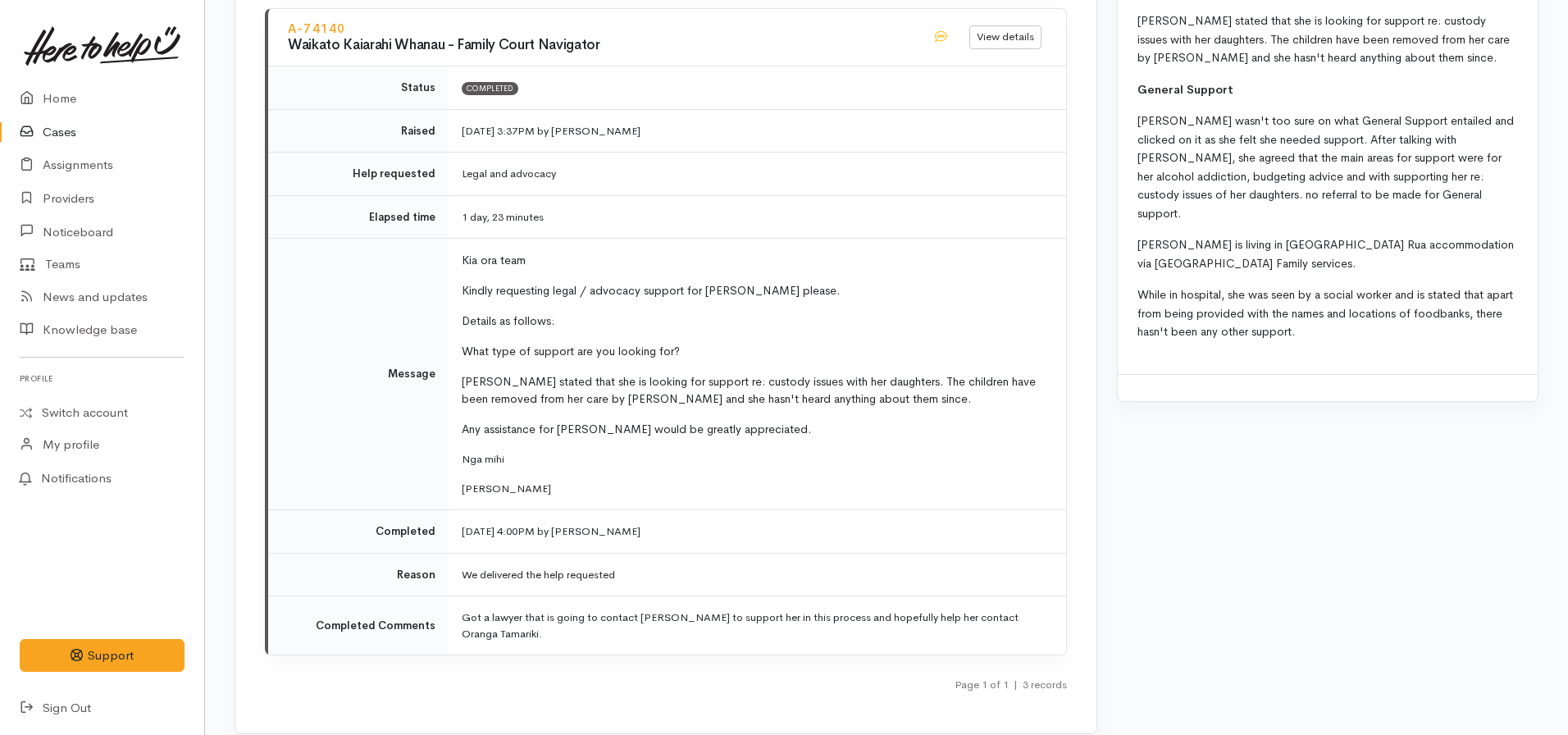
scroll to position [2707, 0]
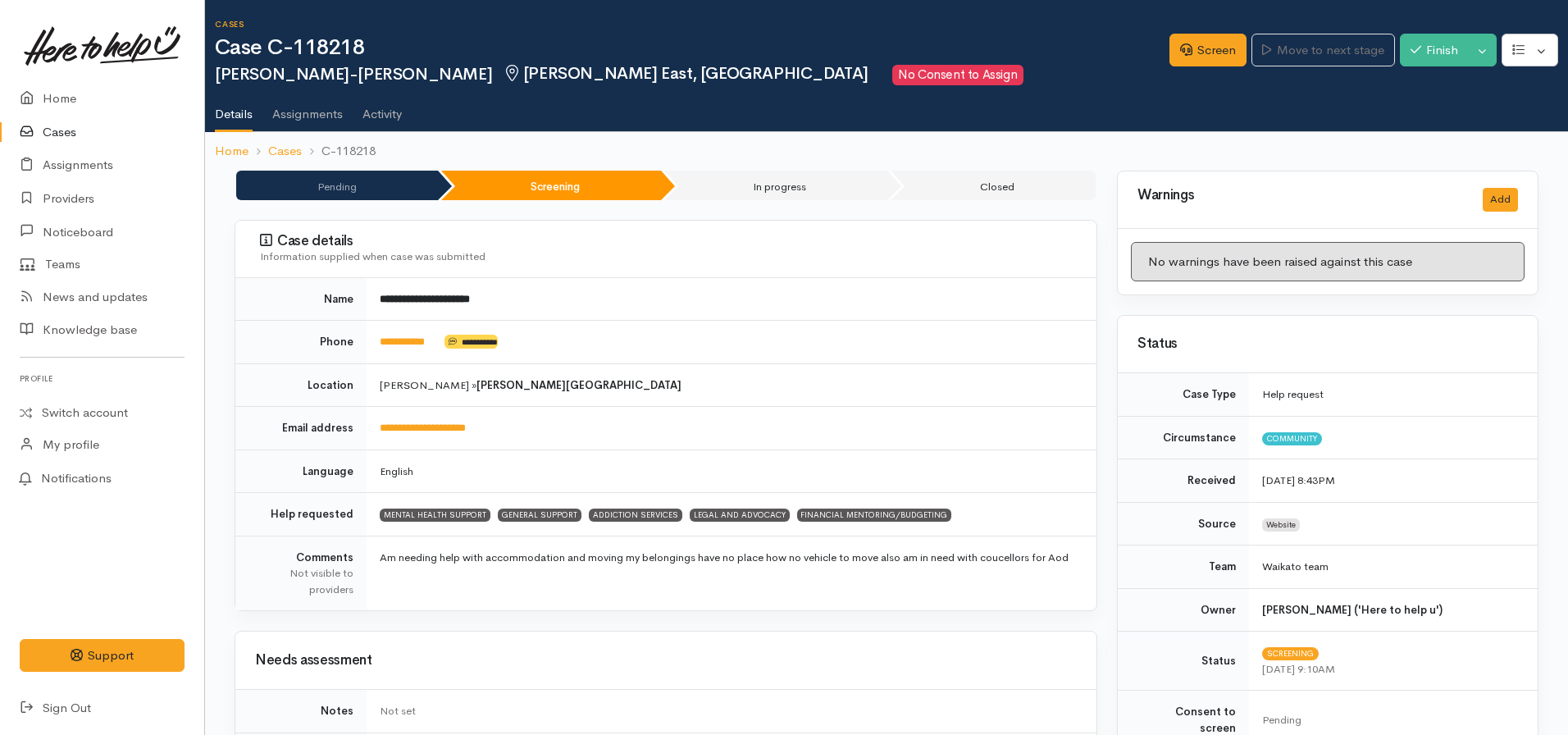
click at [418, 330] on td "**********" at bounding box center [731, 342] width 729 height 44
click at [414, 342] on link "**********" at bounding box center [402, 340] width 45 height 10
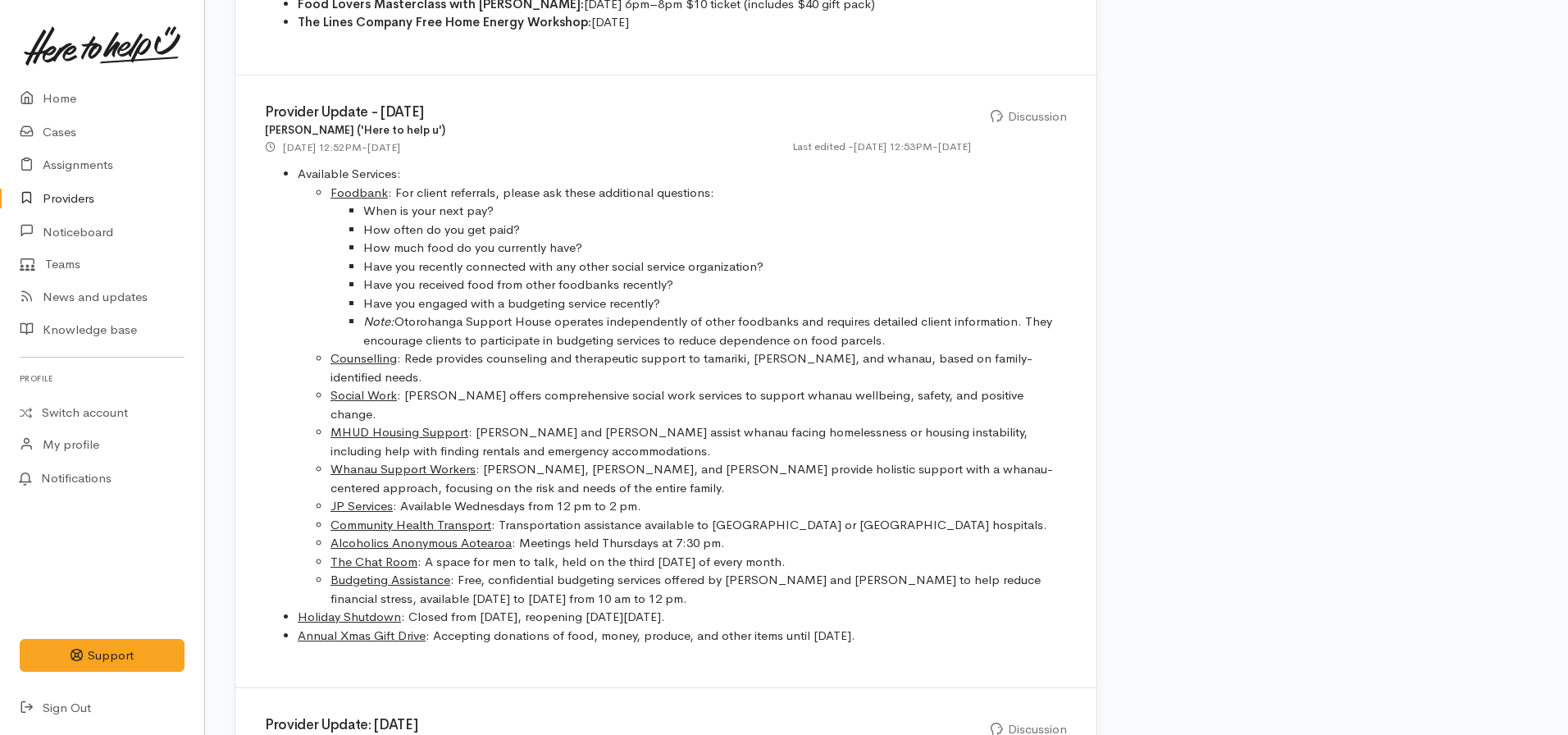
scroll to position [1350, 0]
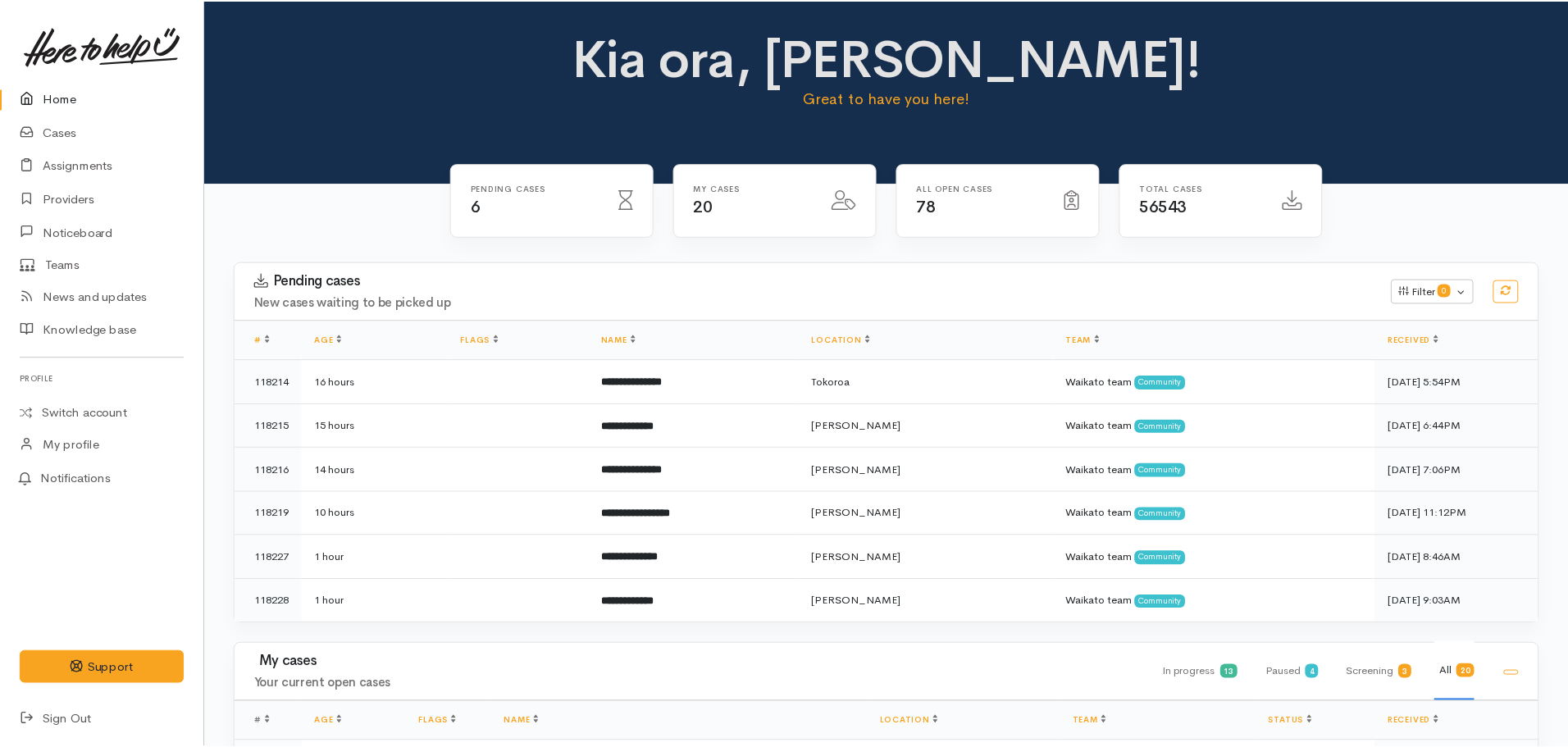
scroll to position [164, 0]
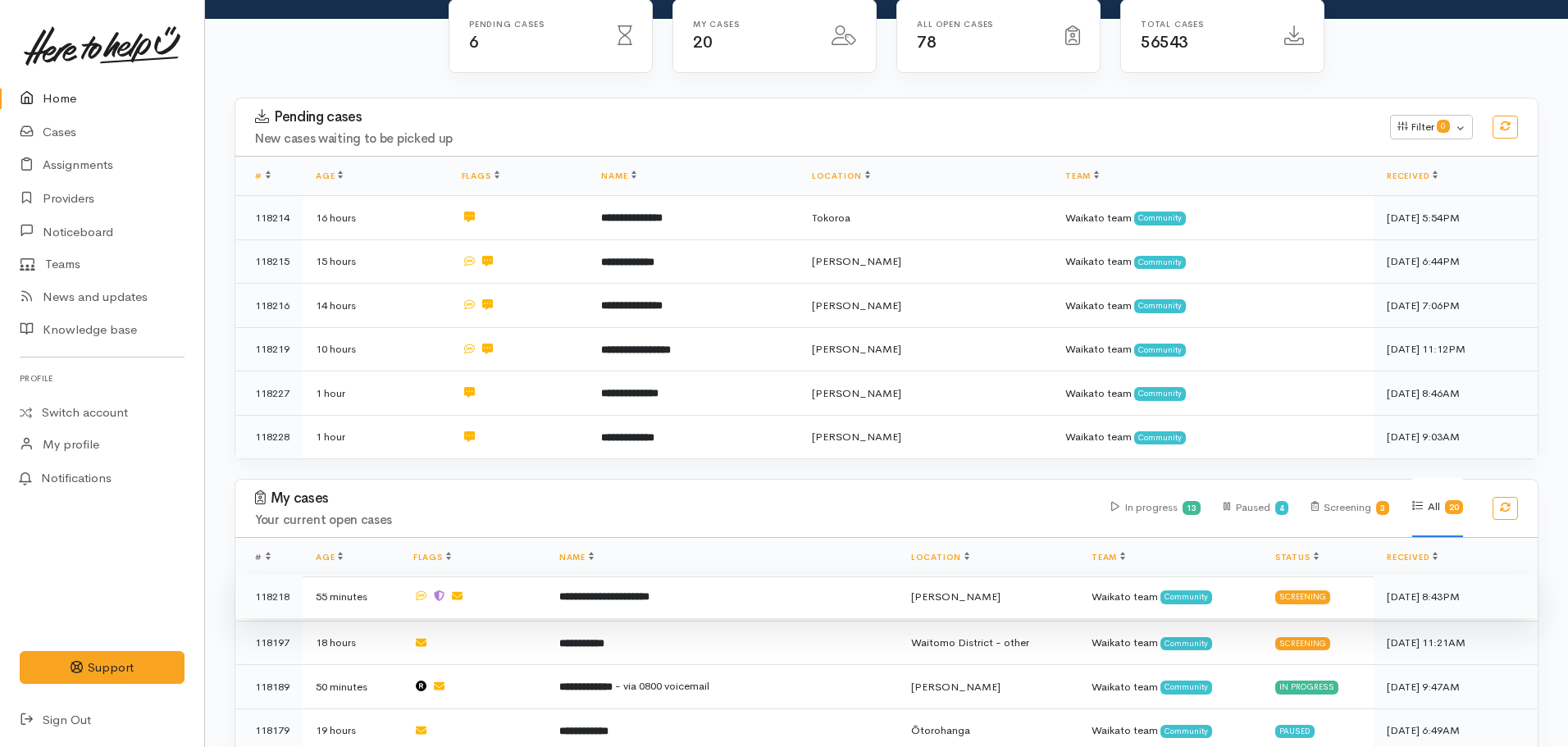
click at [644, 591] on b "**********" at bounding box center [604, 596] width 90 height 10
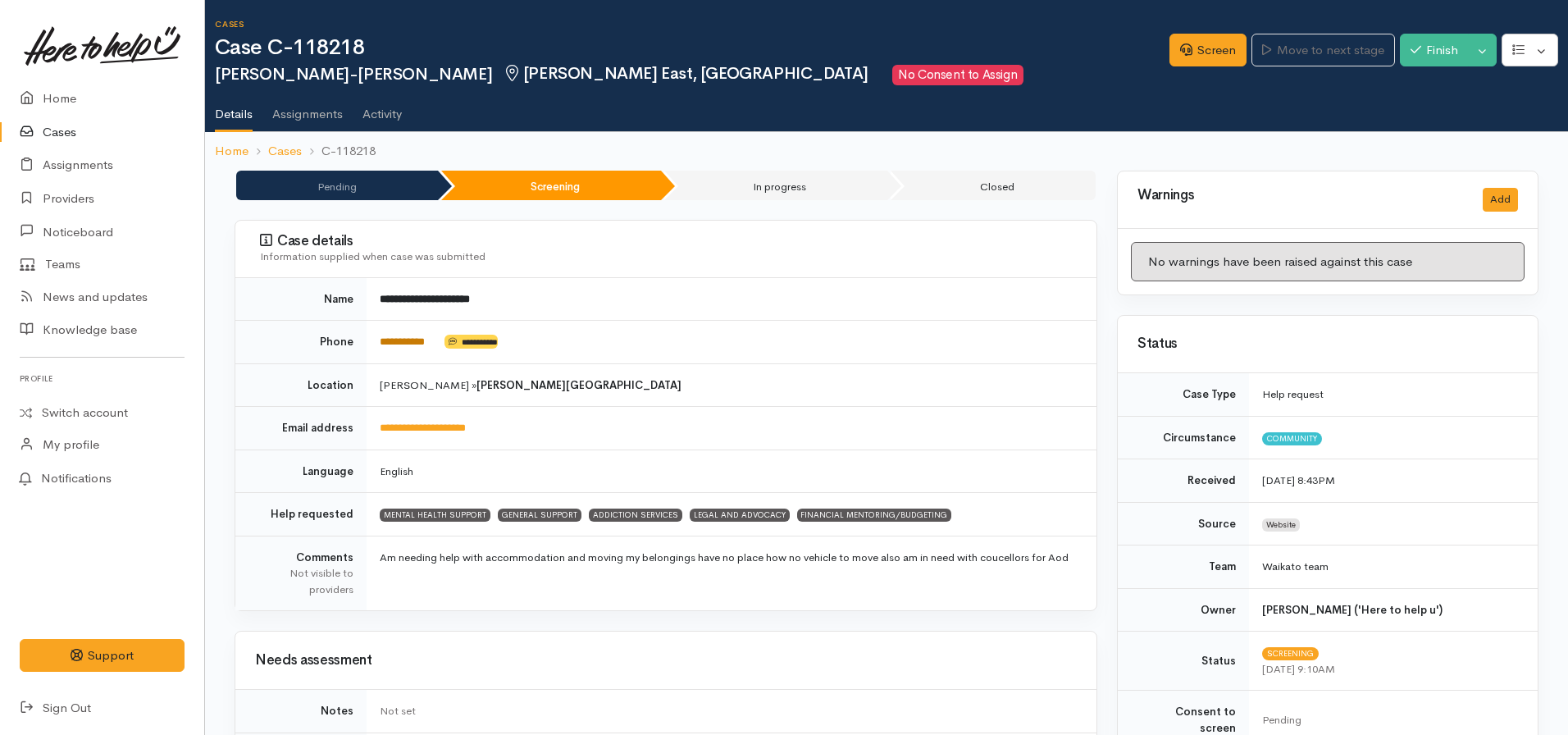
click at [424, 336] on link "**********" at bounding box center [402, 340] width 45 height 10
click at [847, 101] on ul "Details Assignments Activity" at bounding box center [891, 108] width 1353 height 47
click at [403, 342] on link "**********" at bounding box center [402, 340] width 45 height 10
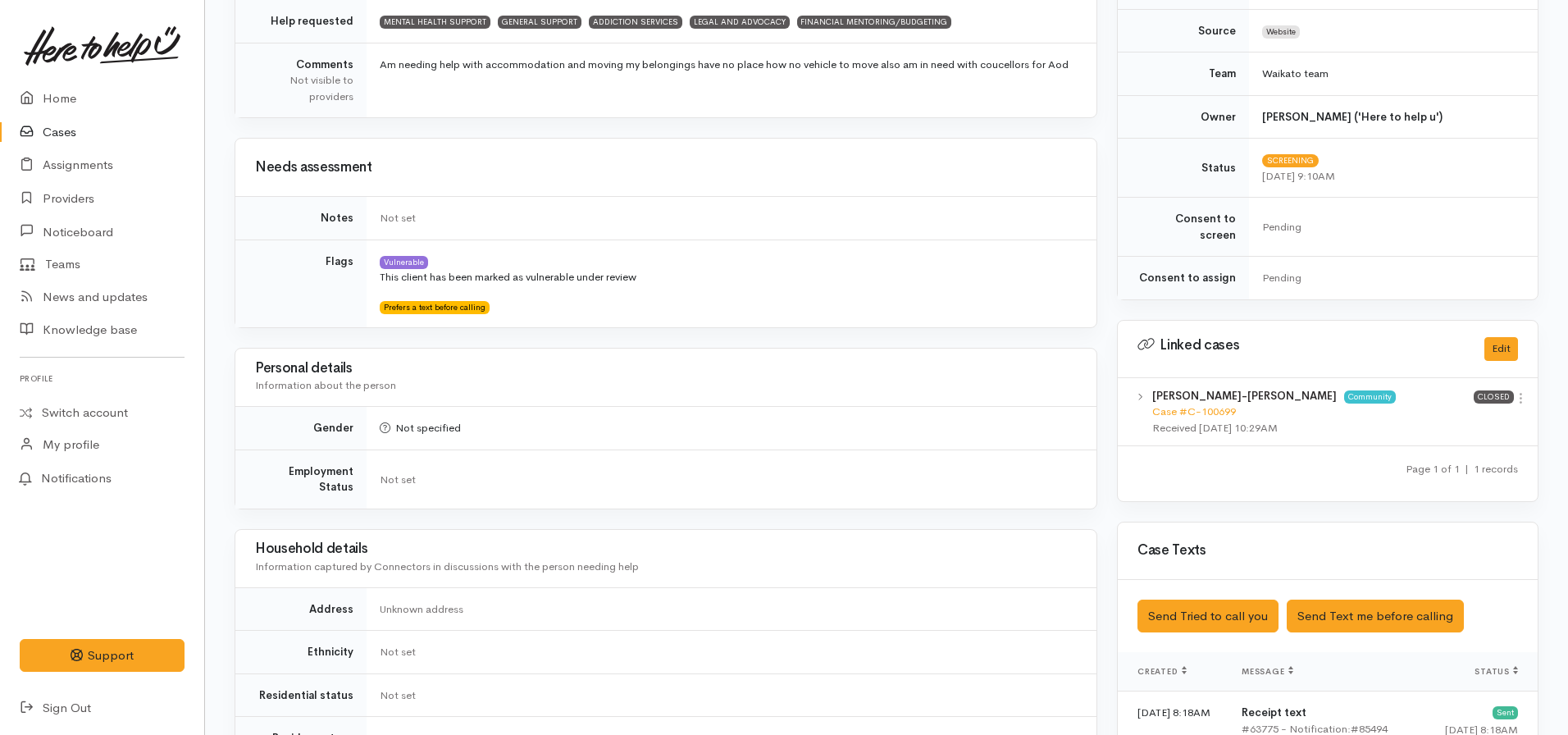
scroll to position [656, 0]
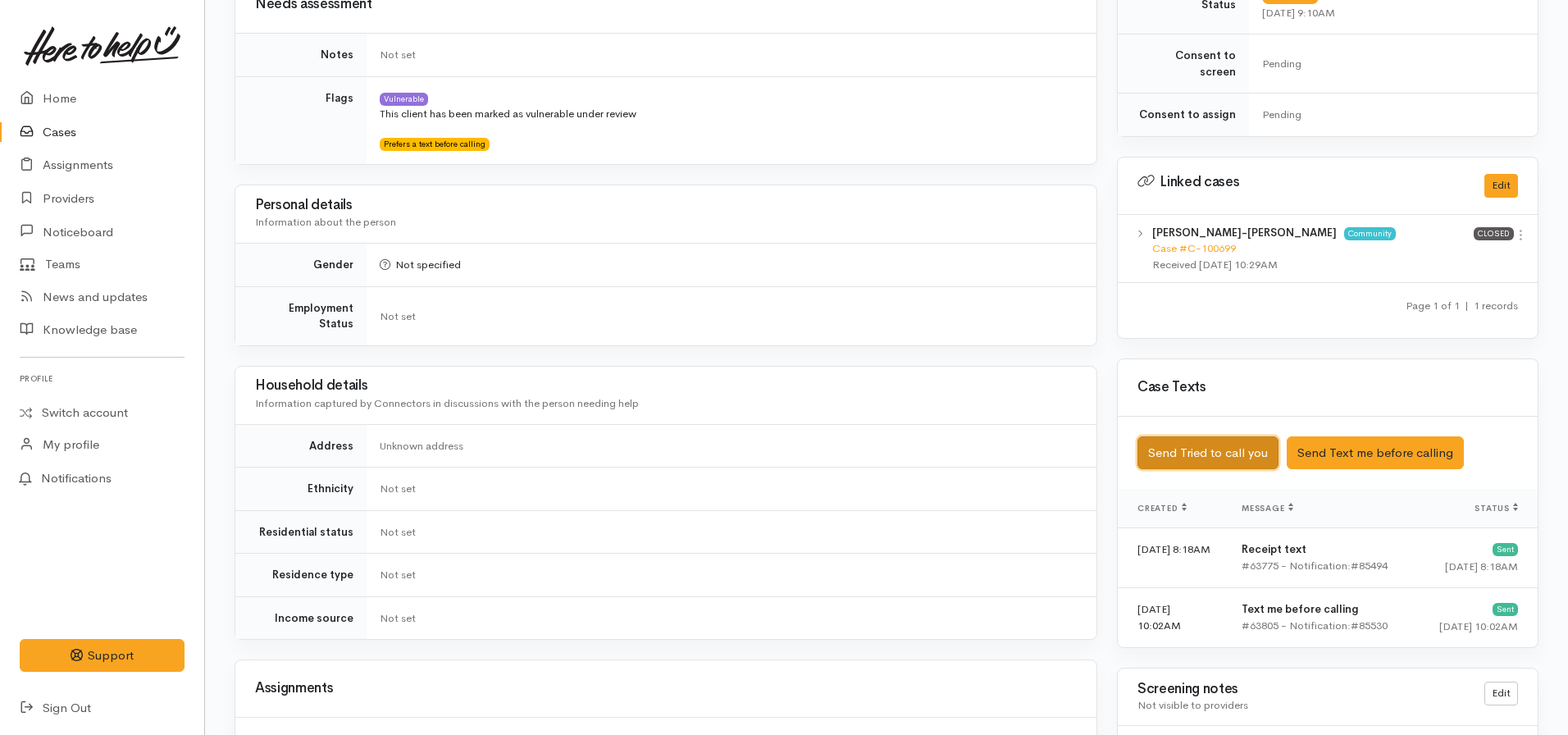
click at [1214, 443] on button "Send Tried to call you" at bounding box center [1207, 453] width 141 height 34
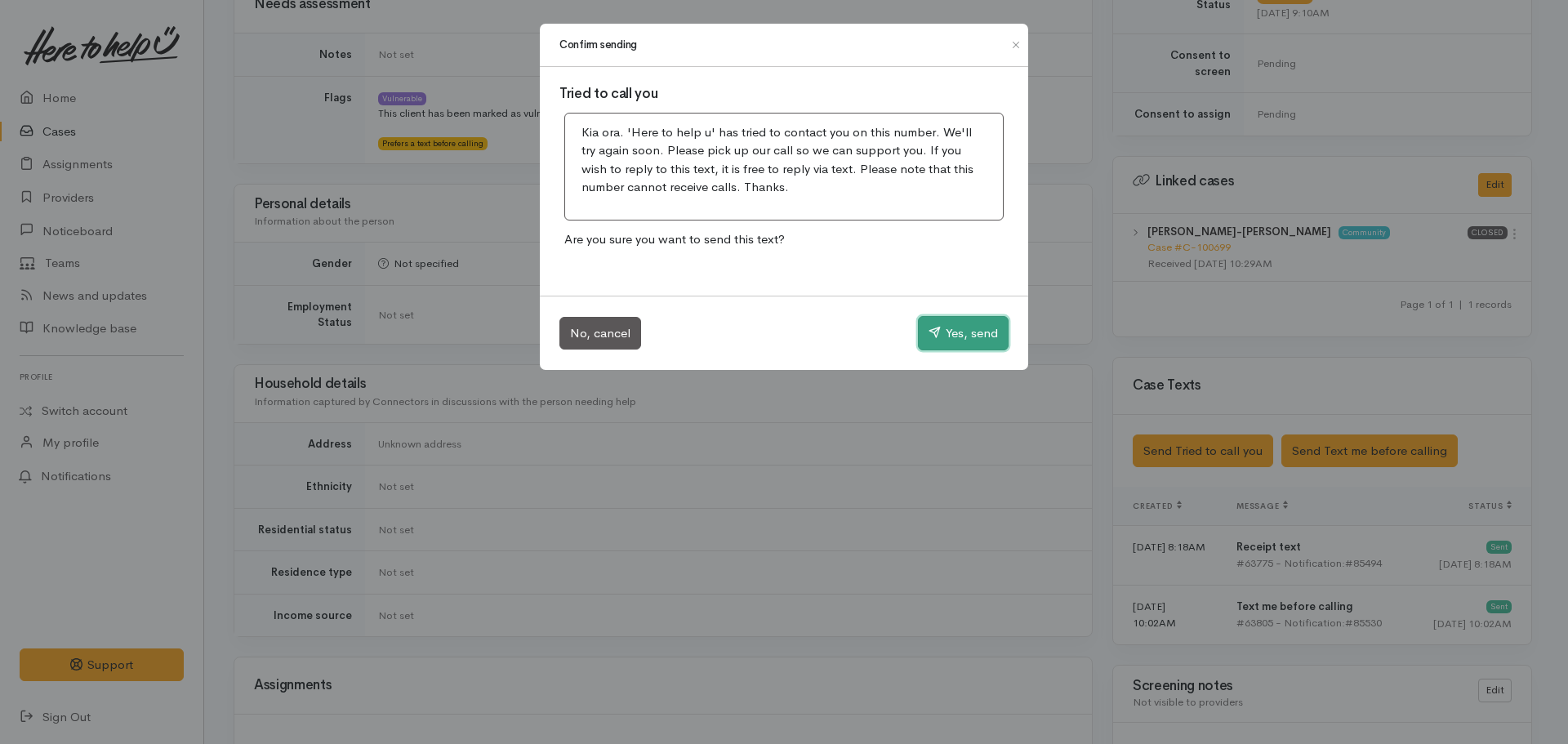
click at [973, 335] on button "Yes, send" at bounding box center [963, 333] width 91 height 34
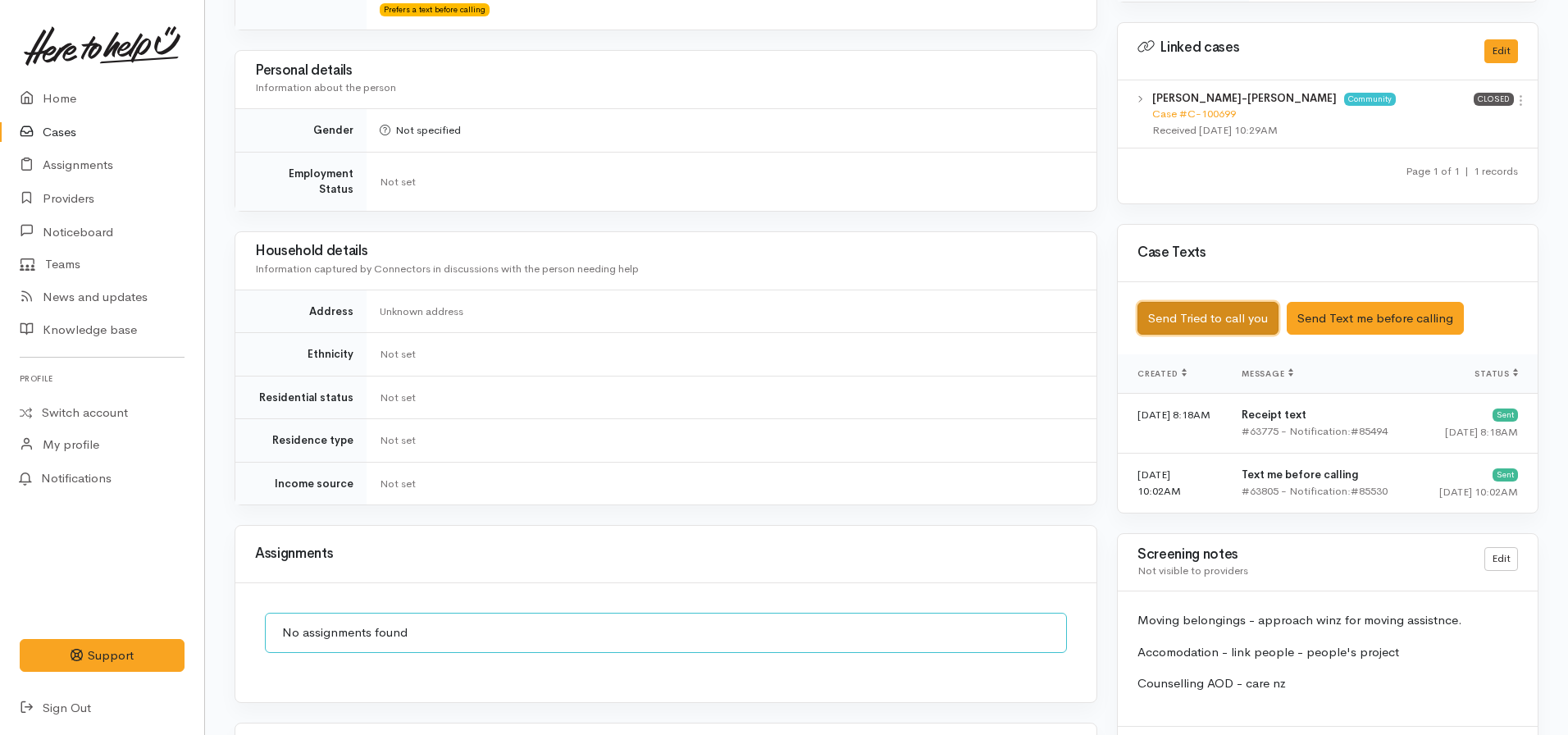
scroll to position [908, 0]
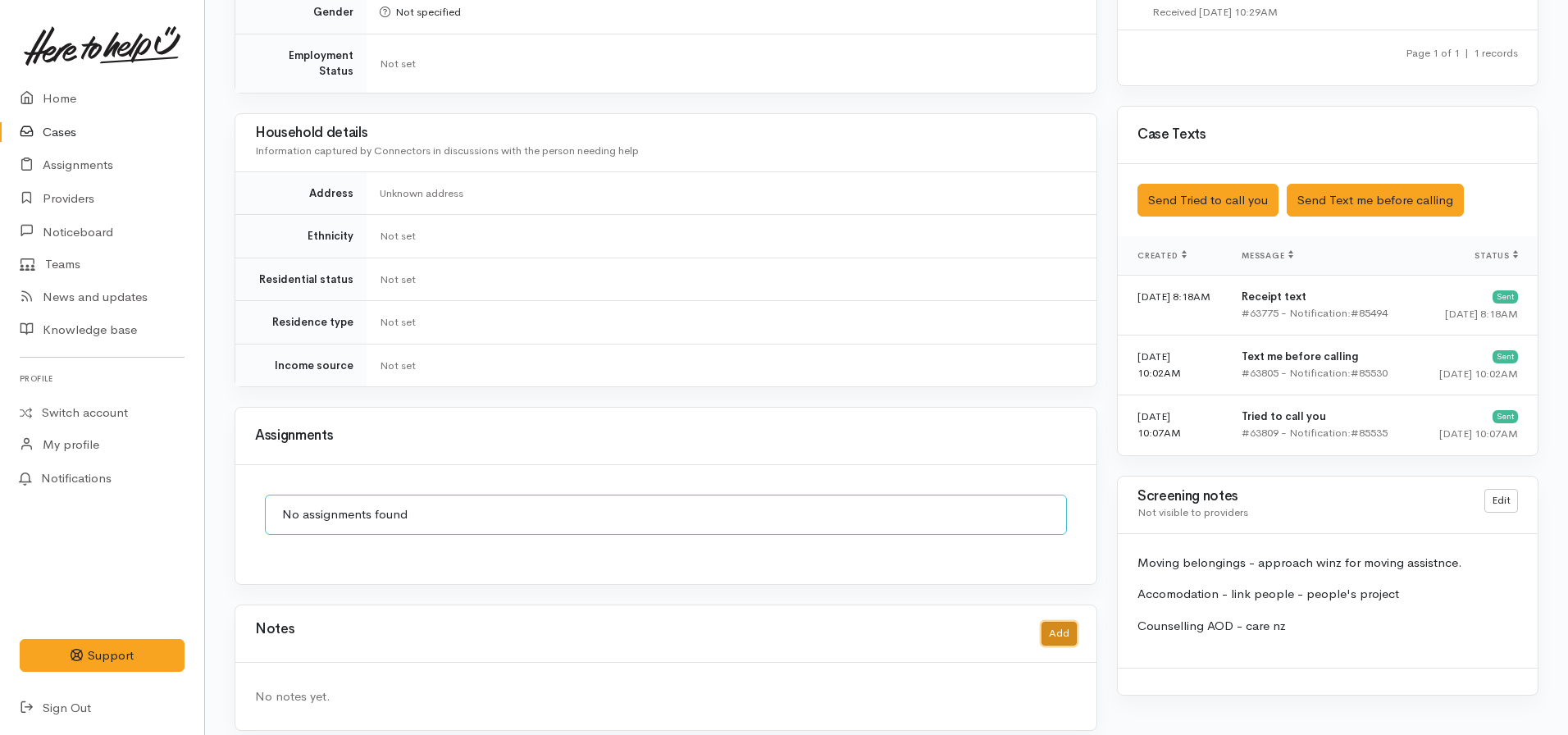
click at [1062, 626] on button "Add" at bounding box center [1059, 632] width 35 height 23
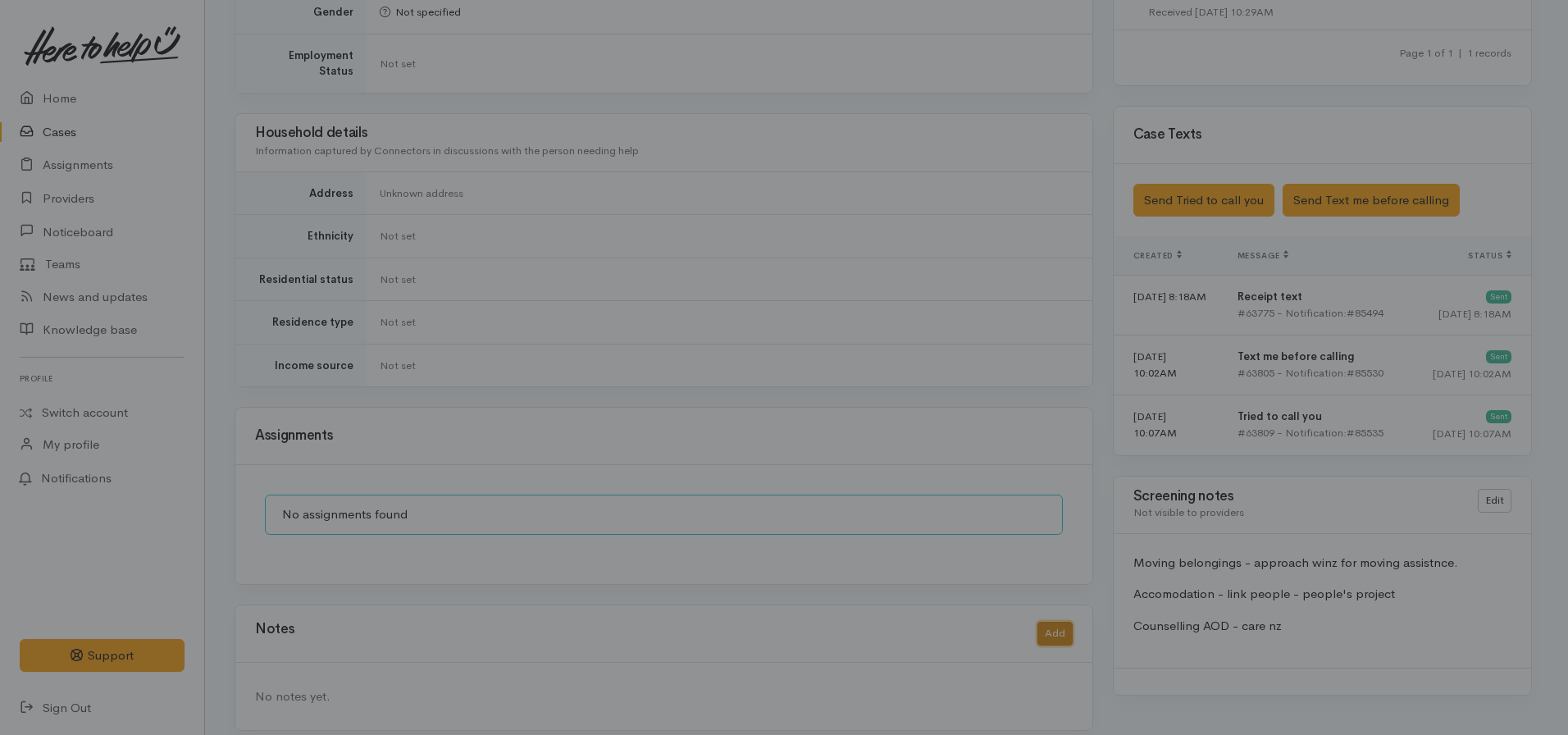
scroll to position [896, 0]
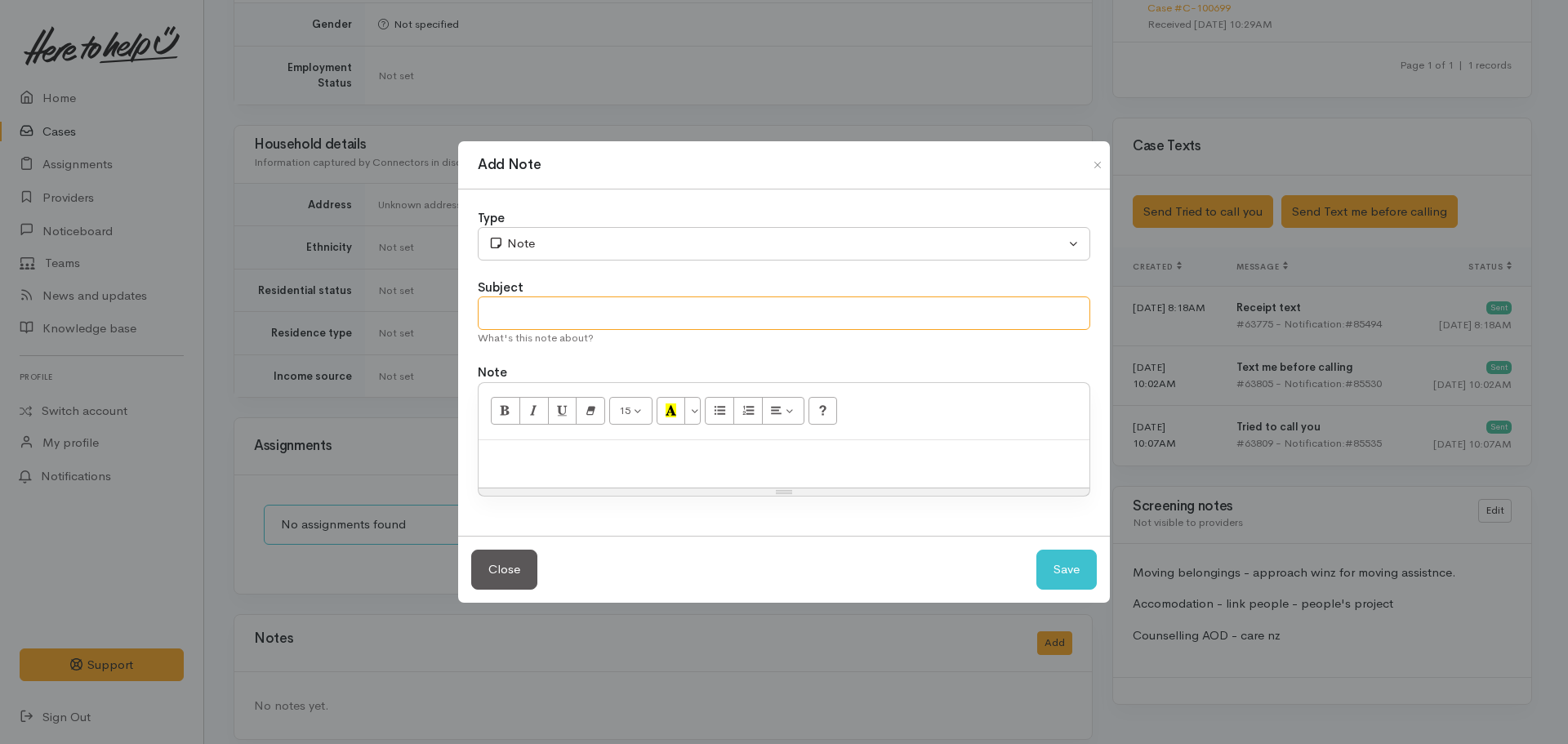
click at [571, 309] on input "text" at bounding box center [783, 313] width 612 height 33
type input "Attempt to contact #1"
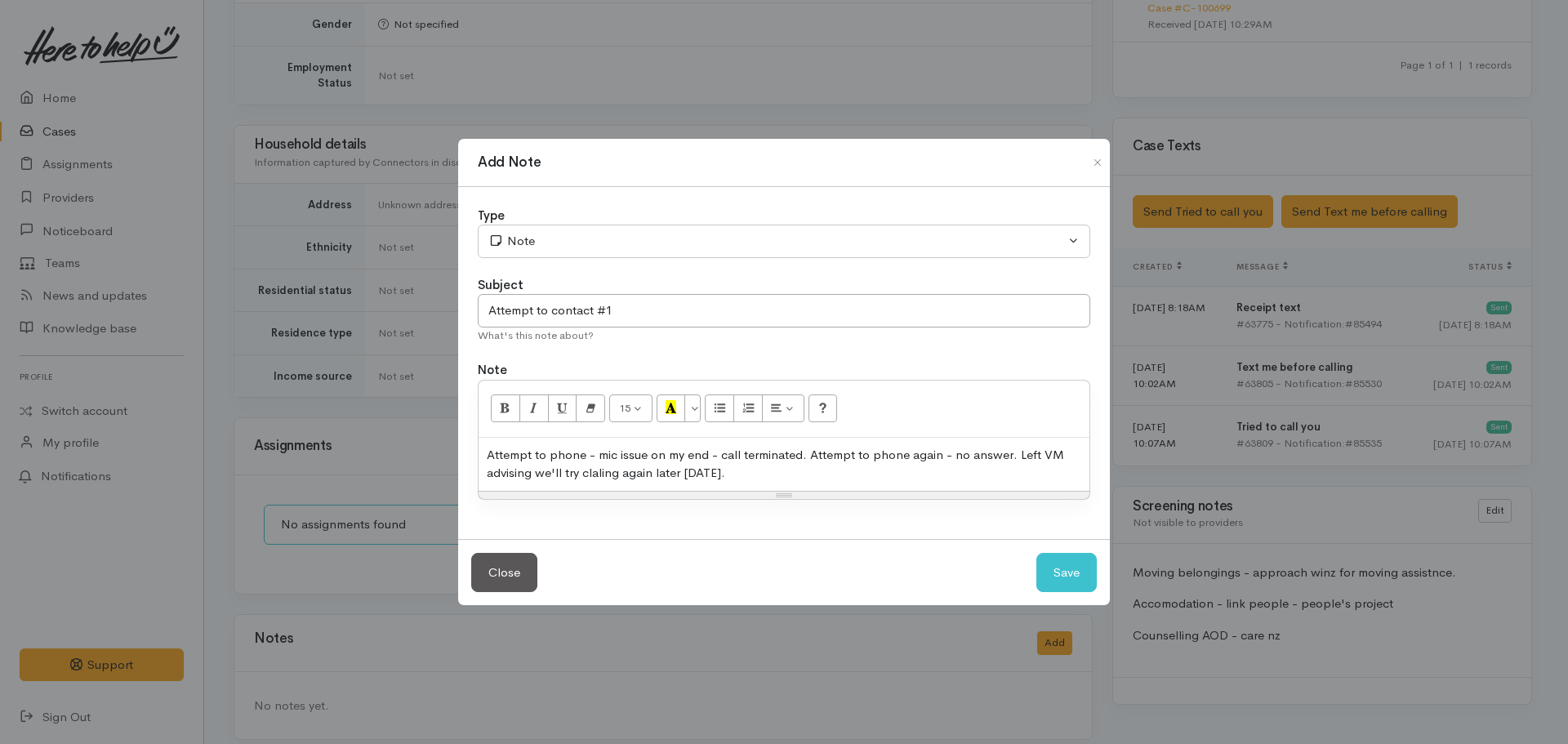
click at [594, 476] on div "Attempt to phone - mic issue on my end - call terminated. Attempt to phone agai…" at bounding box center [783, 463] width 610 height 53
click at [596, 473] on div "Attempt to phone - mic issue on my end - call terminated. Attempt to phone agai…" at bounding box center [783, 463] width 610 height 53
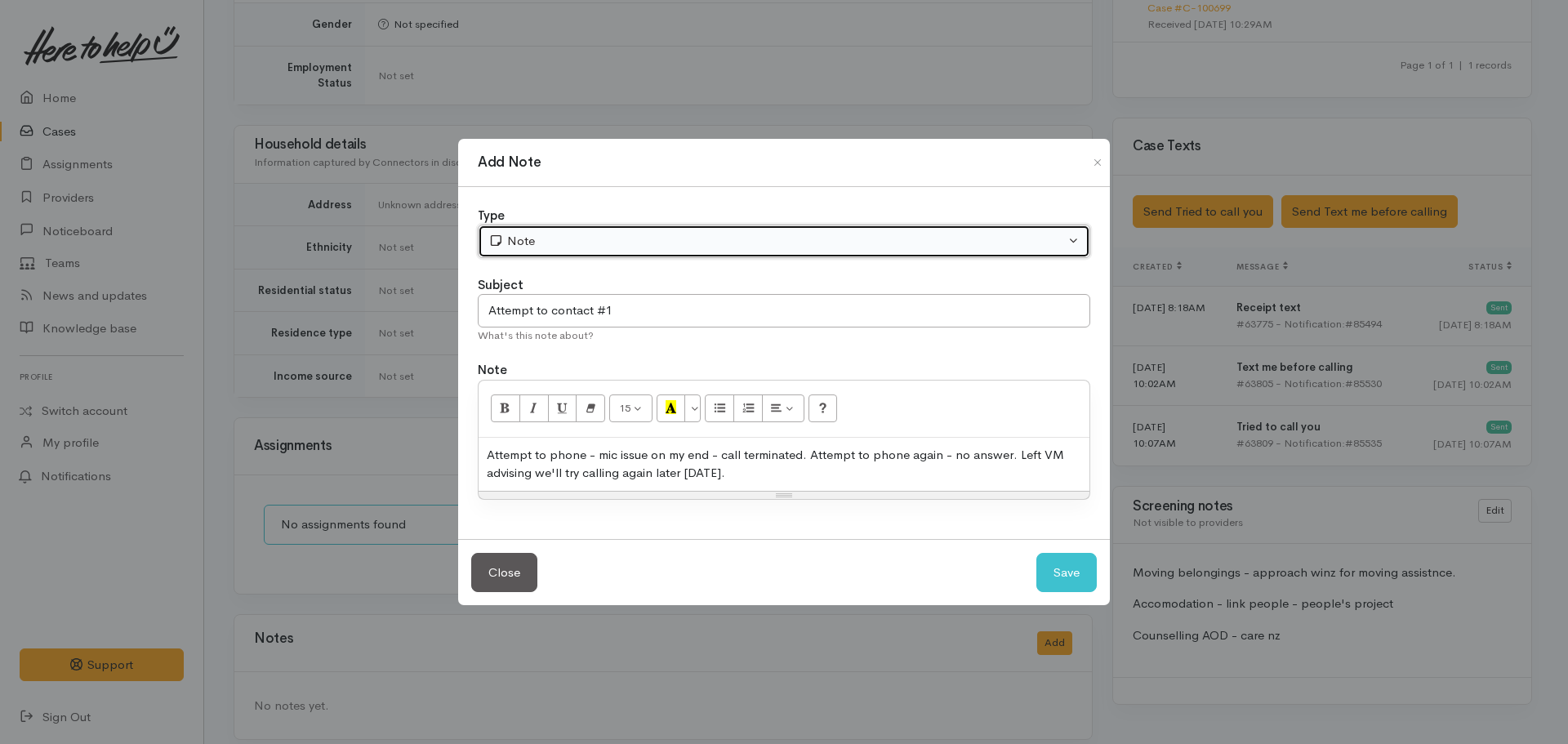
click at [584, 240] on div "Note" at bounding box center [777, 241] width 577 height 19
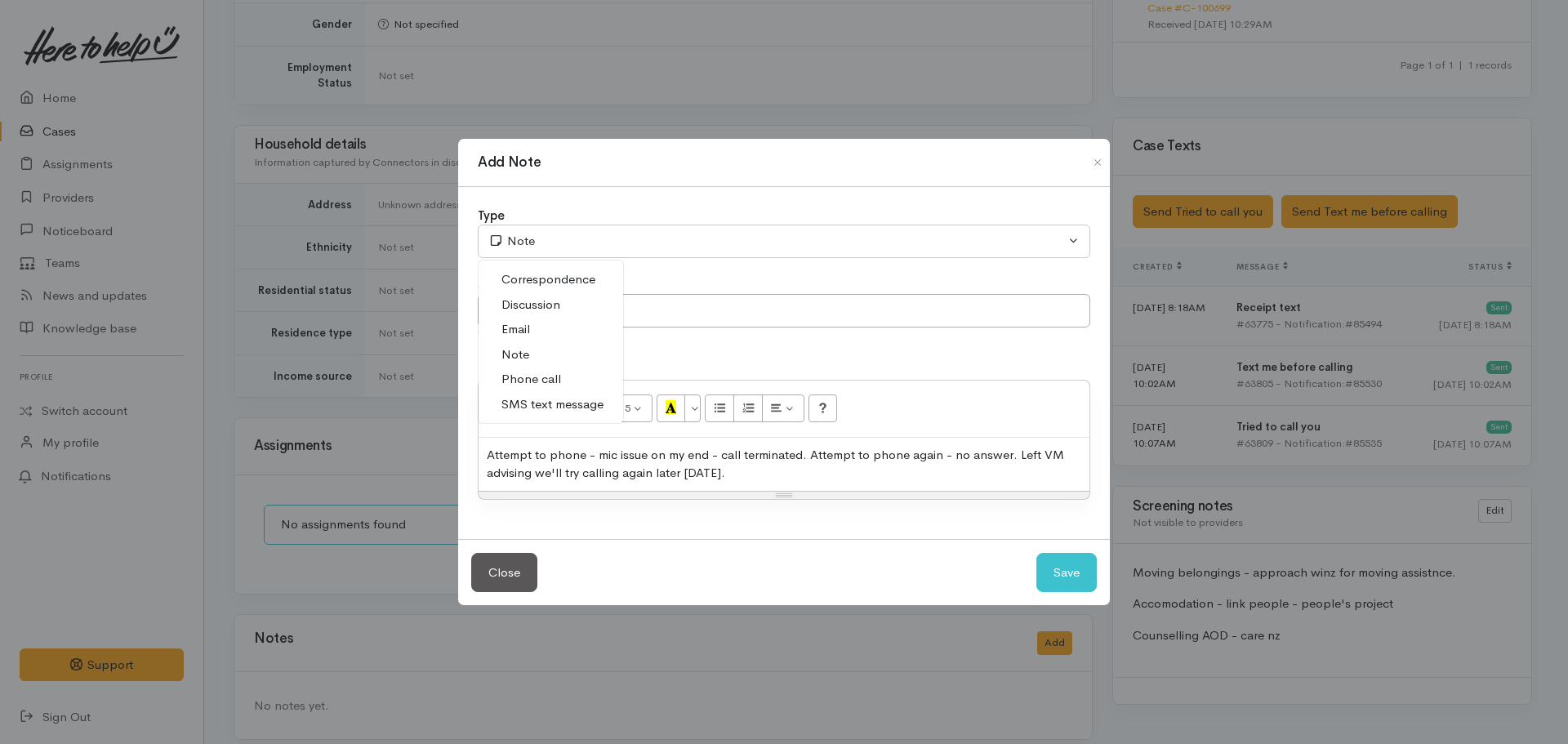
click at [546, 375] on span "Phone call" at bounding box center [531, 379] width 59 height 19
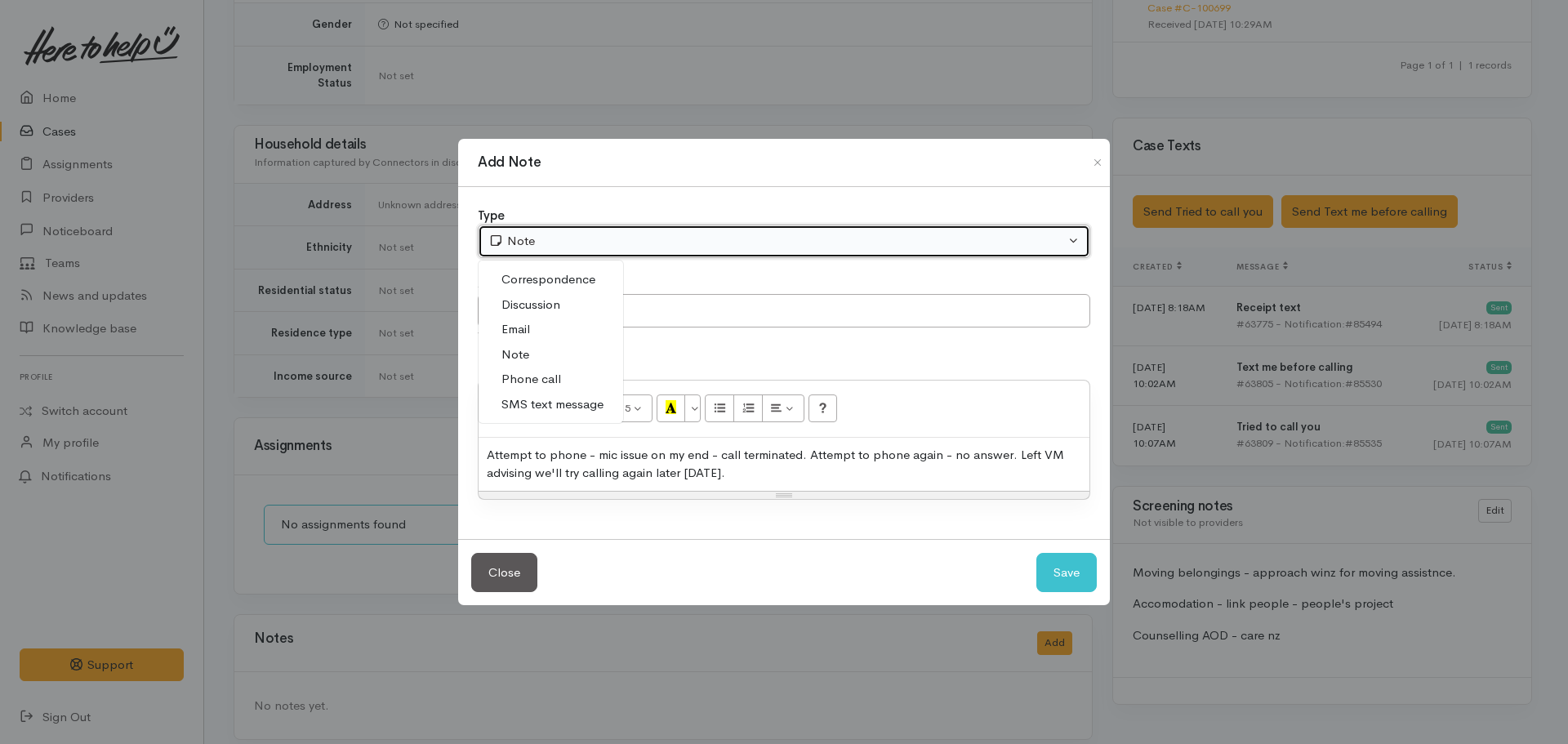
select select "3"
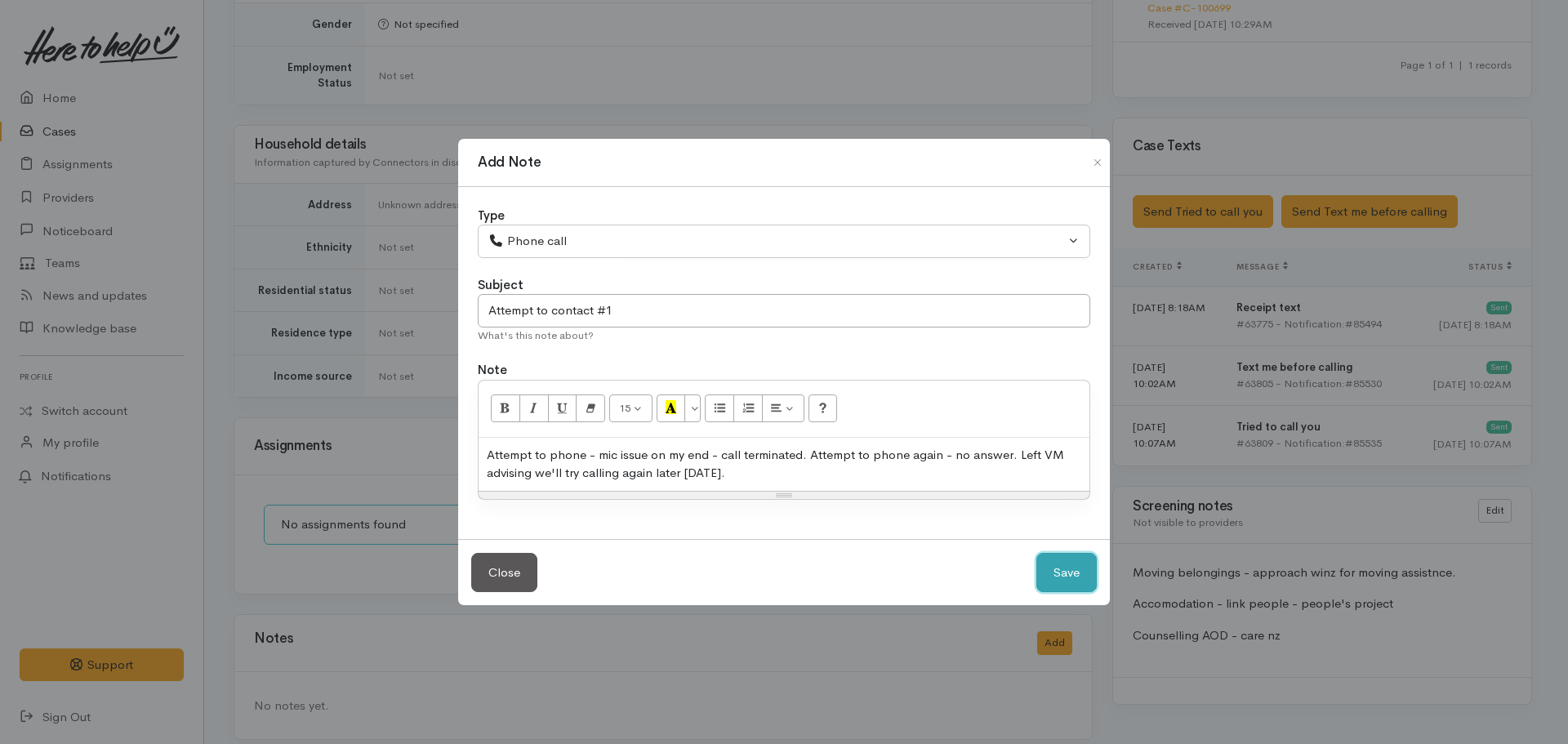
click at [1060, 562] on button "Save" at bounding box center [1065, 572] width 60 height 40
select select "1"
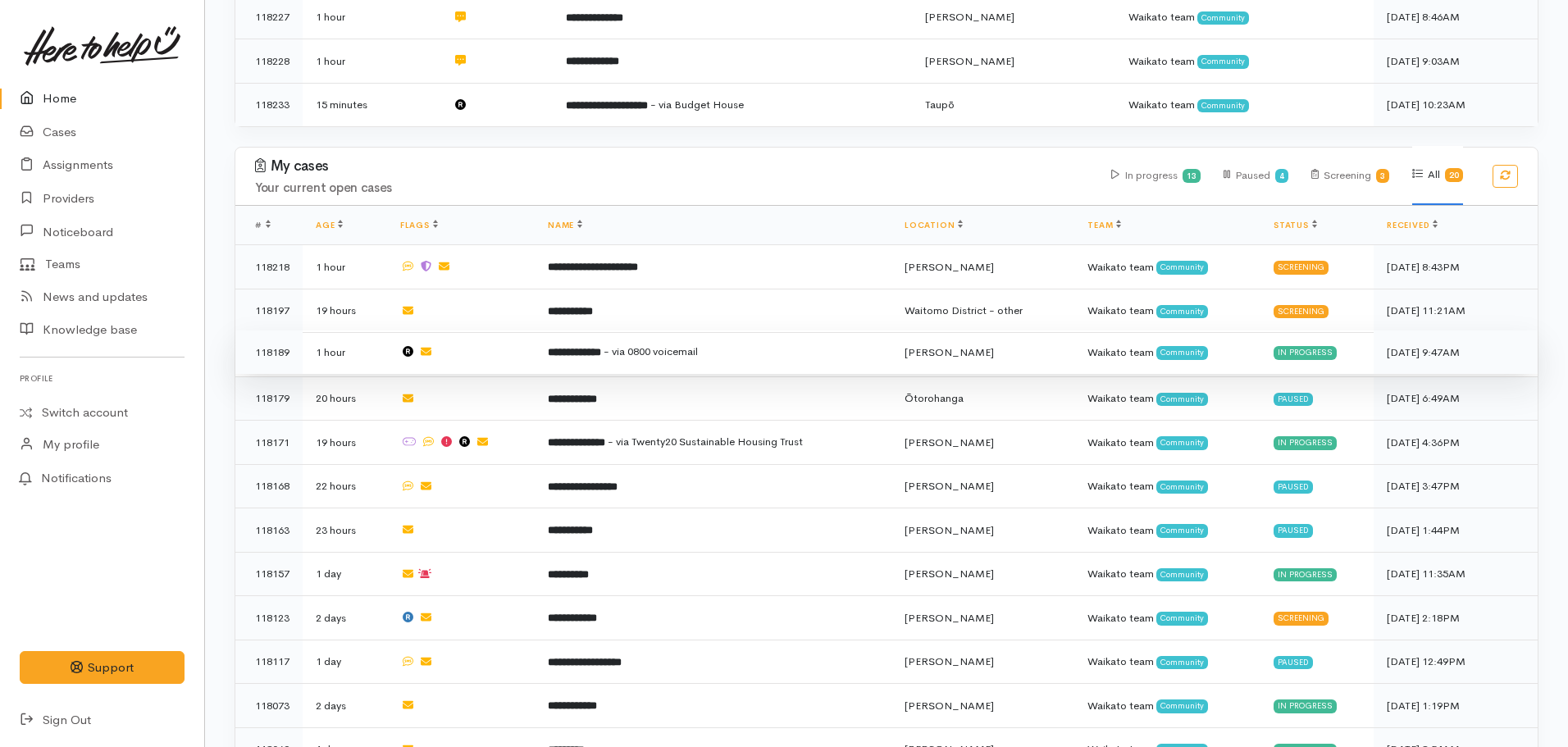
scroll to position [410, 0]
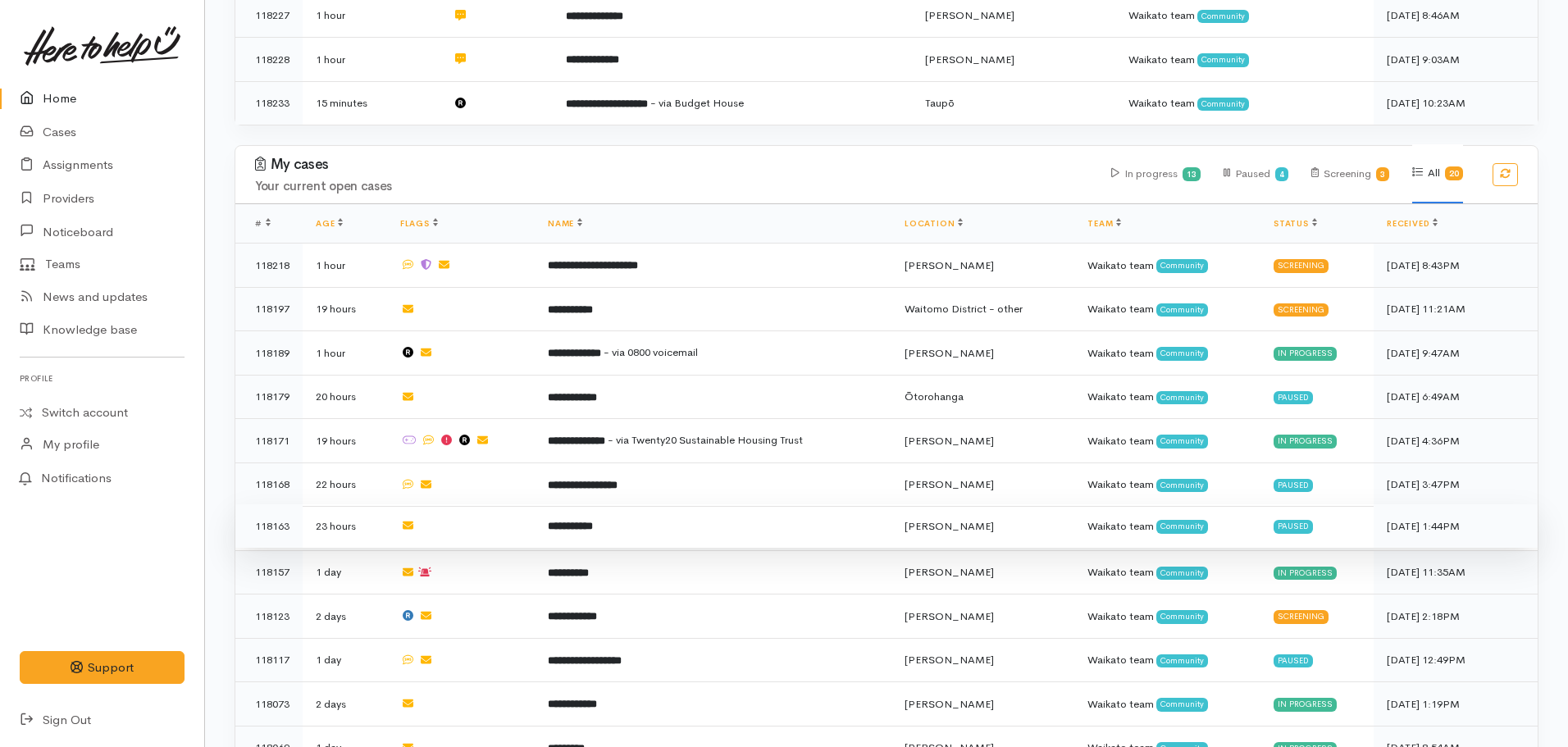
click at [590, 525] on td "**********" at bounding box center [713, 526] width 356 height 44
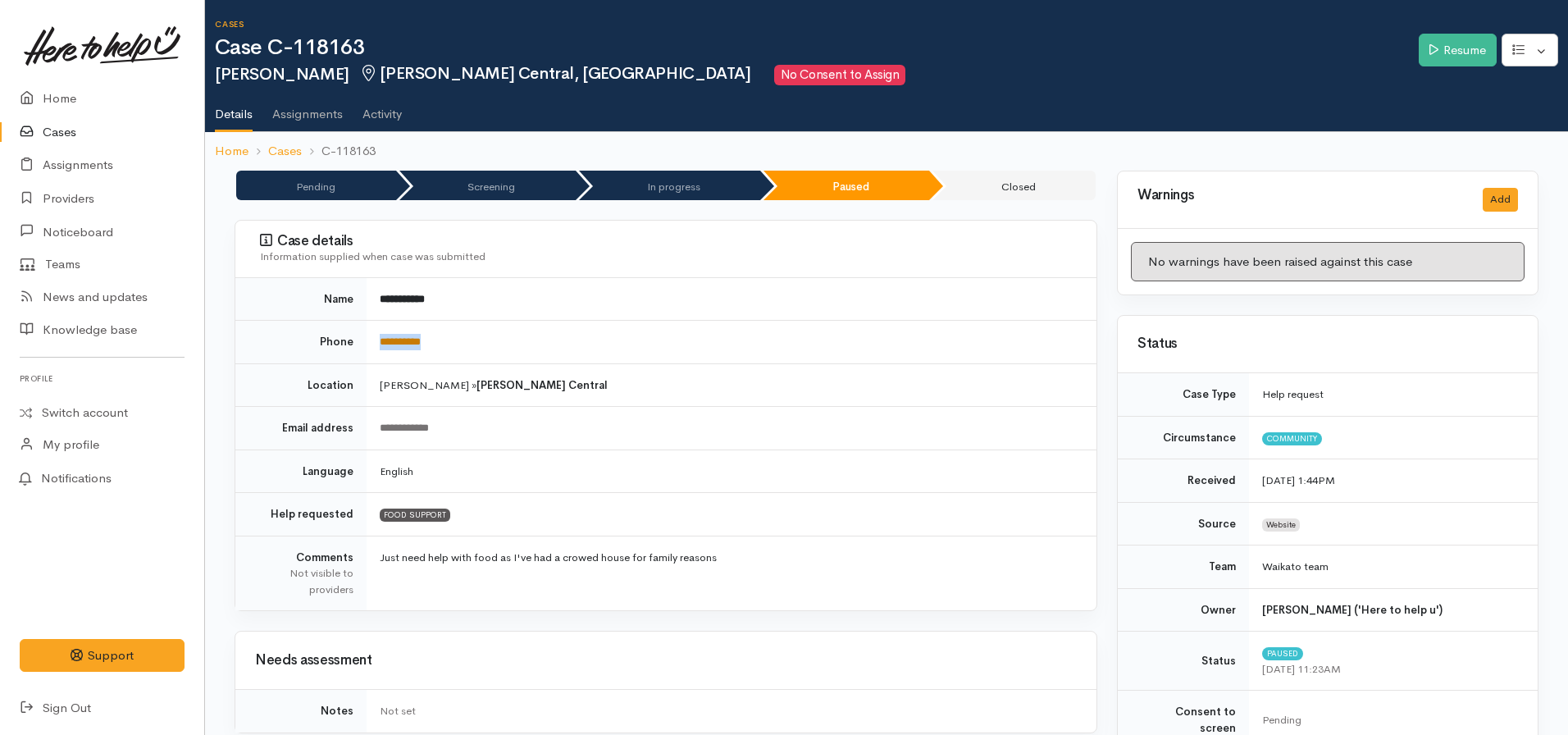
drag, startPoint x: 457, startPoint y: 335, endPoint x: 403, endPoint y: 349, distance: 55.8
click at [363, 343] on tr "**********" at bounding box center [665, 342] width 861 height 44
copy tr "**********"
click at [602, 322] on td "**********" at bounding box center [731, 342] width 729 height 44
click at [421, 345] on link "**********" at bounding box center [400, 340] width 41 height 10
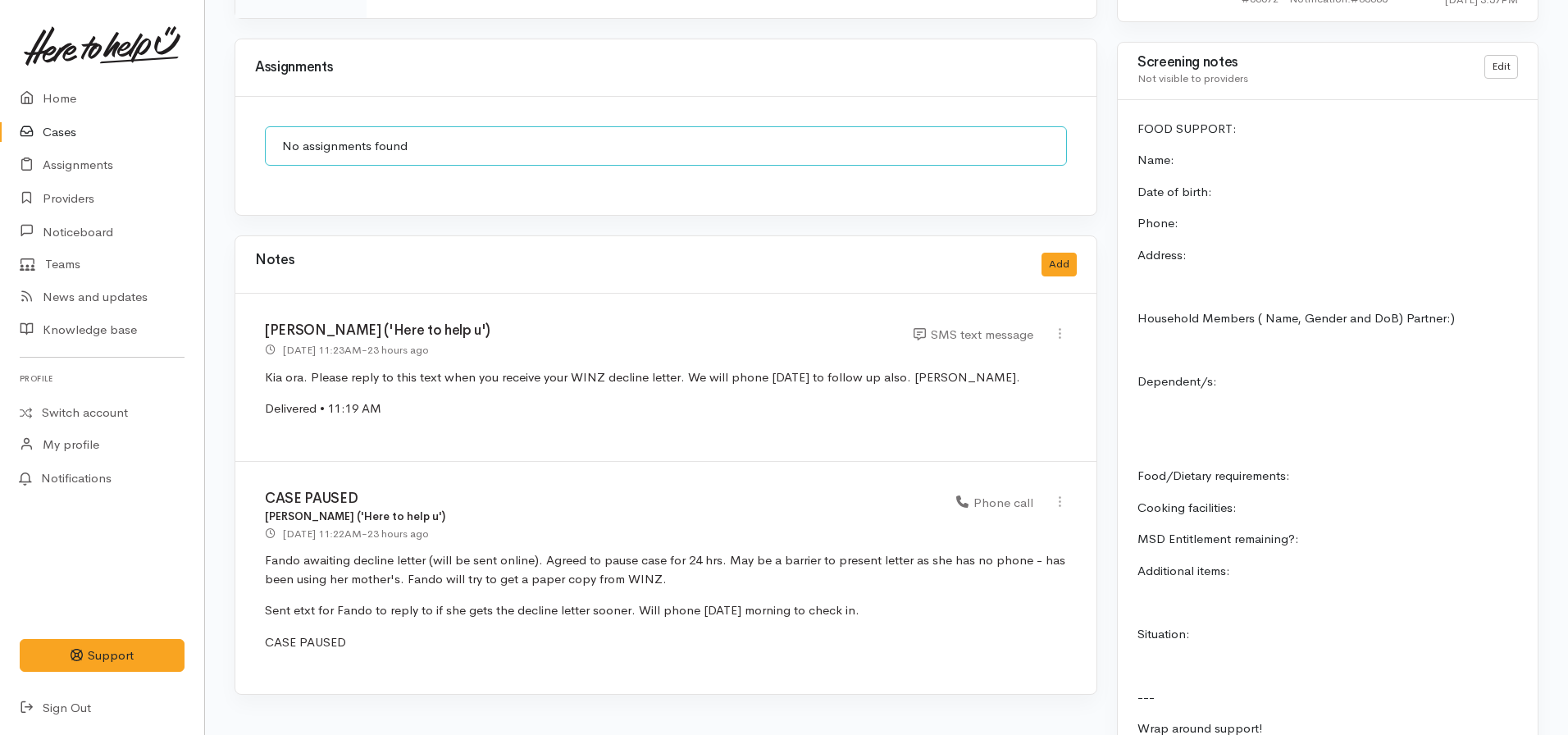
scroll to position [1319, 0]
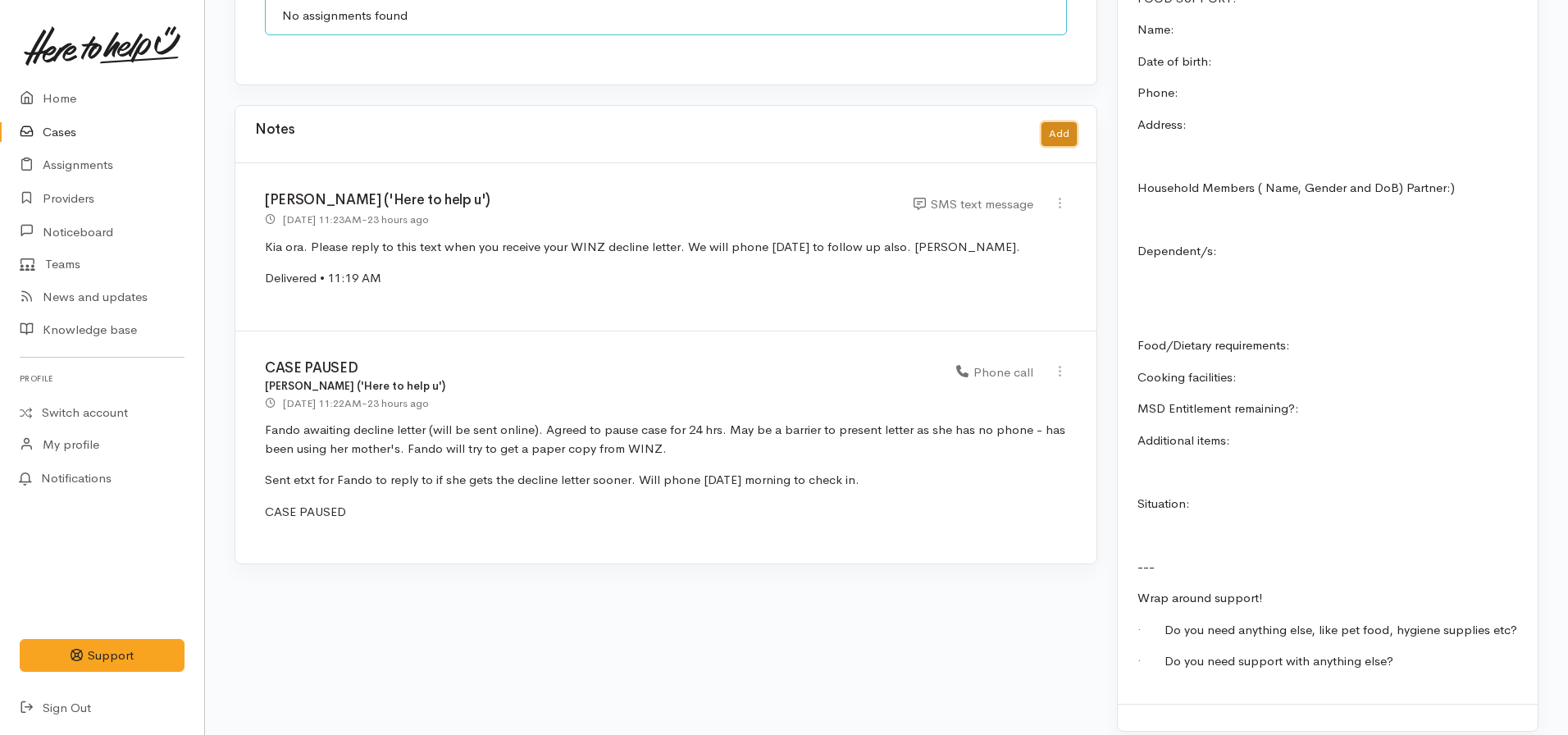
click at [1046, 125] on button "Add" at bounding box center [1059, 133] width 35 height 23
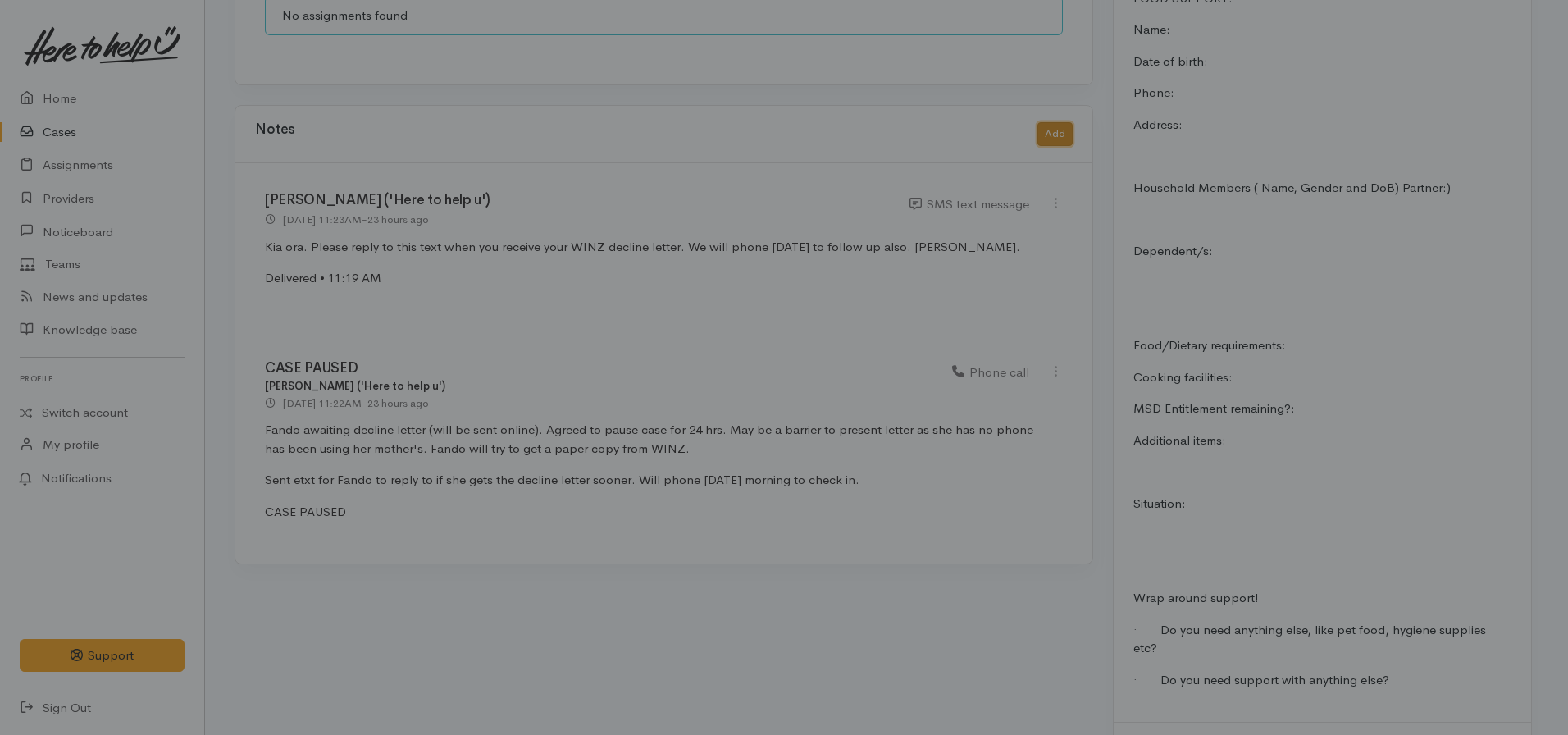
scroll to position [1307, 0]
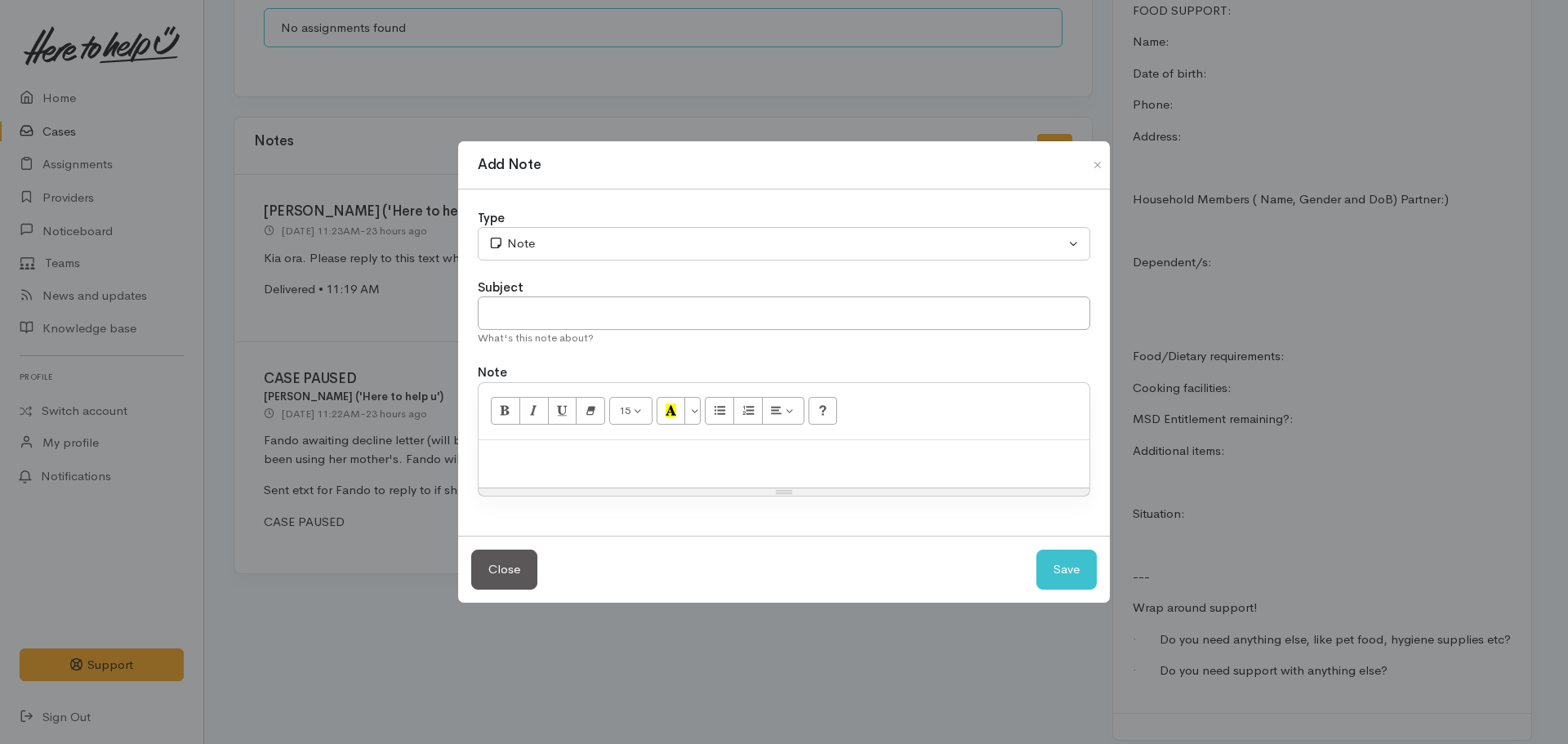
click at [687, 458] on p at bounding box center [784, 458] width 595 height 19
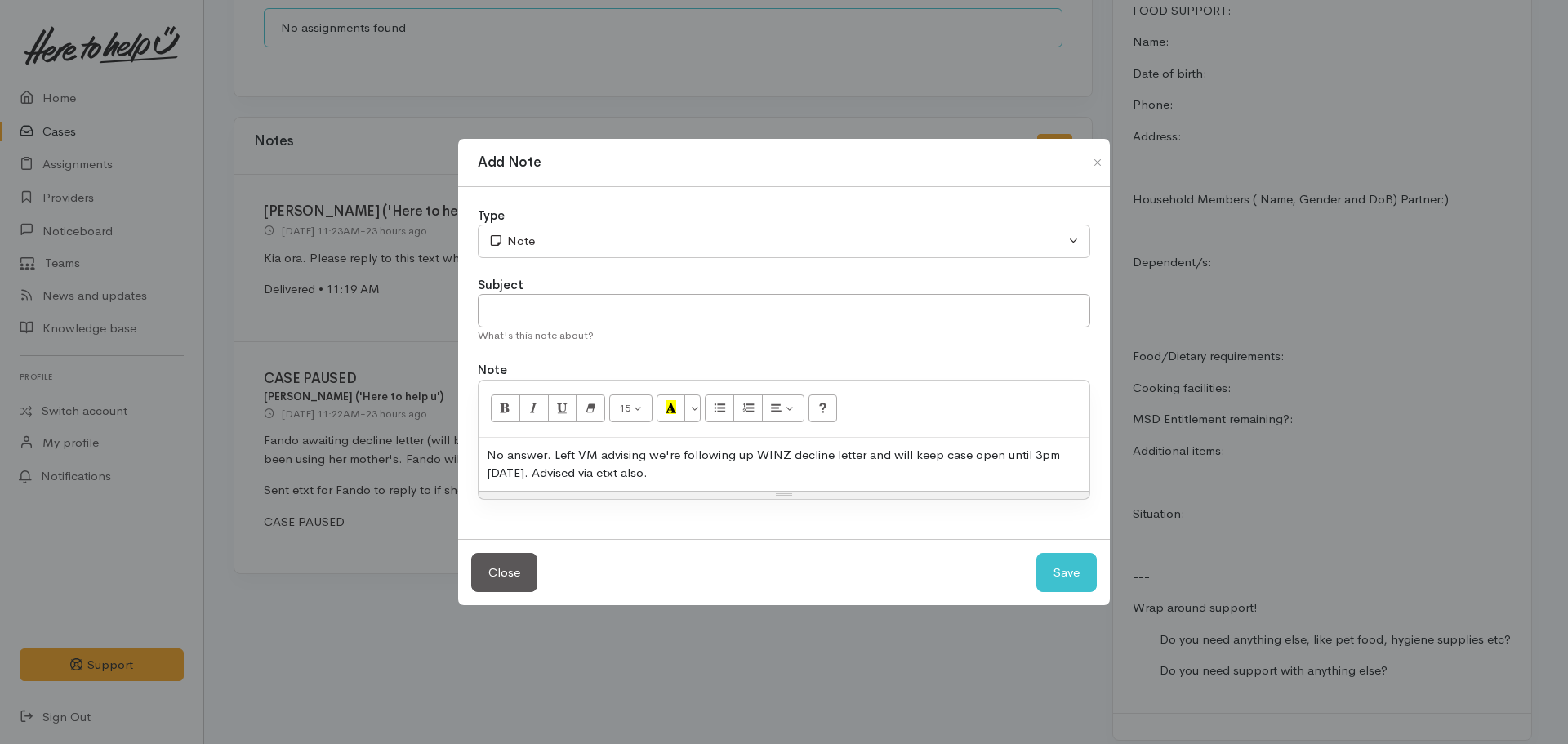
click at [629, 286] on div "Subject" at bounding box center [783, 285] width 612 height 19
click at [606, 314] on input "text" at bounding box center [783, 310] width 612 height 33
type input "Decline letter follow up -"
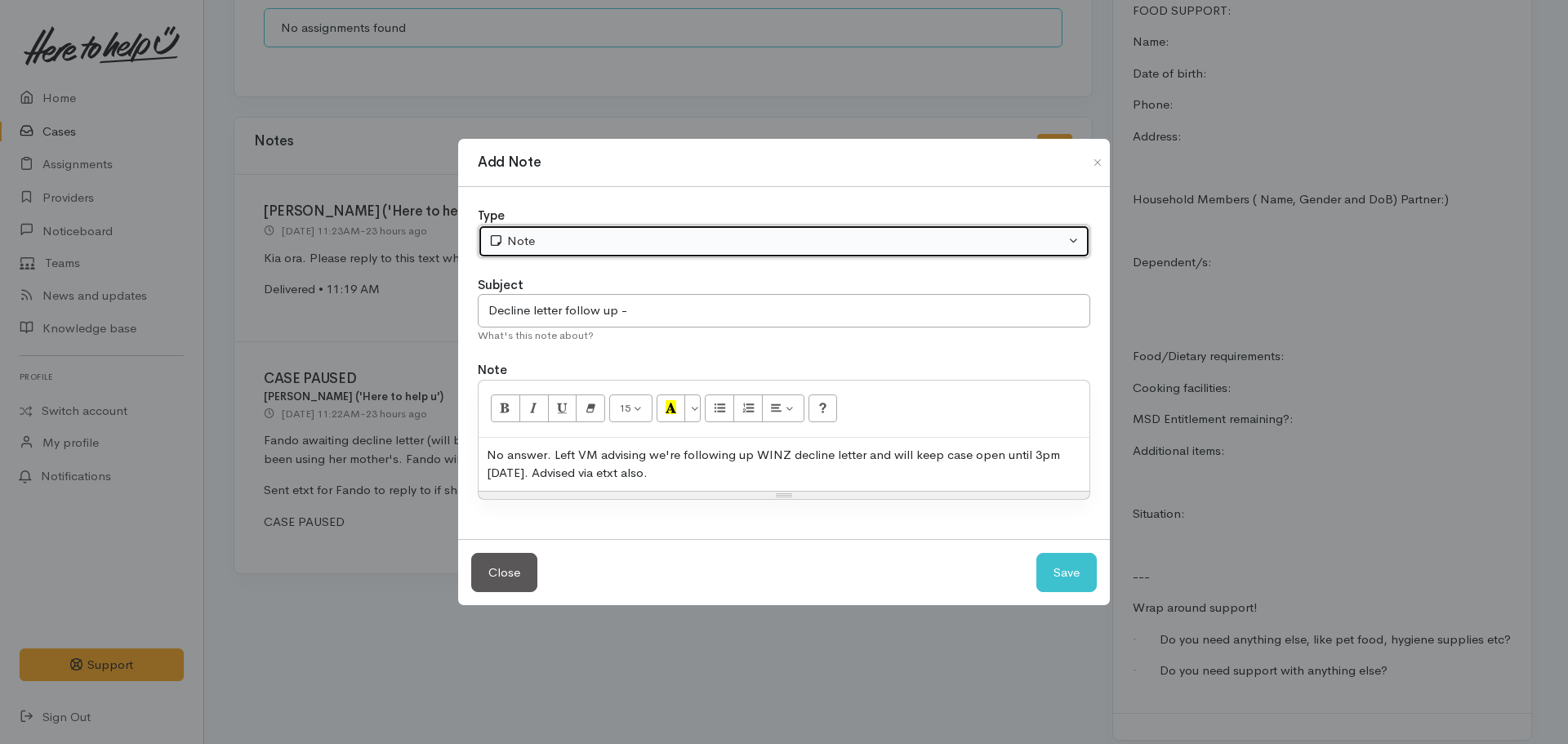
click at [555, 245] on div "Note" at bounding box center [777, 241] width 577 height 19
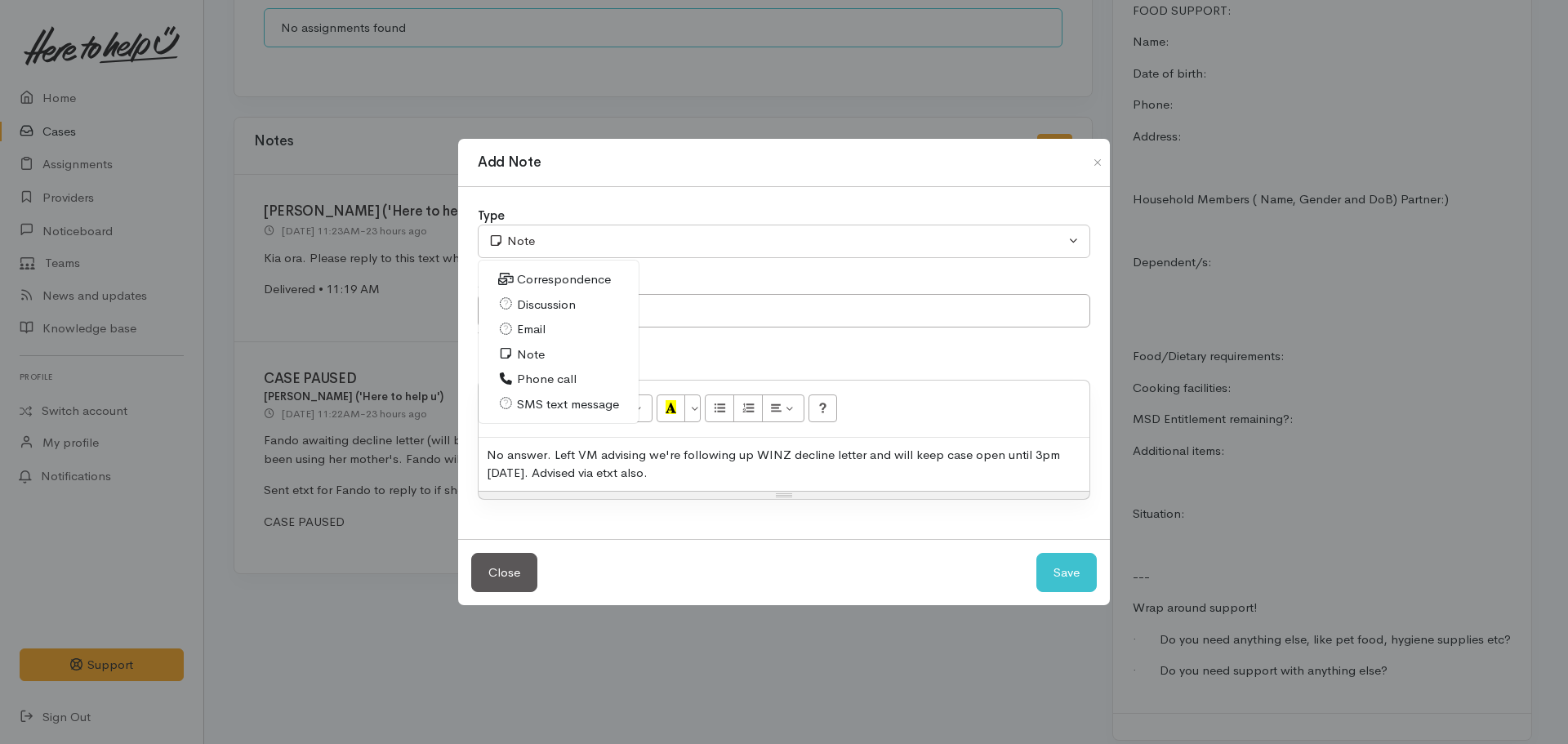
click at [586, 381] on link "Phone call" at bounding box center [558, 379] width 160 height 25
select select "3"
click at [680, 324] on input "Decline letter follow up -" at bounding box center [783, 310] width 612 height 33
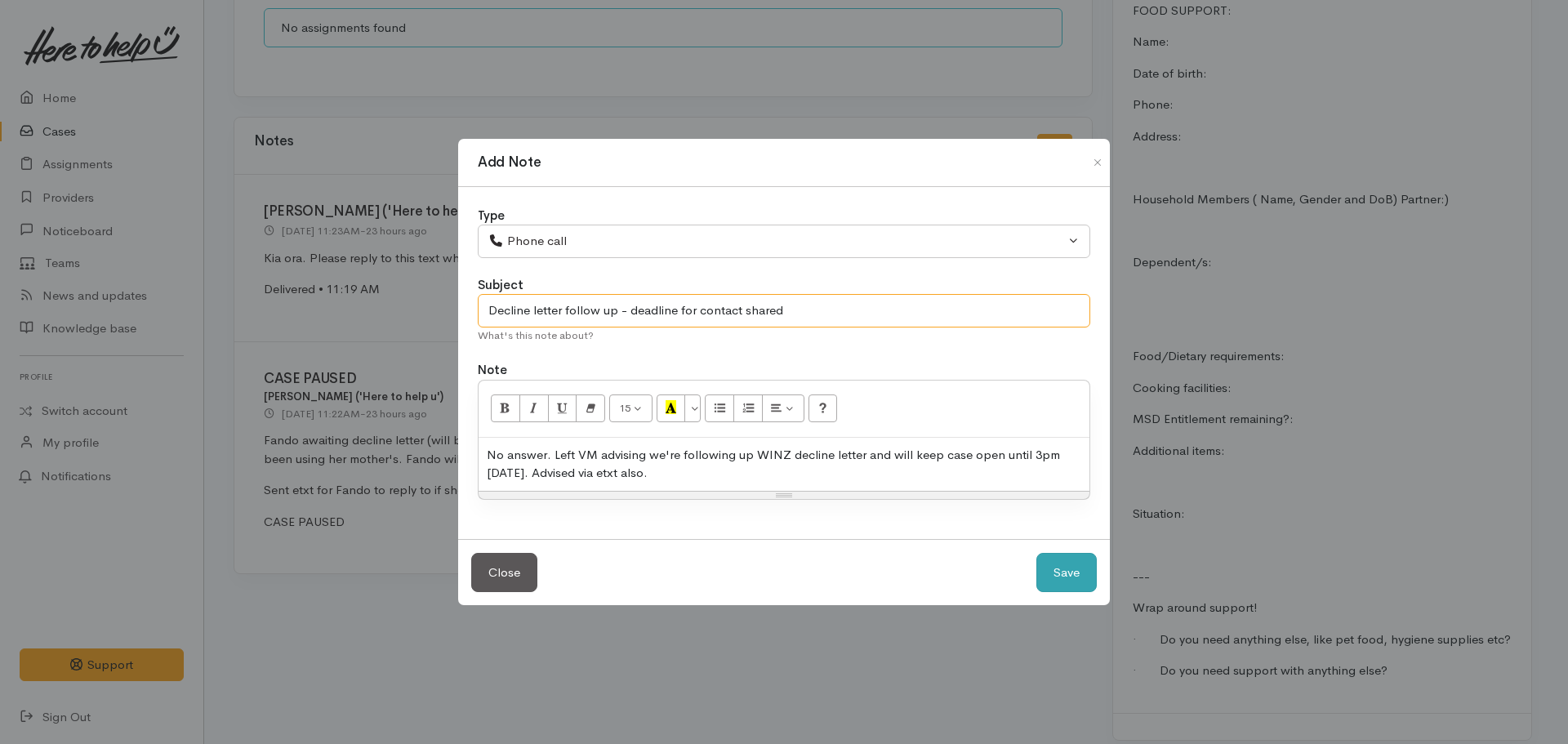
type input "Decline letter follow up - deadline for contact shared"
click at [1057, 568] on button "Save" at bounding box center [1065, 572] width 60 height 40
select select "1"
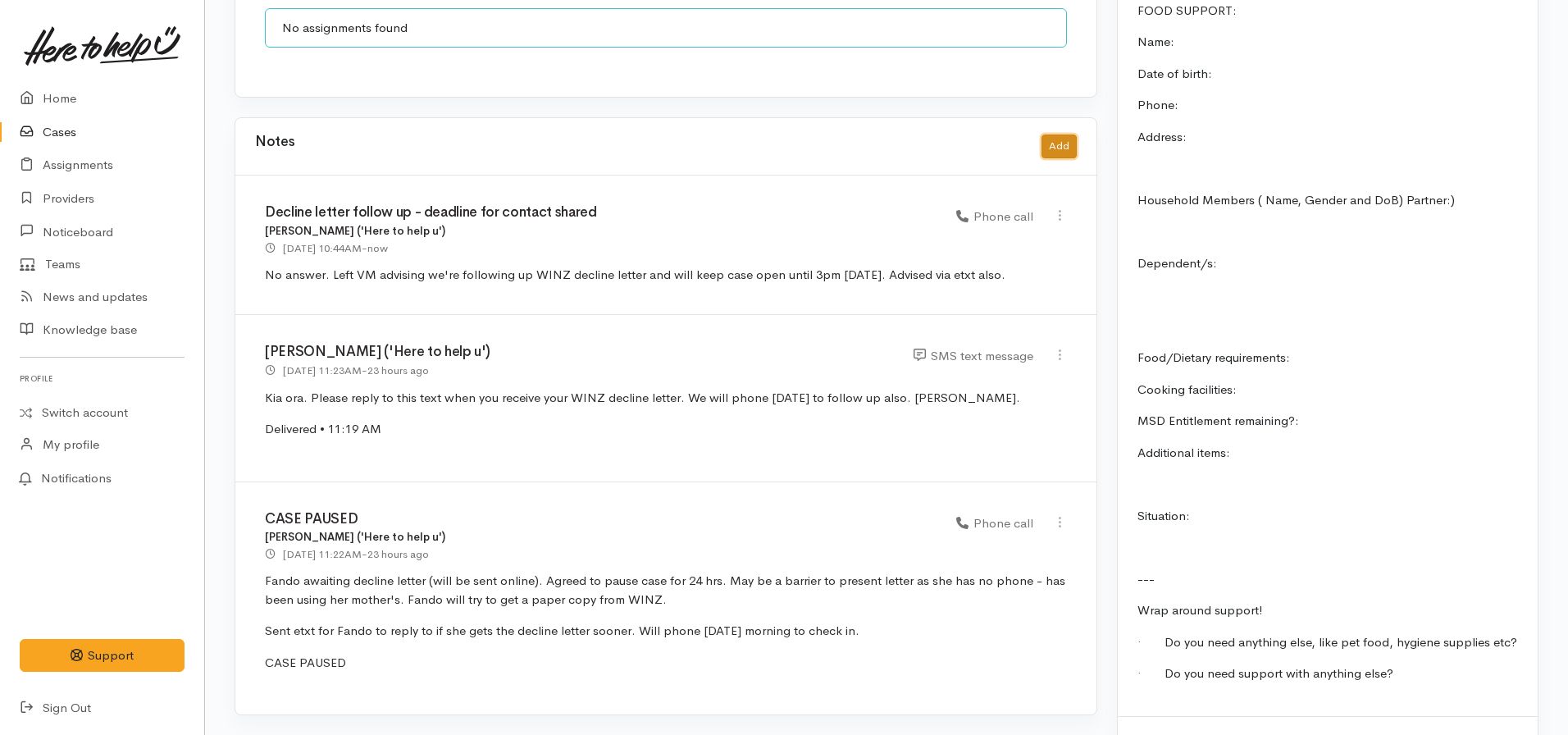
click at [1053, 134] on button "Add" at bounding box center [1059, 146] width 35 height 23
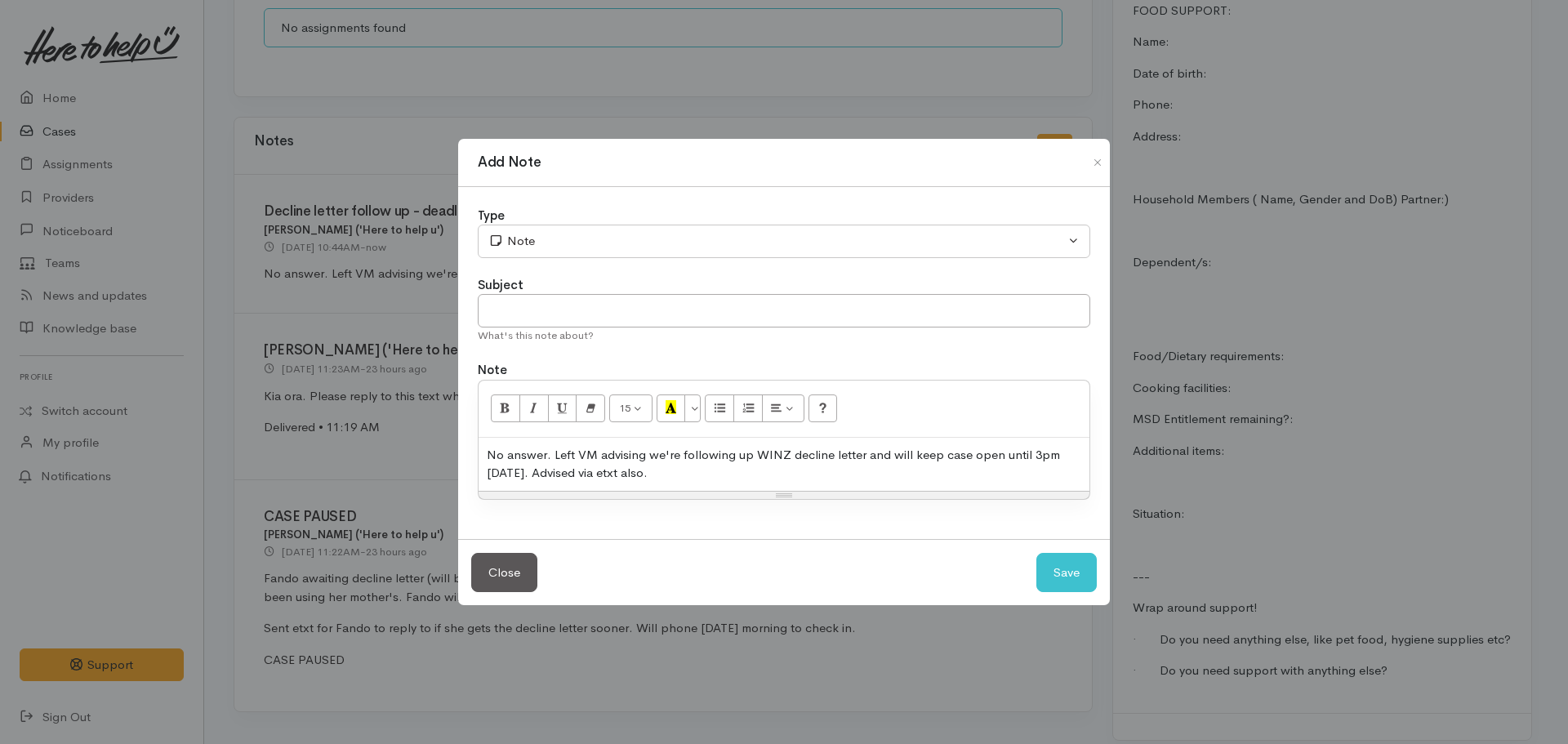
click at [586, 469] on div "No answer. Left VM advising we're following up WINZ decline letter and will kee…" at bounding box center [783, 463] width 610 height 53
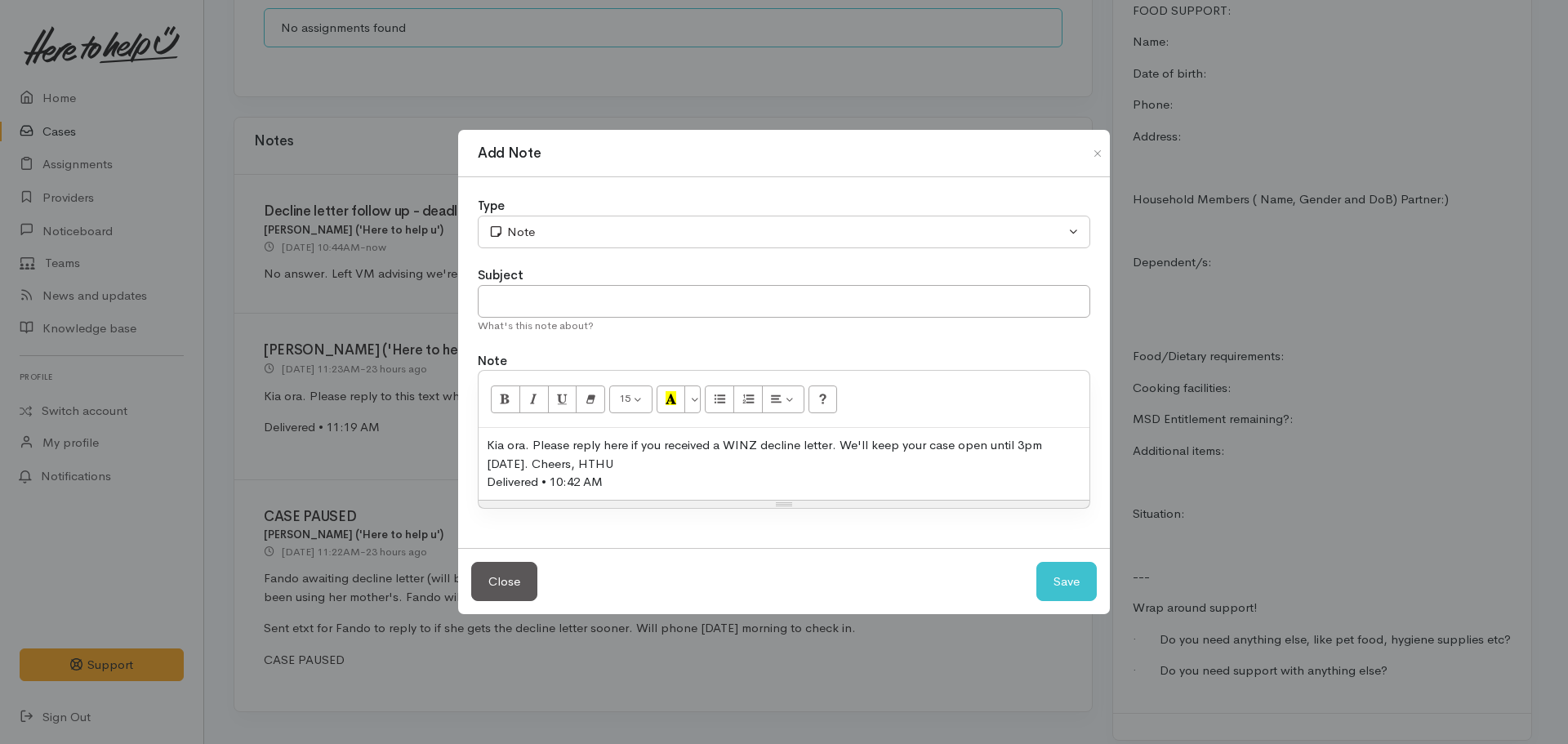
click at [568, 457] on div "Kia ora. Please reply here if you received a WINZ decline letter. We'll keep yo…" at bounding box center [784, 454] width 595 height 37
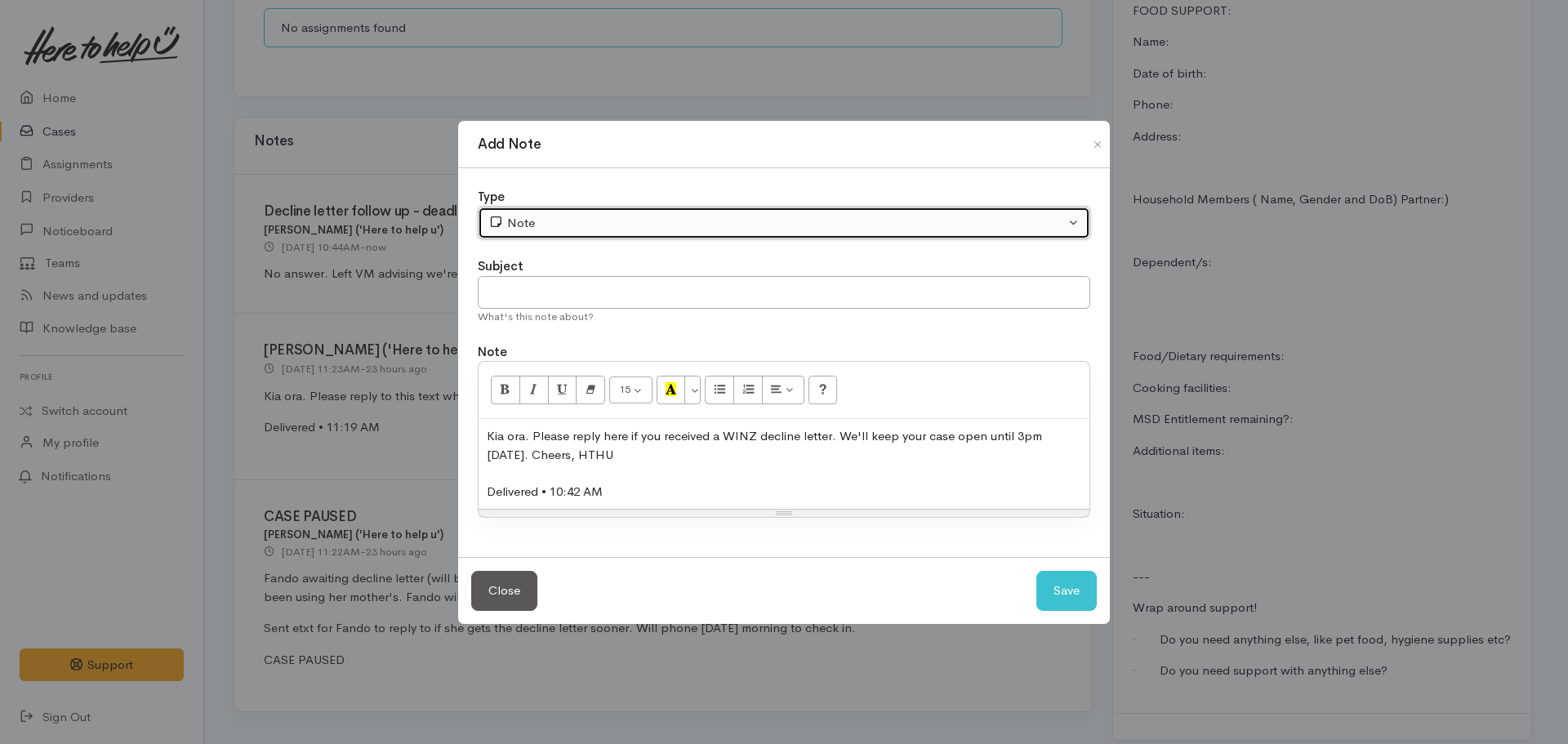
click at [571, 218] on div "Note" at bounding box center [777, 223] width 577 height 19
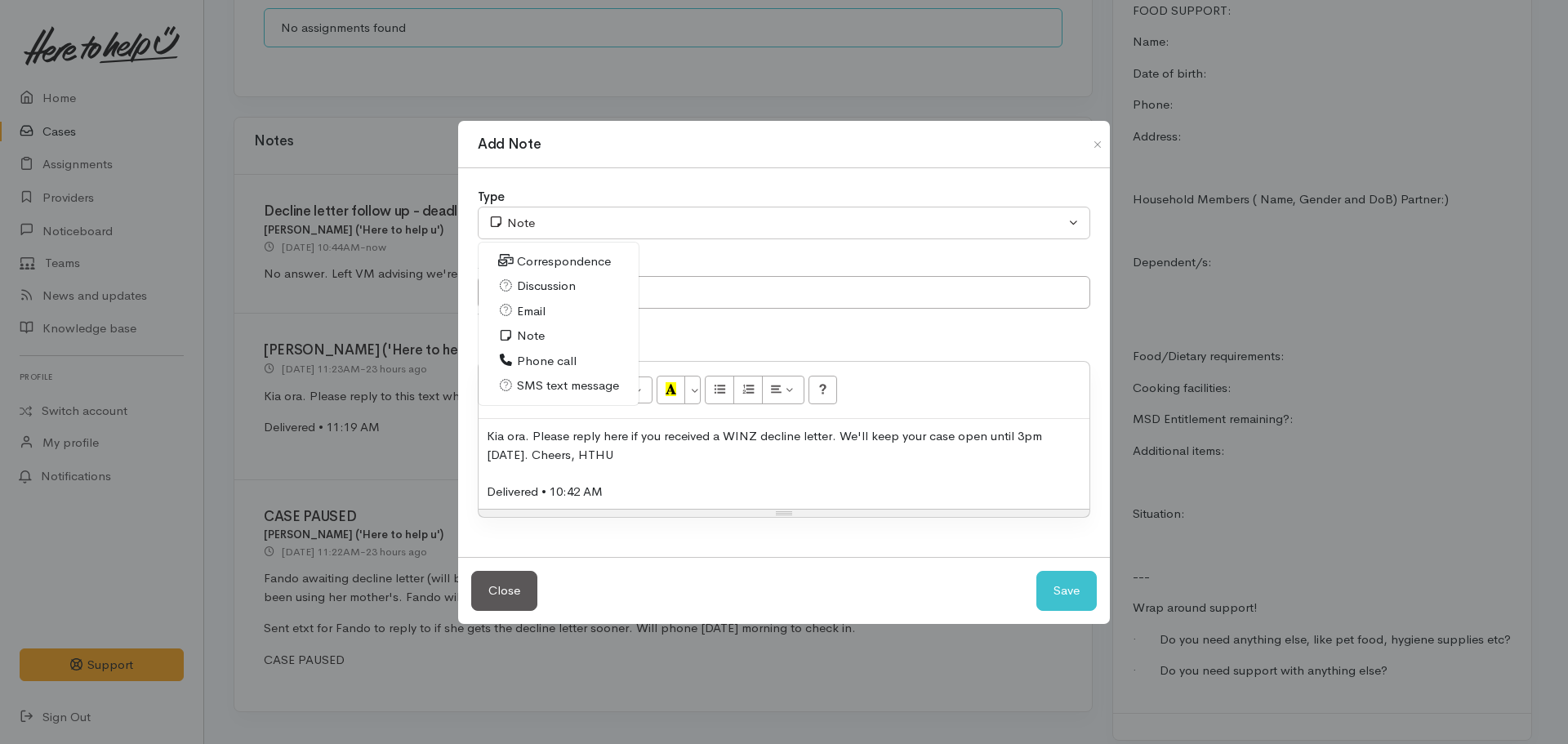
click at [526, 382] on span "SMS text message" at bounding box center [568, 385] width 102 height 19
click at [1068, 578] on button "Save" at bounding box center [1065, 590] width 60 height 40
select select "1"
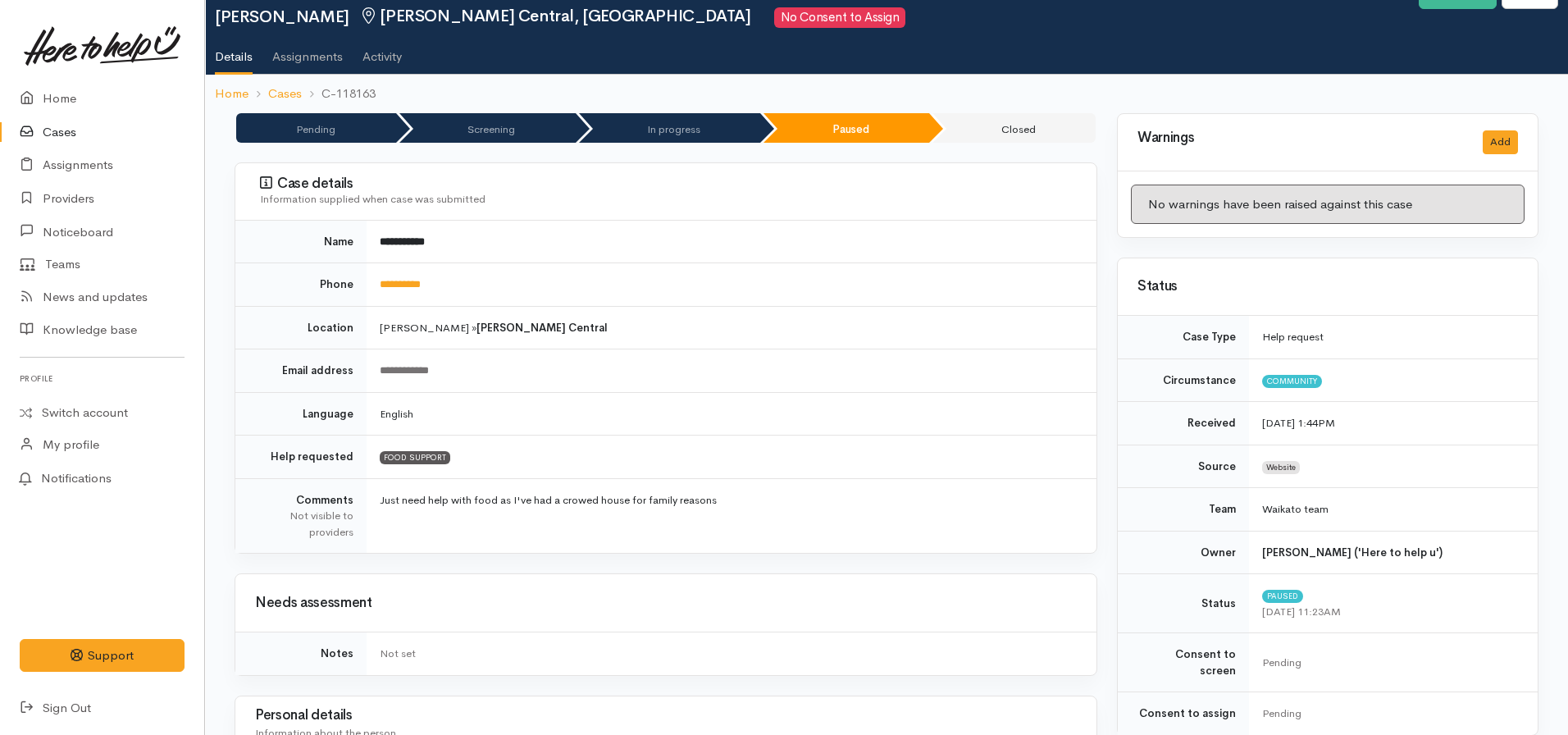
scroll to position [0, 0]
